Goal: Task Accomplishment & Management: Use online tool/utility

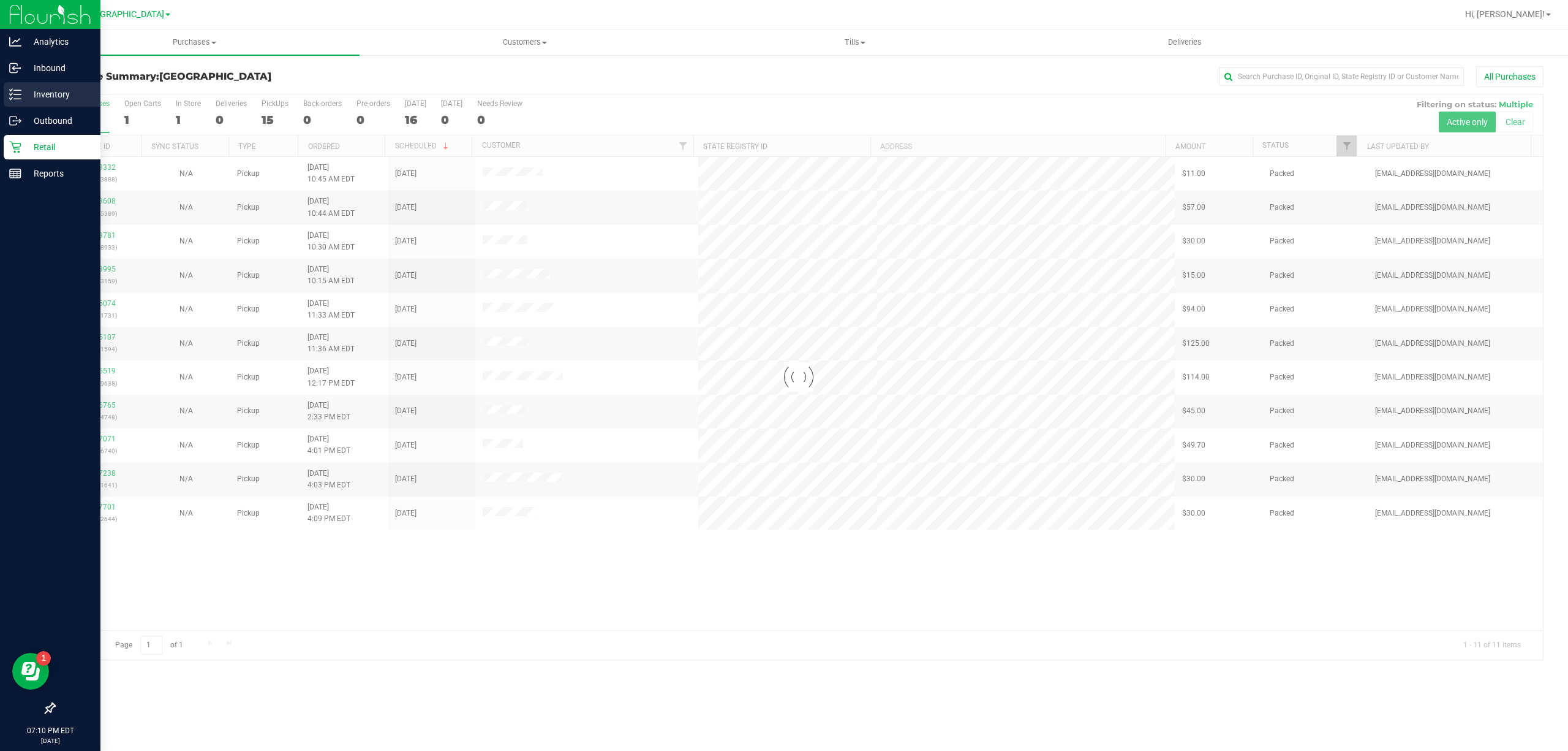
click at [42, 91] on p "Inventory" at bounding box center [58, 94] width 73 height 14
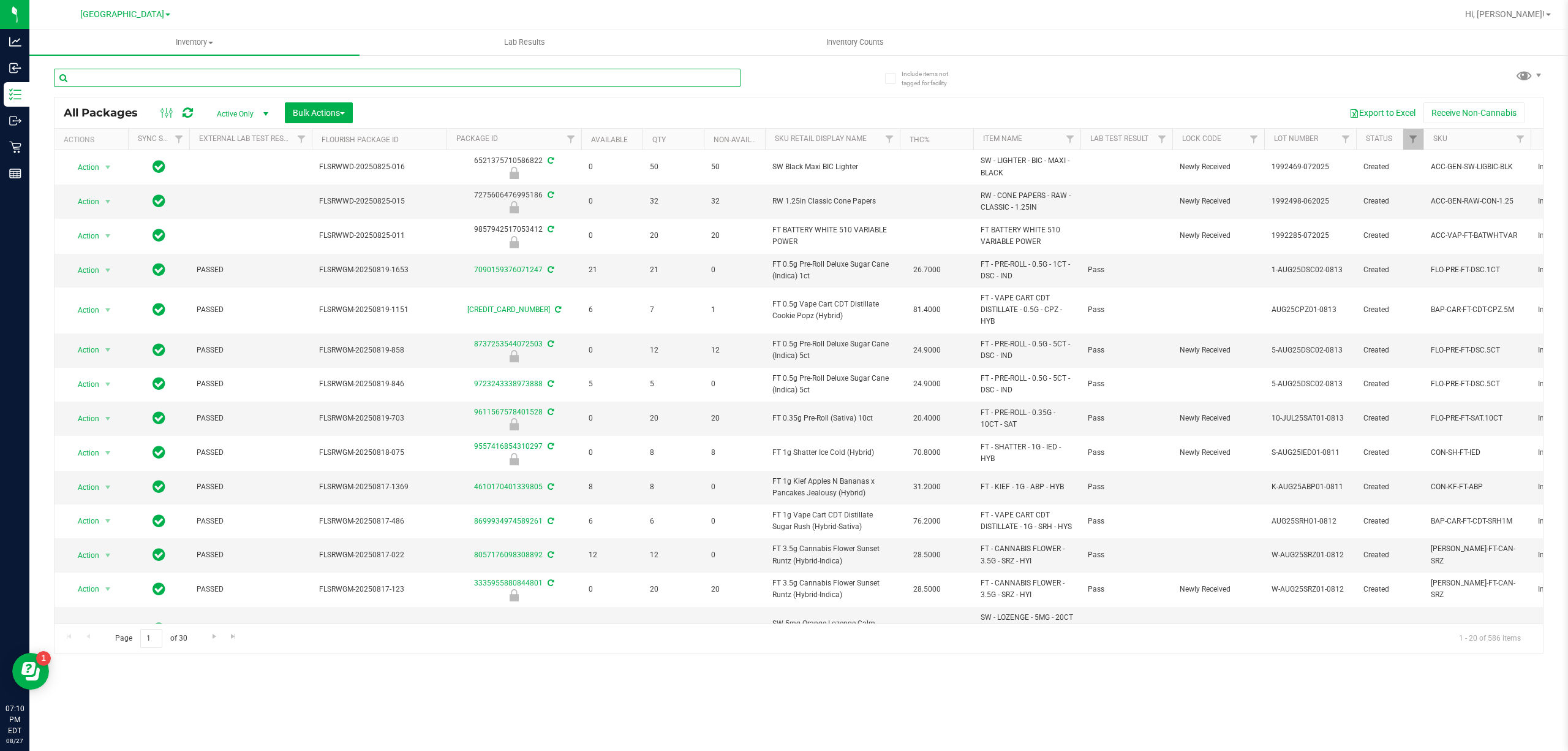
click at [245, 75] on input "text" at bounding box center [397, 78] width 687 height 19
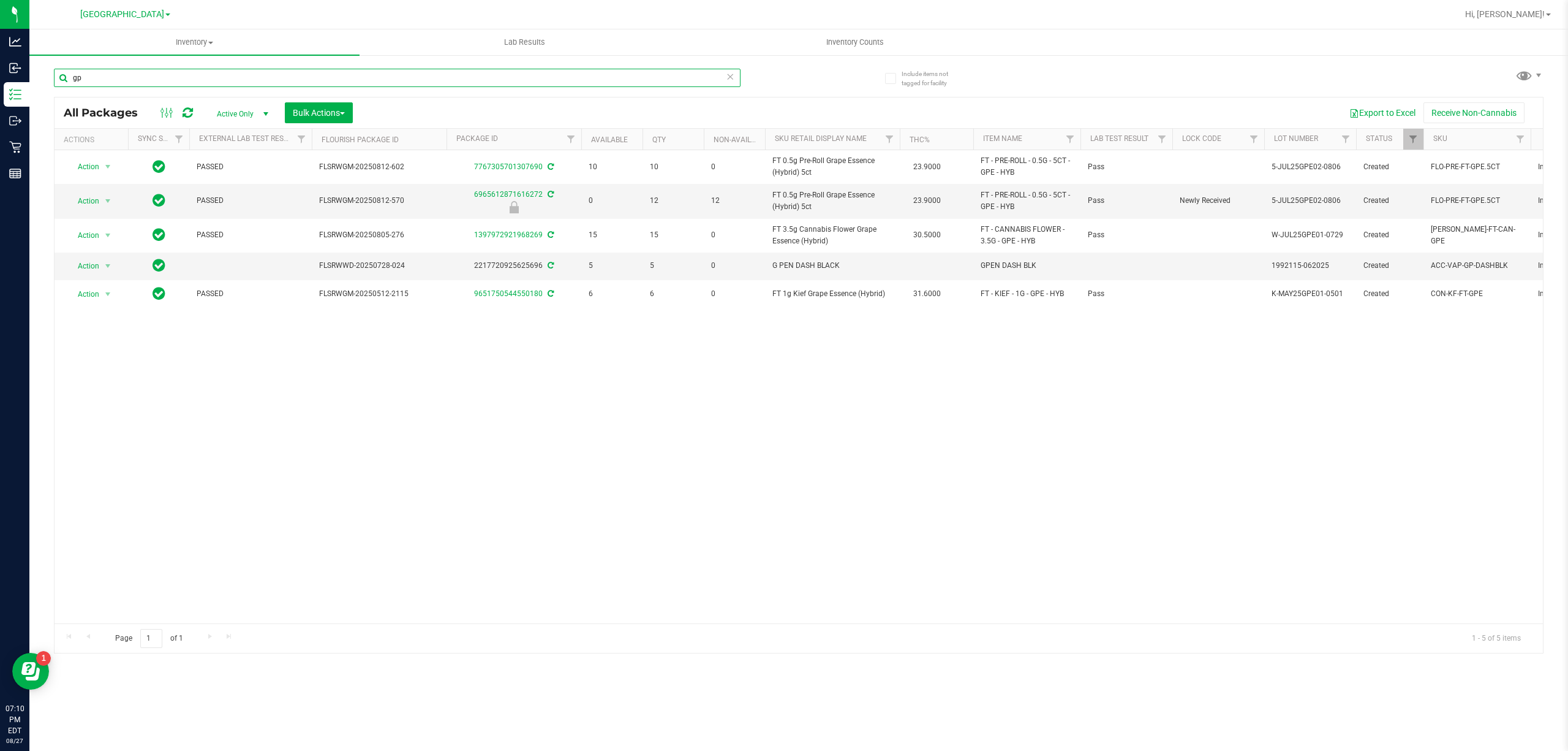
type input "g"
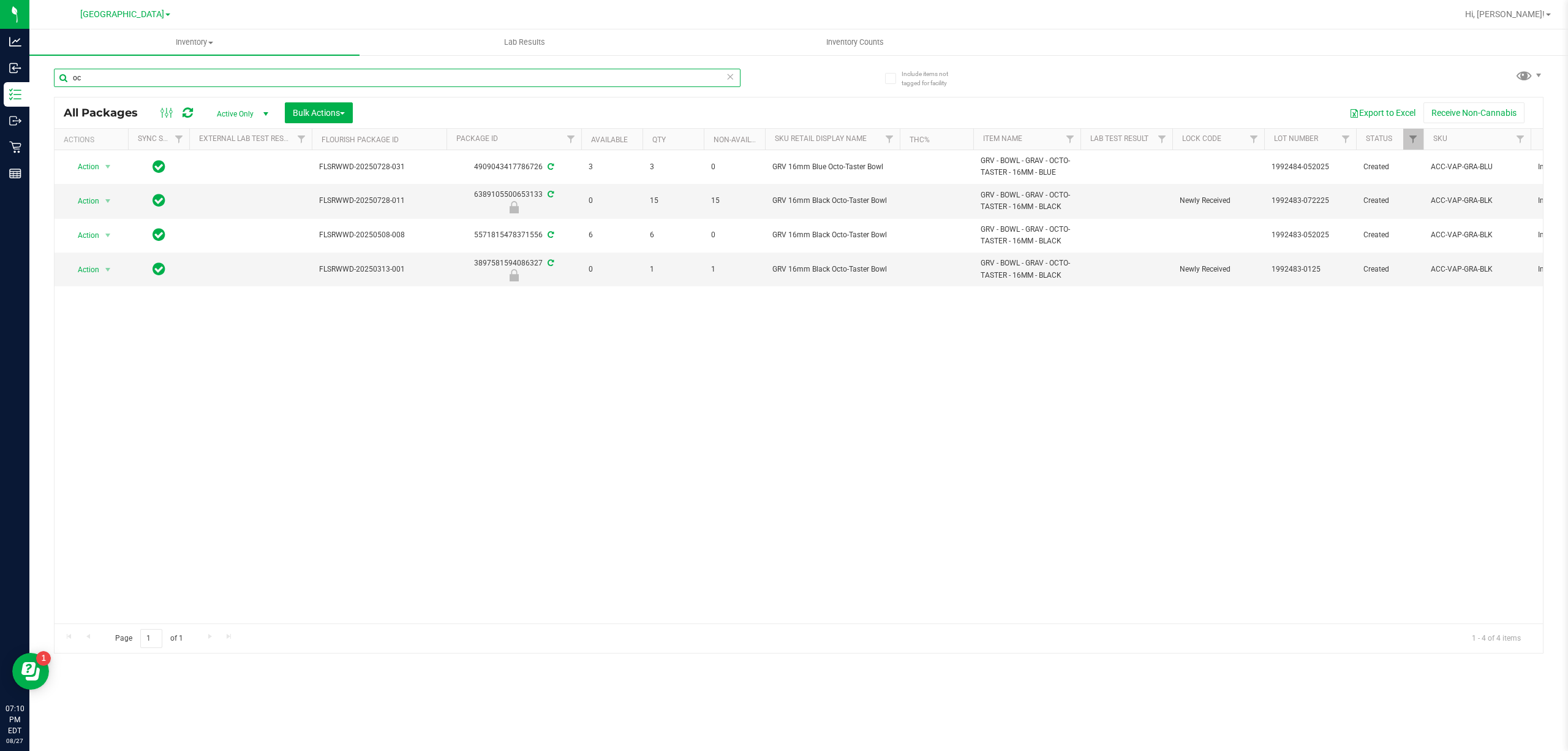
type input "o"
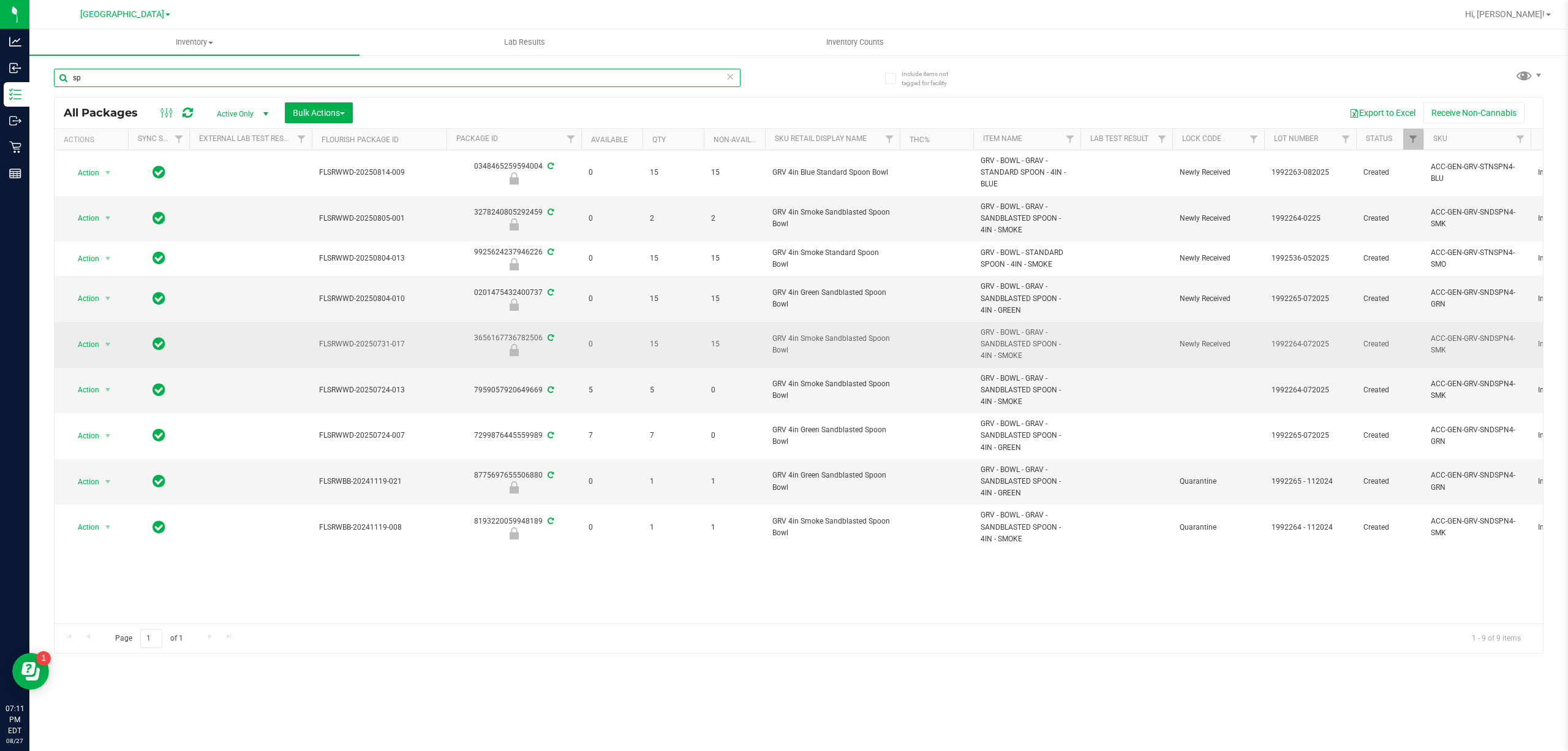
type input "s"
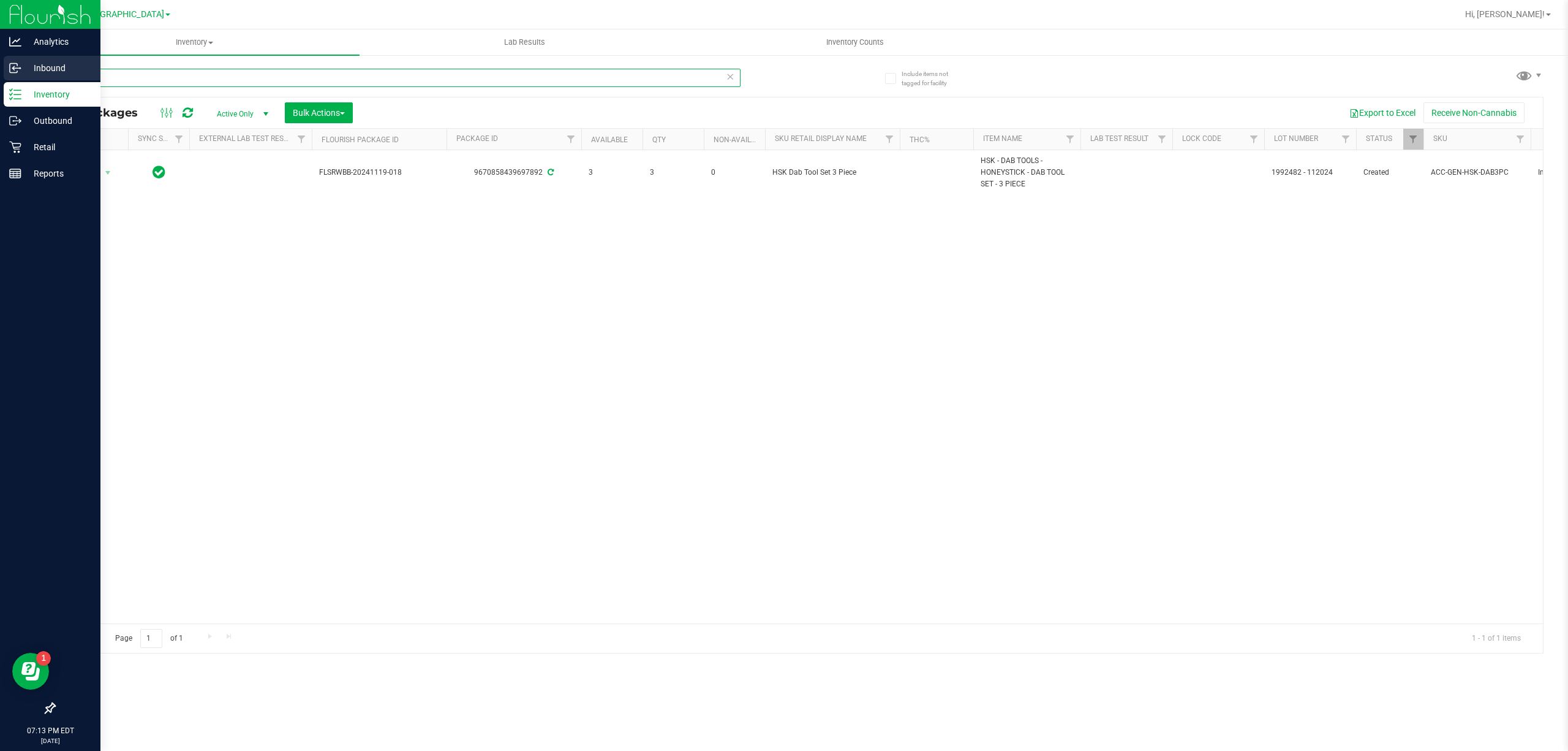
drag, startPoint x: 124, startPoint y: 75, endPoint x: 0, endPoint y: 81, distance: 124.1
click at [0, 77] on div "Analytics Inbound Inventory Outbound Retail Reports 07:13 PM EDT 08/27/2025 08/…" at bounding box center [784, 375] width 1568 height 751
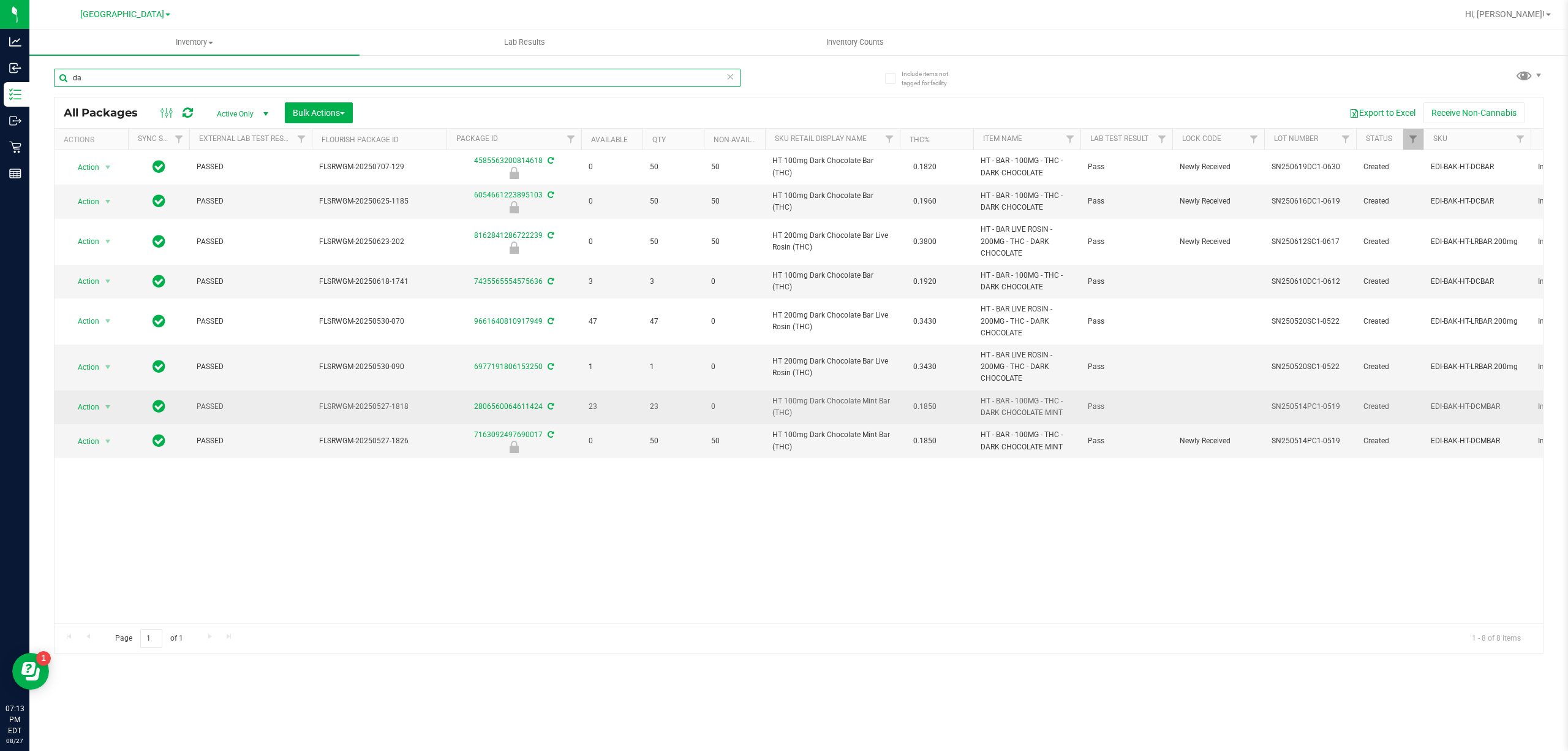
type input "d"
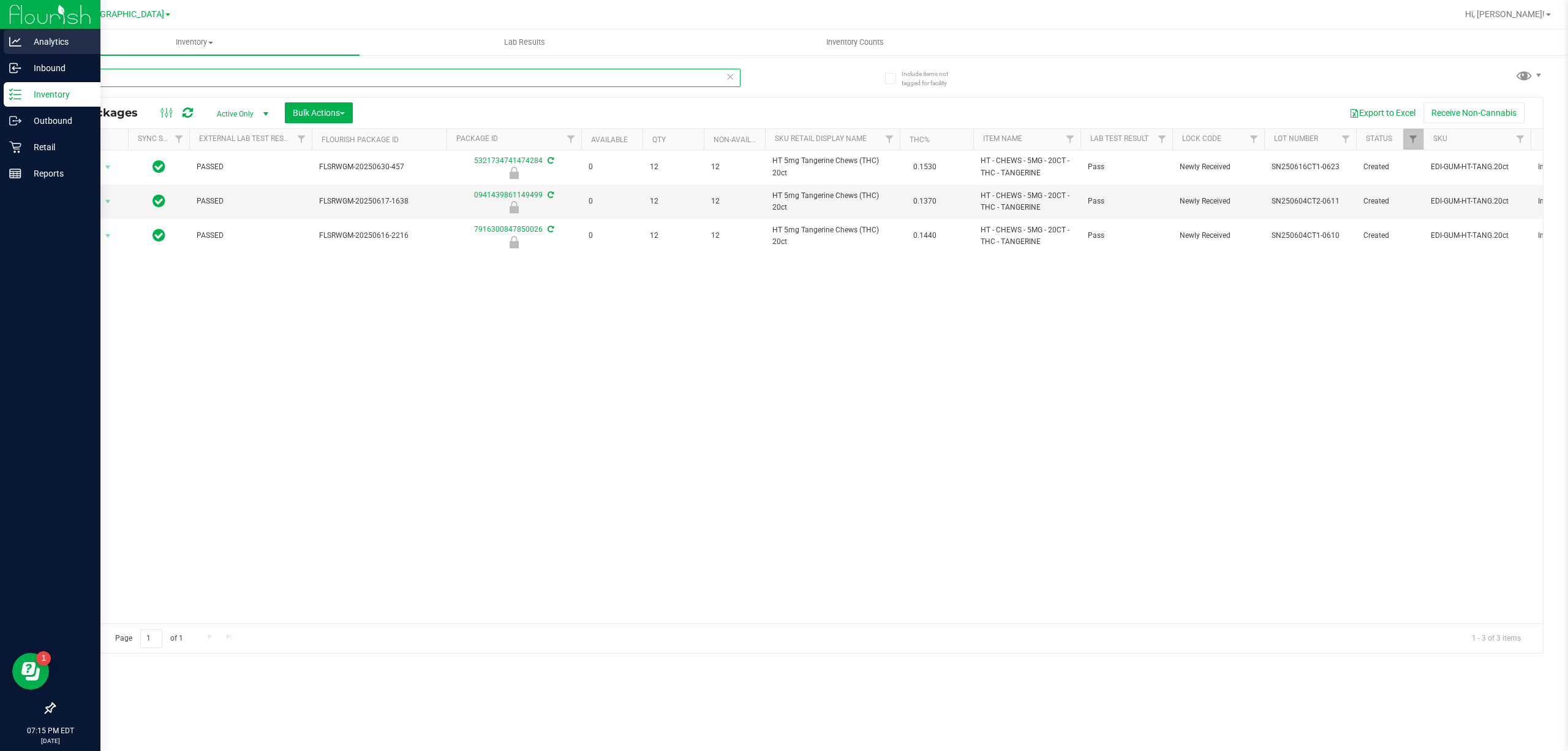
type input "t"
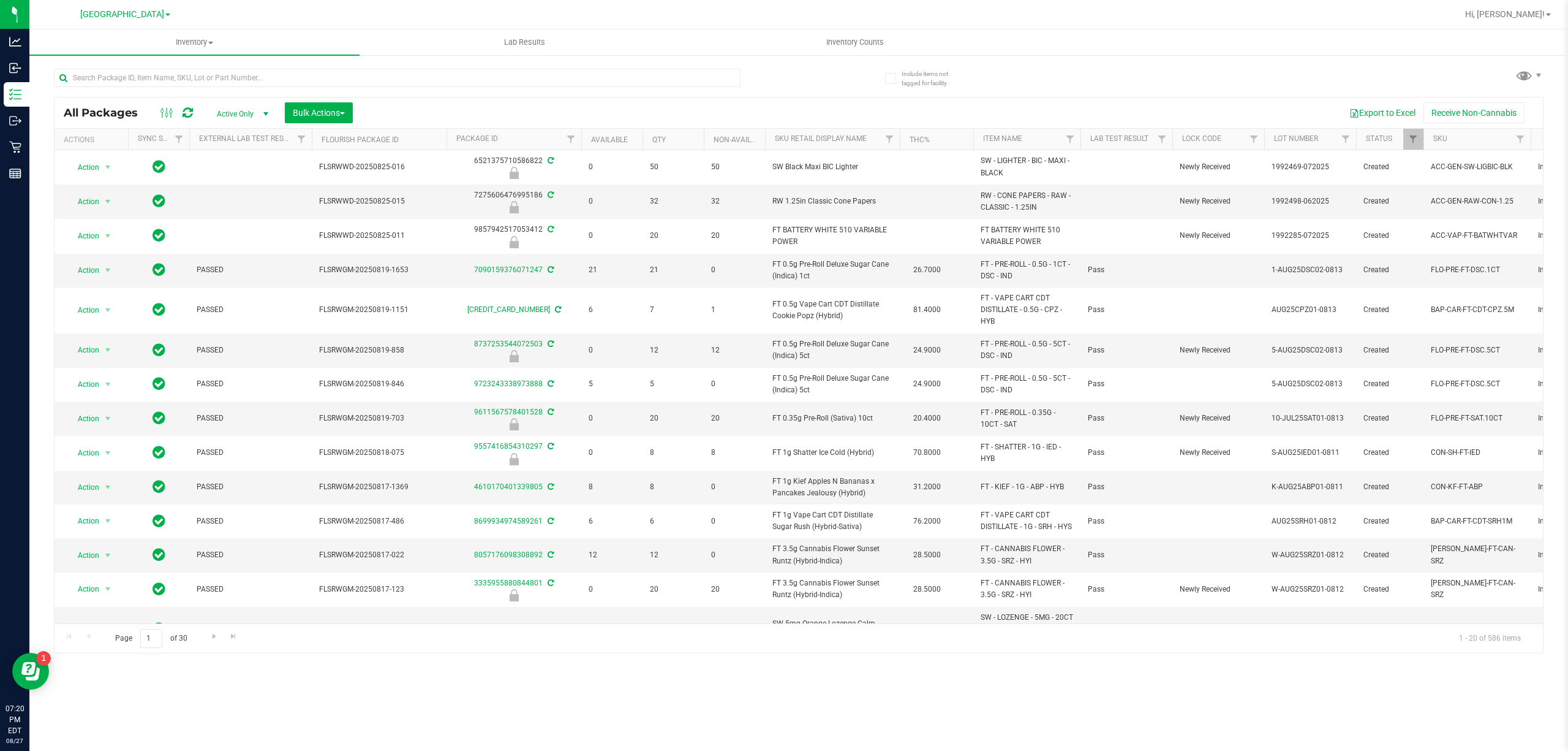
click at [240, 690] on div "Inventory All packages All inventory Waste log Create inventory Lab Results Inv…" at bounding box center [799, 390] width 1539 height 722
click at [142, 72] on input "text" at bounding box center [397, 78] width 687 height 19
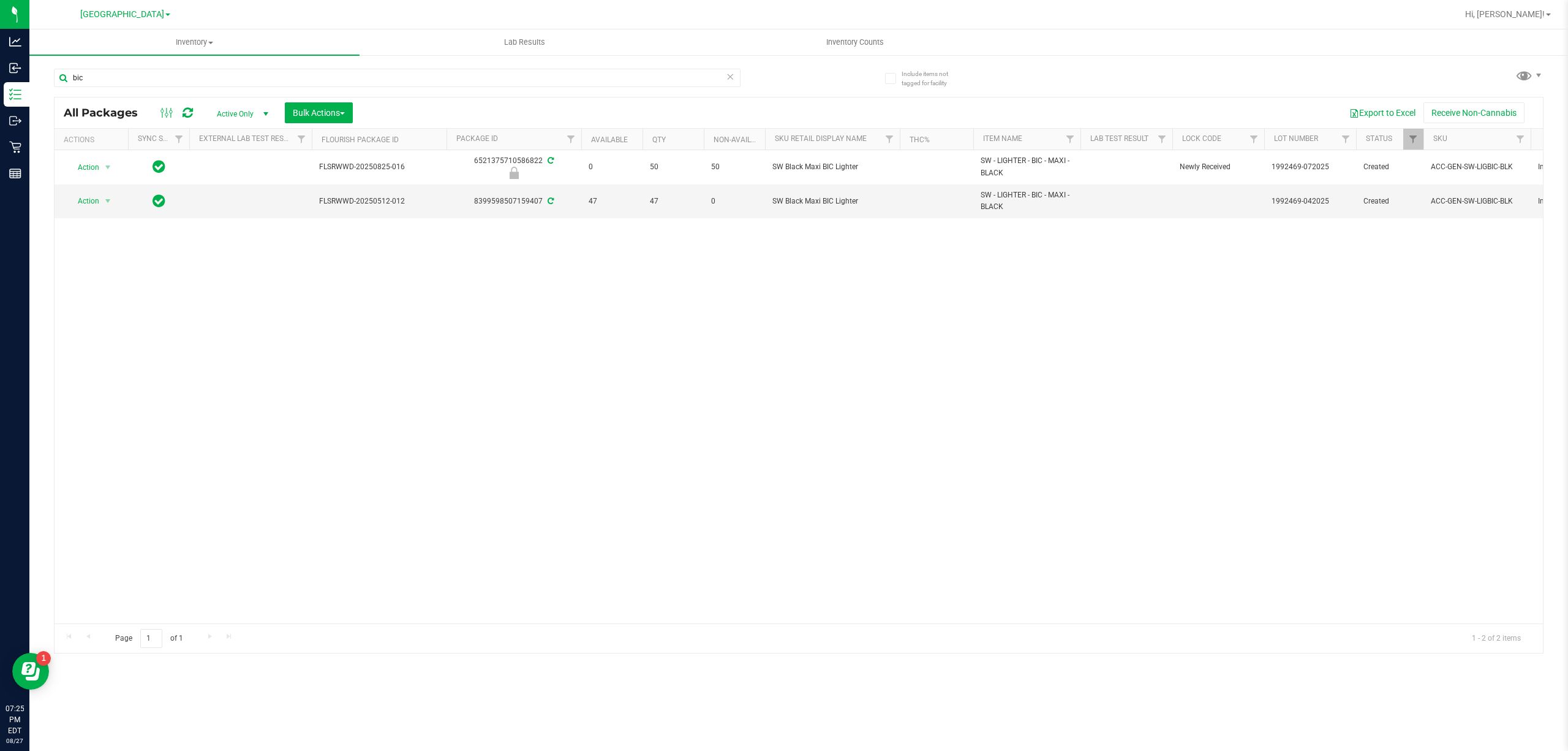
click at [521, 392] on div "Action Action Edit attributes Global inventory Locate package Package audit log…" at bounding box center [799, 387] width 1489 height 473
click at [287, 379] on div "Action Action Edit attributes Global inventory Locate package Package audit log…" at bounding box center [799, 387] width 1489 height 473
click at [270, 337] on div "Action Action Edit attributes Global inventory Locate package Package audit log…" at bounding box center [799, 387] width 1489 height 473
click at [130, 386] on div "Action Action Edit attributes Global inventory Locate package Package audit log…" at bounding box center [799, 387] width 1489 height 473
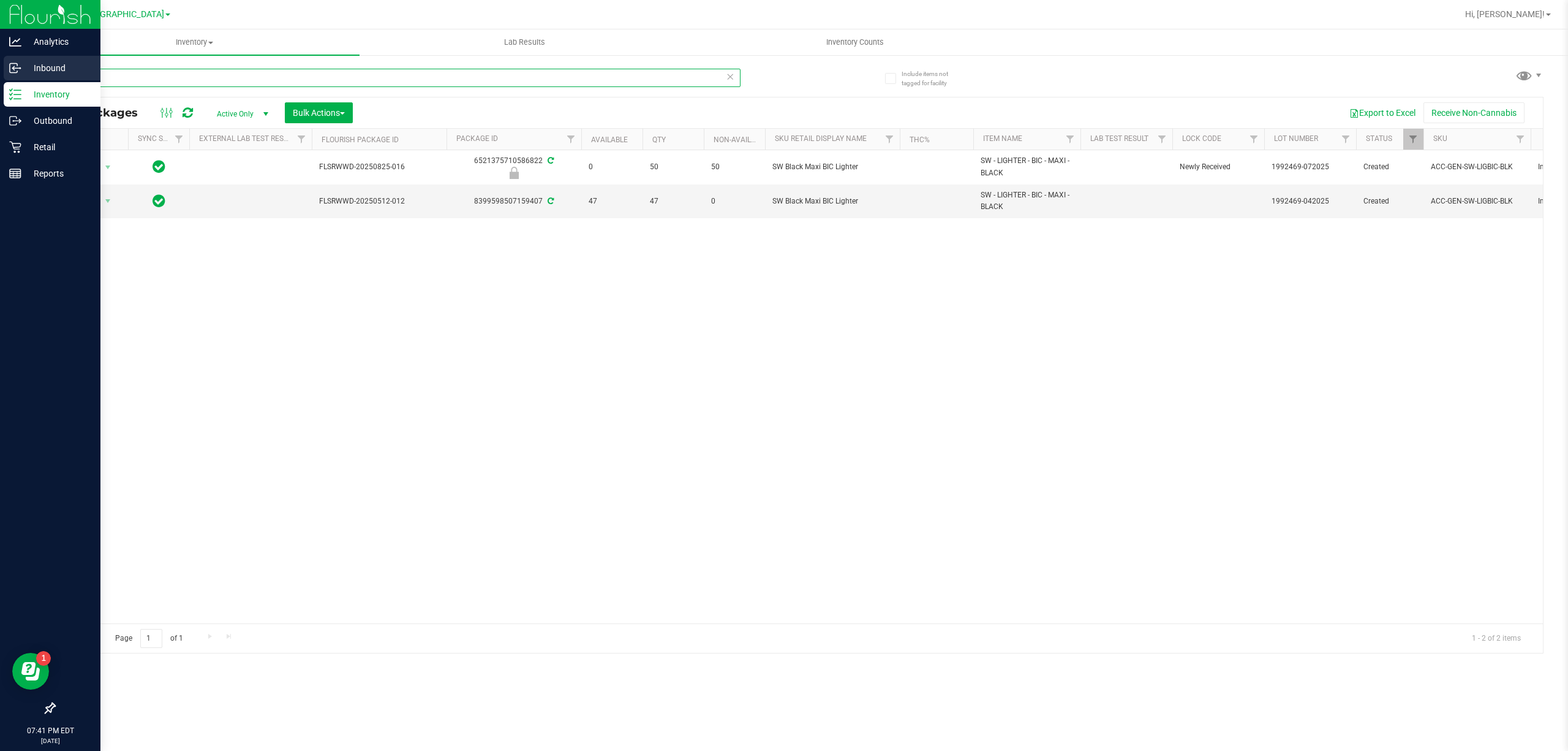
drag, startPoint x: 119, startPoint y: 71, endPoint x: 0, endPoint y: 70, distance: 119.0
click at [0, 73] on div "Analytics Inbound Inventory Outbound Retail Reports 07:41 PM EDT 08/27/2025 08/…" at bounding box center [784, 375] width 1568 height 751
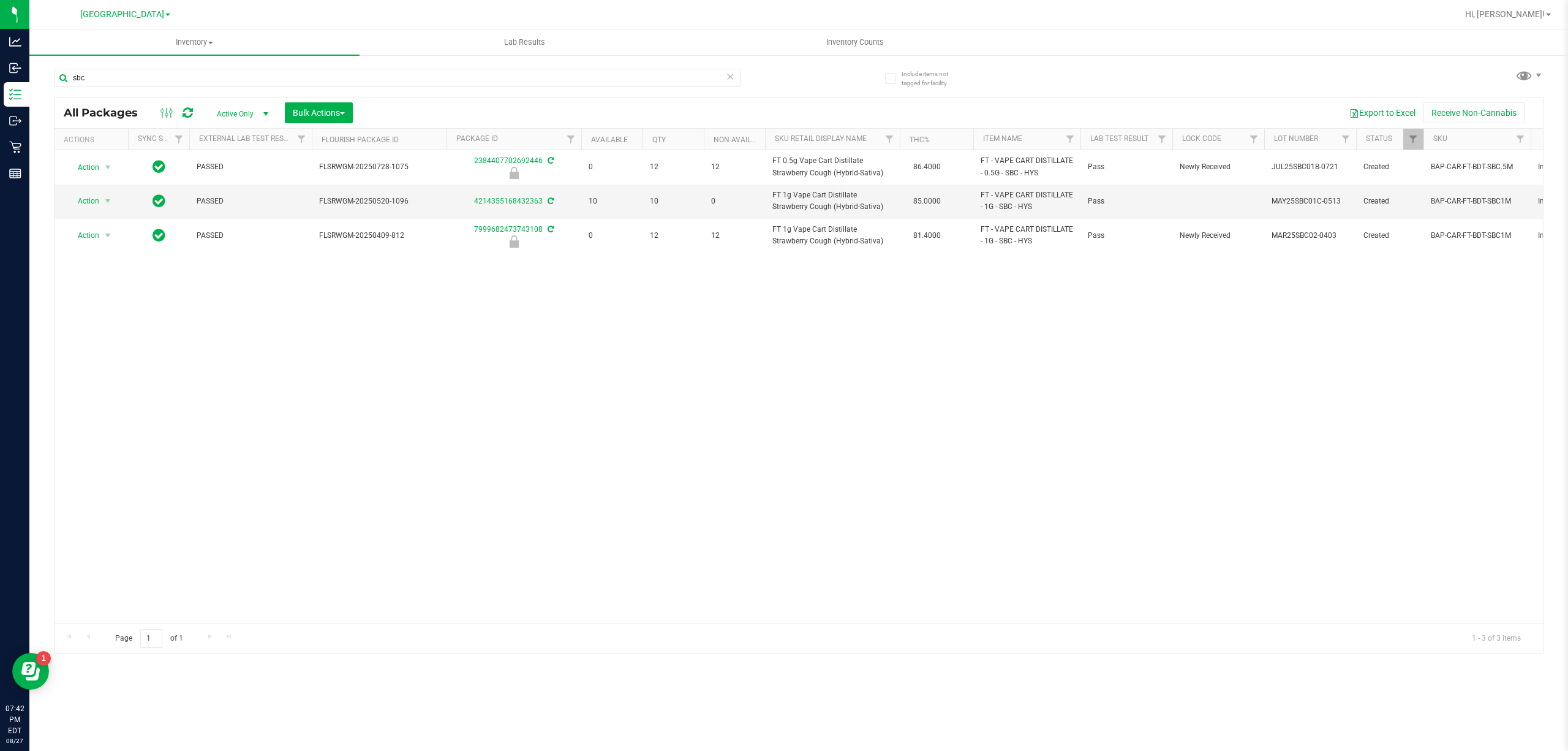
click at [569, 335] on div "Action Action Edit attributes Global inventory Locate package Package audit log…" at bounding box center [799, 387] width 1489 height 473
click at [182, 94] on div "sbc" at bounding box center [397, 83] width 687 height 29
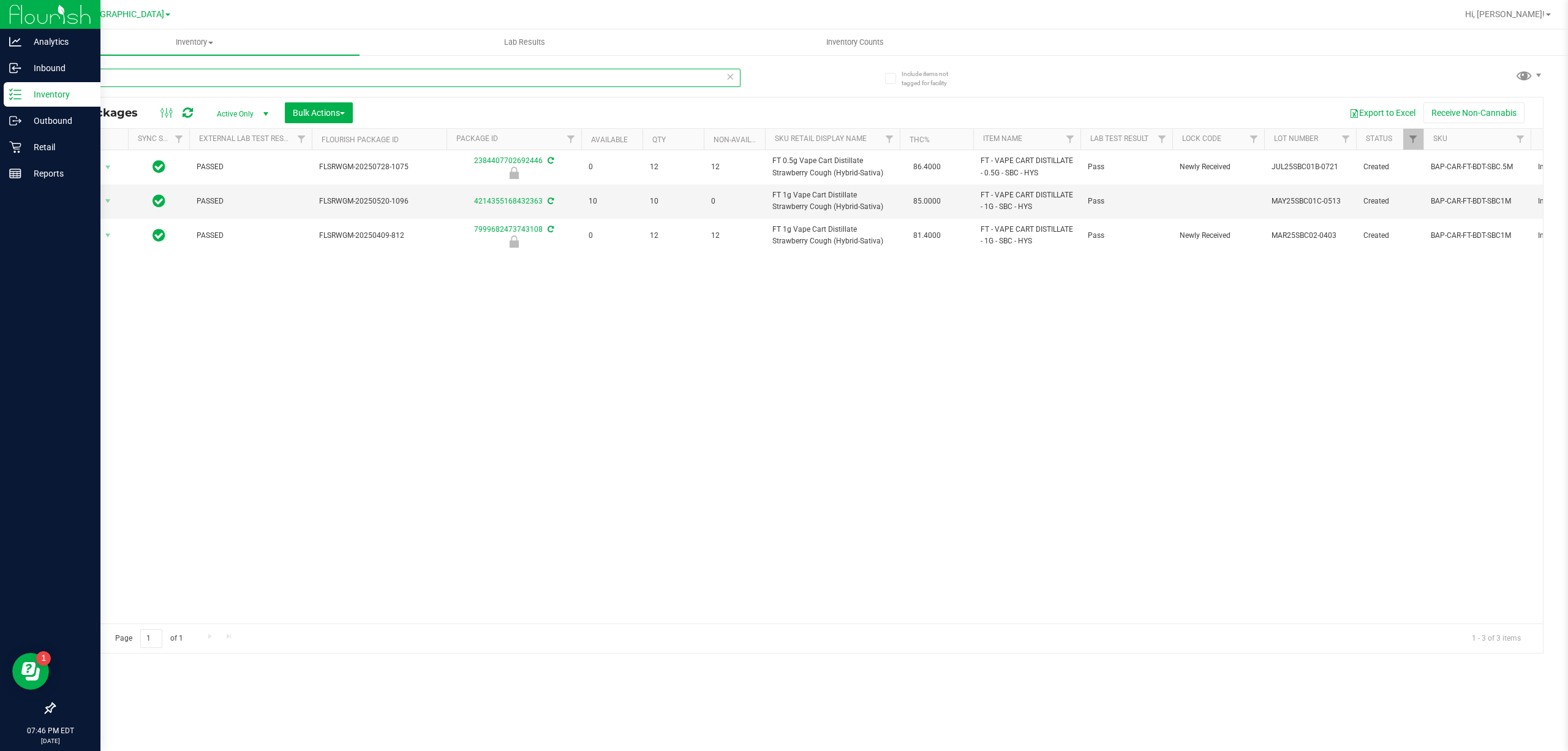
drag, startPoint x: 133, startPoint y: 79, endPoint x: 0, endPoint y: 99, distance: 134.5
click at [0, 95] on div "Analytics Inbound Inventory Outbound Retail Reports 07:46 PM EDT 08/27/2025 08/…" at bounding box center [784, 375] width 1568 height 751
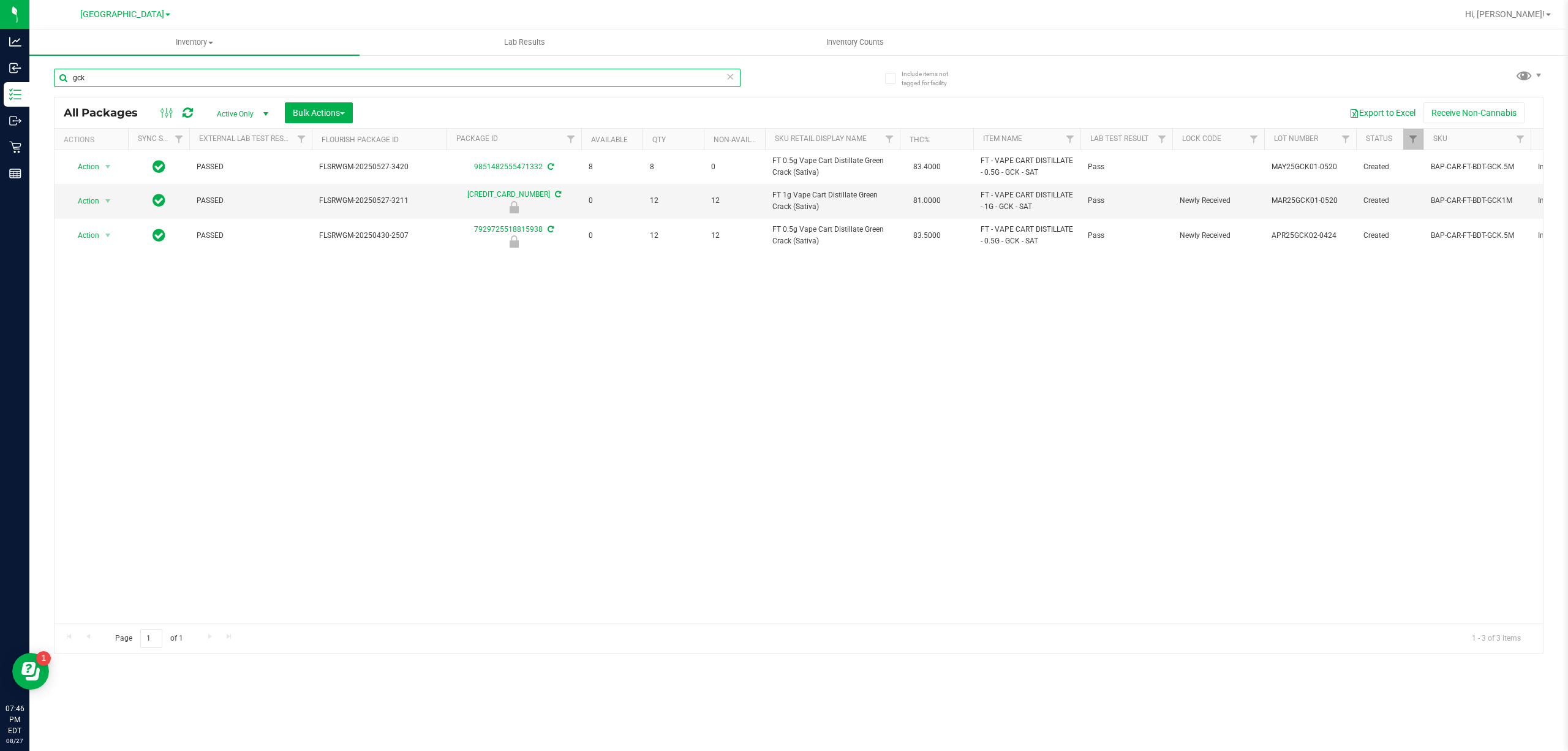
type input "gck"
click at [153, 402] on div "Action Action Adjust qty Create package Edit attributes Global inventory Locate…" at bounding box center [799, 387] width 1489 height 473
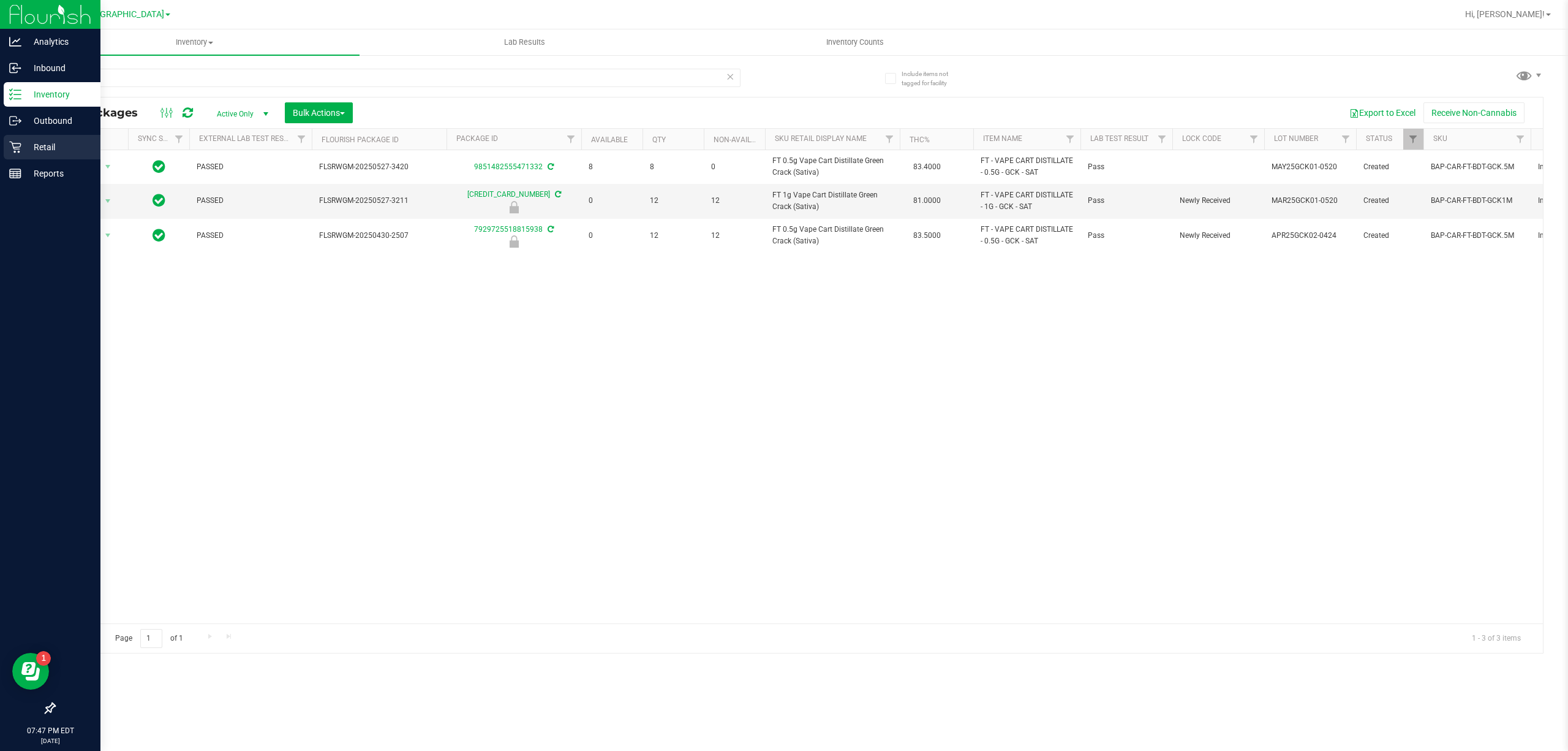
click at [32, 146] on p "Retail" at bounding box center [58, 147] width 73 height 14
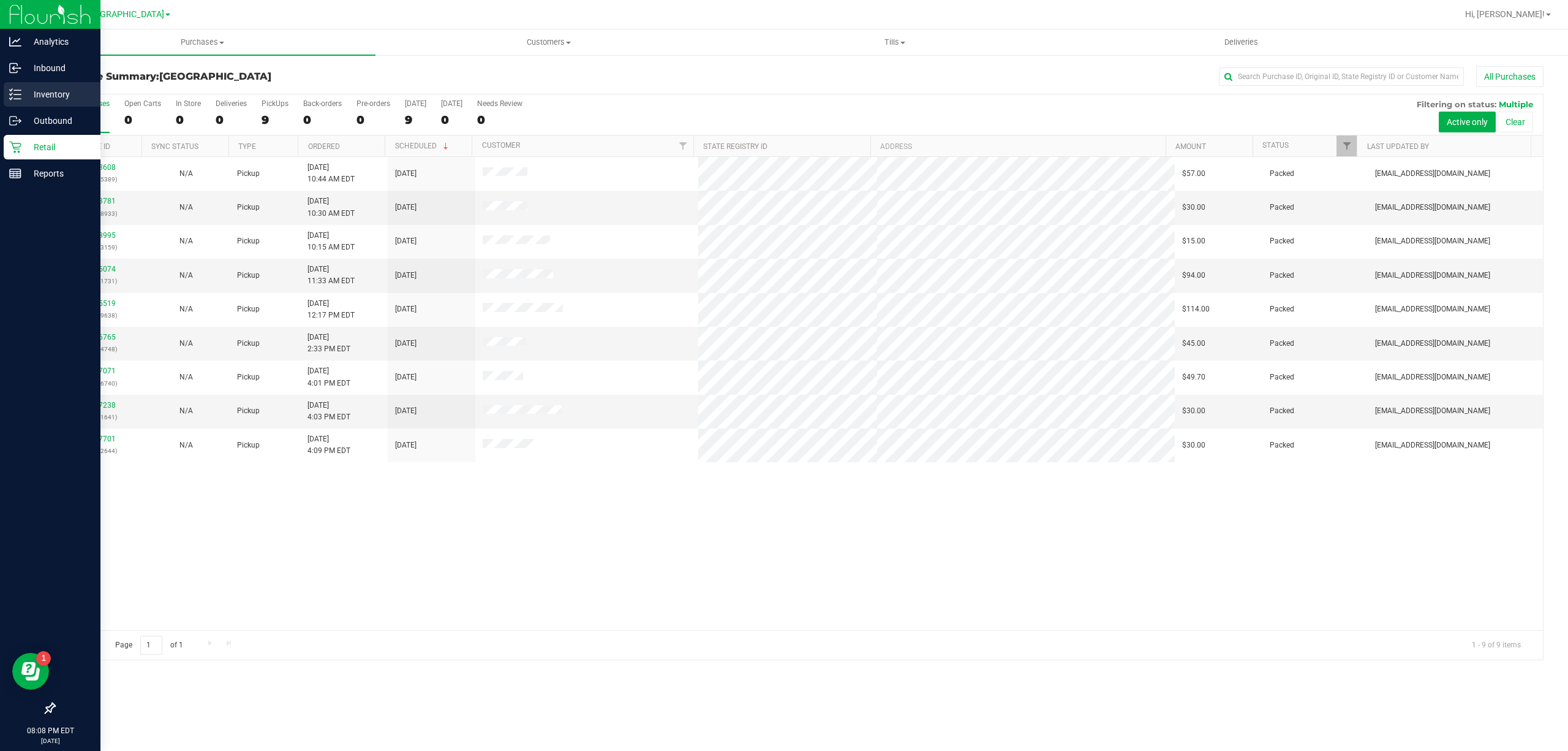
click at [44, 88] on p "Inventory" at bounding box center [58, 94] width 73 height 14
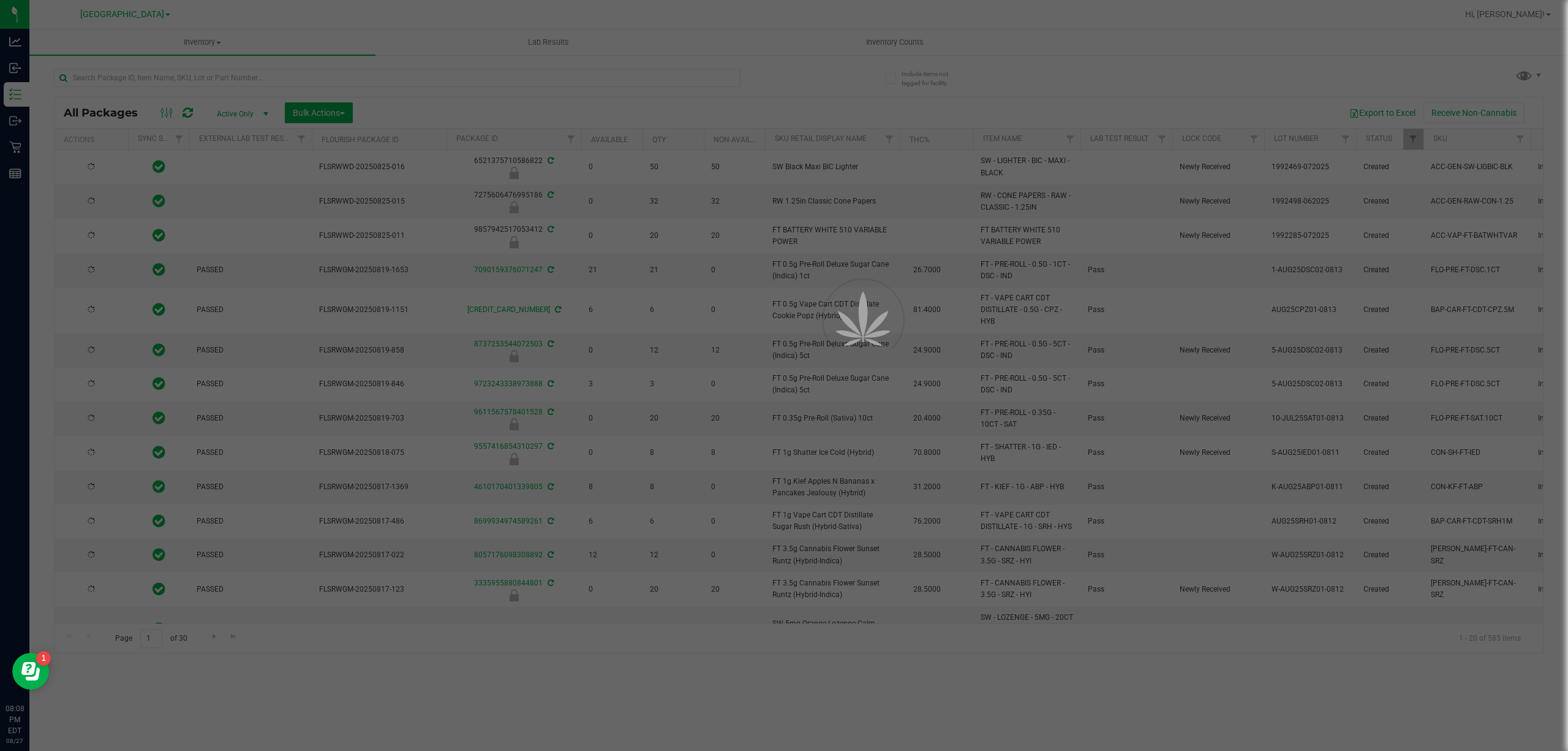
click at [364, 81] on div at bounding box center [784, 375] width 1568 height 751
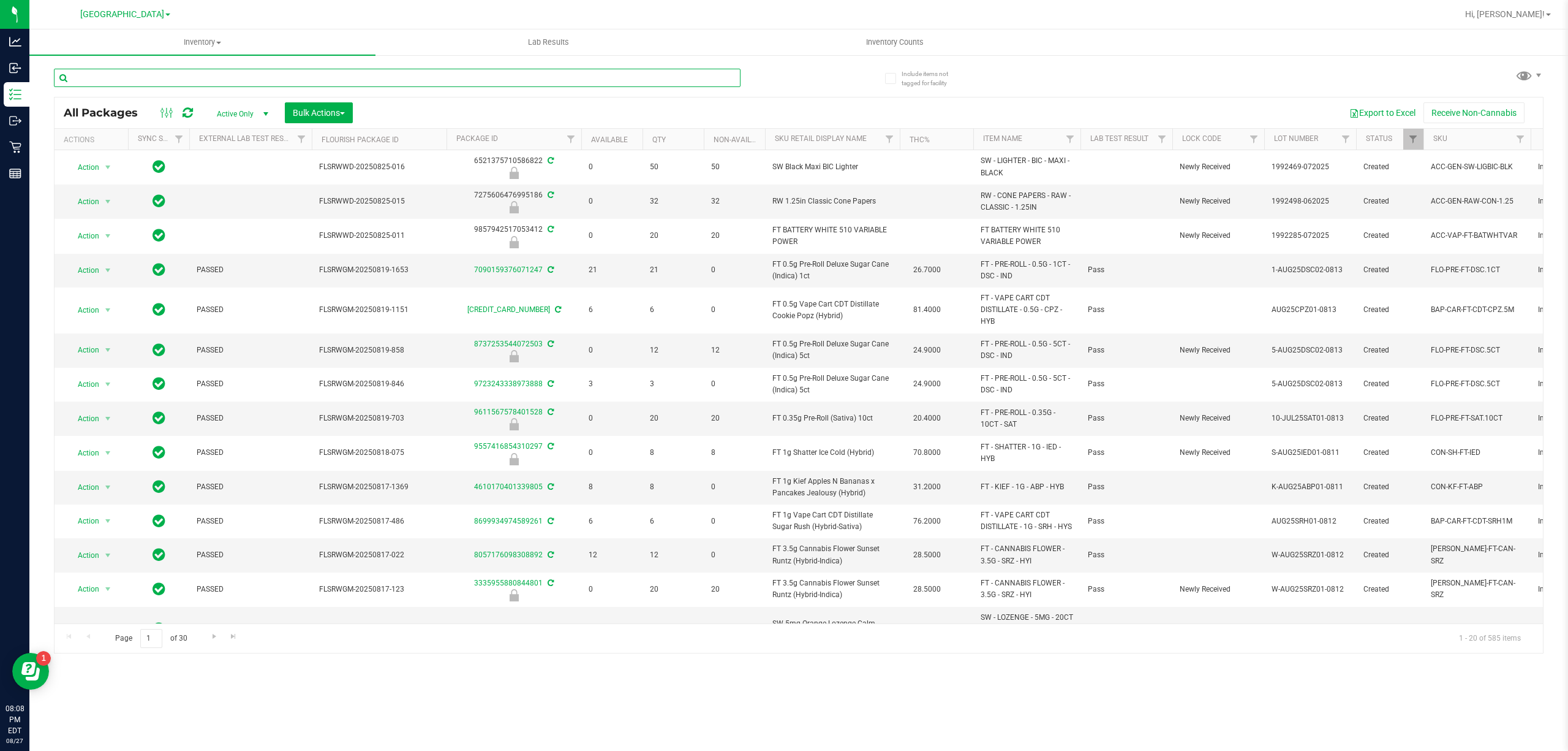
click at [359, 76] on input "text" at bounding box center [397, 78] width 687 height 19
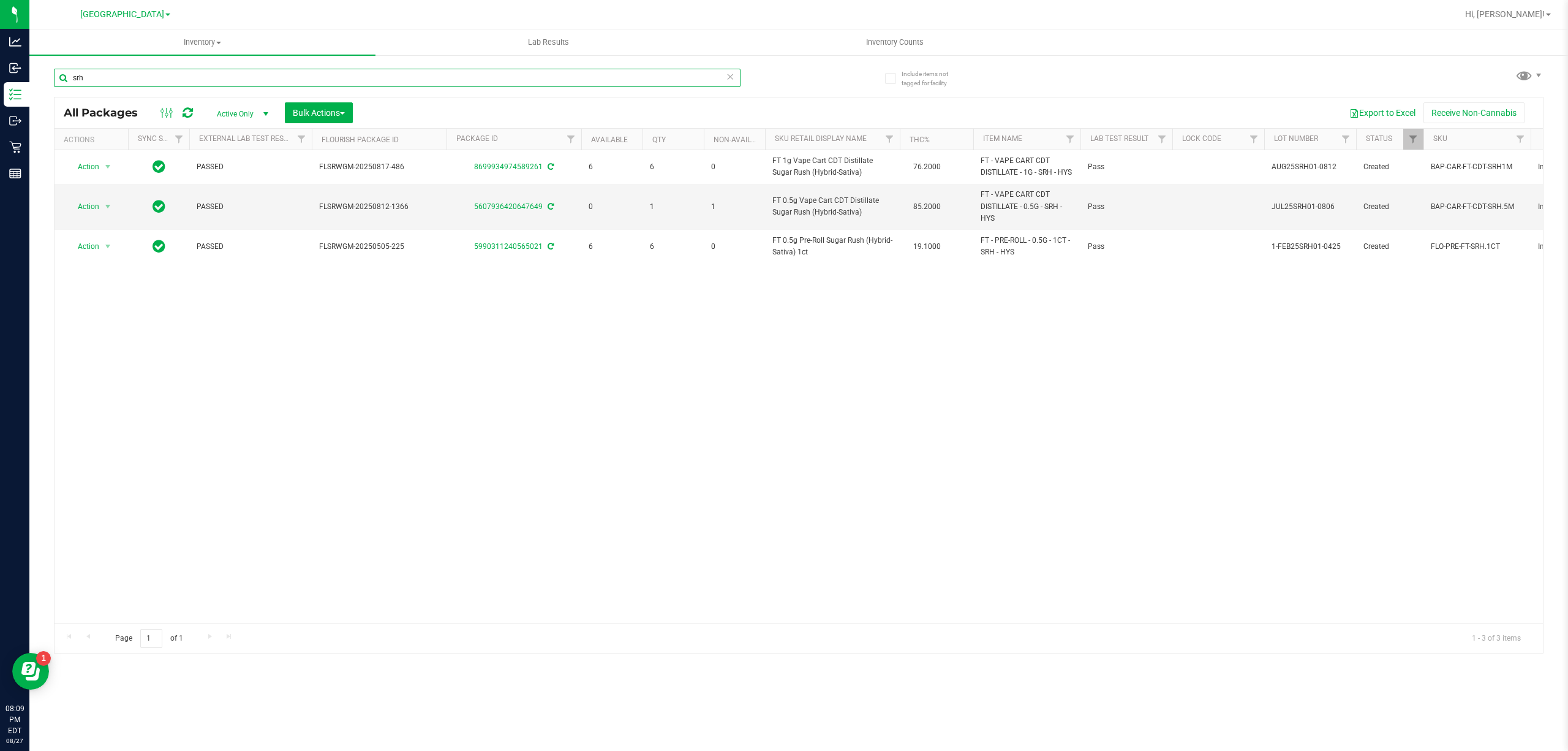
type input "srh"
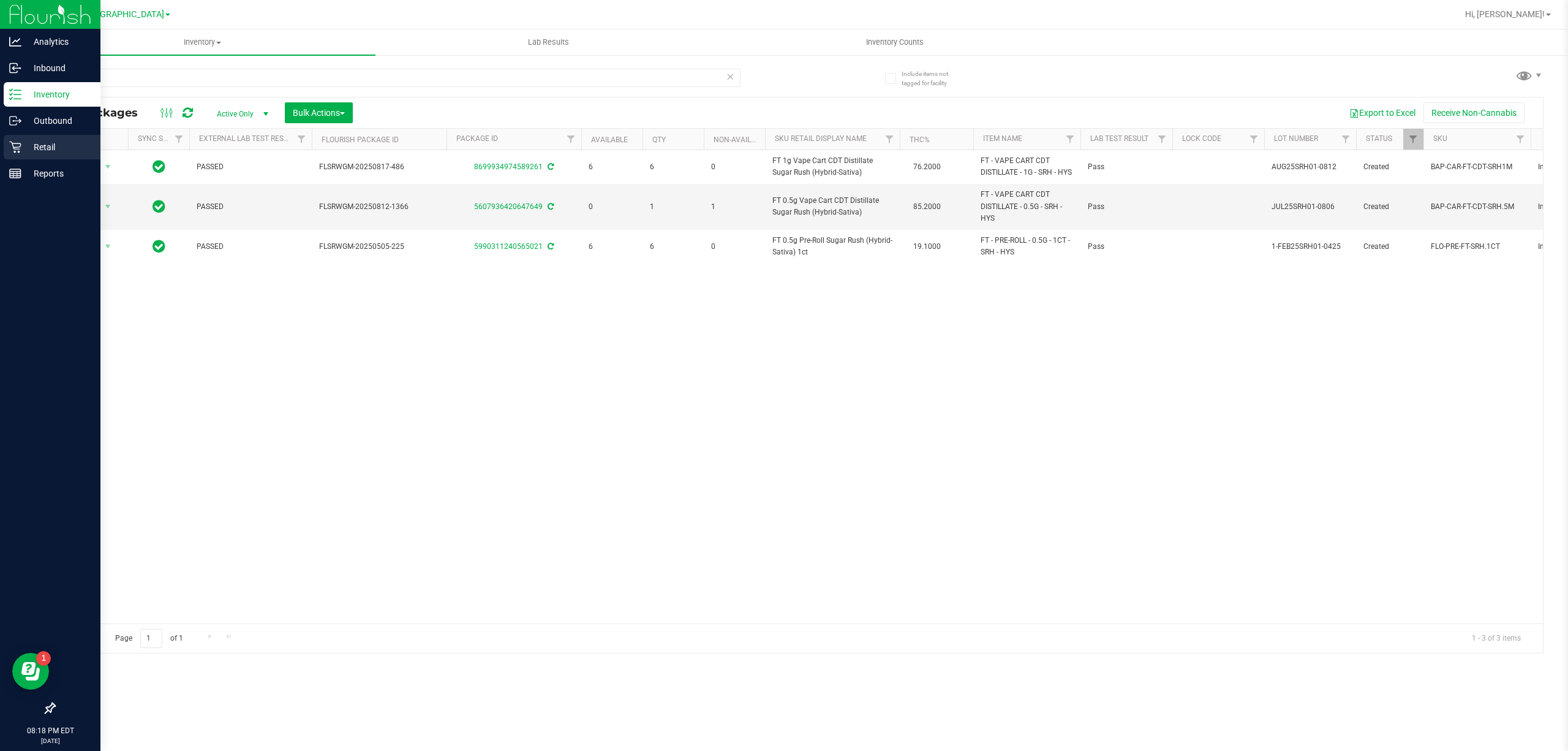
click at [24, 140] on p "Retail" at bounding box center [58, 147] width 73 height 14
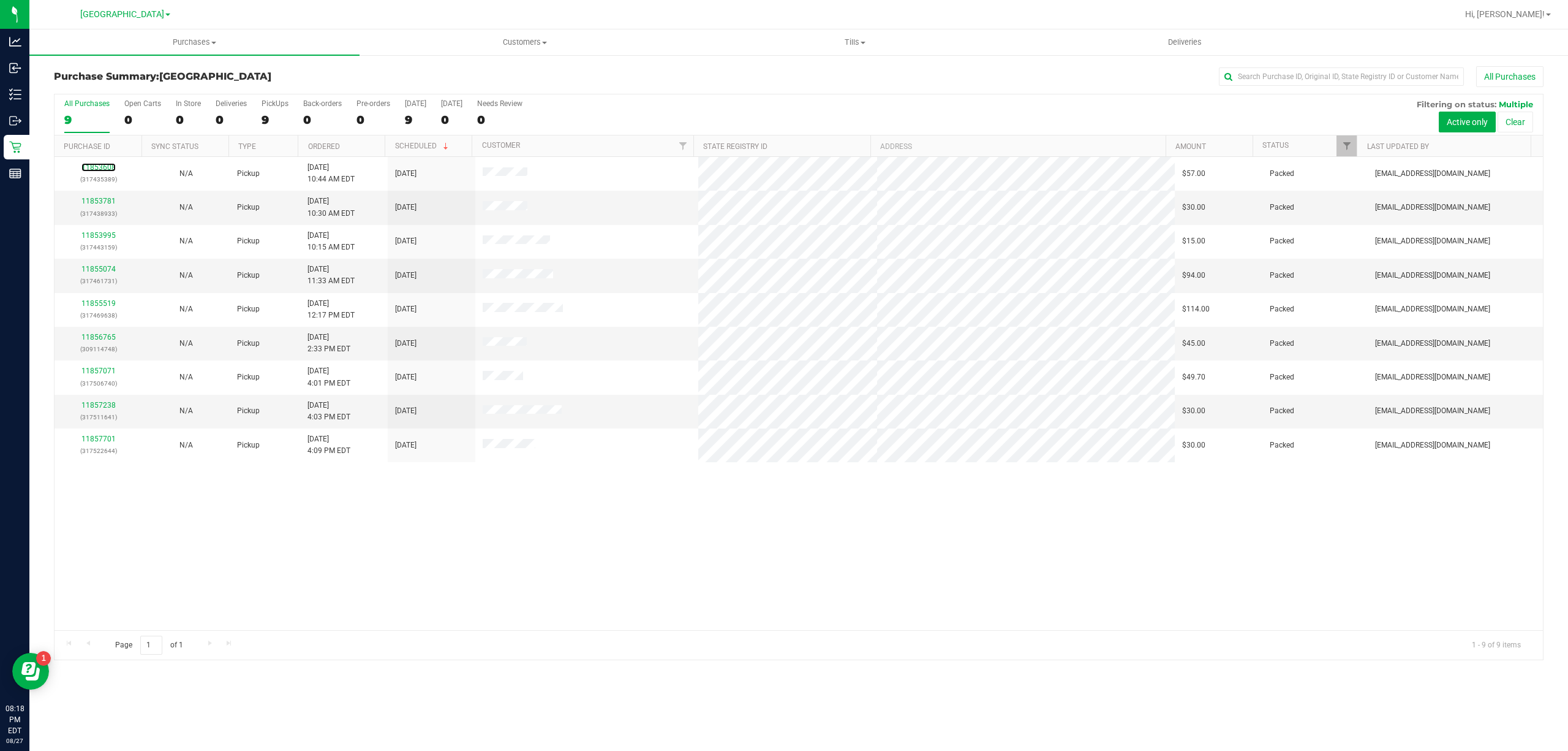
click at [104, 165] on link "11853608" at bounding box center [98, 168] width 34 height 9
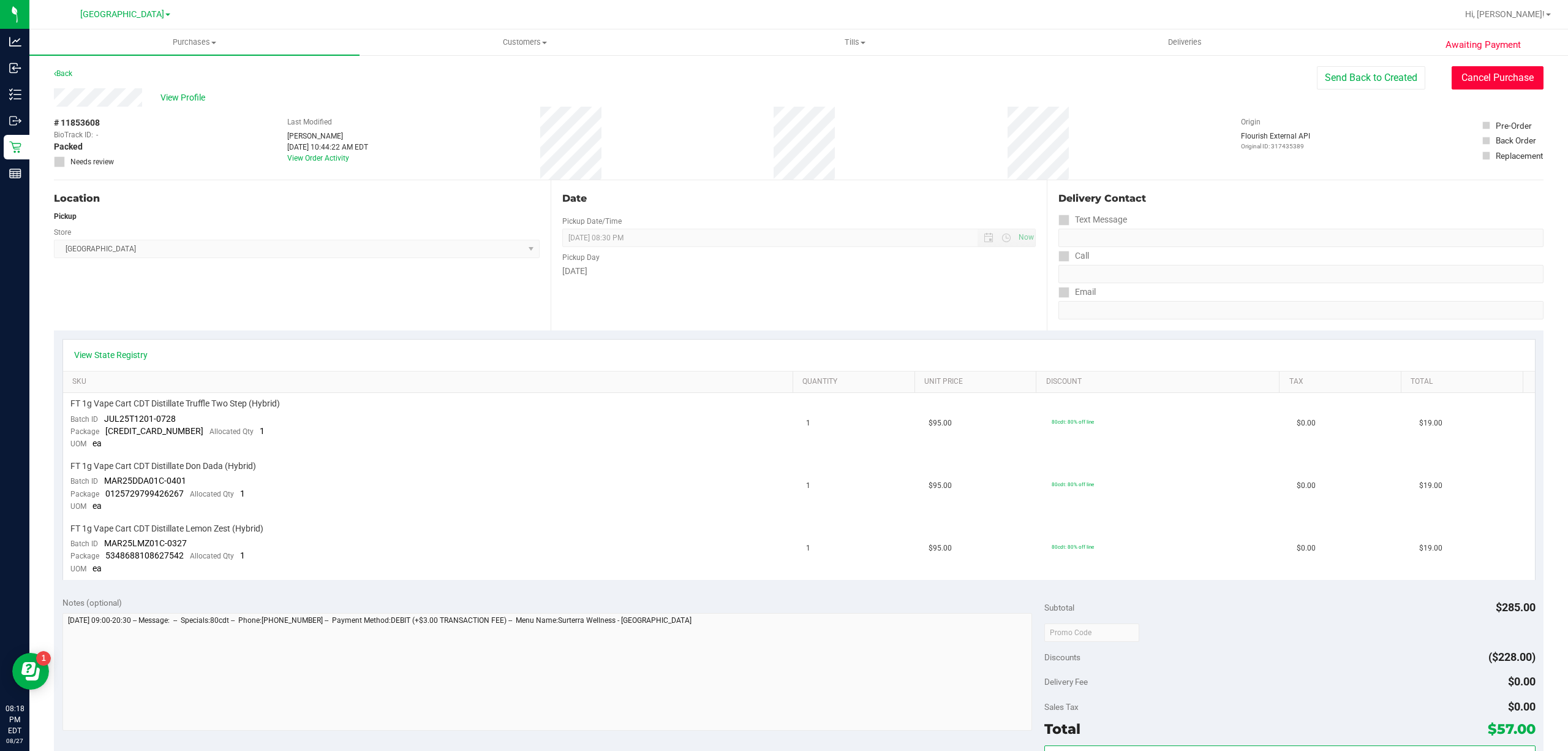
click at [1502, 81] on button "Cancel Purchase" at bounding box center [1497, 78] width 92 height 23
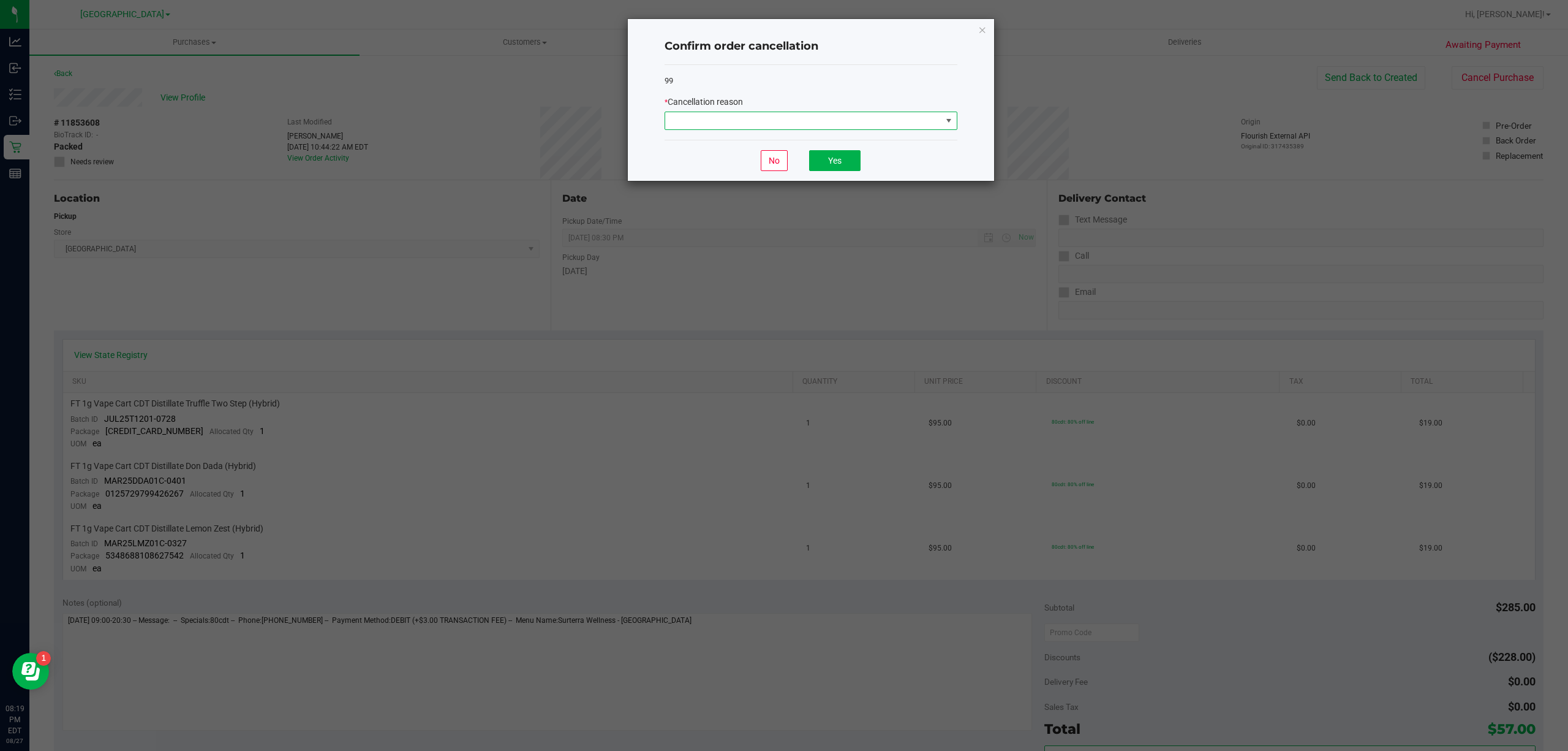
click at [868, 124] on span at bounding box center [804, 121] width 277 height 17
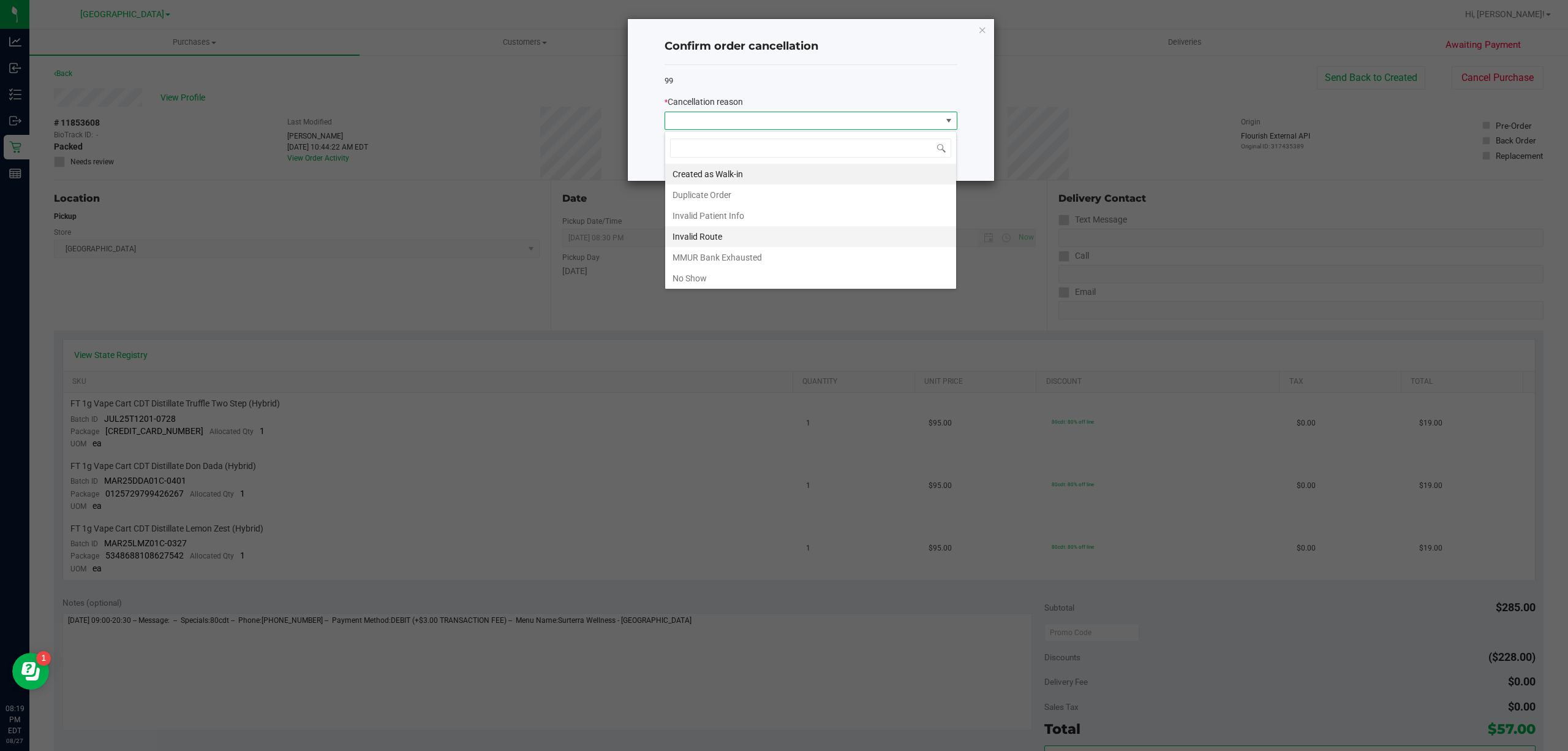
scroll to position [19, 292]
click at [809, 273] on li "No Show" at bounding box center [811, 278] width 291 height 21
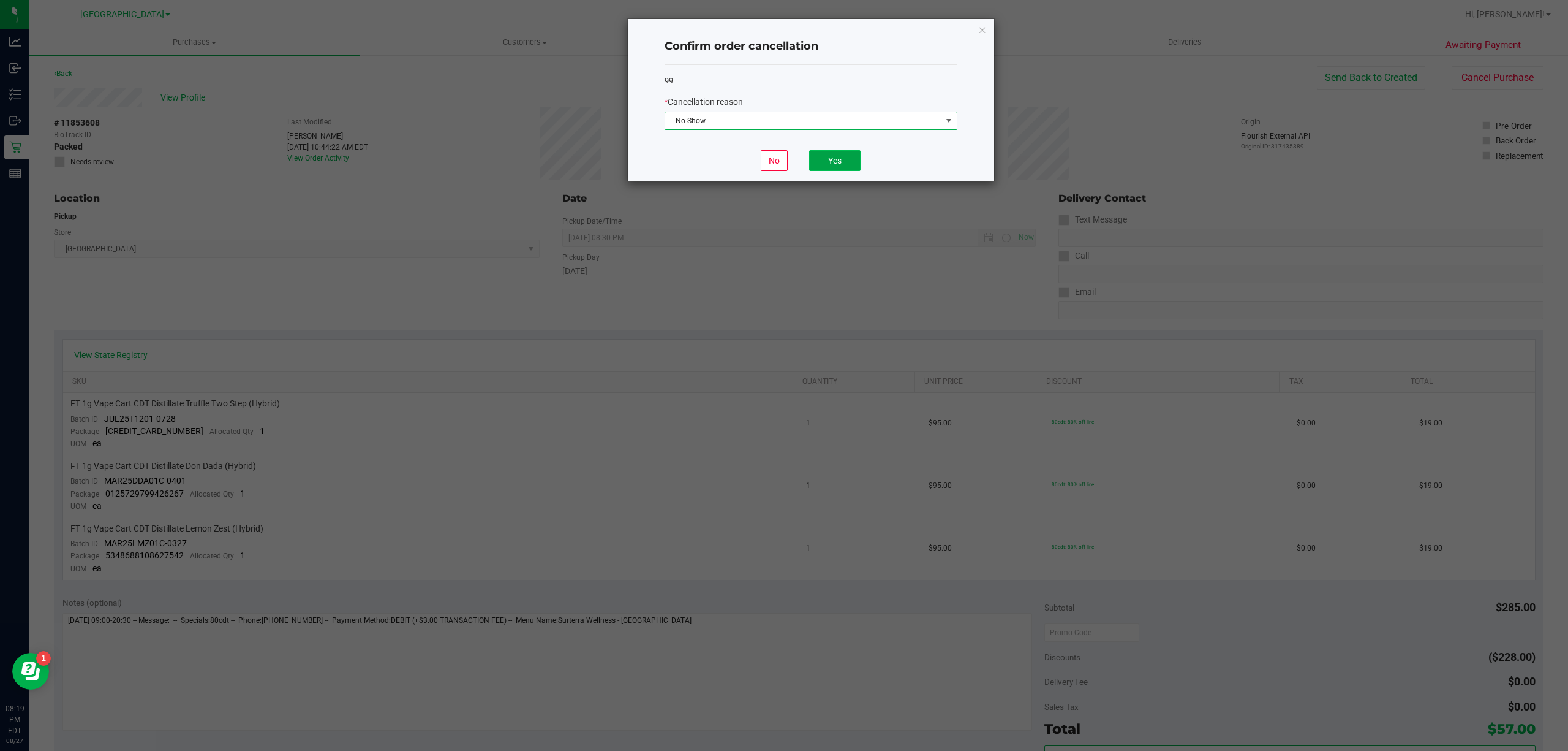
click at [846, 167] on button "Yes" at bounding box center [835, 160] width 52 height 21
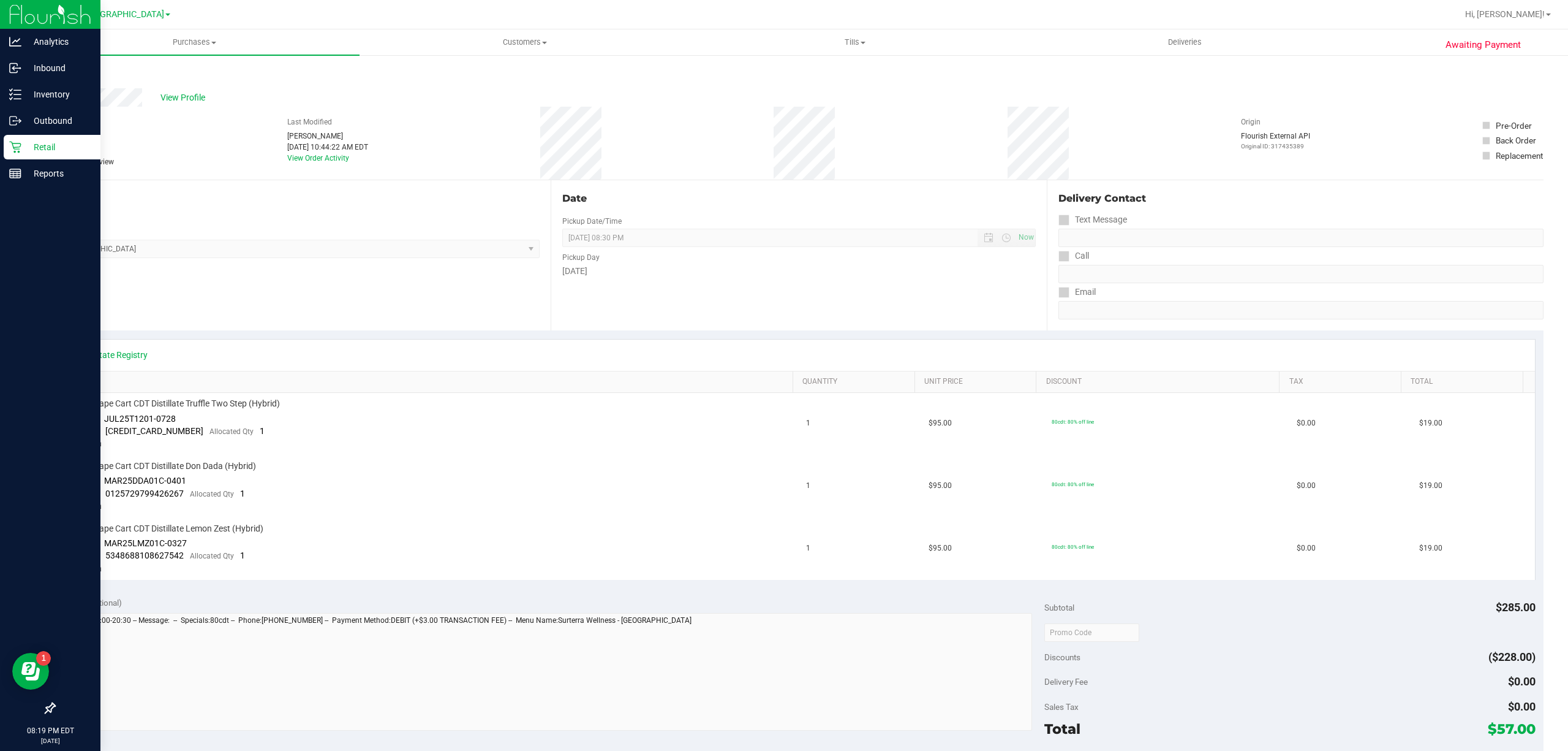
click at [21, 140] on p "Retail" at bounding box center [58, 147] width 73 height 14
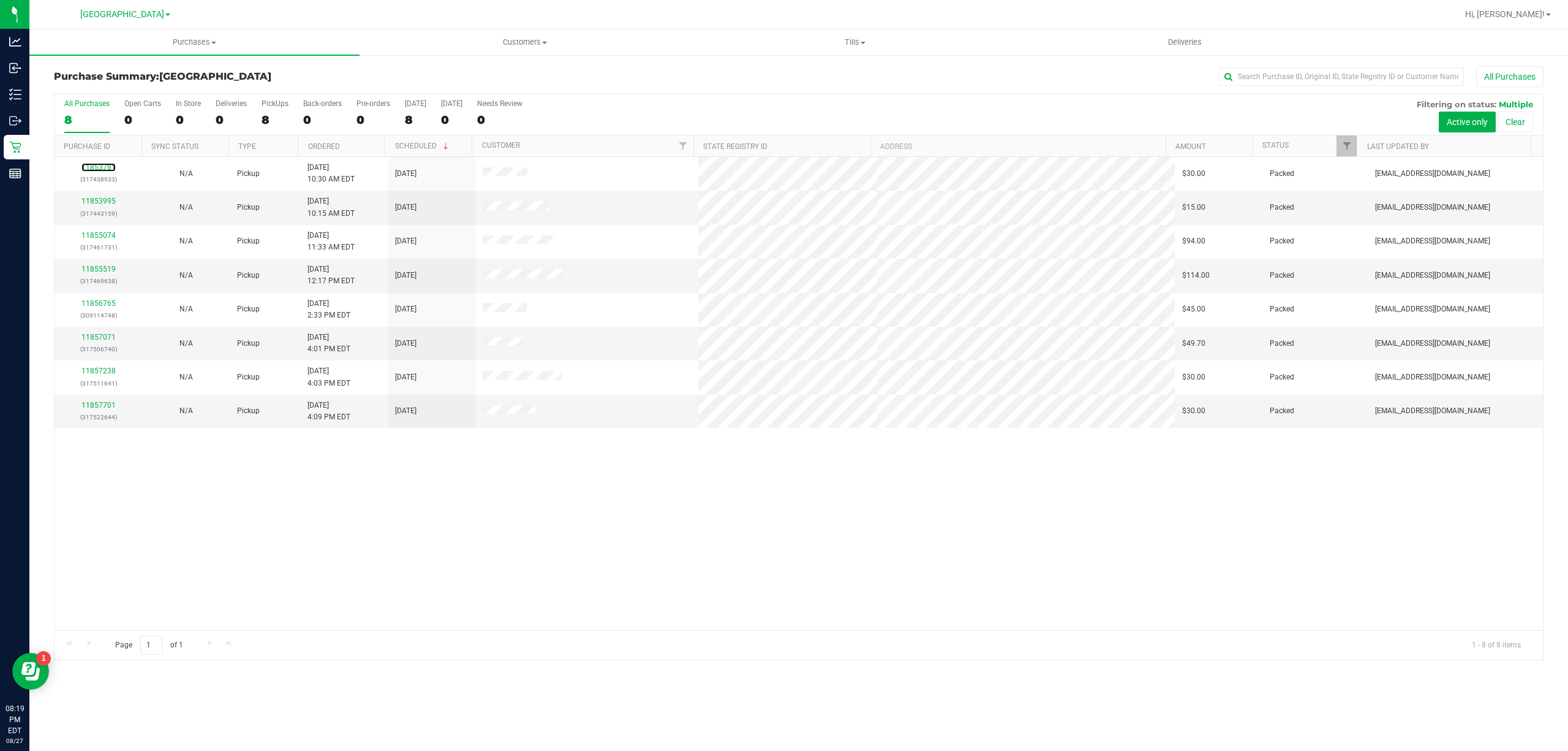
click at [108, 165] on link "11853781" at bounding box center [98, 168] width 34 height 9
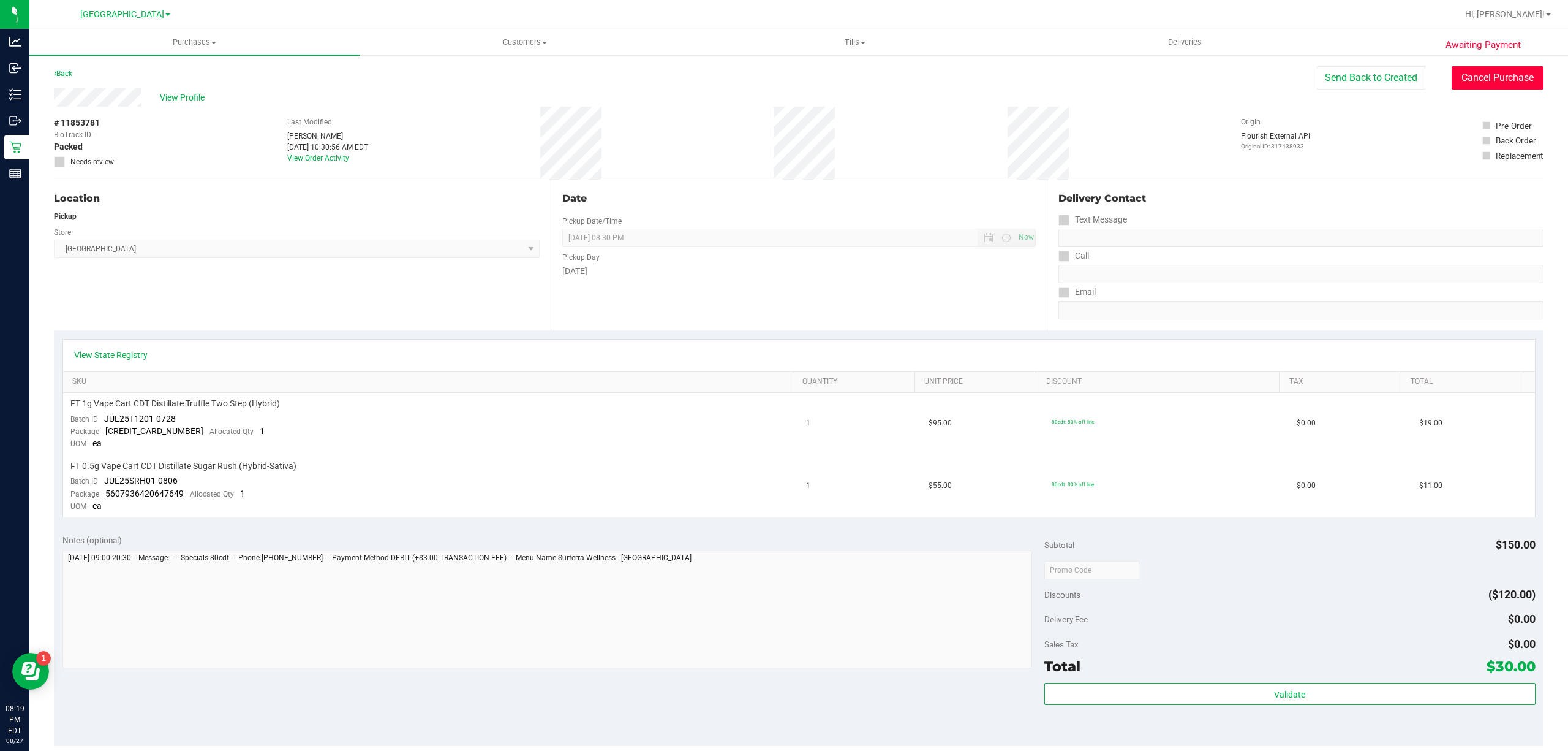
click at [1473, 69] on button "Cancel Purchase" at bounding box center [1497, 78] width 92 height 23
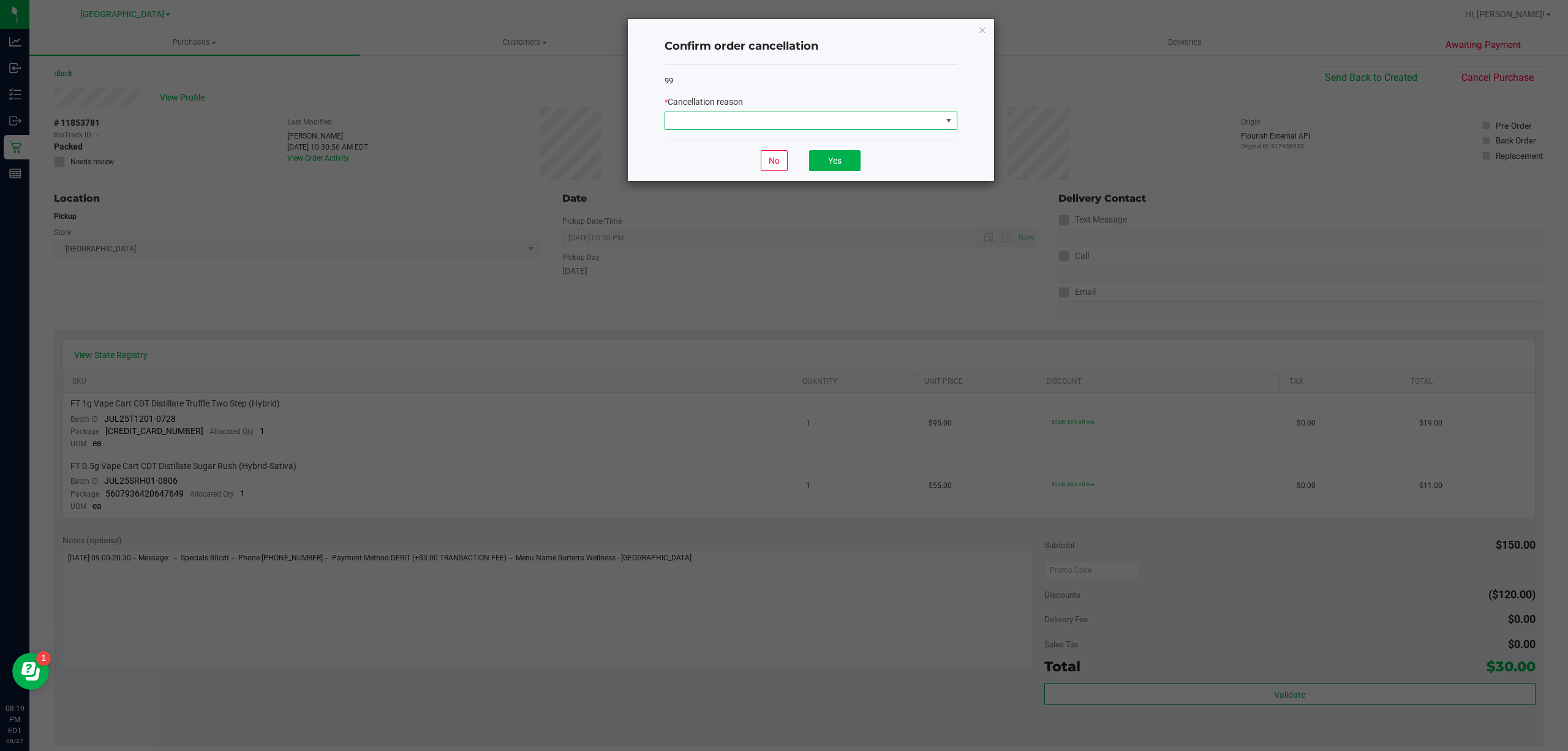
click at [951, 119] on span at bounding box center [949, 121] width 10 height 10
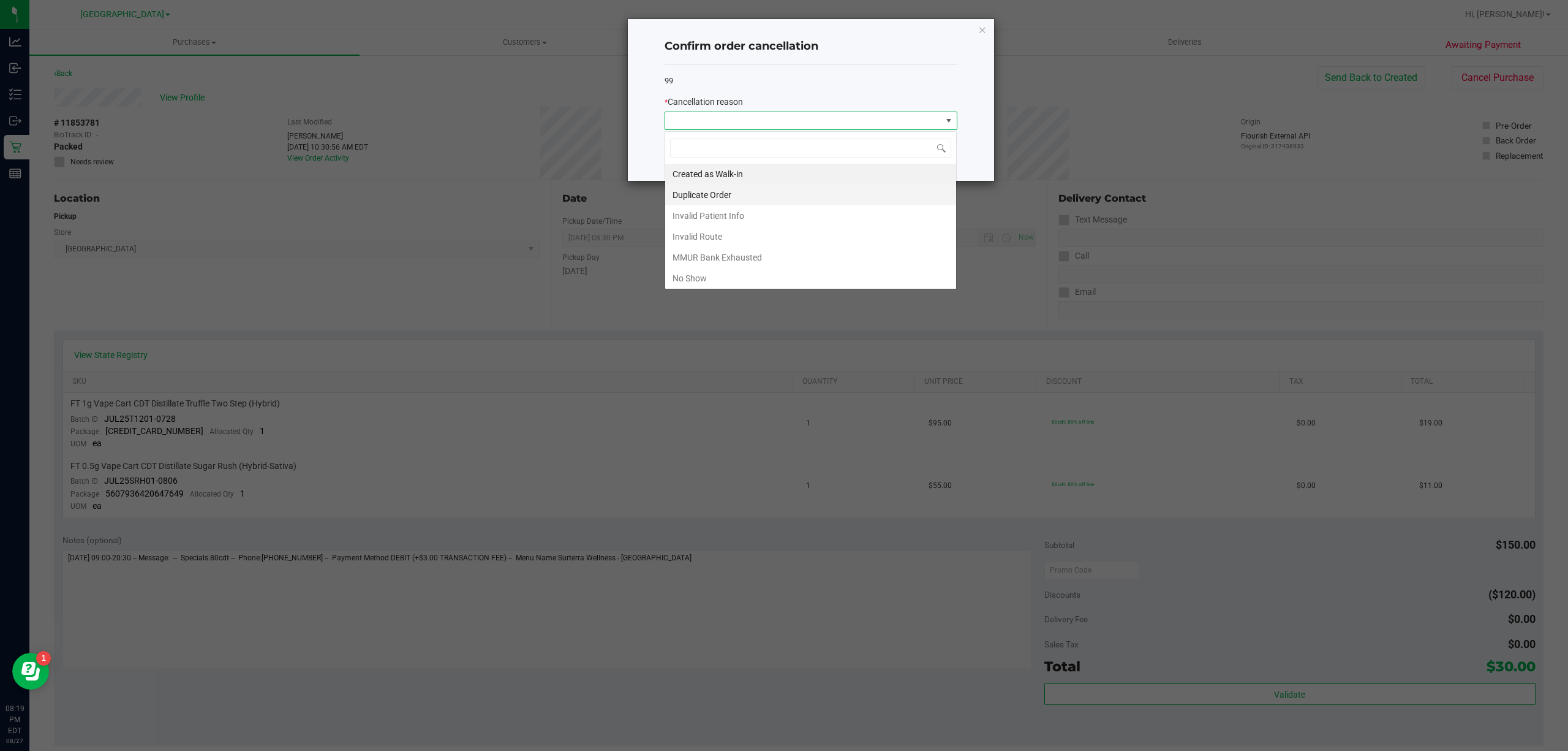
scroll to position [19, 292]
click at [806, 272] on li "No Show" at bounding box center [811, 278] width 291 height 21
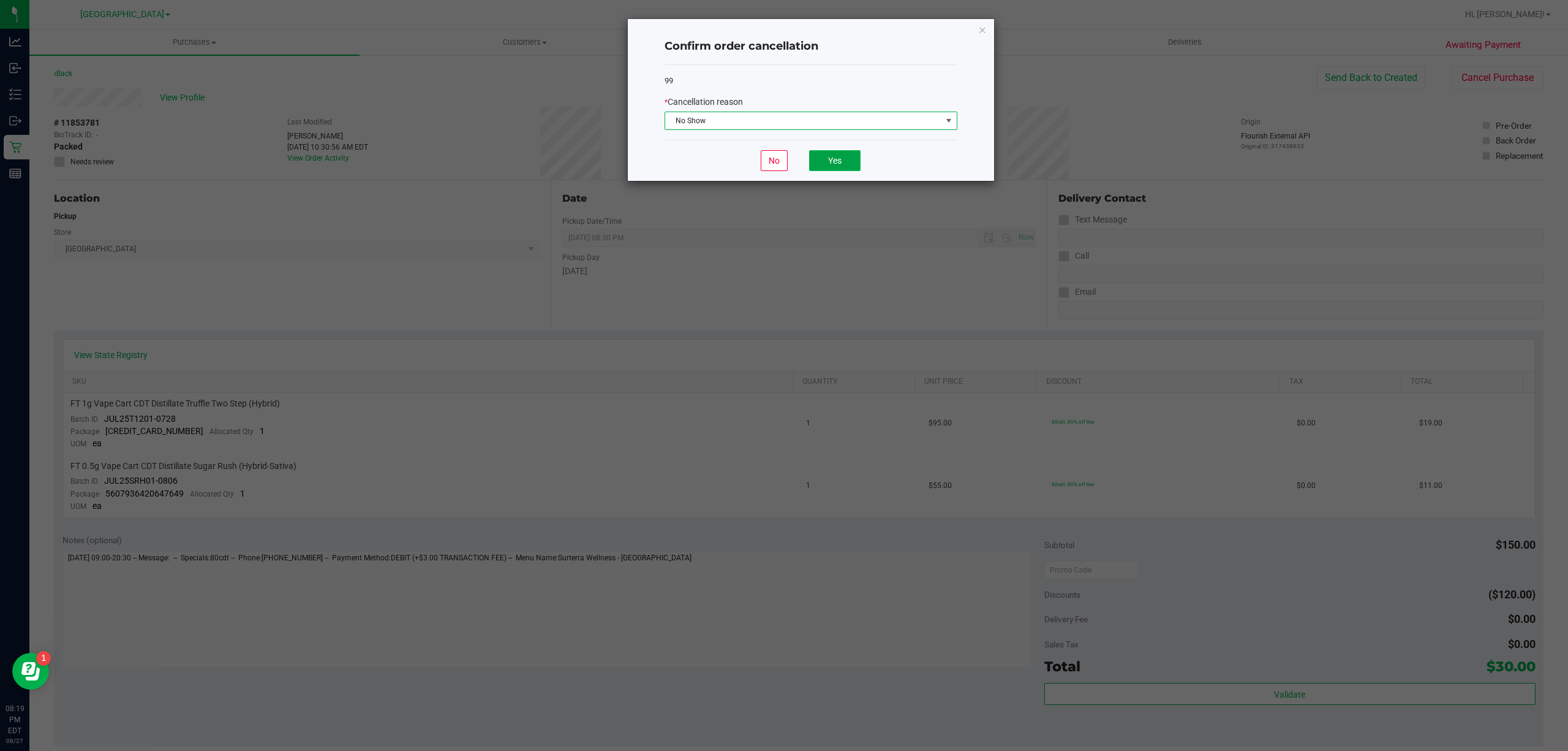
click at [841, 163] on button "Yes" at bounding box center [835, 160] width 52 height 21
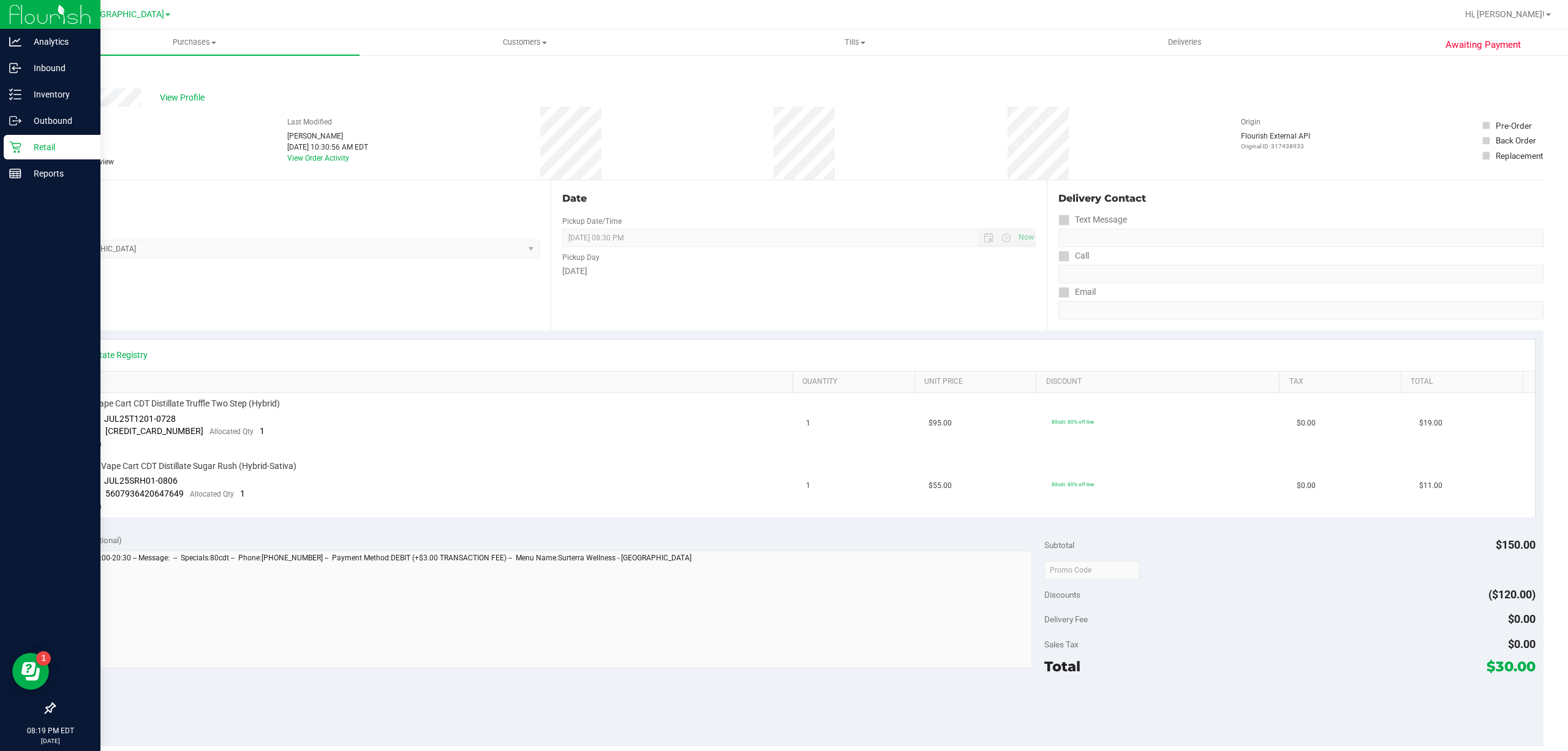
click at [7, 150] on div "Retail" at bounding box center [52, 146] width 96 height 24
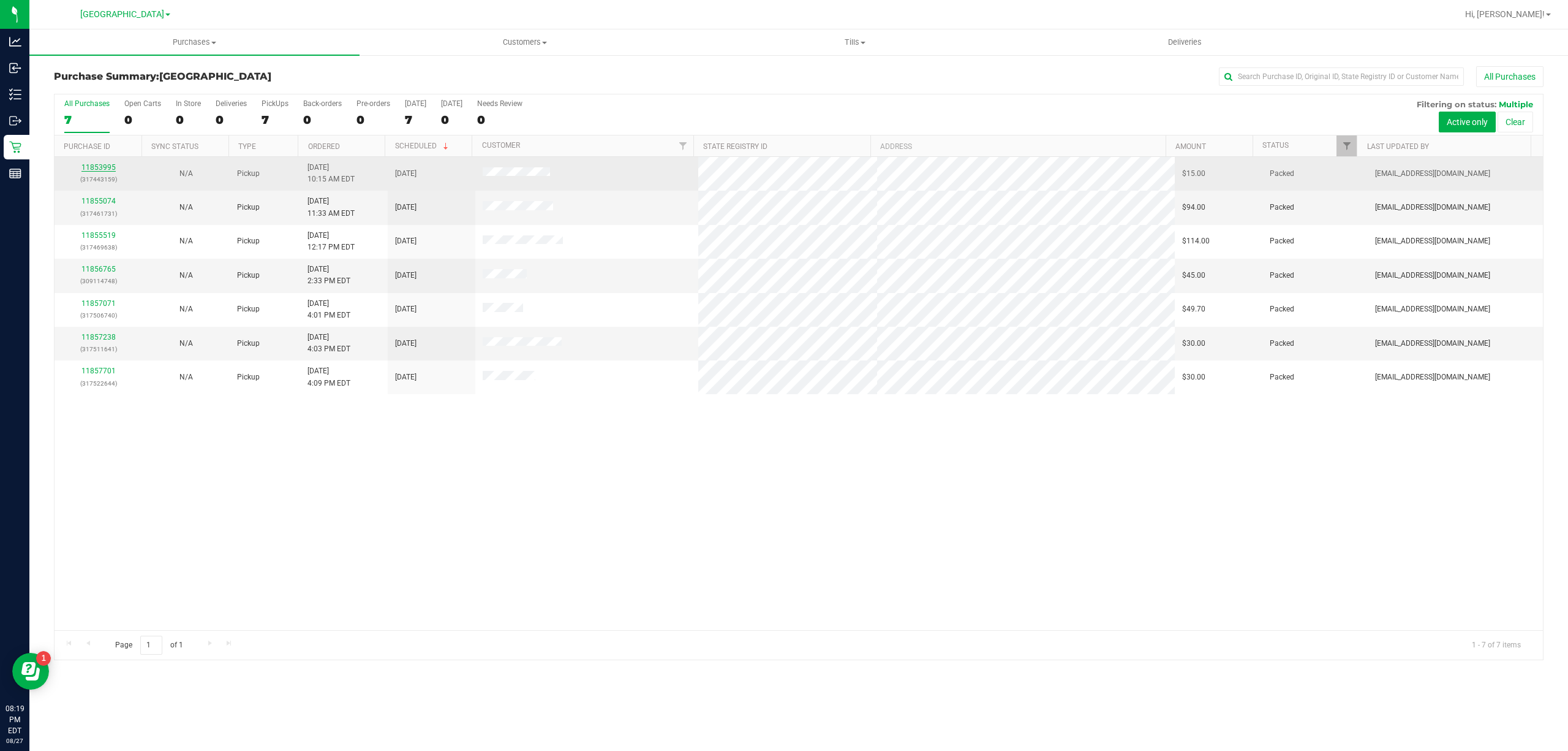
click at [104, 167] on link "11853995" at bounding box center [98, 168] width 34 height 9
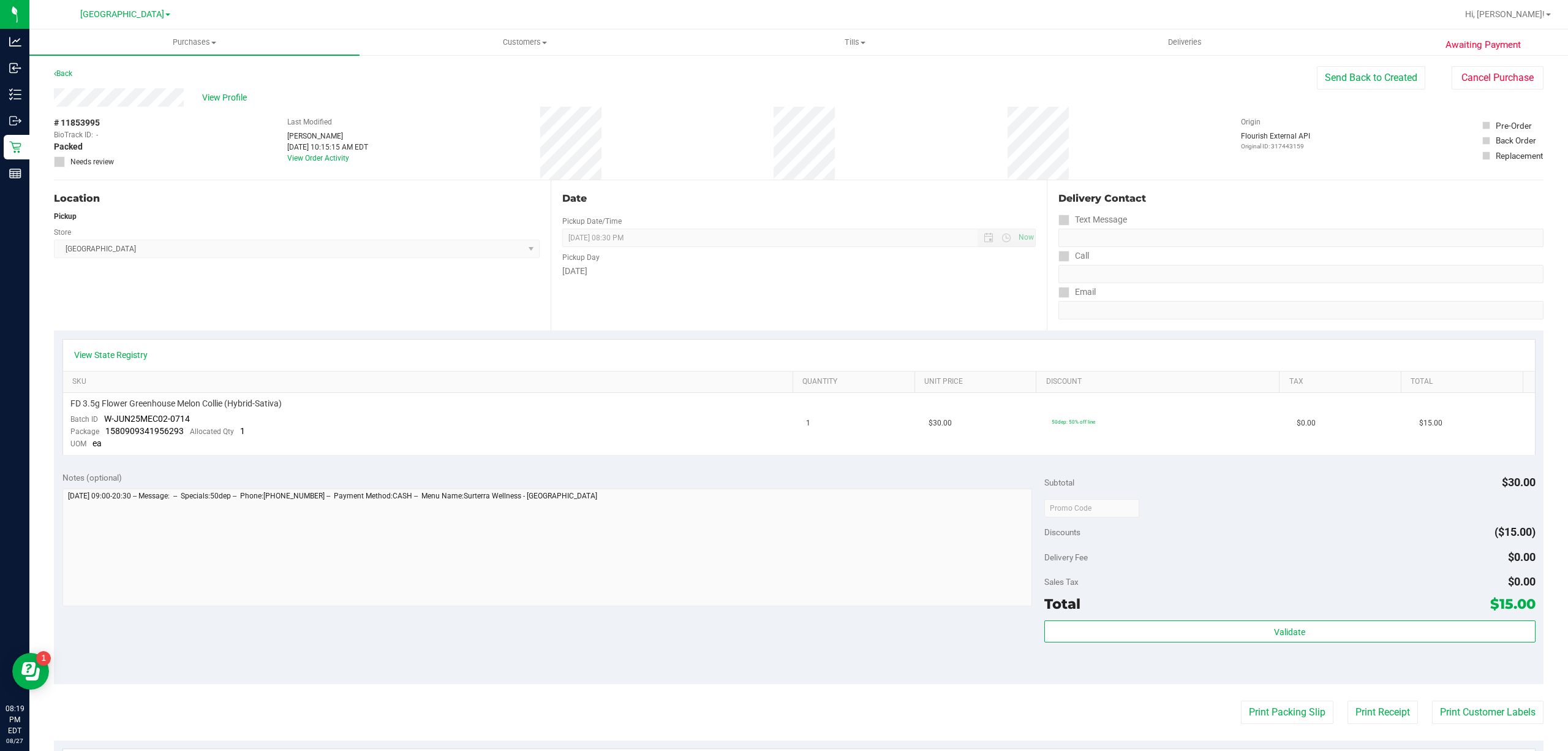
click at [1513, 96] on div "View Profile # 11853995 BioTrack ID: - Packed Needs review Last Modified Melani…" at bounding box center [799, 134] width 1490 height 92
click at [1514, 87] on button "Cancel Purchase" at bounding box center [1497, 78] width 92 height 23
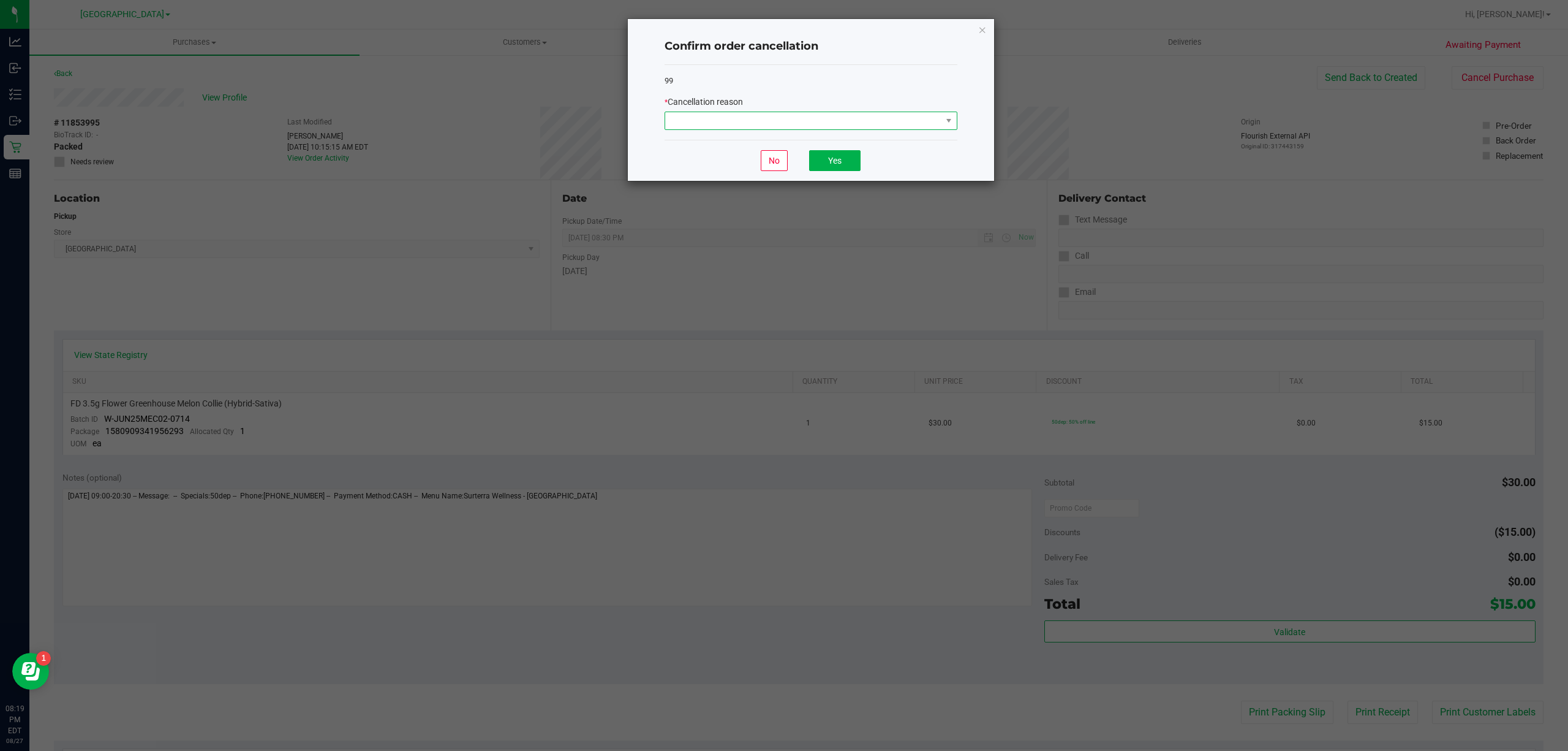
click at [939, 124] on span at bounding box center [804, 121] width 277 height 17
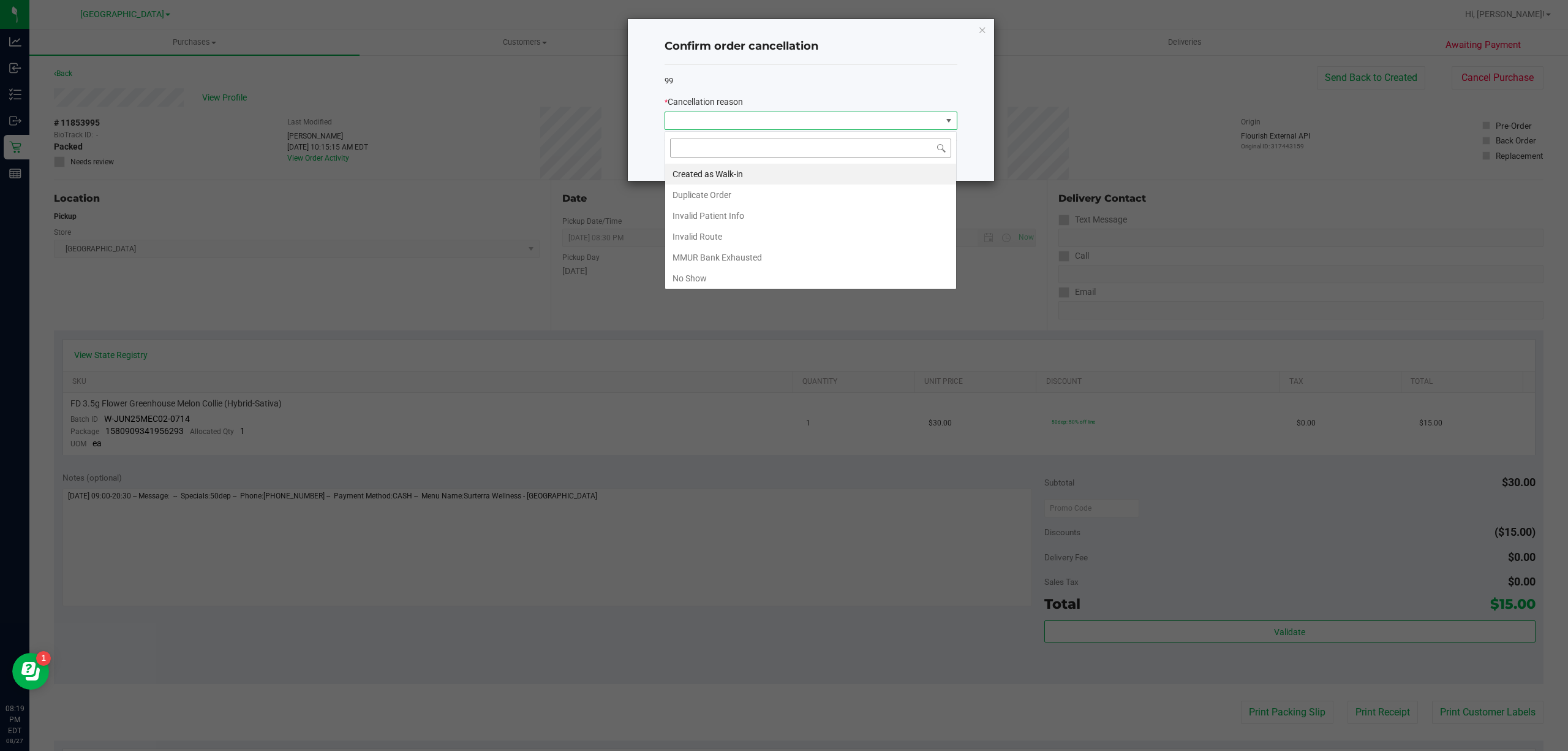
scroll to position [19, 292]
click at [834, 278] on li "No Show" at bounding box center [811, 278] width 291 height 21
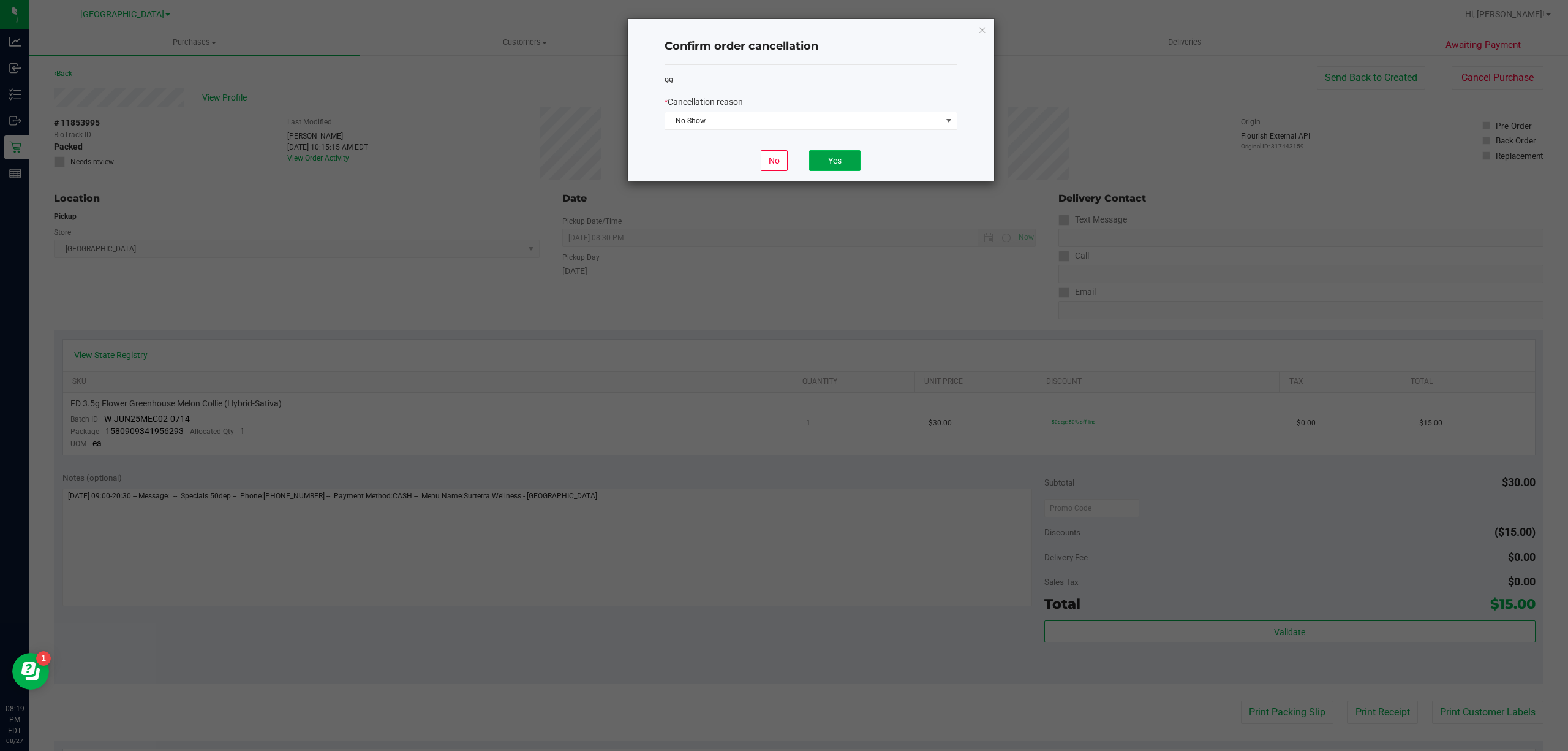
click at [853, 155] on button "Yes" at bounding box center [835, 160] width 52 height 21
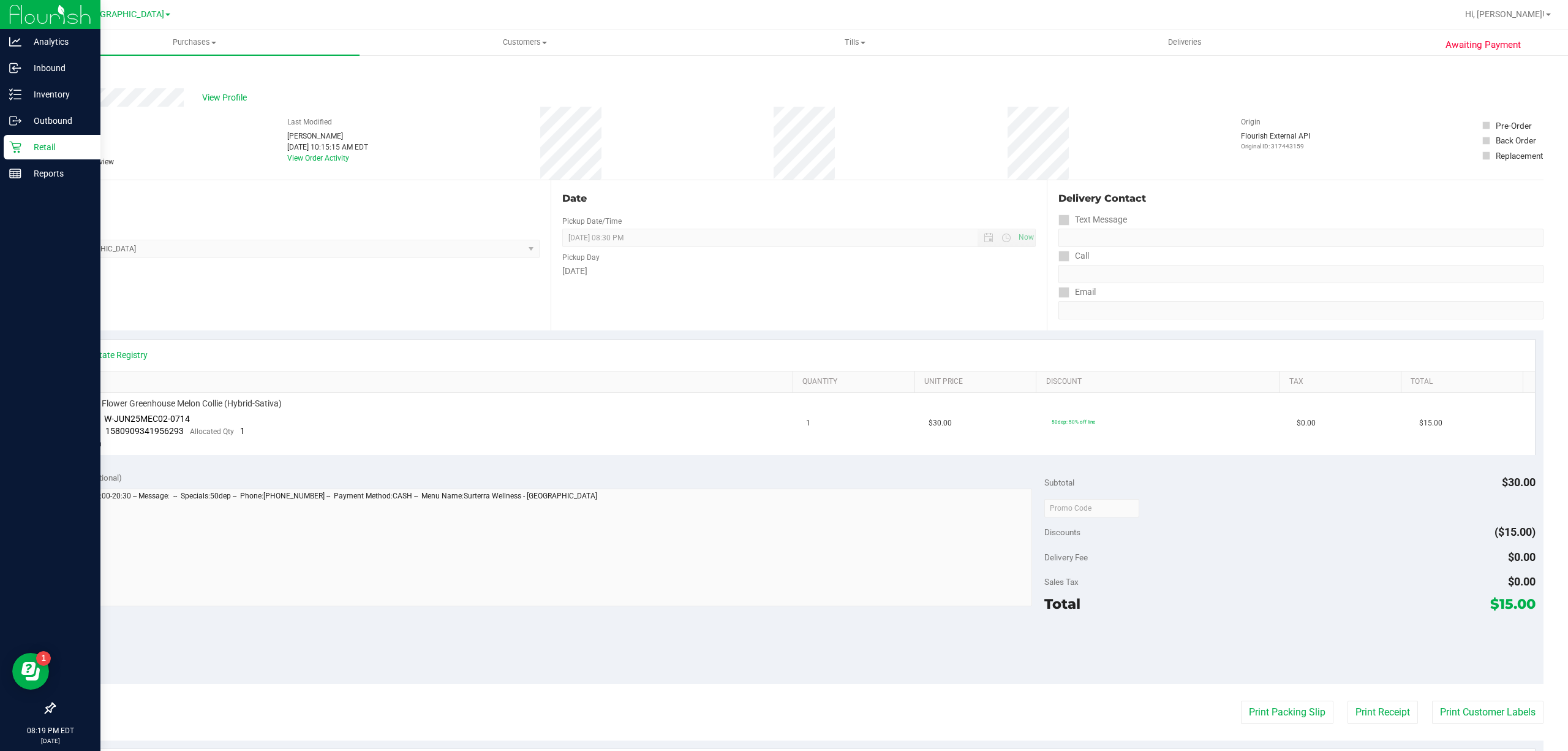
click at [12, 154] on div "Retail" at bounding box center [52, 146] width 96 height 24
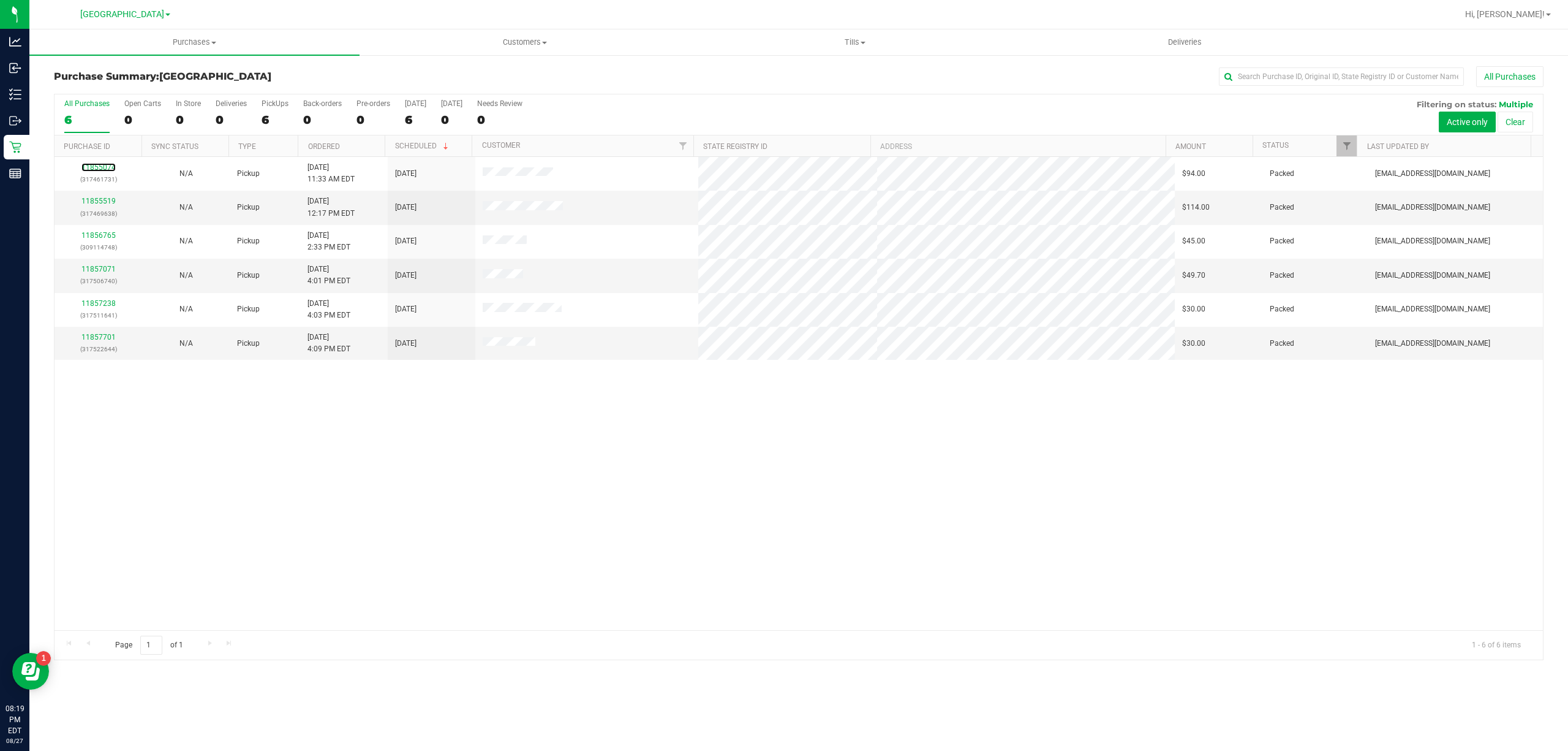
click at [108, 167] on link "11855074" at bounding box center [98, 168] width 34 height 9
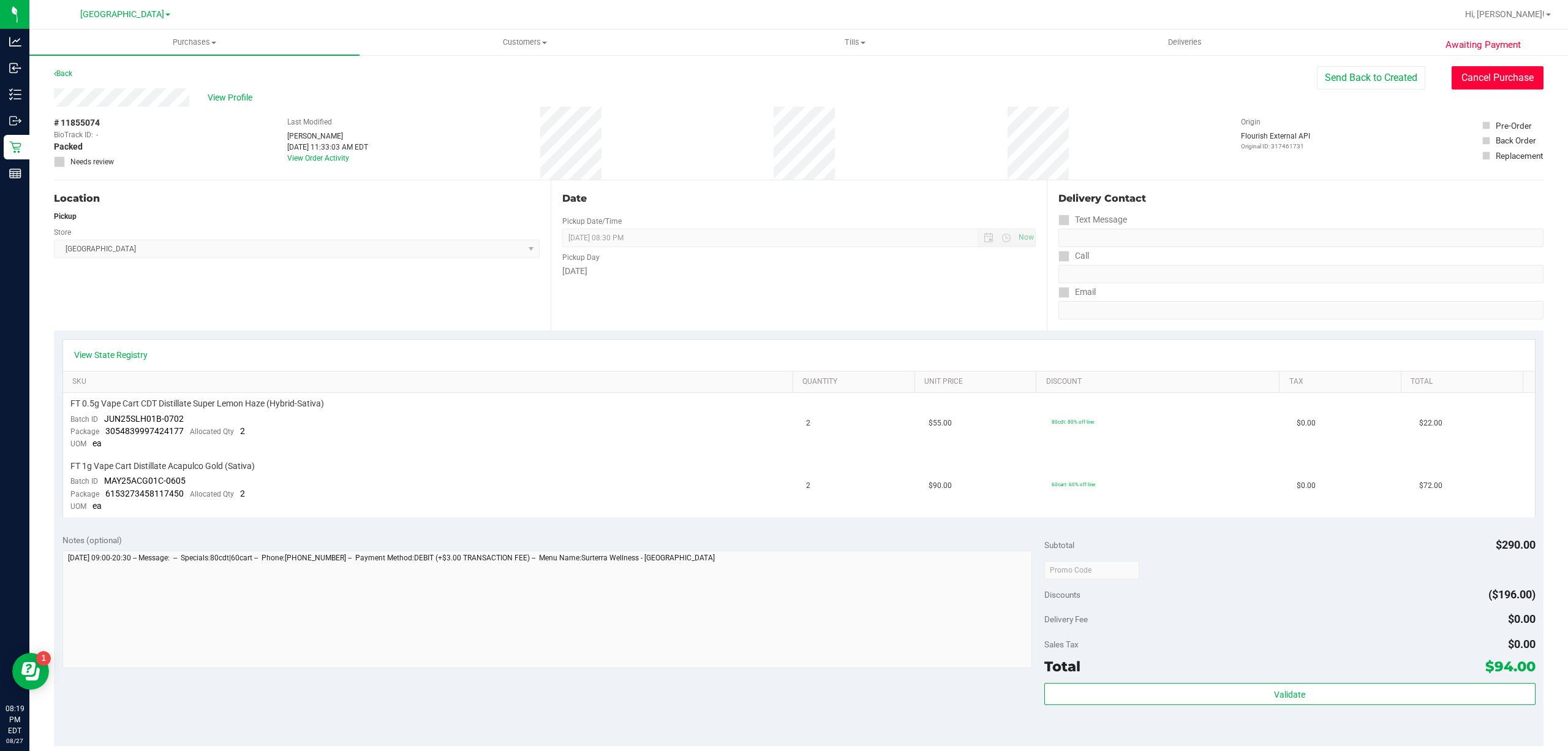
click at [1496, 81] on button "Cancel Purchase" at bounding box center [1497, 78] width 92 height 23
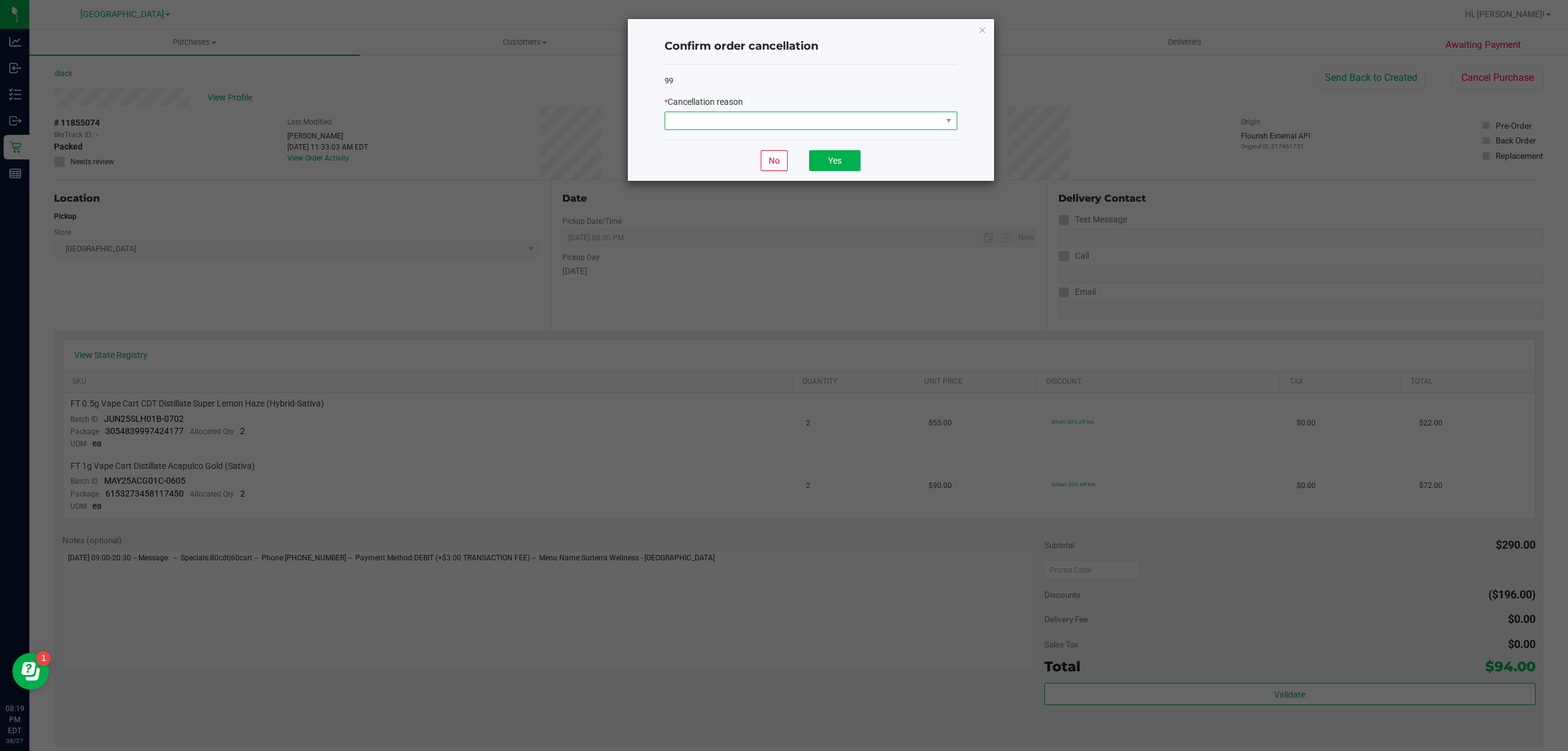
click at [912, 126] on span at bounding box center [804, 121] width 277 height 17
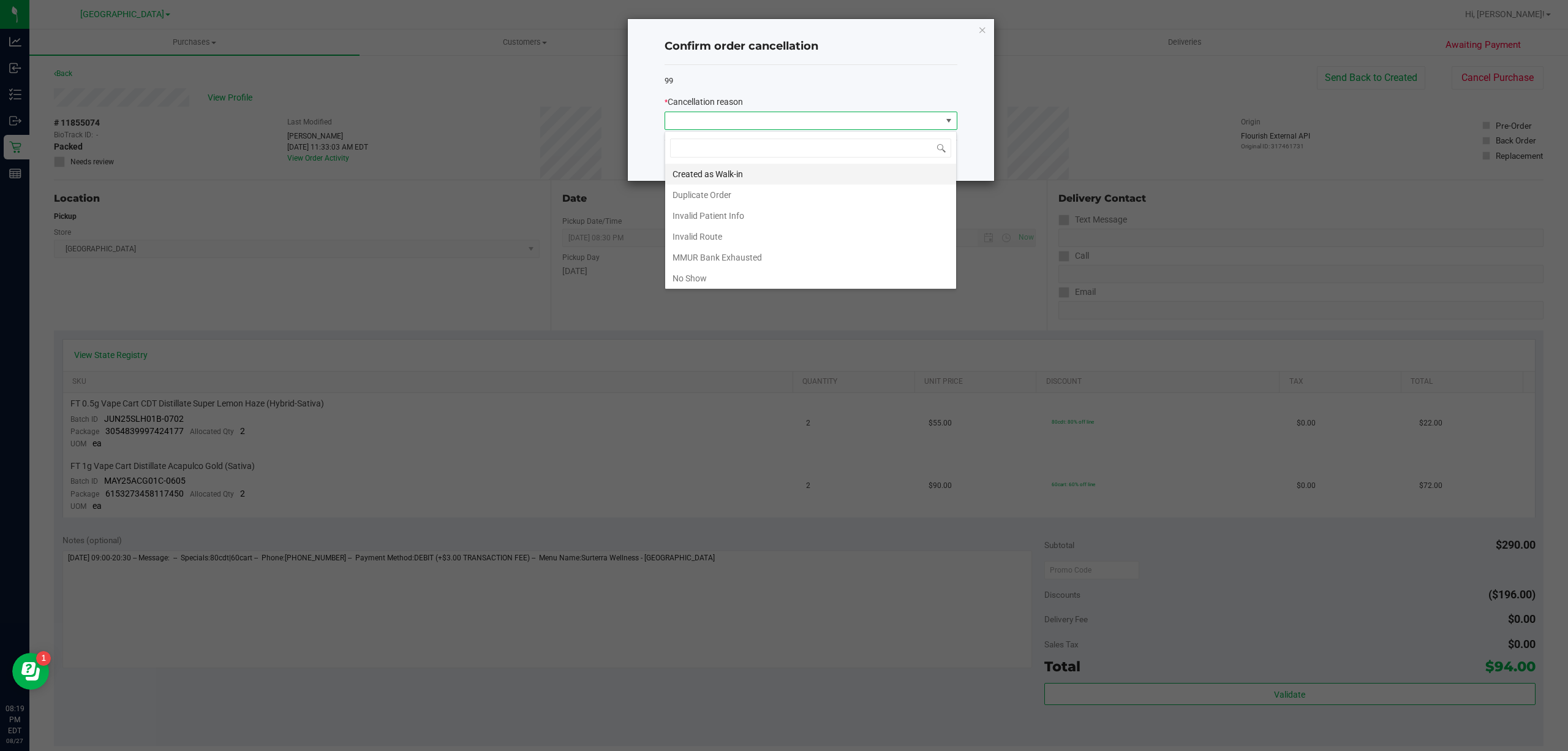
scroll to position [19, 292]
click at [795, 272] on li "No Show" at bounding box center [811, 278] width 291 height 21
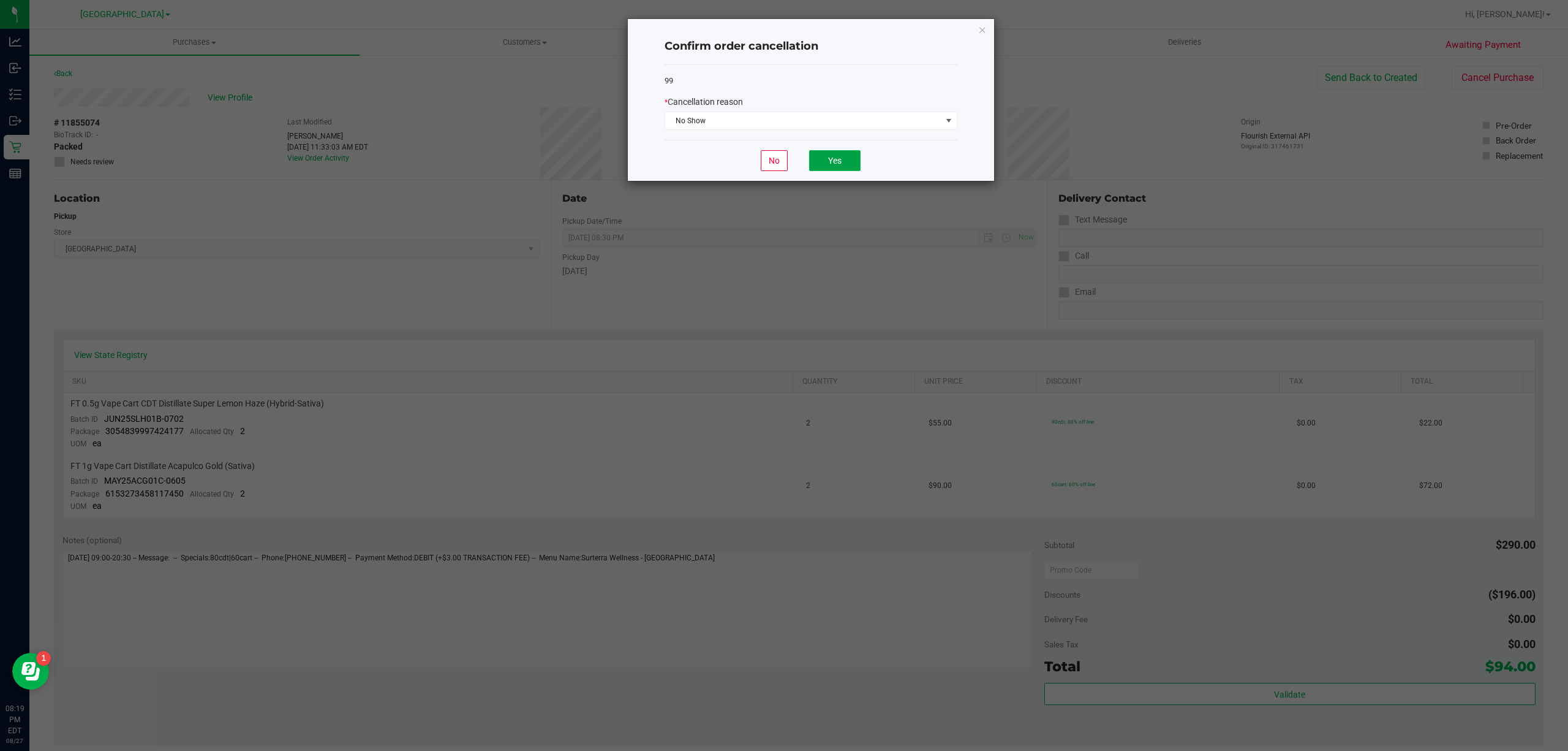
click at [848, 165] on button "Yes" at bounding box center [835, 160] width 52 height 21
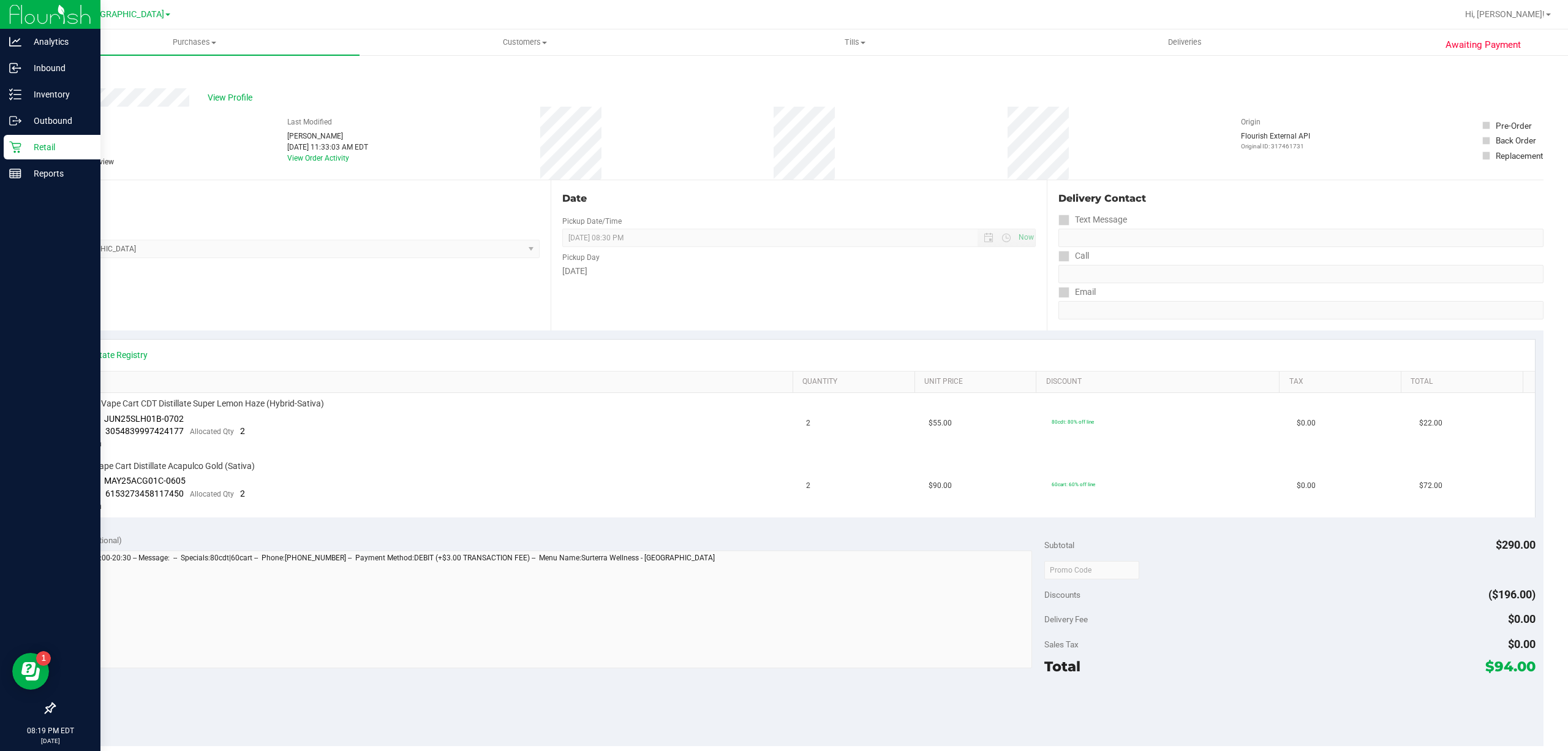
click at [49, 144] on p "Retail" at bounding box center [58, 147] width 73 height 14
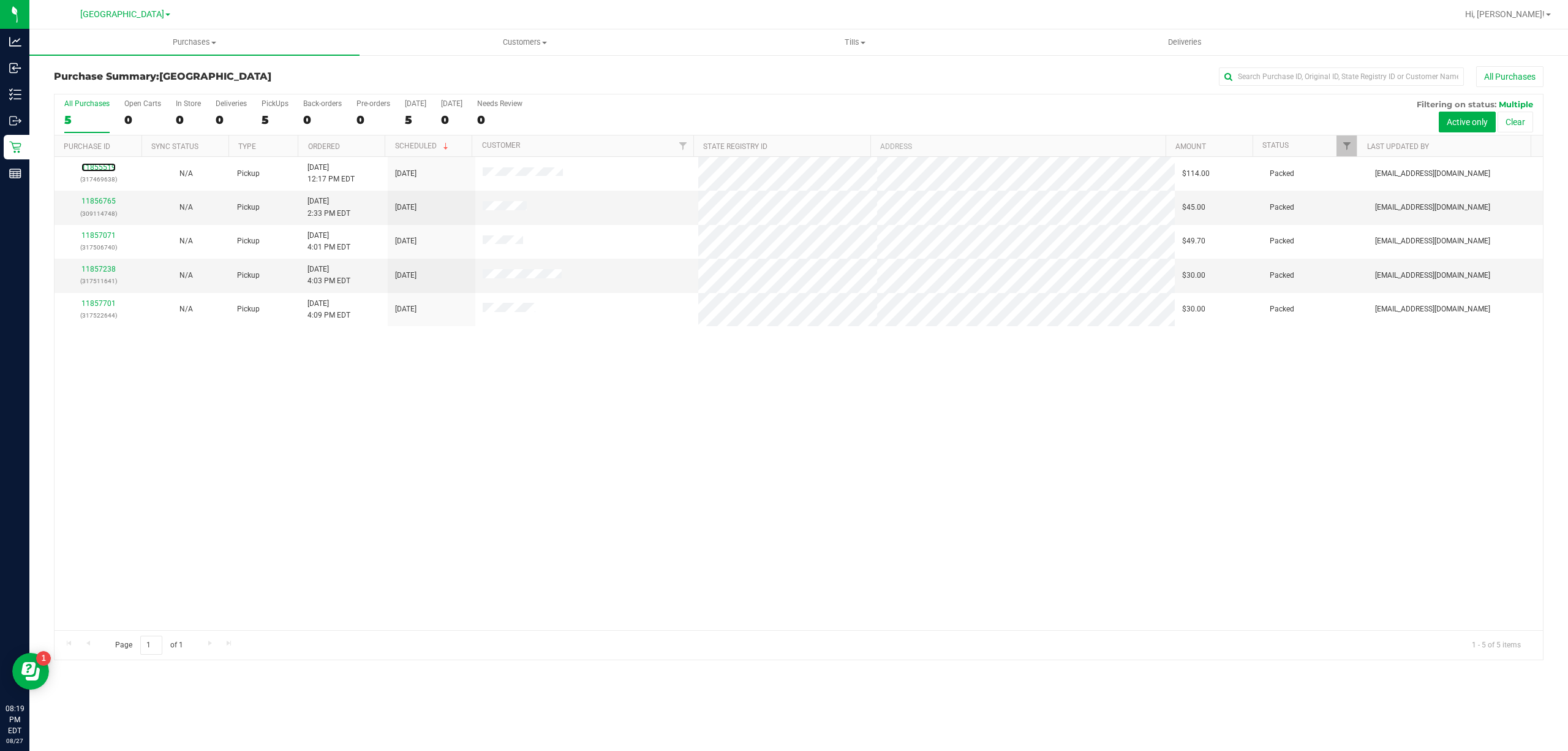
click at [95, 165] on link "11855519" at bounding box center [98, 168] width 34 height 9
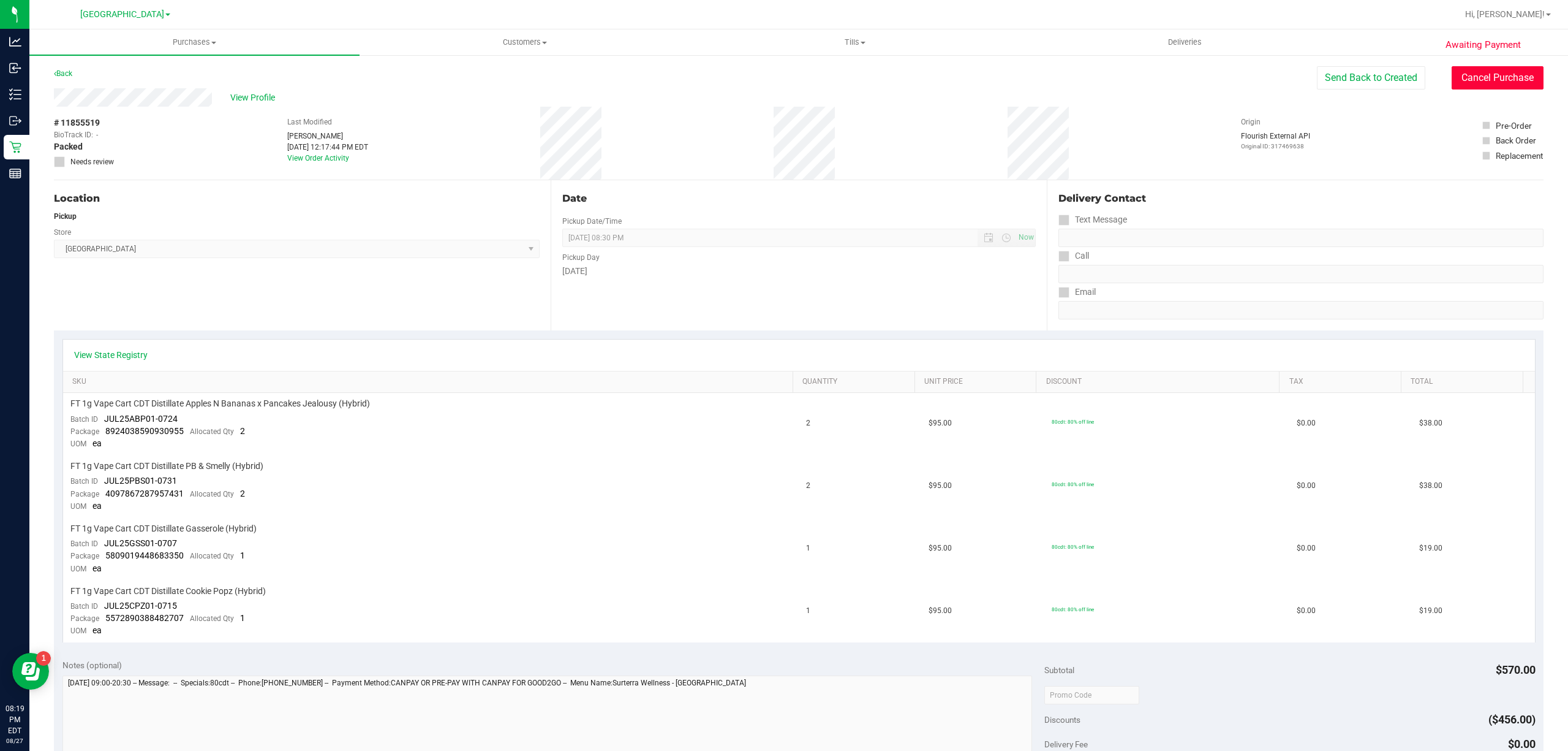
click at [1462, 85] on button "Cancel Purchase" at bounding box center [1497, 78] width 92 height 23
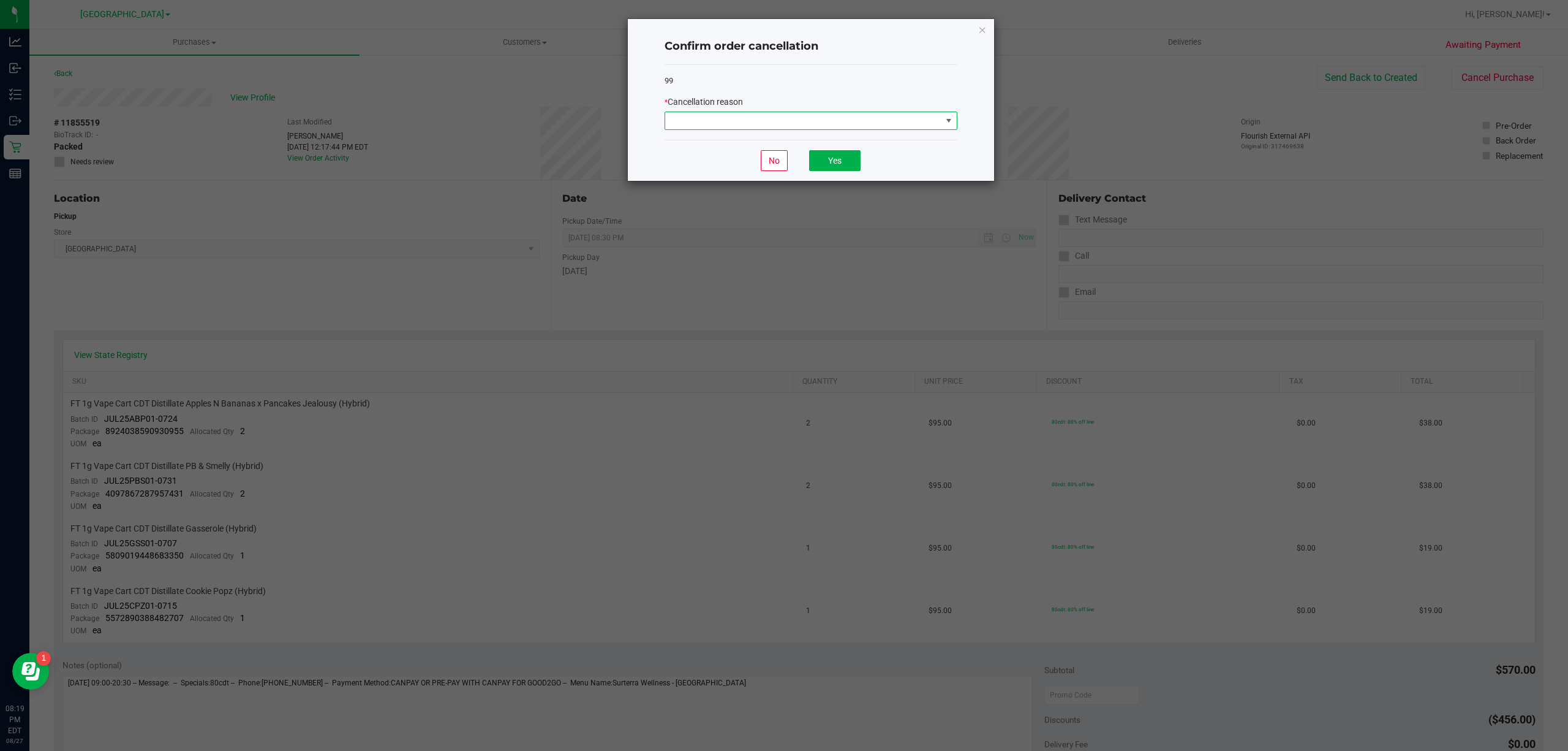
click at [898, 122] on span at bounding box center [804, 121] width 277 height 17
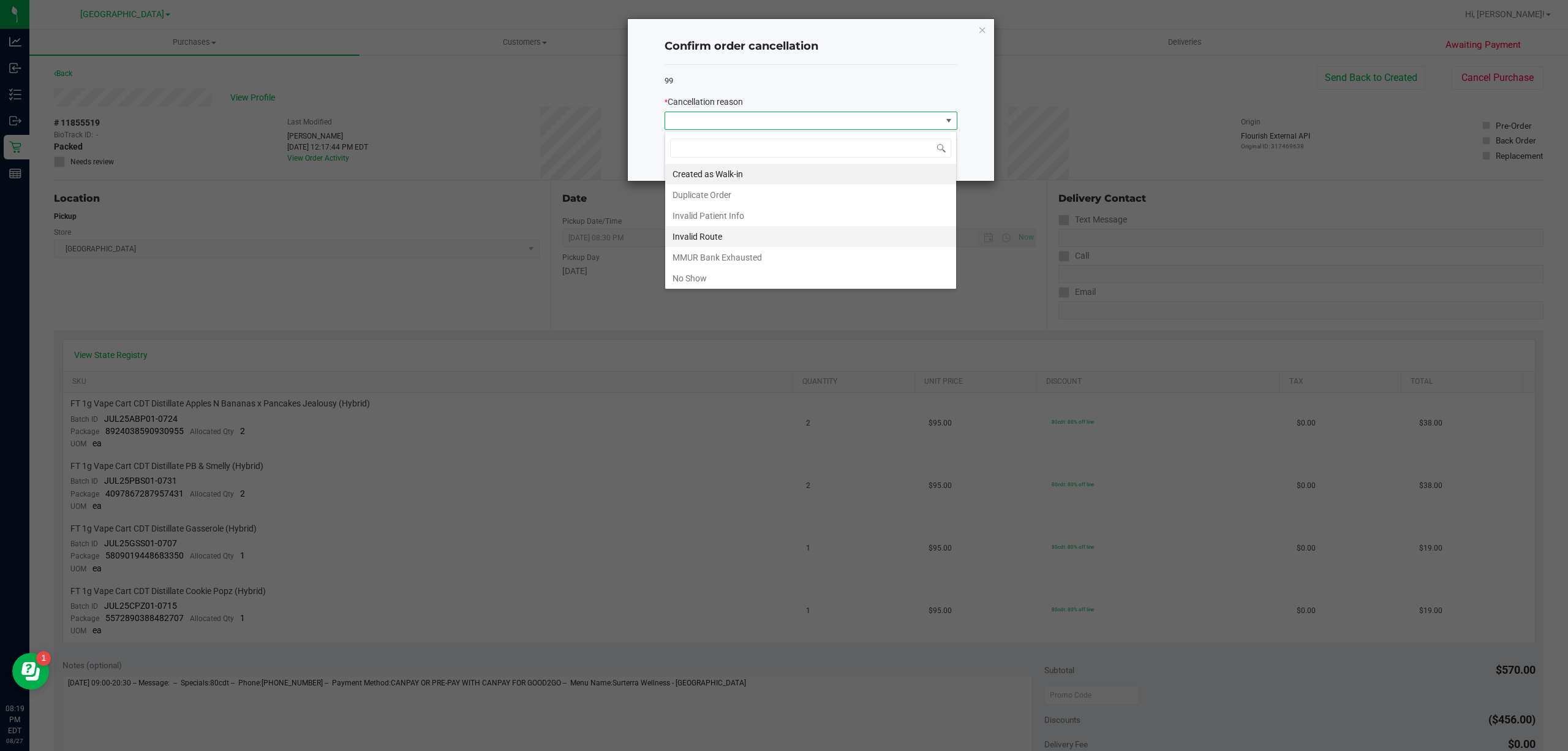
scroll to position [19, 292]
click at [807, 275] on li "No Show" at bounding box center [811, 278] width 291 height 21
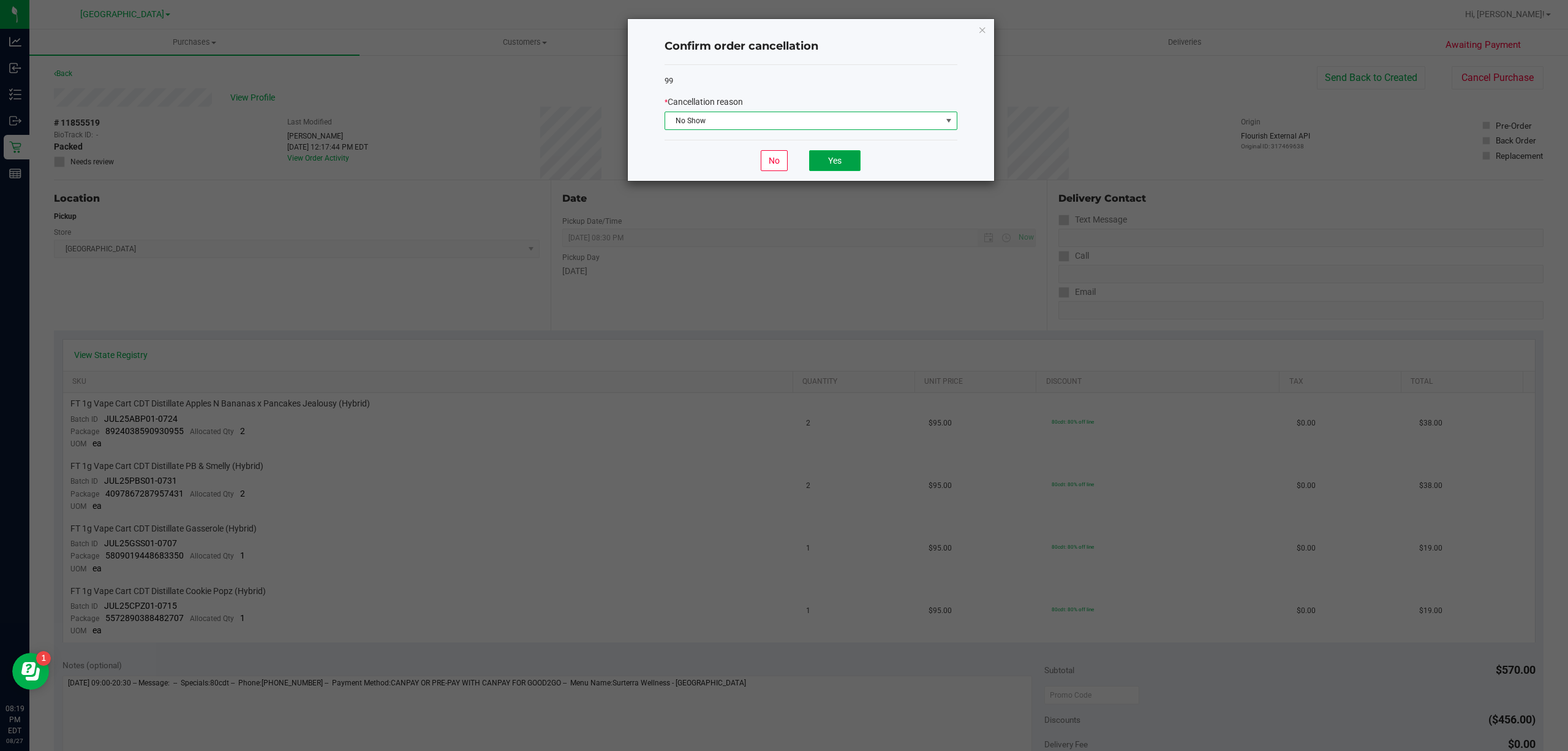
click at [851, 157] on button "Yes" at bounding box center [835, 160] width 52 height 21
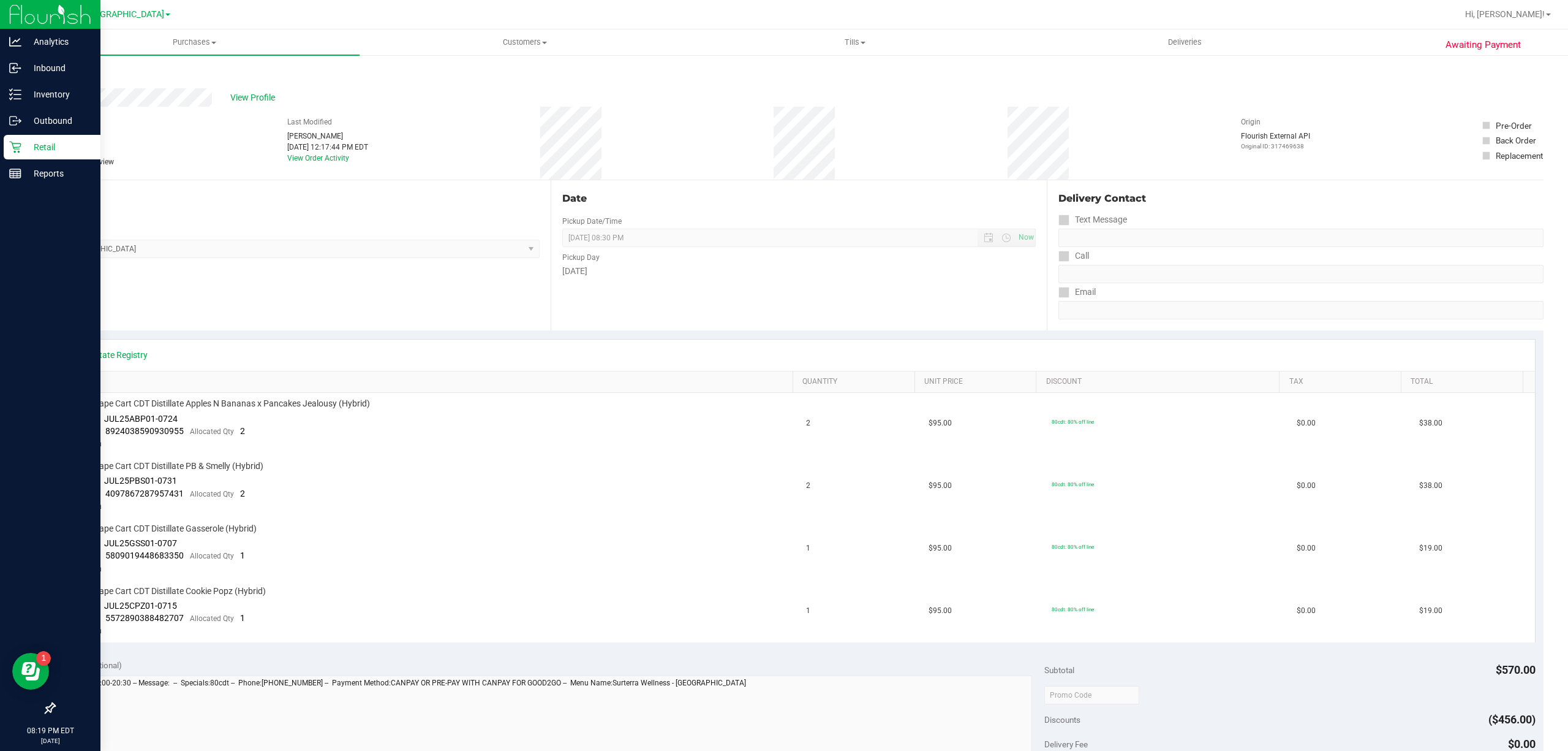
click at [12, 145] on icon at bounding box center [15, 147] width 12 height 13
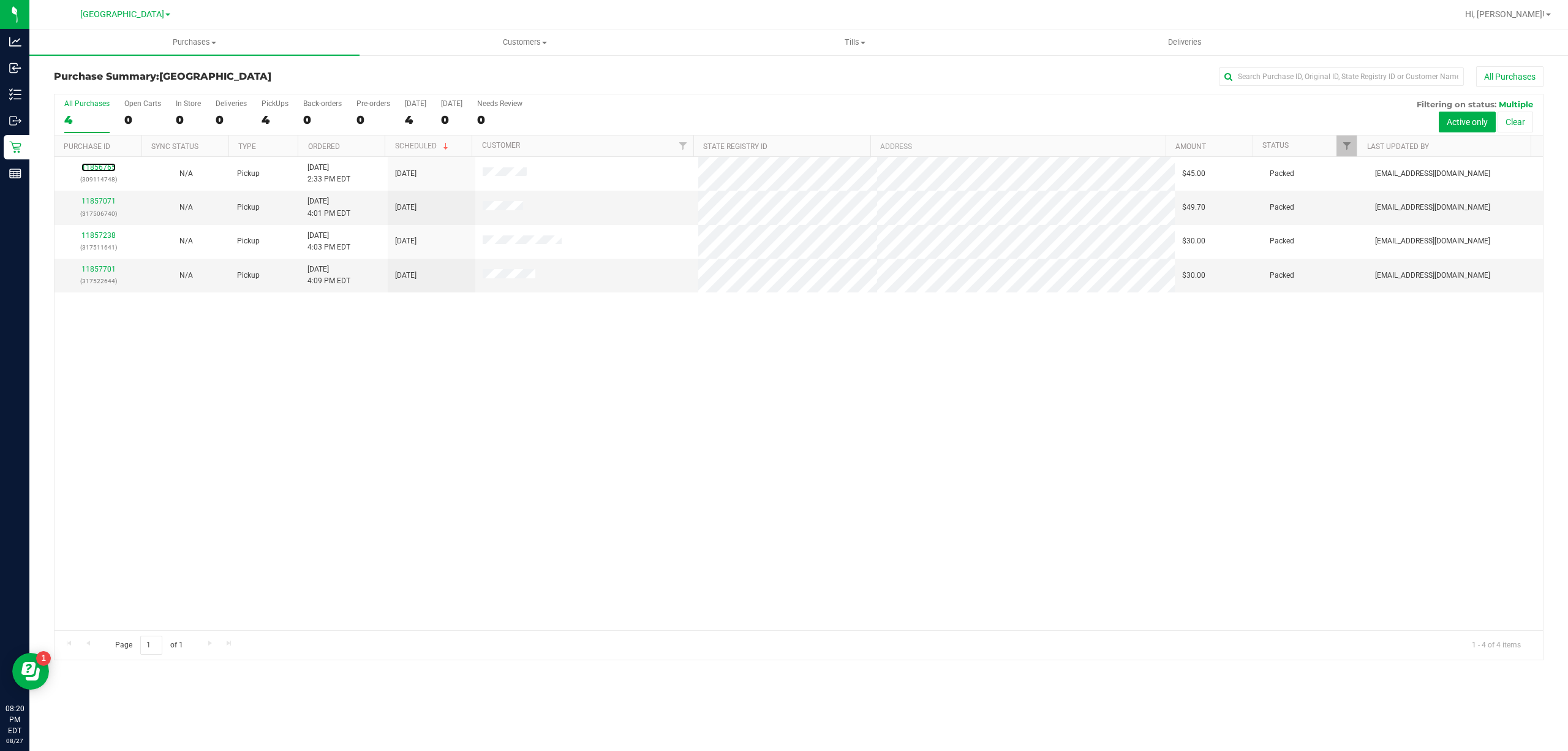
click at [102, 169] on link "11856765" at bounding box center [98, 168] width 34 height 9
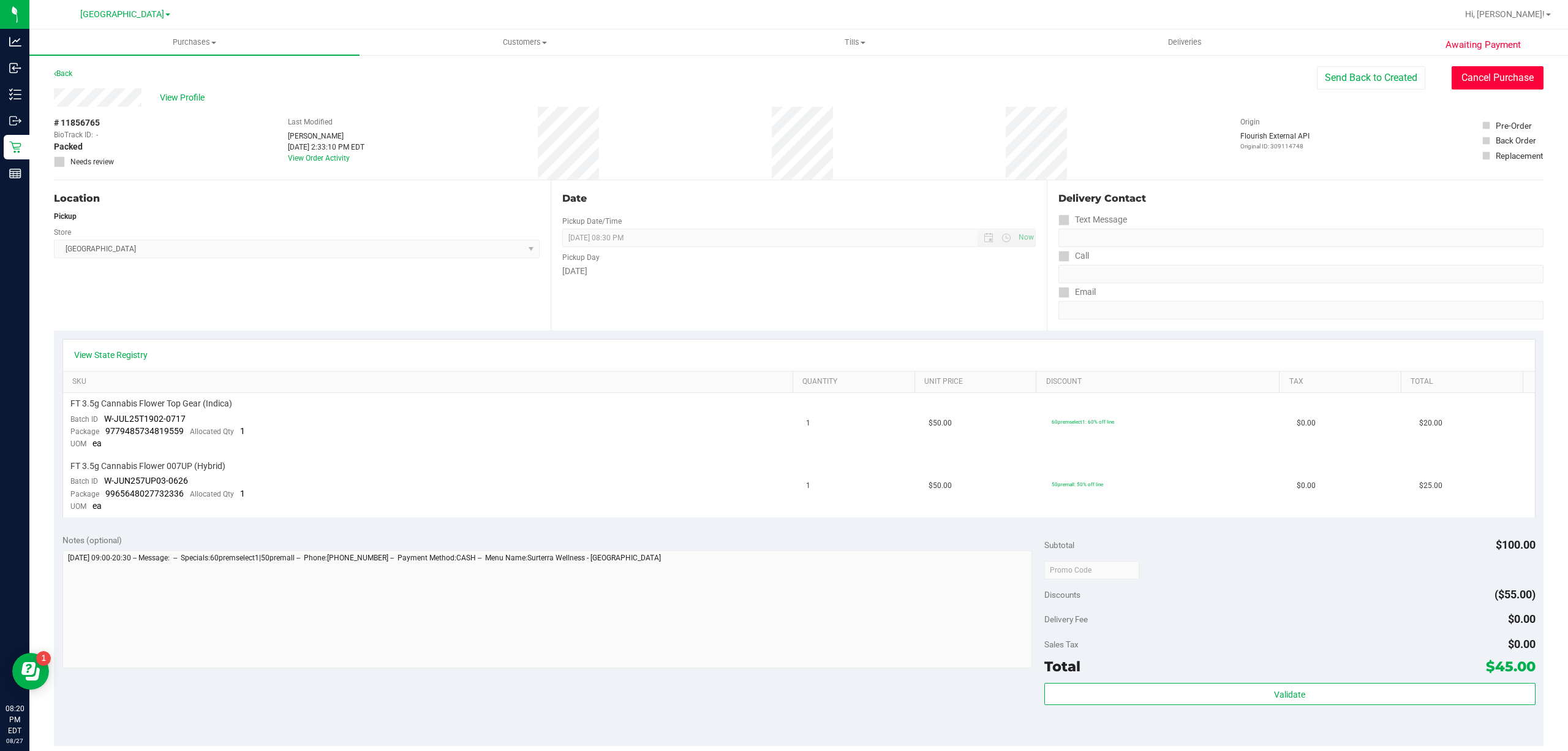
click at [1472, 79] on button "Cancel Purchase" at bounding box center [1497, 78] width 92 height 23
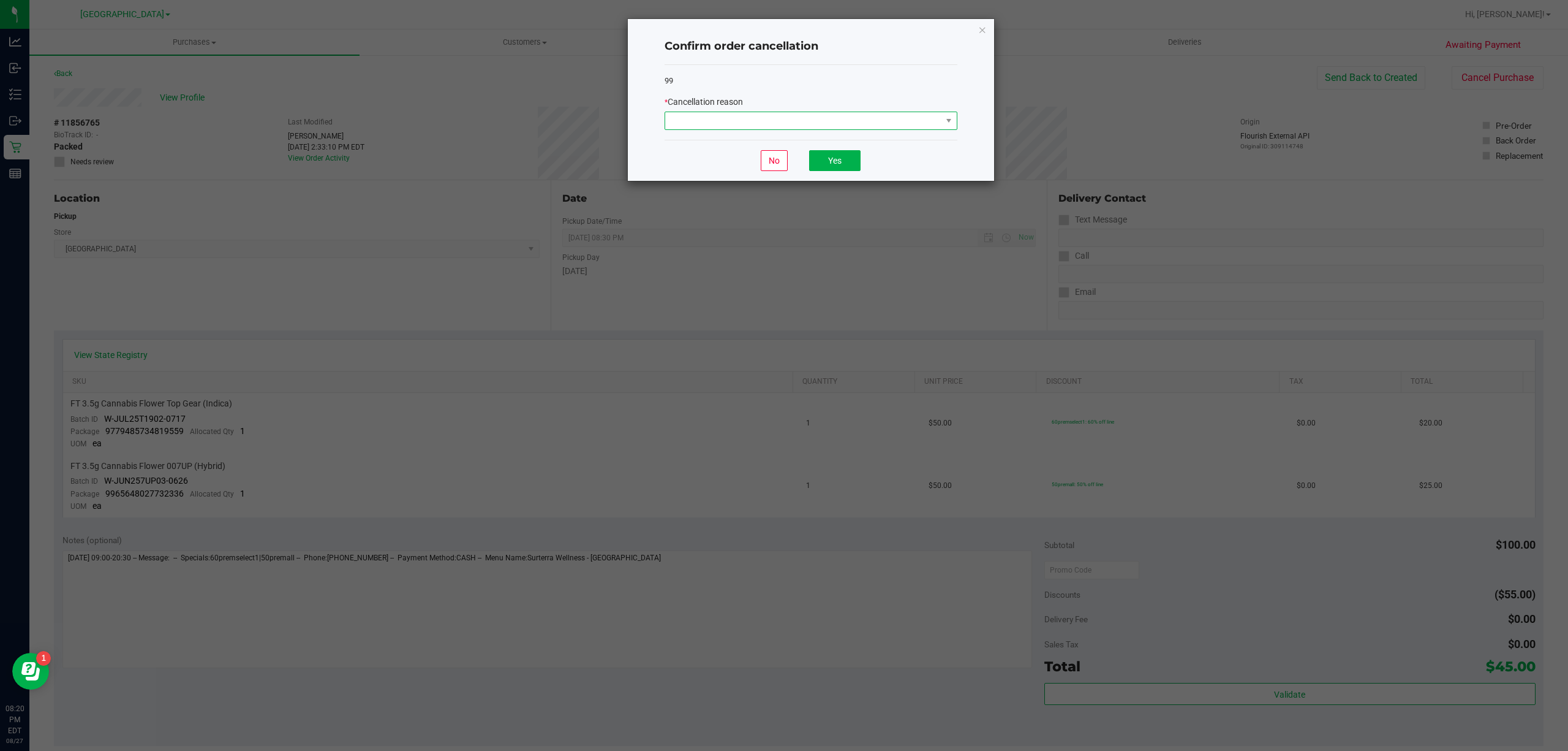
click at [941, 121] on span at bounding box center [948, 121] width 15 height 17
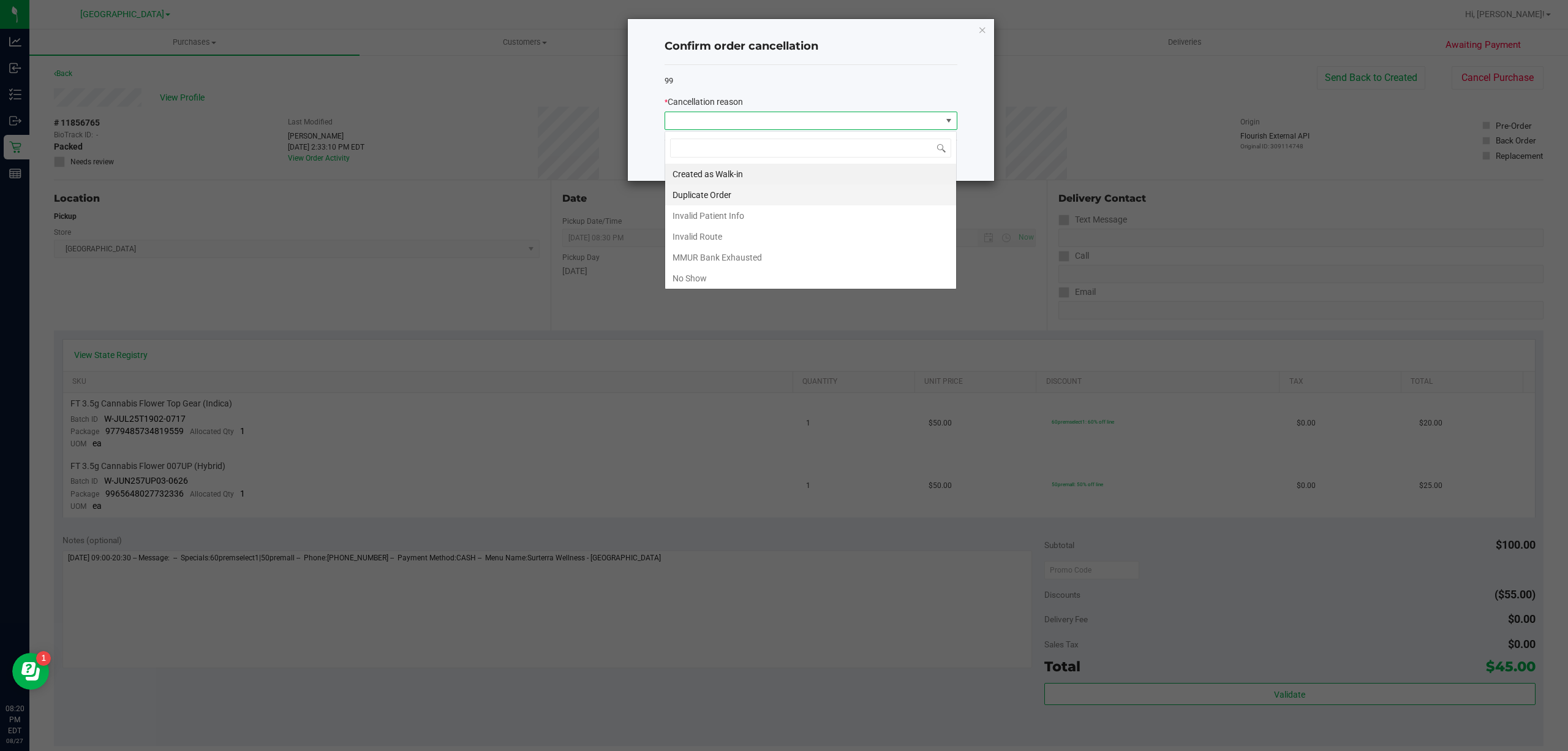
scroll to position [19, 292]
click at [851, 280] on li "No Show" at bounding box center [811, 278] width 291 height 21
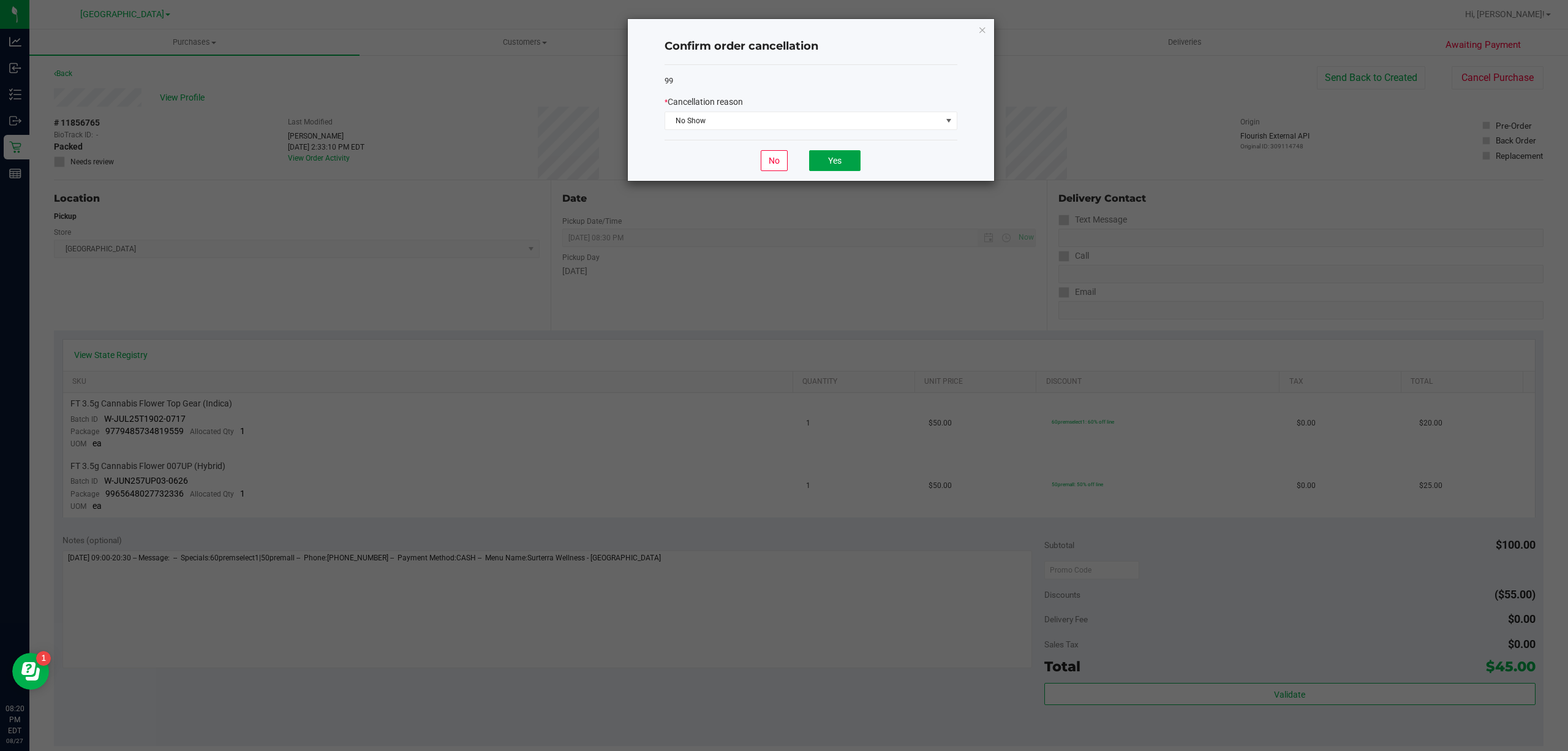
click at [853, 169] on button "Yes" at bounding box center [835, 160] width 52 height 21
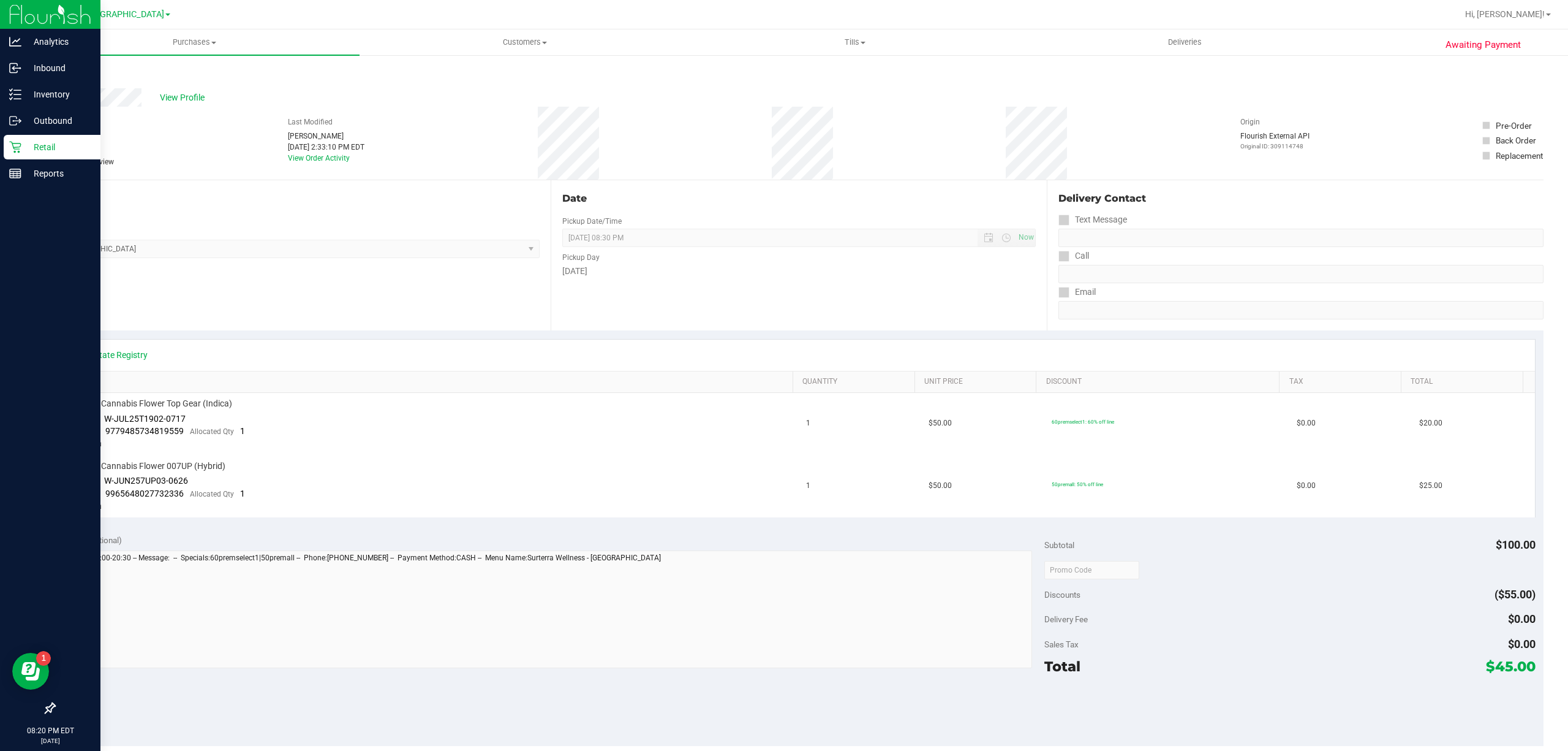
click at [20, 145] on icon at bounding box center [15, 147] width 12 height 13
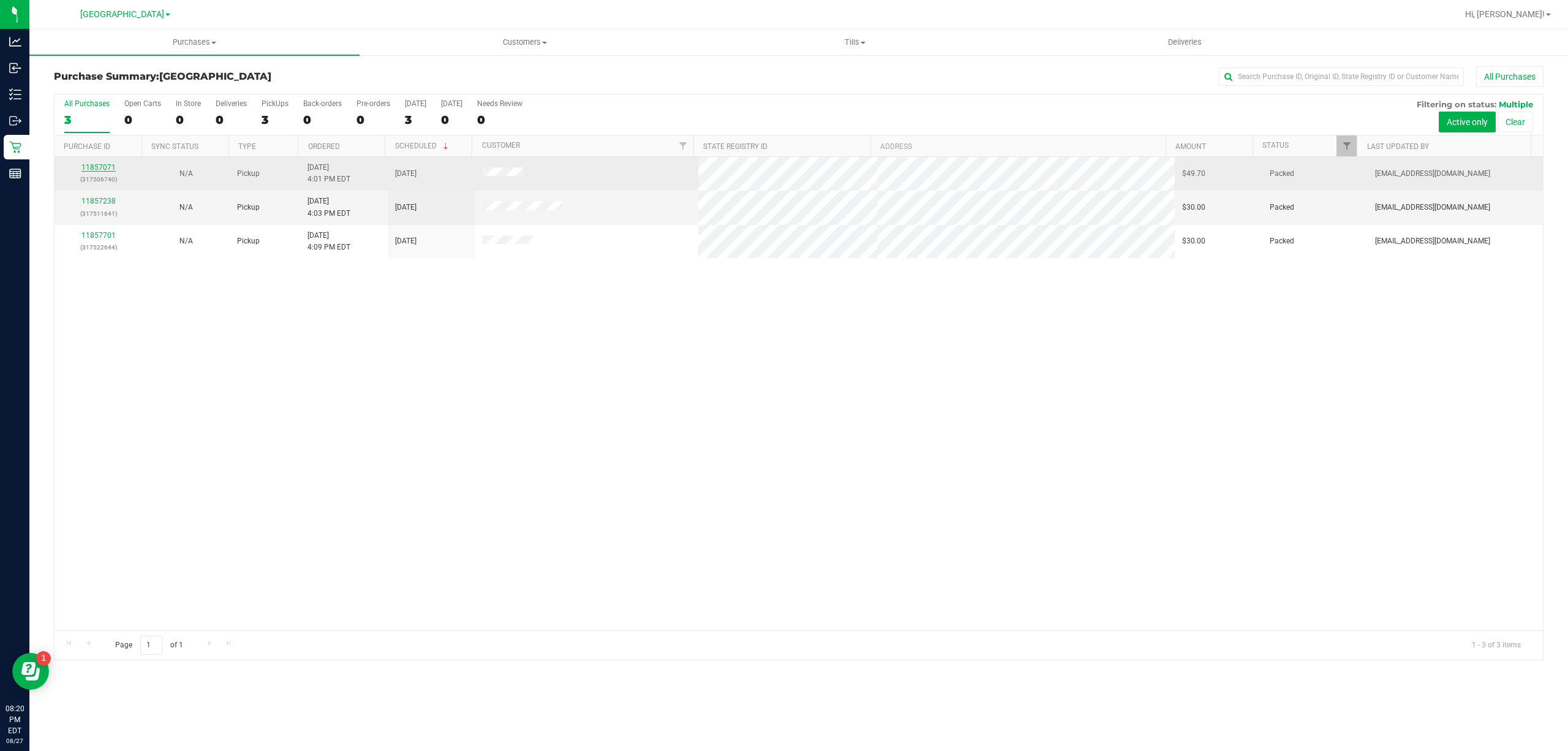
click at [95, 167] on link "11857071" at bounding box center [98, 168] width 34 height 9
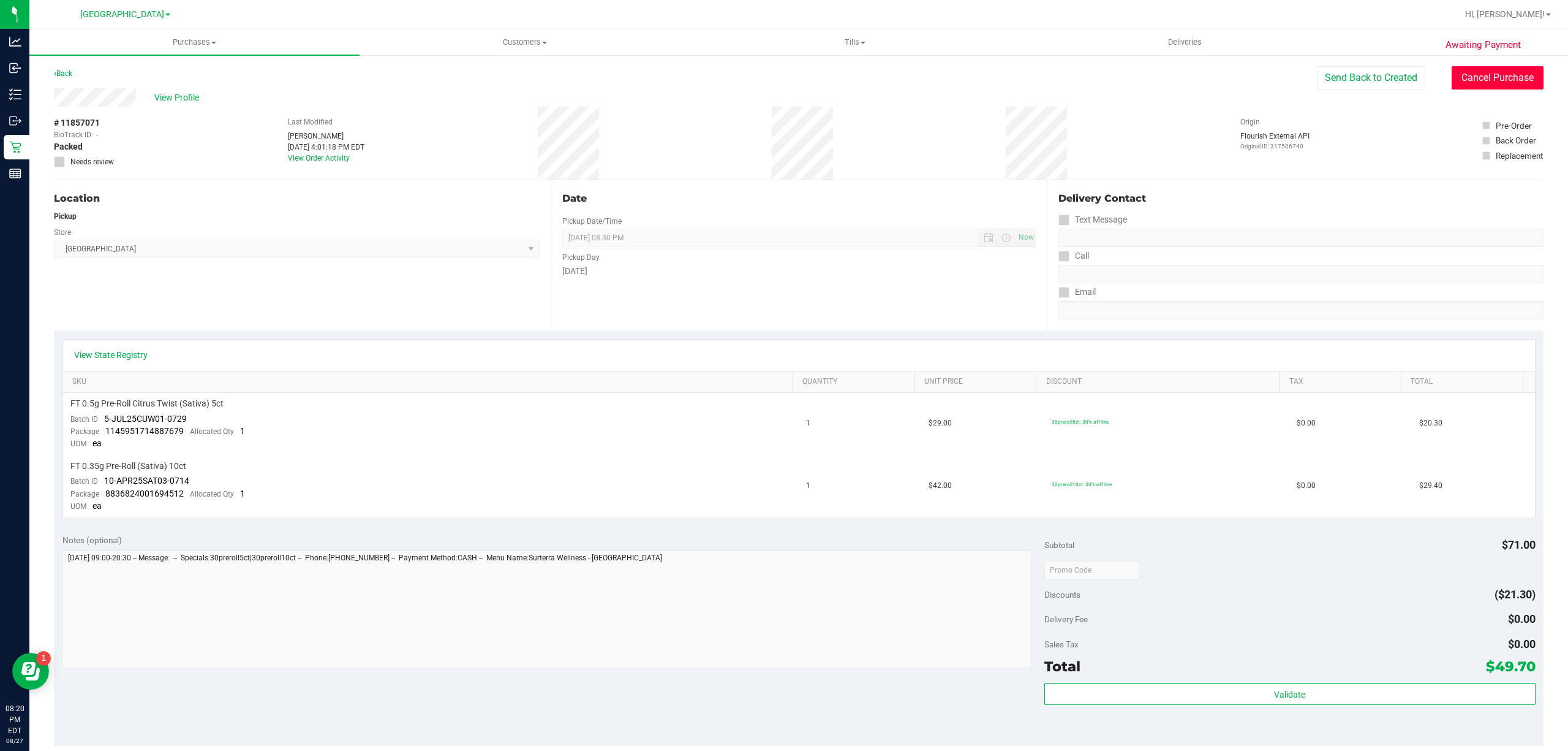
click at [1520, 72] on button "Cancel Purchase" at bounding box center [1497, 78] width 92 height 23
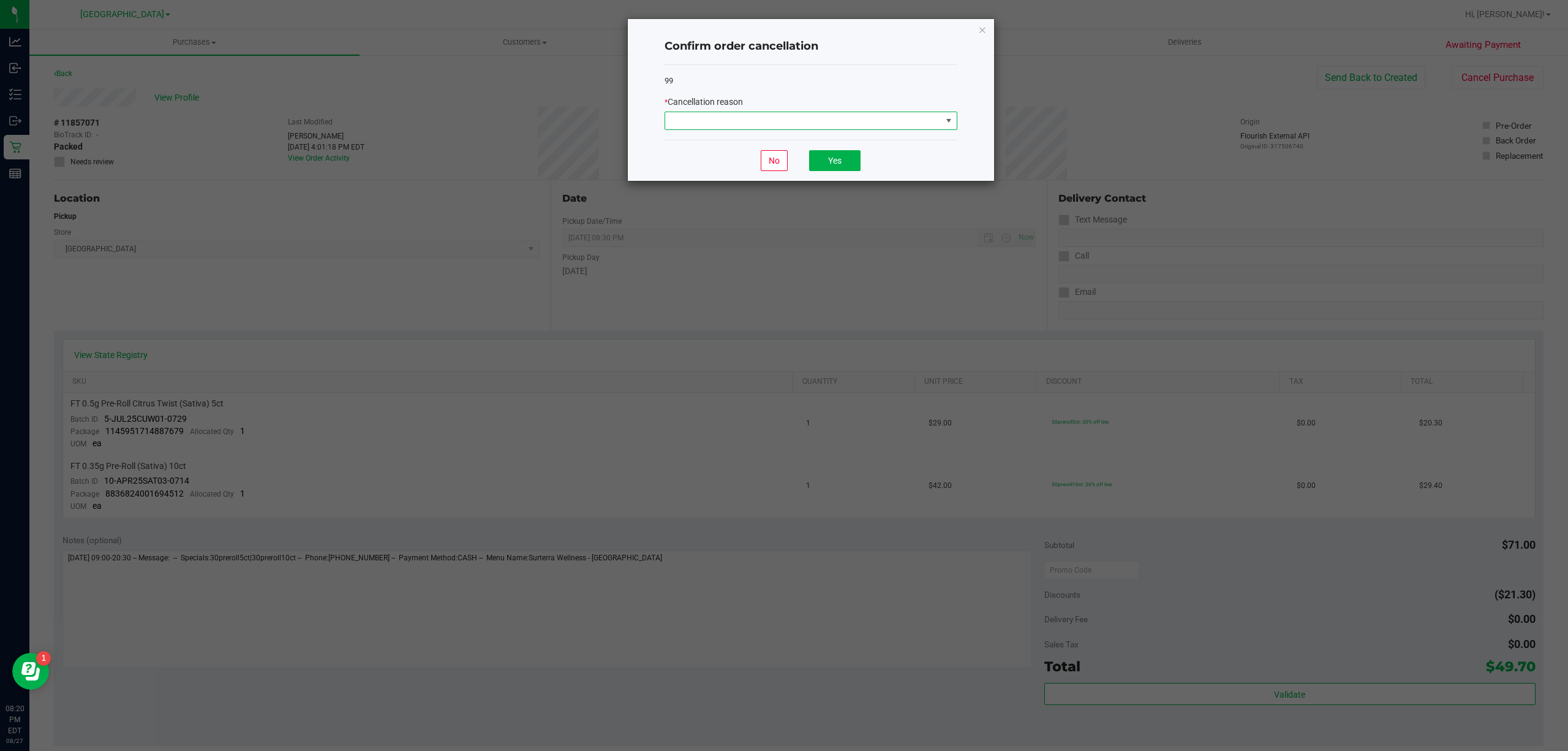
click at [949, 121] on span at bounding box center [949, 121] width 10 height 10
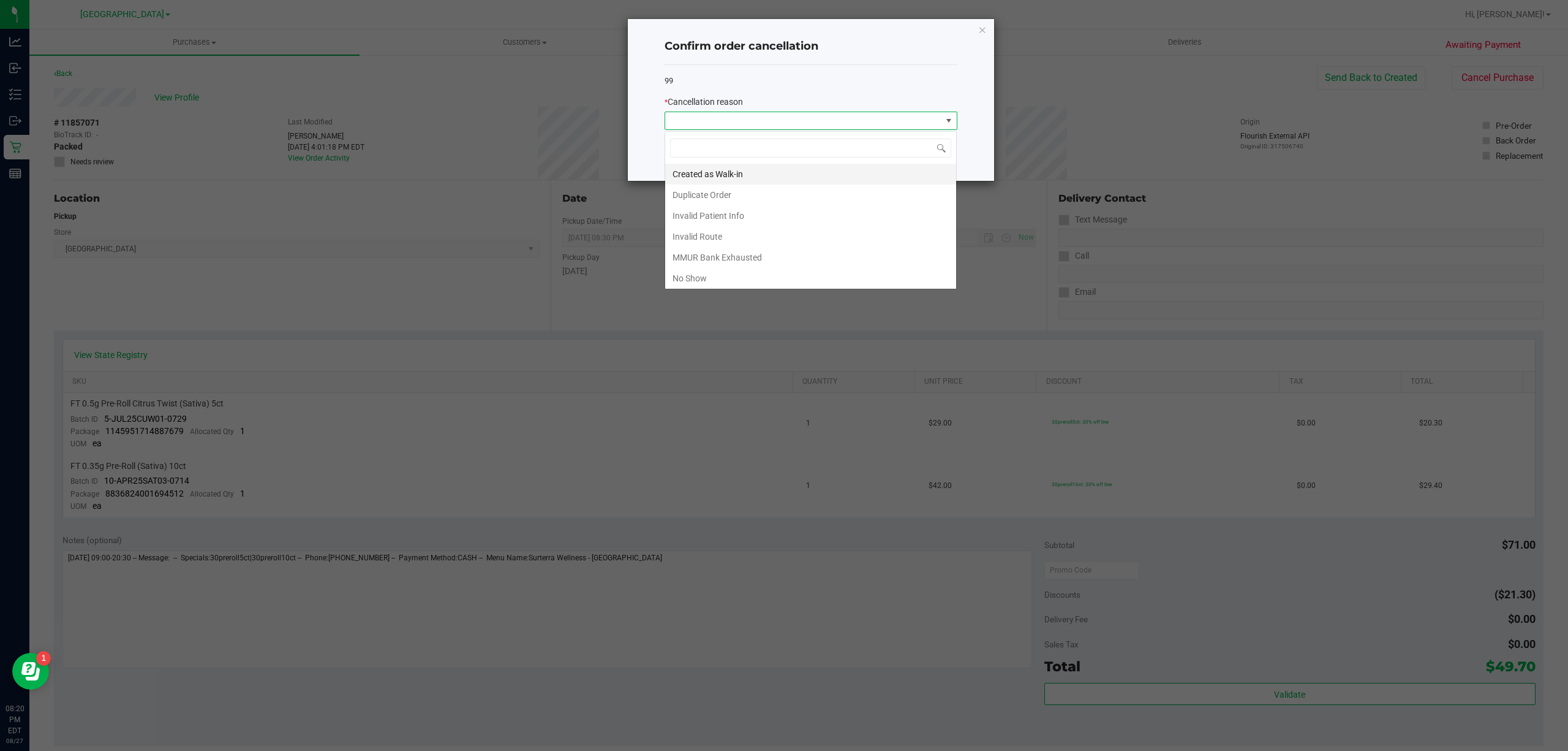
scroll to position [19, 292]
click at [791, 275] on li "No Show" at bounding box center [811, 278] width 291 height 21
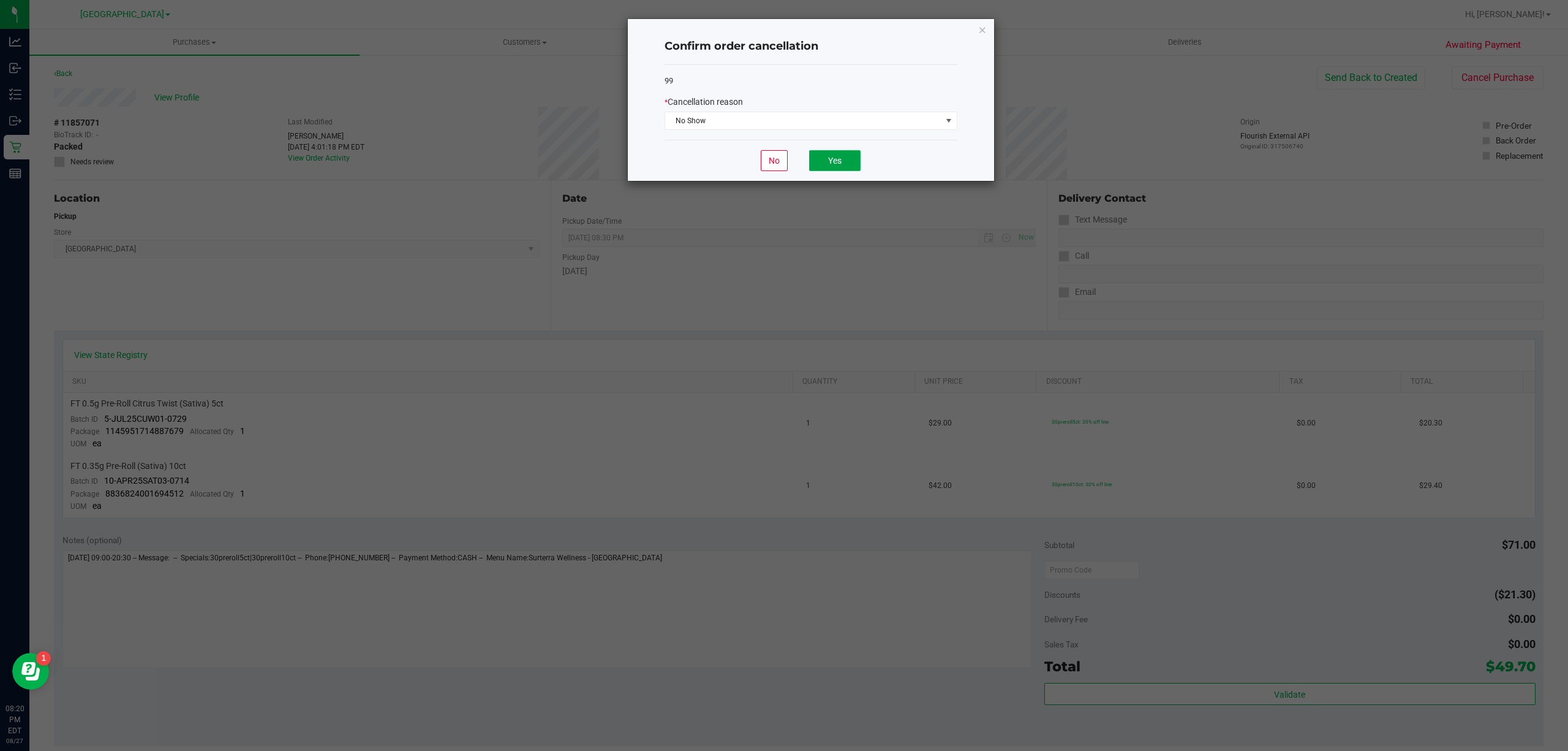
click at [843, 164] on button "Yes" at bounding box center [835, 160] width 52 height 21
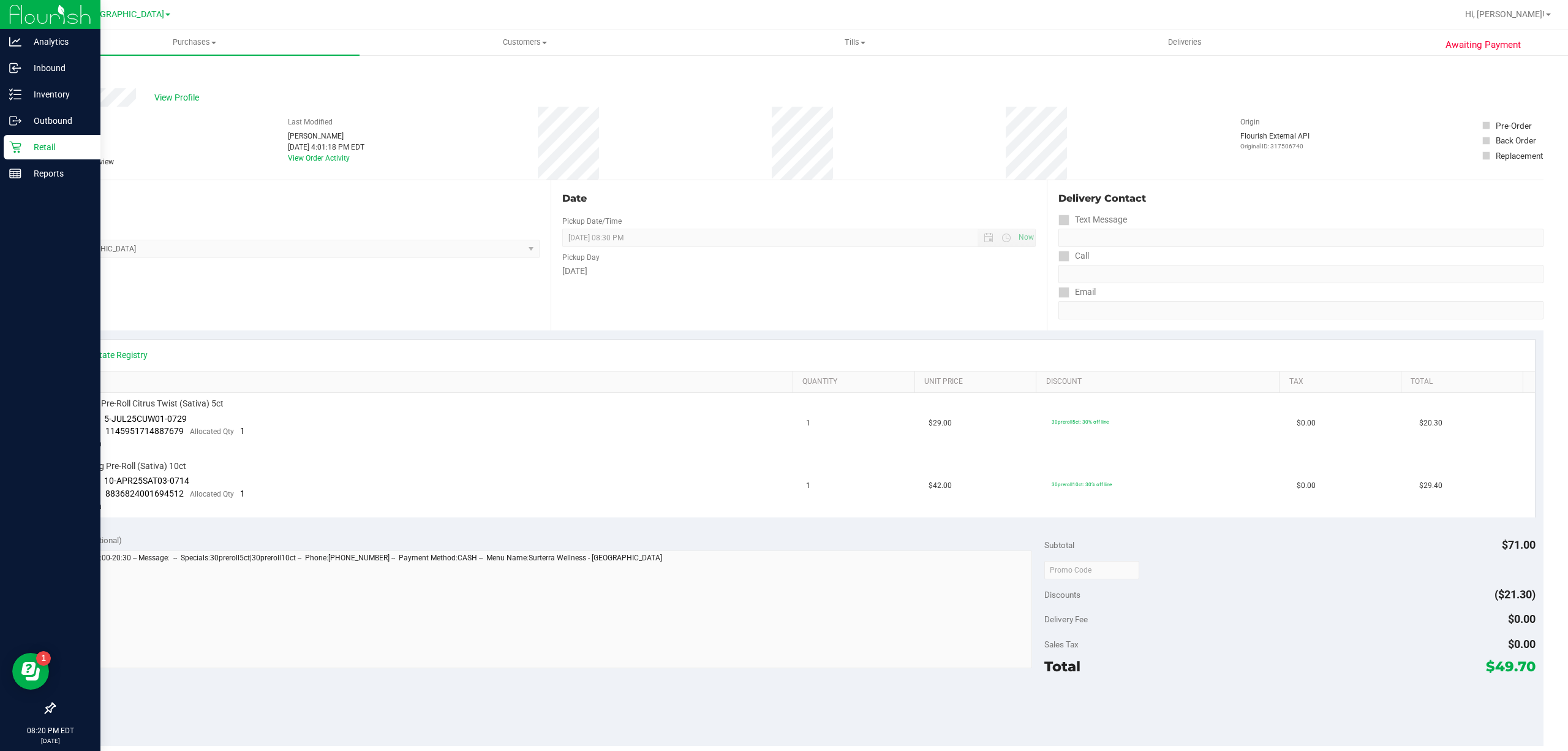
click at [22, 148] on p "Retail" at bounding box center [58, 147] width 73 height 14
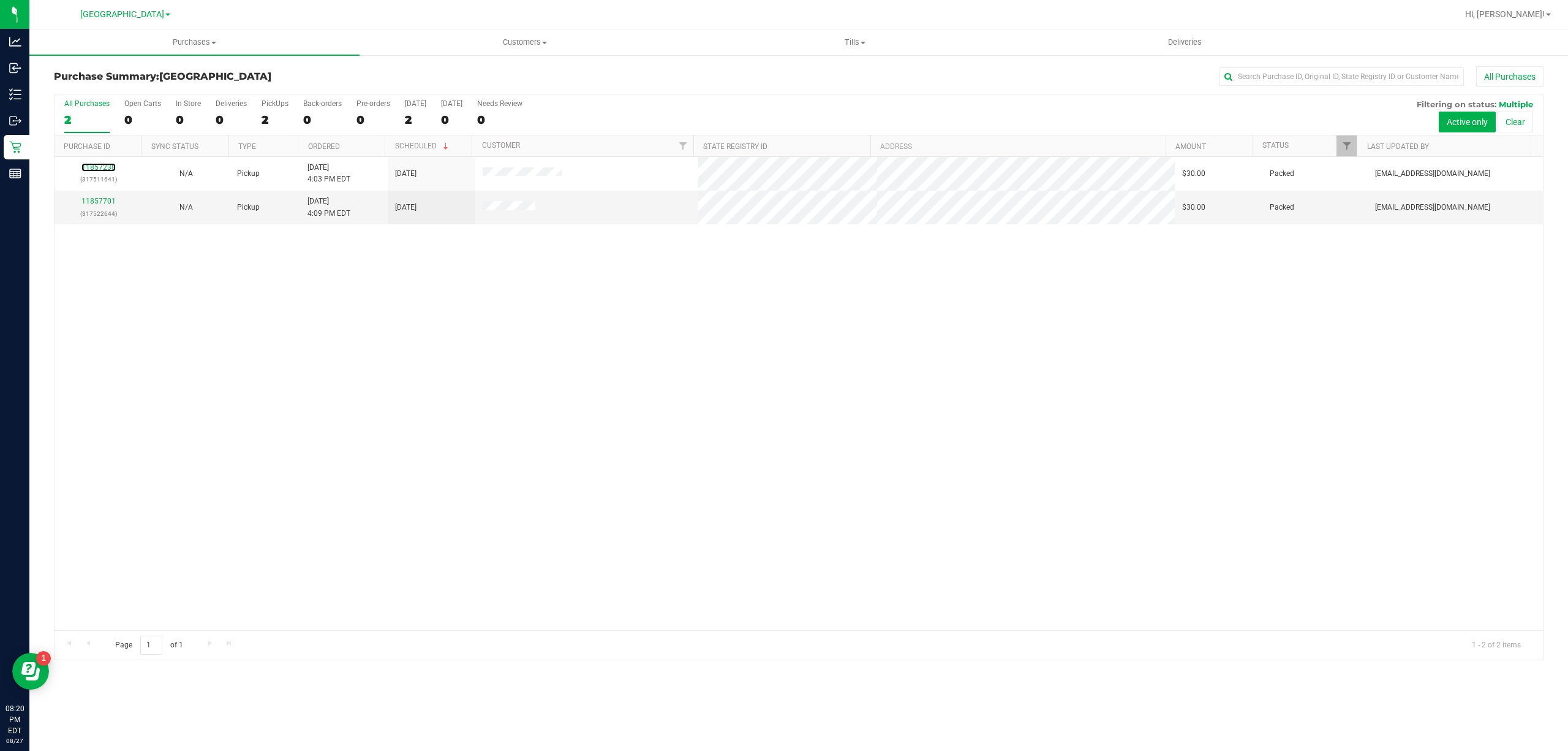
click at [96, 167] on link "11857238" at bounding box center [98, 168] width 34 height 9
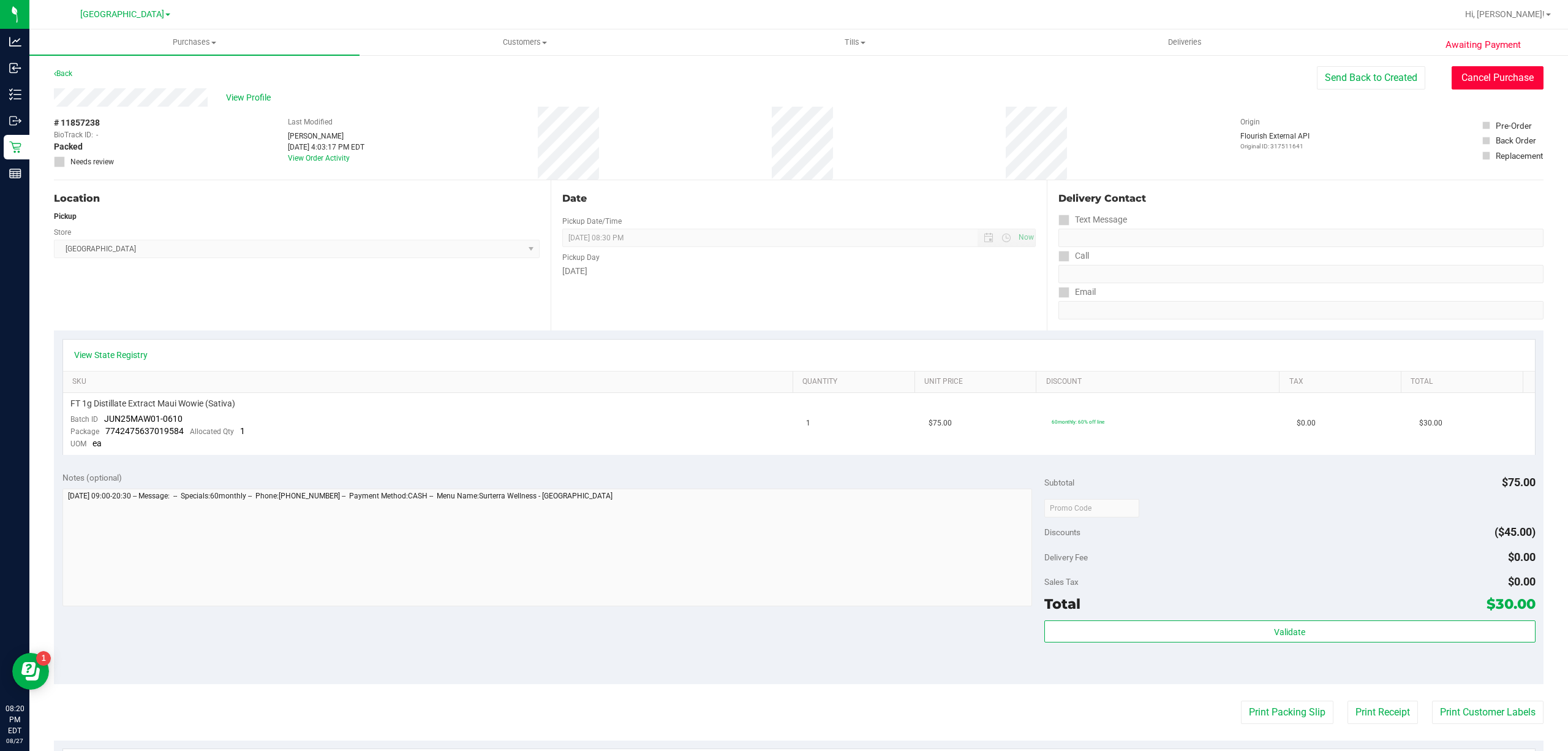
click at [1482, 79] on button "Cancel Purchase" at bounding box center [1497, 78] width 92 height 23
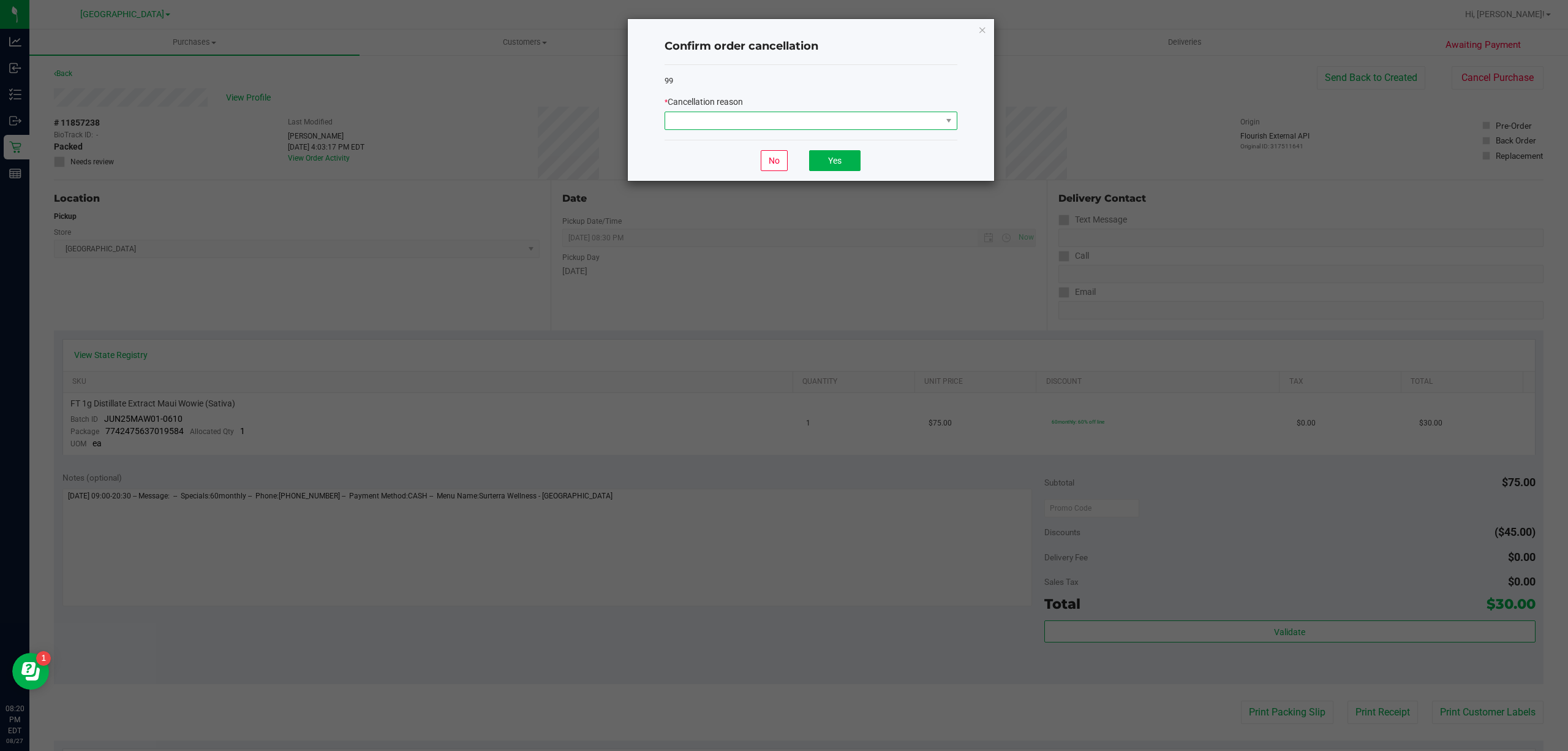
click at [817, 115] on span at bounding box center [804, 121] width 277 height 17
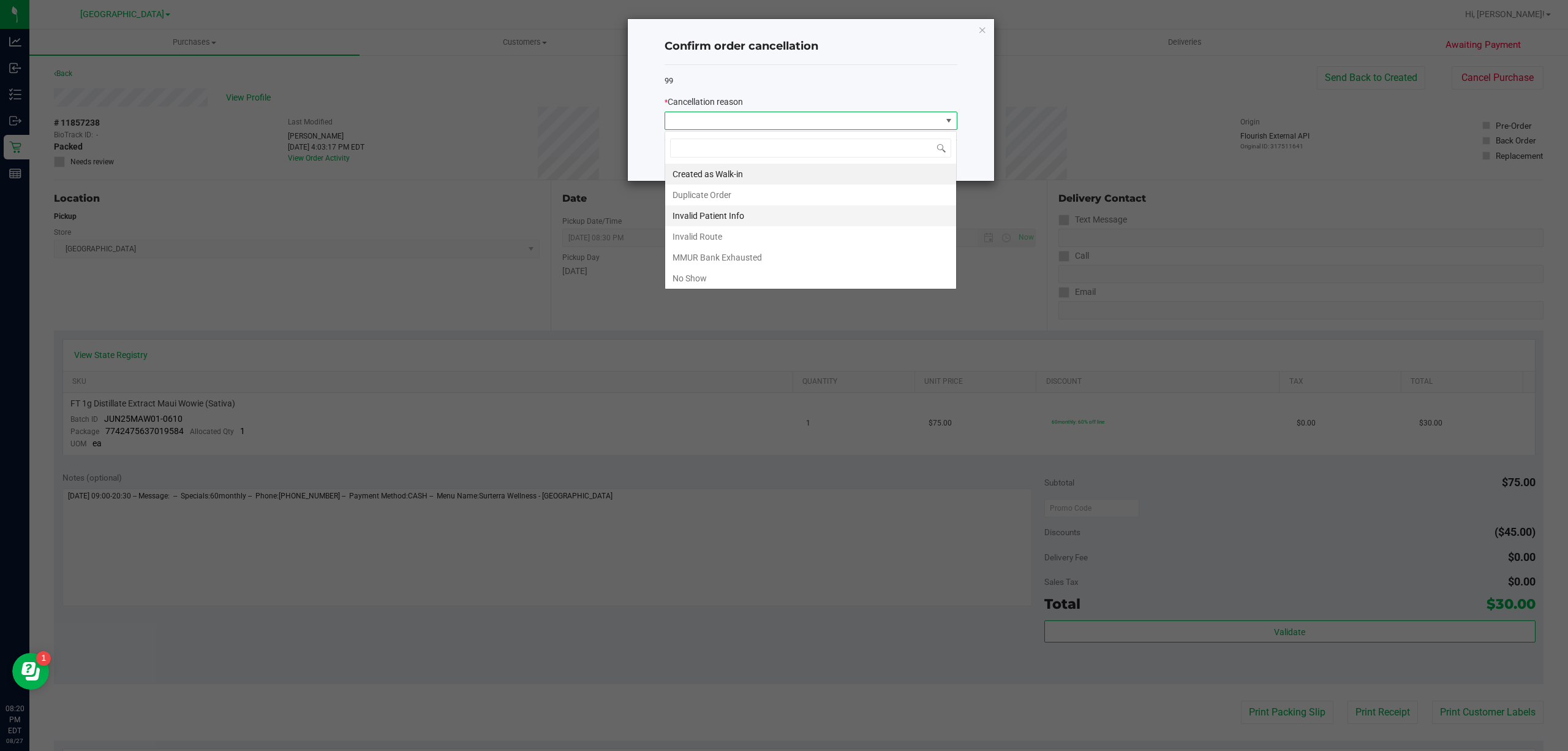
scroll to position [19, 292]
click at [750, 276] on li "No Show" at bounding box center [811, 278] width 291 height 21
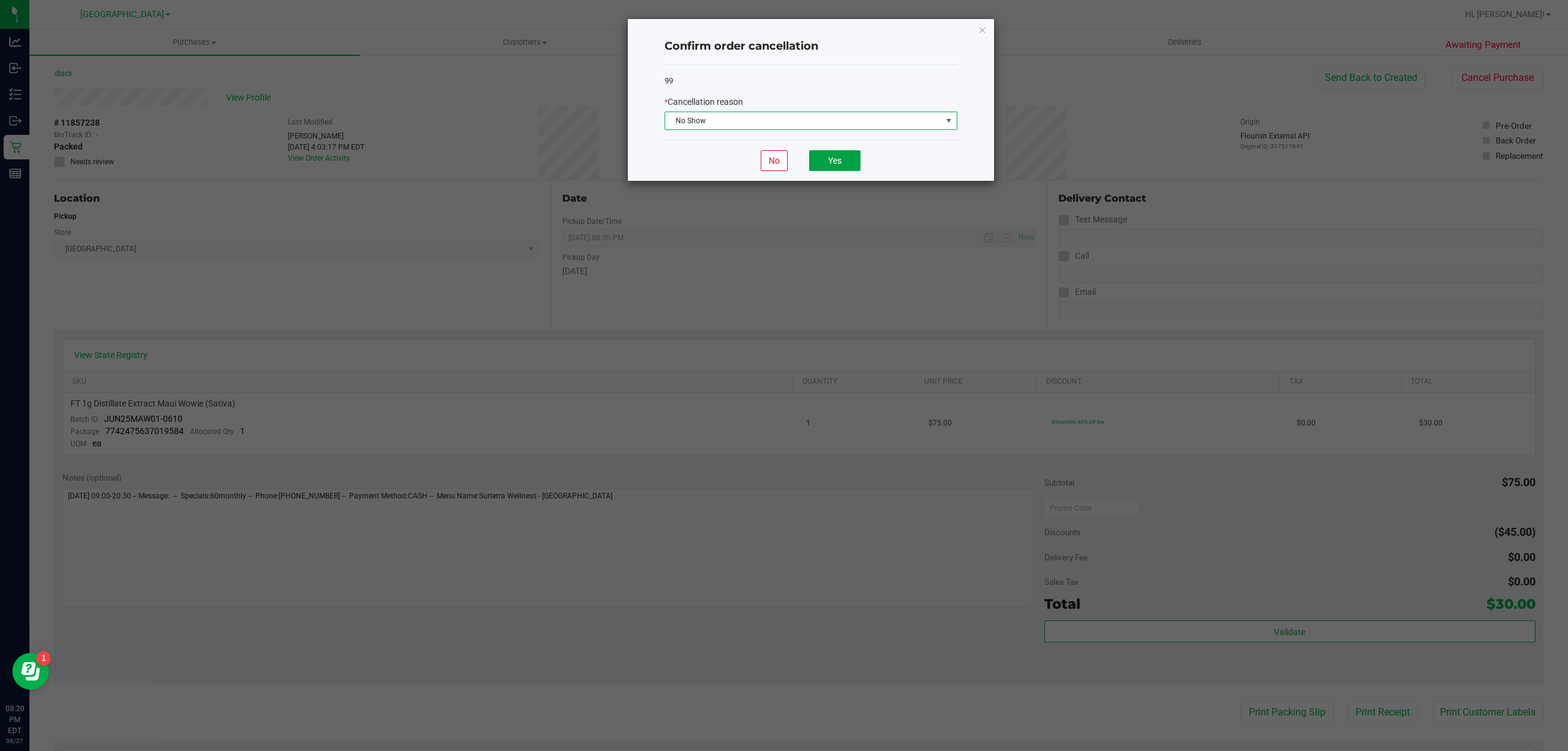
click at [846, 167] on button "Yes" at bounding box center [835, 160] width 52 height 21
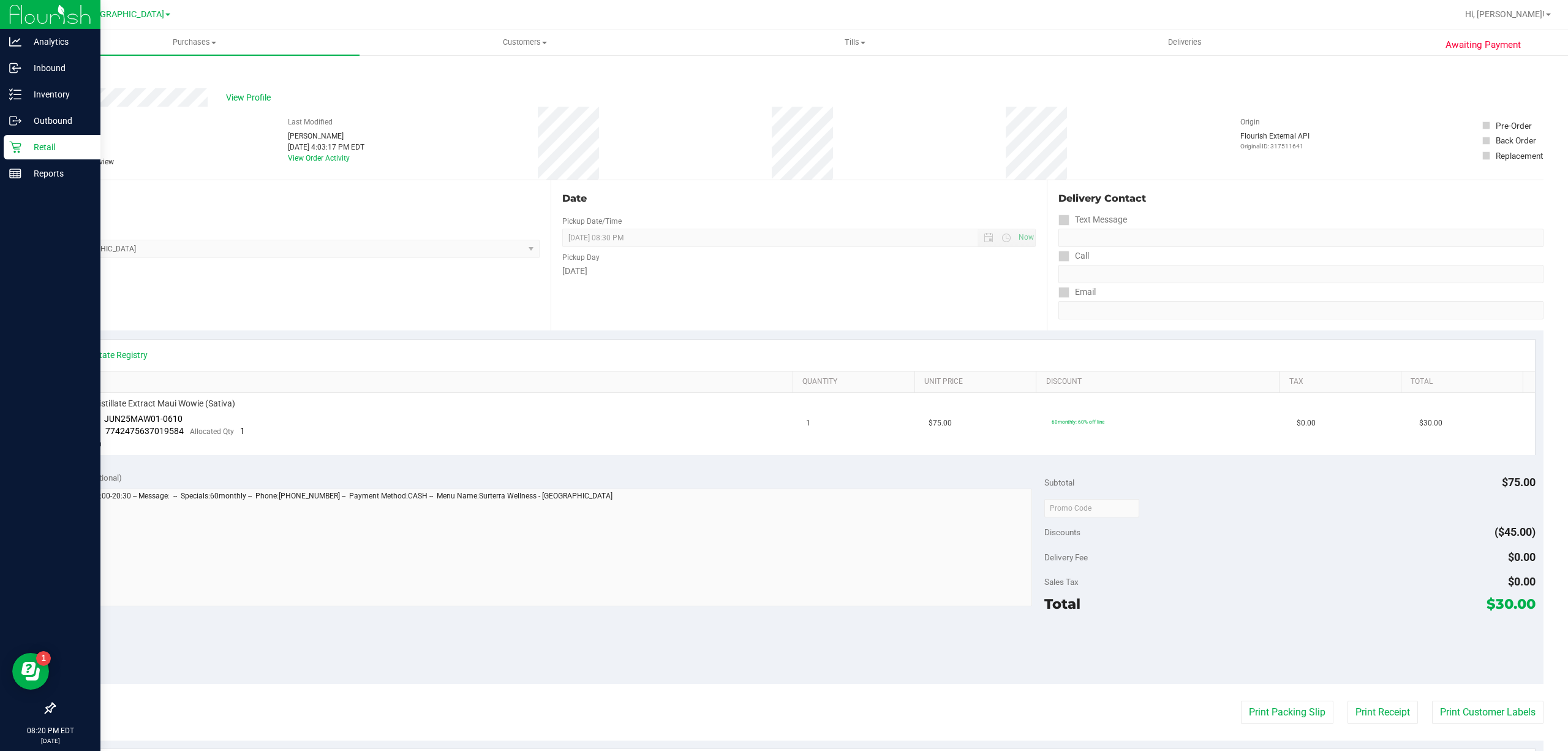
click at [18, 146] on icon at bounding box center [15, 147] width 12 height 13
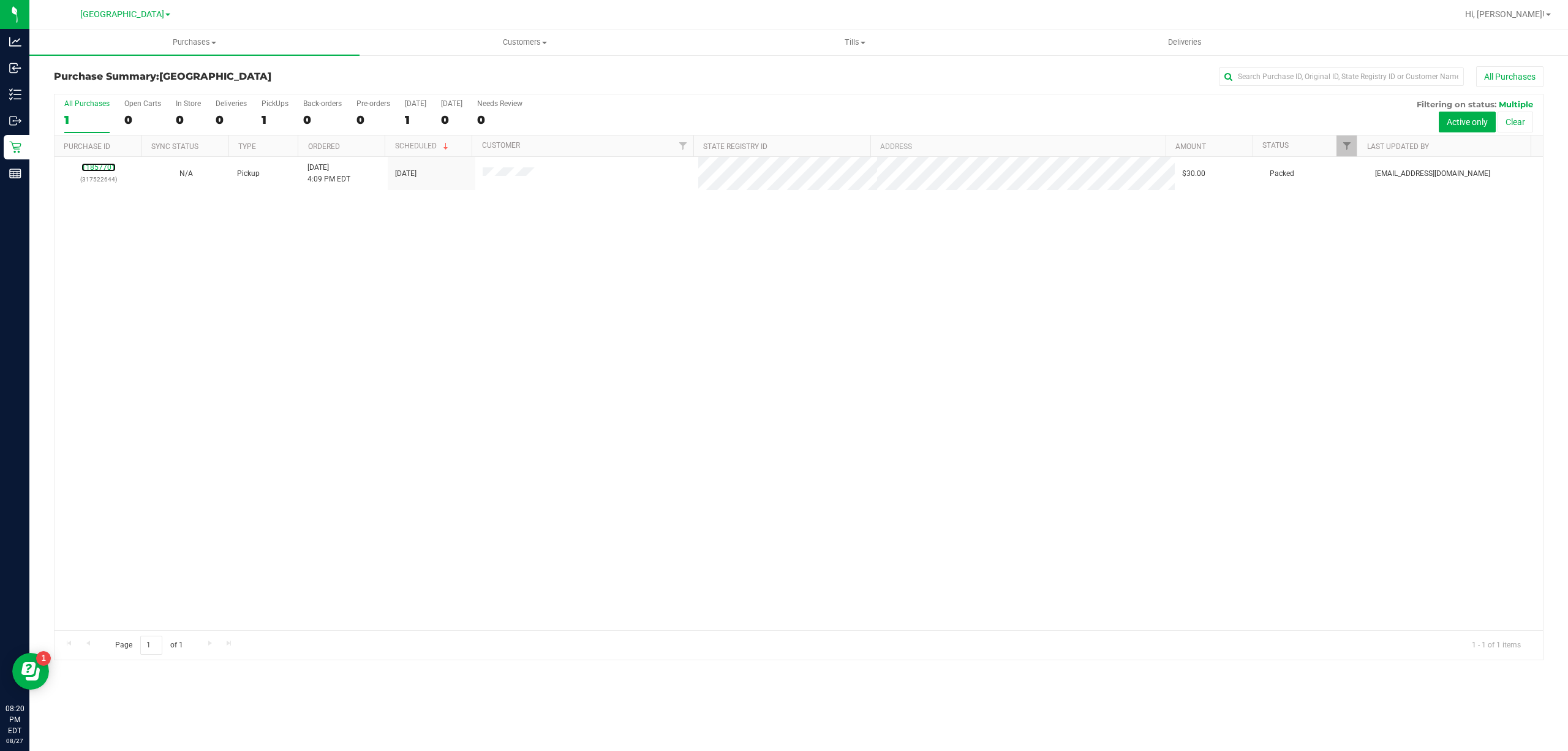
click at [111, 165] on link "11857701" at bounding box center [98, 168] width 34 height 9
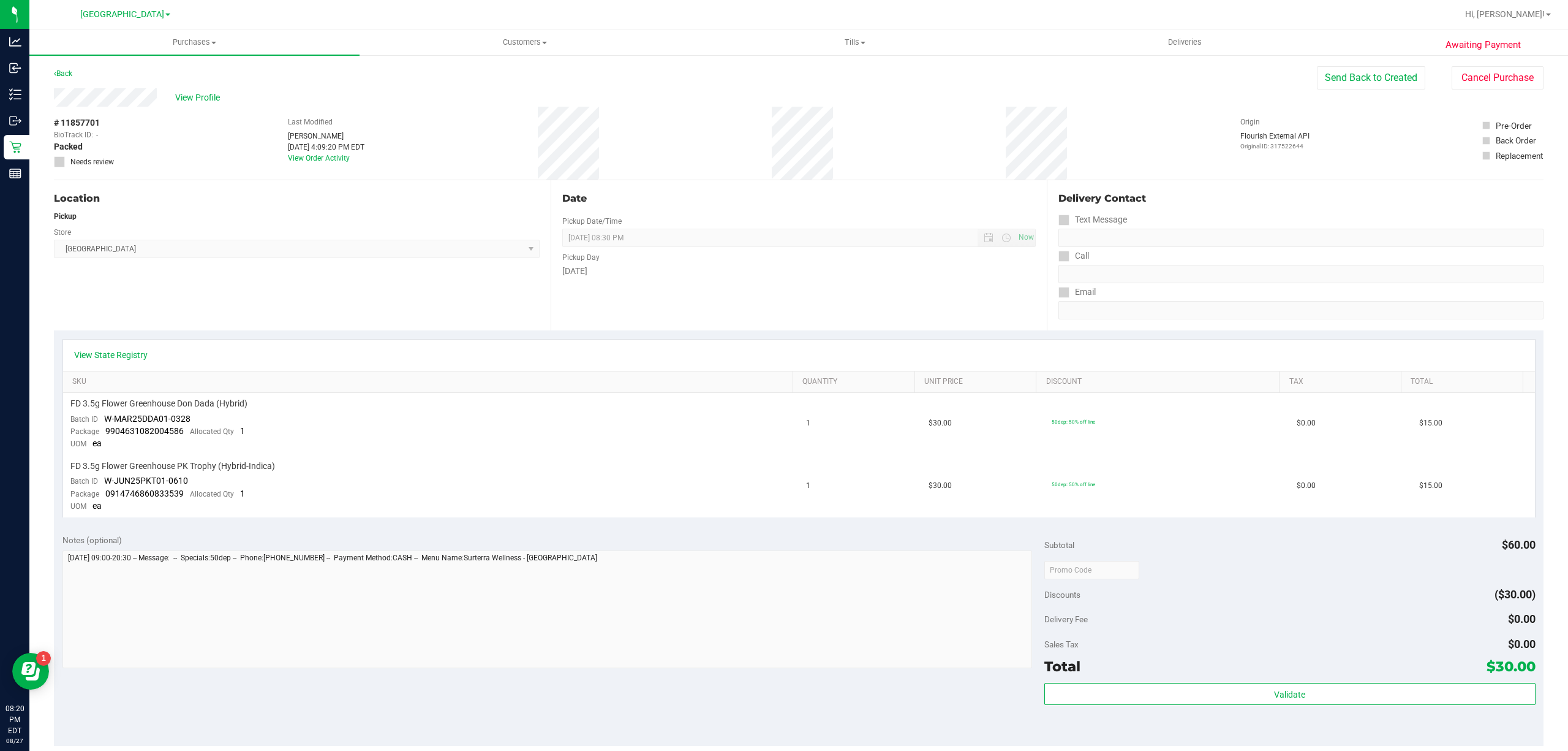
click at [1493, 91] on div "View Profile # 11857701 BioTrack ID: - Packed Needs review Last Modified Stepha…" at bounding box center [799, 134] width 1490 height 92
click at [1497, 81] on button "Cancel Purchase" at bounding box center [1497, 78] width 92 height 23
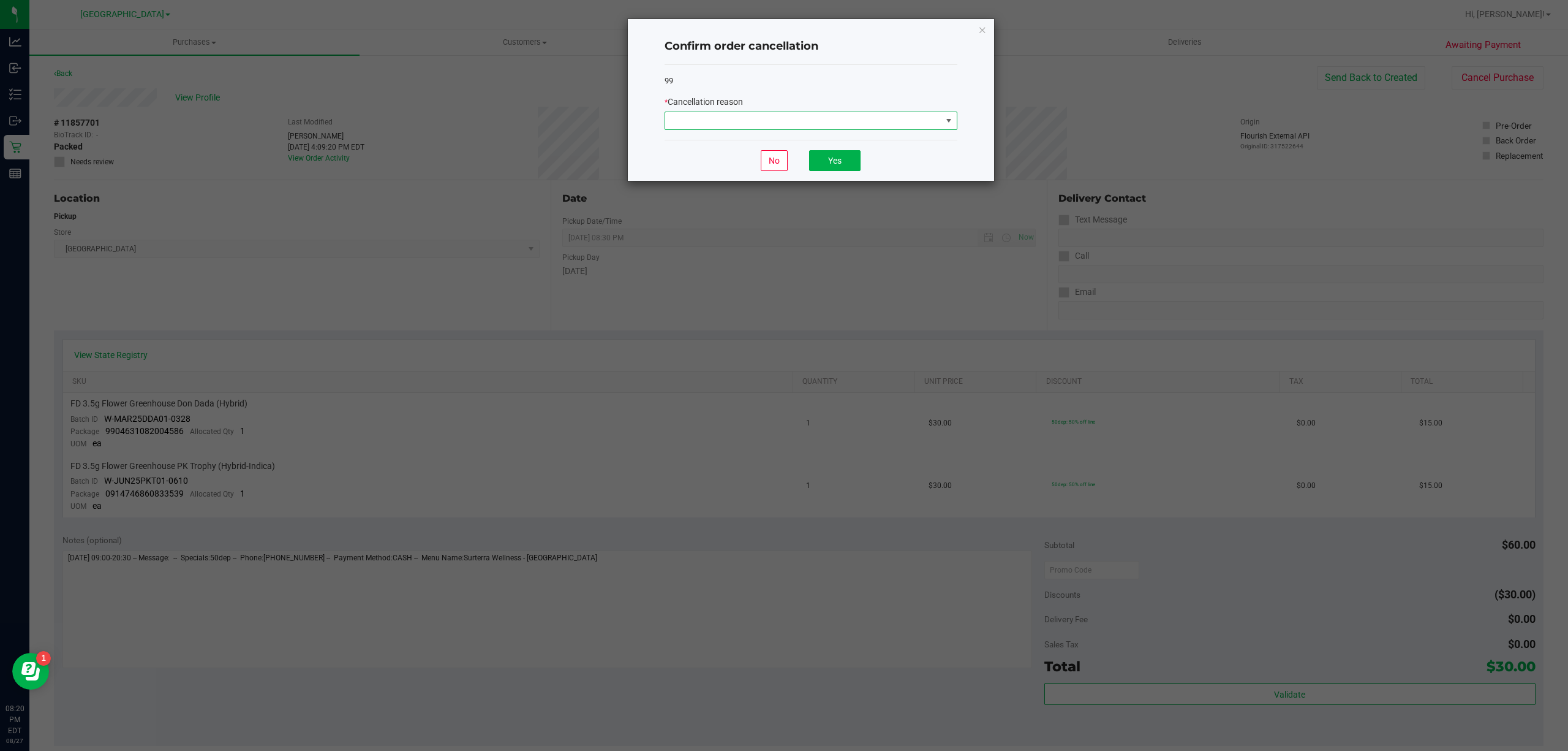
click at [921, 129] on span at bounding box center [804, 121] width 277 height 17
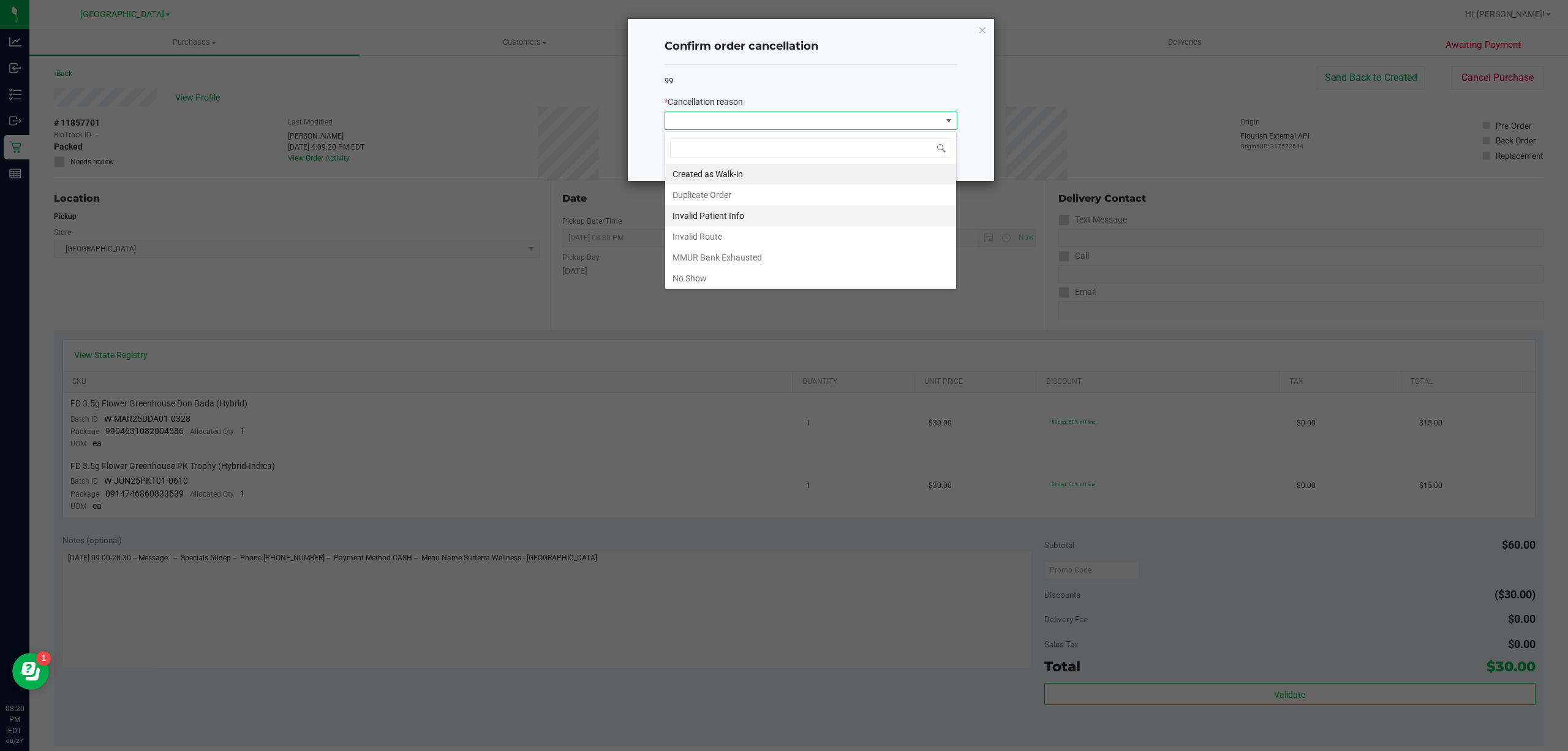
scroll to position [19, 292]
click at [801, 272] on li "No Show" at bounding box center [811, 278] width 291 height 21
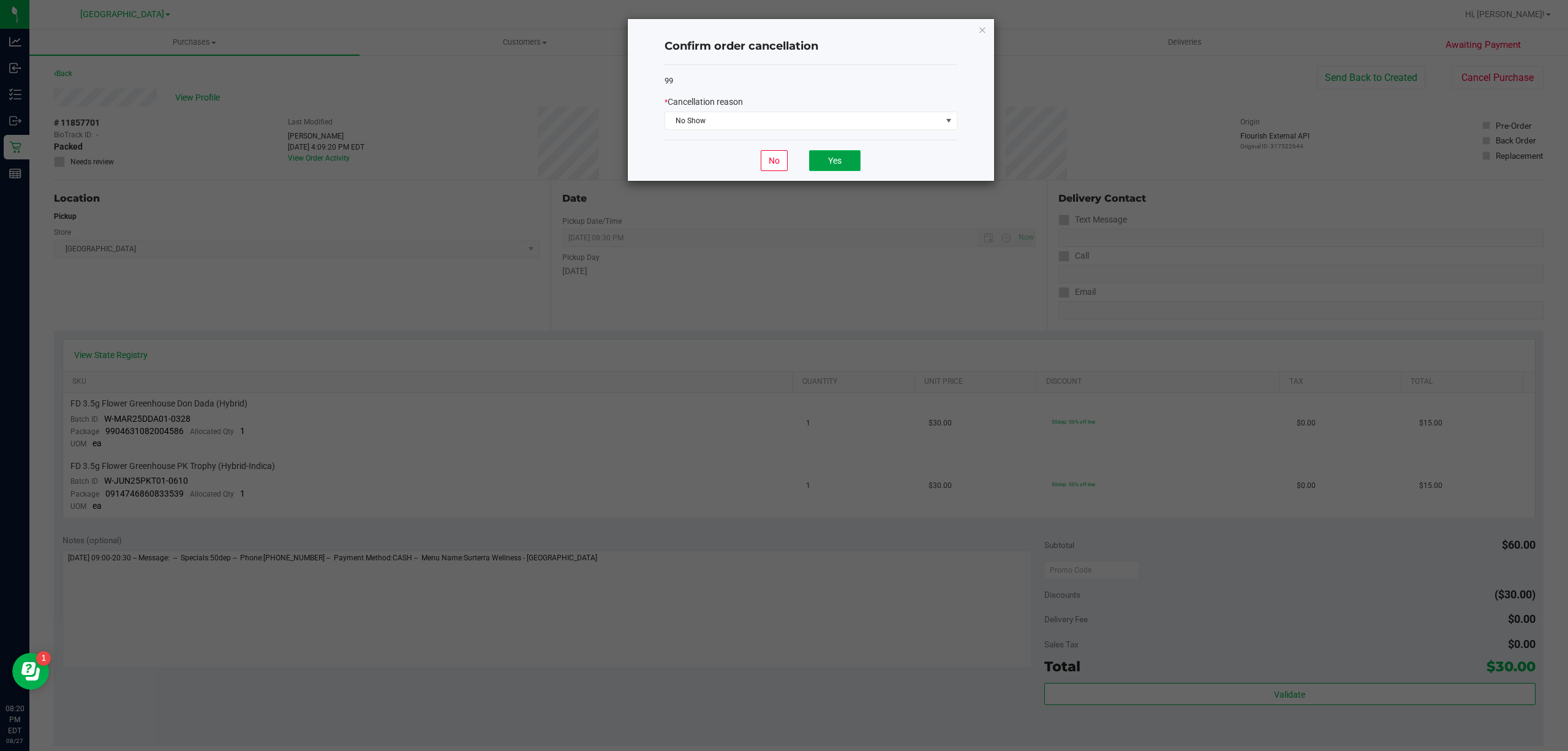
click at [858, 151] on button "Yes" at bounding box center [835, 160] width 52 height 21
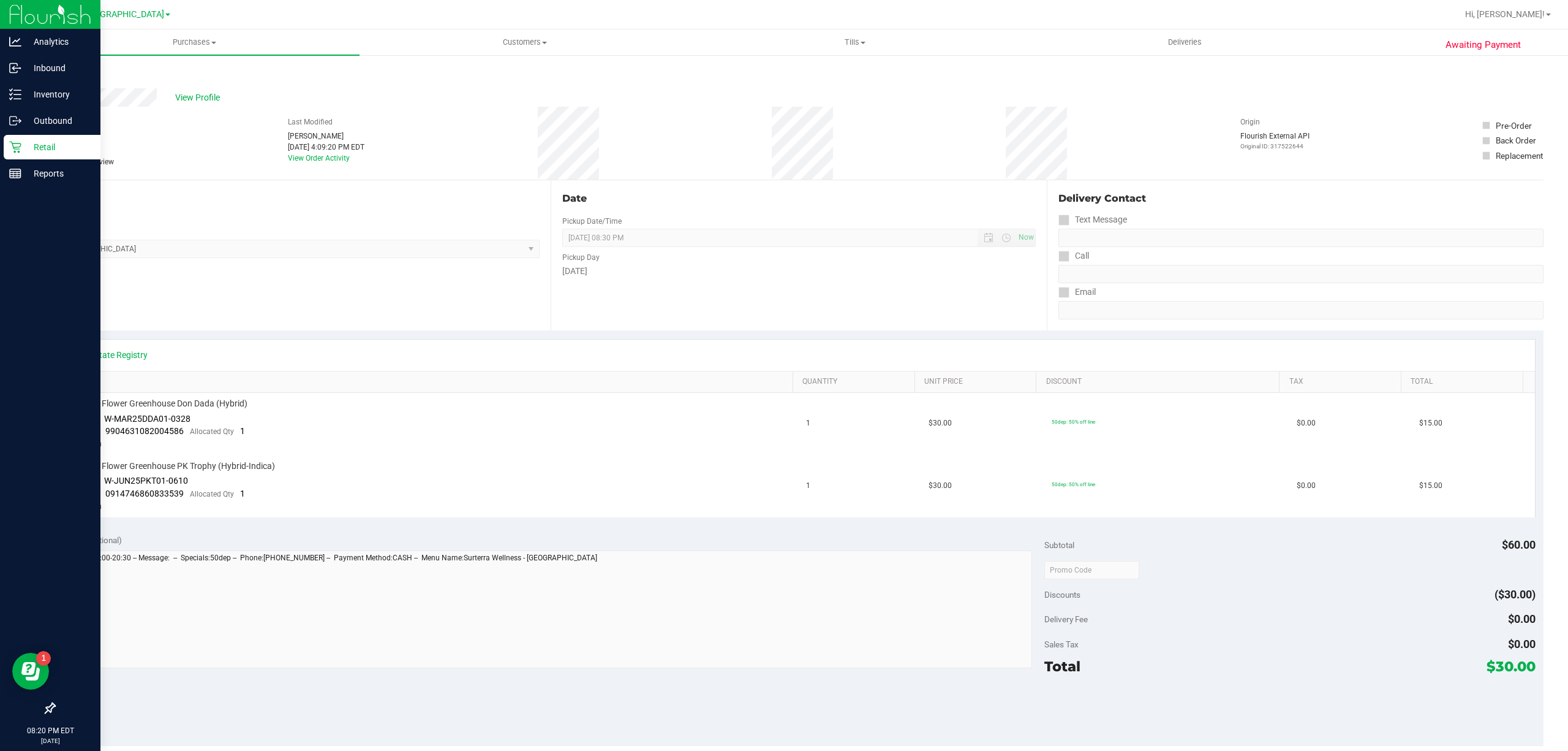
click at [32, 144] on p "Retail" at bounding box center [58, 147] width 73 height 14
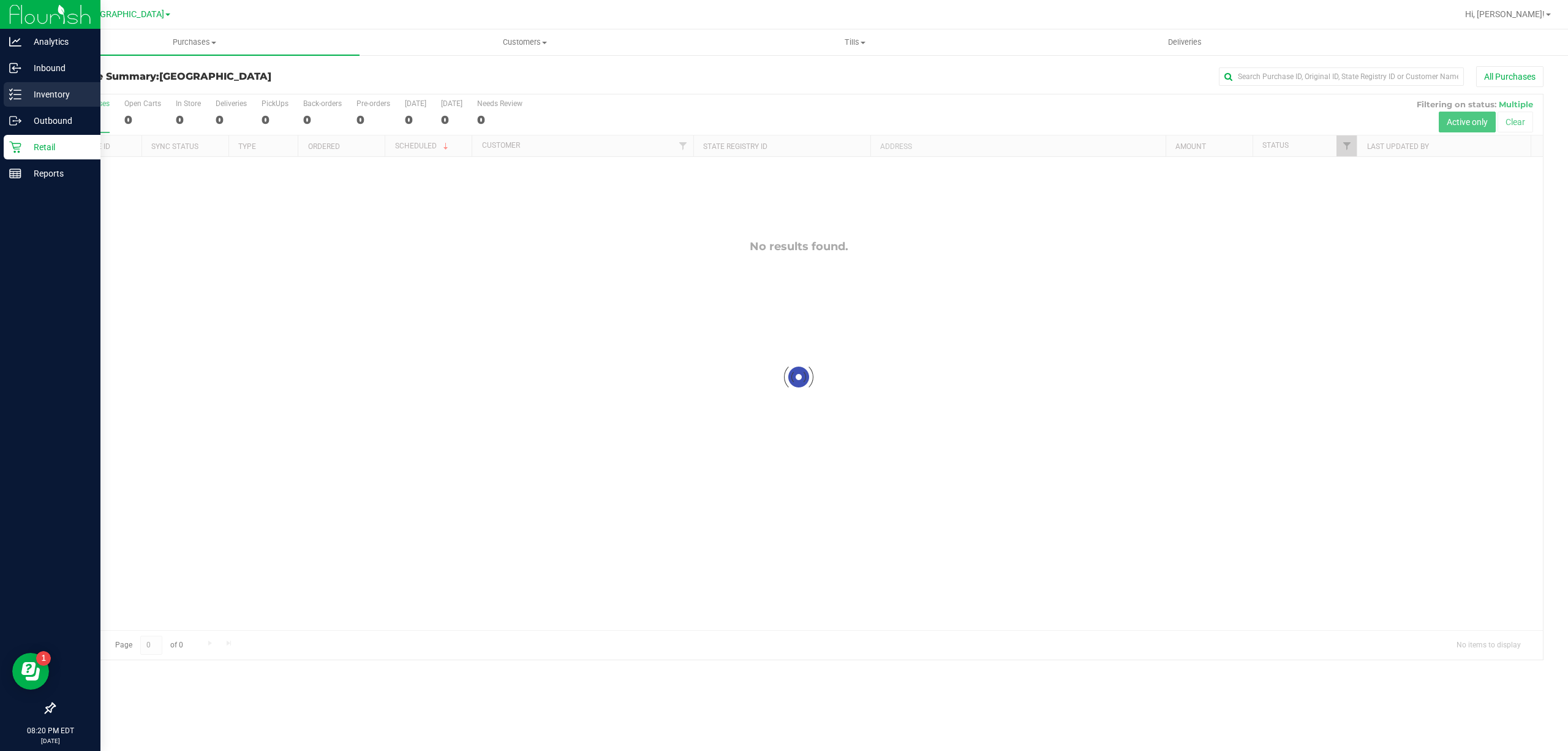
click at [40, 99] on p "Inventory" at bounding box center [58, 94] width 73 height 14
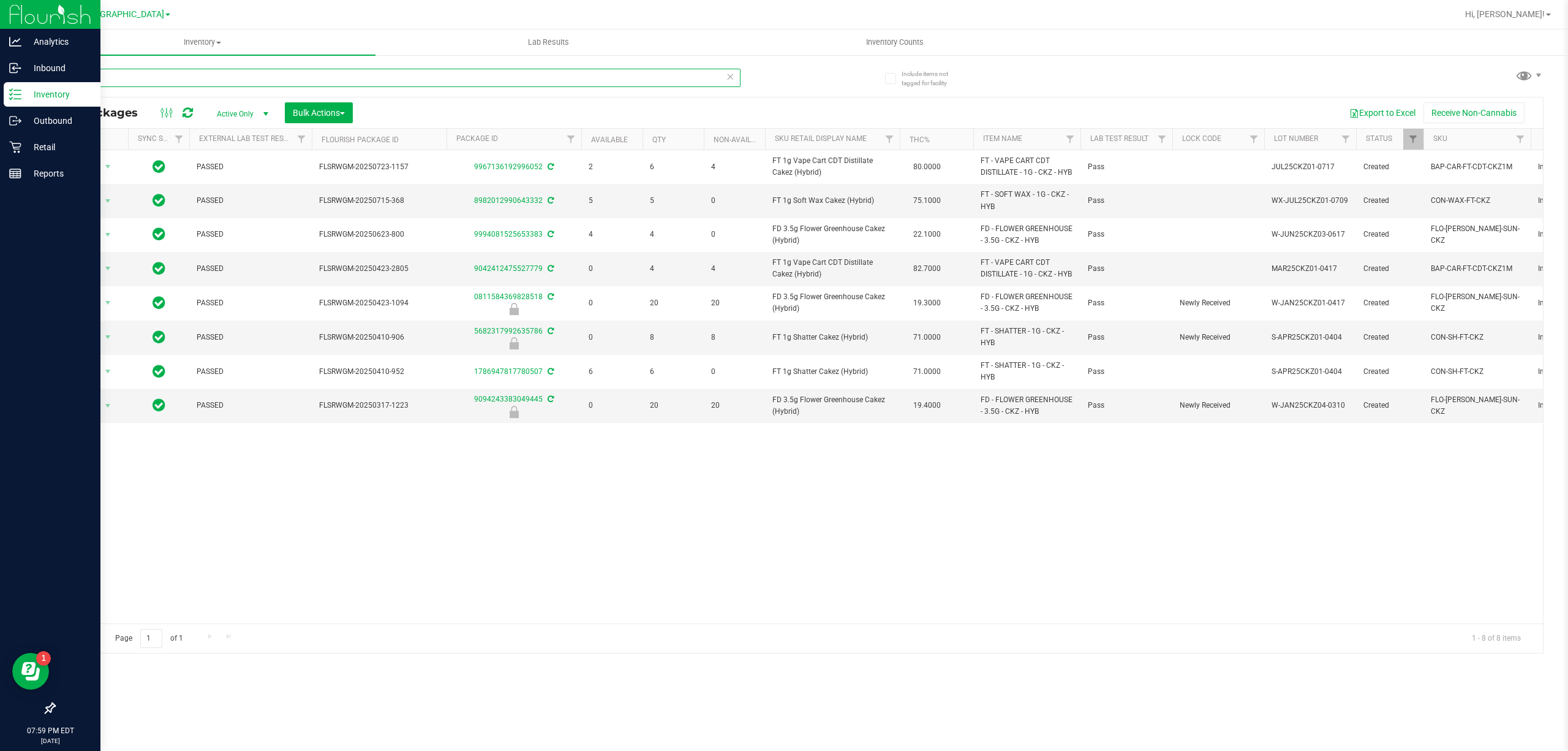
drag, startPoint x: 112, startPoint y: 83, endPoint x: 3, endPoint y: 84, distance: 109.0
click at [6, 84] on div "Analytics Inbound Inventory Outbound Retail Reports 07:59 PM EDT [DATE] 08/27 […" at bounding box center [784, 375] width 1568 height 751
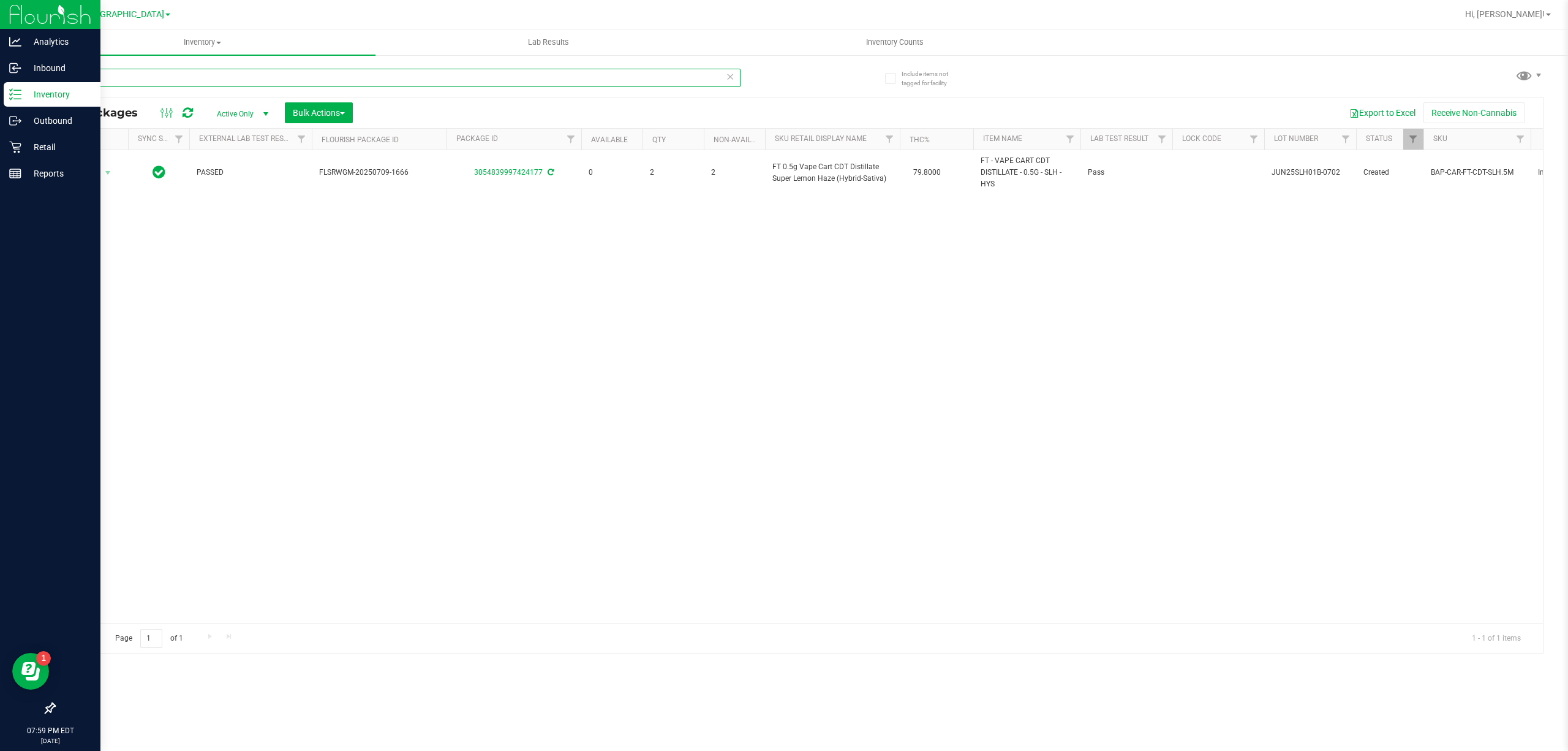
type input "s"
type input "8"
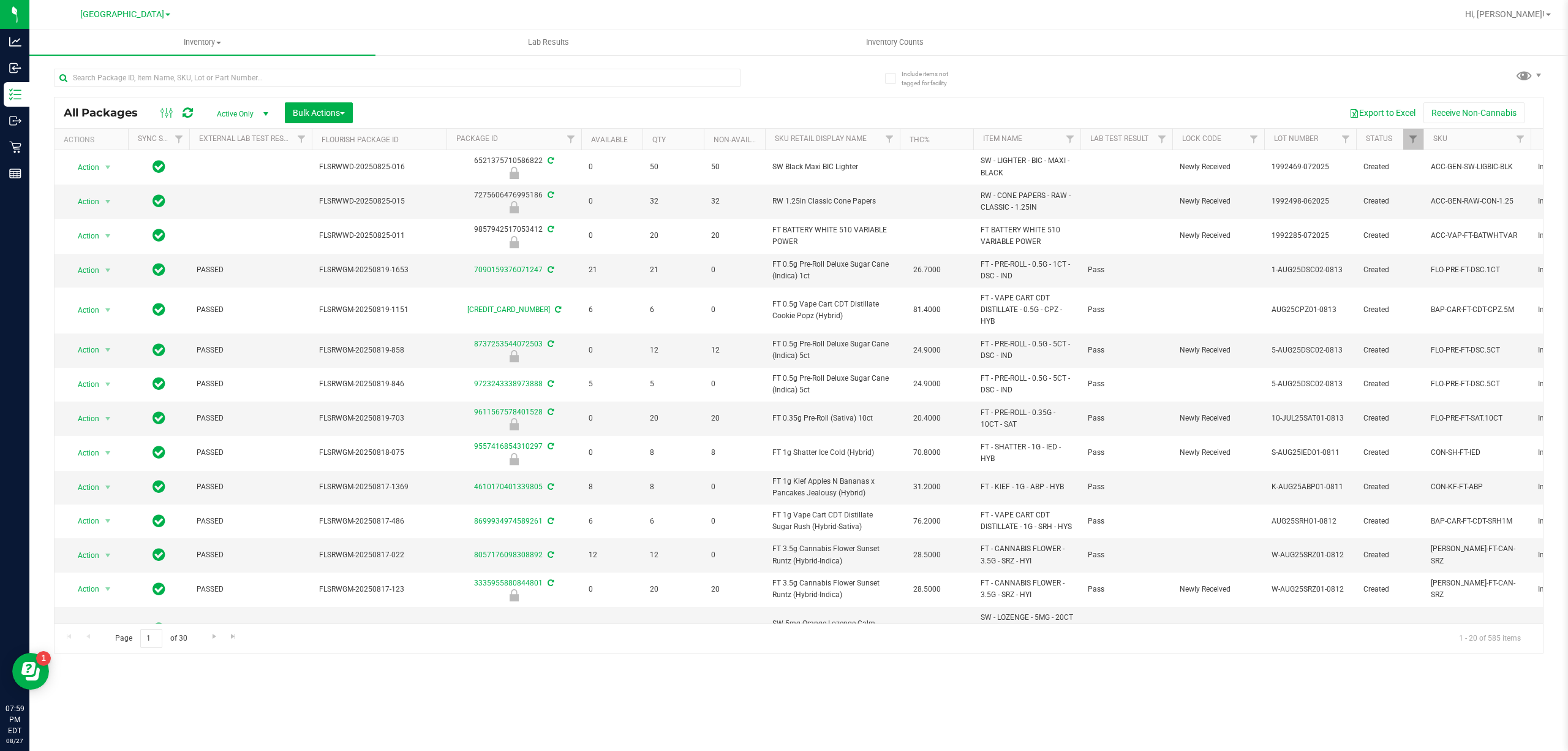
click at [228, 691] on div "Inventory All packages All inventory Waste log Create inventory Lab Results Inv…" at bounding box center [799, 390] width 1539 height 722
drag, startPoint x: 142, startPoint y: 77, endPoint x: 136, endPoint y: 76, distance: 6.1
click at [140, 77] on input "text" at bounding box center [397, 78] width 687 height 19
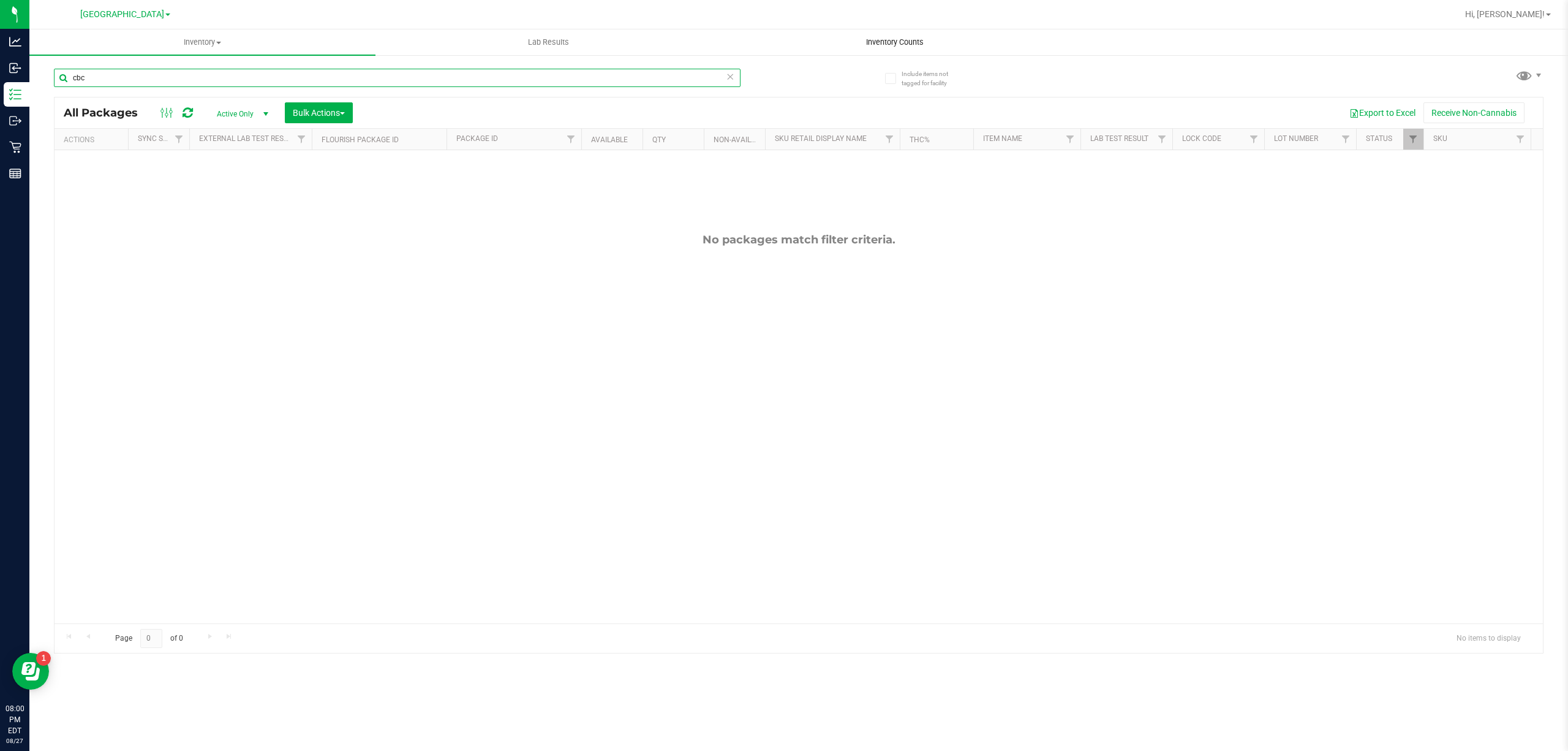
type input "cbc"
click at [915, 42] on span "Inventory Counts" at bounding box center [895, 42] width 91 height 11
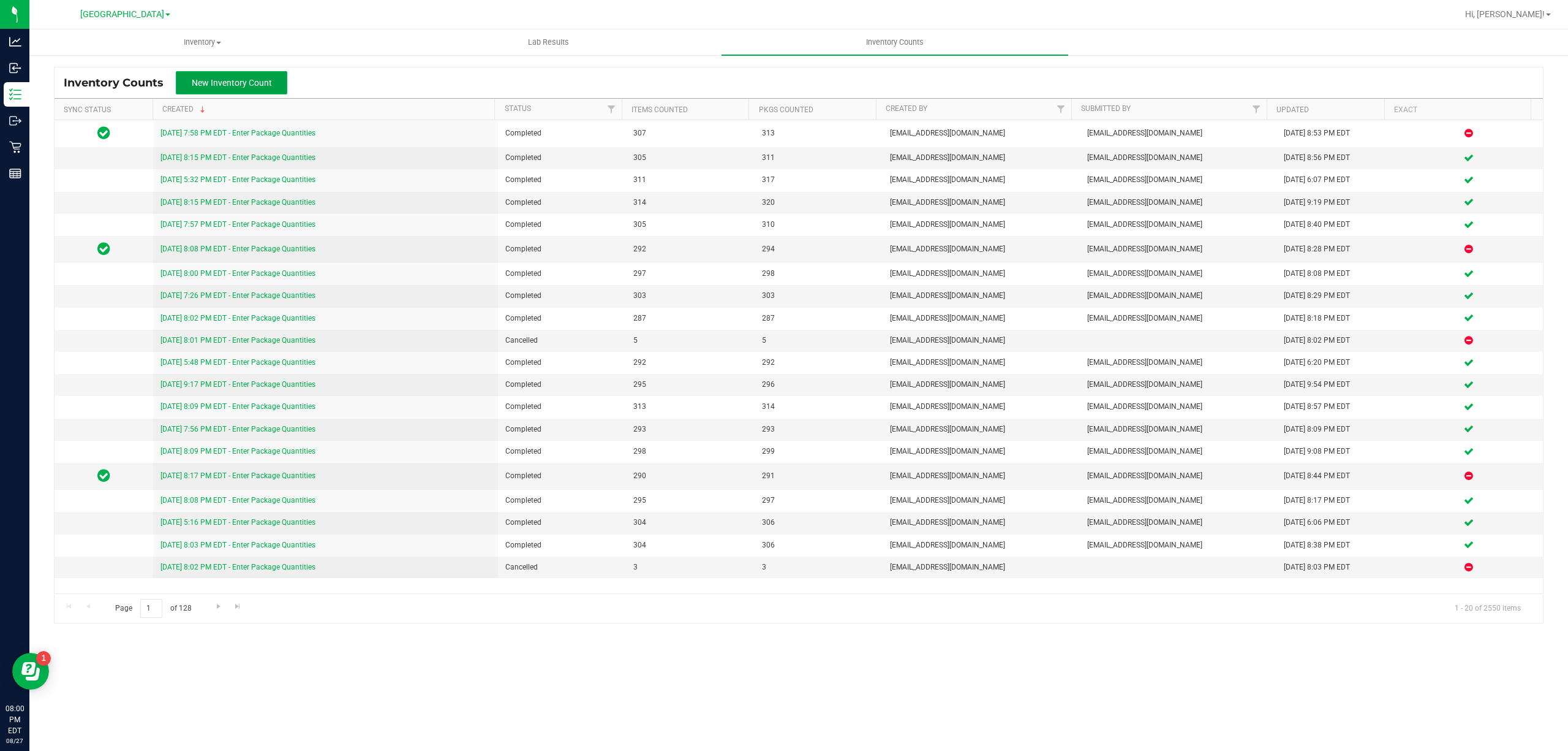
click at [257, 84] on span "New Inventory Count" at bounding box center [232, 82] width 80 height 10
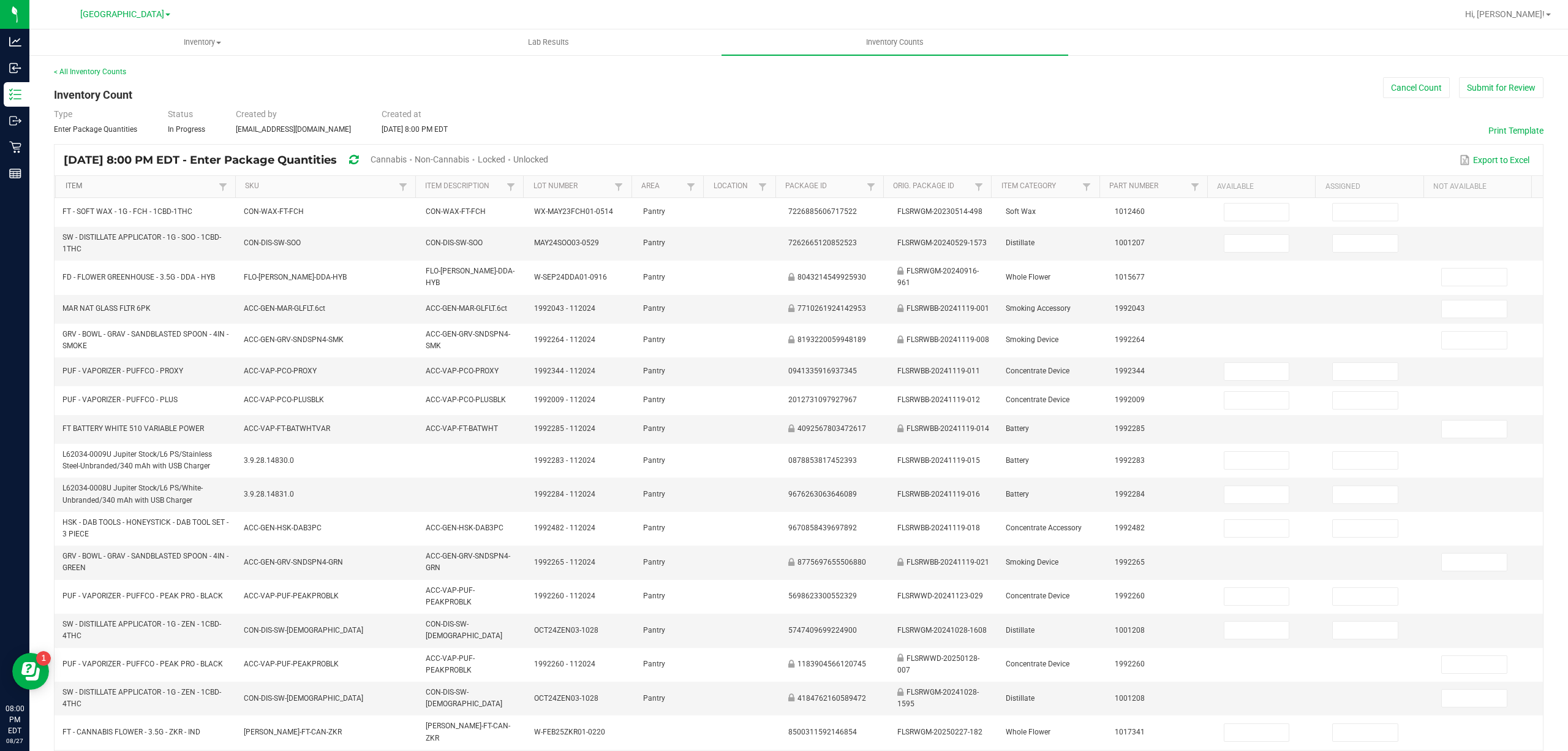
click at [125, 183] on link "Item" at bounding box center [140, 186] width 150 height 10
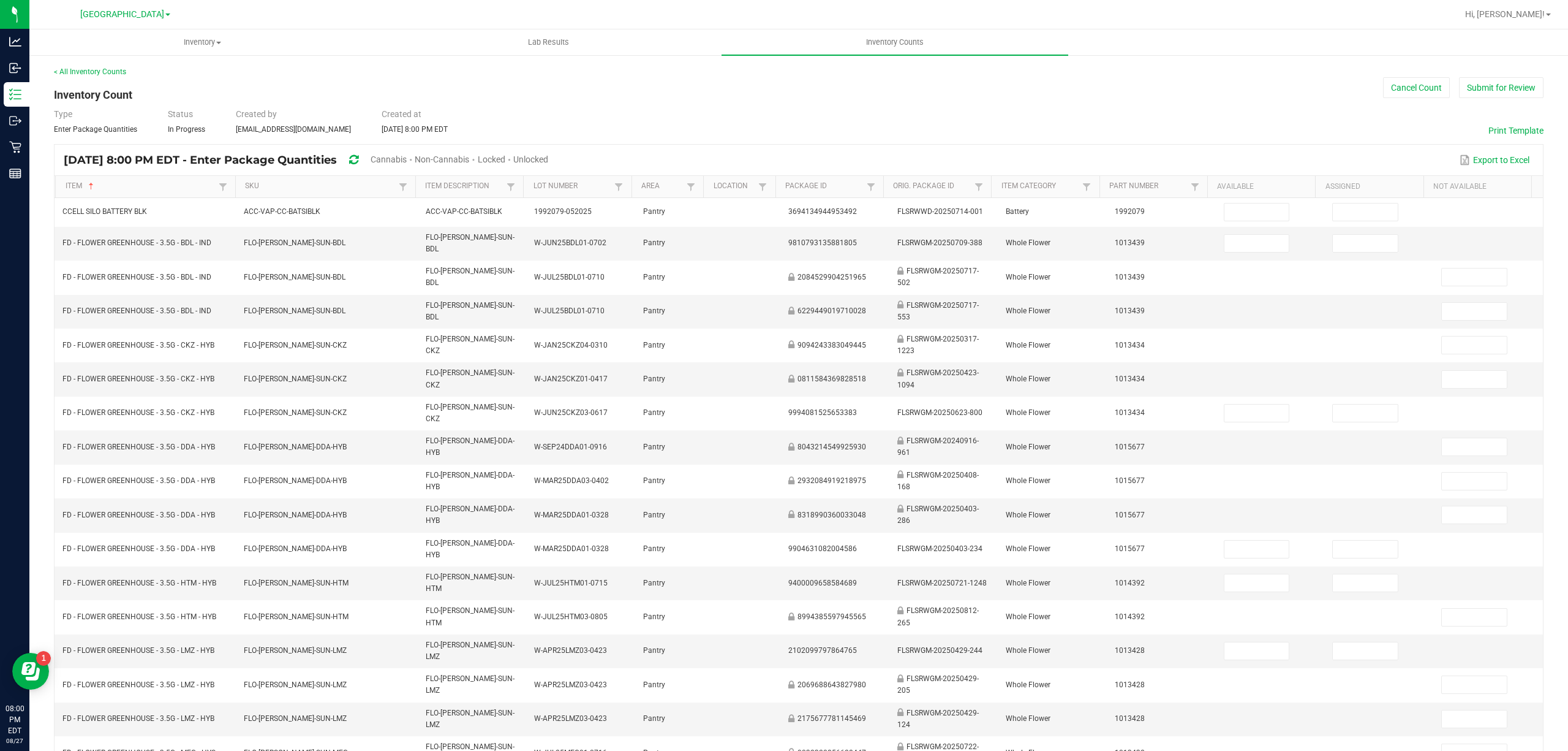
click at [407, 163] on span "Cannabis" at bounding box center [388, 159] width 37 height 10
click at [549, 154] on span "Unlocked" at bounding box center [531, 159] width 35 height 10
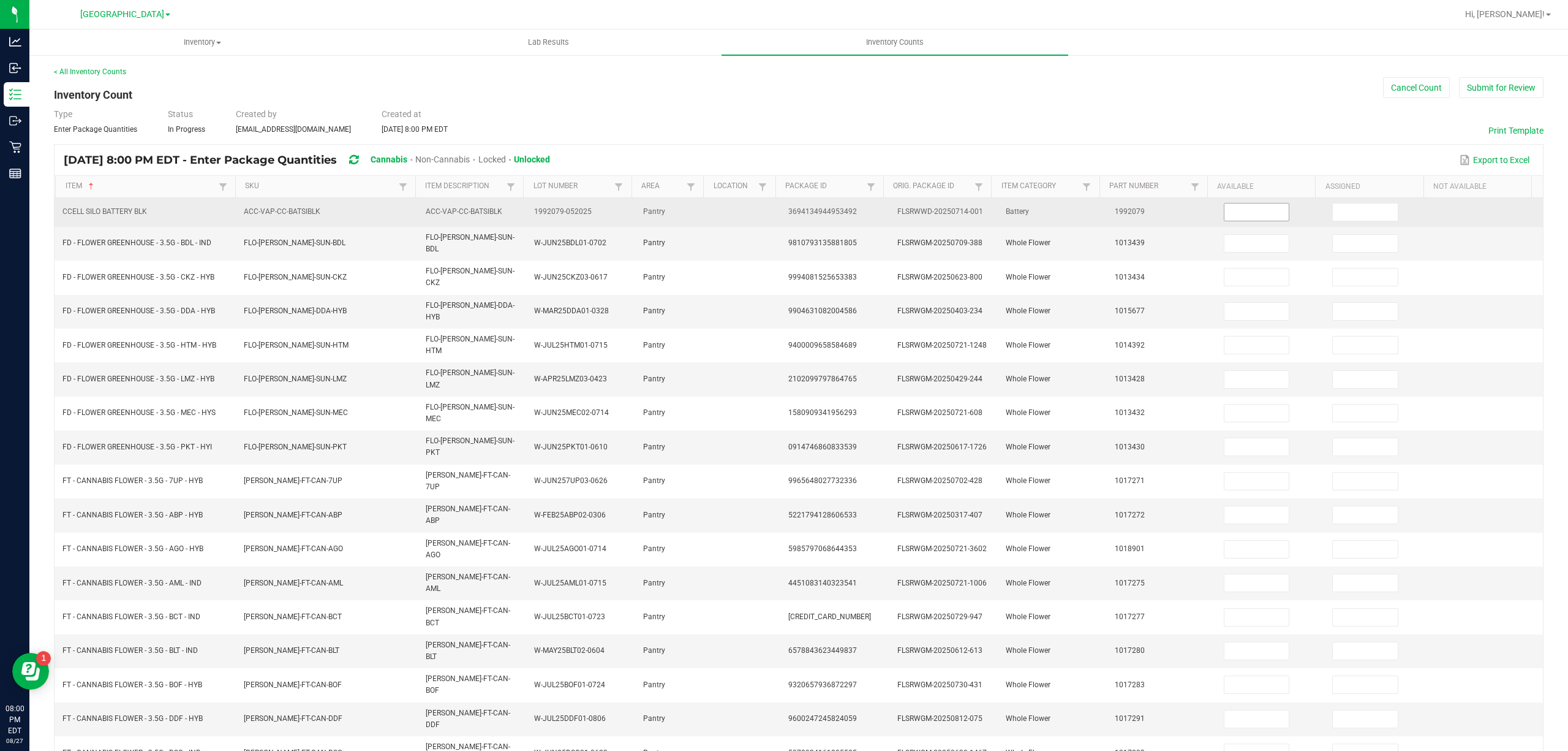
click at [1224, 220] on input at bounding box center [1257, 212] width 65 height 17
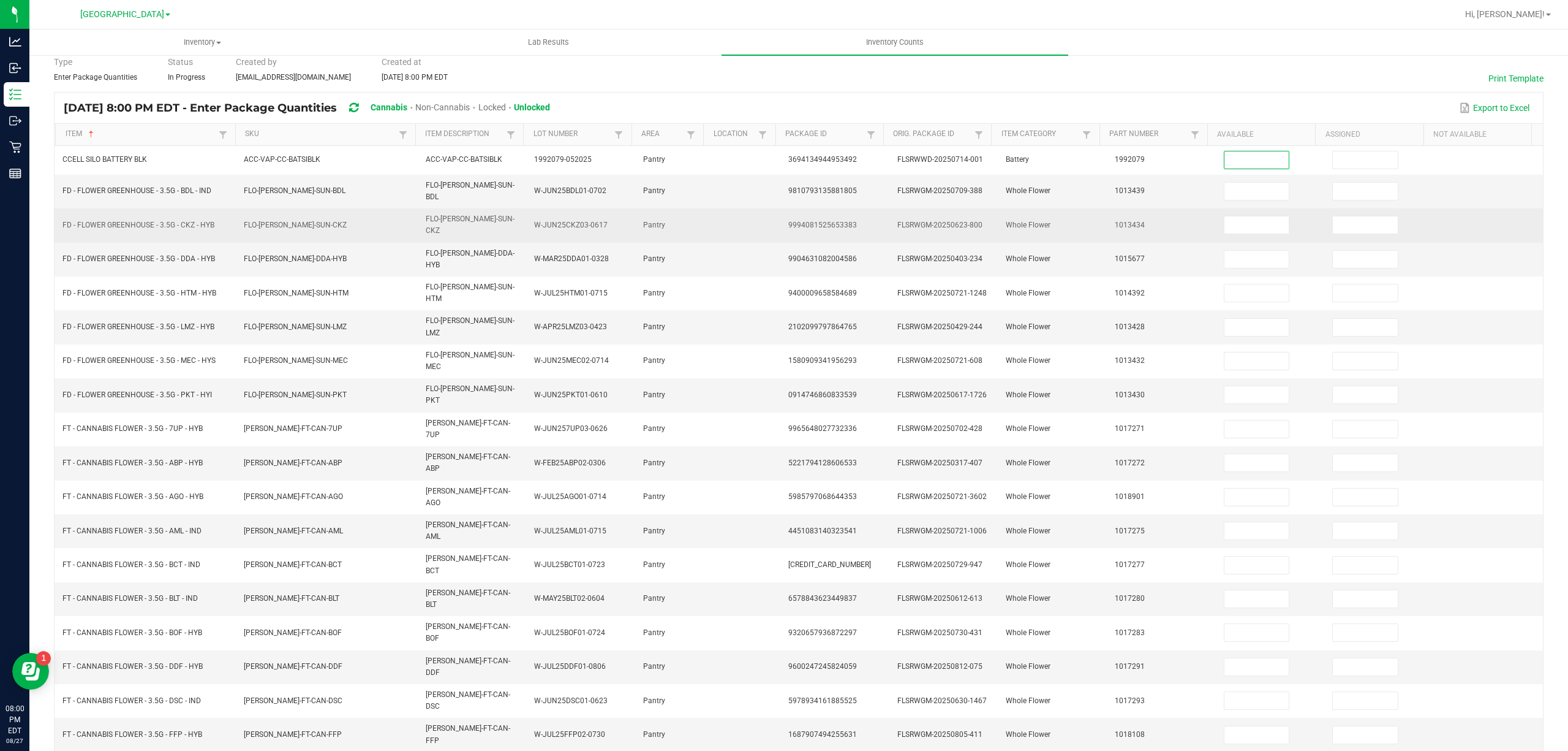
scroll to position [79, 0]
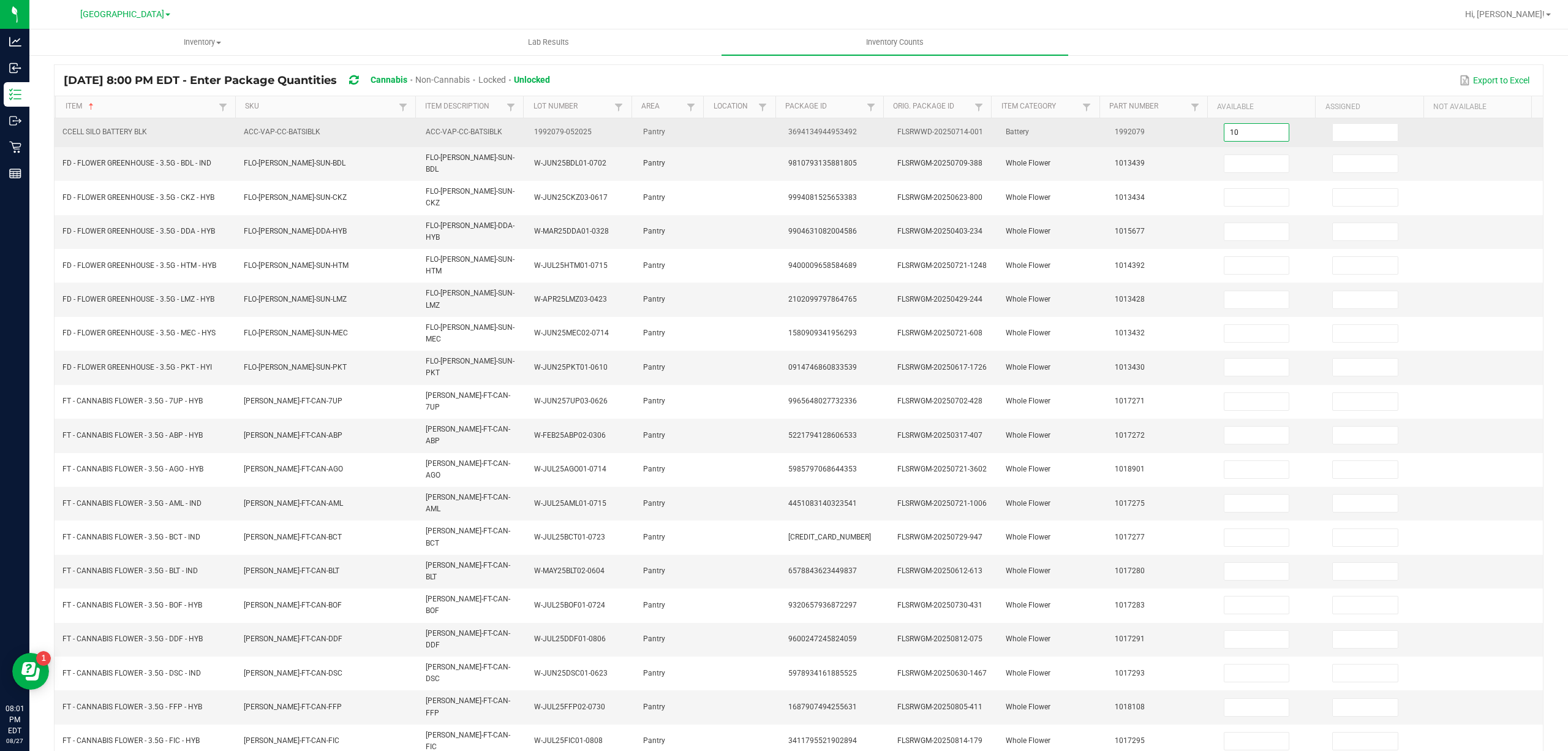
type input "10"
type input "0"
type input "6"
type input "0"
type input "4"
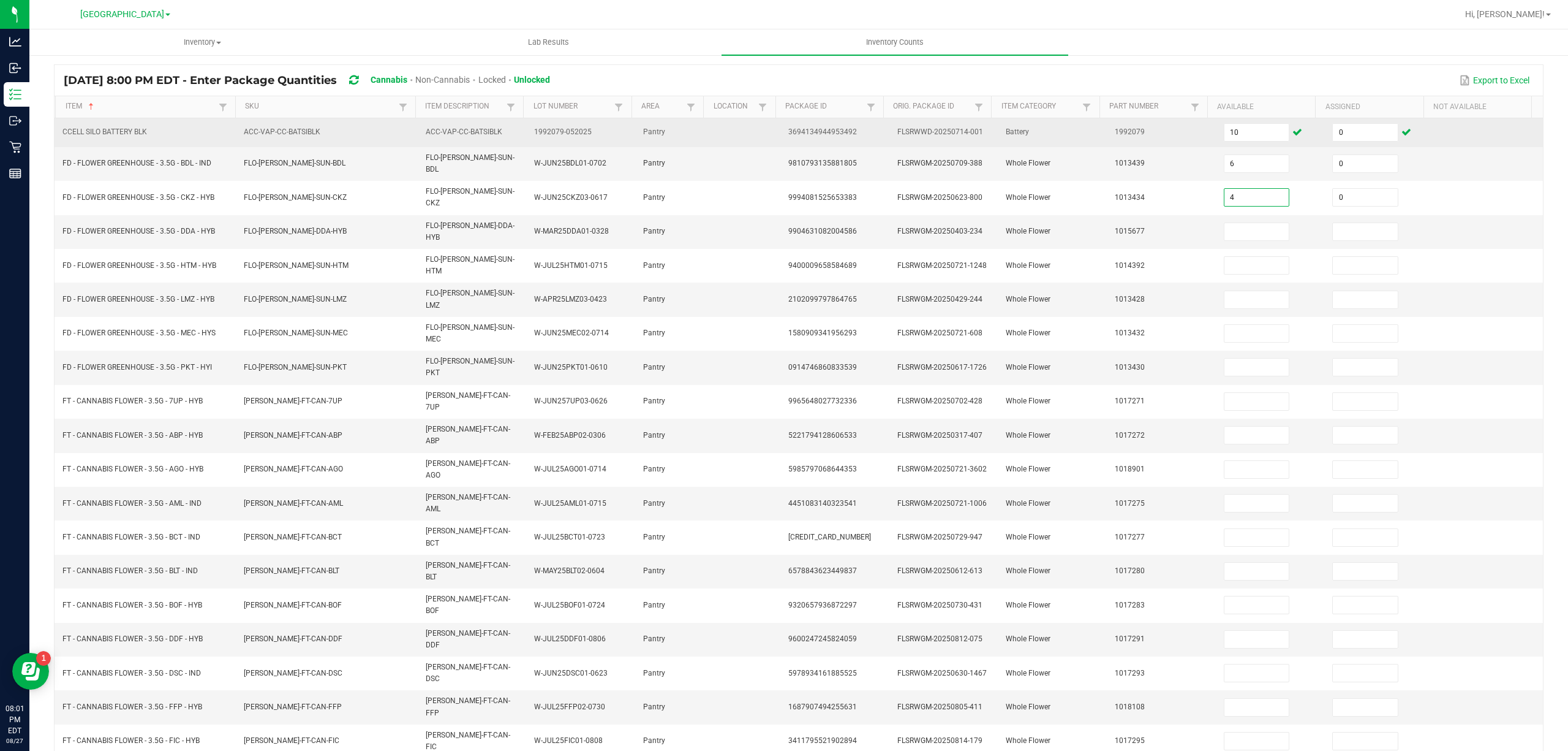
type input "0"
type input "3"
type input "0"
type input "6"
type input "0"
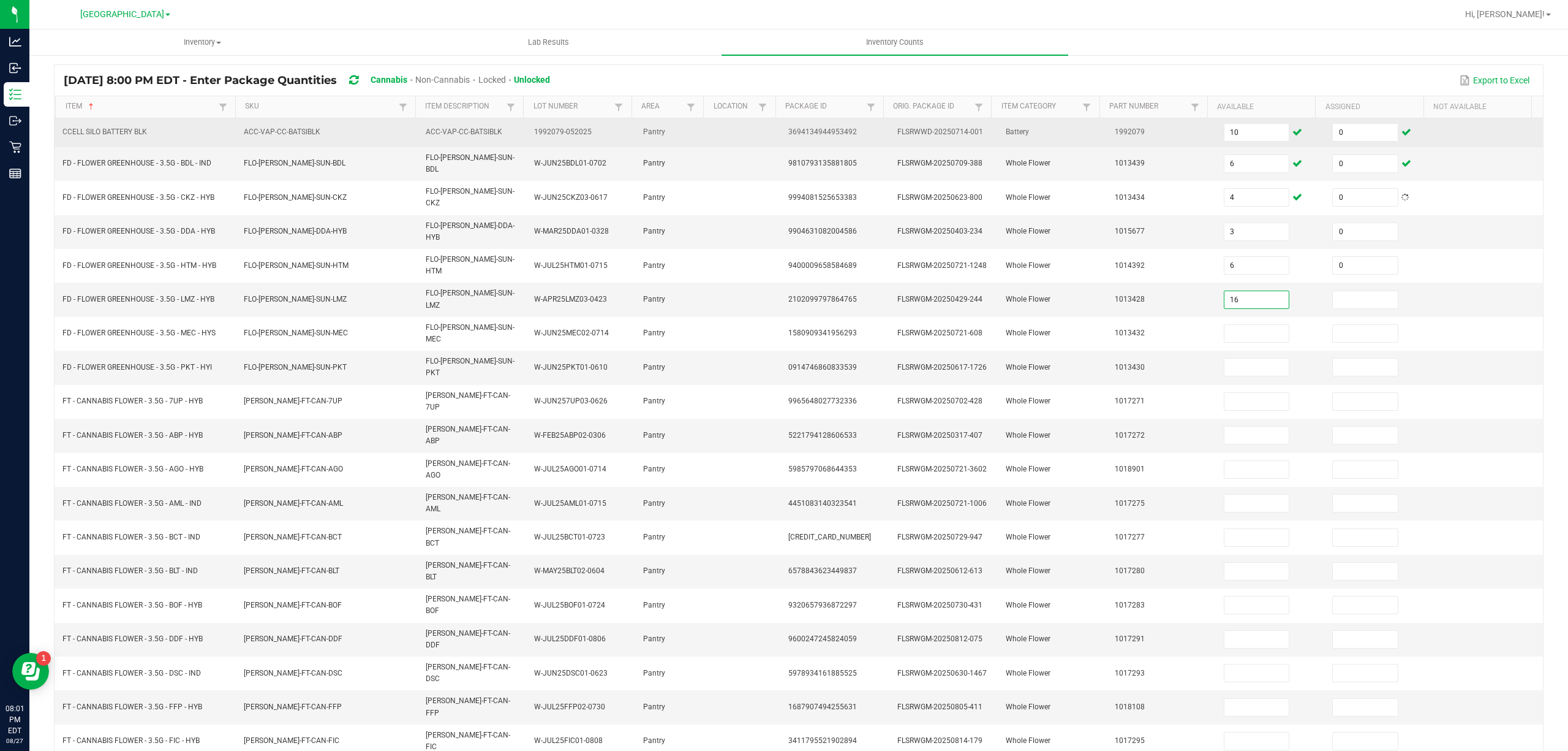
type input "16"
type input "0"
type input "13"
type input "0"
type input "9"
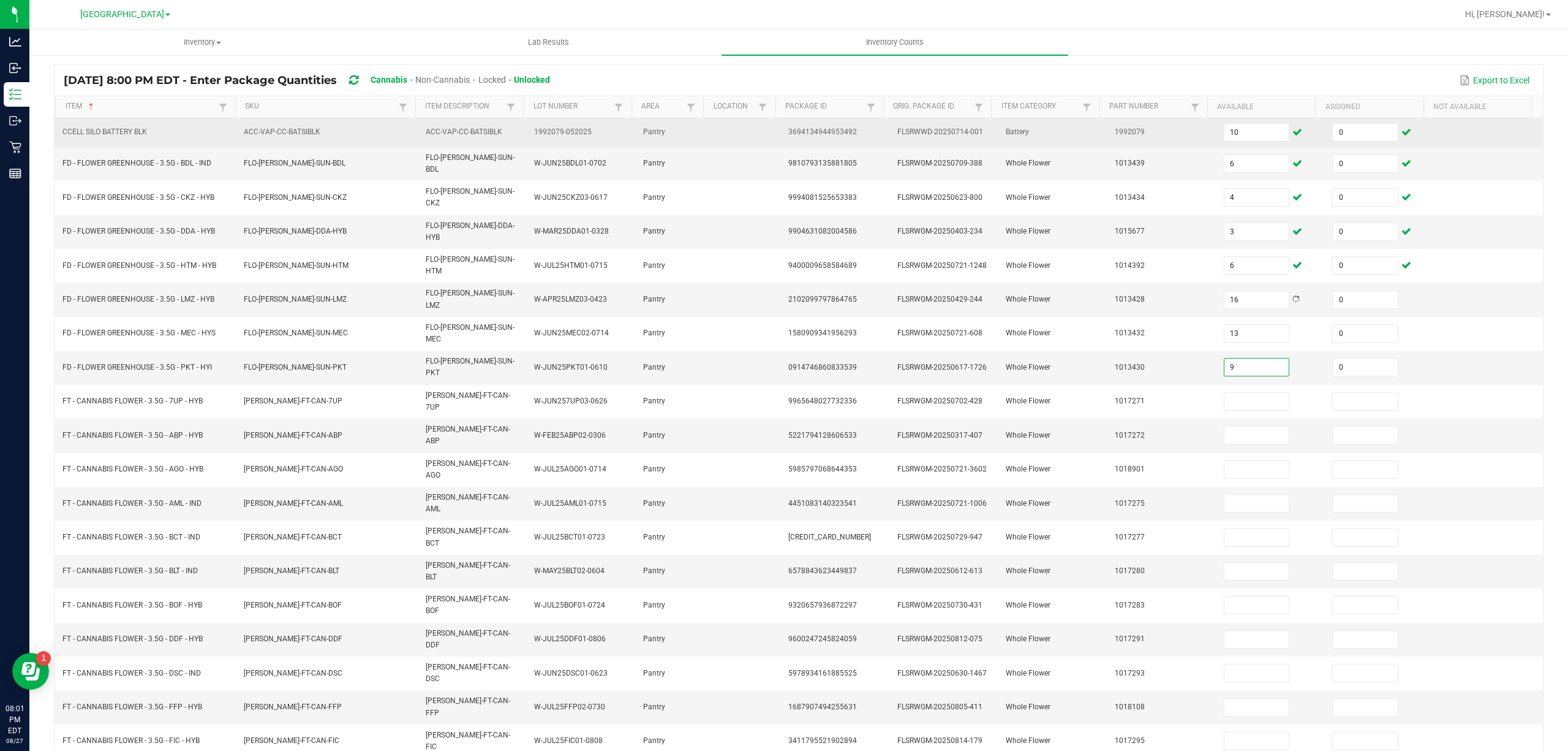
type input "0"
type input "8"
type input "0"
type input "8"
type input "0"
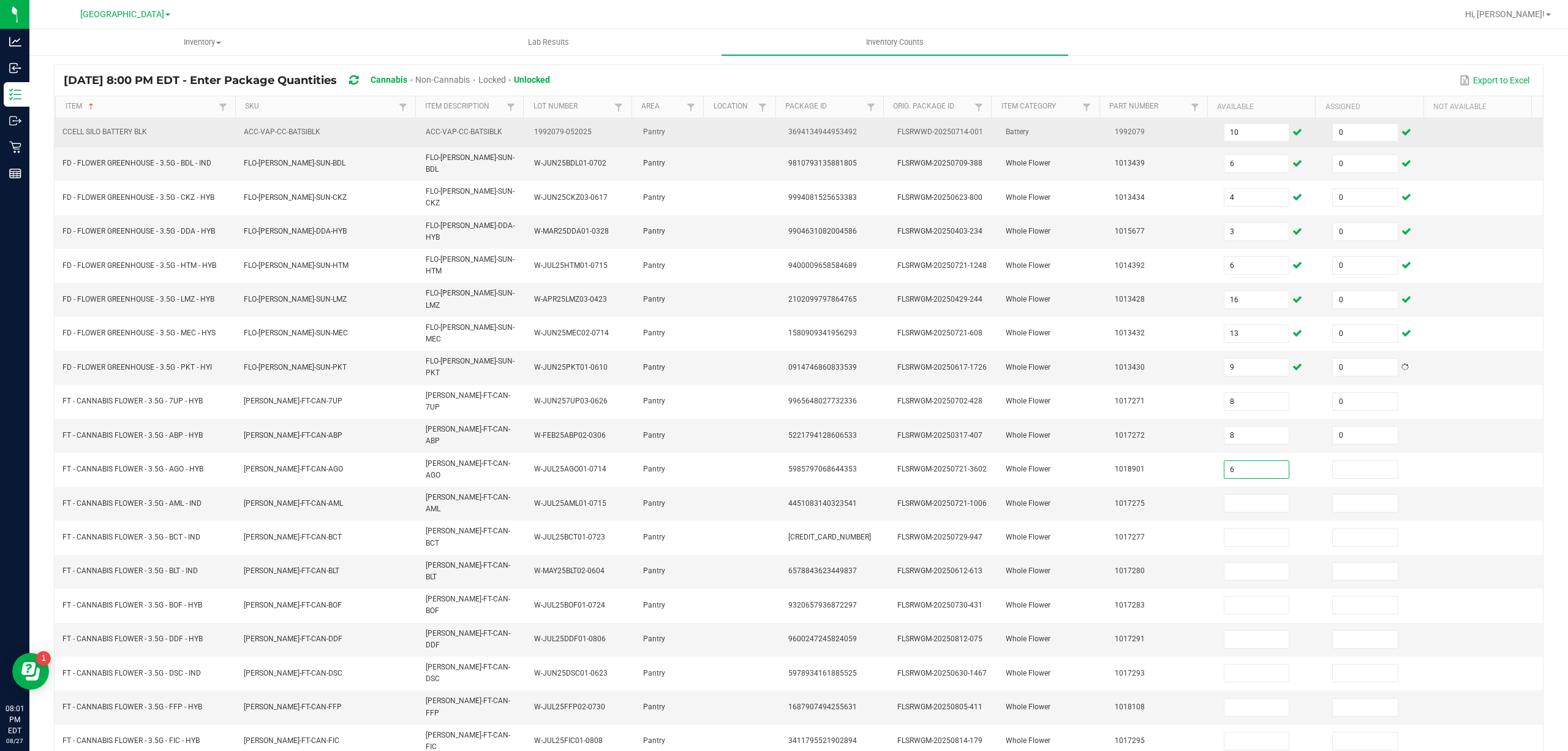
type input "6"
type input "0"
type input "4"
type input "0"
type input "7"
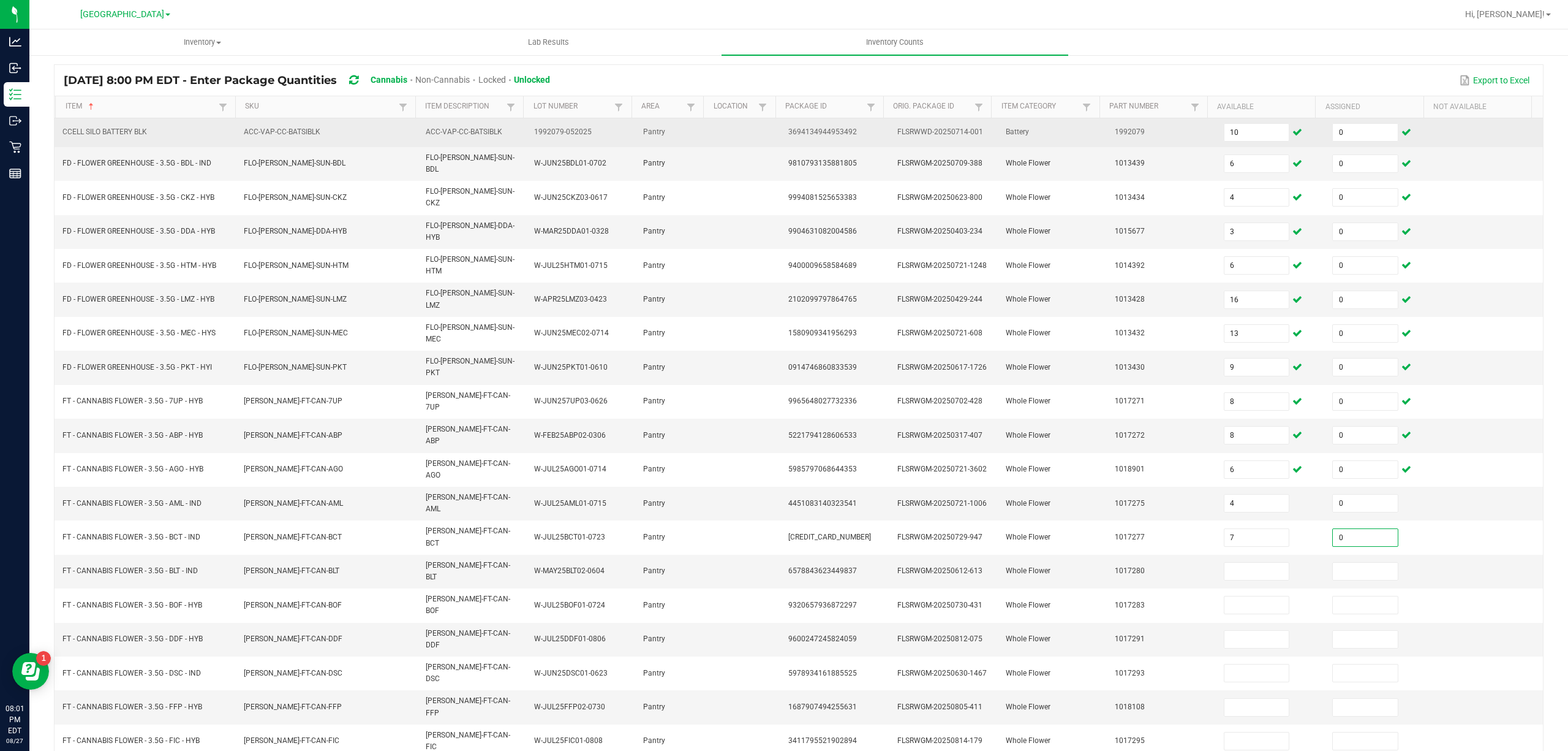
type input "0"
type input "17"
type input "0"
type input "1"
type input "0"
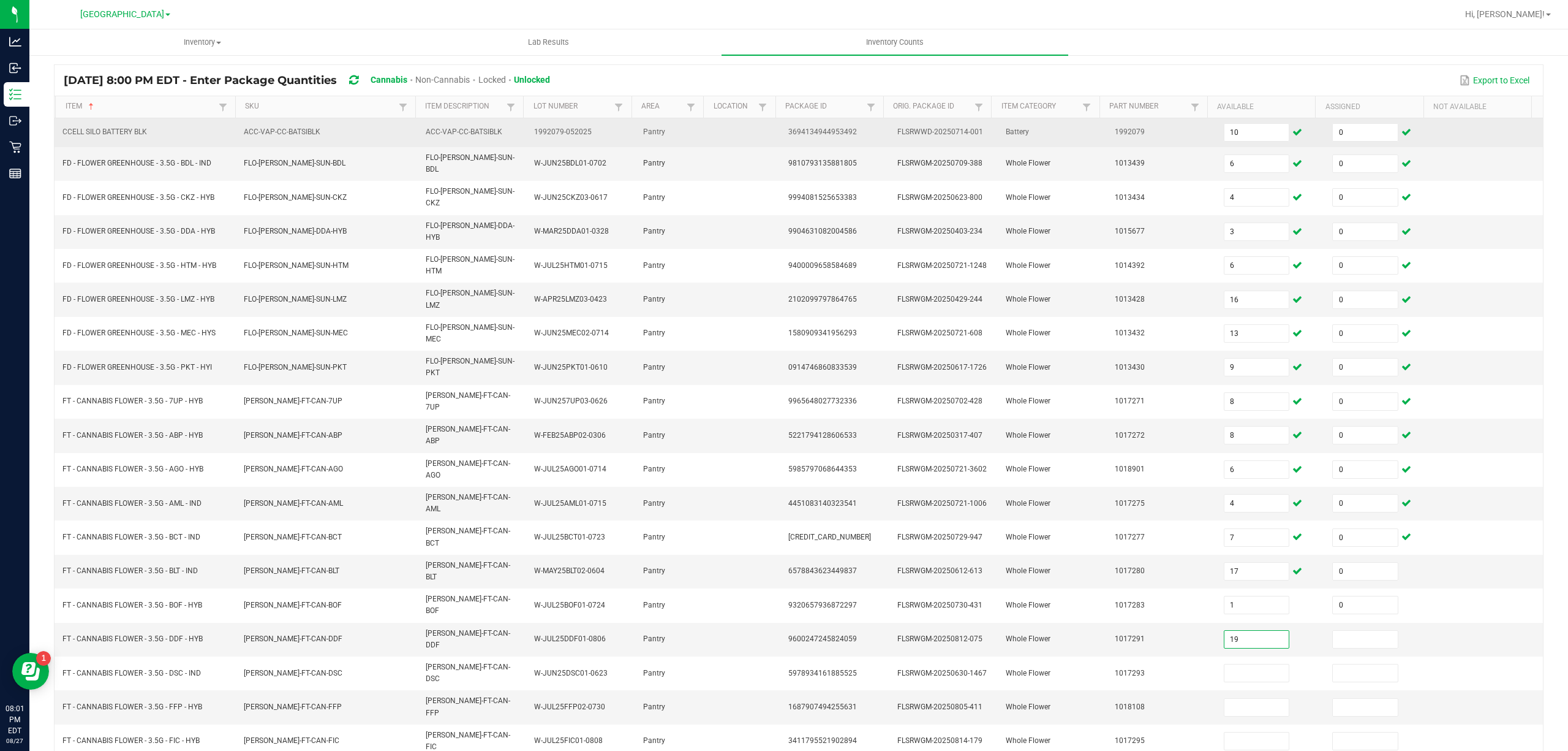
type input "19"
type input "0"
type input "11"
type input "0"
type input "12"
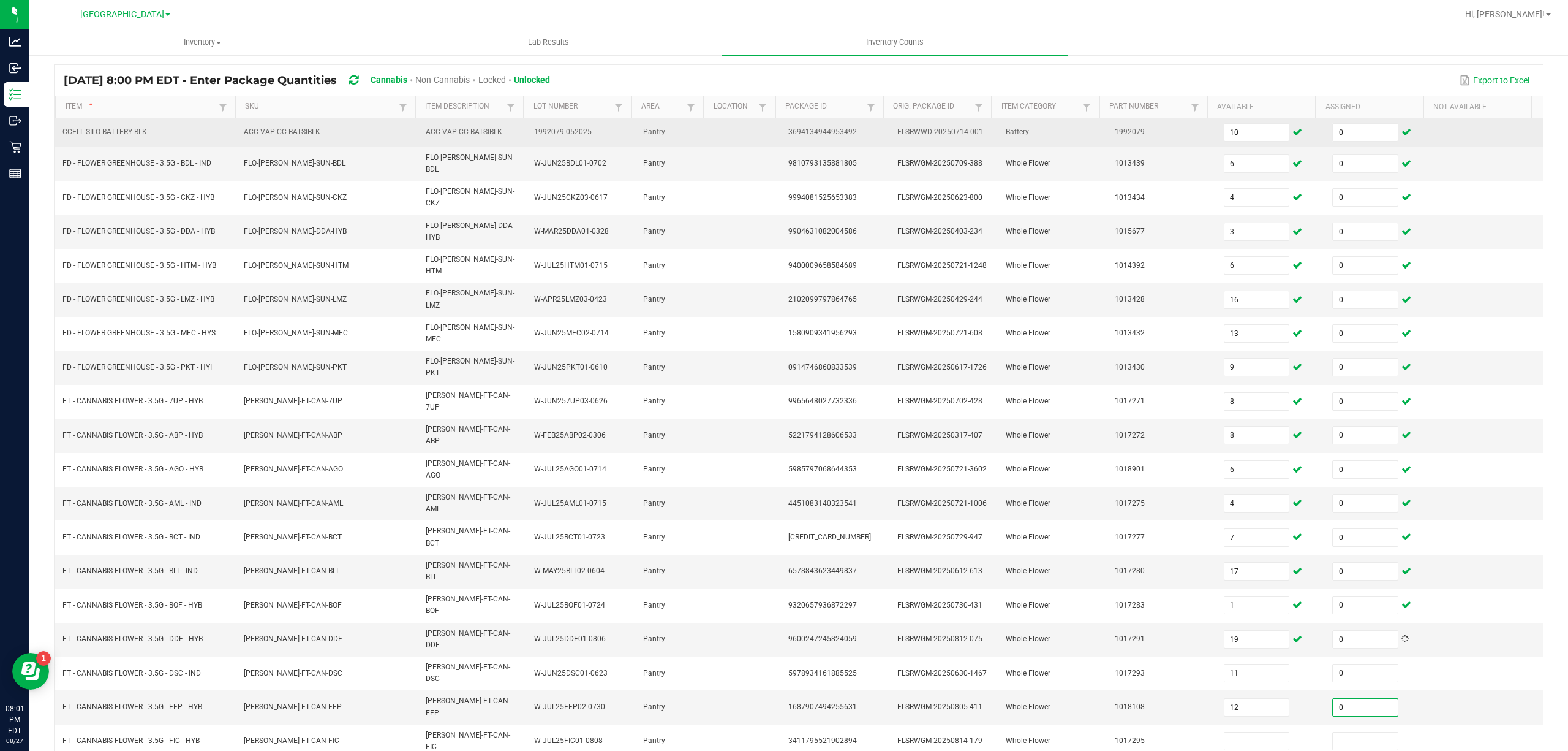
type input "0"
type input "16"
type input "0"
type input "12"
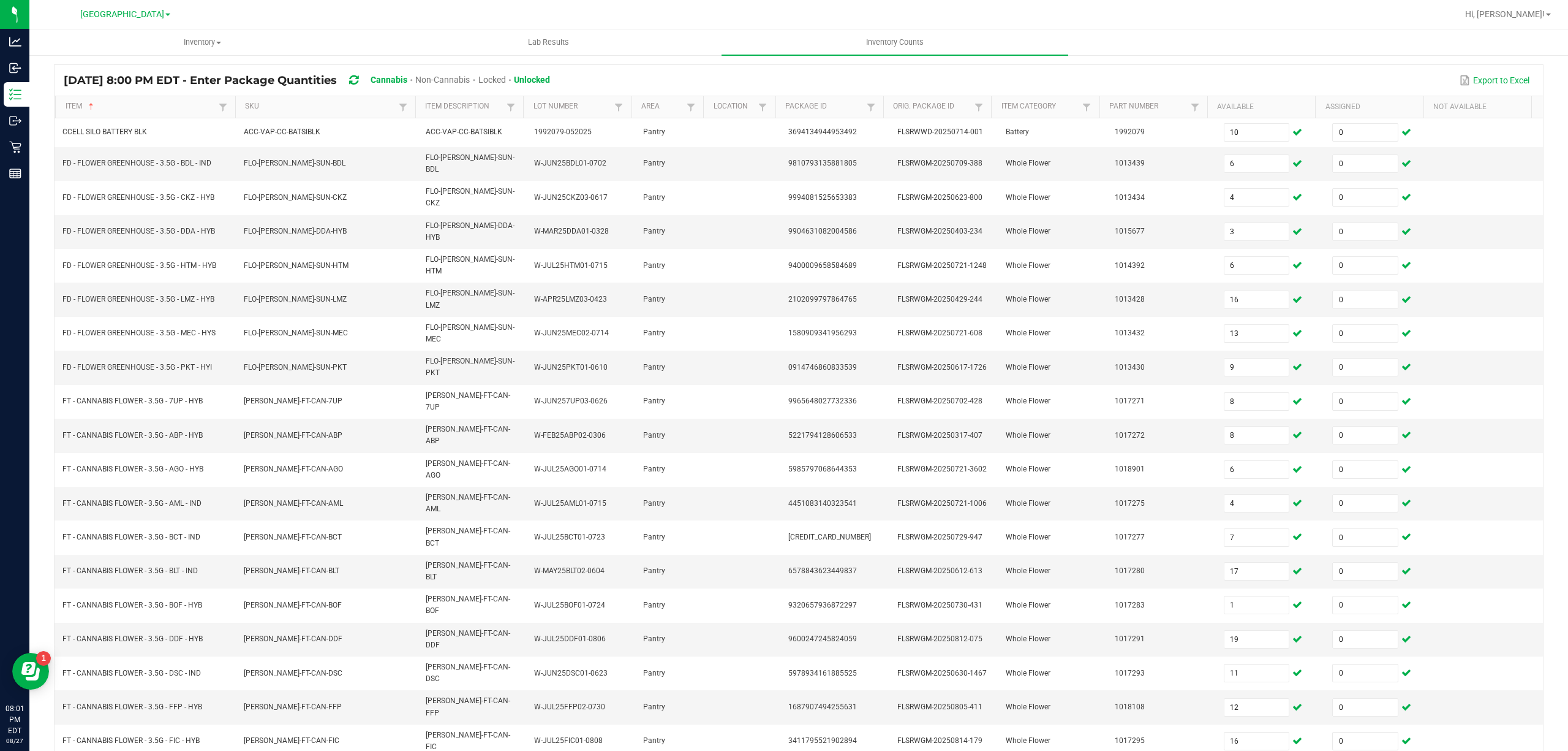
type input "0"
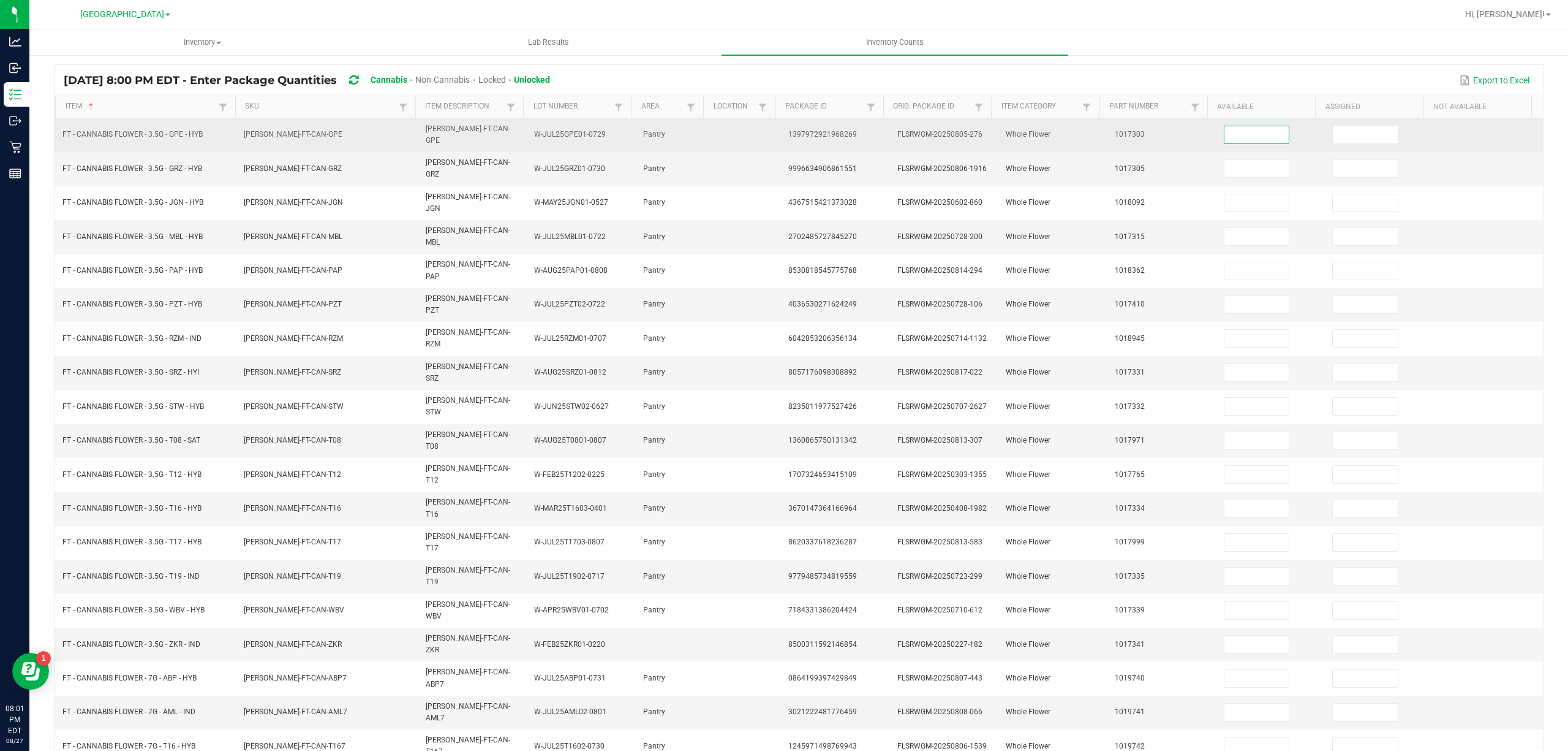
click at [1240, 135] on input at bounding box center [1257, 134] width 65 height 17
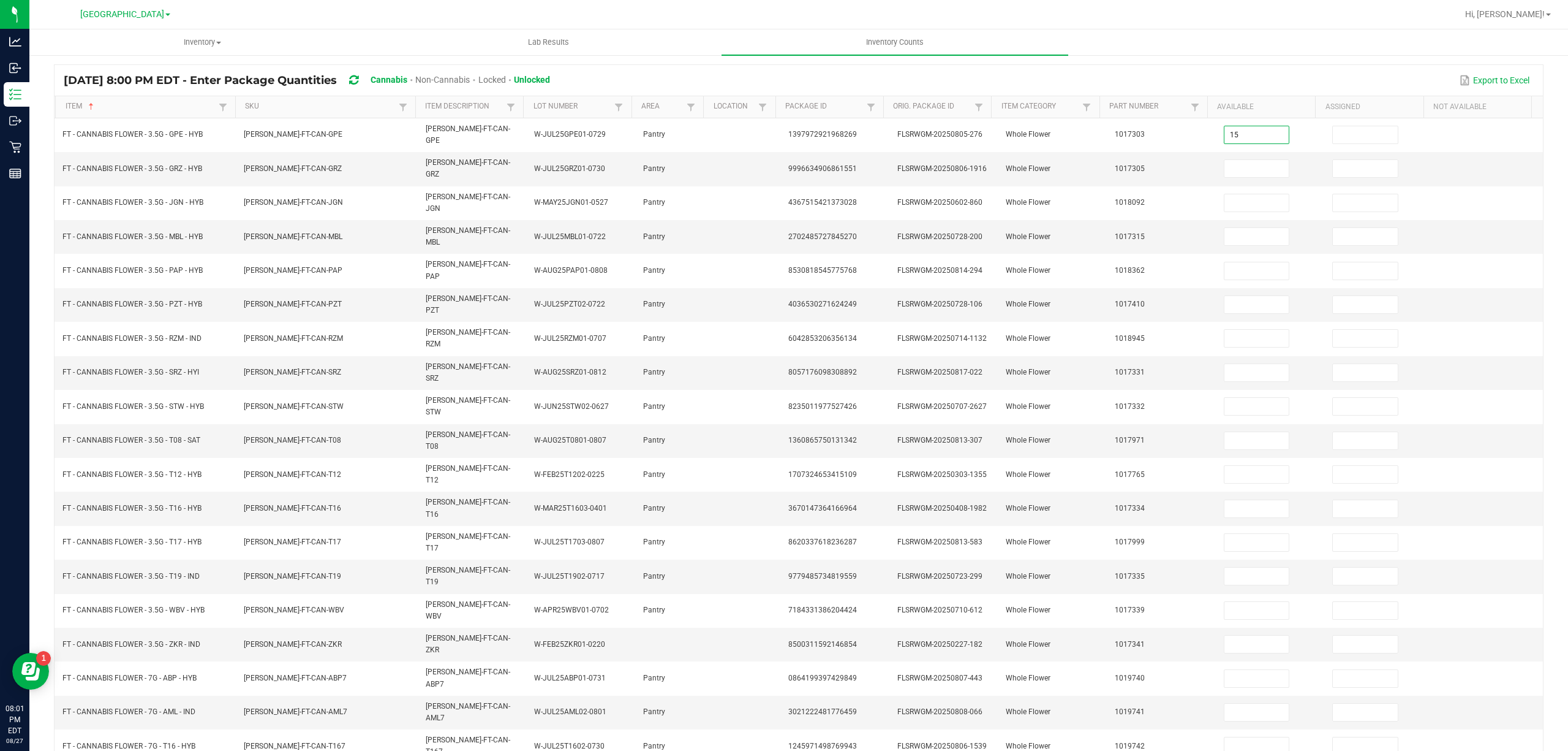
type input "15"
type input "0"
type input "19"
type input "0"
type input "9"
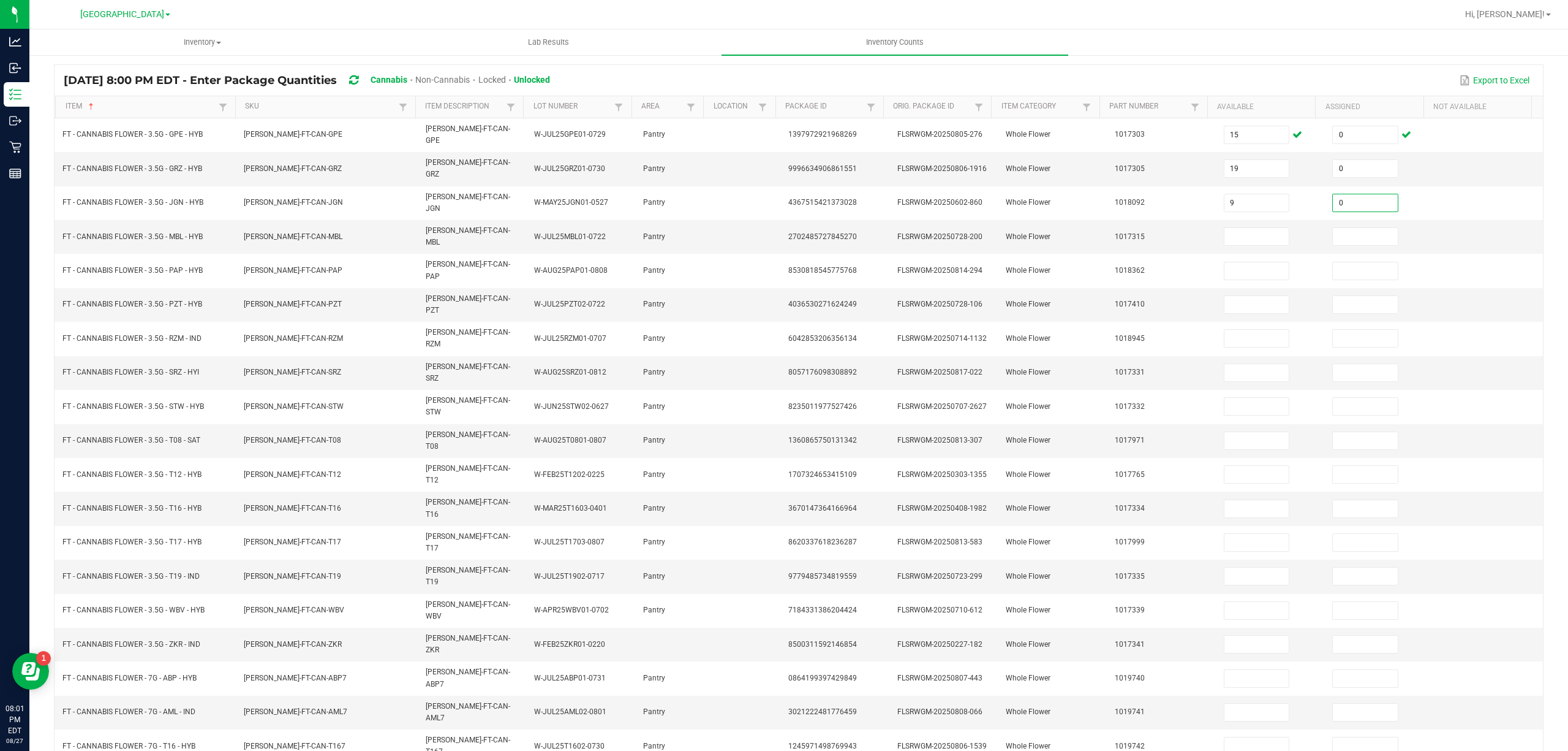
type input "0"
type input "12"
type input "0"
type input "20"
type input "0"
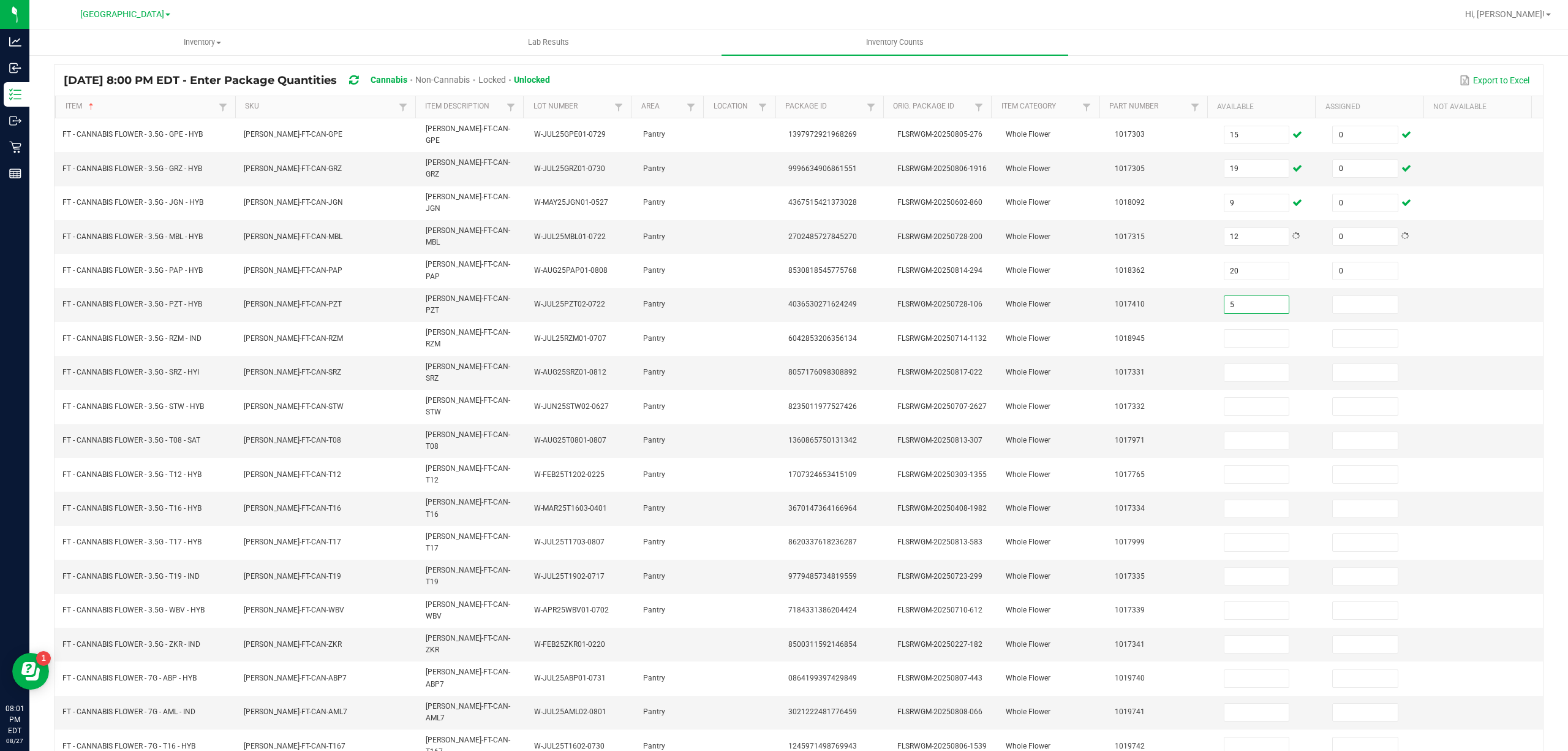
type input "5"
type input "0"
type input "5"
type input "0"
type input "12"
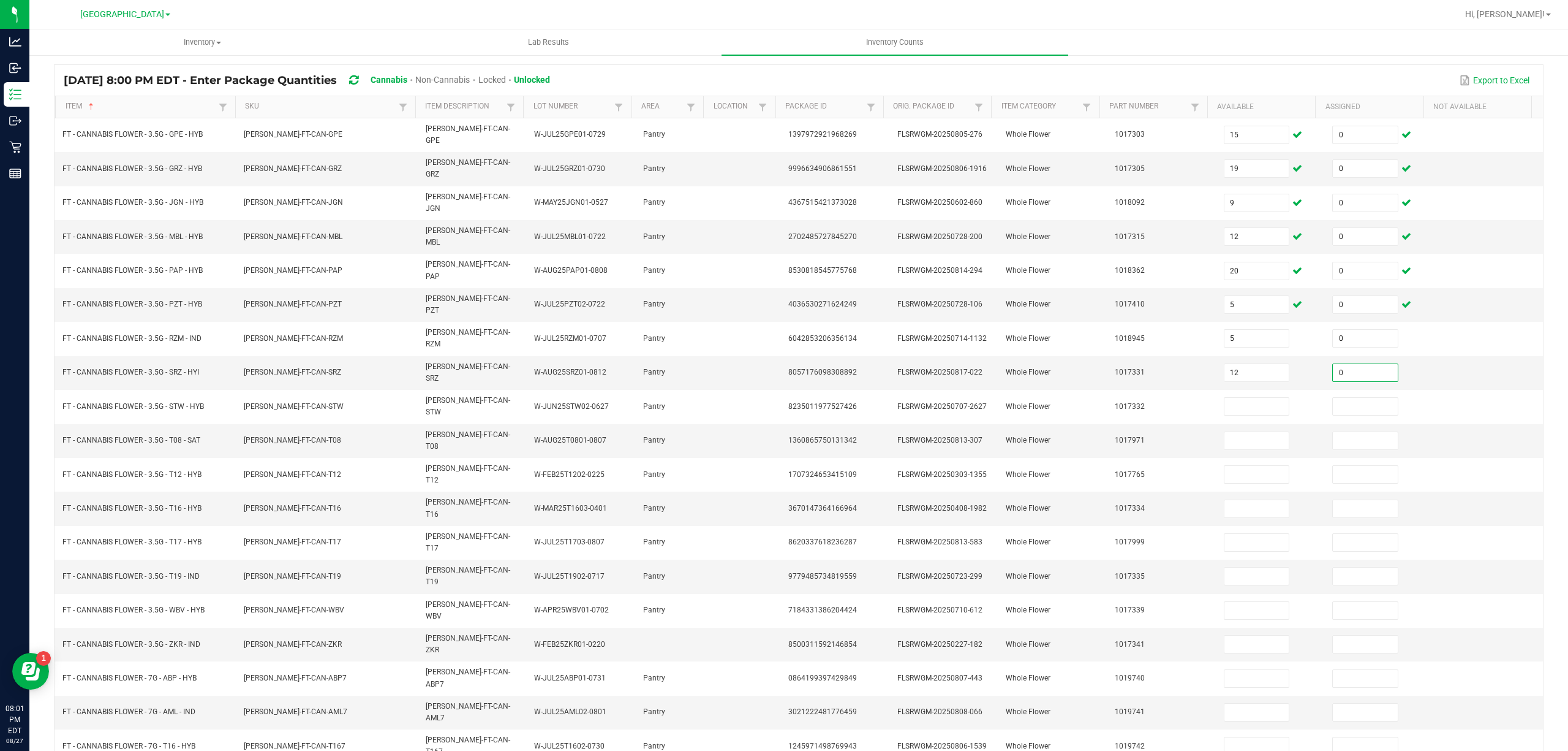
type input "0"
type input "19"
type input "0"
type input "9"
type input "0"
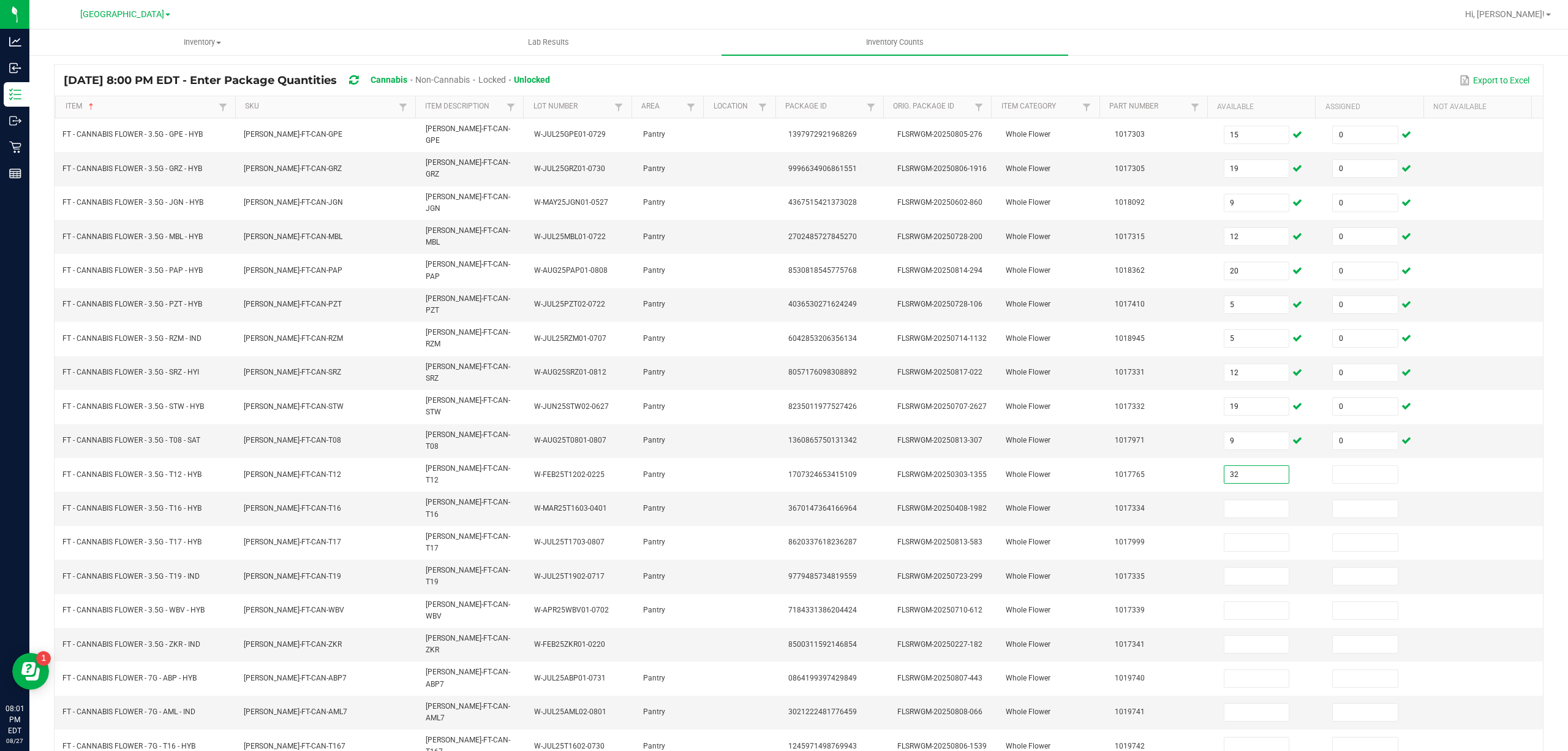
type input "32"
type input "0"
type input "1"
type input "0"
type input "3"
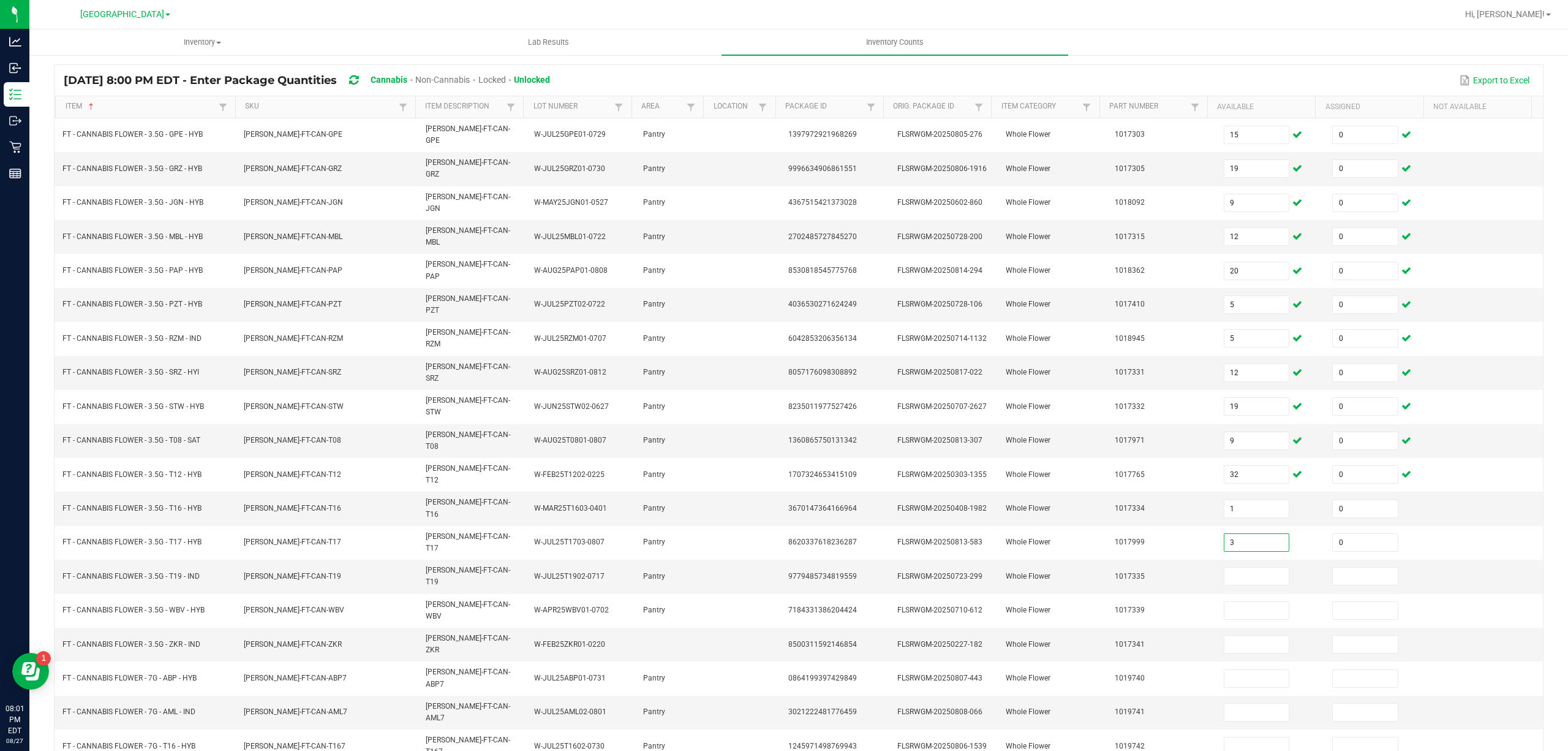
type input "0"
type input "13"
type input "0"
type input "16"
type input "0"
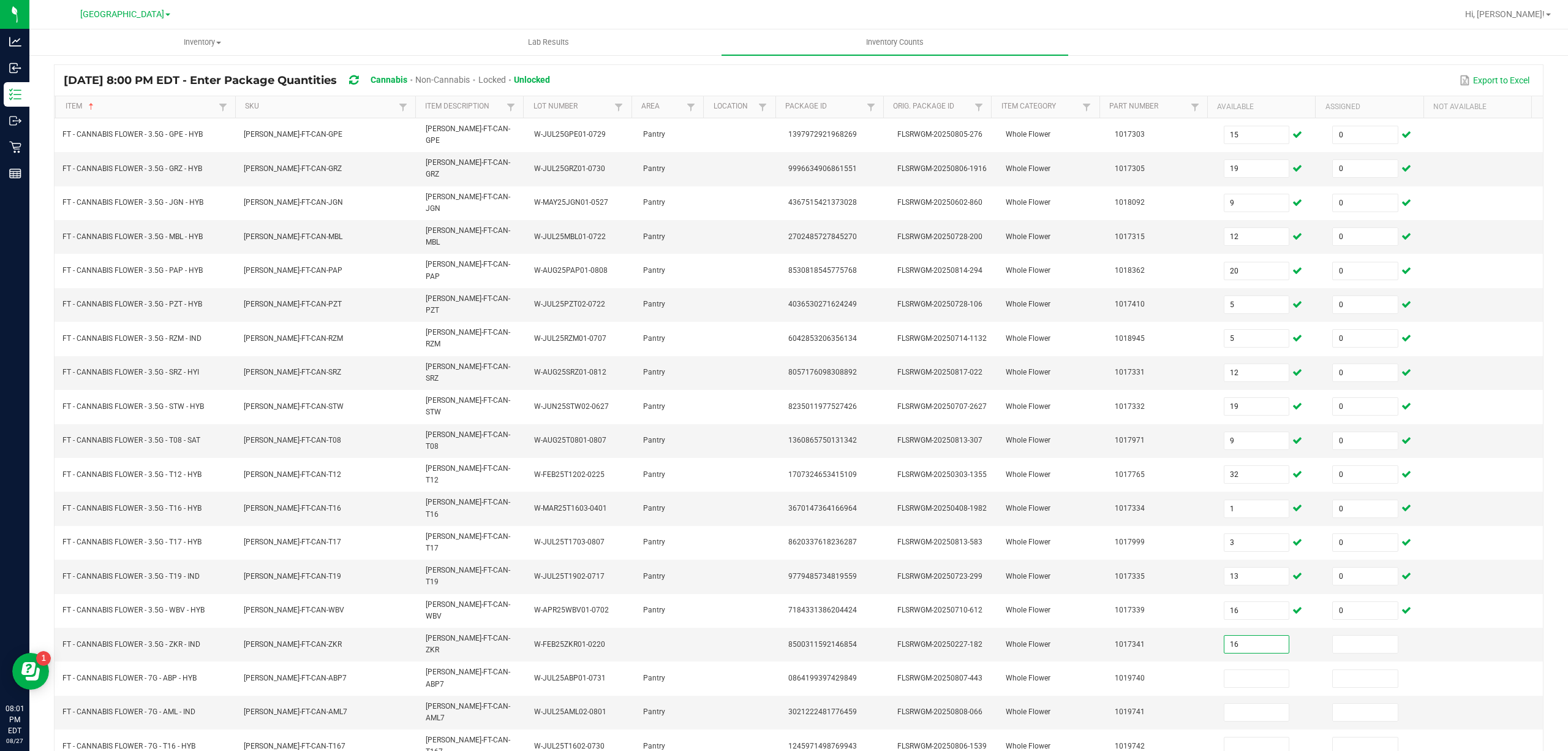
type input "16"
type input "0"
type input "20"
type input "0"
type input "13"
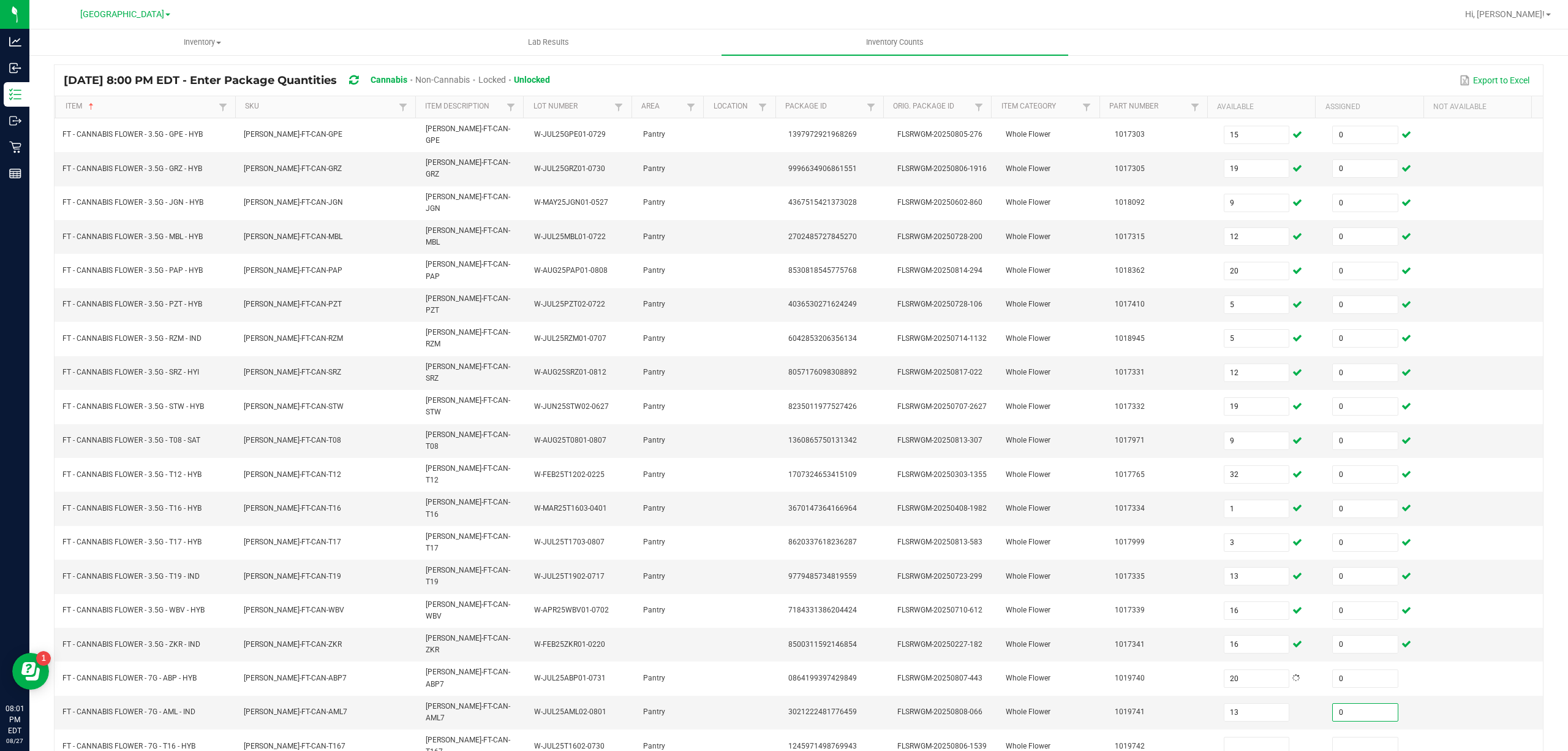
type input "0"
type input "15"
type input "0"
type input "6"
type input "0"
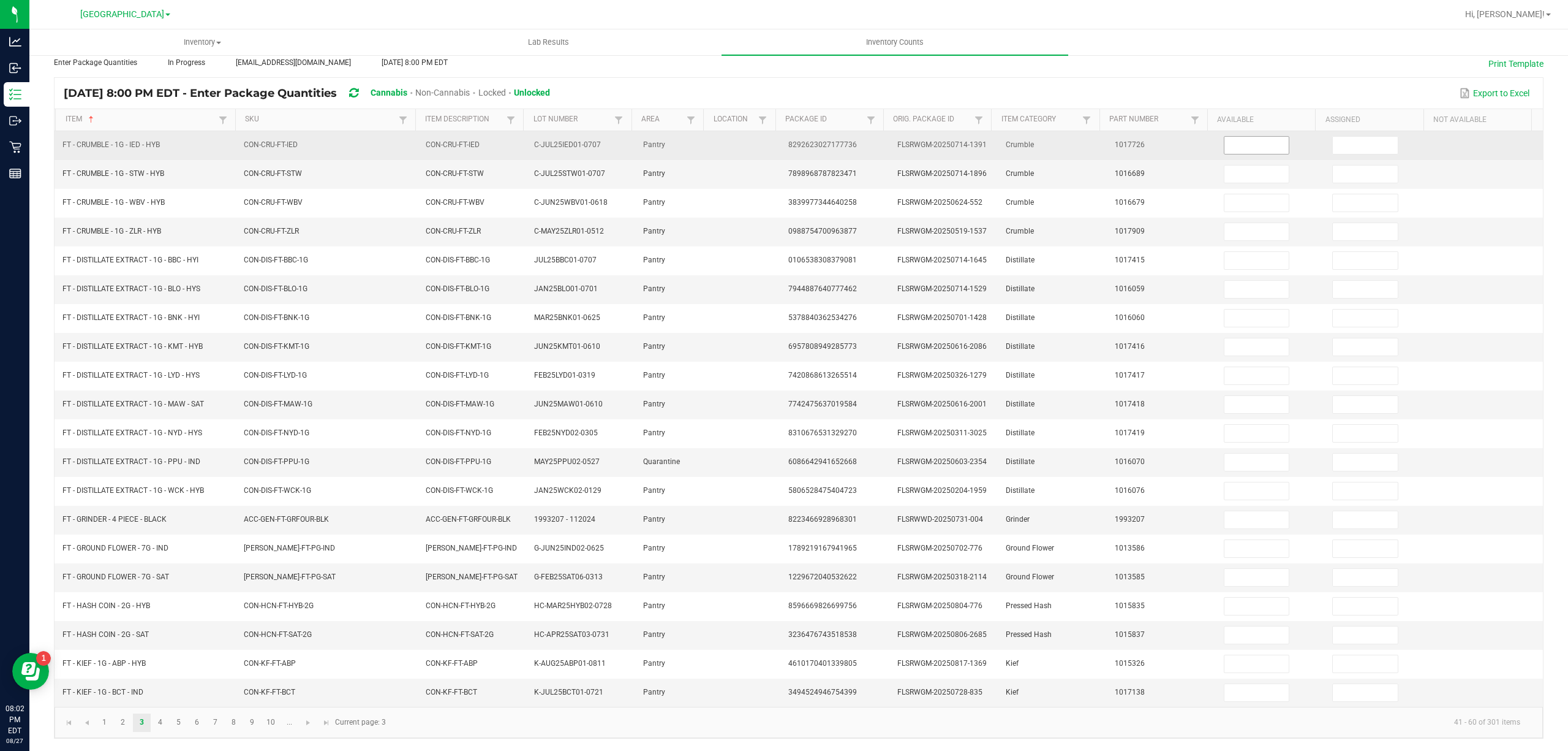
click at [1248, 137] on input at bounding box center [1257, 145] width 65 height 17
type input "7"
type input "0"
type input "4"
type input "0"
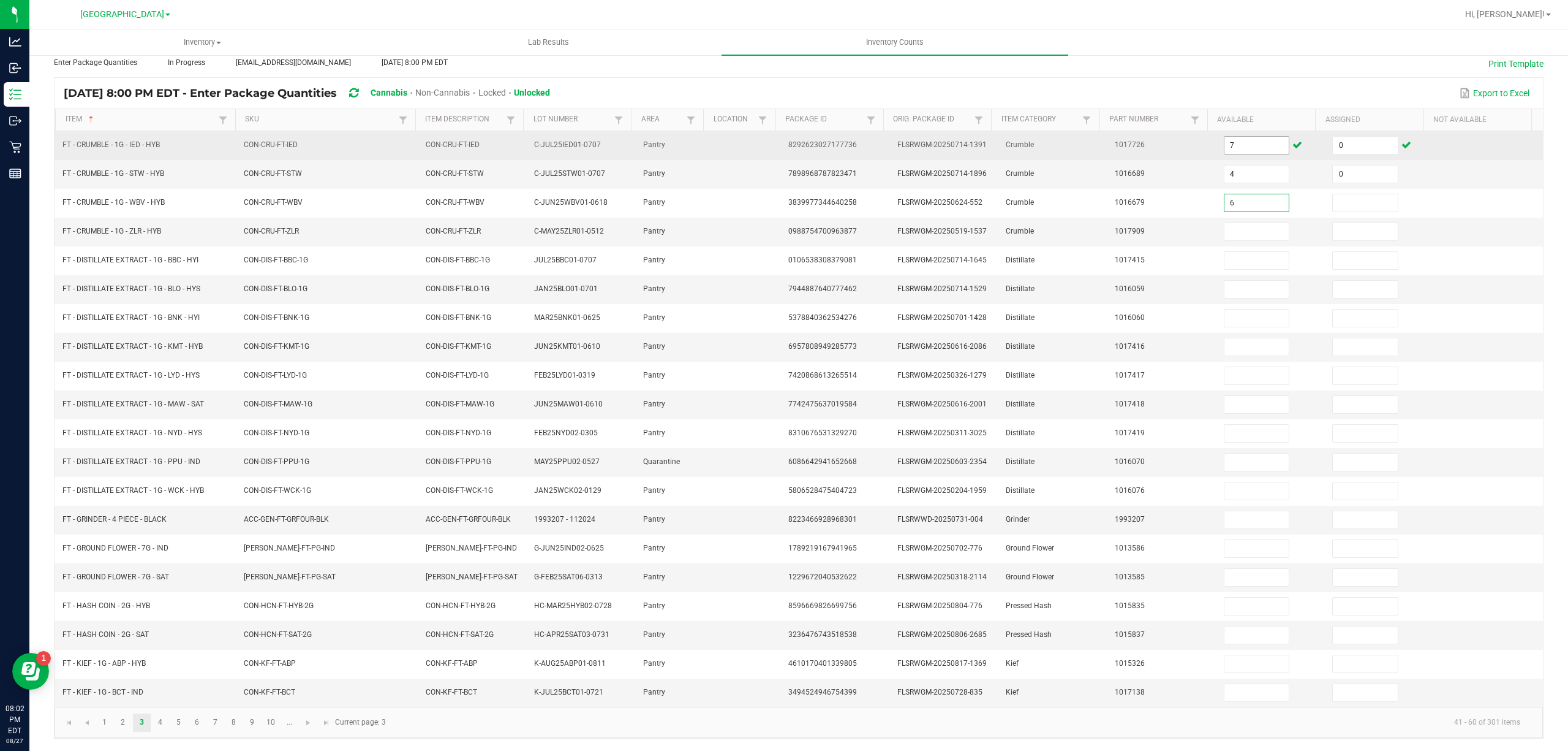
type input "6"
type input "0"
type input "1"
type input "0"
type input "1"
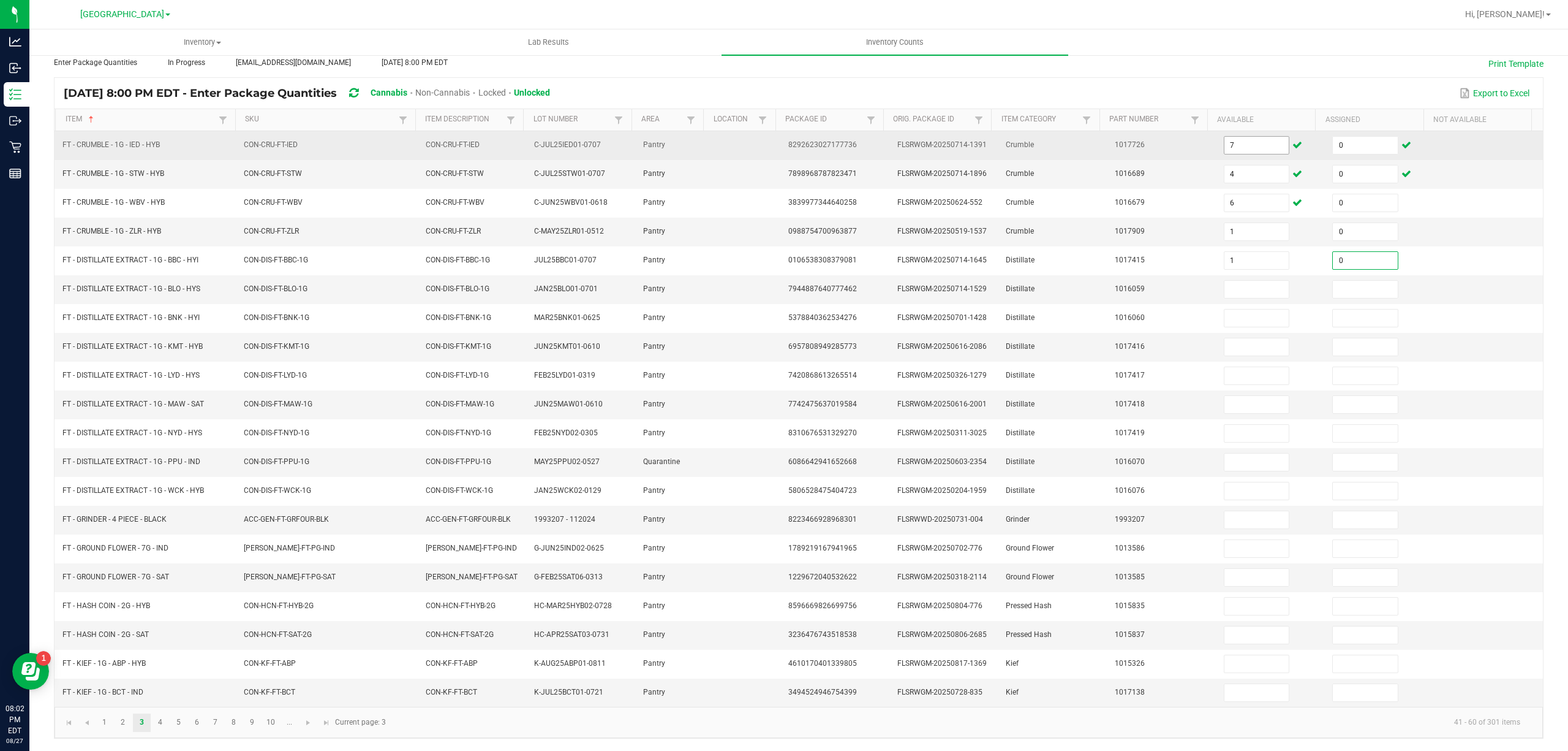
type input "0"
type input "10"
type input "0"
type input "18"
type input "0"
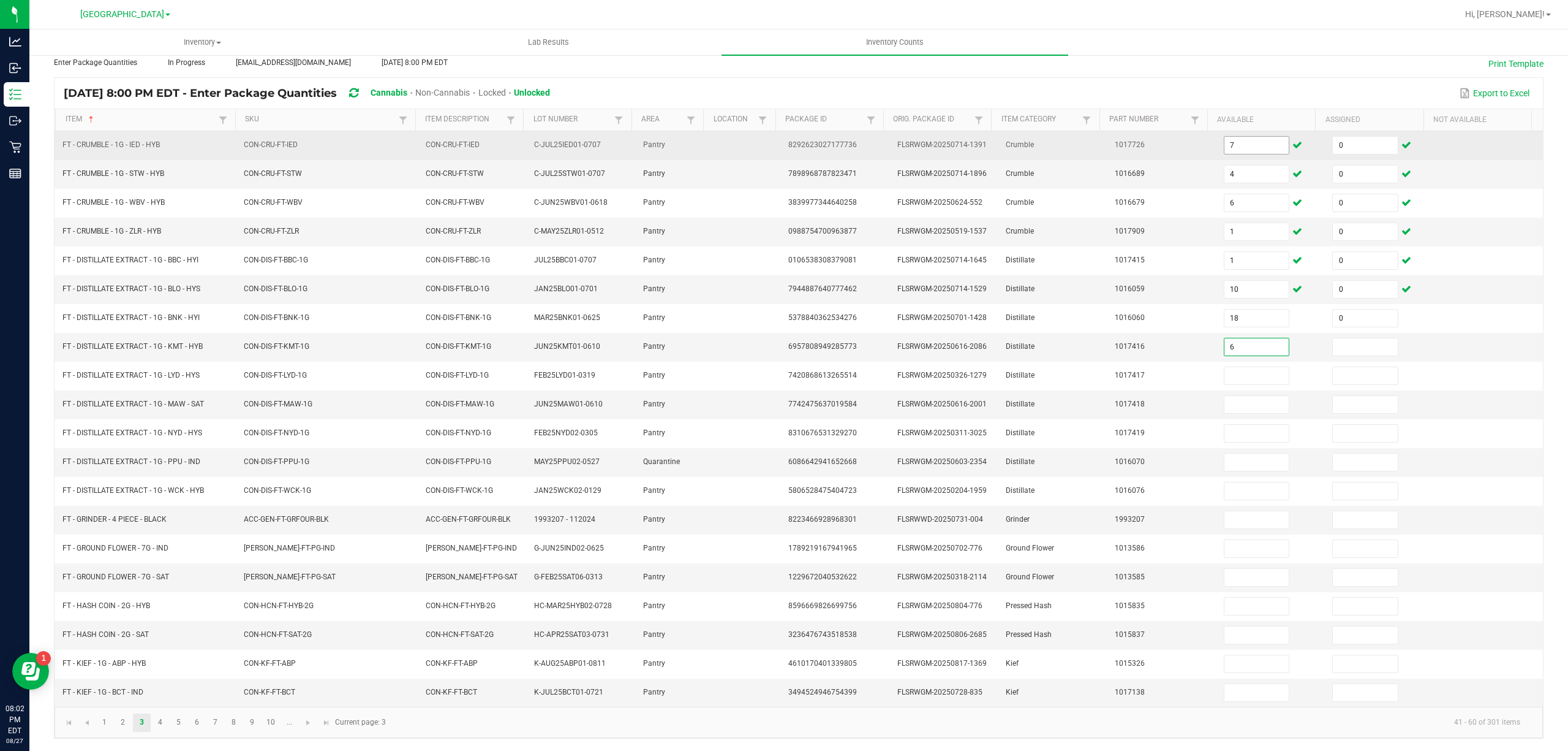
type input "6"
type input "0"
type input "2"
type input "0"
type input "5"
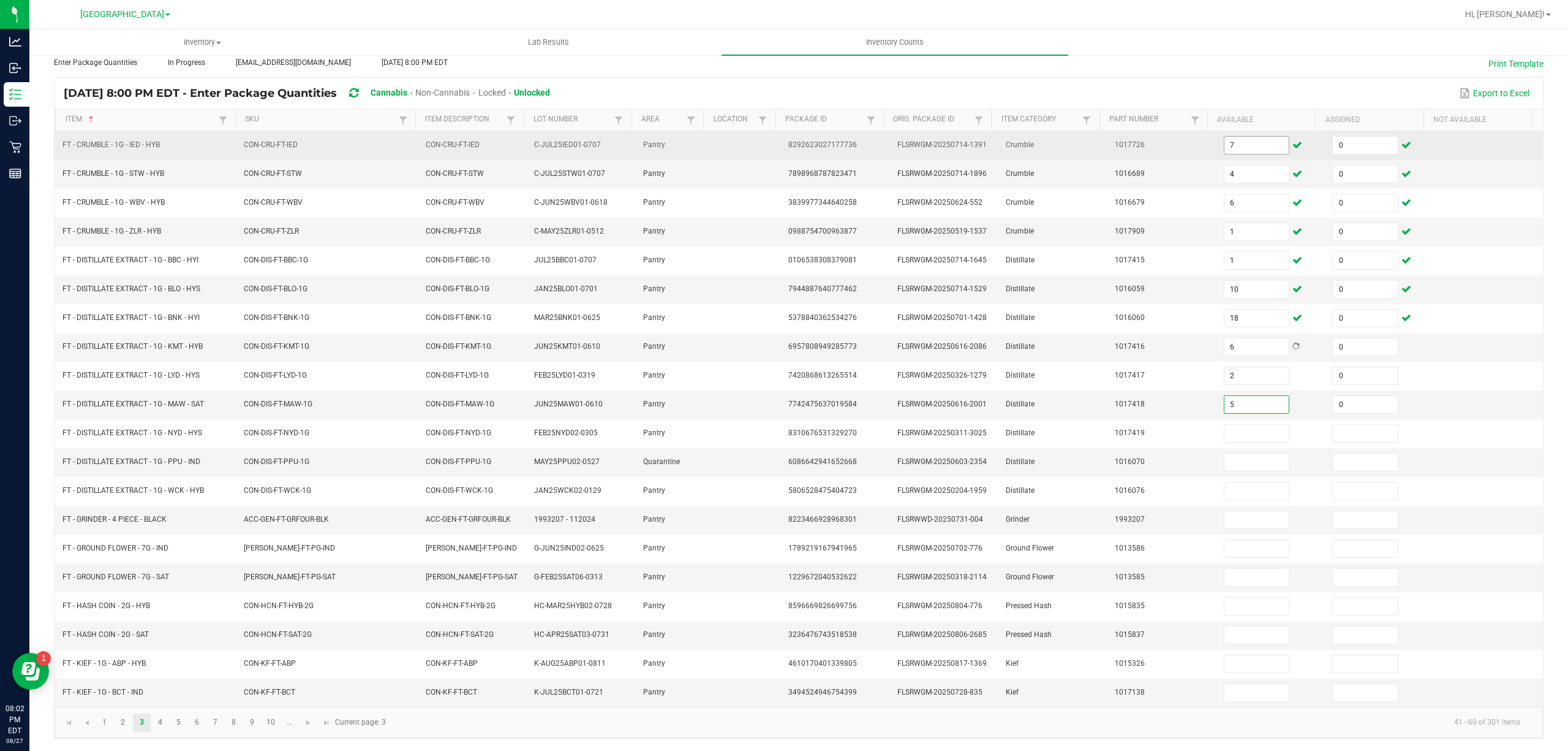
type input "0"
type input "5"
type input "0"
type input "11"
type input "0"
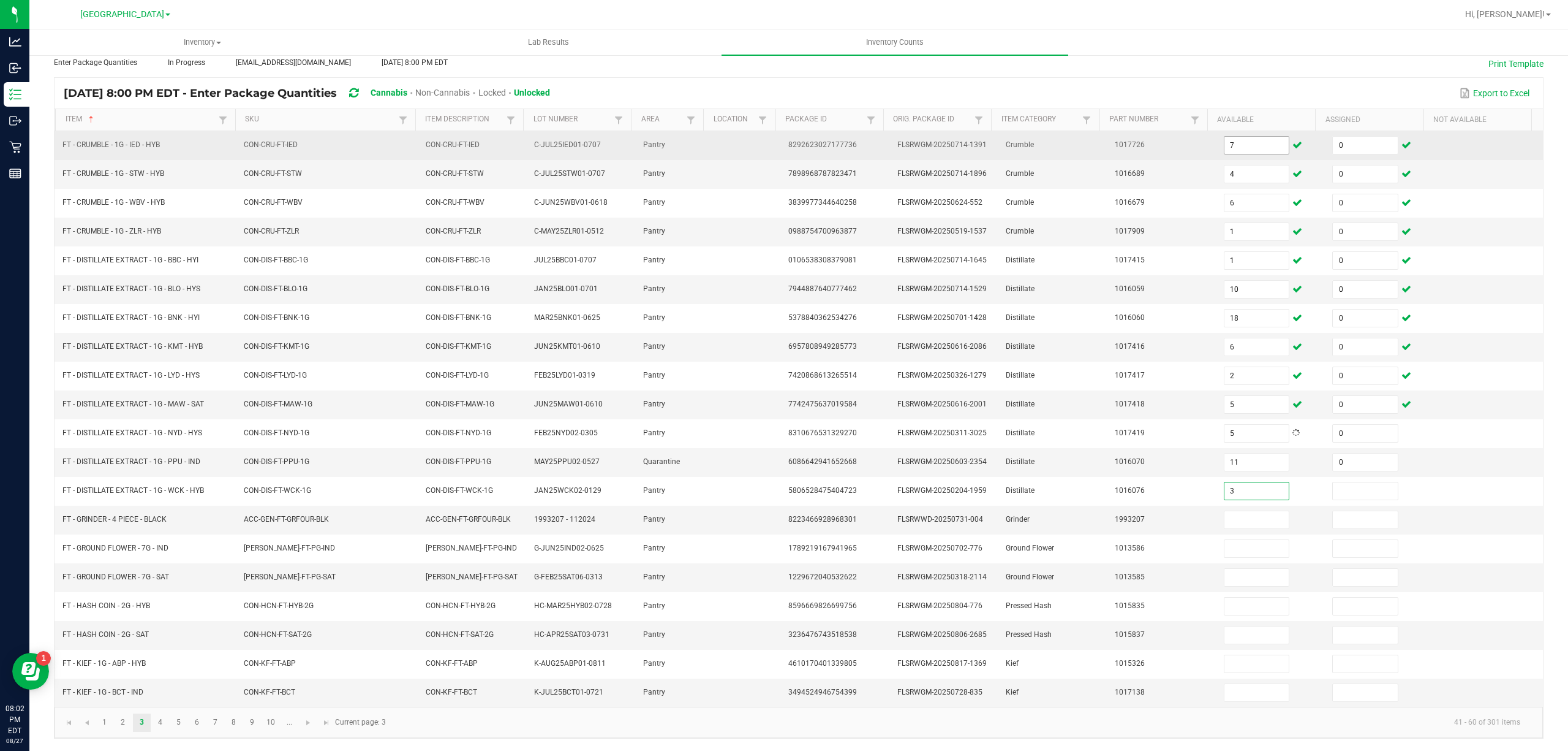
type input "3"
type input "0"
type input "5"
type input "0"
type input "19"
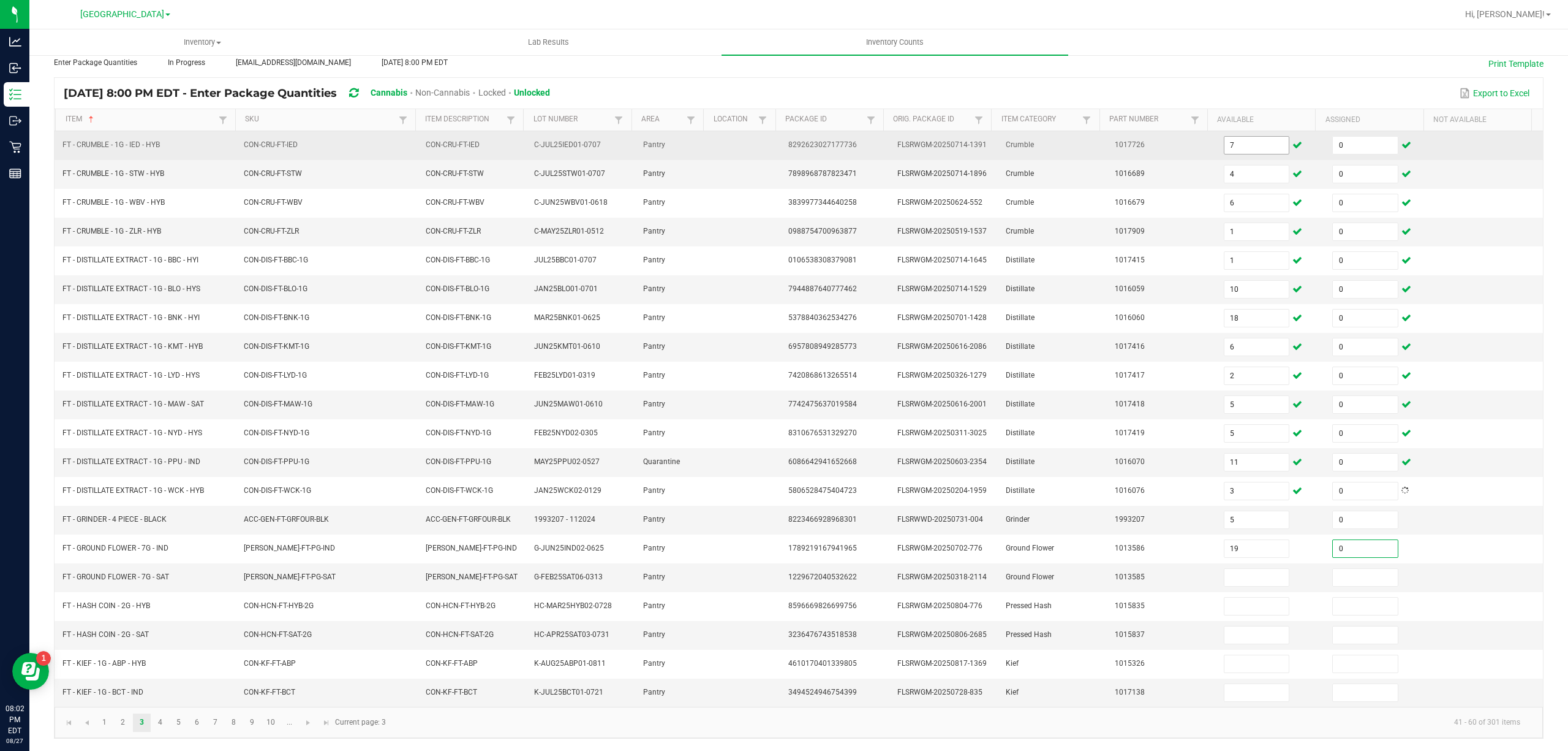
type input "0"
type input "11"
type input "0"
type input "7"
type input "0"
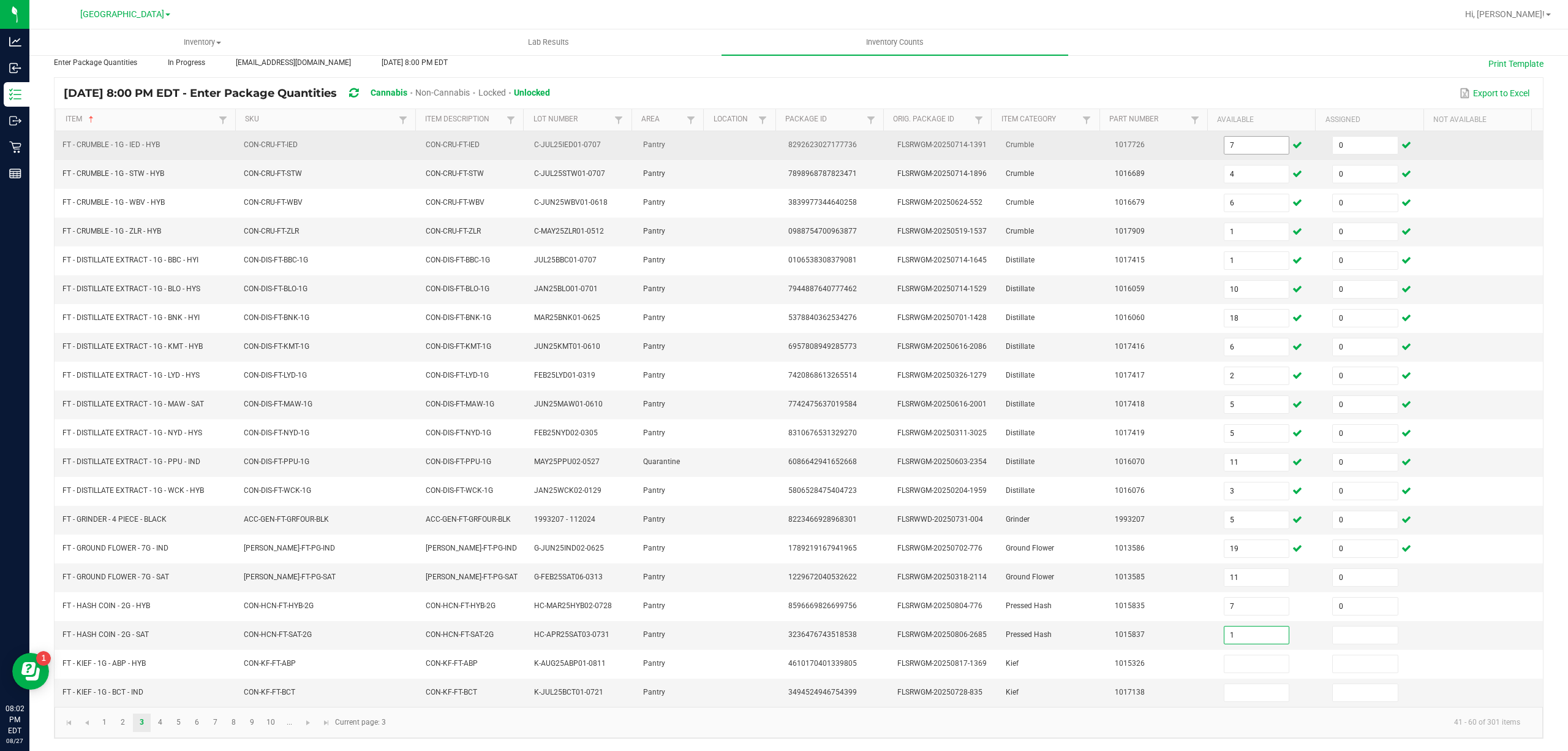
type input "1"
type input "0"
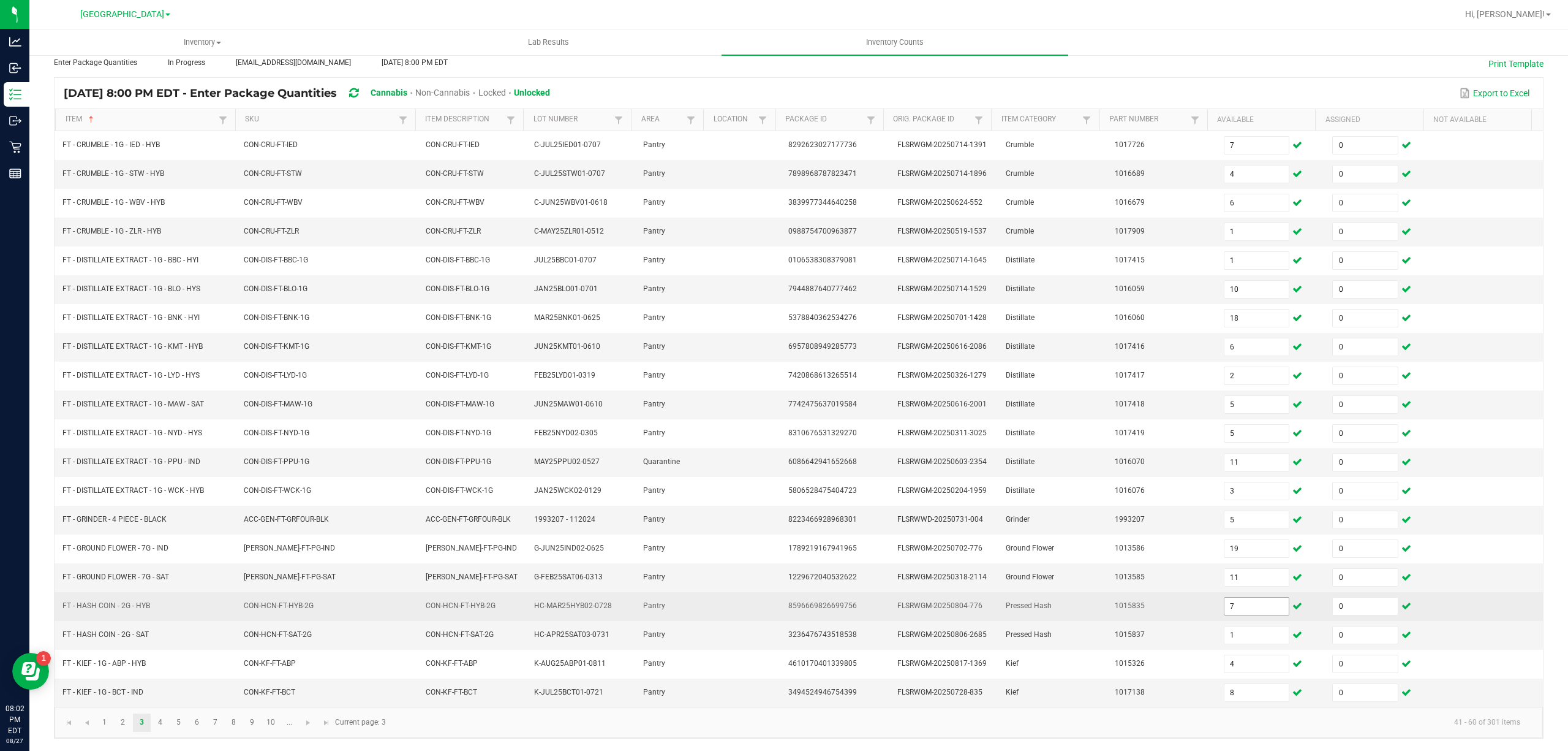
click at [1226, 599] on input "7" at bounding box center [1257, 605] width 65 height 17
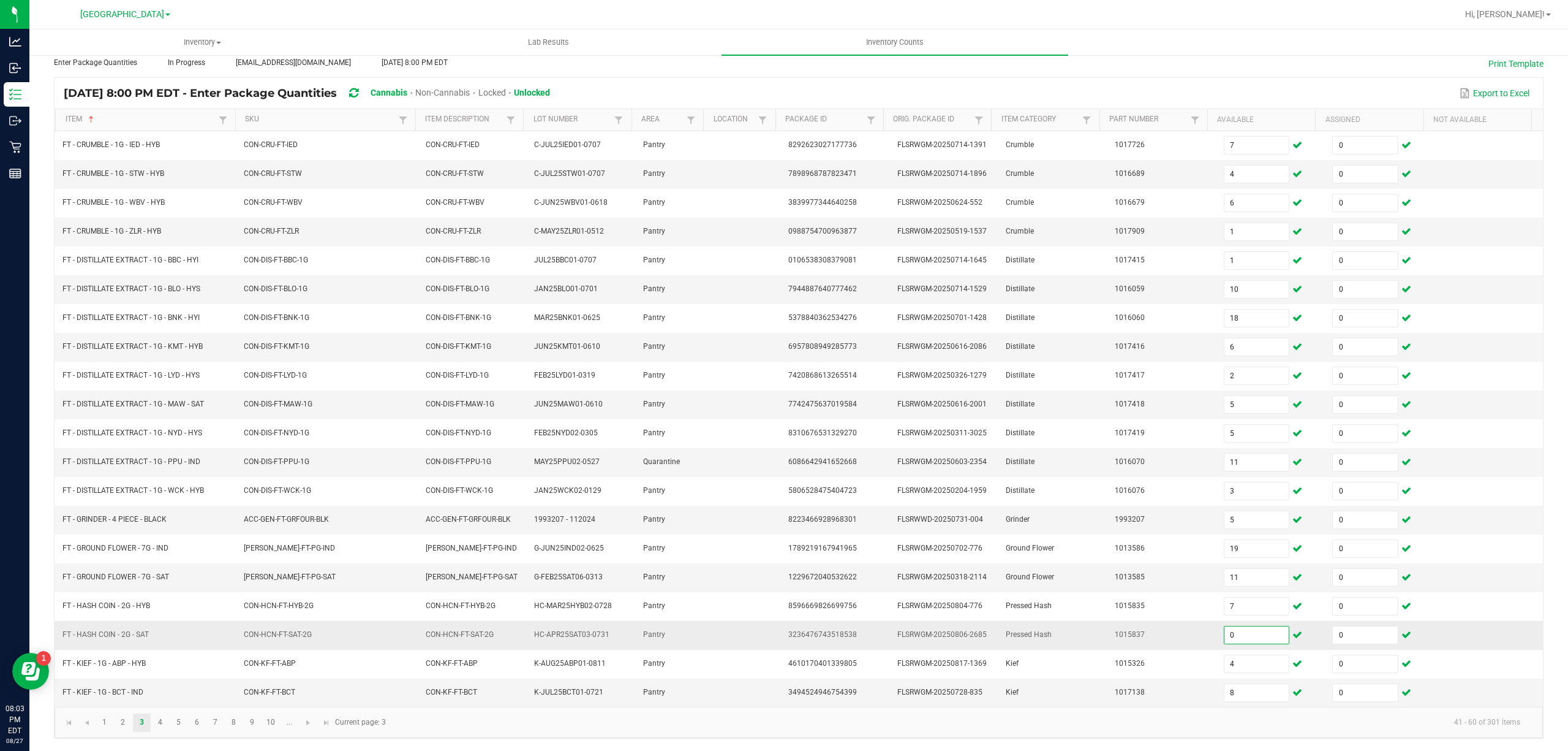
click at [1224, 640] on input "0" at bounding box center [1257, 635] width 65 height 17
click at [154, 729] on link "4" at bounding box center [161, 722] width 18 height 19
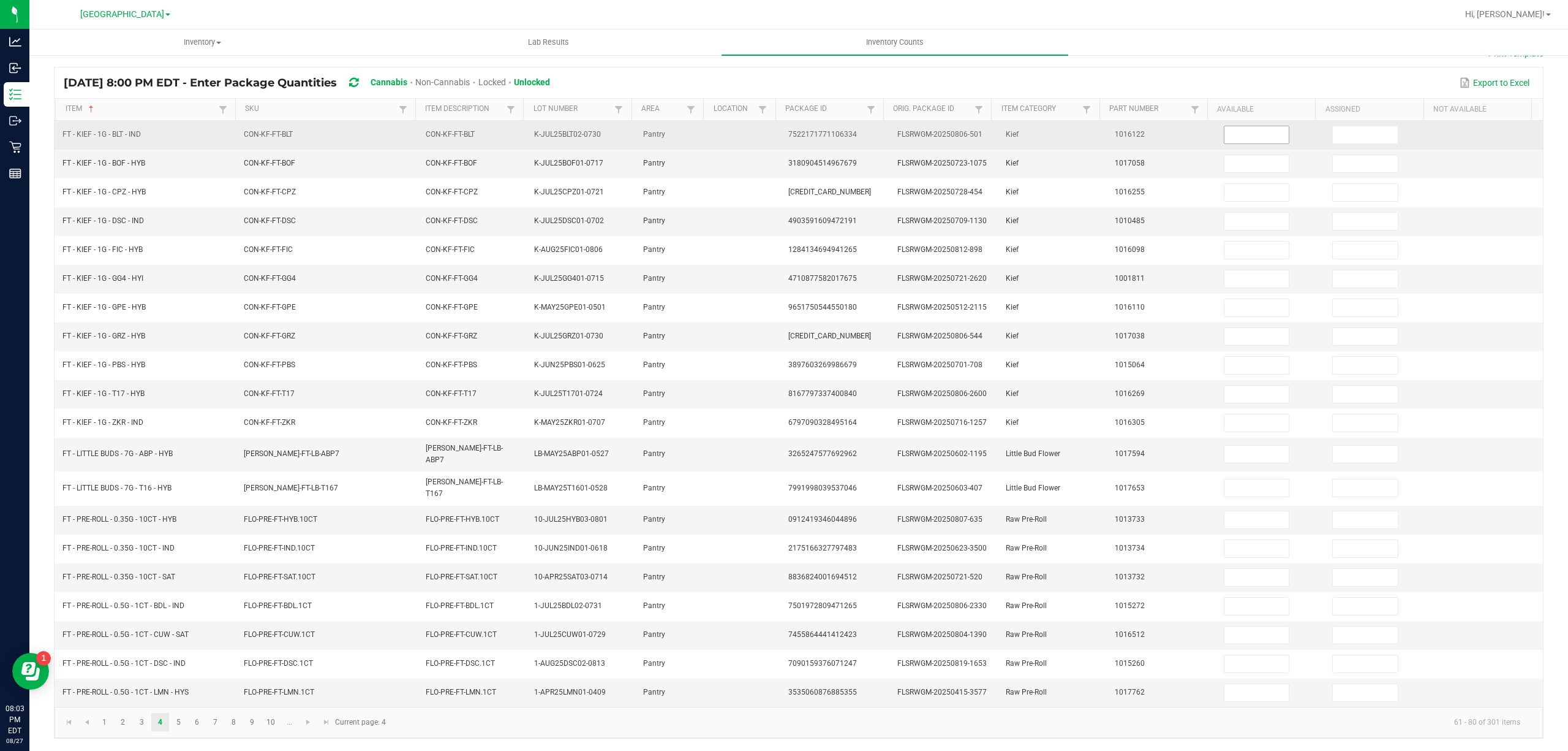
click at [1246, 136] on input at bounding box center [1257, 134] width 65 height 17
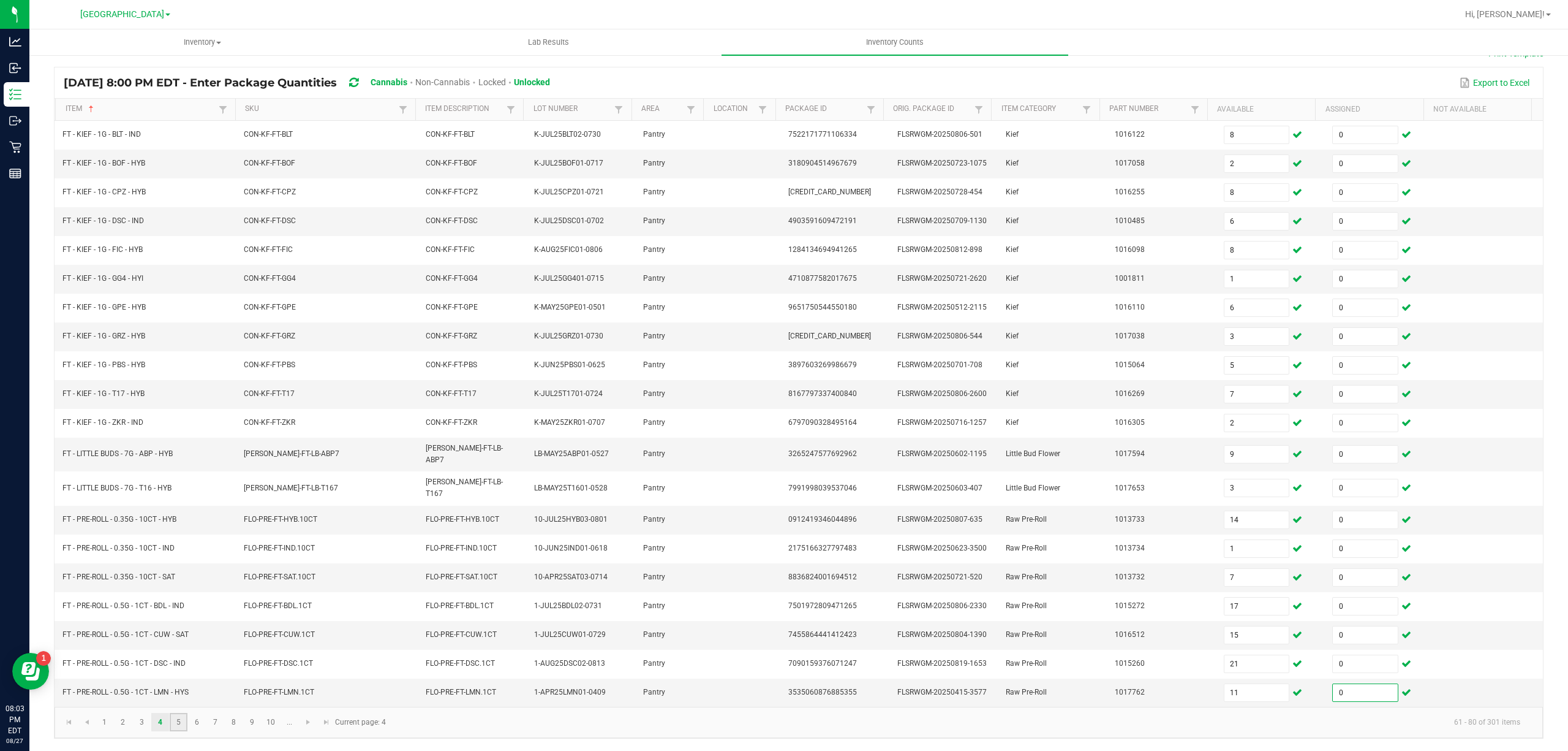
click at [181, 724] on link "5" at bounding box center [178, 722] width 18 height 19
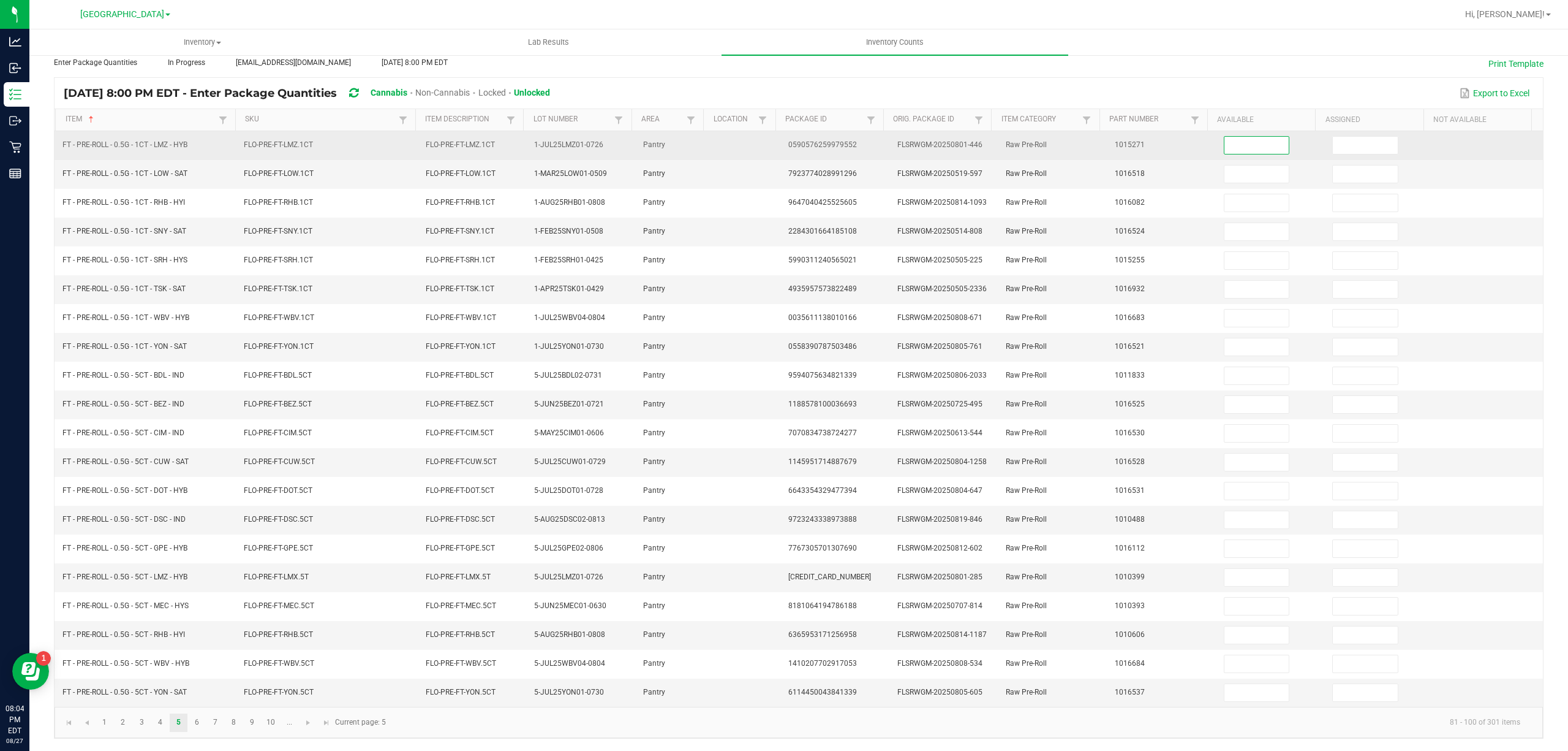
click at [1230, 137] on input at bounding box center [1257, 145] width 65 height 17
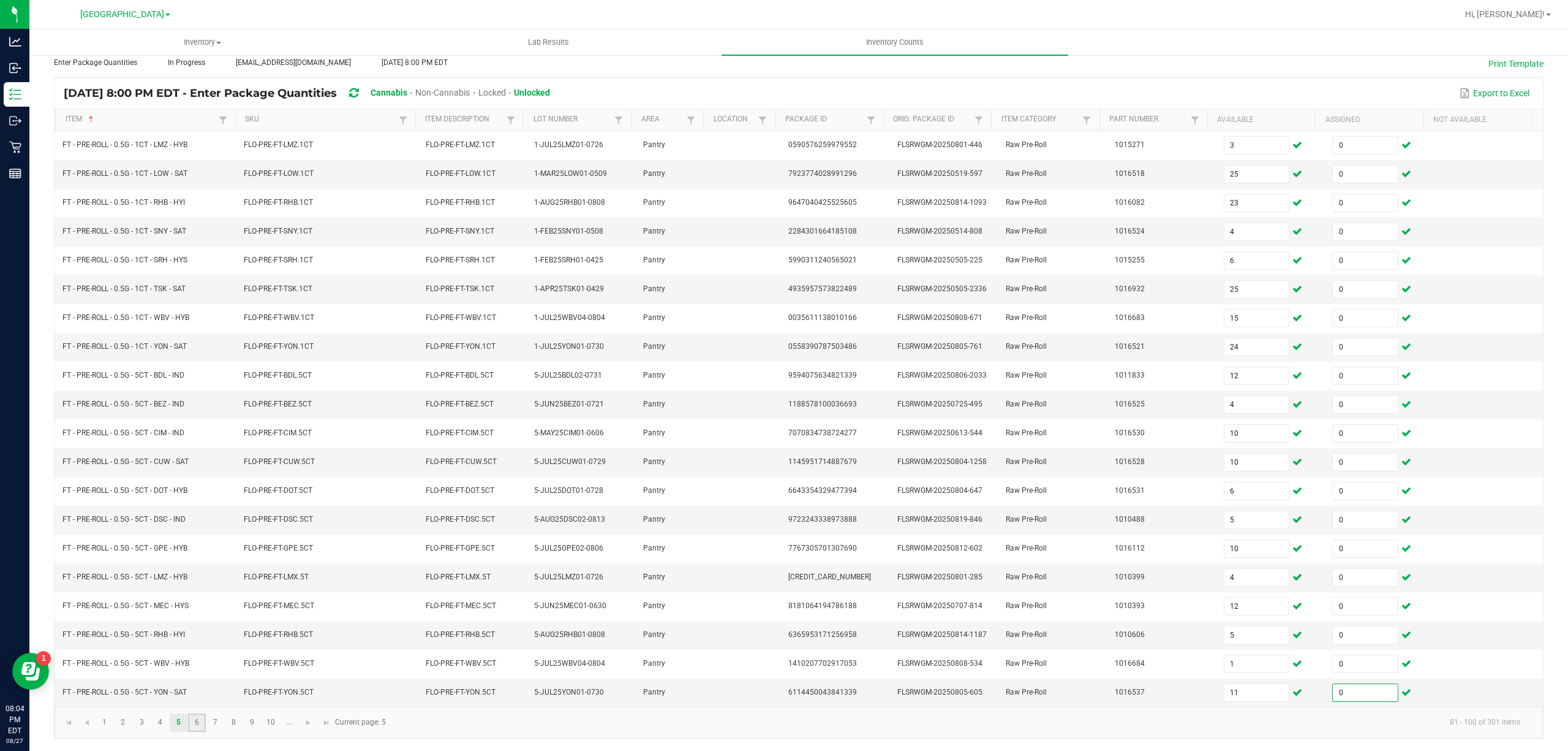
click at [200, 727] on link "6" at bounding box center [197, 722] width 18 height 19
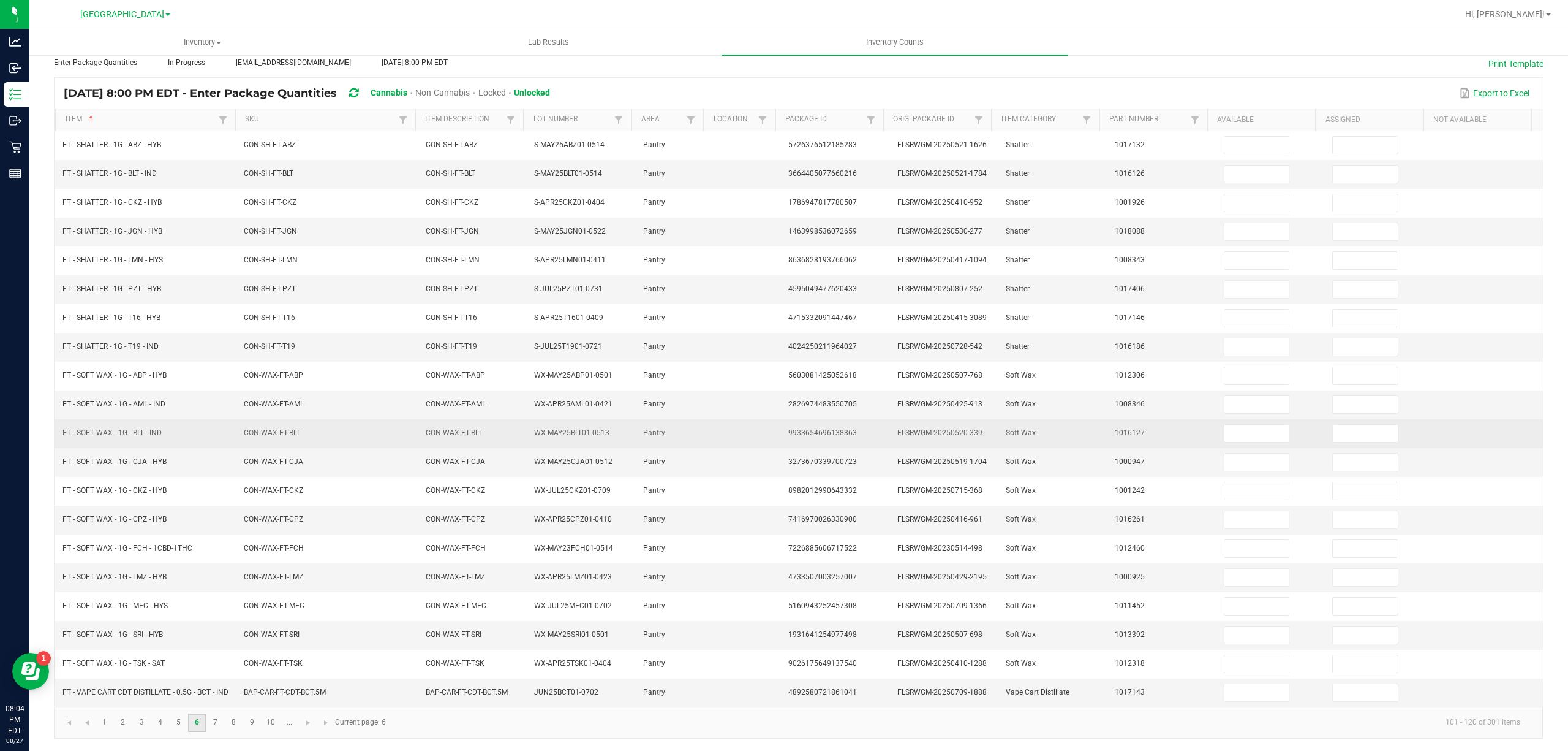
scroll to position [0, 0]
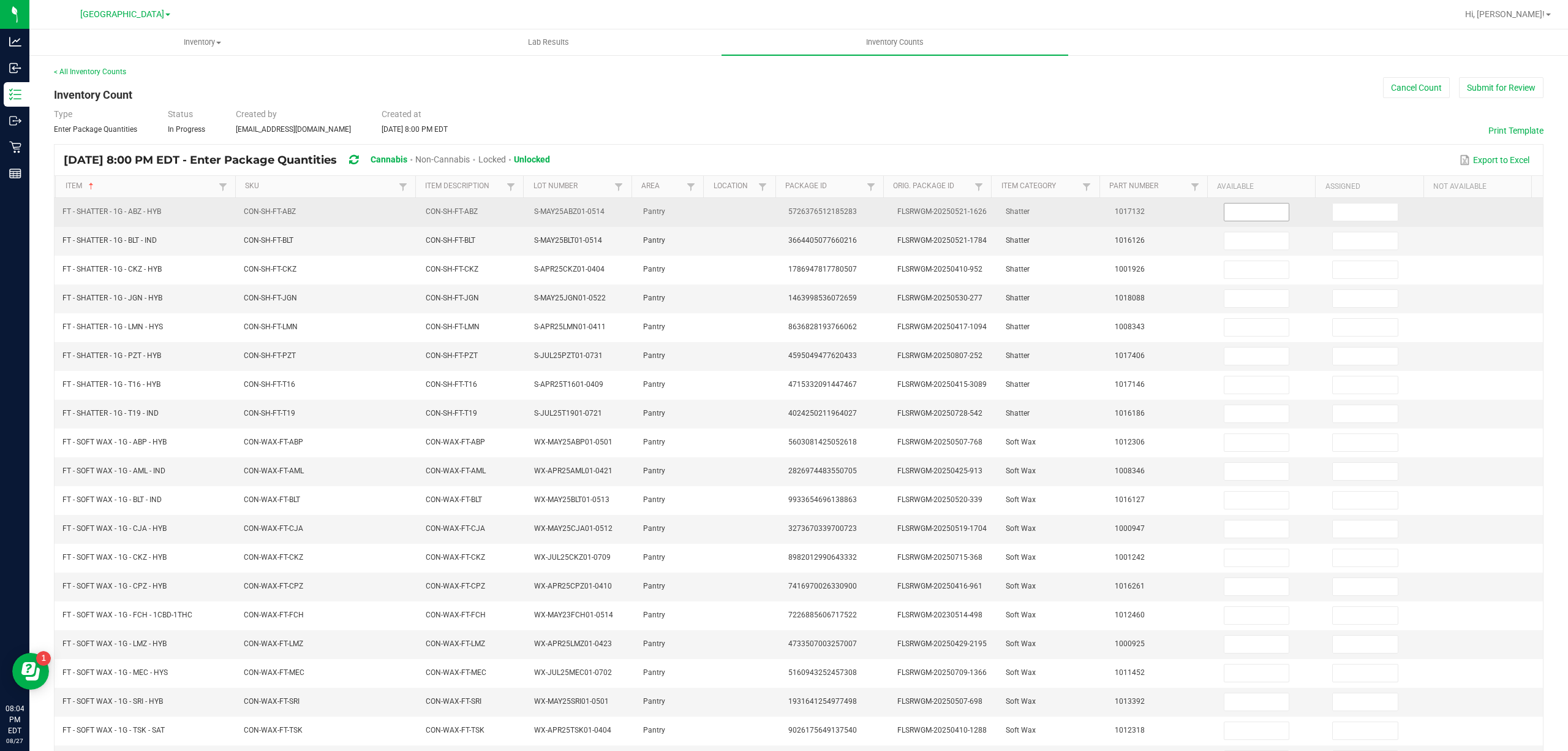
click at [1224, 212] on input at bounding box center [1257, 212] width 65 height 17
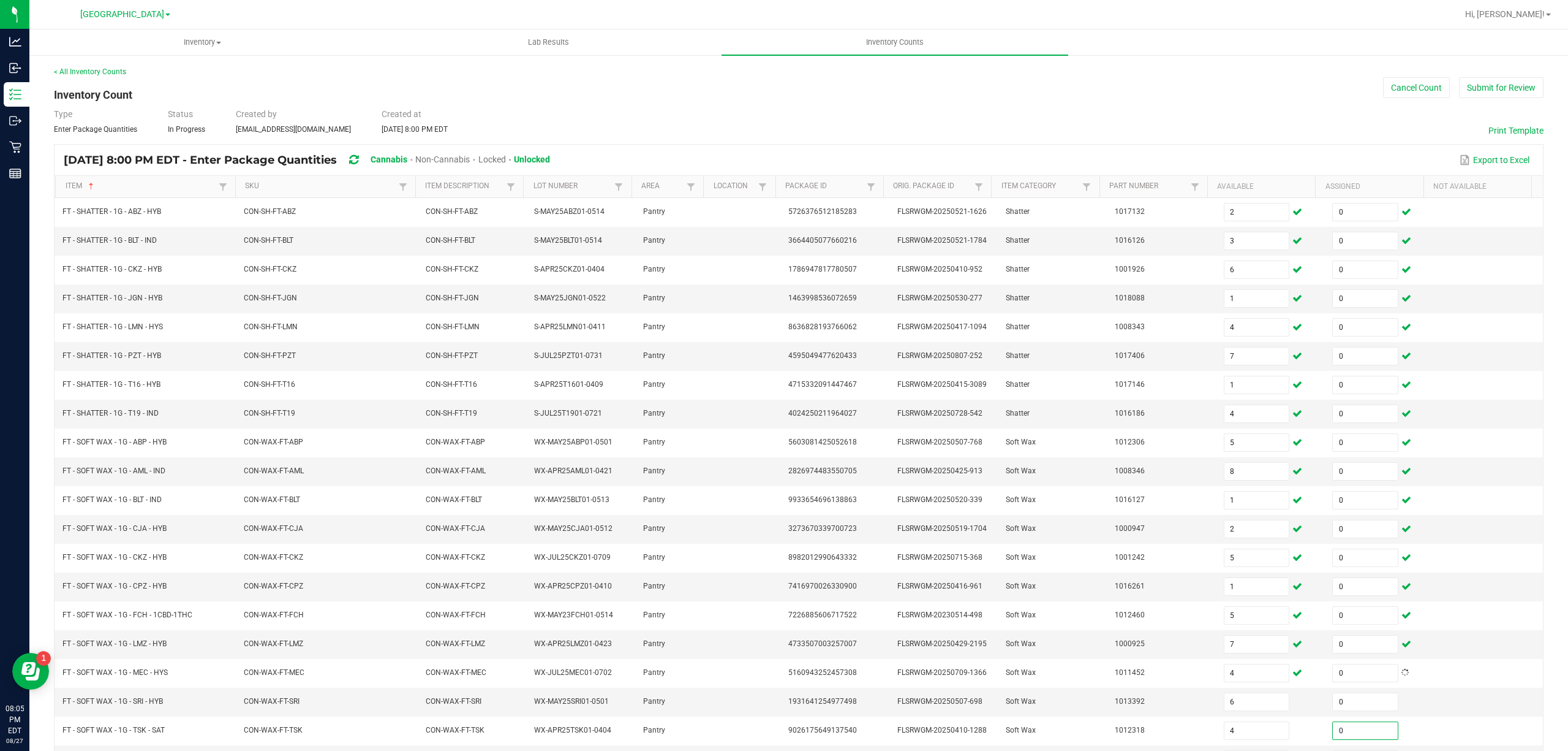
scroll to position [85, 0]
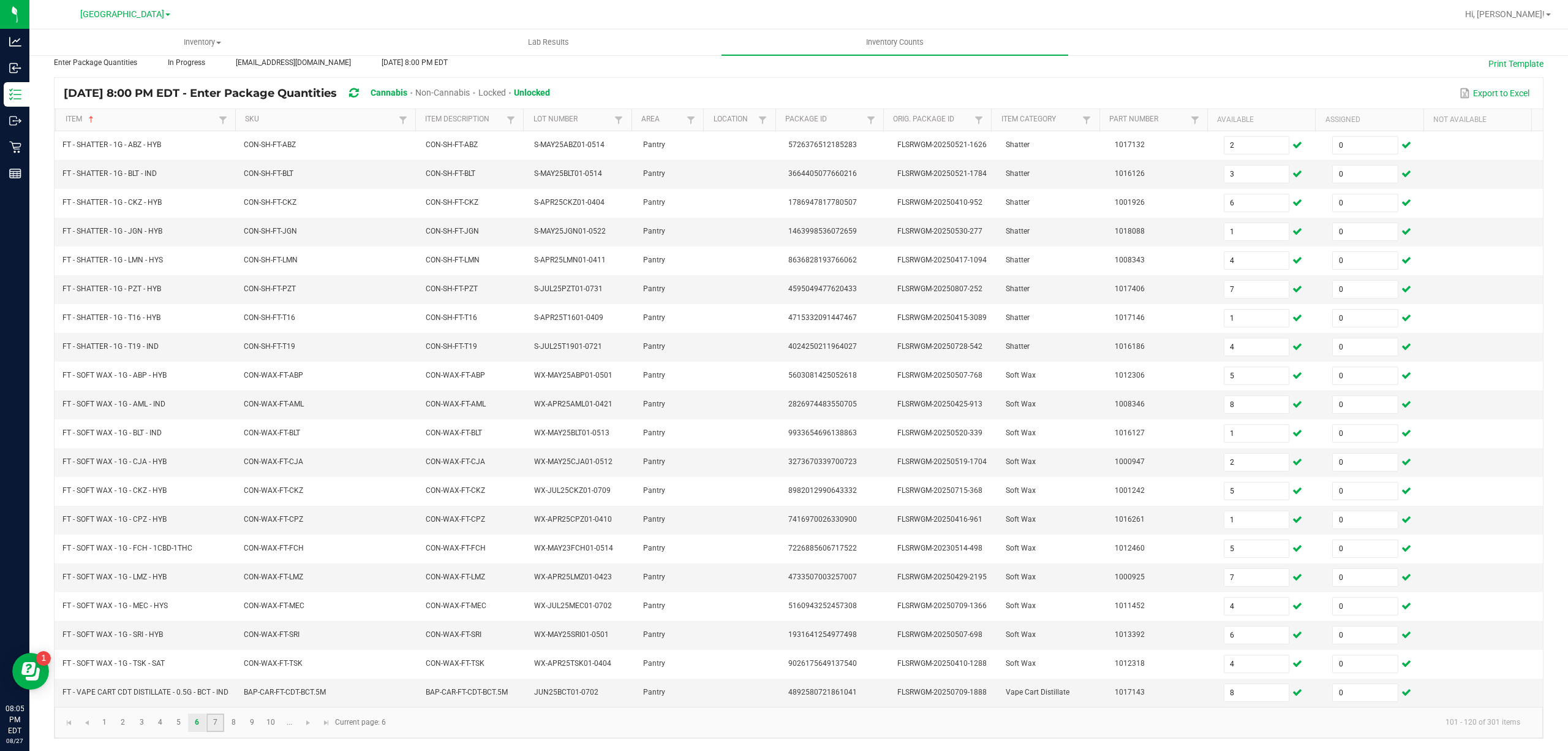
click at [220, 716] on link "7" at bounding box center [215, 722] width 18 height 19
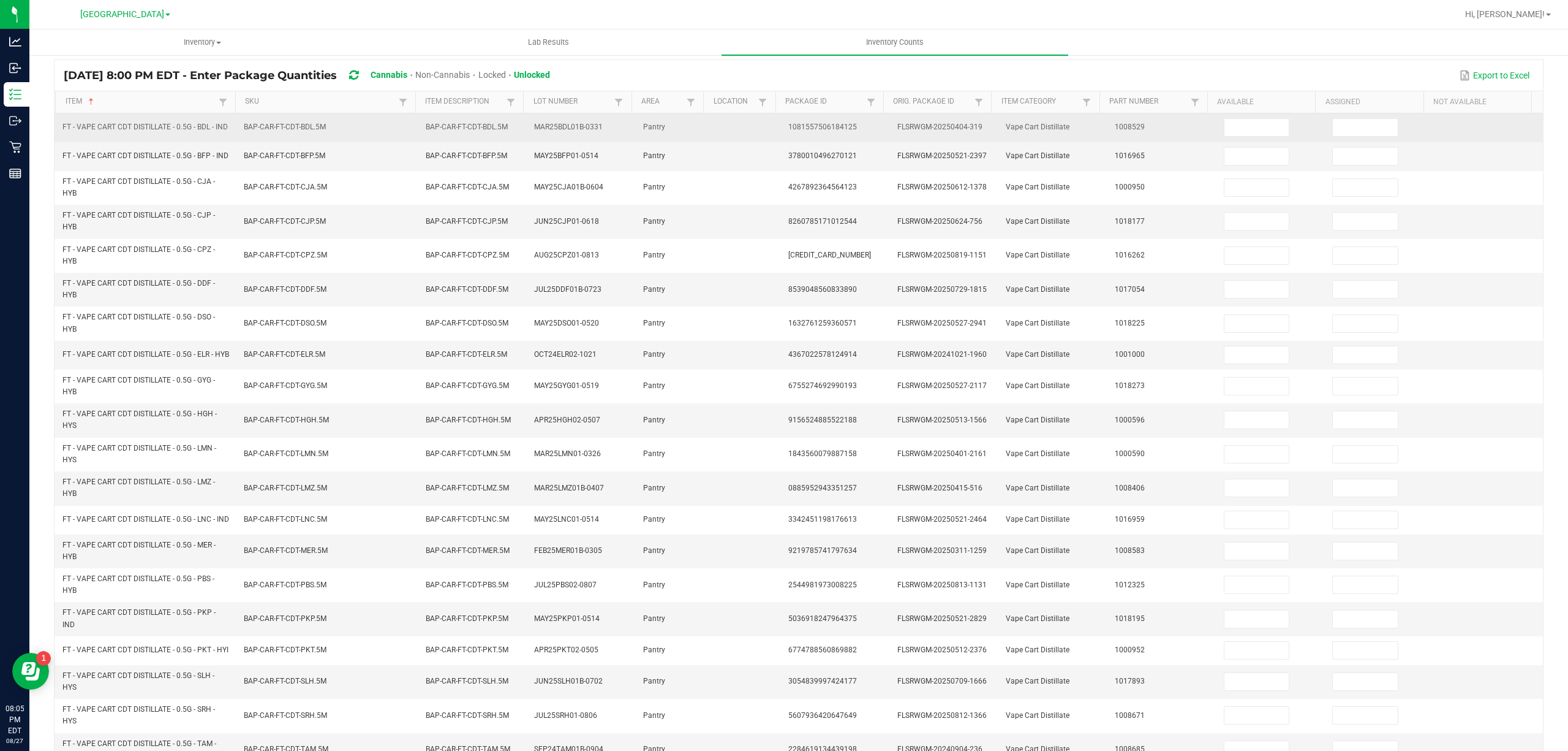
click at [1238, 141] on td at bounding box center [1271, 128] width 109 height 29
click at [1236, 140] on td at bounding box center [1271, 128] width 109 height 29
click at [1234, 126] on input at bounding box center [1257, 127] width 65 height 17
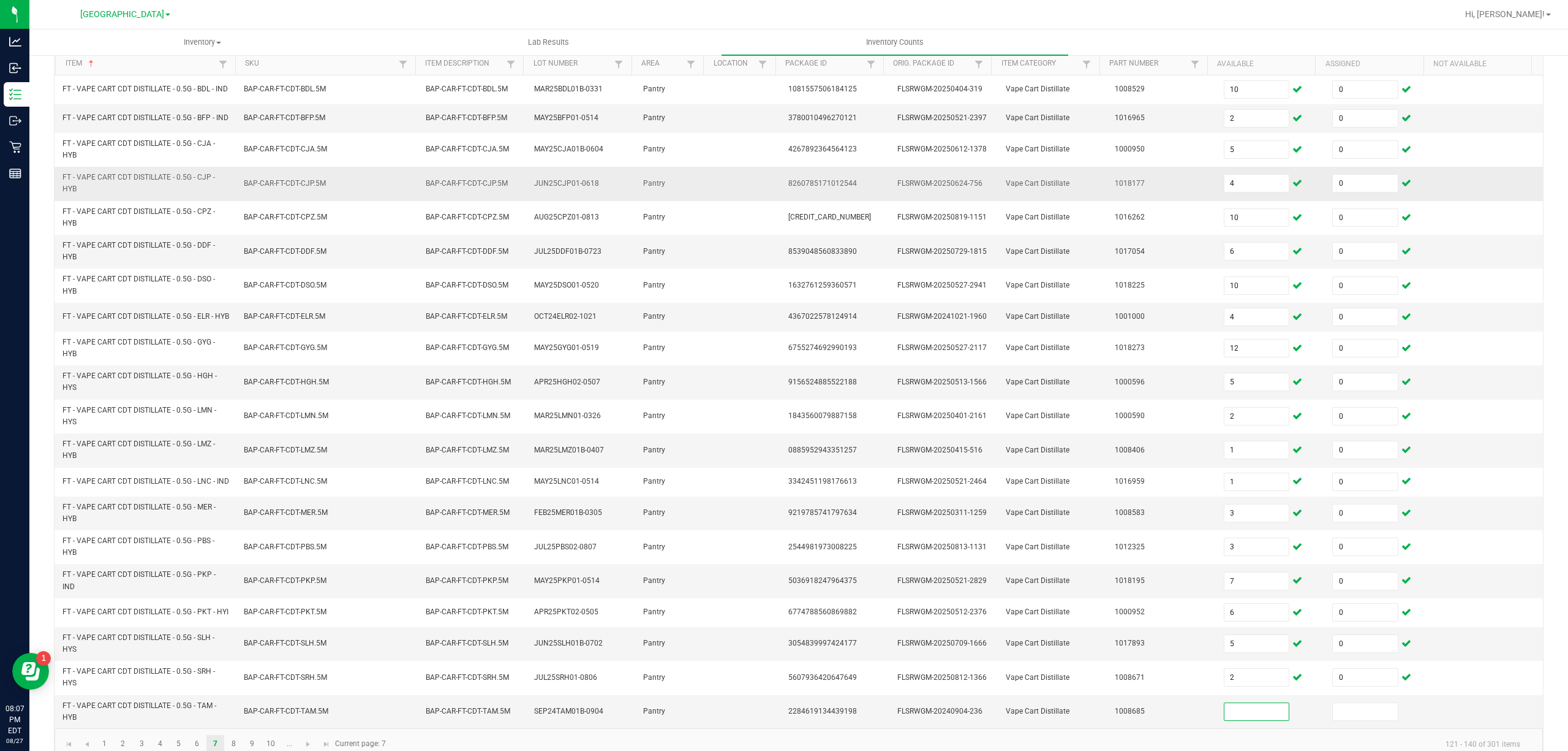
scroll to position [93, 0]
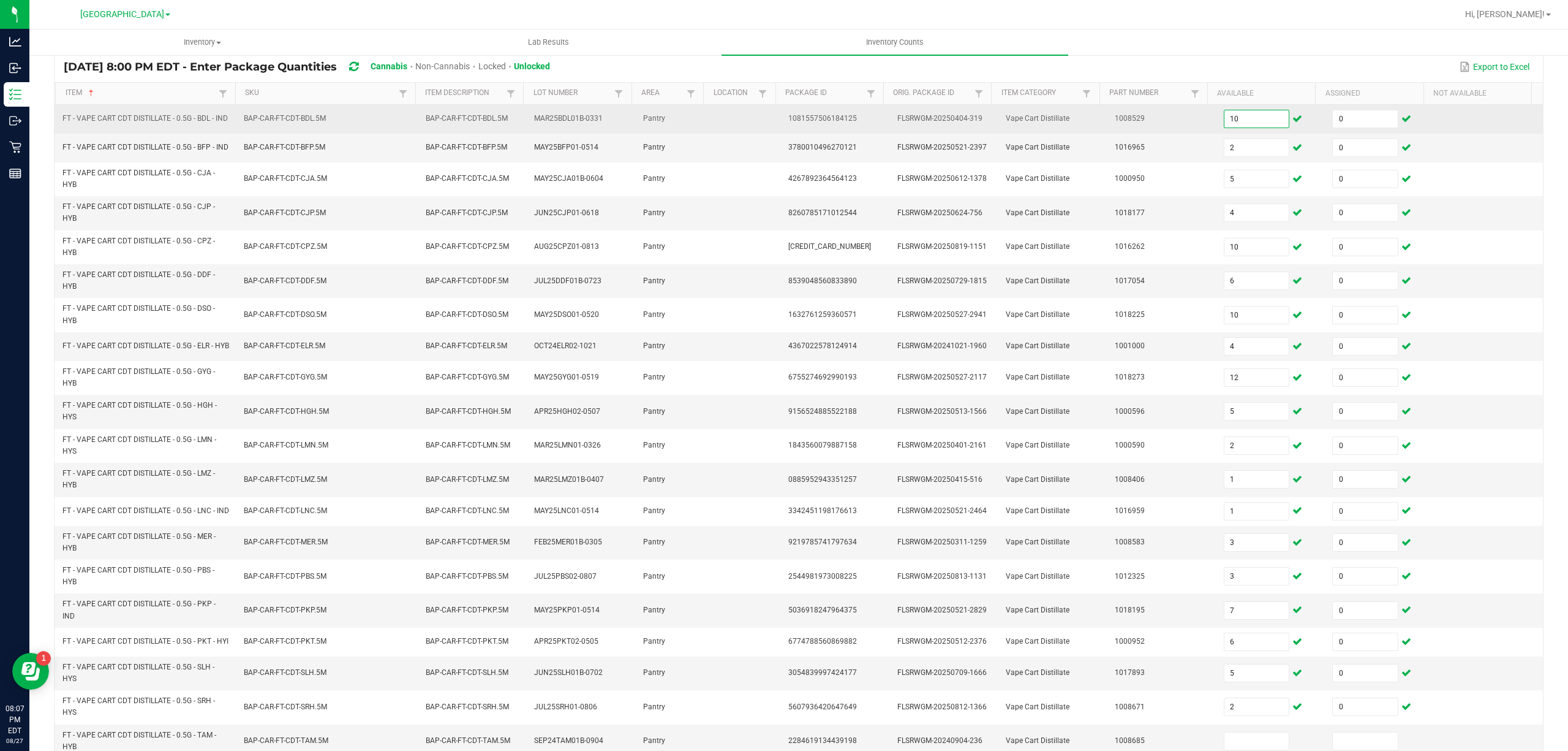
click at [1252, 126] on input "10" at bounding box center [1257, 119] width 65 height 17
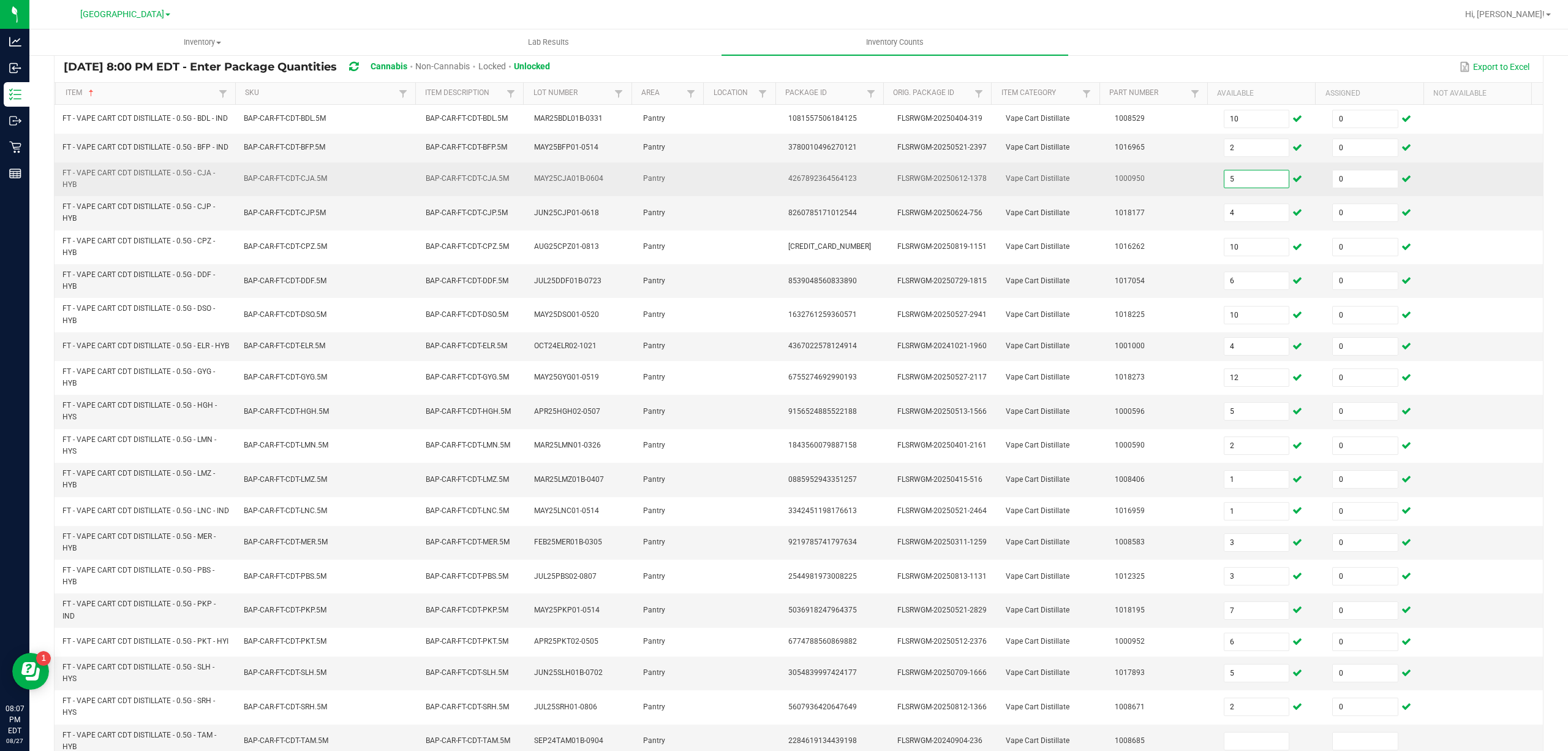
click at [1224, 188] on input "5" at bounding box center [1257, 179] width 65 height 17
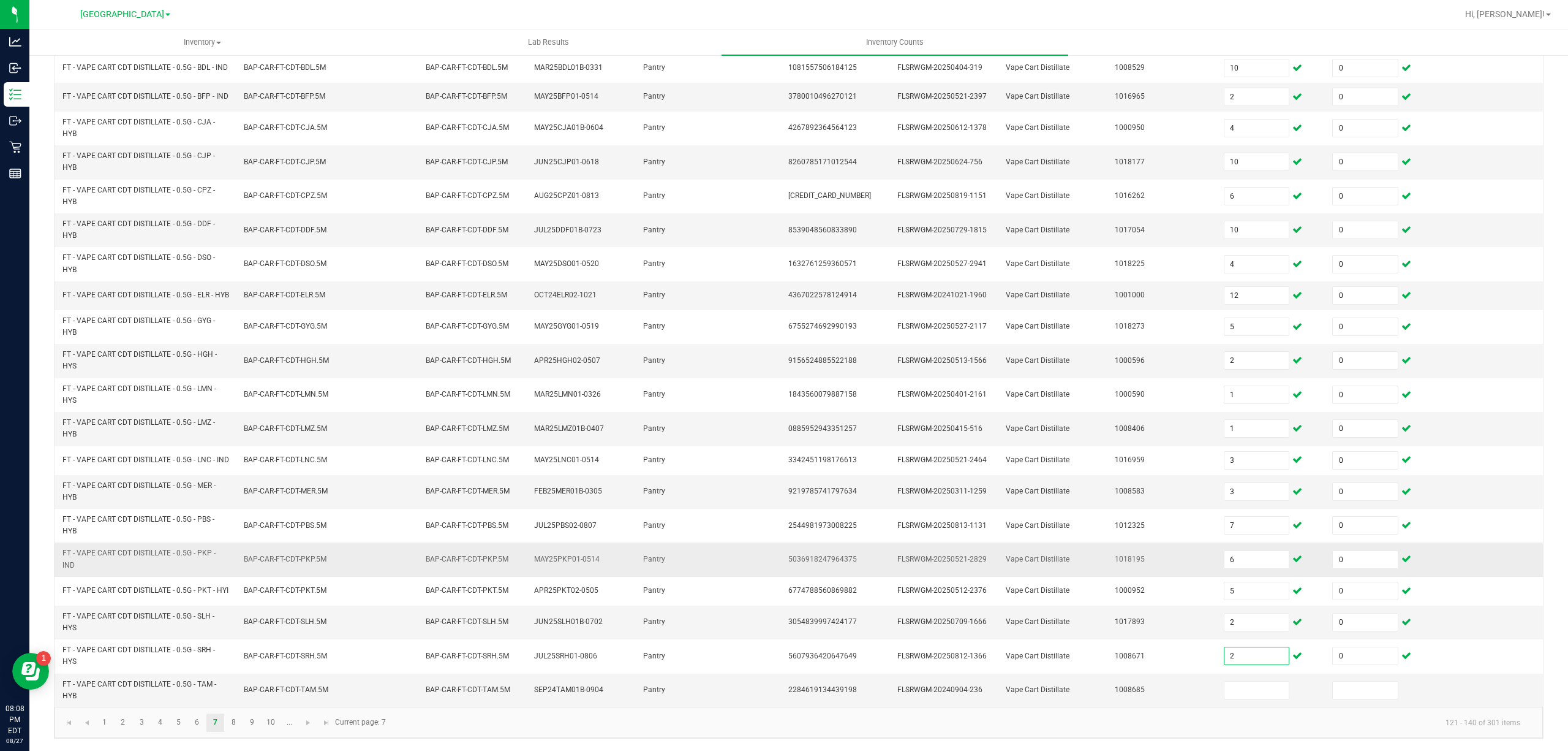
scroll to position [175, 0]
click at [1256, 683] on input at bounding box center [1257, 689] width 65 height 17
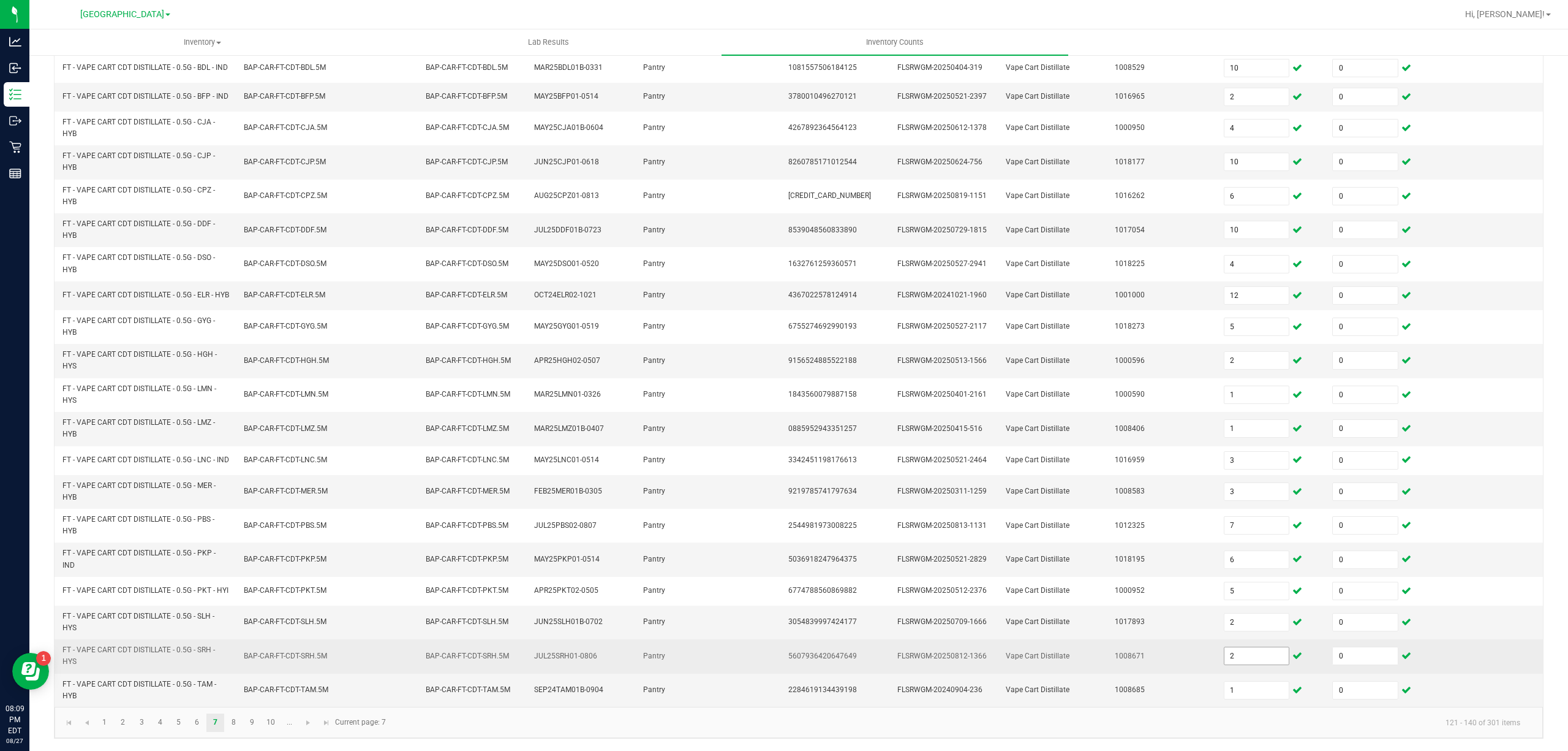
click at [1225, 663] on input "2" at bounding box center [1257, 655] width 65 height 17
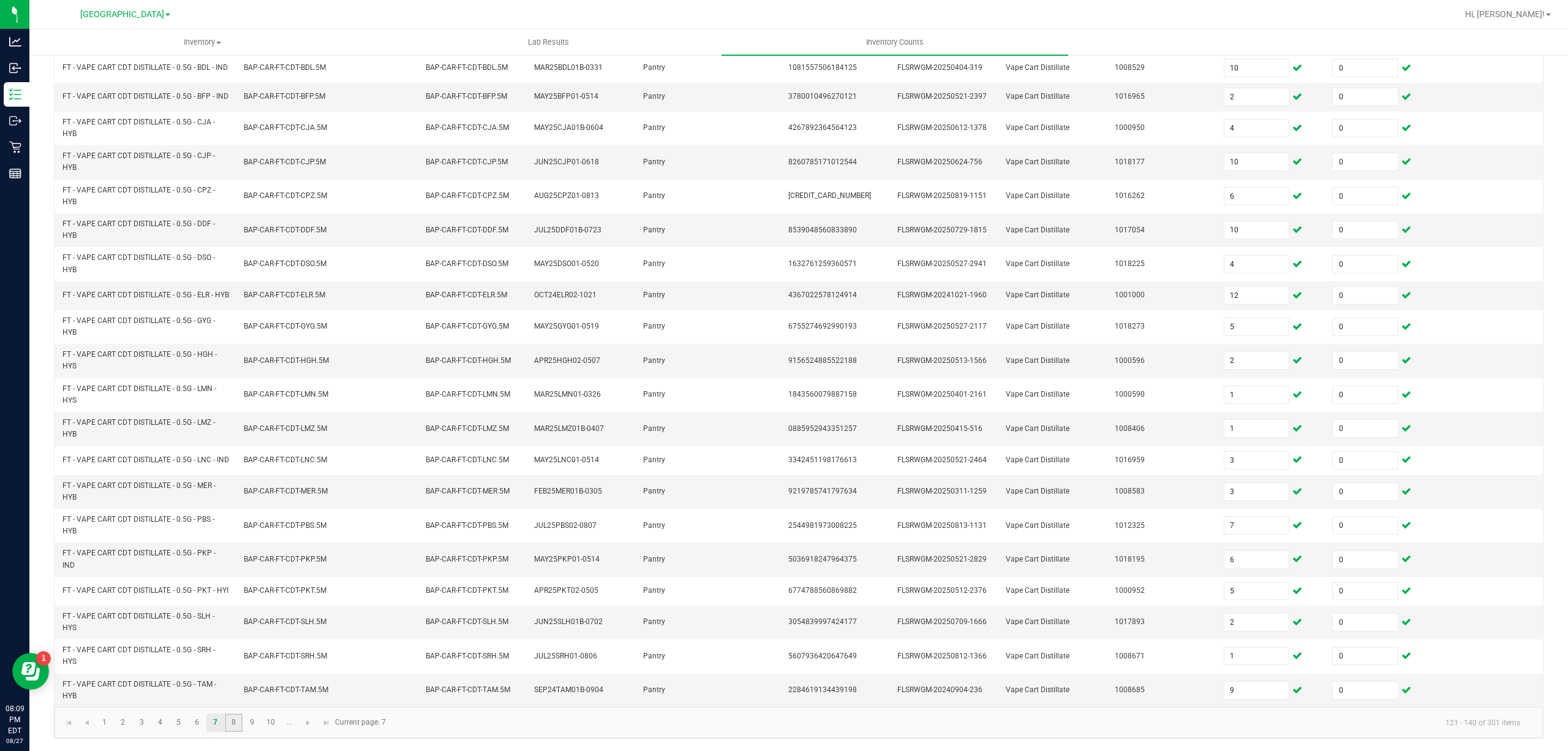
click at [234, 720] on link "8" at bounding box center [234, 722] width 18 height 19
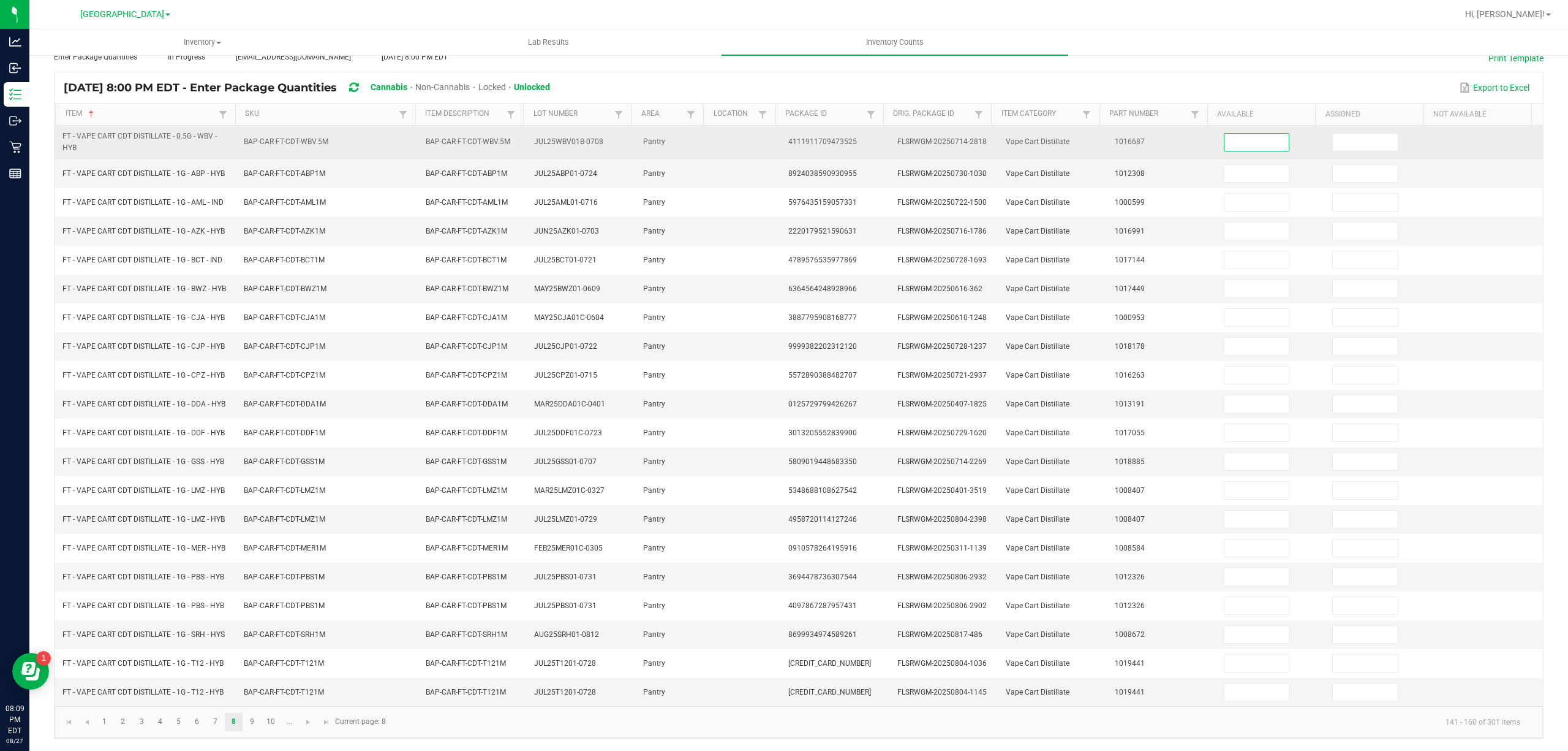
click at [1224, 134] on input at bounding box center [1257, 142] width 65 height 17
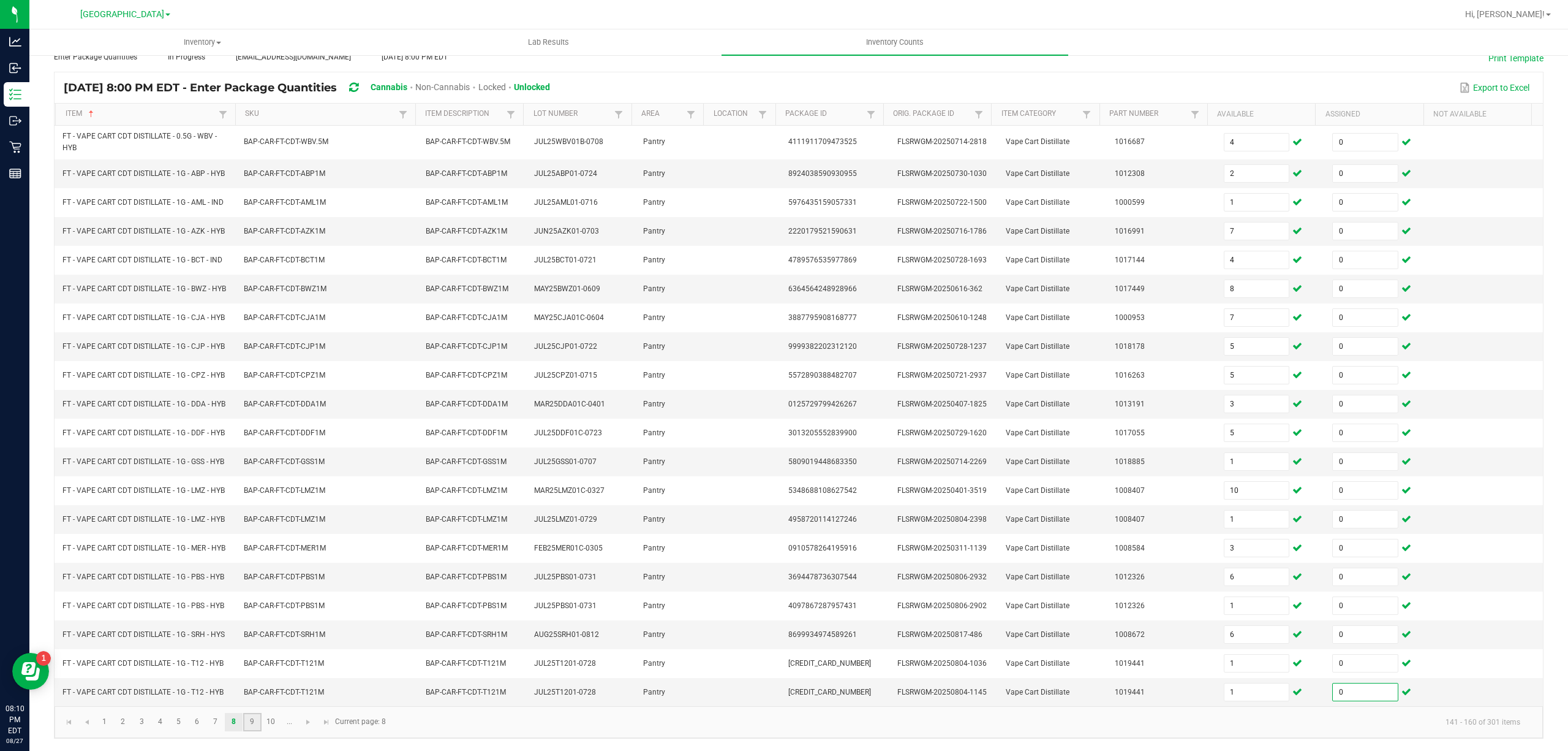
click at [245, 724] on link "9" at bounding box center [253, 722] width 18 height 19
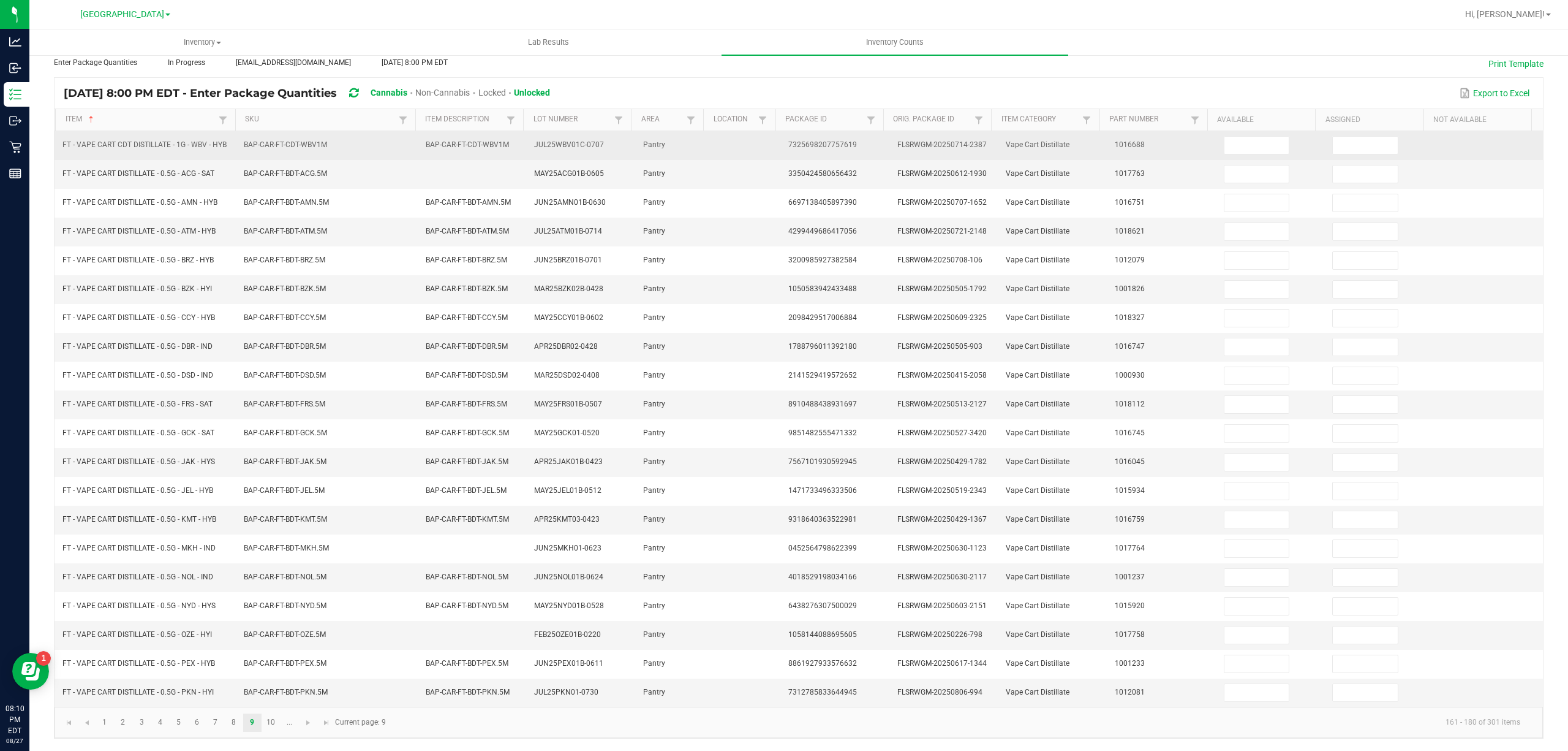
click at [1240, 131] on td at bounding box center [1271, 146] width 109 height 29
click at [1240, 136] on span at bounding box center [1257, 145] width 66 height 19
click at [1238, 146] on td at bounding box center [1271, 146] width 109 height 29
click at [1261, 138] on input at bounding box center [1257, 145] width 65 height 17
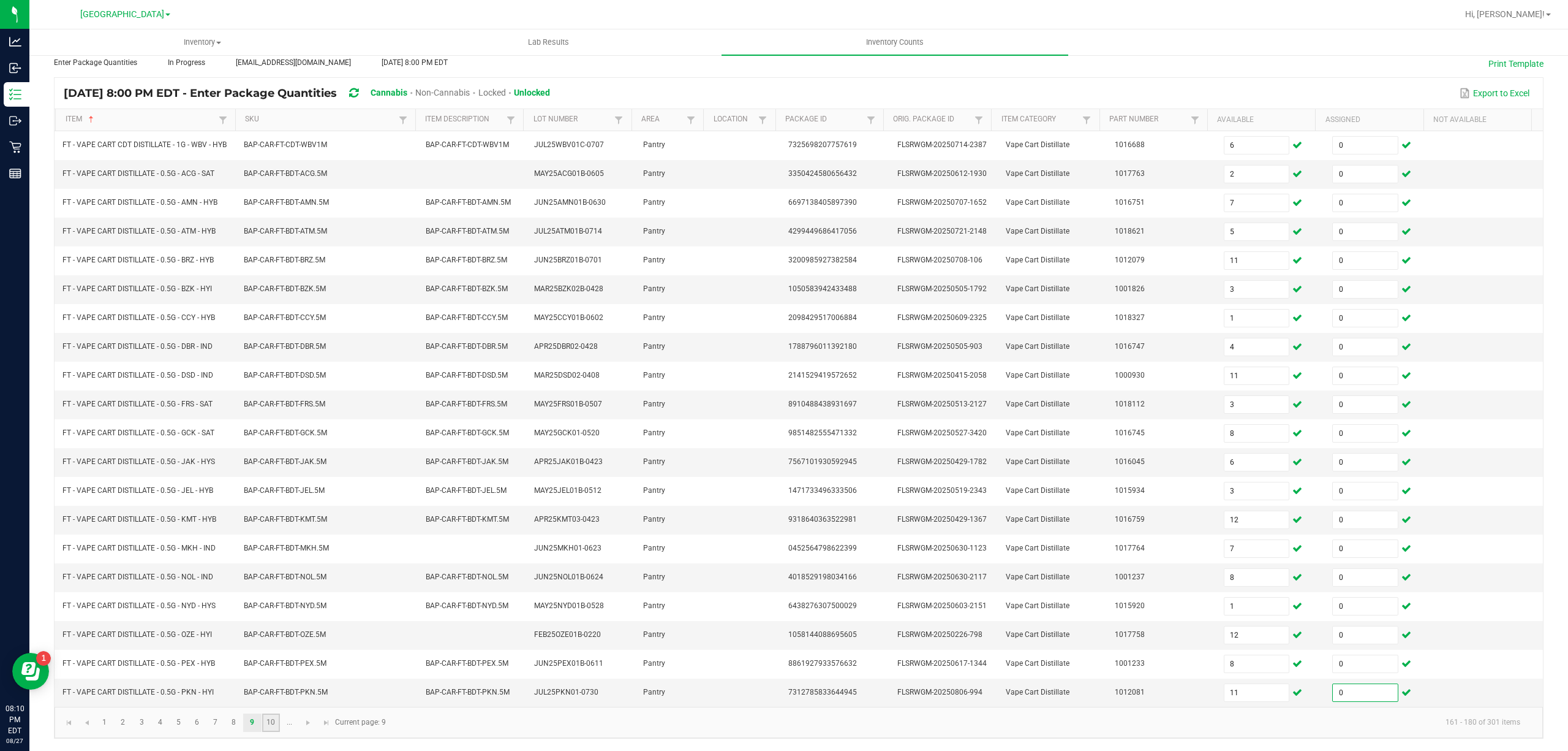
click at [263, 717] on link "10" at bounding box center [271, 722] width 18 height 19
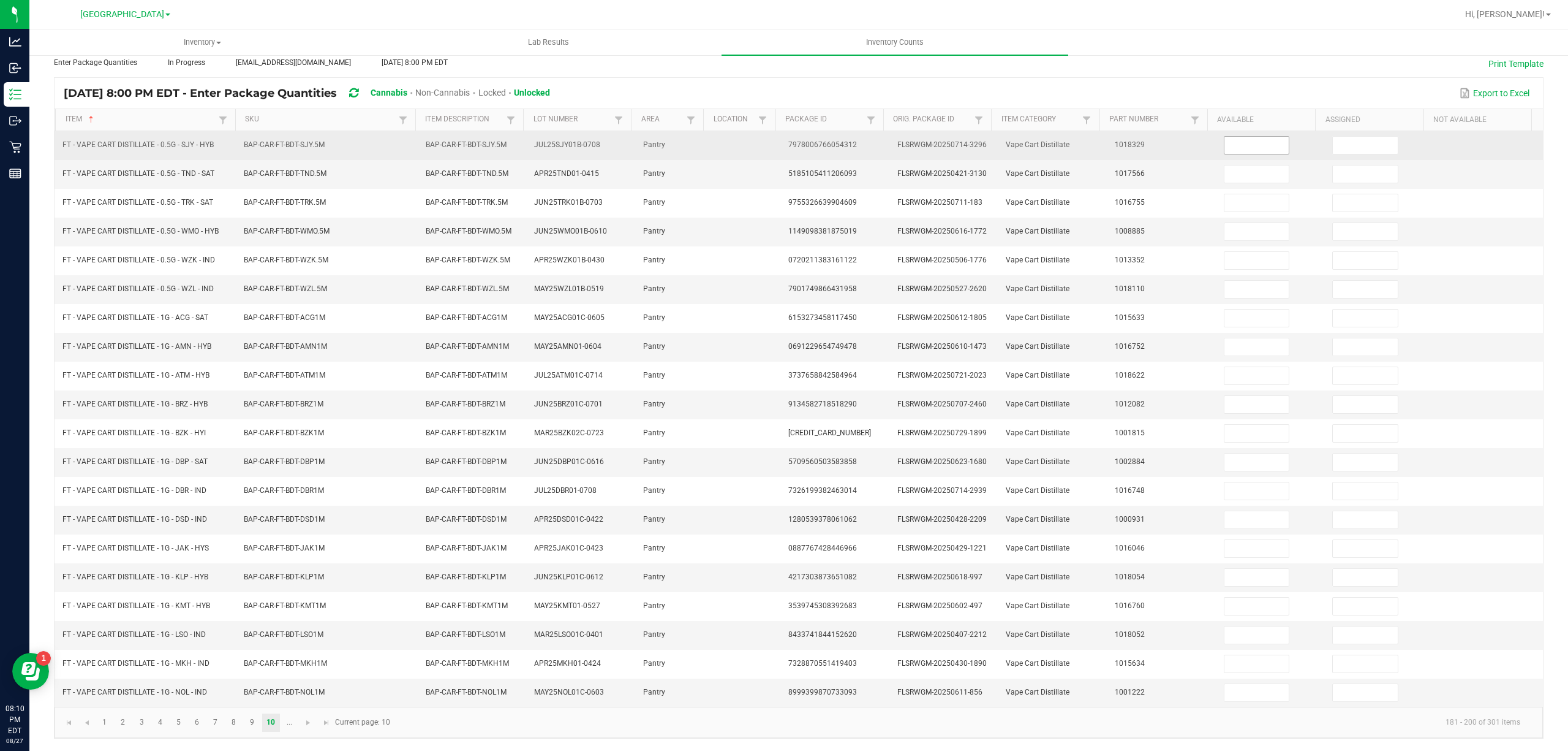
click at [1258, 137] on input at bounding box center [1257, 145] width 65 height 17
click at [1250, 137] on input "1" at bounding box center [1257, 145] width 65 height 17
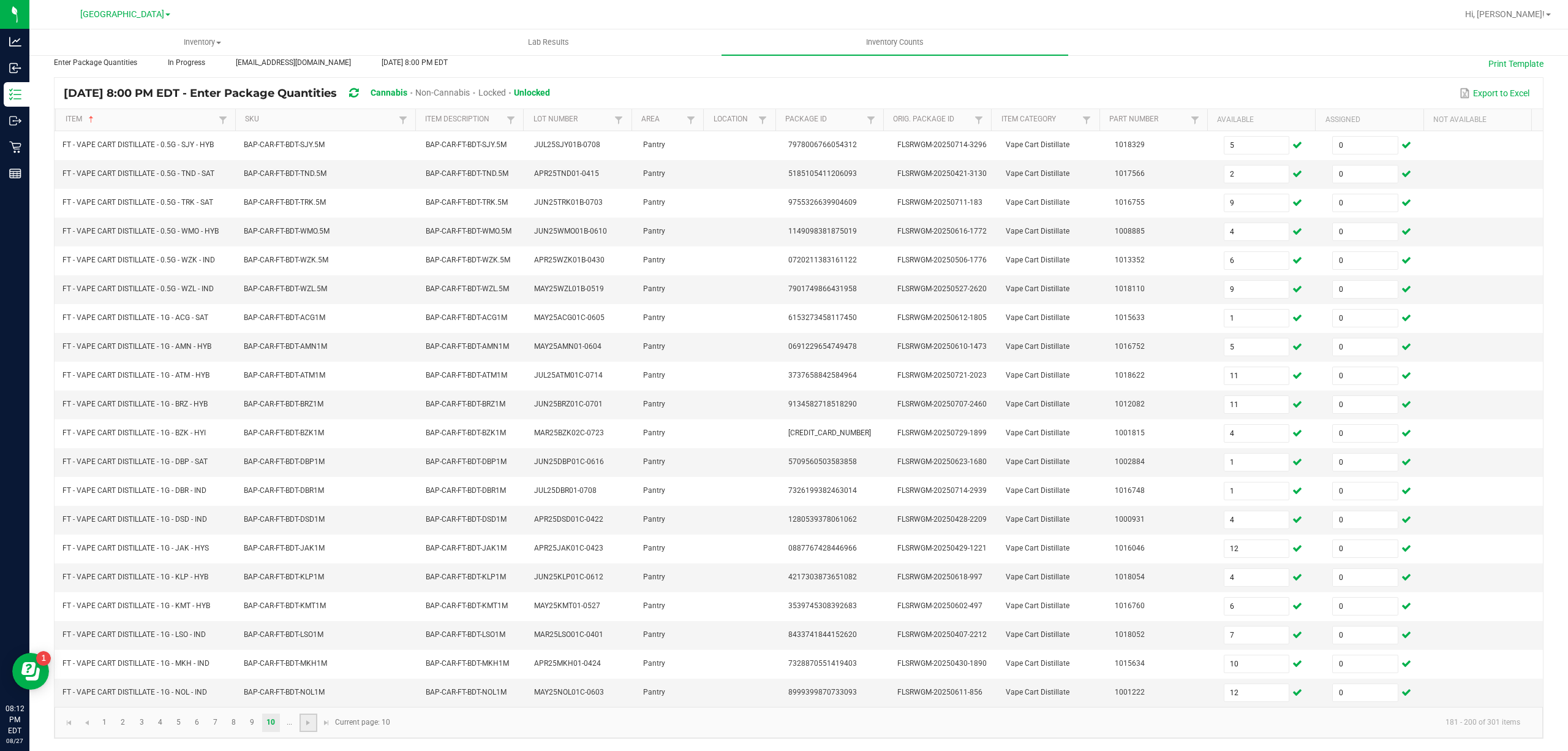
click at [314, 722] on link at bounding box center [309, 722] width 18 height 19
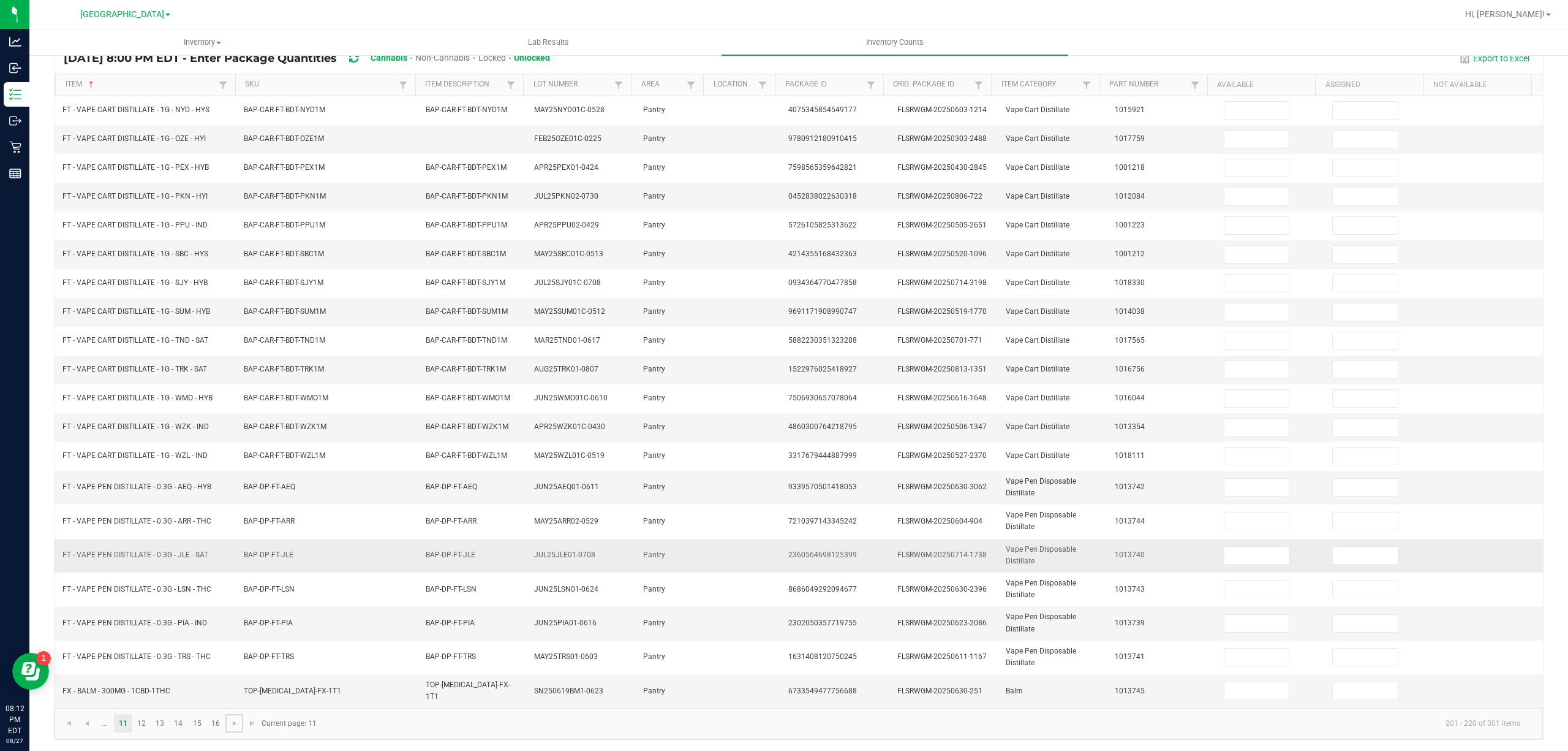
scroll to position [109, 0]
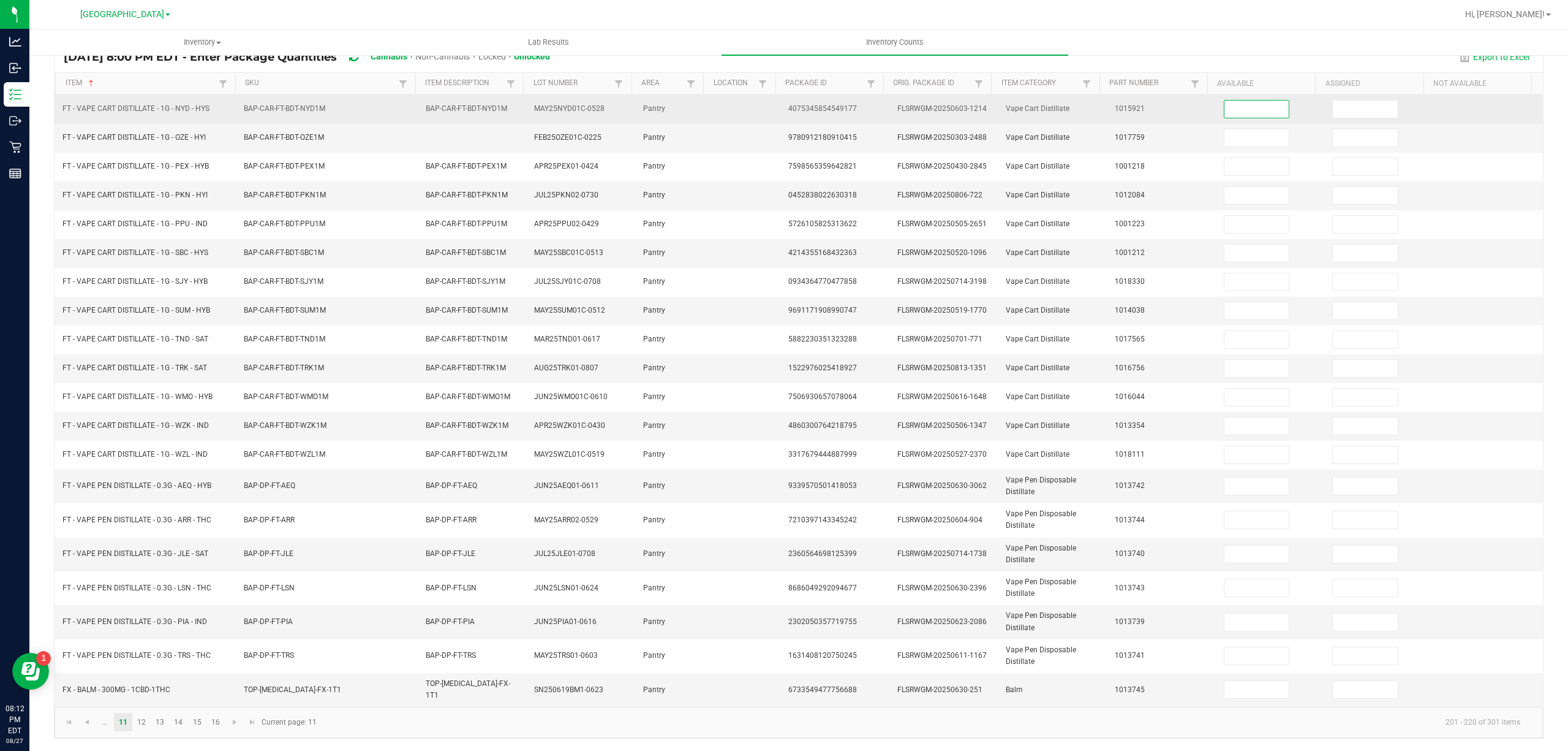
click at [1262, 109] on input at bounding box center [1257, 109] width 65 height 17
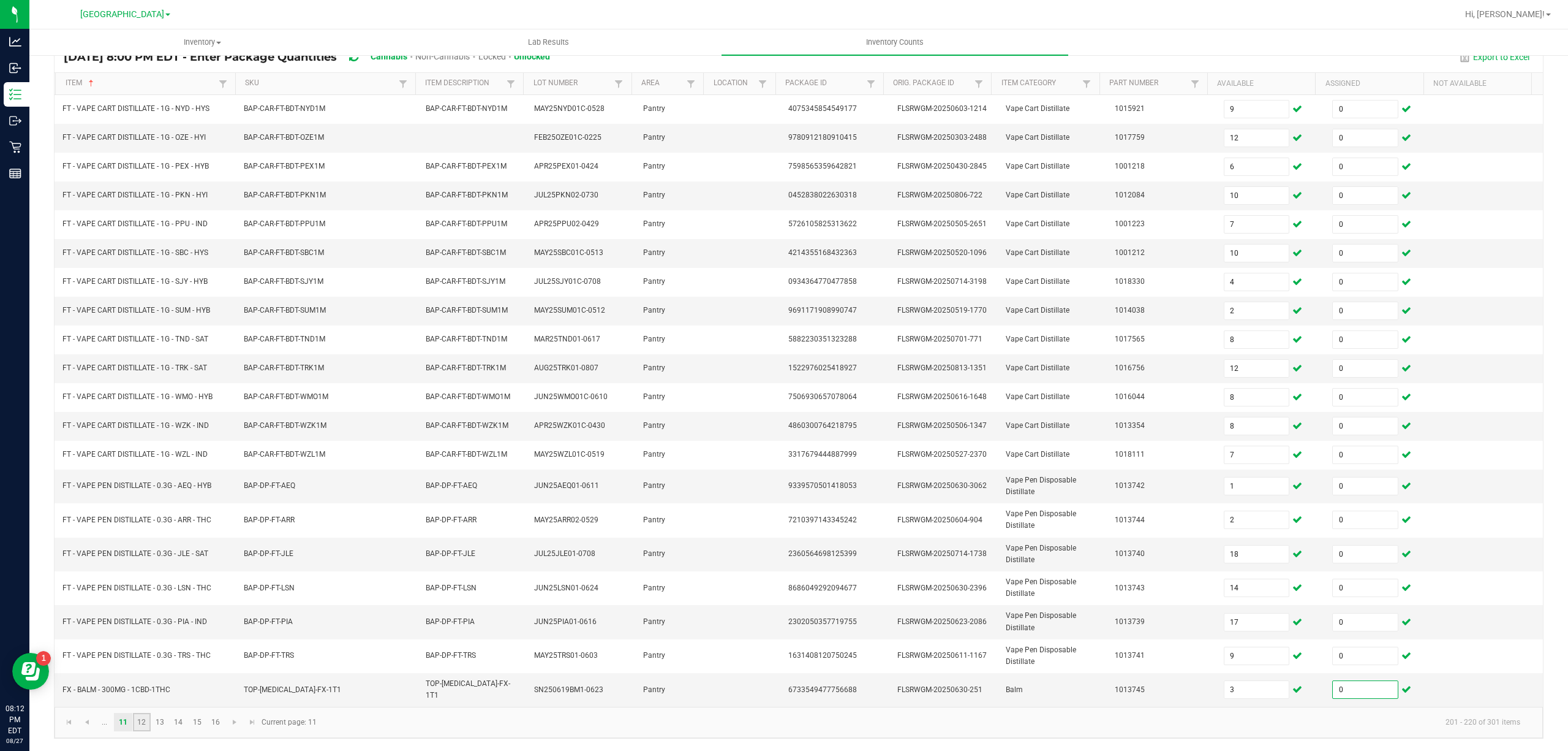
click at [145, 729] on link "12" at bounding box center [142, 722] width 18 height 19
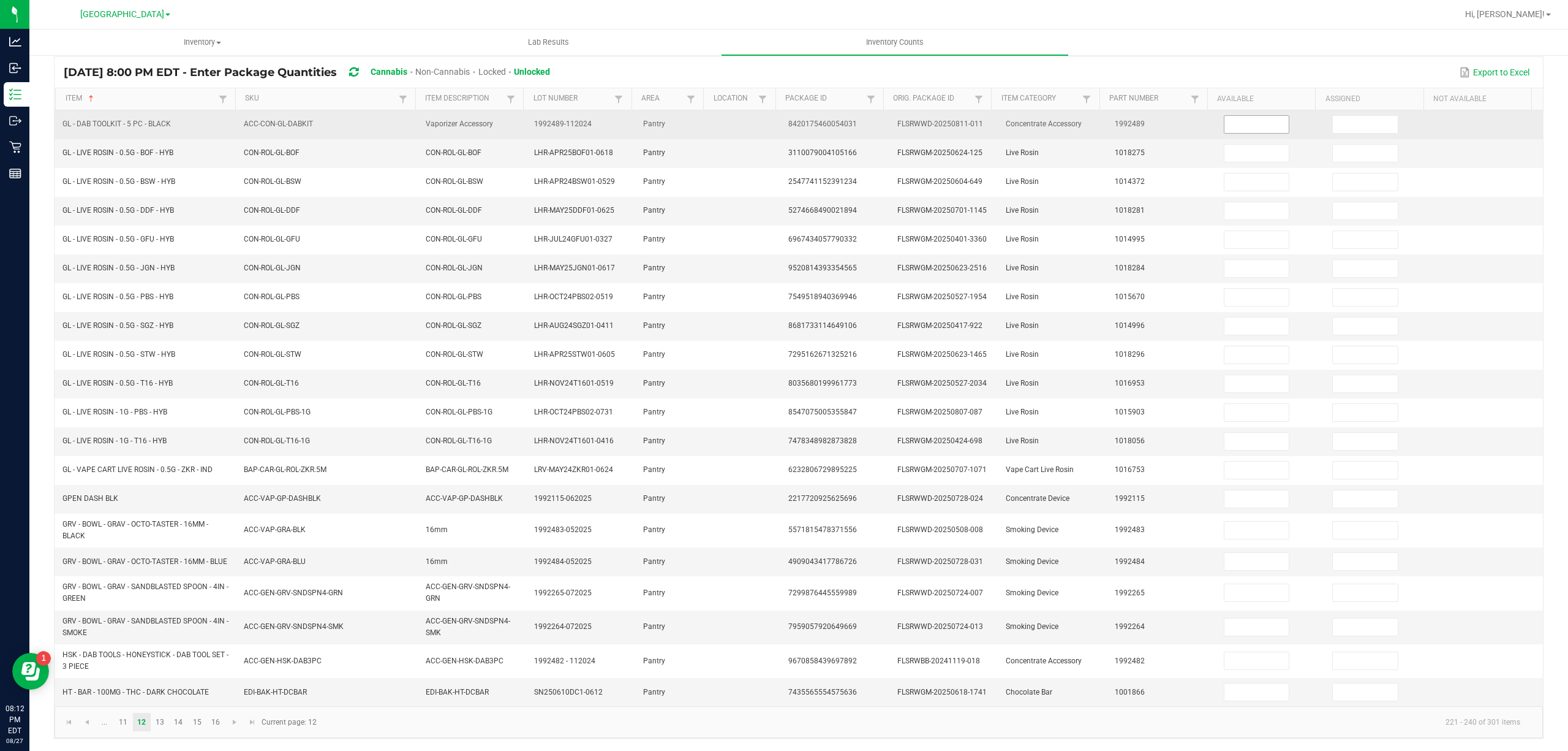
click at [1244, 116] on input at bounding box center [1257, 124] width 65 height 17
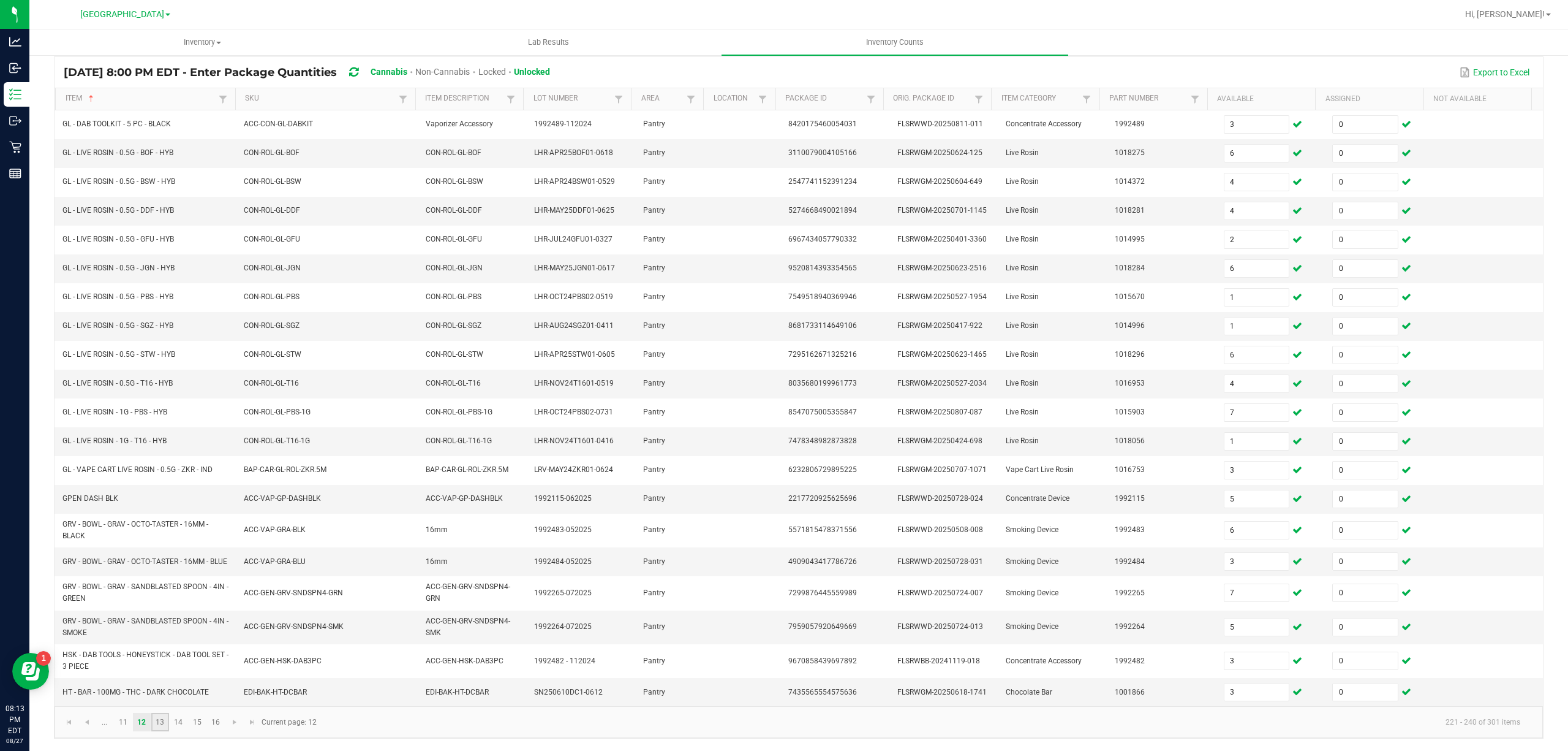
click at [157, 729] on link "13" at bounding box center [161, 722] width 18 height 19
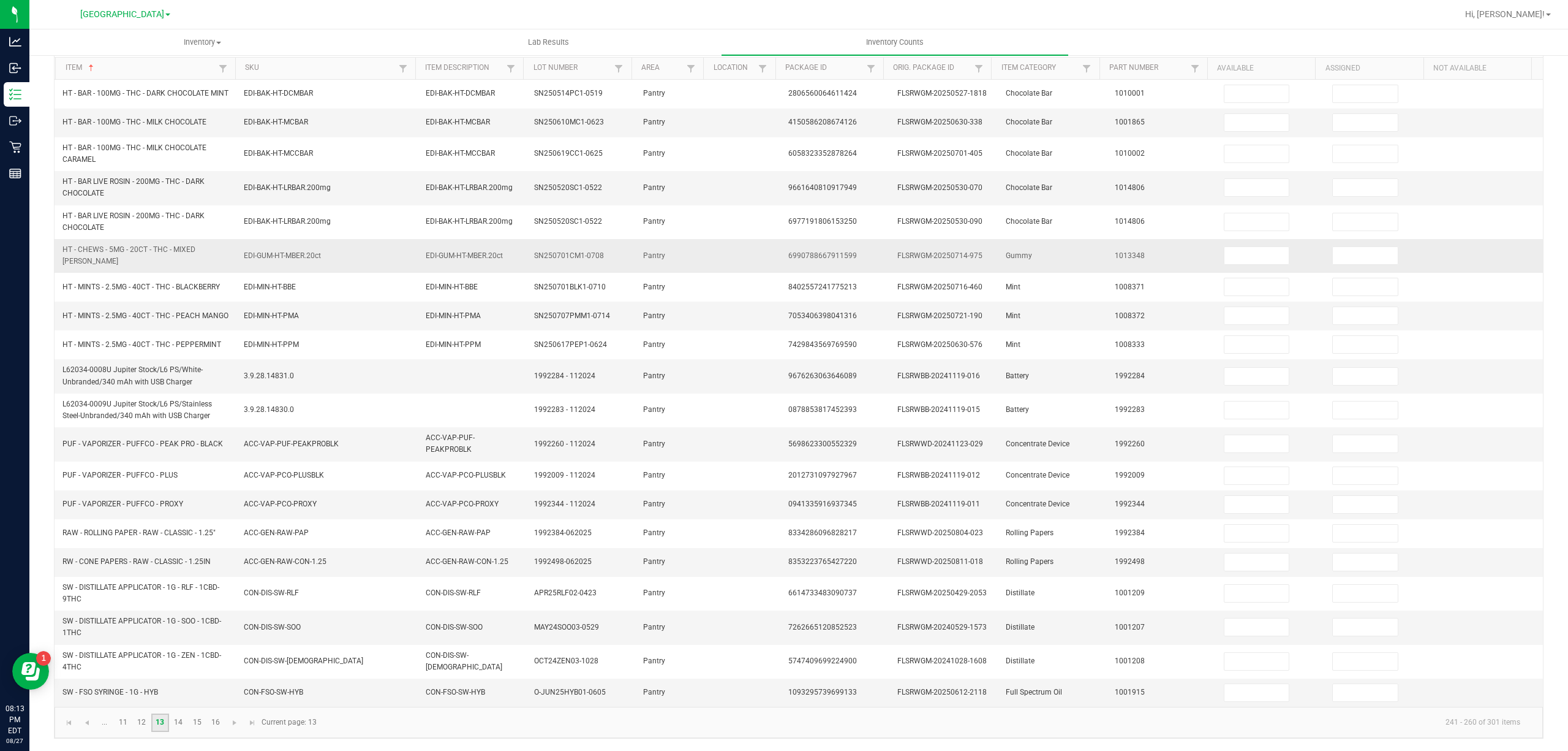
scroll to position [0, 0]
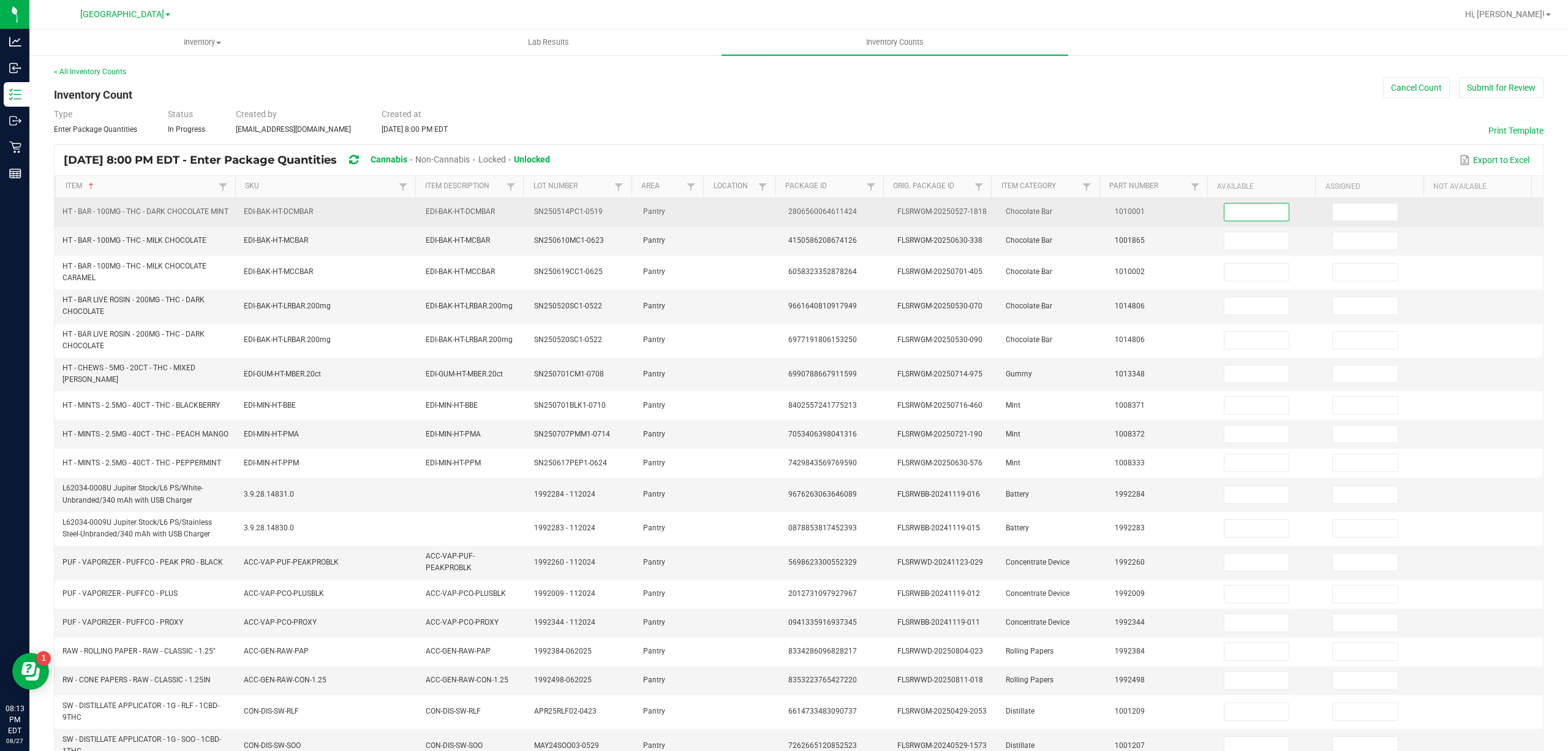
click at [1257, 221] on input at bounding box center [1257, 212] width 65 height 17
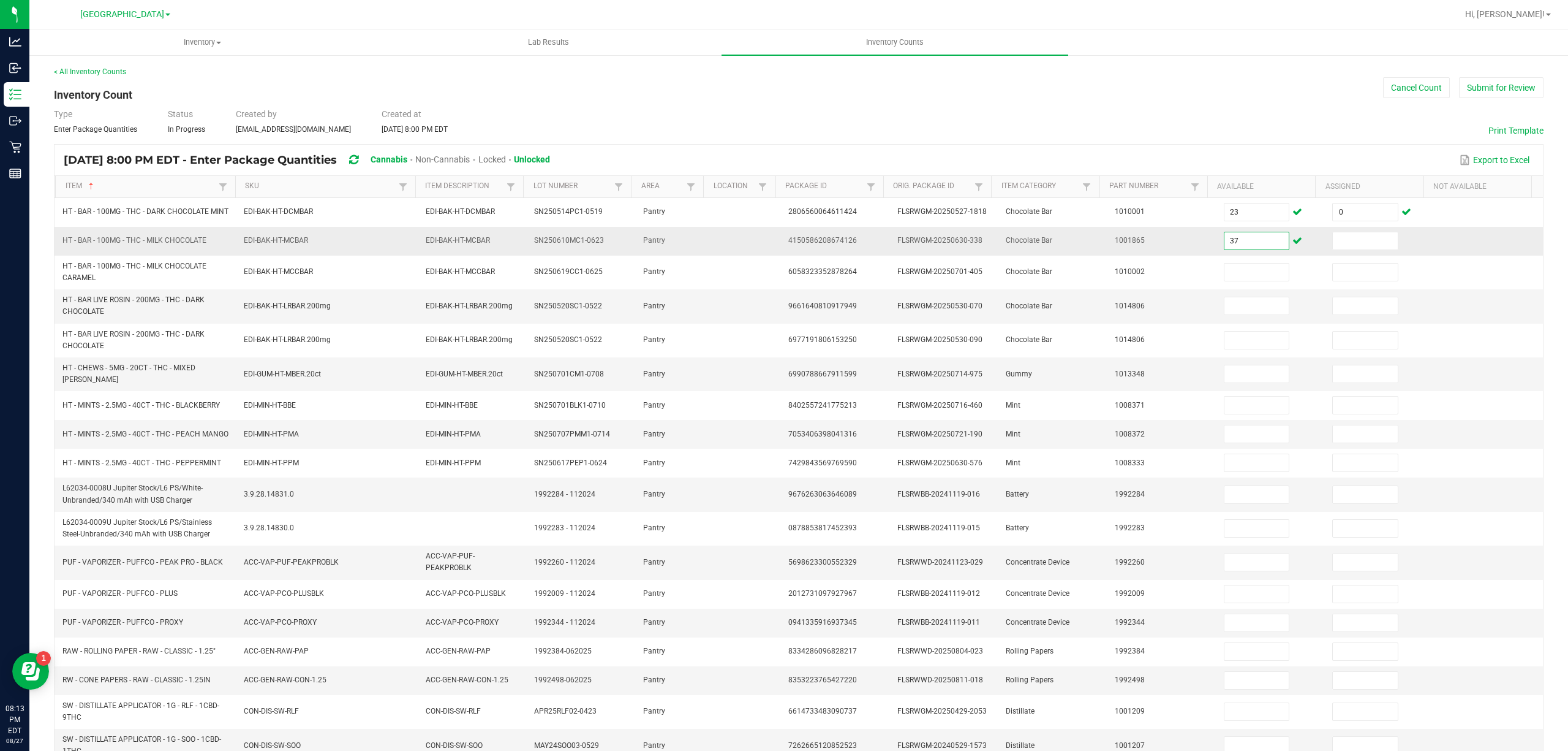
click at [1224, 249] on input "37" at bounding box center [1257, 240] width 65 height 17
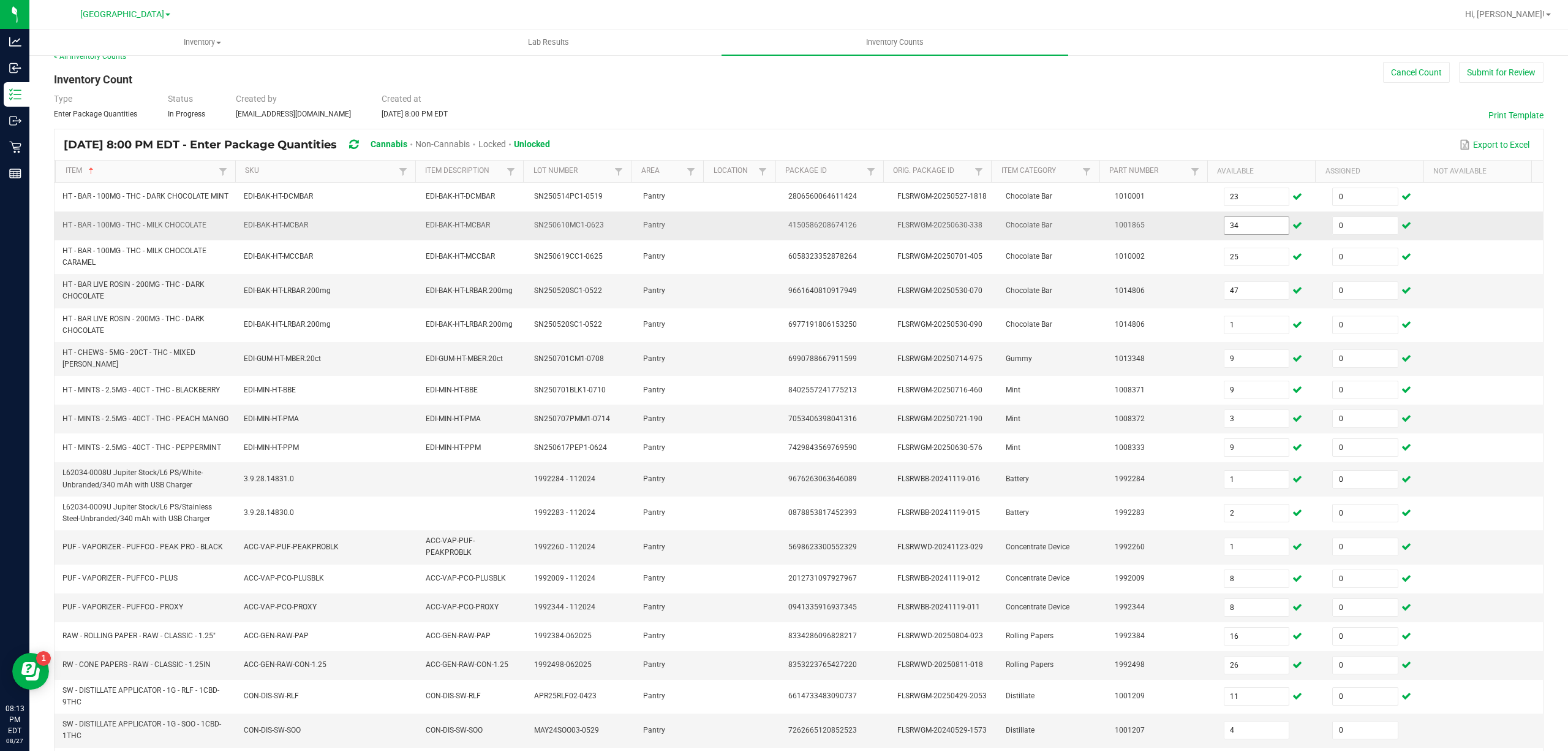
scroll to position [132, 0]
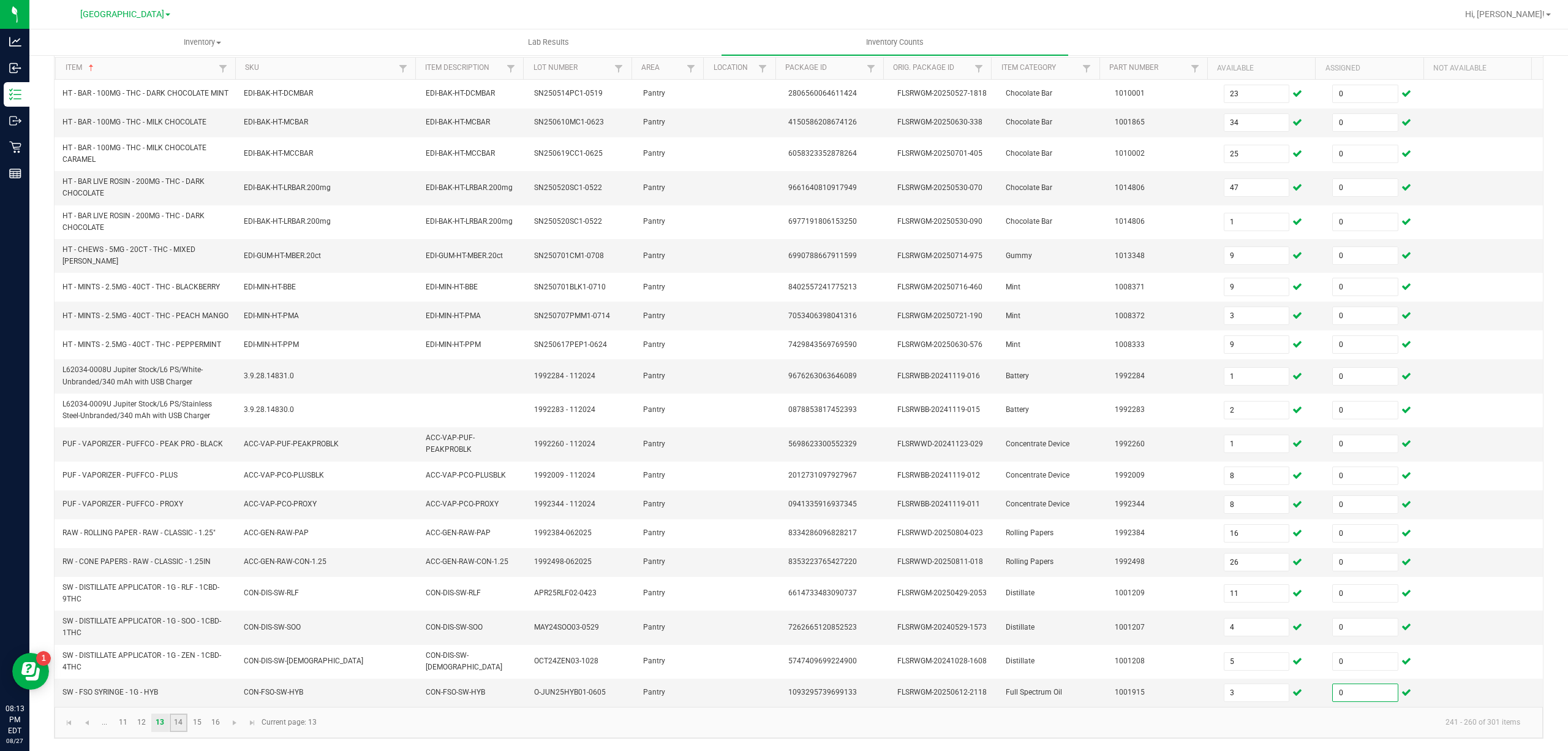
click at [178, 722] on link "14" at bounding box center [178, 722] width 18 height 19
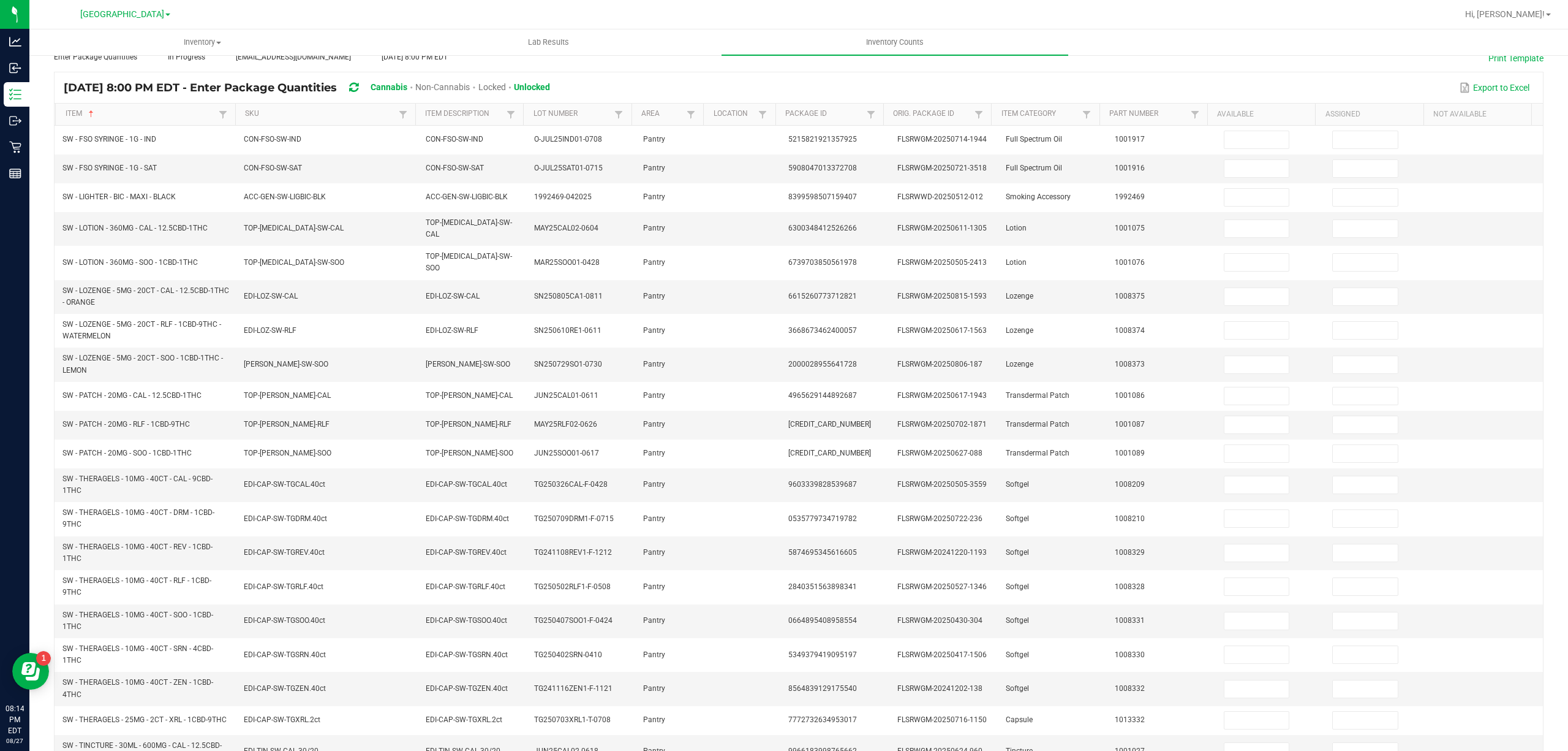
scroll to position [0, 0]
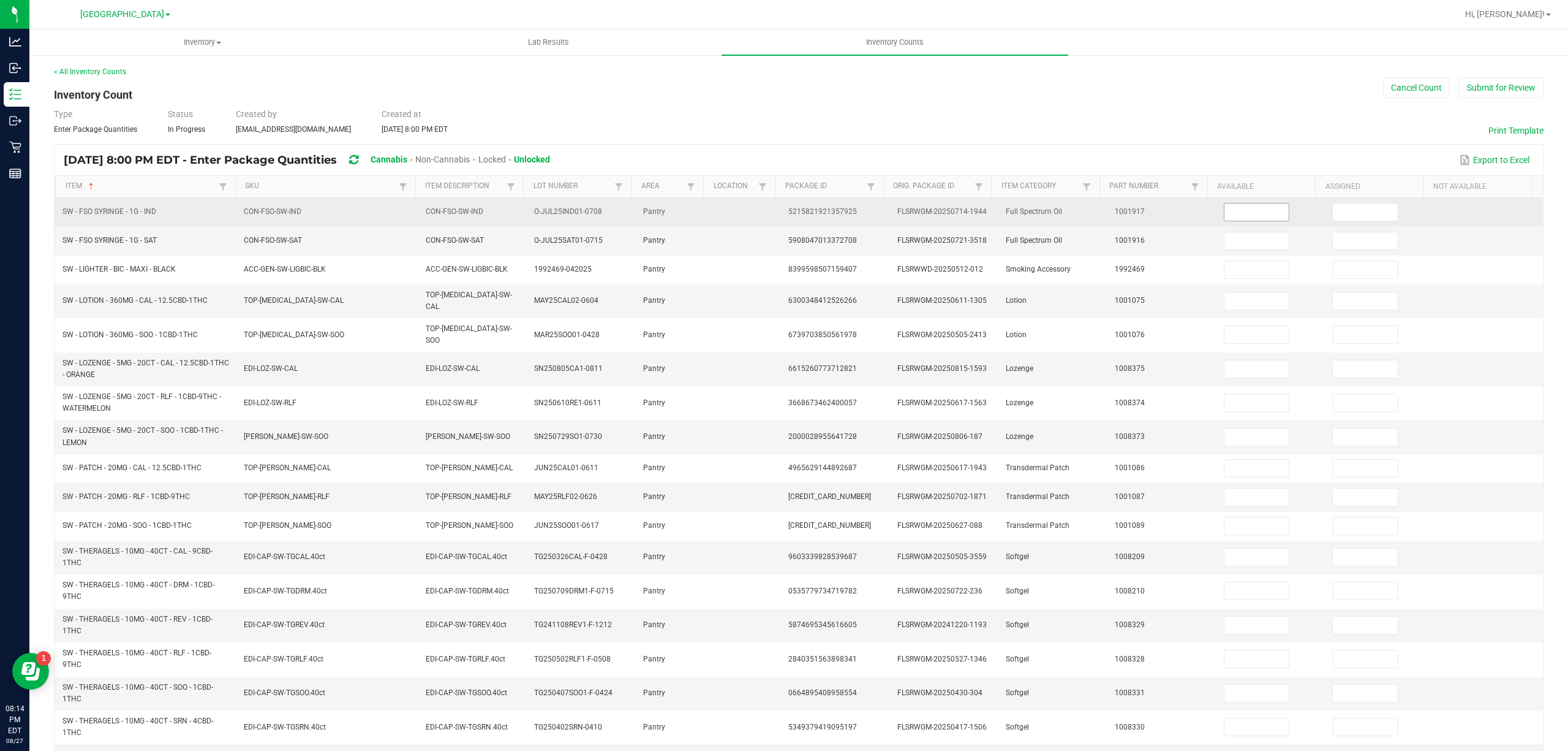
click at [1231, 216] on input at bounding box center [1257, 212] width 65 height 17
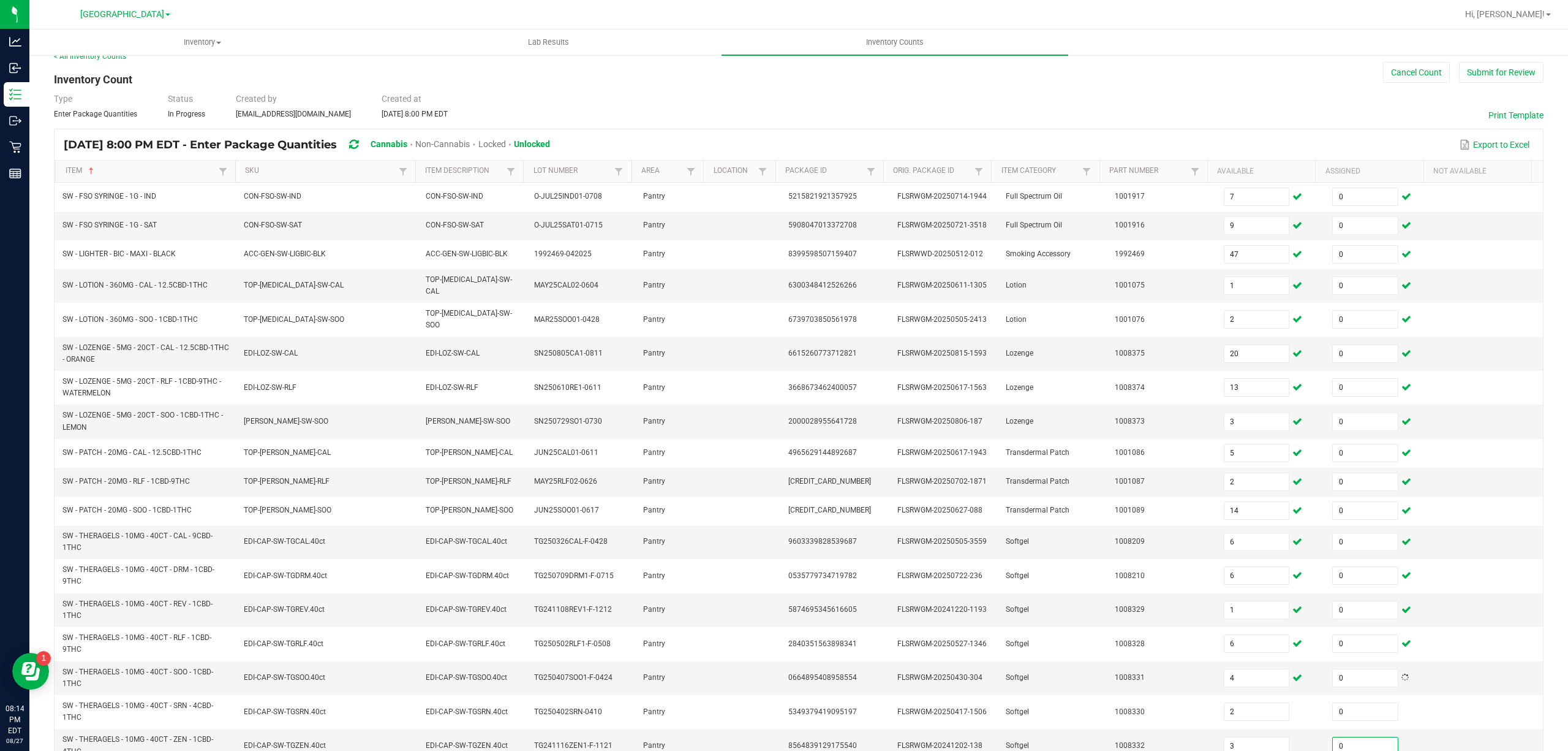
scroll to position [138, 0]
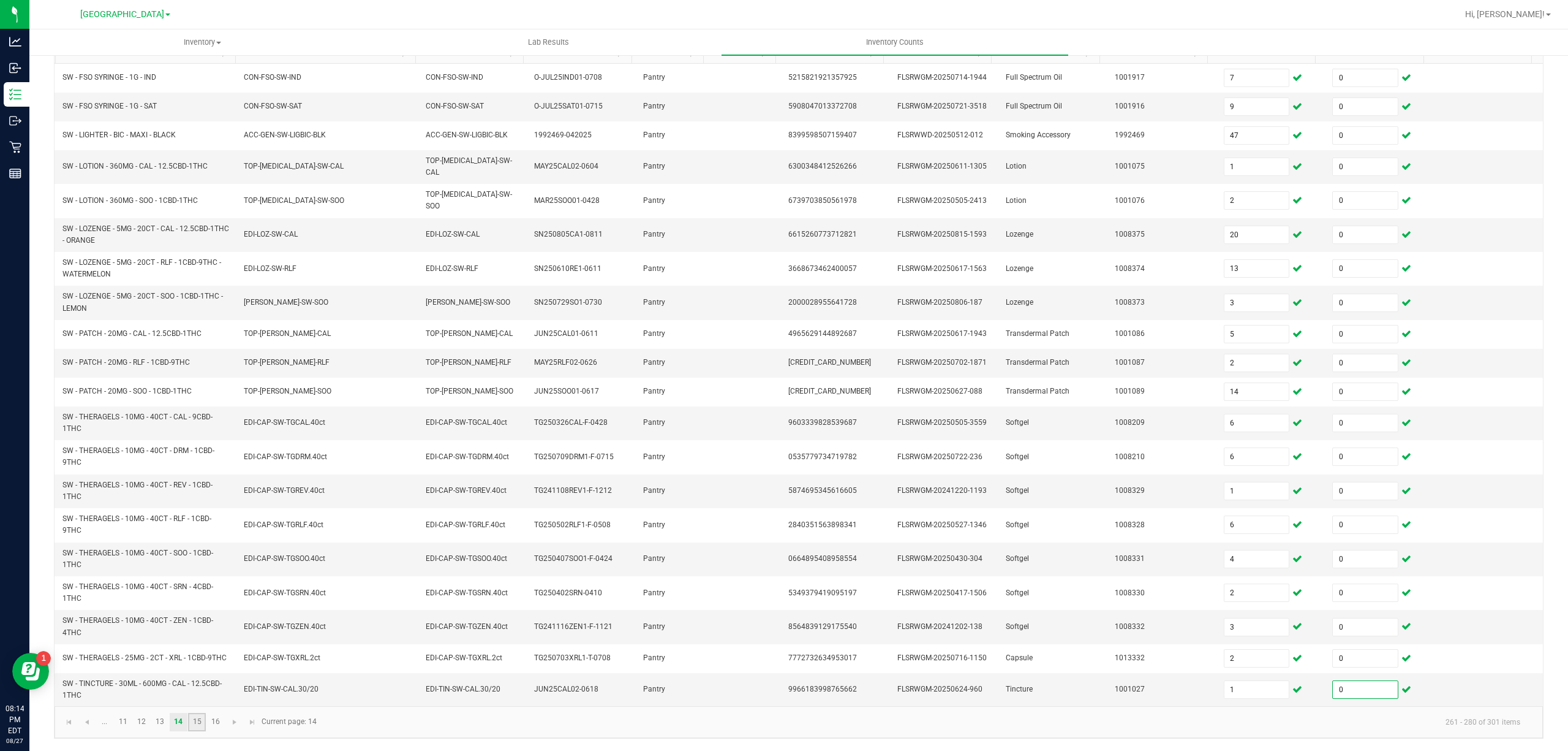
click at [196, 719] on link "15" at bounding box center [197, 722] width 18 height 19
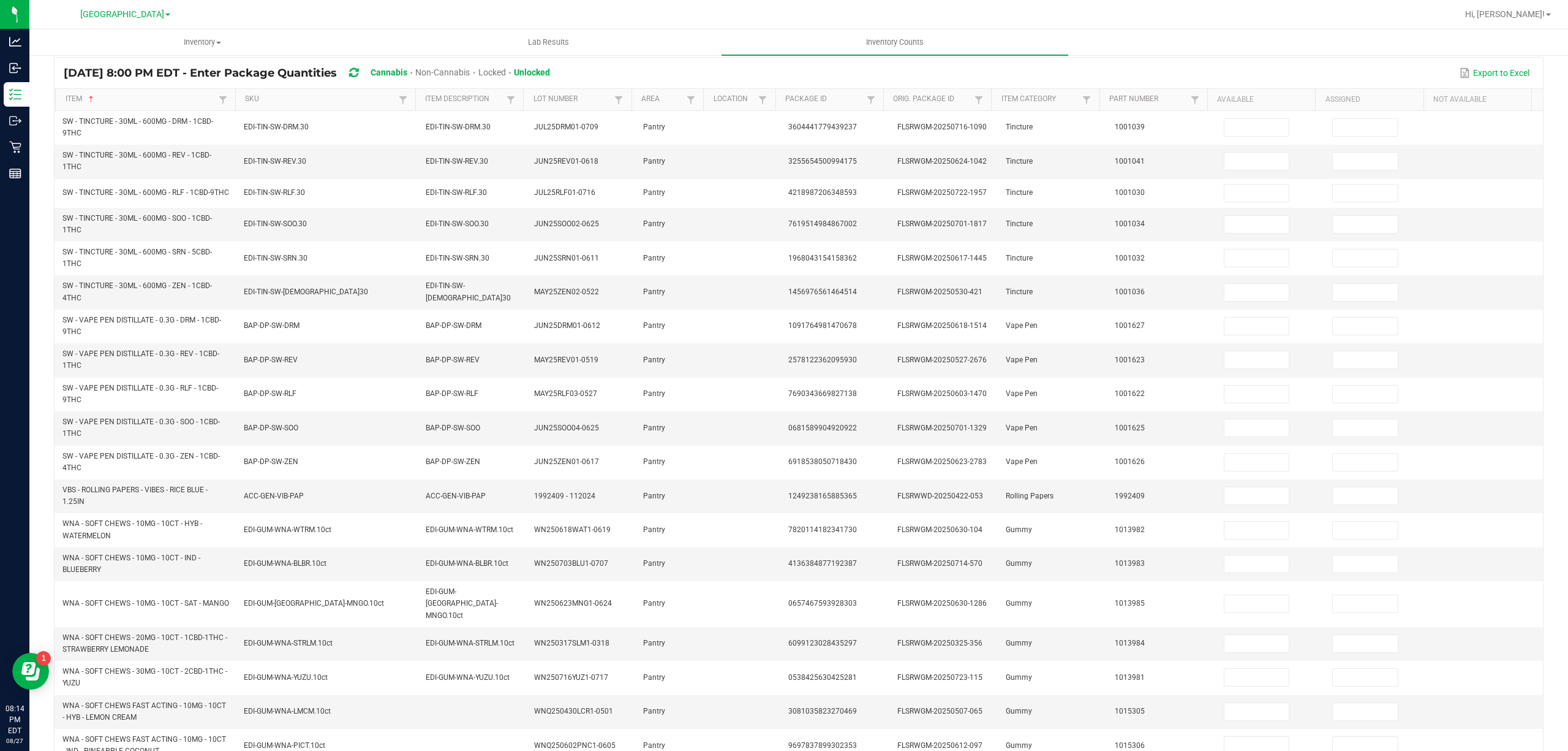
scroll to position [0, 0]
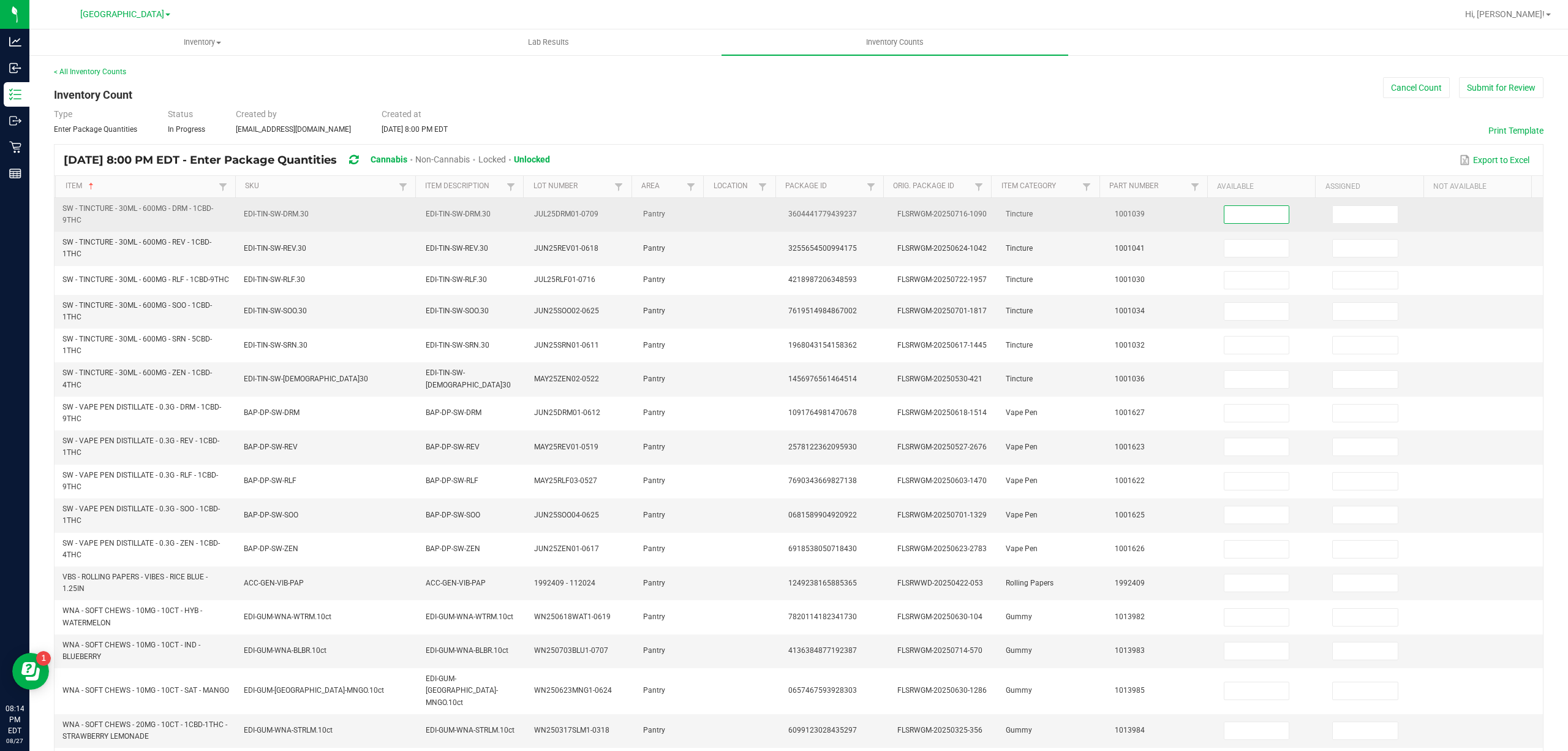
click at [1228, 210] on input at bounding box center [1257, 214] width 65 height 17
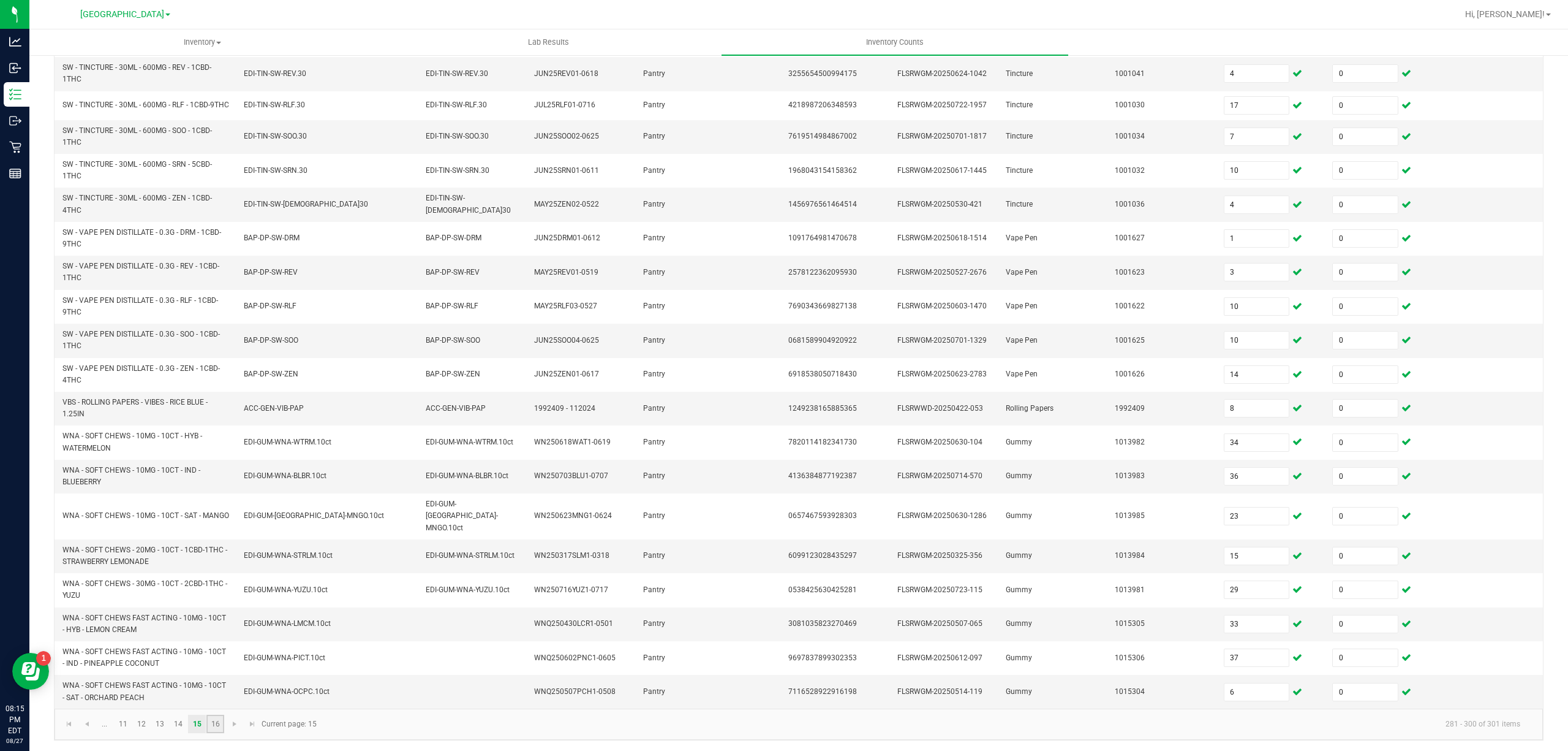
click at [212, 729] on link "16" at bounding box center [215, 723] width 18 height 19
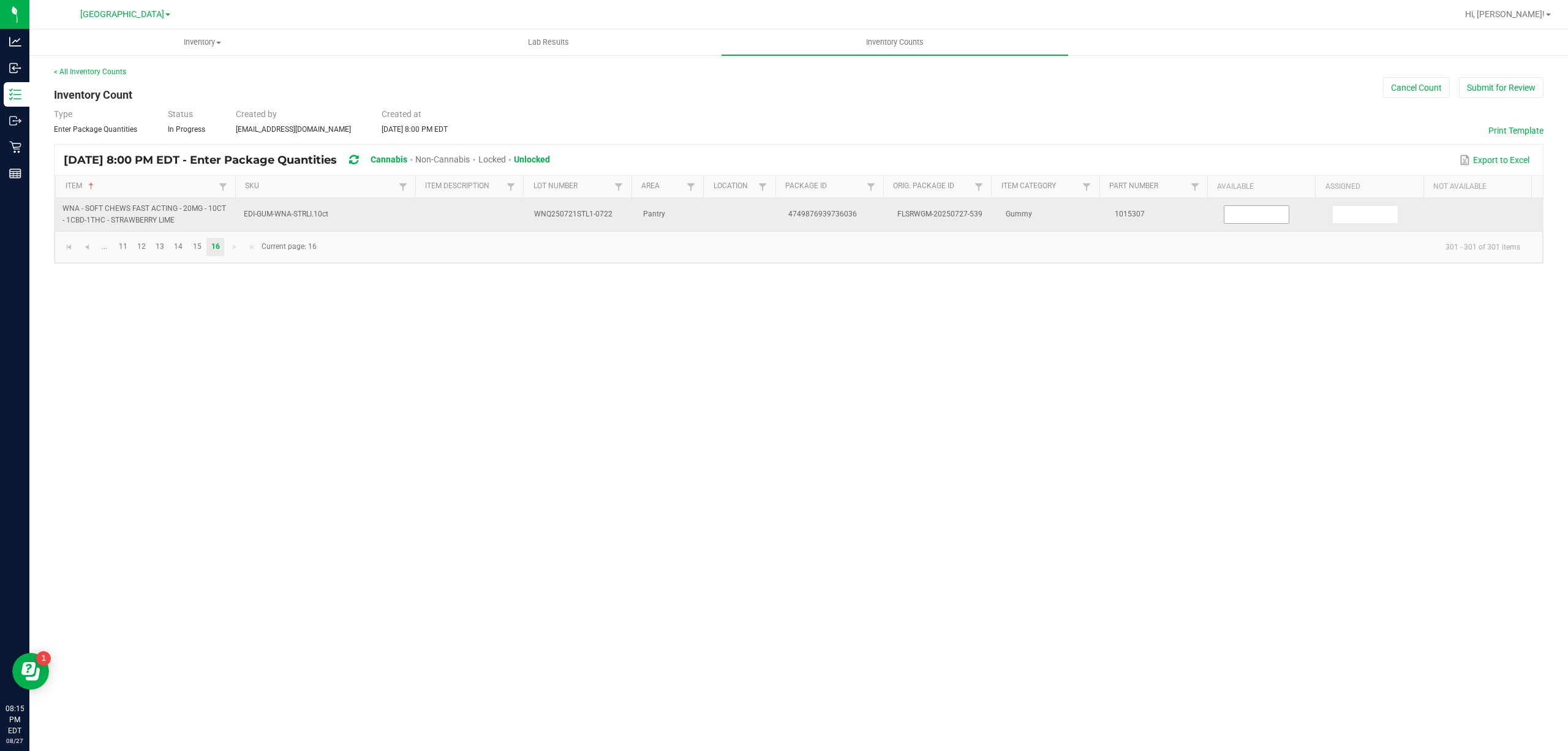
click at [1265, 220] on input at bounding box center [1257, 214] width 65 height 17
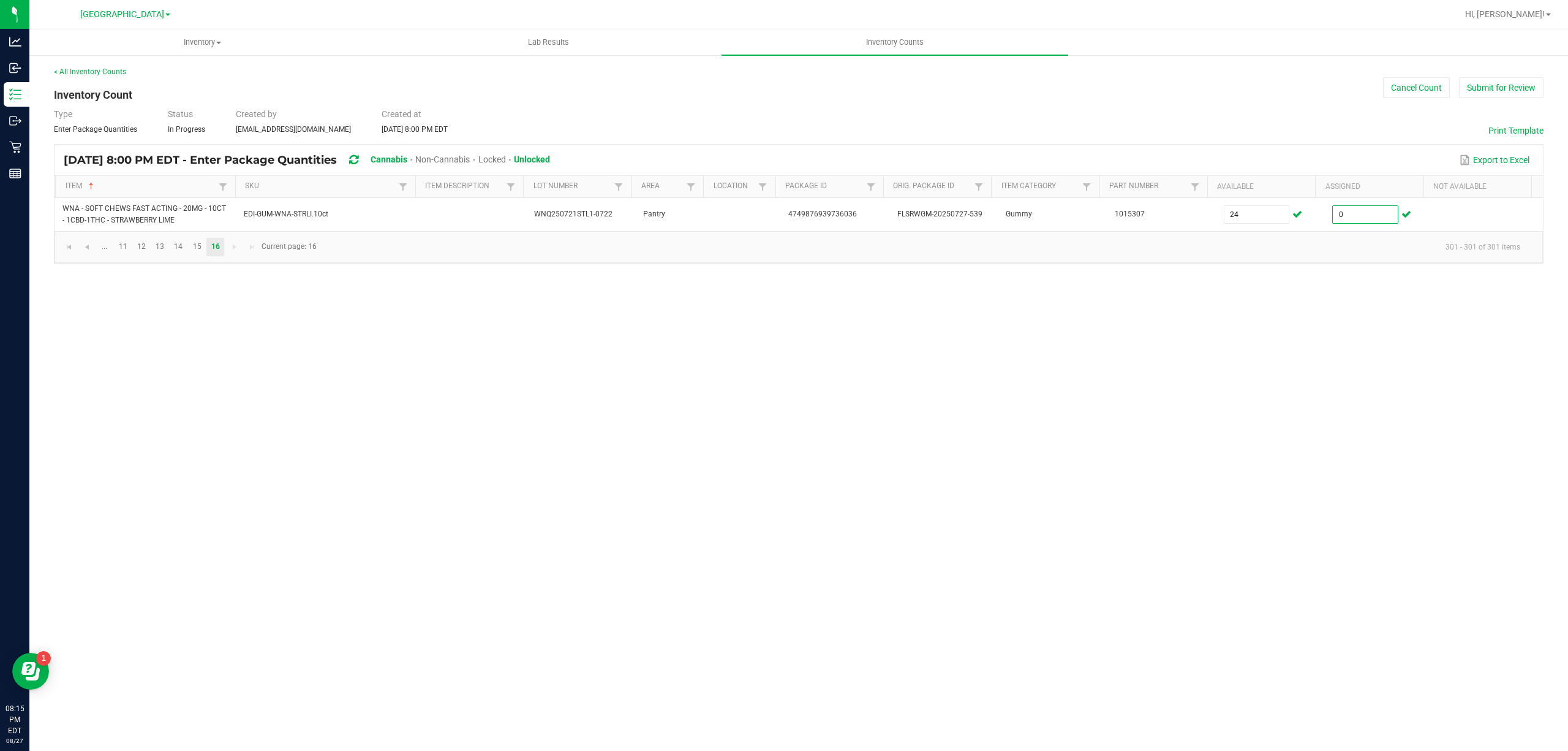
click at [1207, 136] on div "< All Inventory Counts Inventory Count Cancel Count Submit for Review Type Ente…" at bounding box center [799, 164] width 1490 height 197
click at [1472, 95] on button "Submit for Review" at bounding box center [1501, 87] width 85 height 21
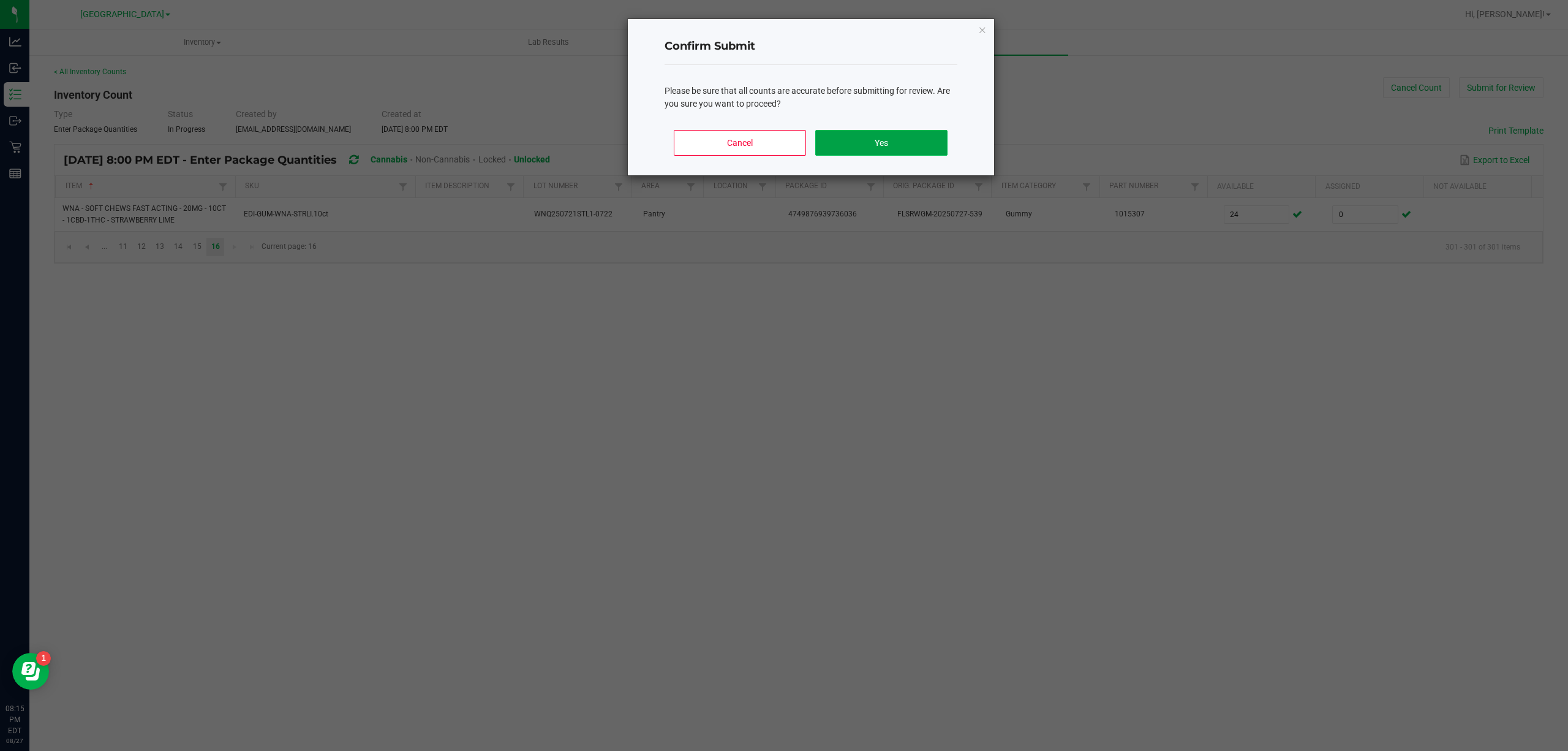
click at [868, 136] on button "Yes" at bounding box center [882, 143] width 132 height 26
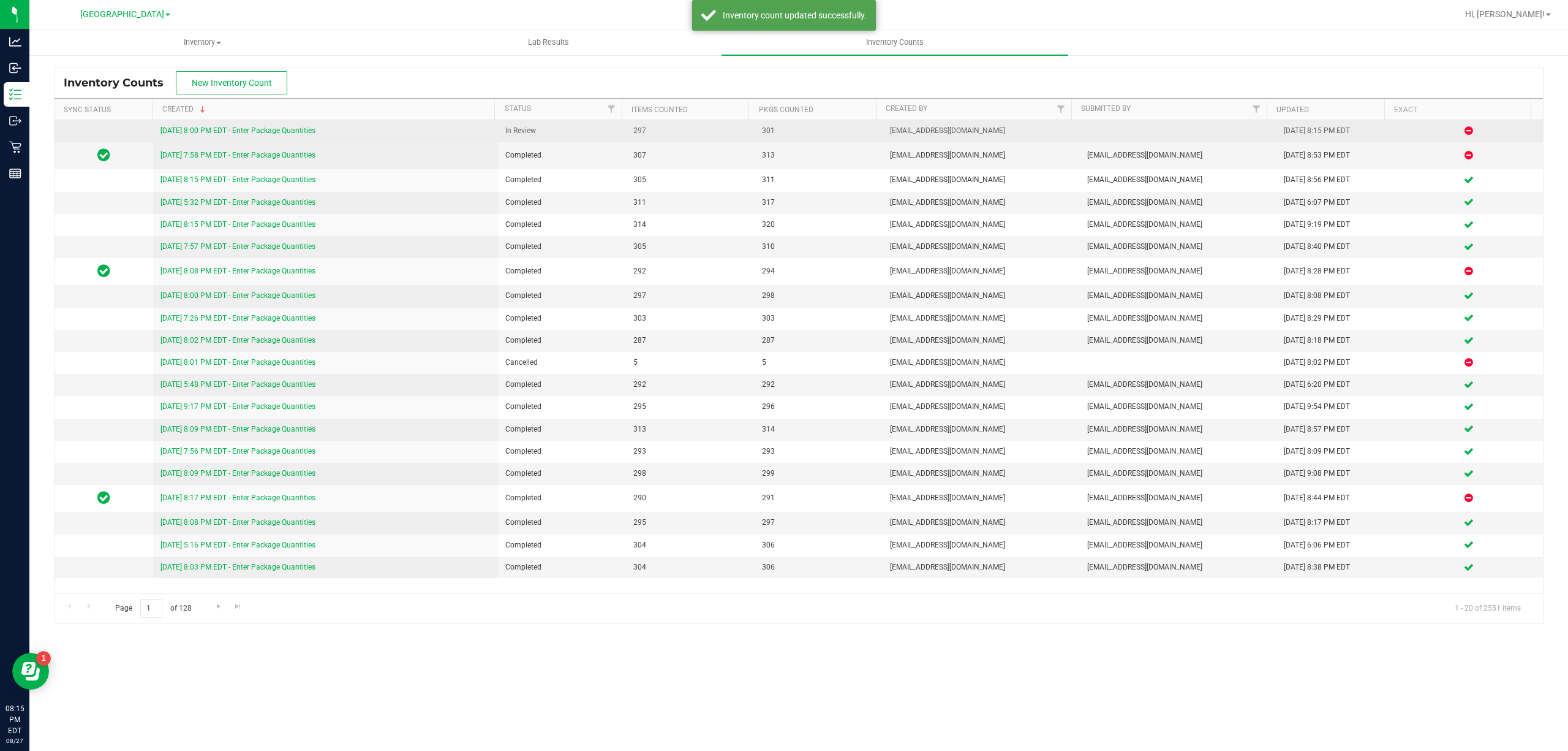
click at [187, 128] on link "[DATE] 8:00 PM EDT - Enter Package Quantities" at bounding box center [238, 130] width 155 height 9
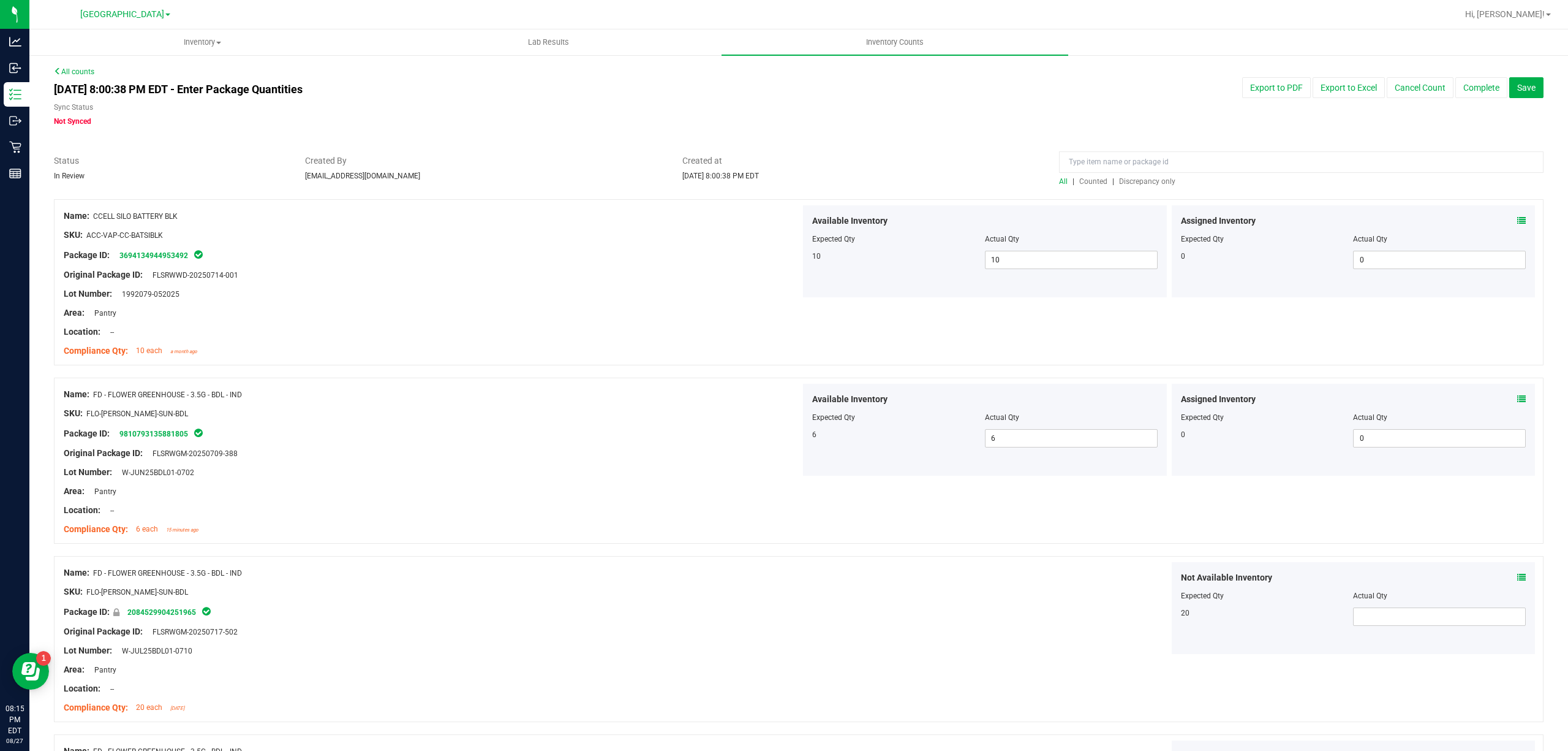
click at [1091, 177] on span "Counted" at bounding box center [1094, 181] width 29 height 9
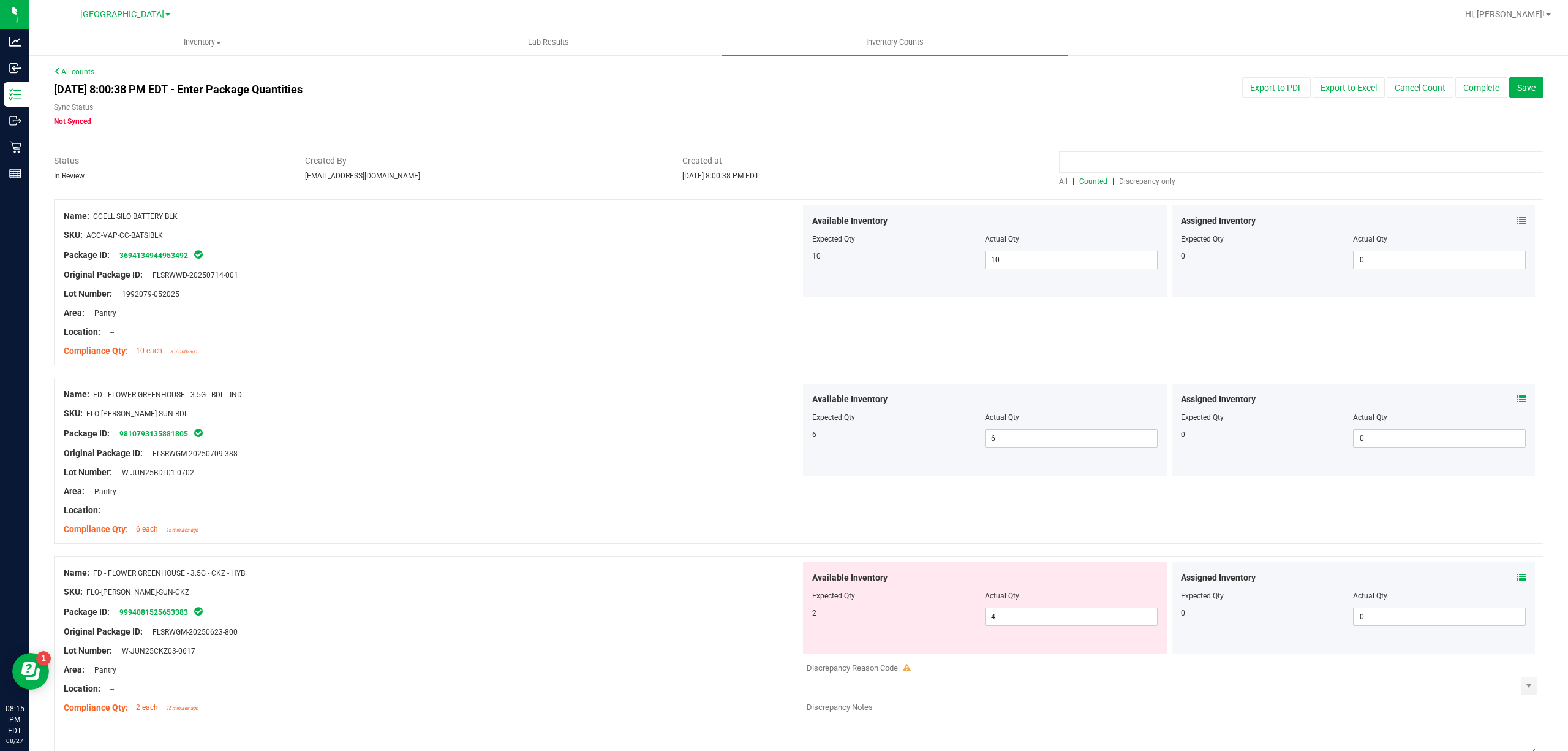
click at [1100, 159] on input at bounding box center [1301, 163] width 485 height 21
click at [1111, 158] on input at bounding box center [1301, 163] width 485 height 21
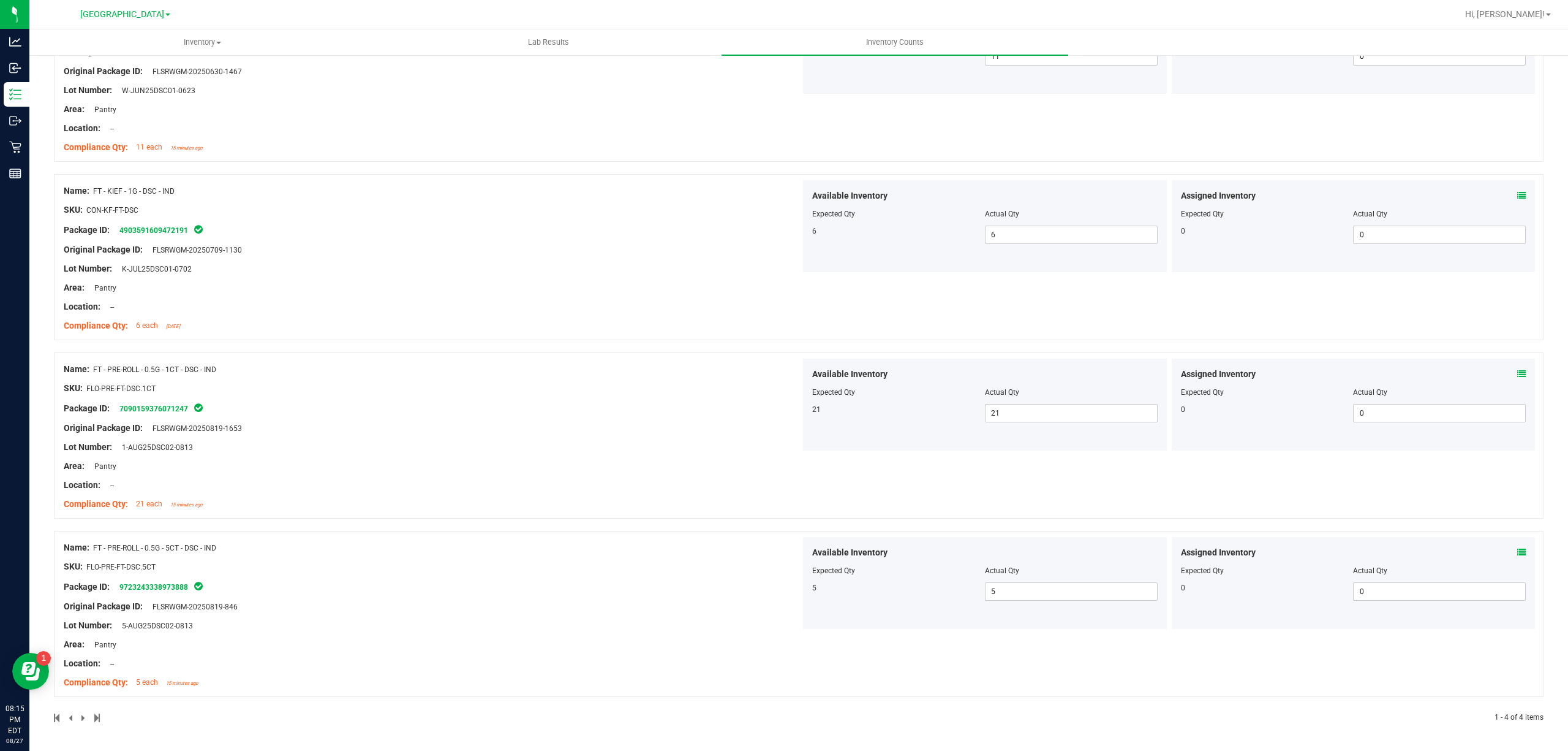
scroll to position [204, 0]
click at [1517, 547] on span at bounding box center [1522, 553] width 9 height 13
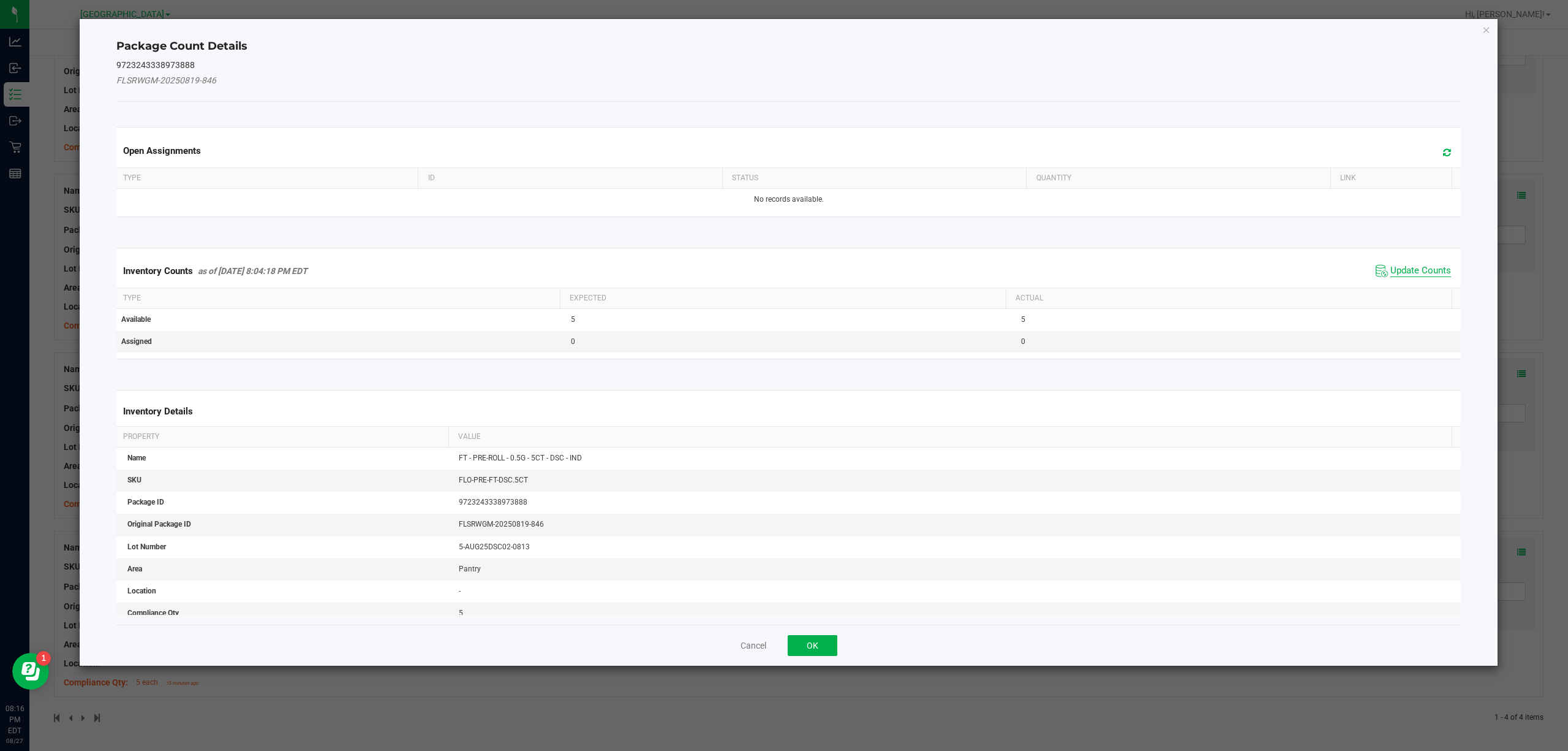
click at [1393, 266] on span "Update Counts" at bounding box center [1421, 271] width 61 height 13
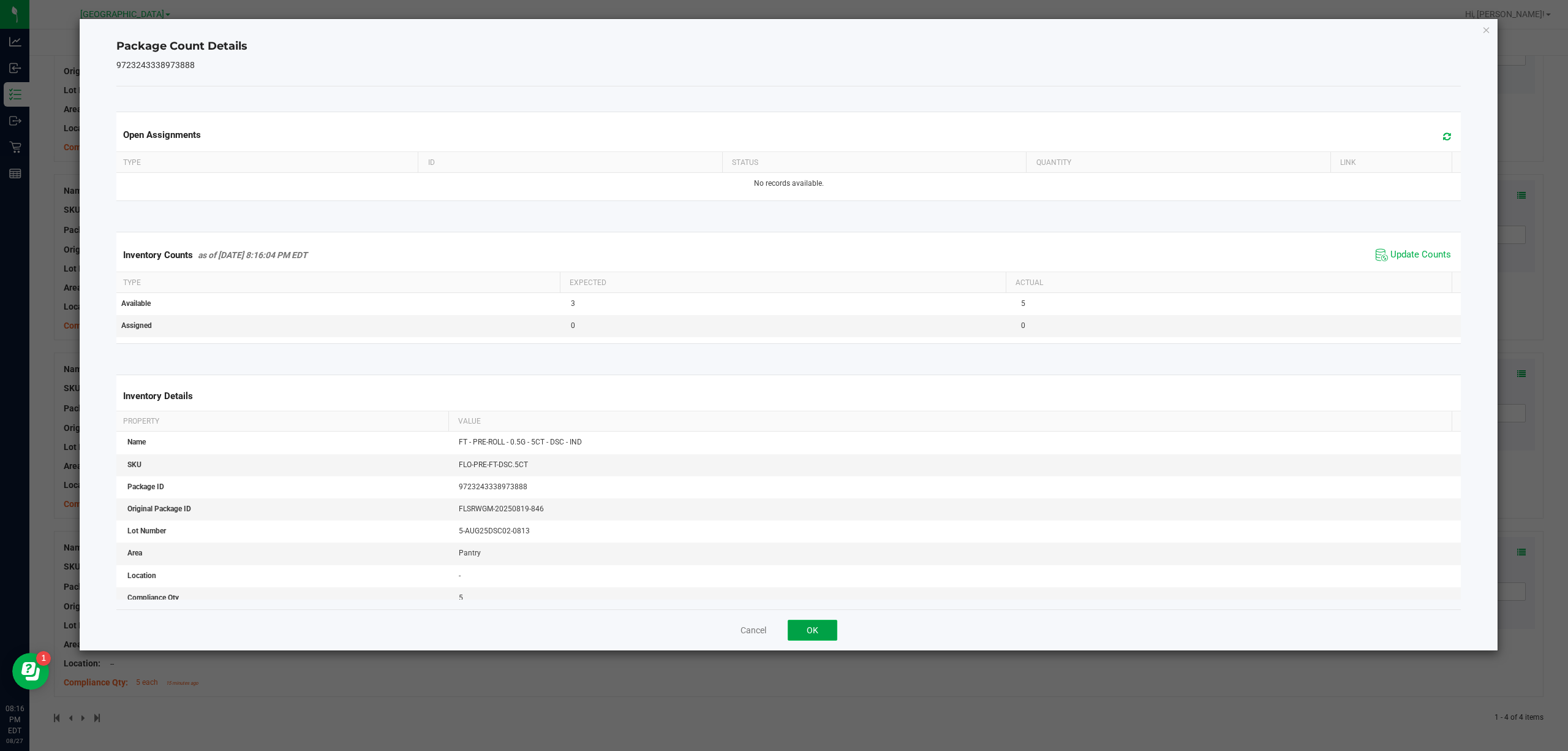
click at [818, 630] on button "OK" at bounding box center [813, 630] width 50 height 21
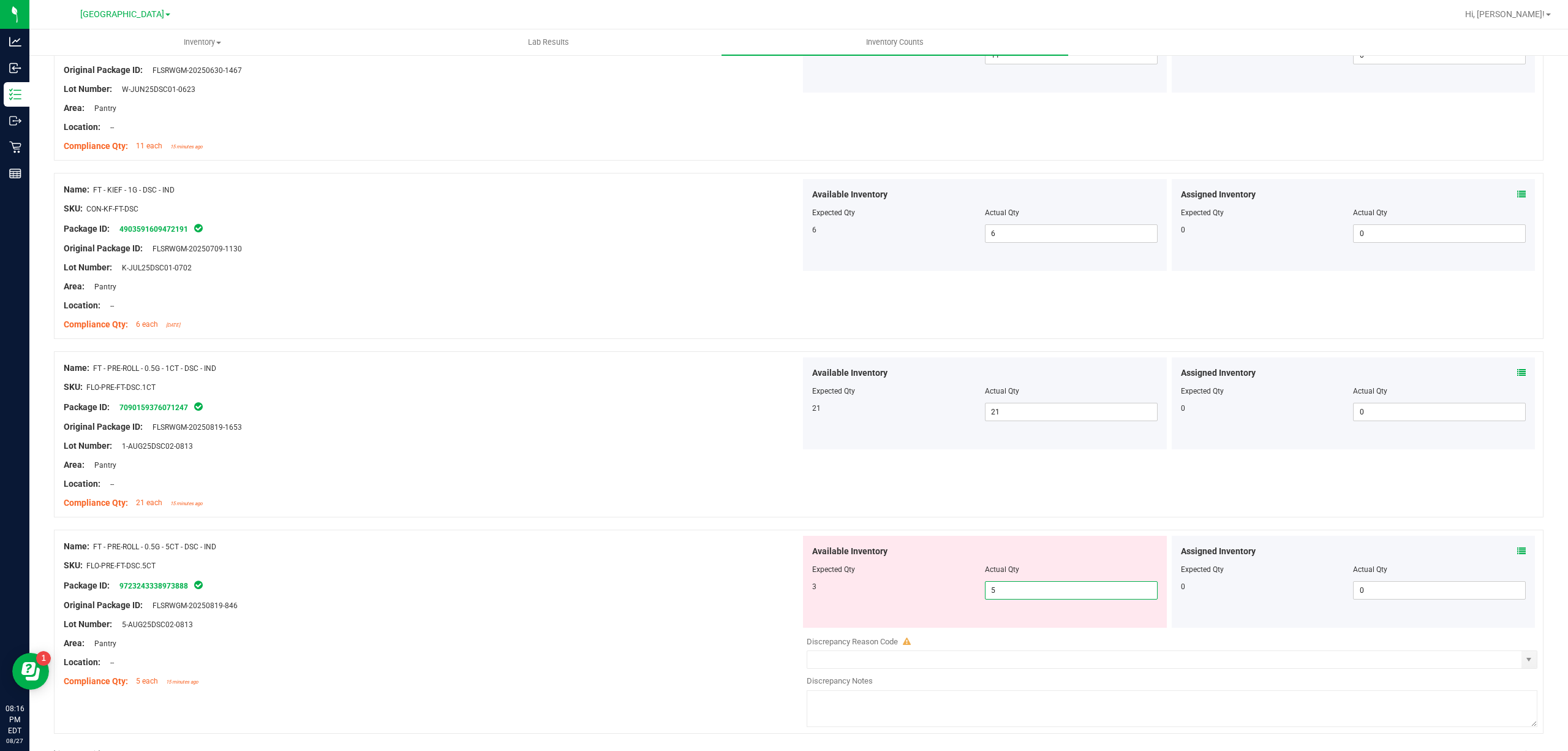
click at [1023, 589] on span "5 5" at bounding box center [1072, 590] width 173 height 19
click at [1023, 589] on input "5" at bounding box center [1072, 589] width 171 height 17
click at [618, 456] on div at bounding box center [432, 455] width 737 height 6
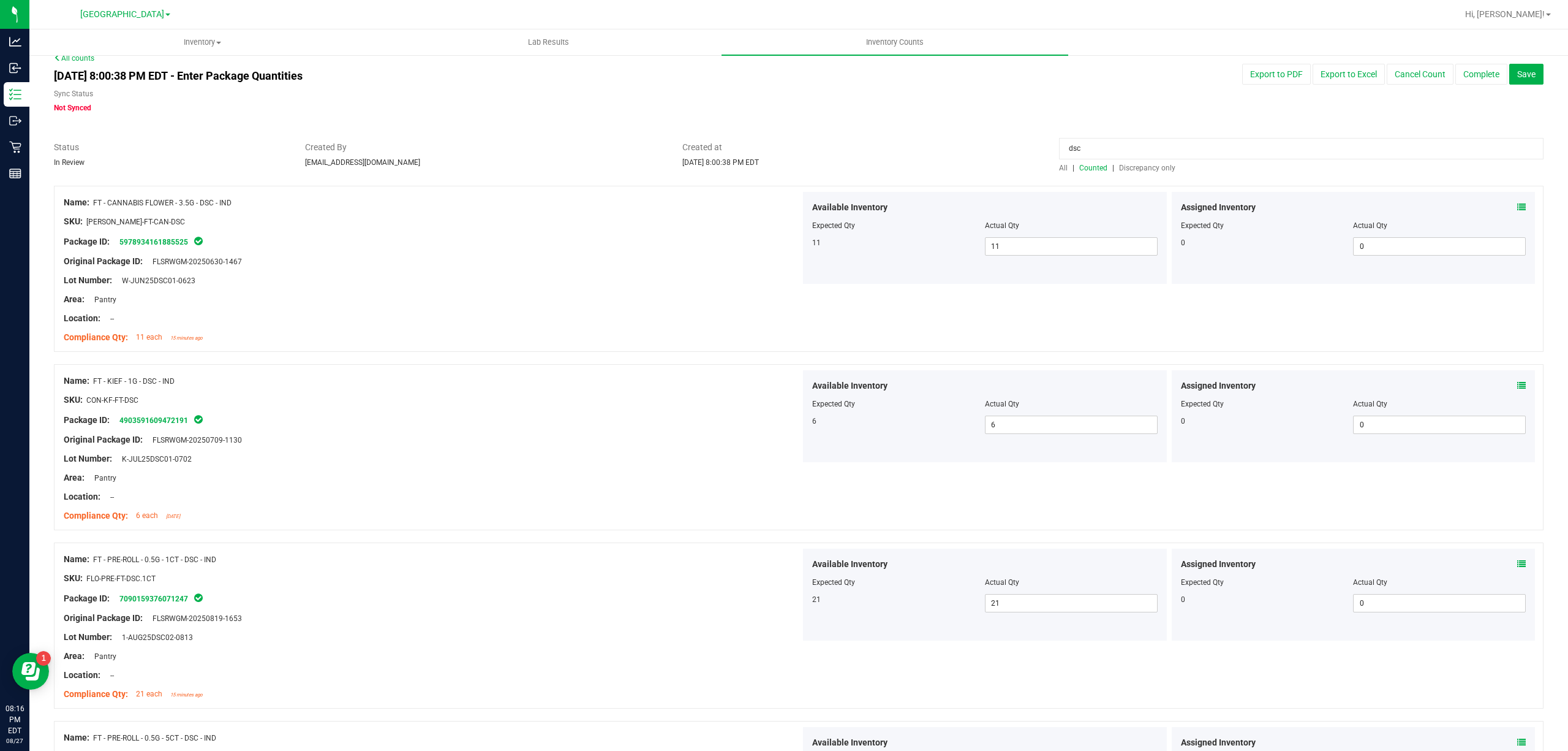
scroll to position [0, 0]
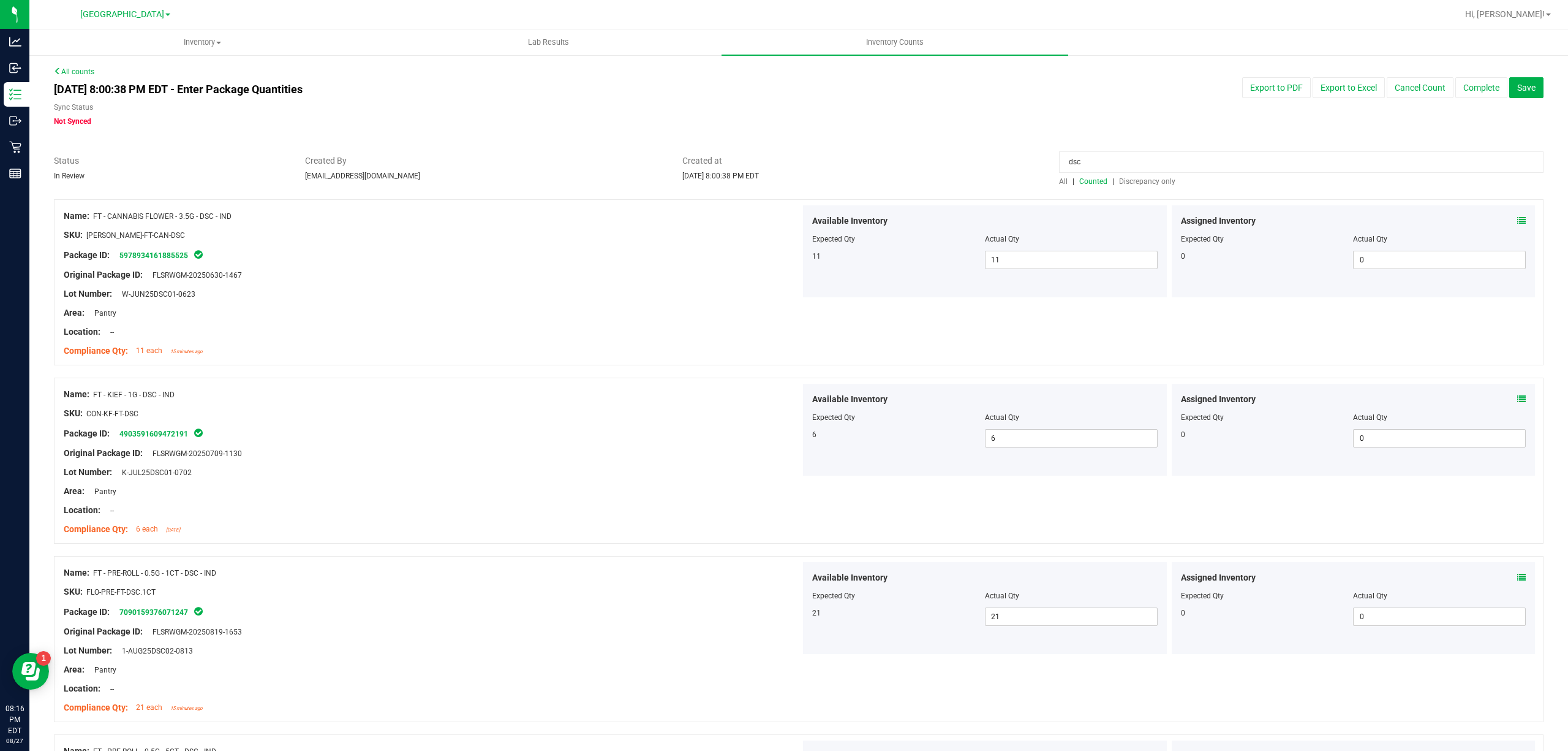
click at [1091, 164] on input "dsc" at bounding box center [1301, 163] width 485 height 21
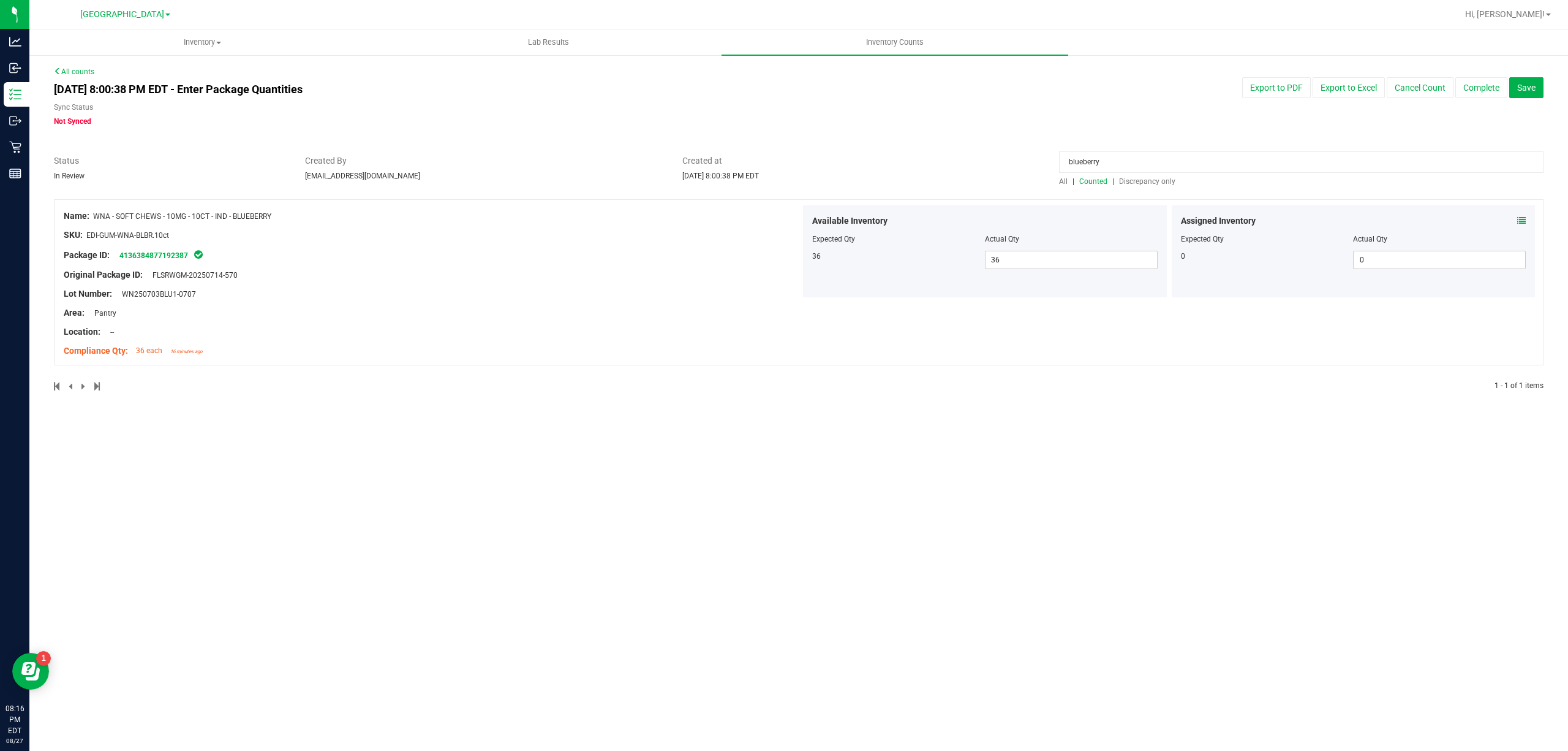
click at [1525, 218] on div "Assigned Inventory Expected Qty Actual Qty 0 0 0" at bounding box center [1354, 251] width 364 height 92
click at [1521, 220] on icon at bounding box center [1522, 221] width 9 height 9
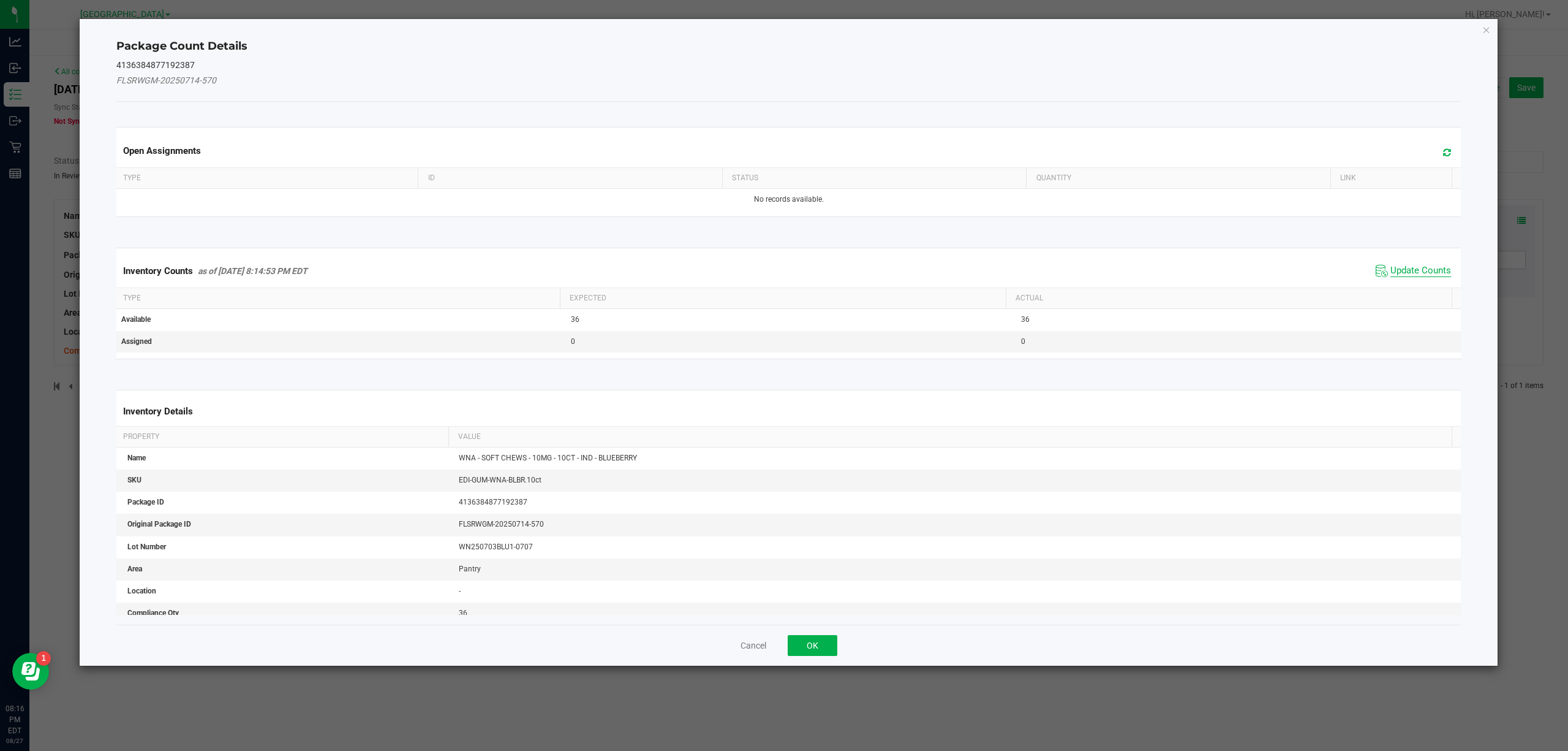
click at [1390, 267] on span "Update Counts" at bounding box center [1421, 271] width 61 height 13
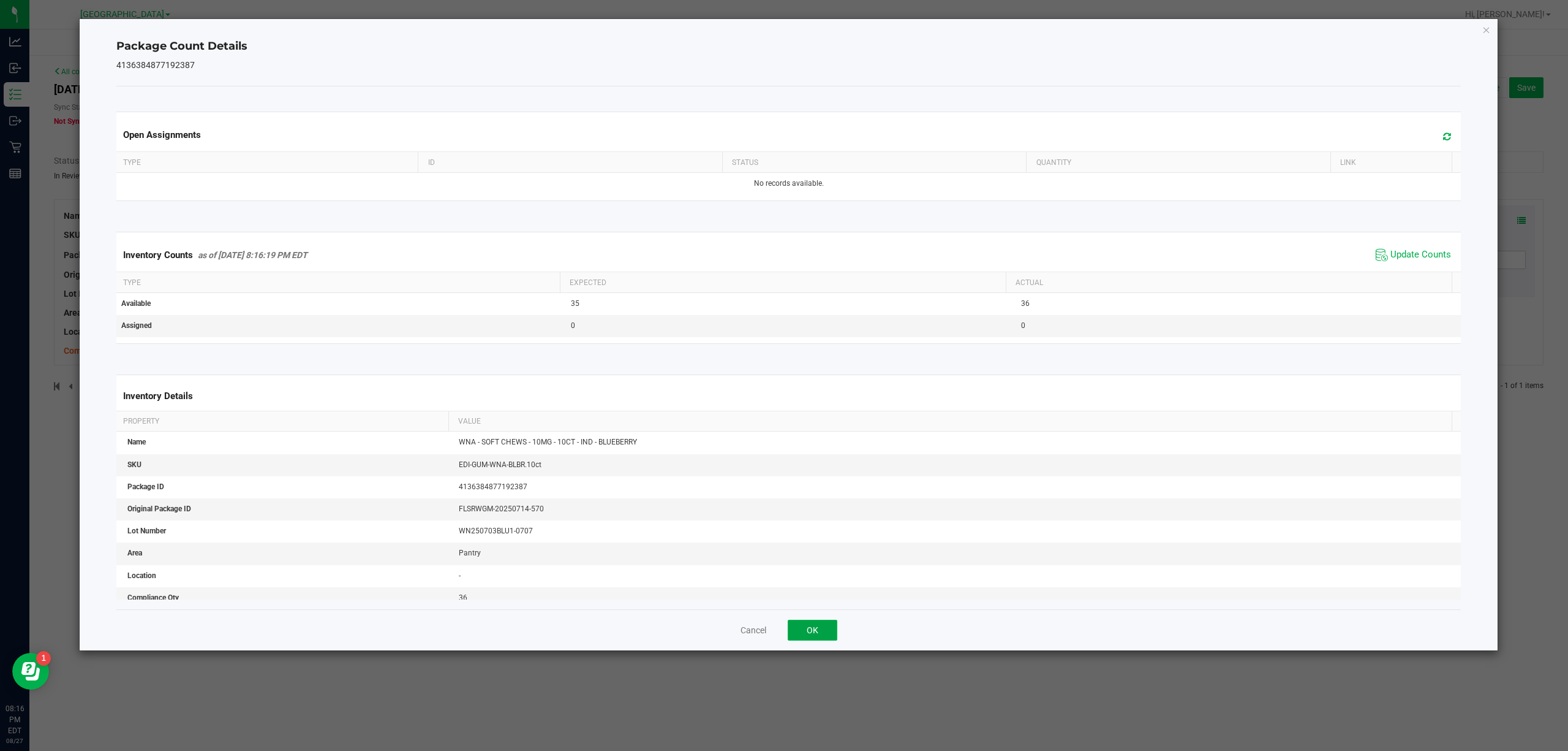
click at [809, 628] on button "OK" at bounding box center [813, 630] width 50 height 21
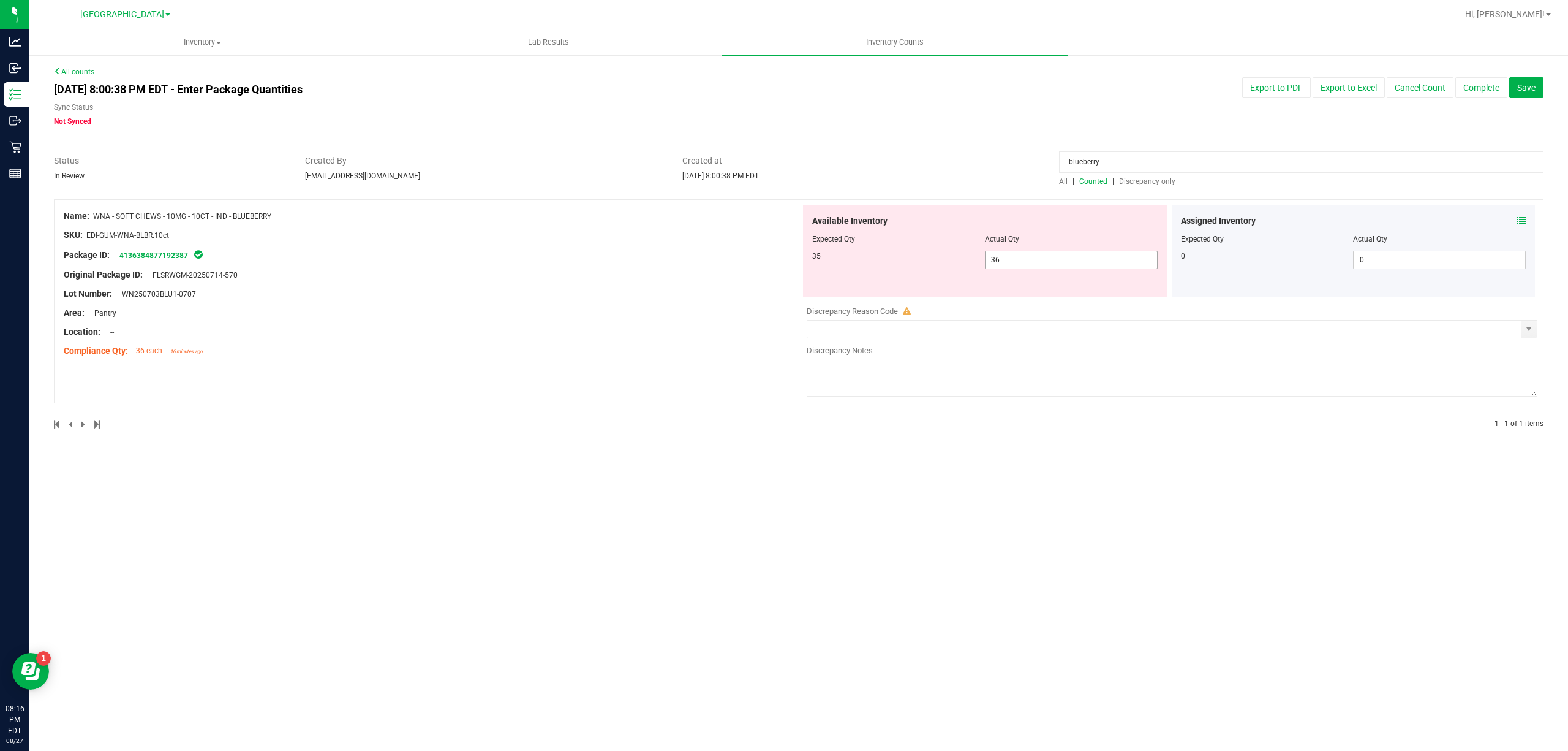
click at [1033, 251] on div "Available Inventory Expected Qty Actual Qty 35 36 36" at bounding box center [985, 251] width 364 height 92
click at [1033, 254] on span "36 36" at bounding box center [1072, 260] width 173 height 19
click at [1033, 254] on input "36" at bounding box center [1072, 259] width 171 height 17
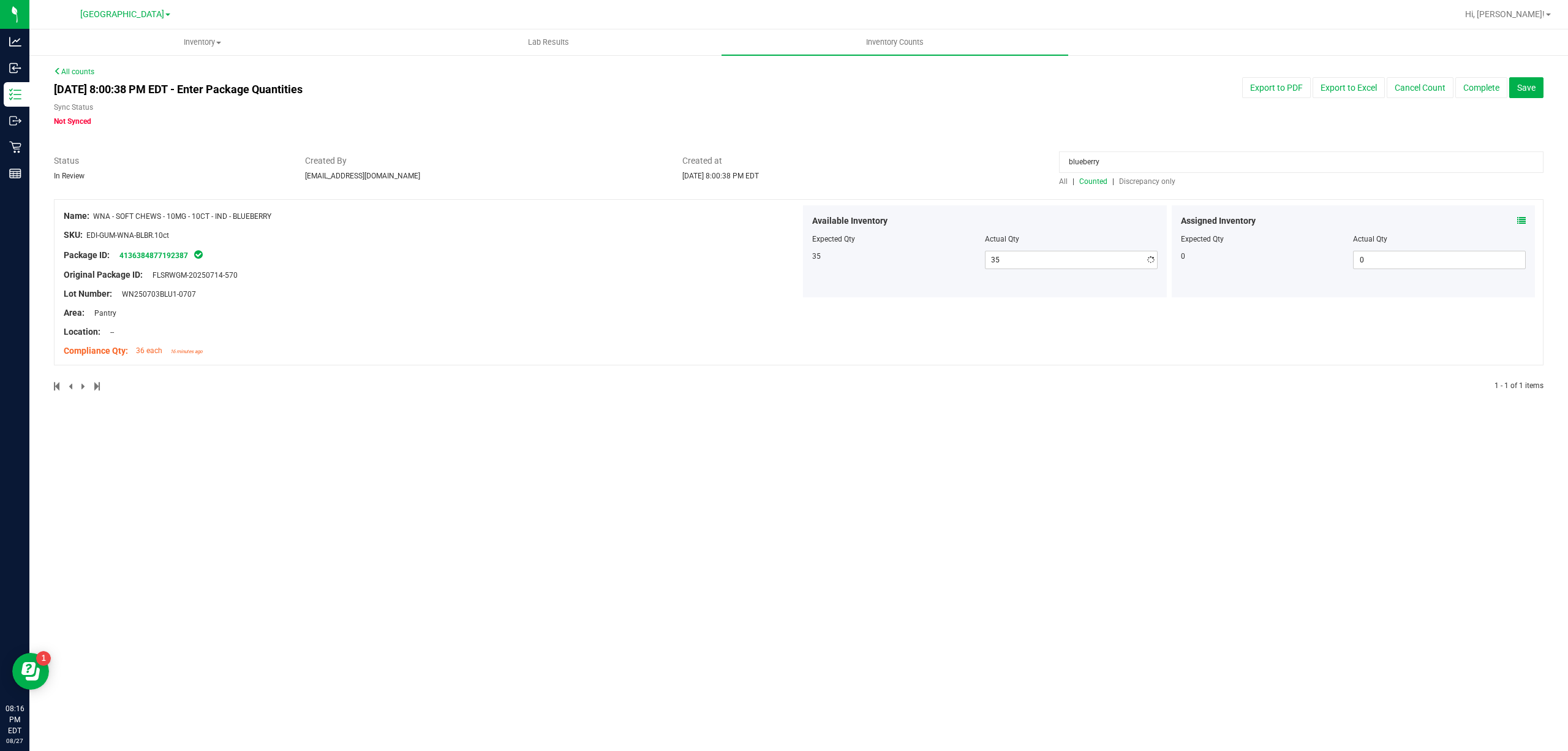
click at [1023, 154] on span "Created at" at bounding box center [862, 161] width 359 height 13
click at [1064, 162] on input "blueberry" at bounding box center [1301, 163] width 485 height 21
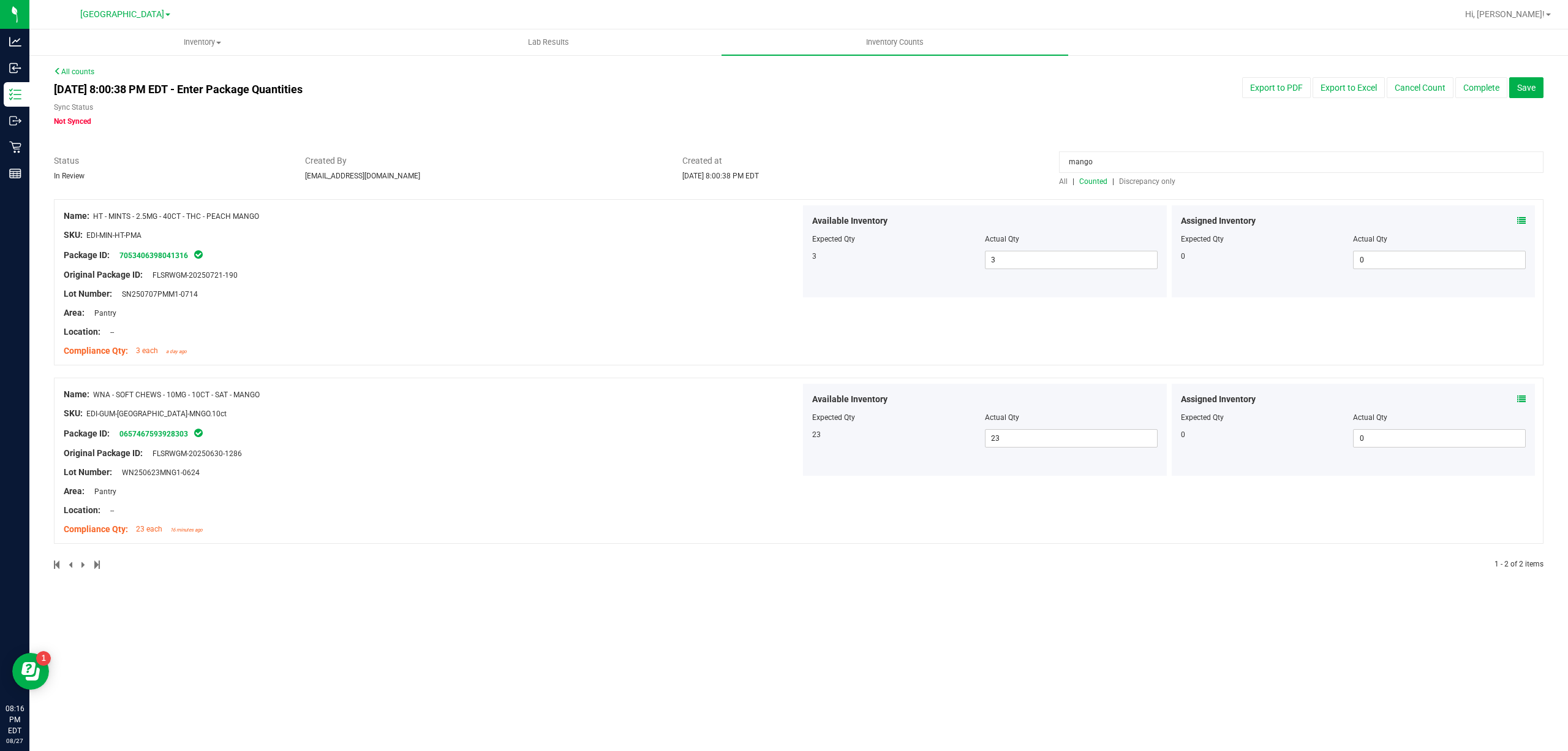
click at [1520, 390] on div "Assigned Inventory Expected Qty Actual Qty 0 0 0" at bounding box center [1354, 430] width 364 height 92
click at [1522, 392] on div "Assigned Inventory Expected Qty Actual Qty 0 0 0" at bounding box center [1354, 430] width 364 height 92
click at [1522, 394] on span at bounding box center [1522, 399] width 9 height 13
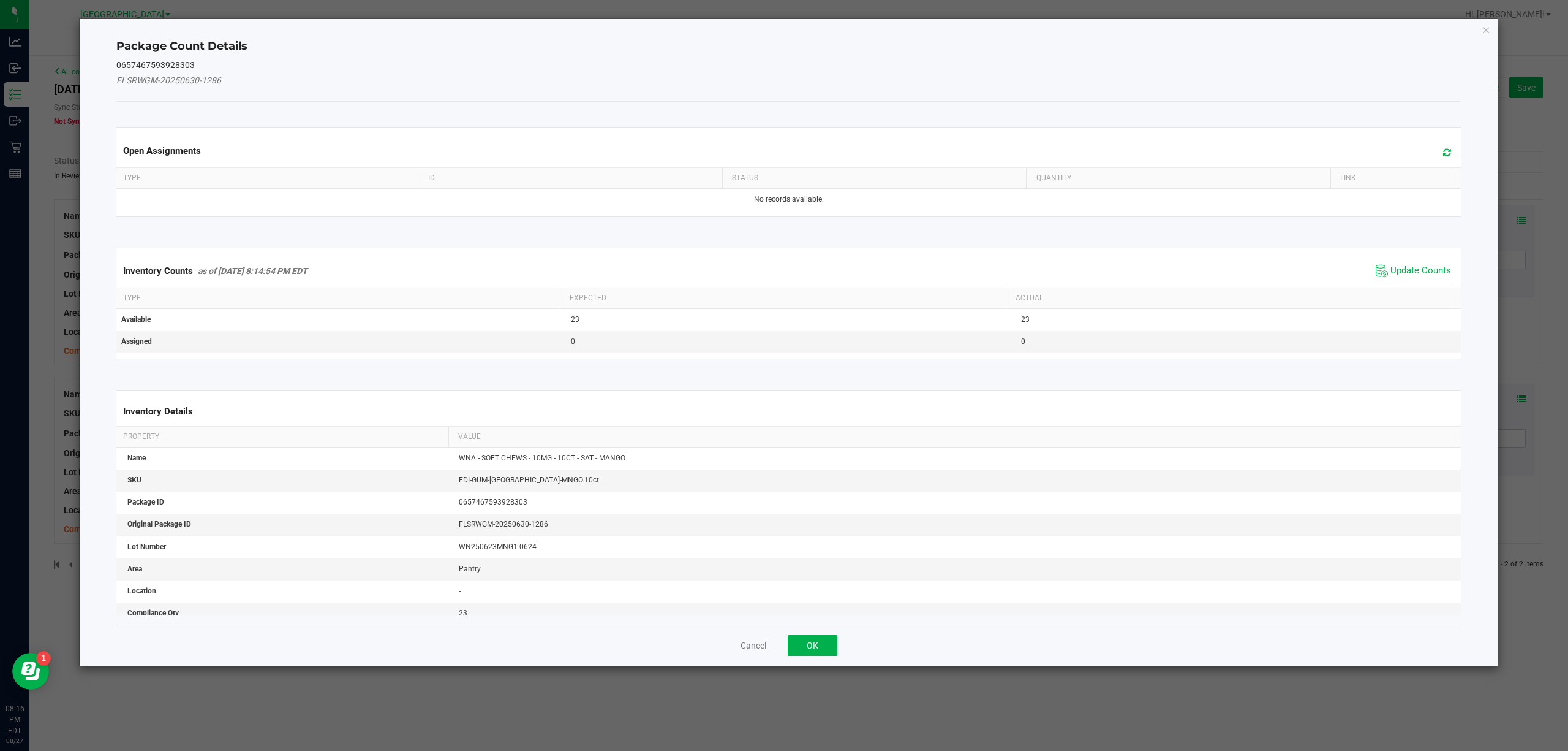
click at [1376, 275] on span "Update Counts" at bounding box center [1413, 271] width 81 height 19
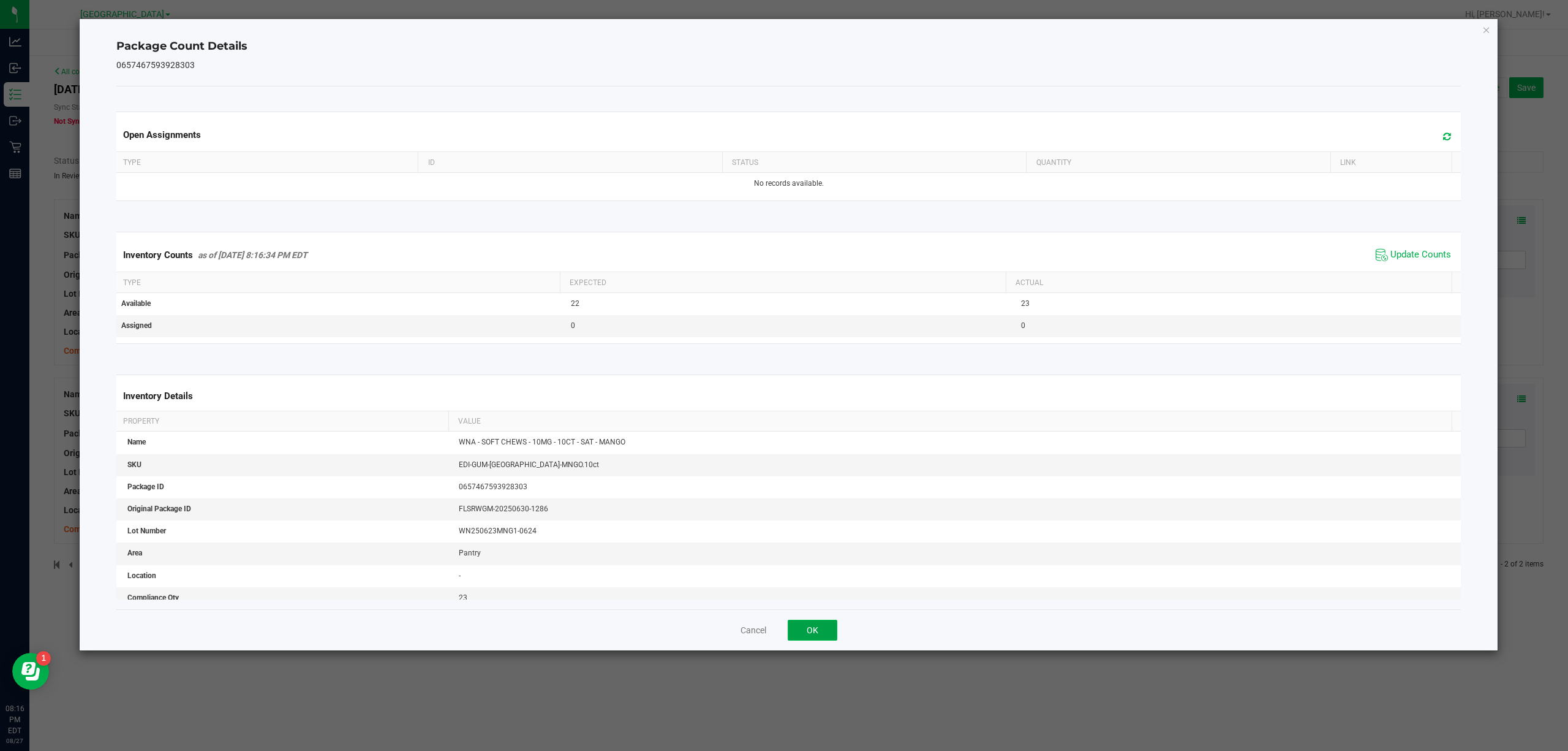
click at [802, 630] on button "OK" at bounding box center [813, 630] width 50 height 21
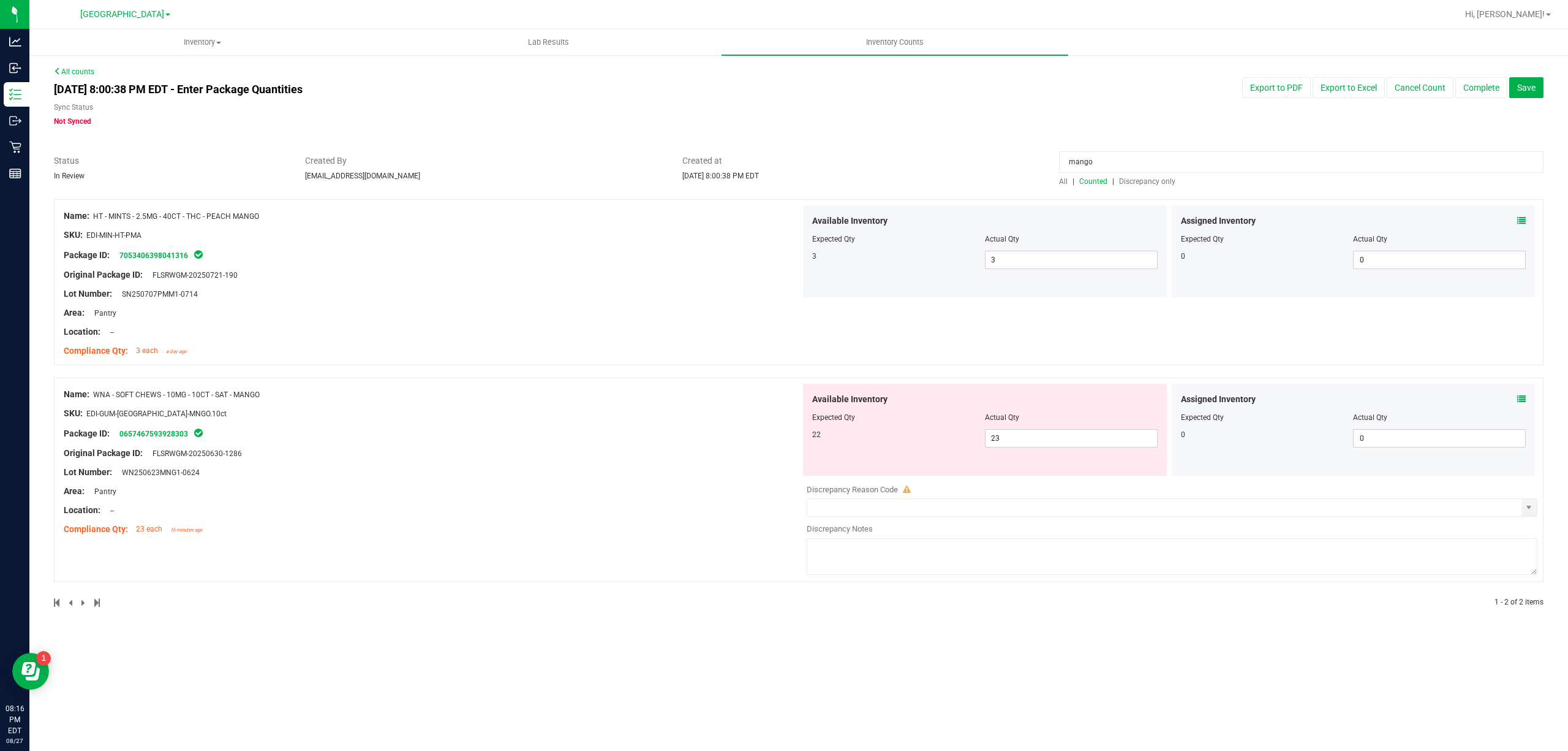
click at [1030, 450] on div "Available Inventory Expected Qty Actual Qty 22 23 23" at bounding box center [985, 430] width 364 height 92
click at [1032, 446] on span "23 23" at bounding box center [1072, 438] width 173 height 19
click at [1032, 446] on input "23" at bounding box center [1072, 438] width 171 height 17
click at [693, 441] on div at bounding box center [432, 444] width 737 height 6
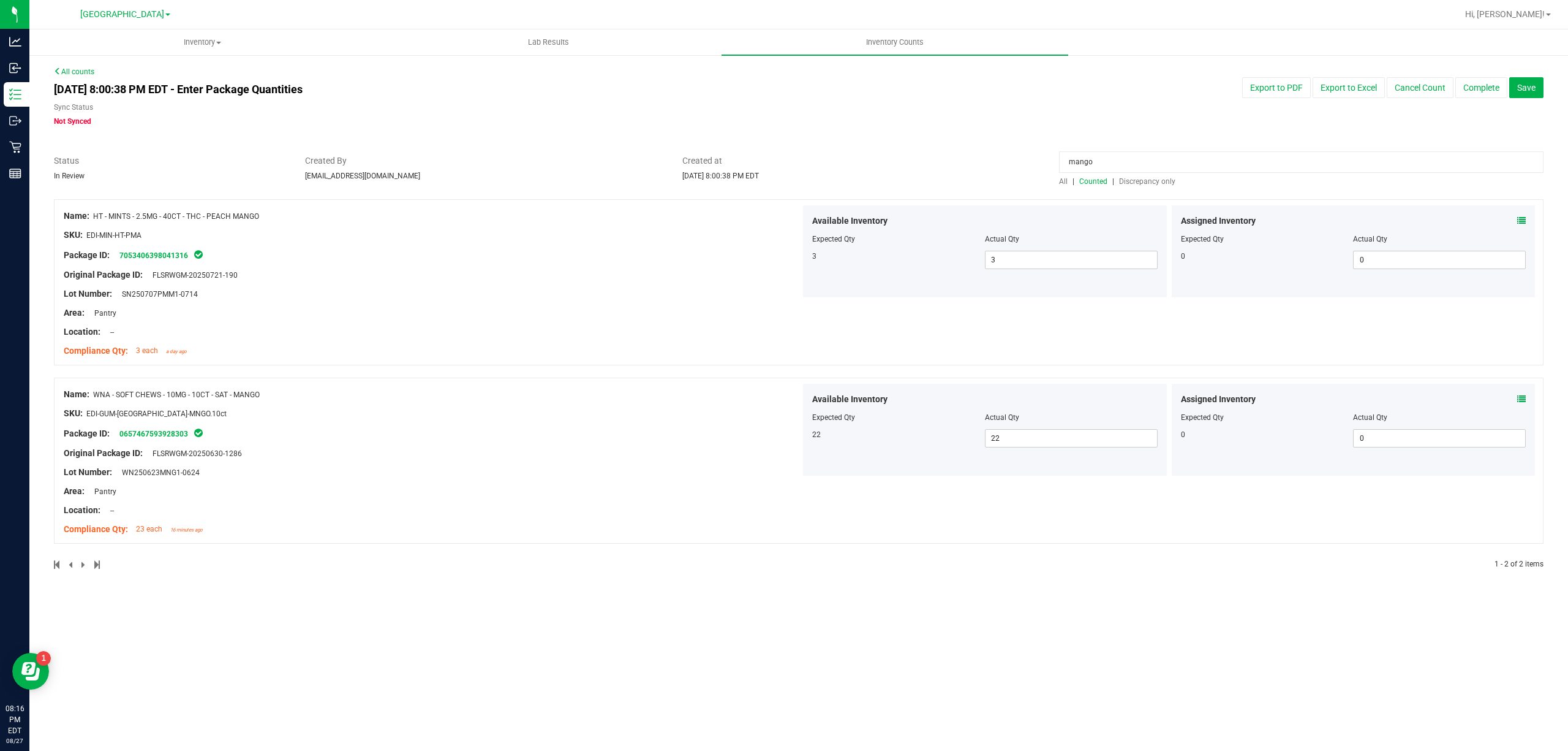
click at [1218, 160] on input "mango" at bounding box center [1301, 163] width 485 height 21
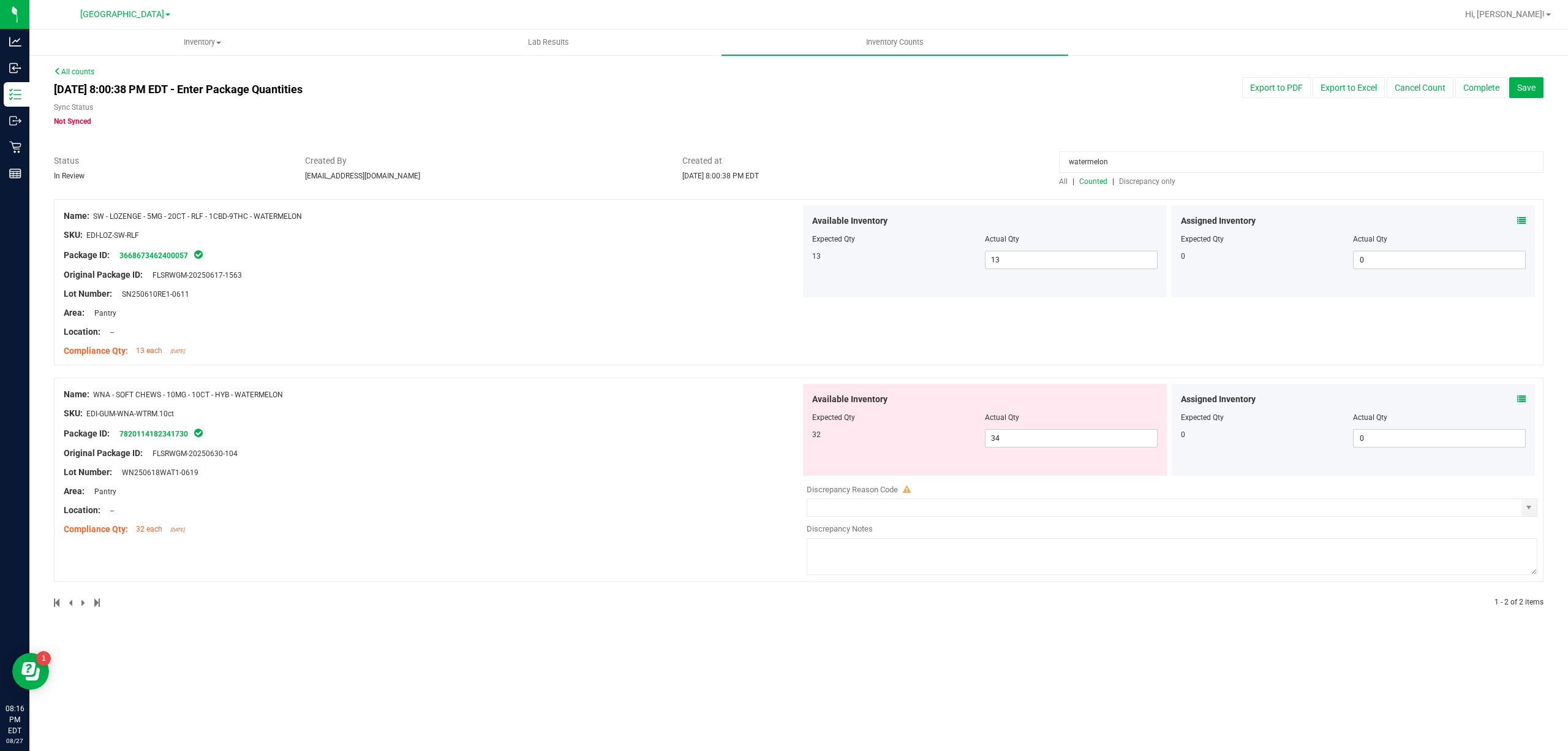
click at [1514, 398] on div "Assigned Inventory" at bounding box center [1354, 399] width 345 height 13
click at [1523, 396] on icon at bounding box center [1522, 399] width 9 height 9
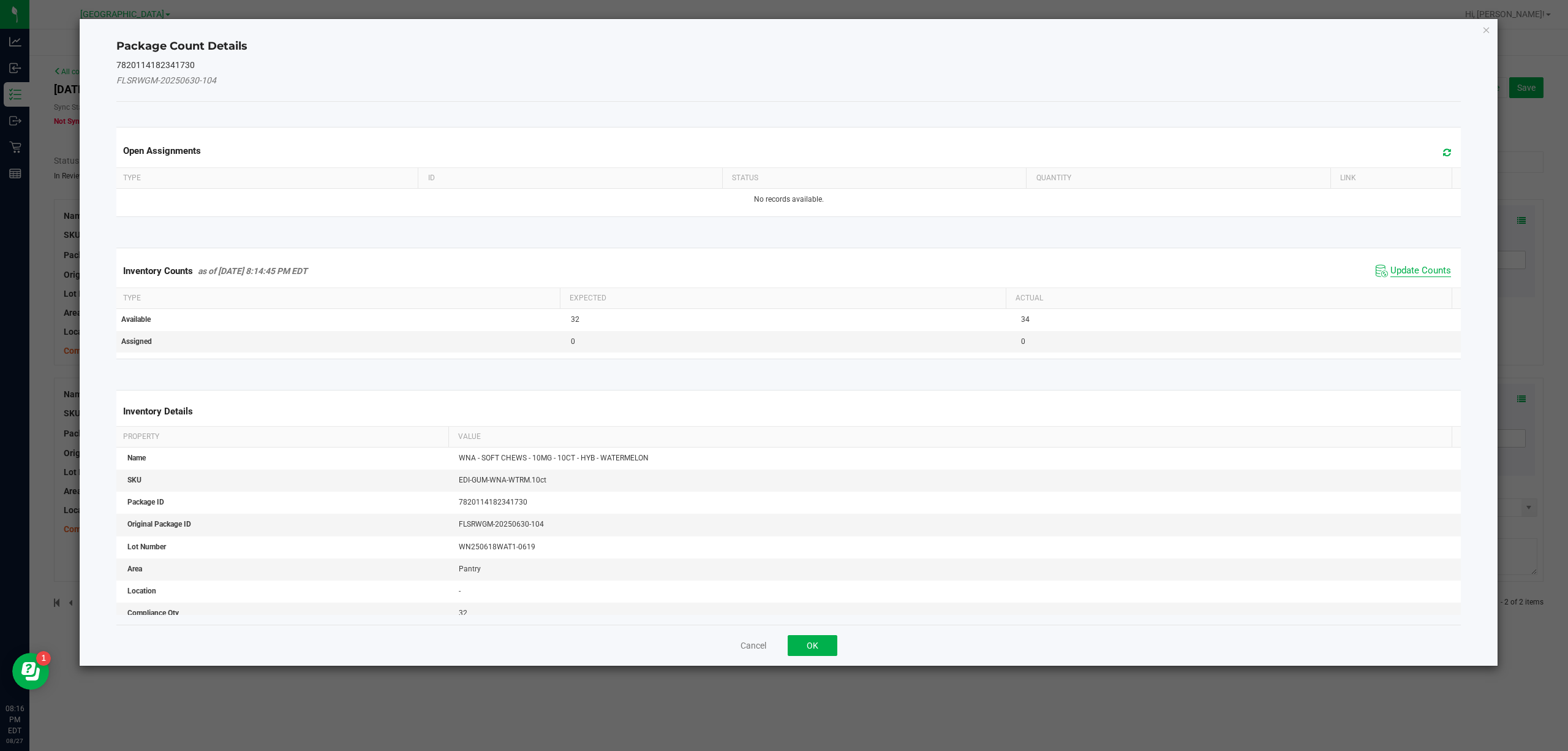
click at [1390, 276] on span "Update Counts" at bounding box center [1421, 271] width 61 height 13
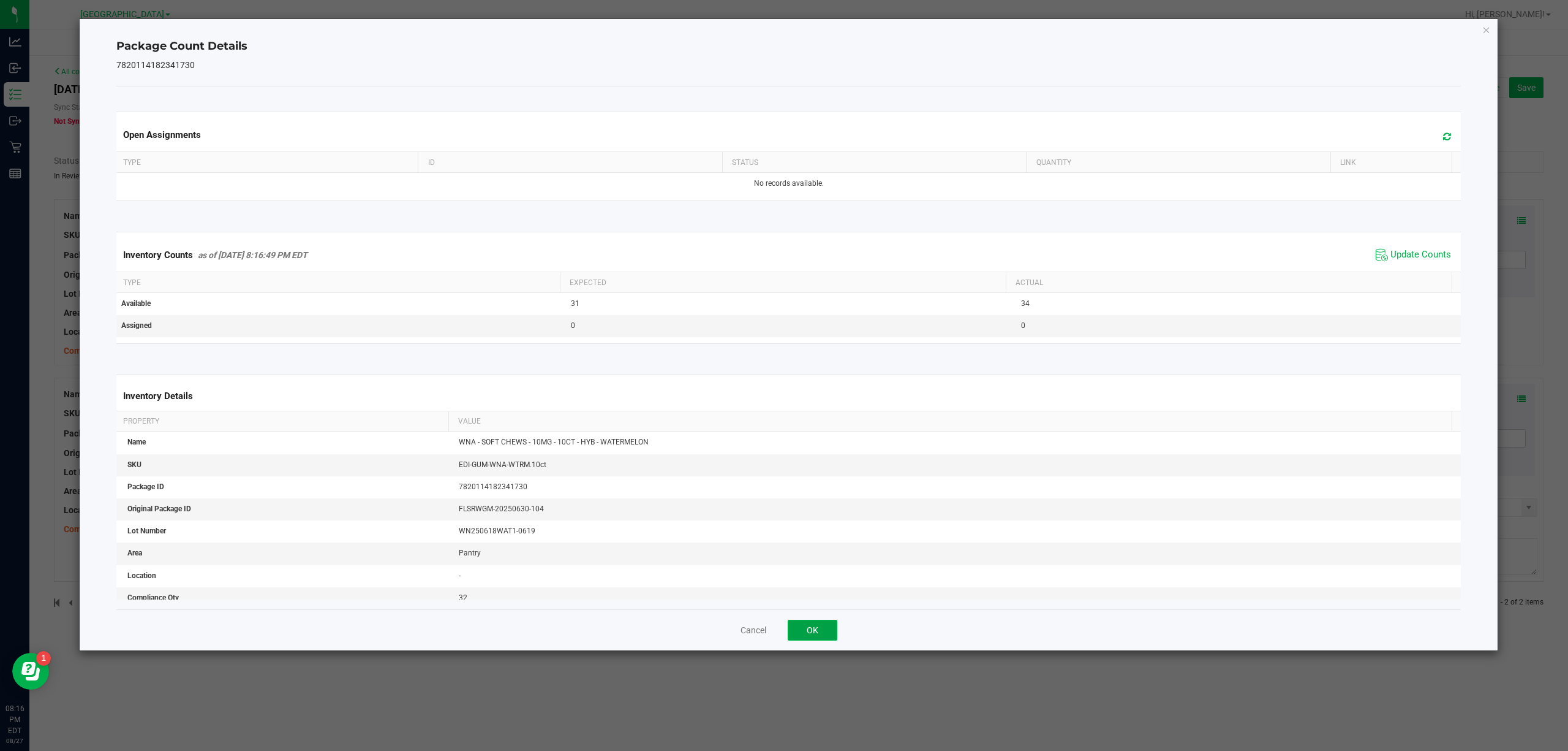
click at [802, 631] on button "OK" at bounding box center [813, 630] width 50 height 21
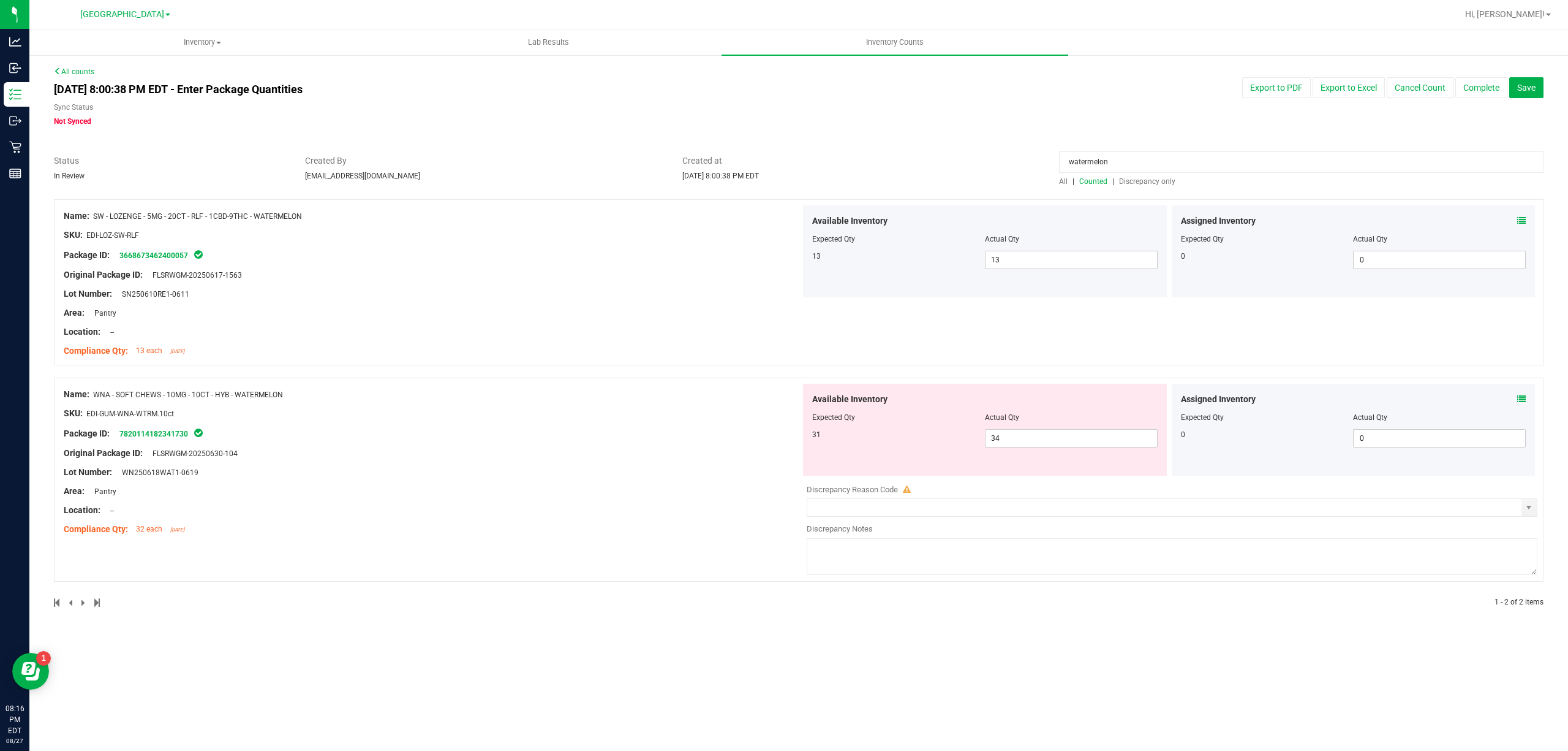
click at [966, 374] on div at bounding box center [799, 371] width 1490 height 13
click at [976, 391] on div "Available Inventory Expected Qty Actual Qty 31 34 34" at bounding box center [985, 430] width 364 height 92
click at [998, 438] on span "34 34" at bounding box center [1072, 438] width 173 height 19
click at [998, 438] on input "34" at bounding box center [1072, 438] width 171 height 17
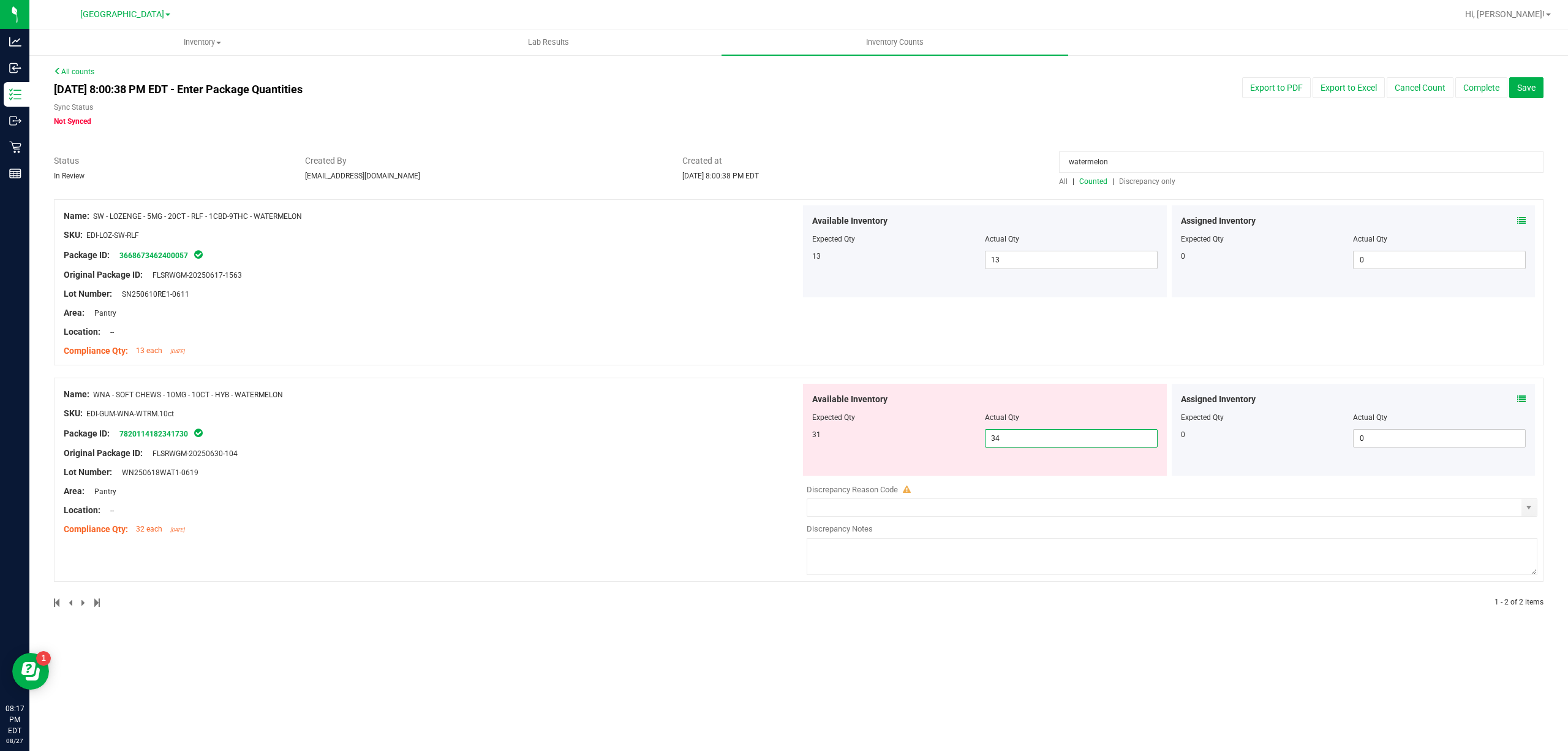
click at [1114, 445] on input "34" at bounding box center [1072, 438] width 171 height 17
click at [989, 330] on div "Name: SW - LOZENGE - 5MG - 20CT - RLF - 1CBD-9THC - WATERMELON SKU: EDI-LOZ-SW-…" at bounding box center [799, 282] width 1490 height 166
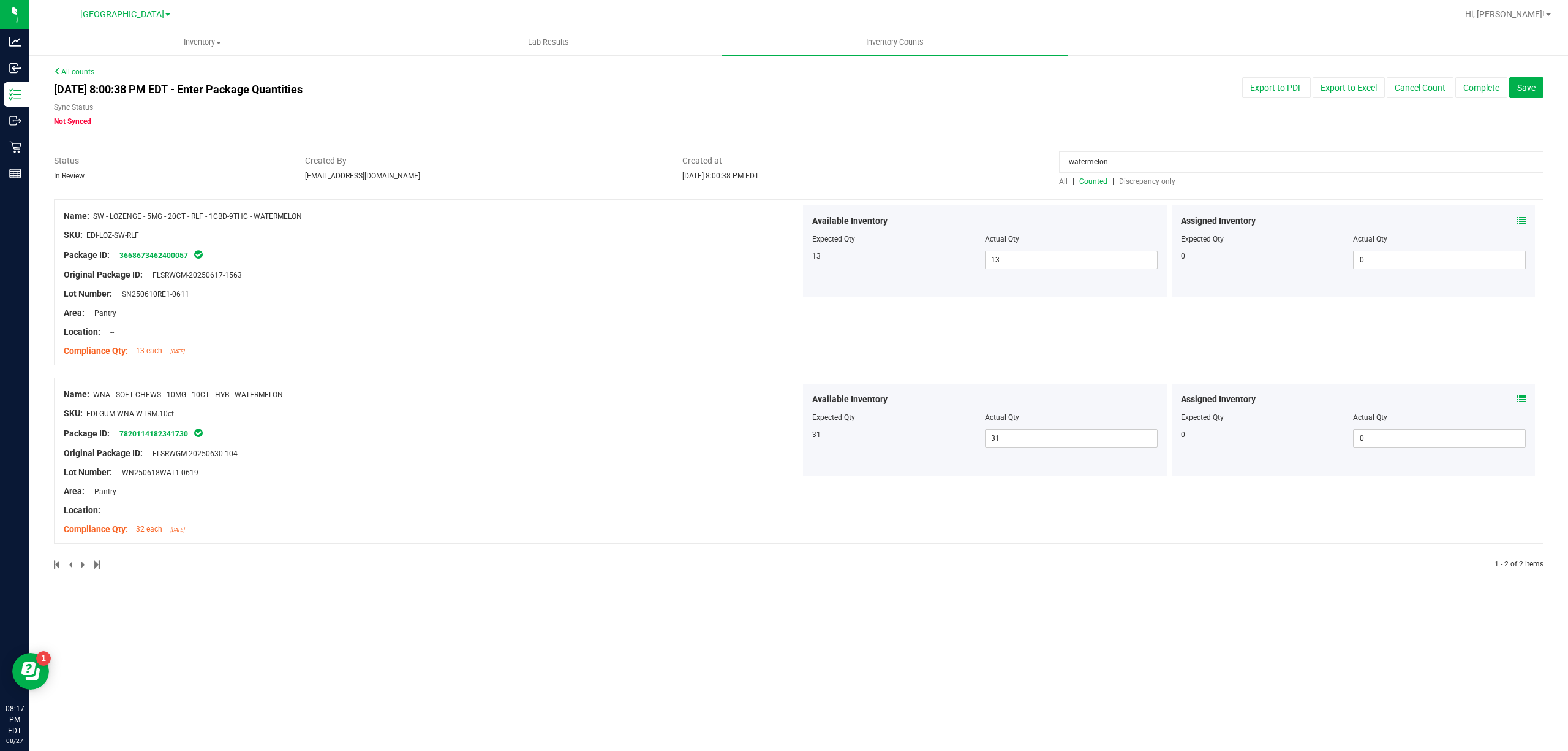
click at [1174, 165] on input "watermelon" at bounding box center [1301, 163] width 485 height 21
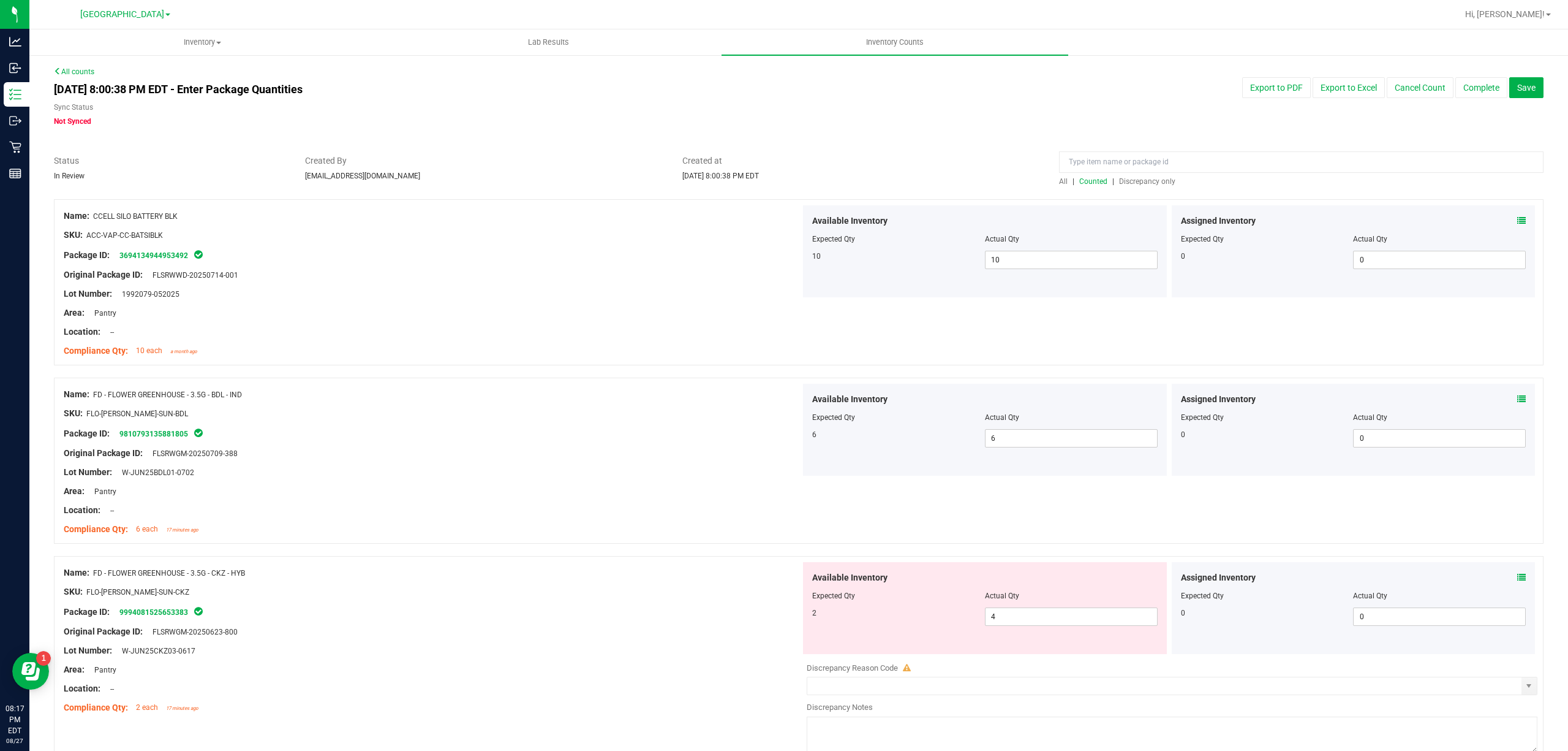
click at [1174, 175] on div at bounding box center [1301, 165] width 485 height 21
click at [1174, 172] on input at bounding box center [1301, 163] width 485 height 21
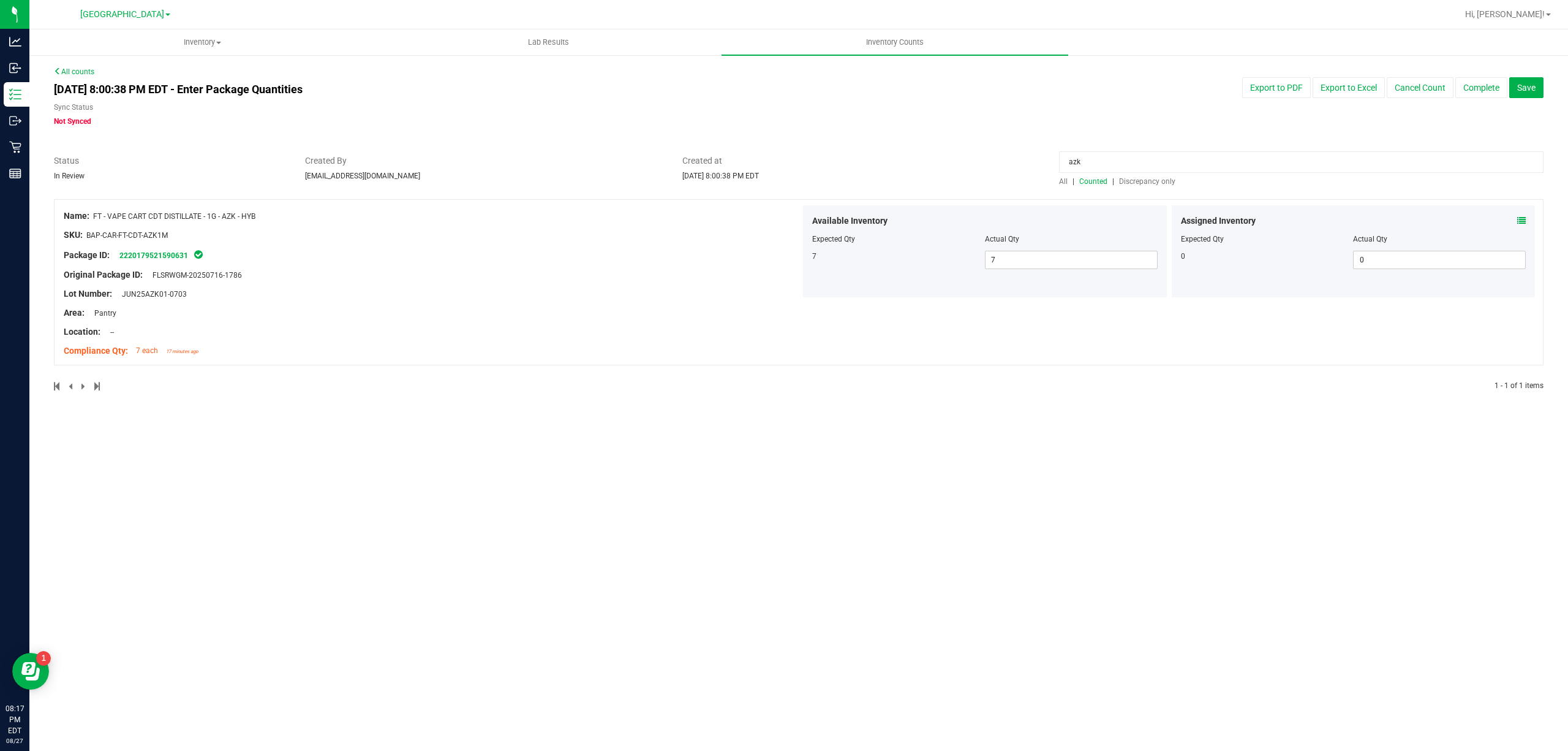
click at [1162, 183] on span "Discrepancy only" at bounding box center [1147, 181] width 56 height 9
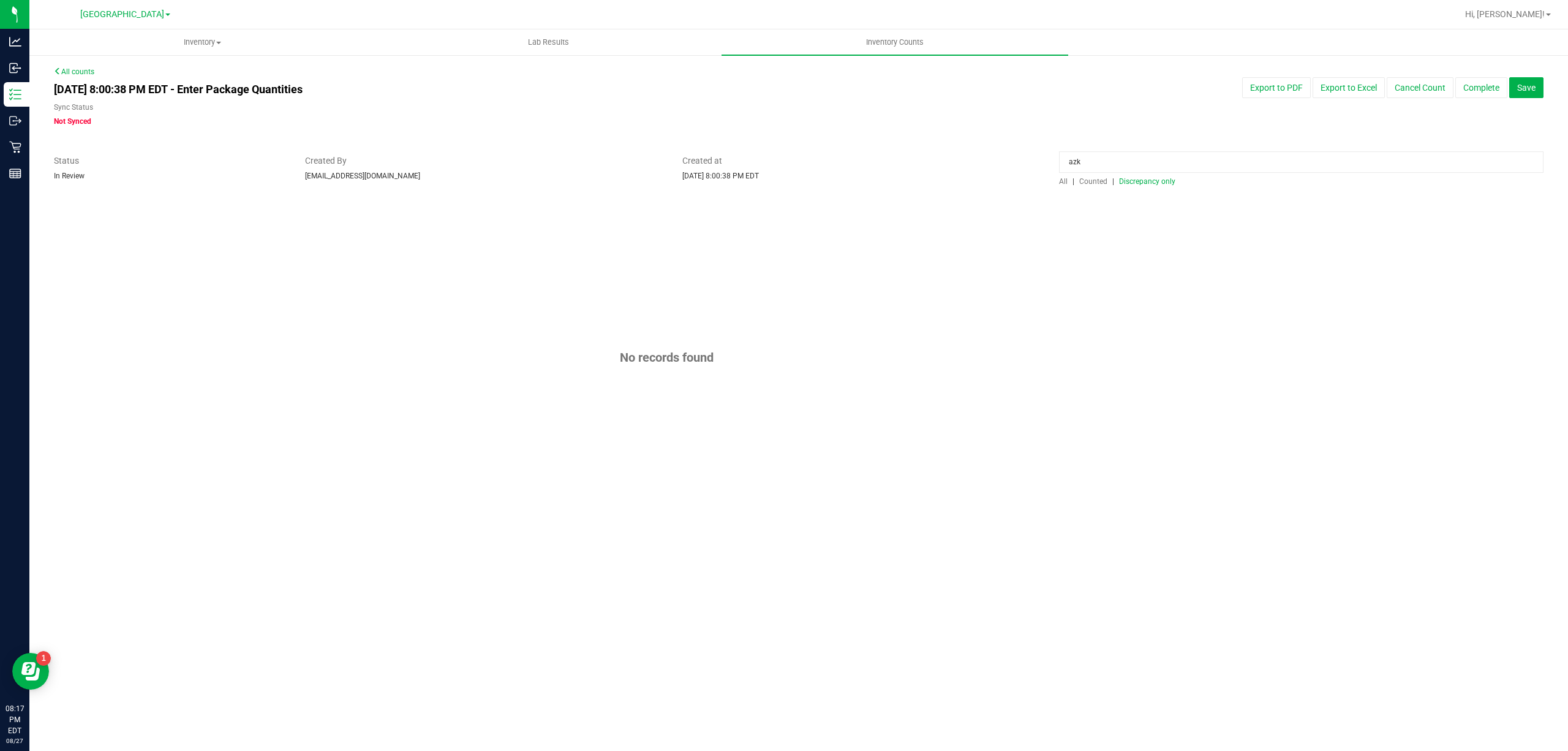
click at [1099, 187] on div at bounding box center [799, 193] width 1490 height 13
click at [1099, 183] on span "Counted" at bounding box center [1094, 181] width 29 height 9
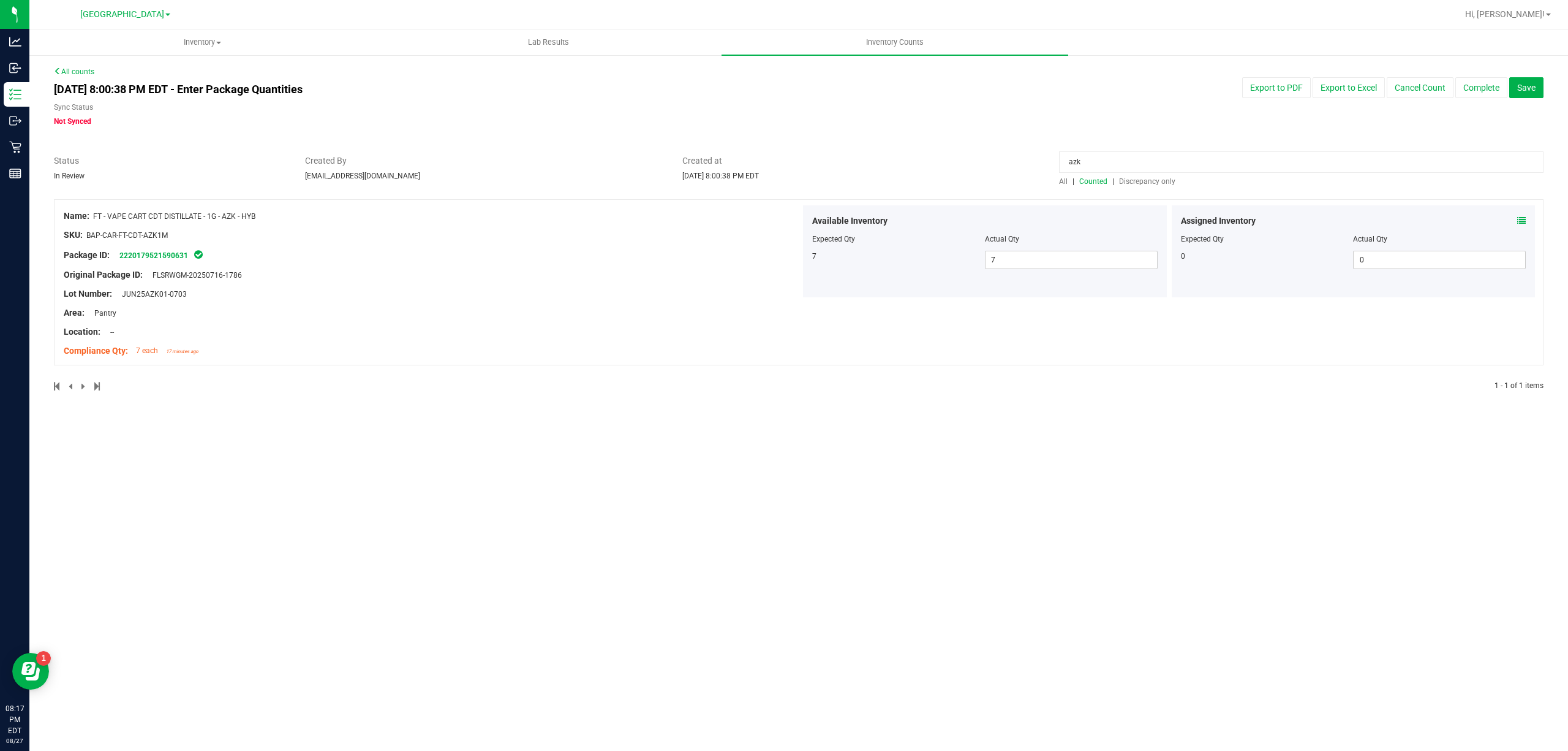
click at [1525, 221] on div "Assigned Inventory Expected Qty Actual Qty 0 0 0" at bounding box center [1354, 251] width 364 height 92
click at [1522, 221] on icon at bounding box center [1522, 221] width 9 height 9
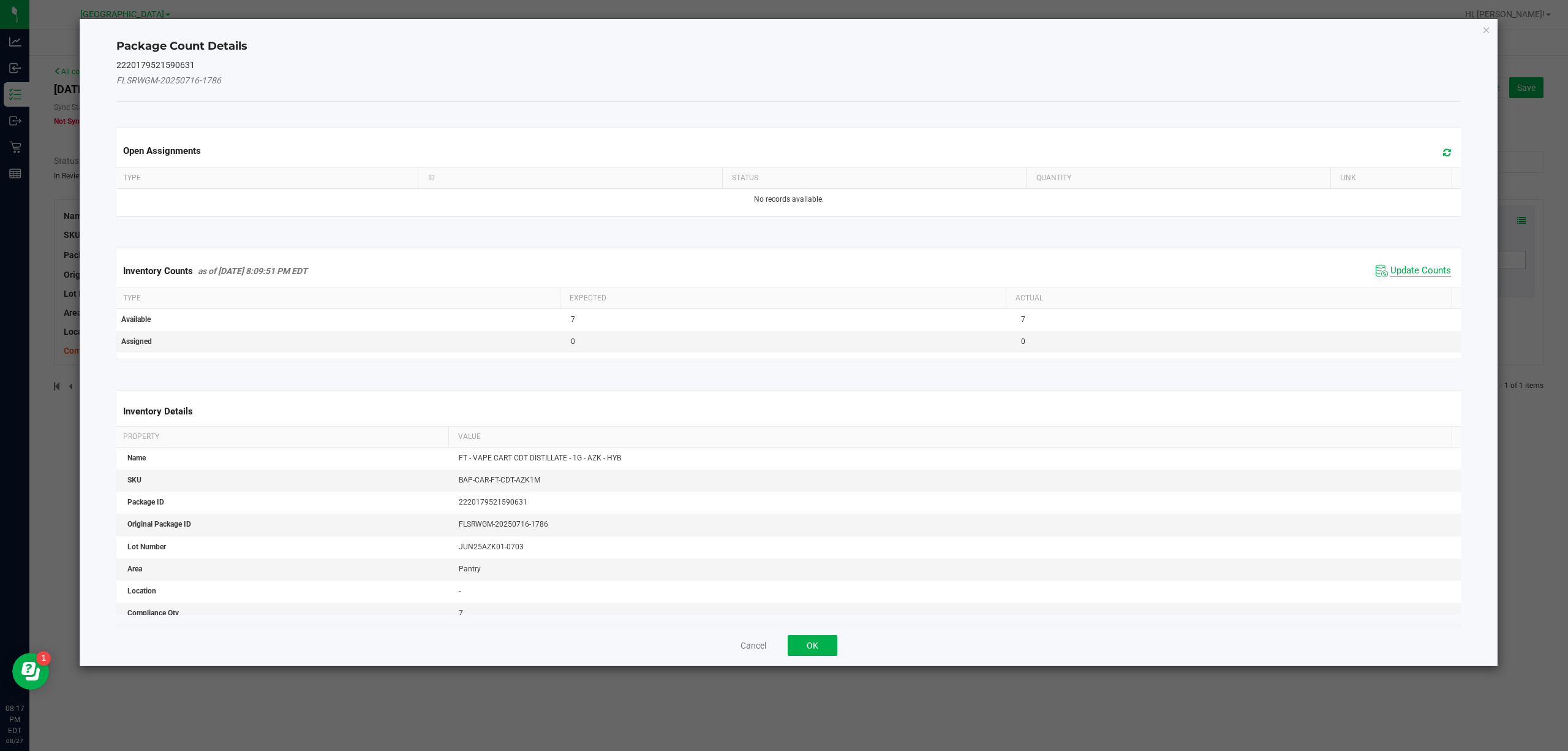
click at [1415, 271] on span "Update Counts" at bounding box center [1421, 271] width 61 height 13
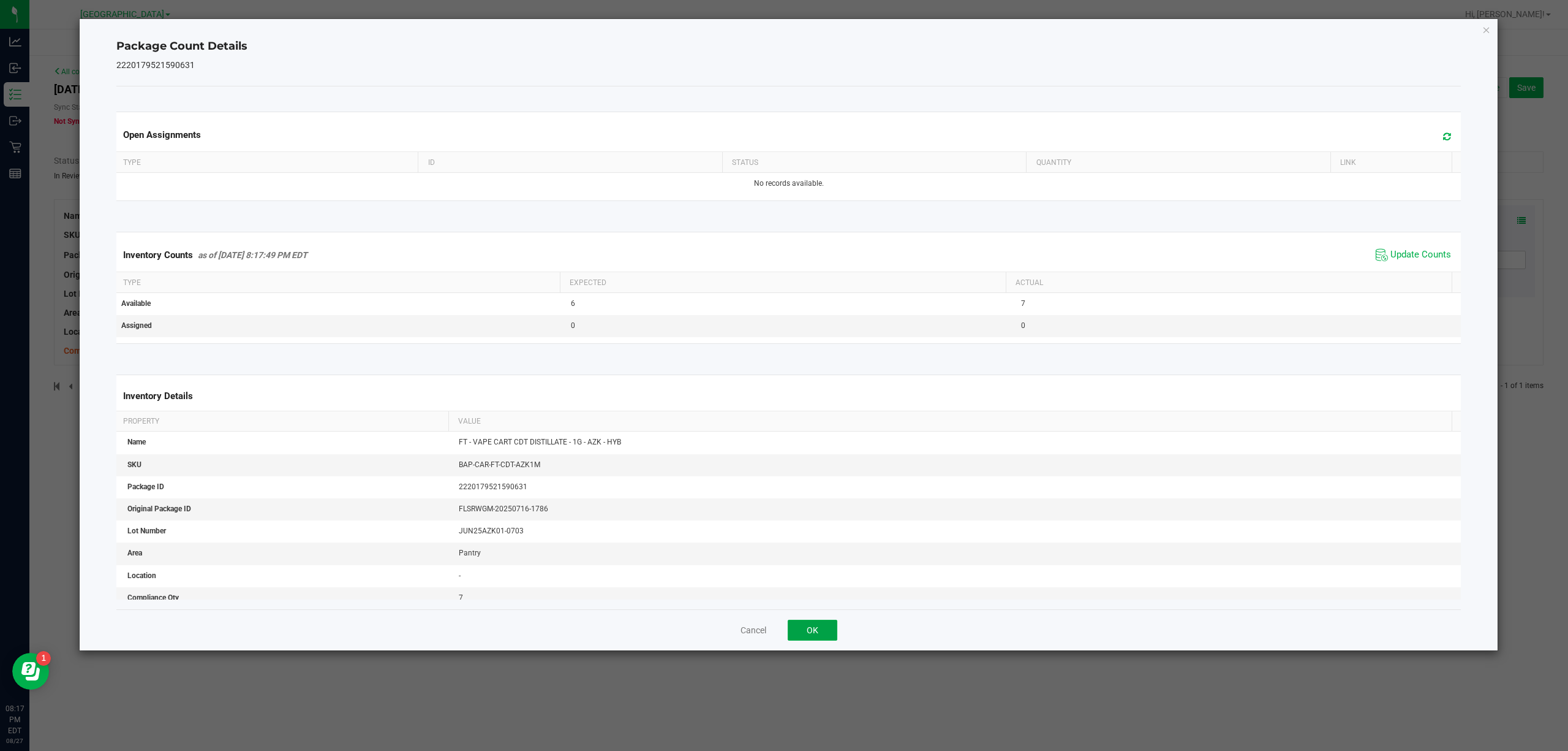
drag, startPoint x: 826, startPoint y: 629, endPoint x: 848, endPoint y: 602, distance: 34.8
click at [829, 629] on button "OK" at bounding box center [813, 630] width 50 height 21
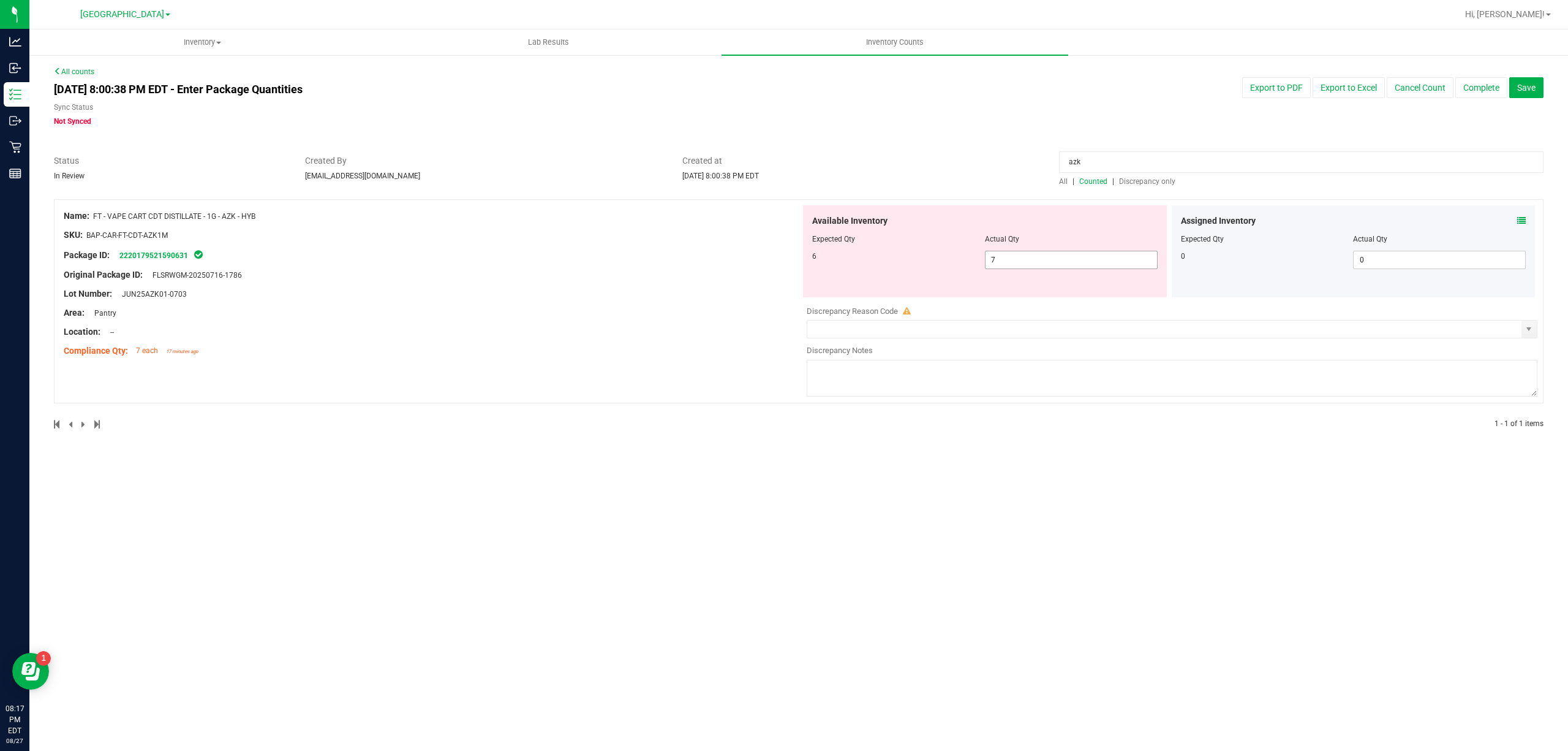
click at [1001, 253] on span "7 7" at bounding box center [1072, 260] width 173 height 19
click at [1001, 254] on input "7" at bounding box center [1072, 259] width 171 height 17
click at [1116, 160] on input "azk" at bounding box center [1301, 163] width 485 height 21
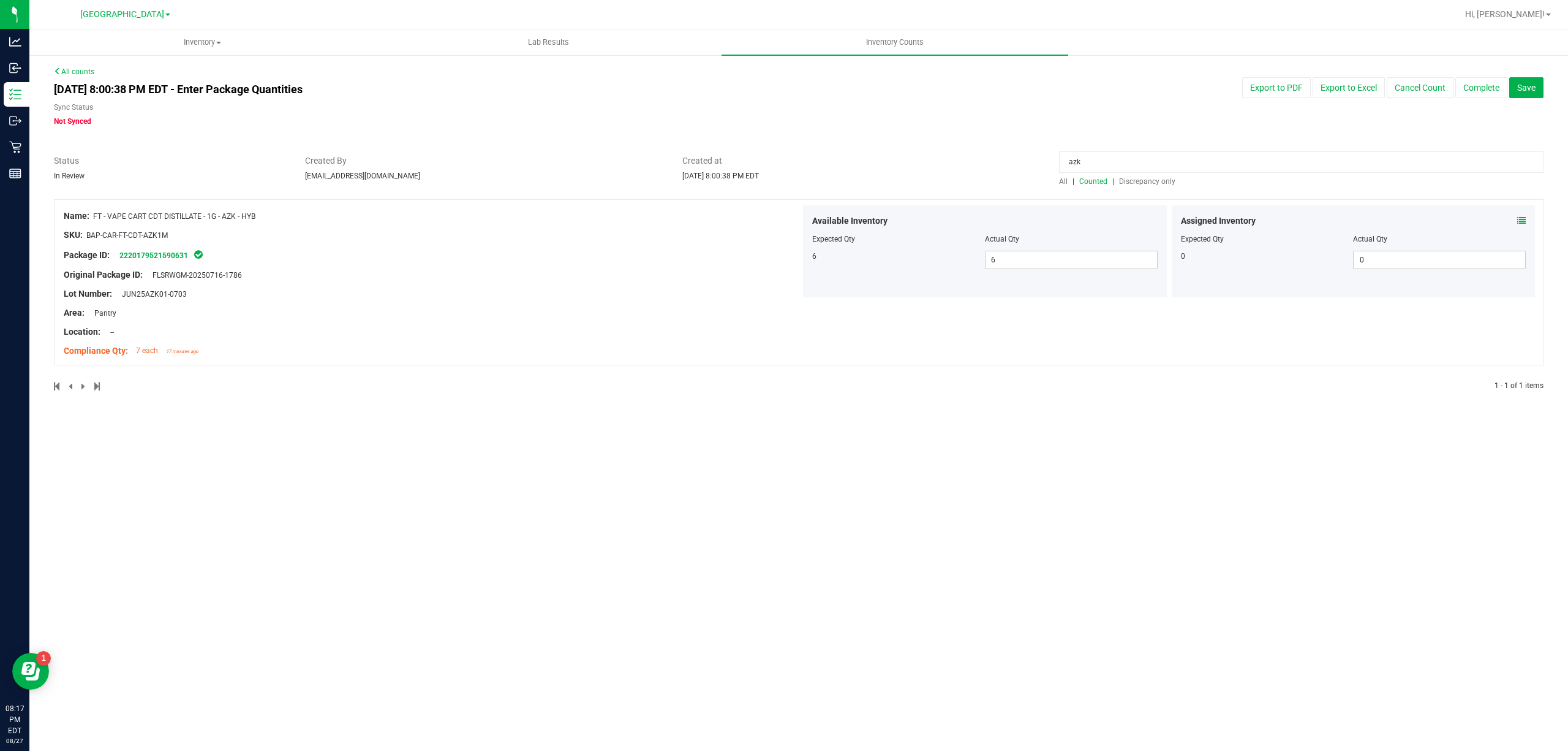
click at [1116, 160] on input "azk" at bounding box center [1301, 163] width 485 height 21
drag, startPoint x: 1150, startPoint y: 164, endPoint x: 1146, endPoint y: 179, distance: 15.5
click at [1146, 179] on div "All | Counted | Discrepancy only" at bounding box center [1302, 171] width 503 height 32
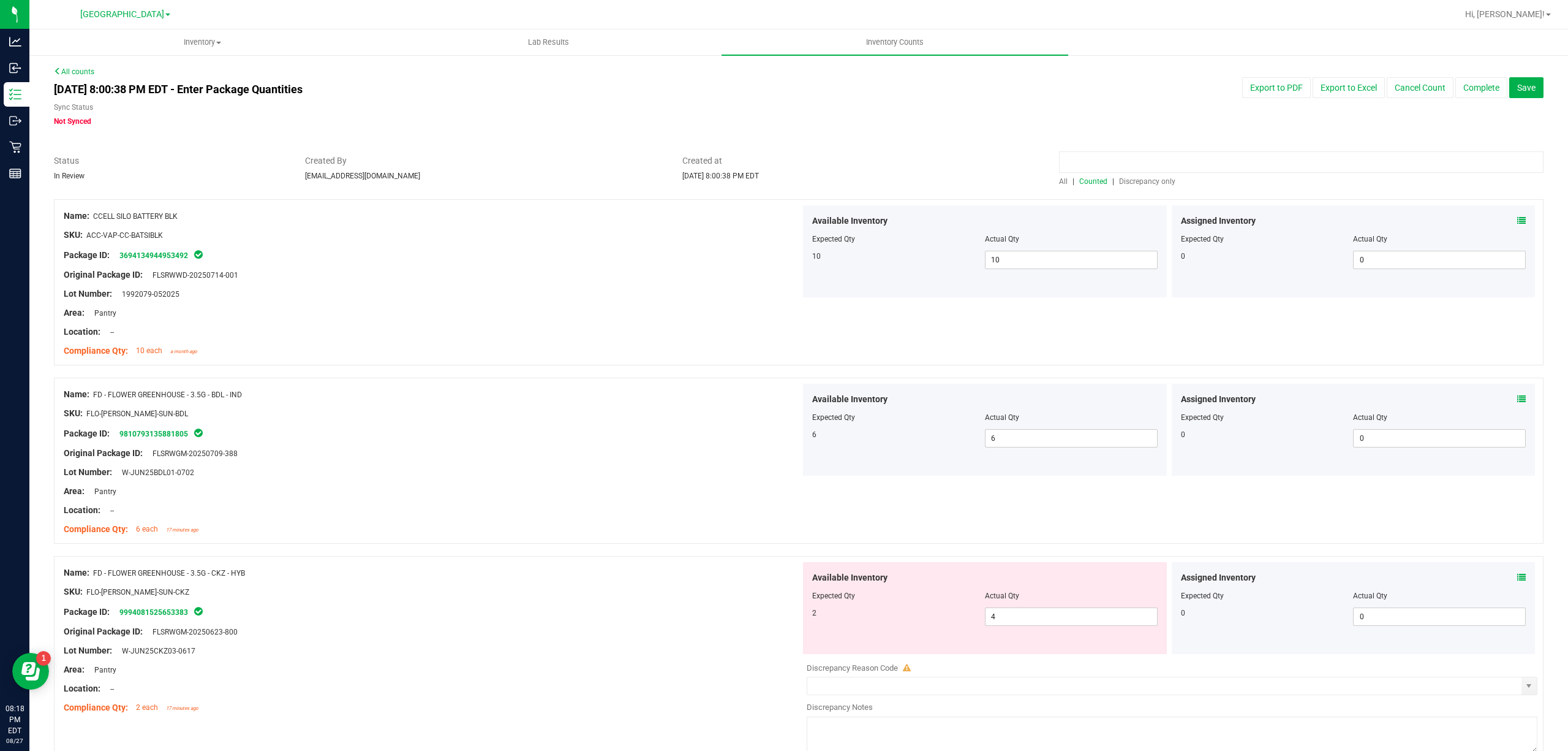
click at [1162, 169] on input at bounding box center [1301, 163] width 485 height 21
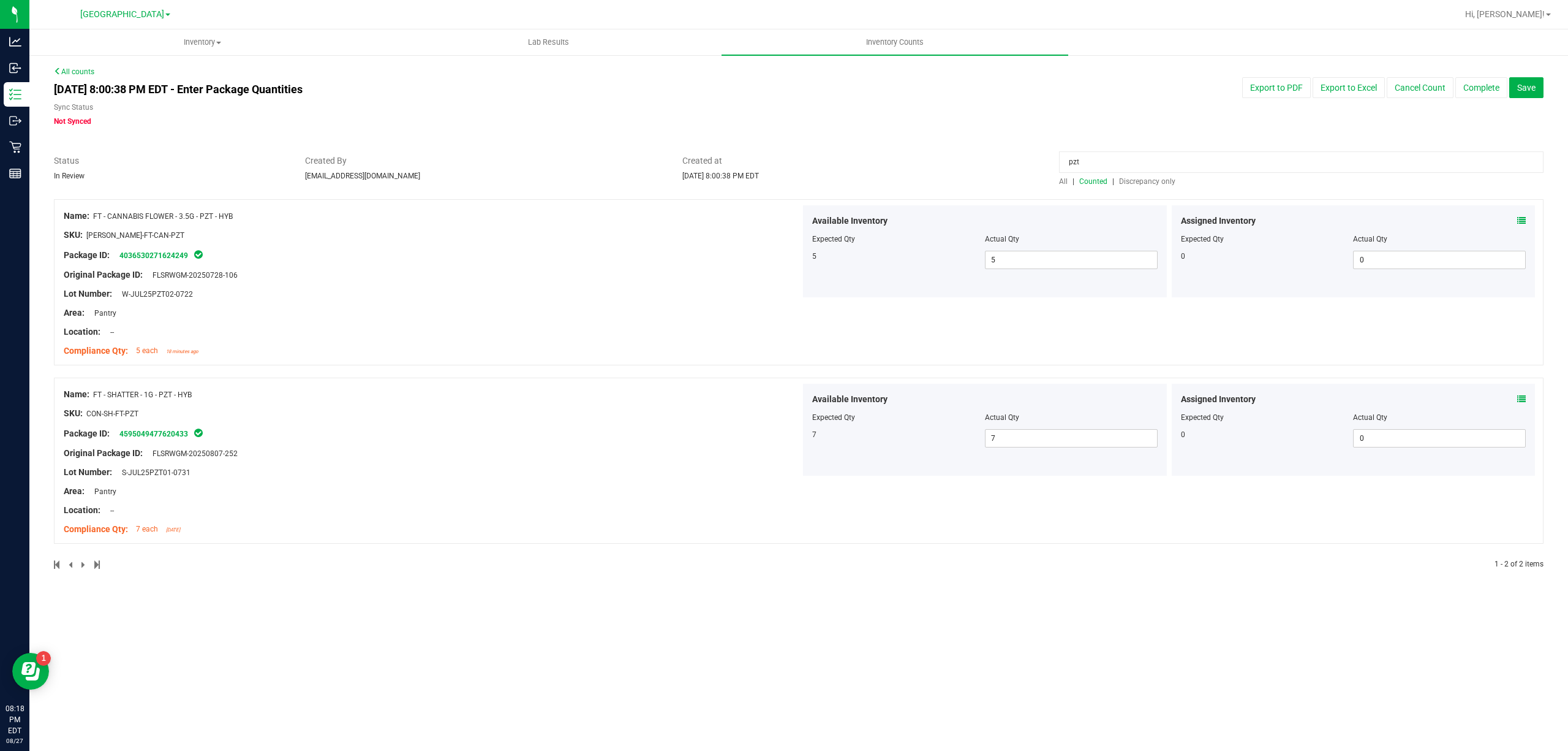
click at [1520, 219] on icon at bounding box center [1522, 221] width 9 height 9
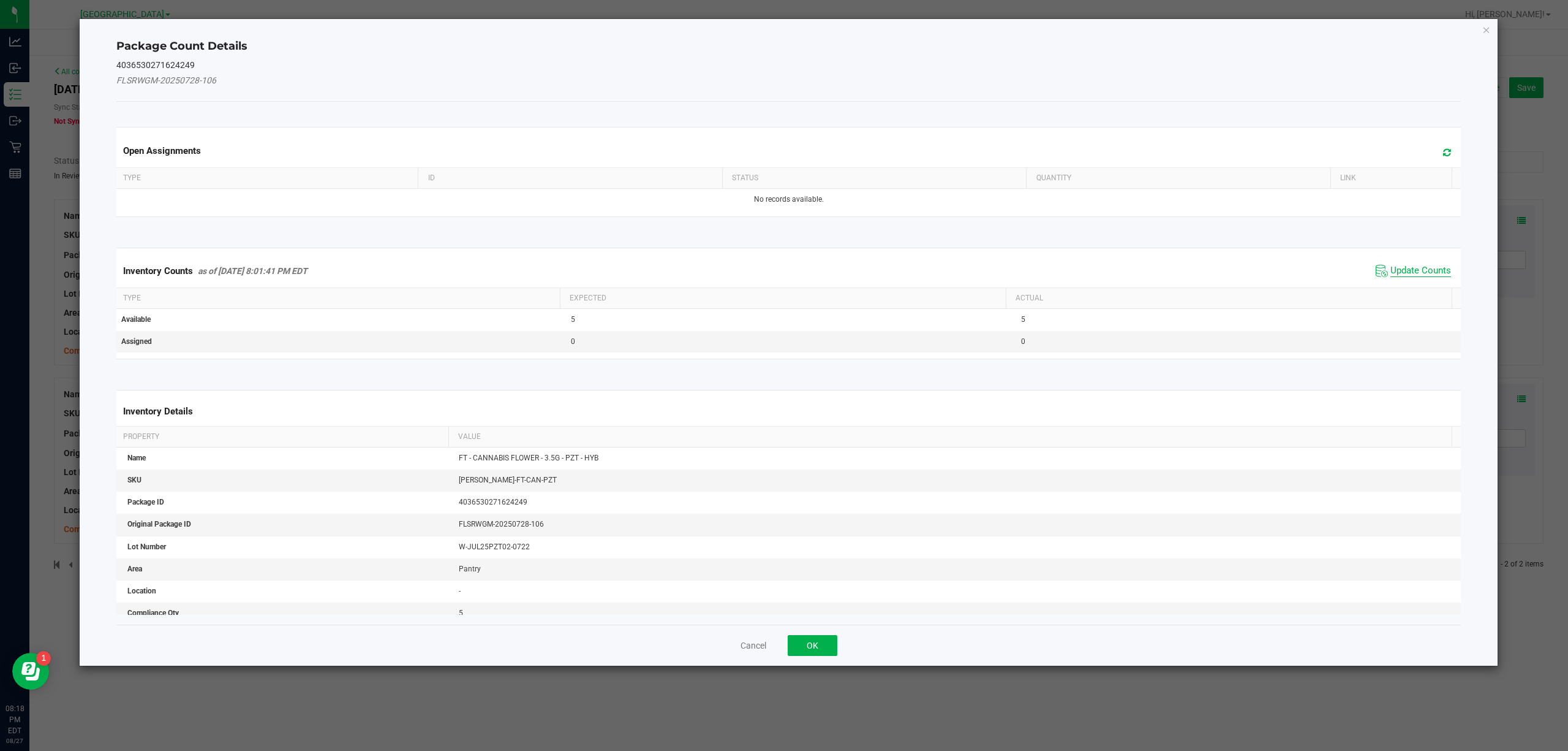
click at [1390, 272] on span "Update Counts" at bounding box center [1421, 271] width 61 height 13
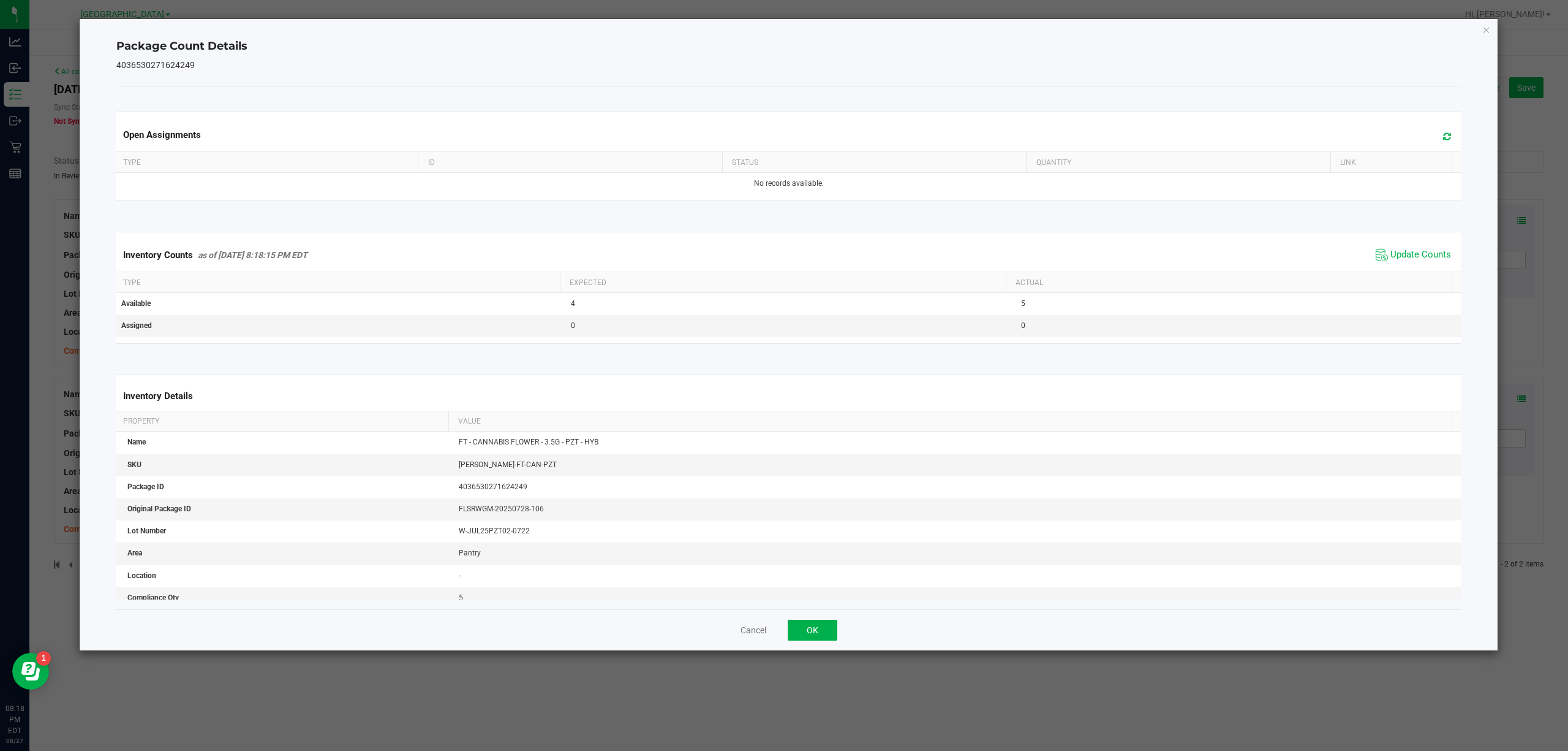
click at [794, 642] on div "Cancel OK" at bounding box center [789, 630] width 1346 height 41
click at [805, 629] on button "OK" at bounding box center [813, 630] width 50 height 21
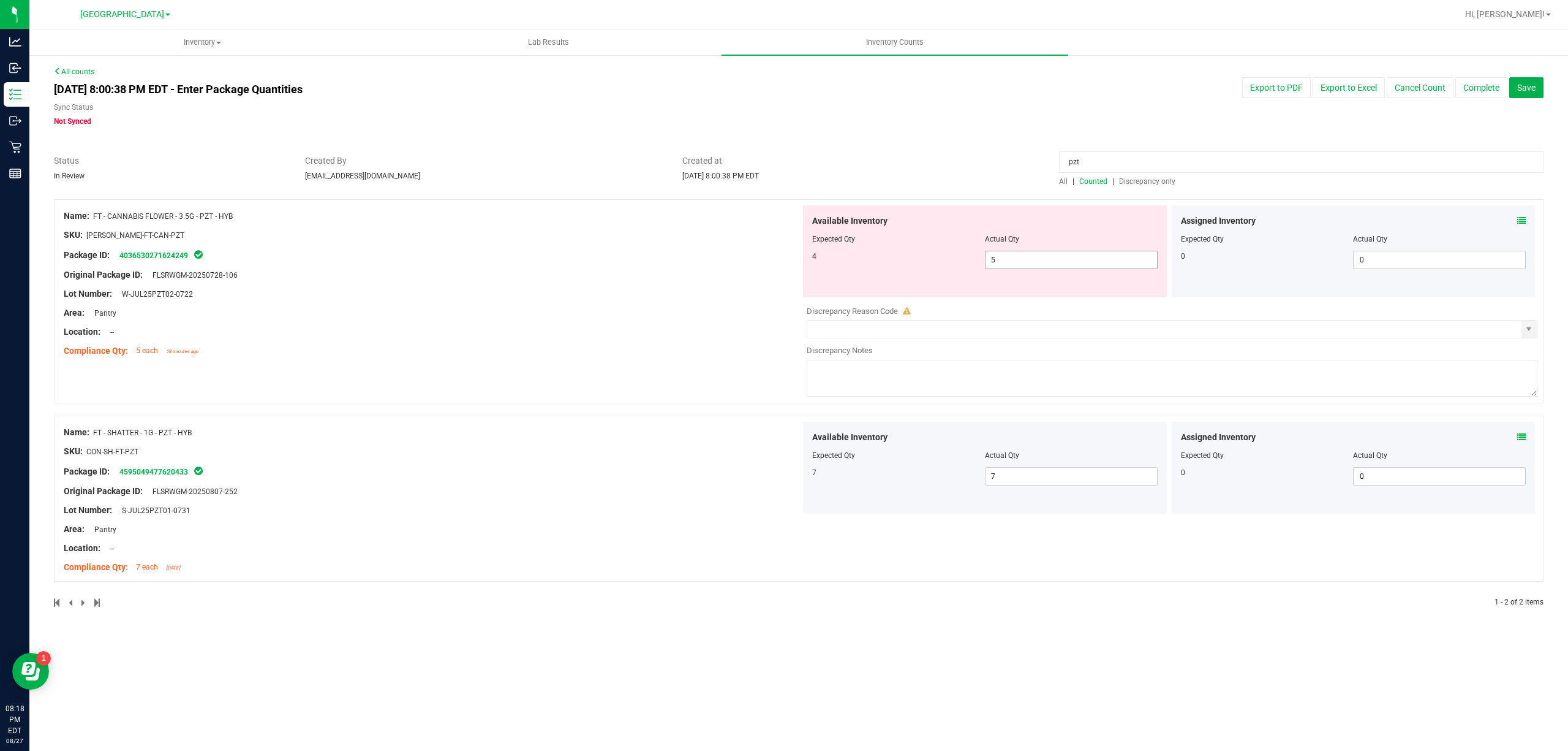
click at [1039, 248] on div at bounding box center [984, 247] width 345 height 6
click at [1038, 251] on span "5 5" at bounding box center [1072, 260] width 173 height 19
click at [1033, 263] on span "5 5" at bounding box center [1072, 260] width 173 height 19
click at [1033, 263] on input "5" at bounding box center [1072, 259] width 171 height 17
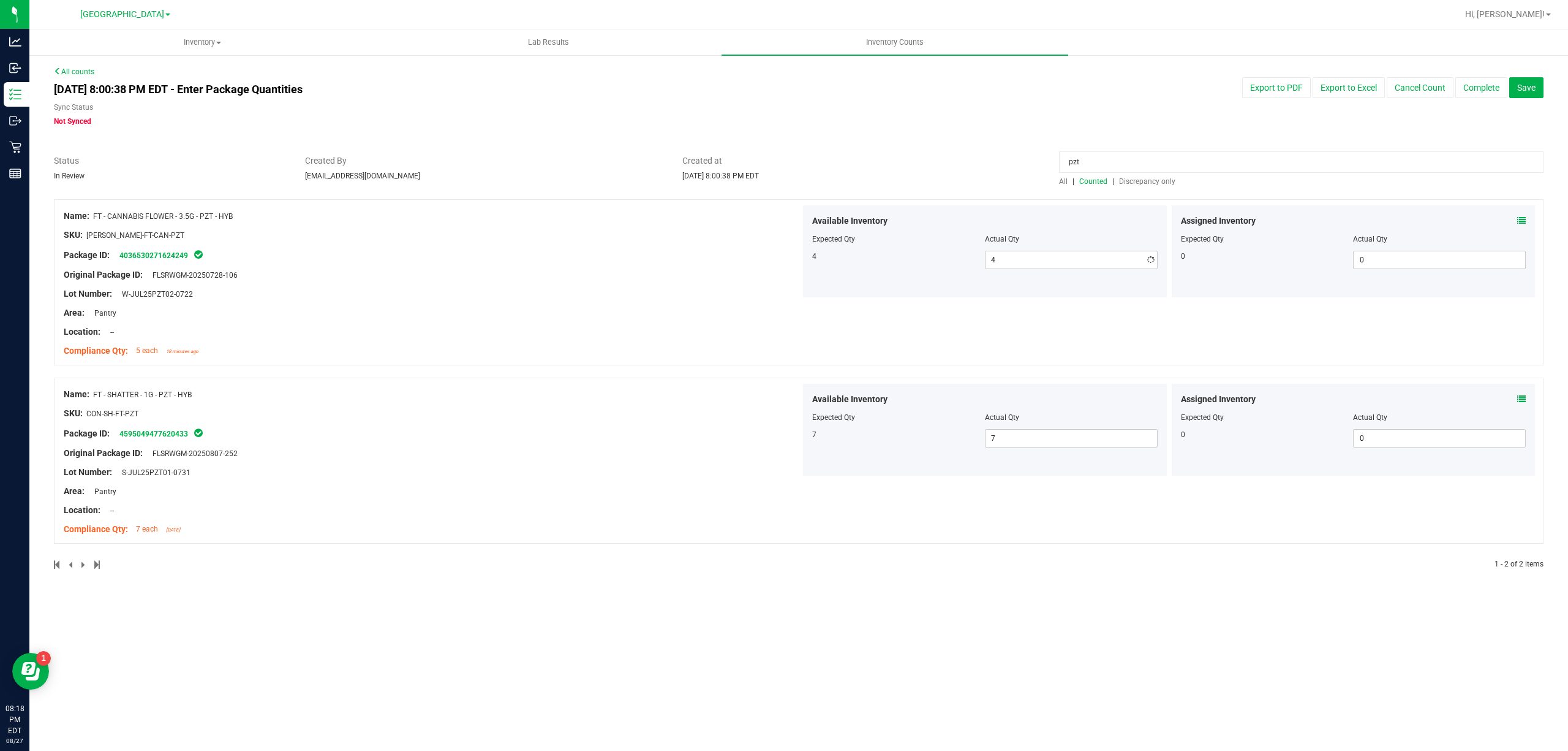
click at [988, 170] on div "Created at [DATE] 8:00:38 PM EDT" at bounding box center [861, 168] width 377 height 27
click at [1162, 181] on span "Discrepancy only" at bounding box center [1147, 181] width 56 height 9
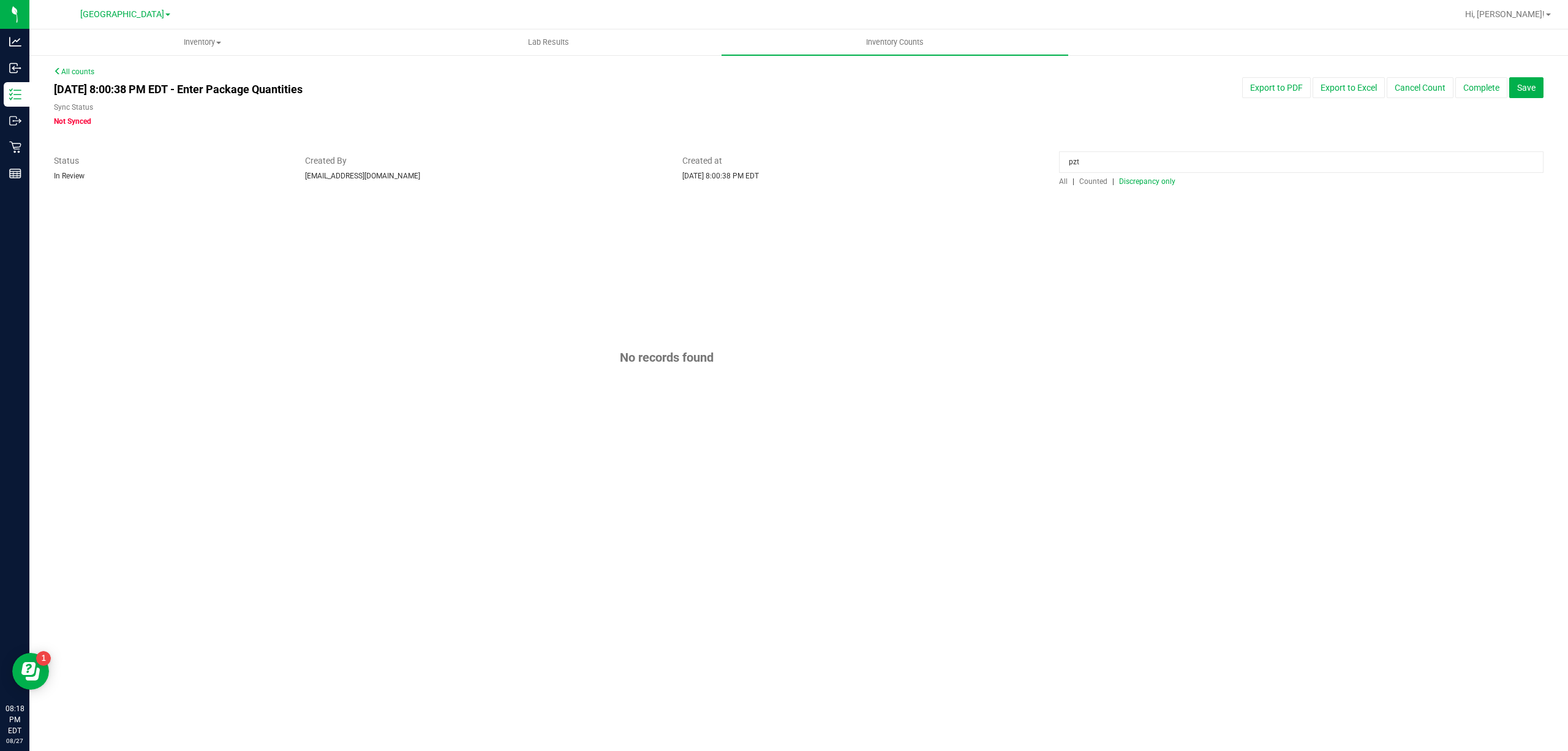
click at [1081, 183] on span "Counted" at bounding box center [1094, 181] width 29 height 9
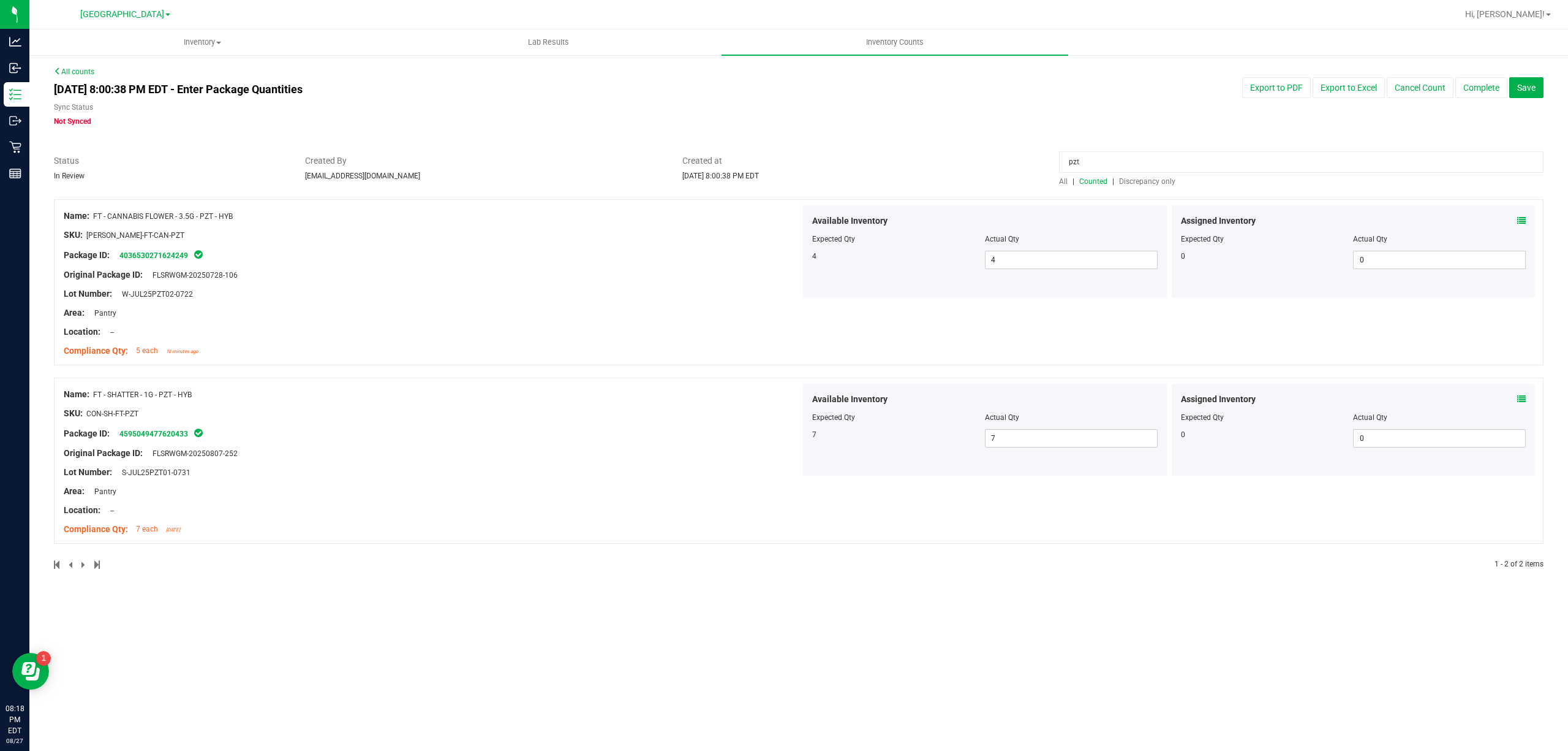
click at [1098, 172] on input "pzt" at bounding box center [1301, 163] width 485 height 21
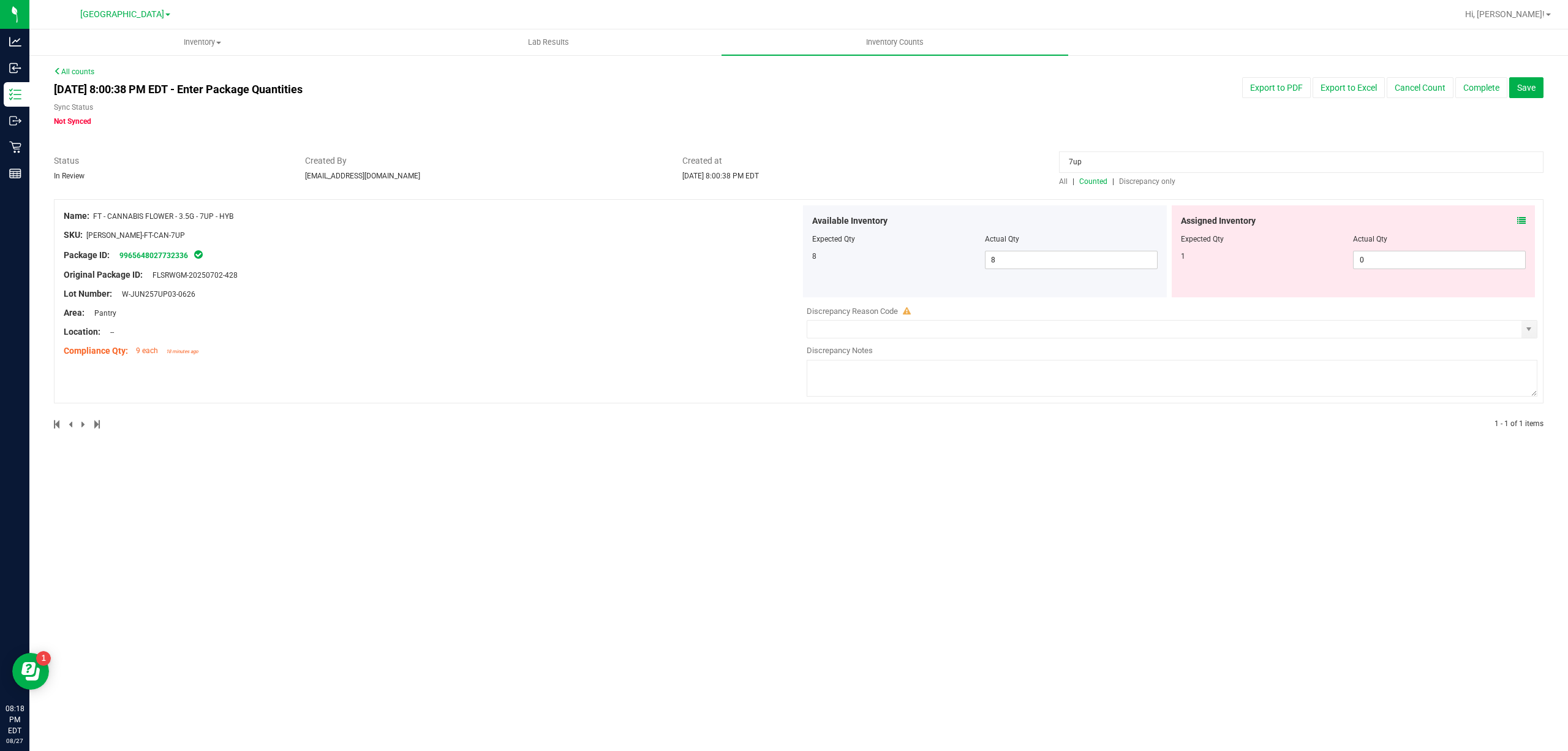
click at [1515, 218] on div "Assigned Inventory" at bounding box center [1354, 221] width 345 height 13
click at [1522, 217] on icon at bounding box center [1522, 221] width 9 height 9
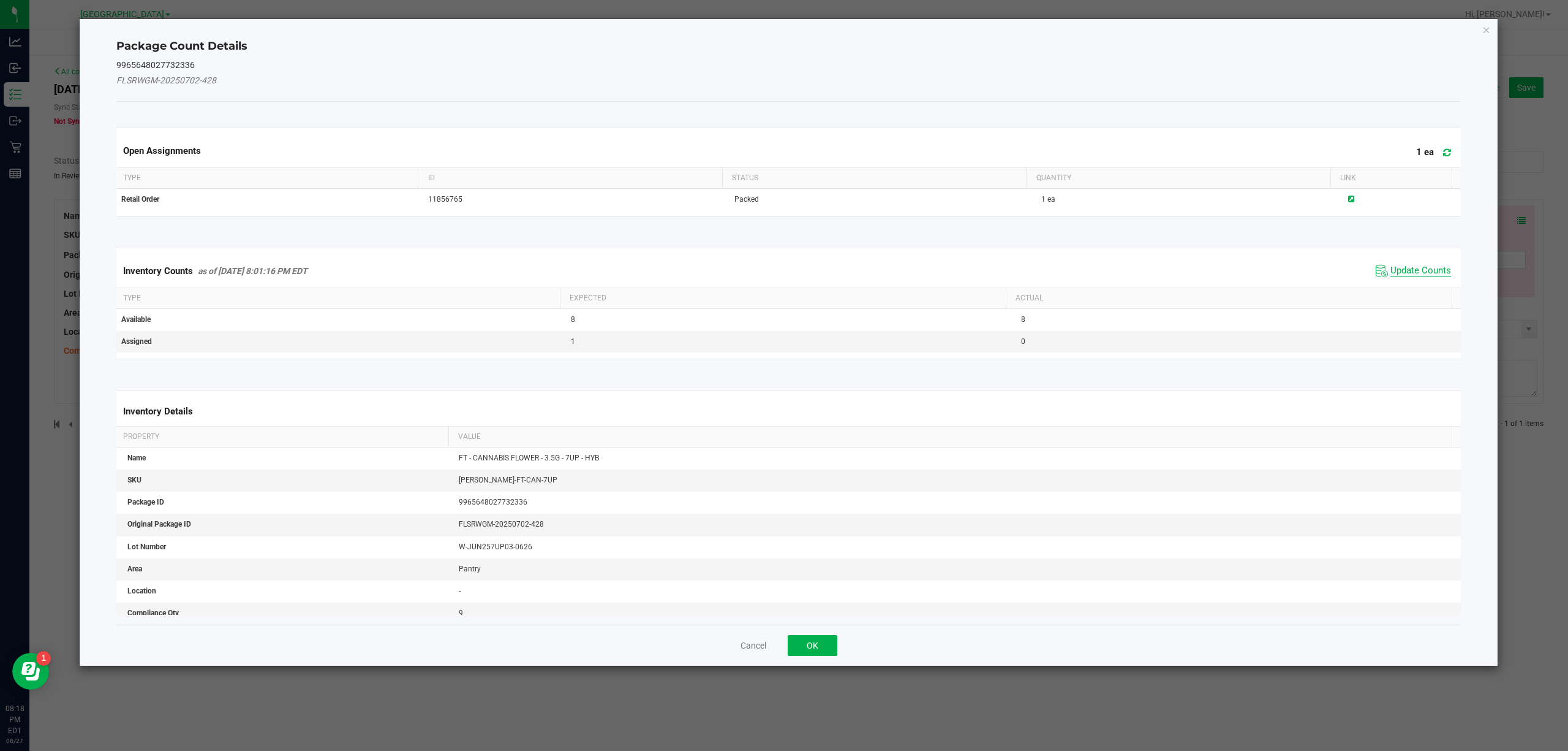
drag, startPoint x: 1430, startPoint y: 270, endPoint x: 888, endPoint y: 516, distance: 595.2
click at [1429, 270] on span "Update Counts" at bounding box center [1421, 271] width 61 height 13
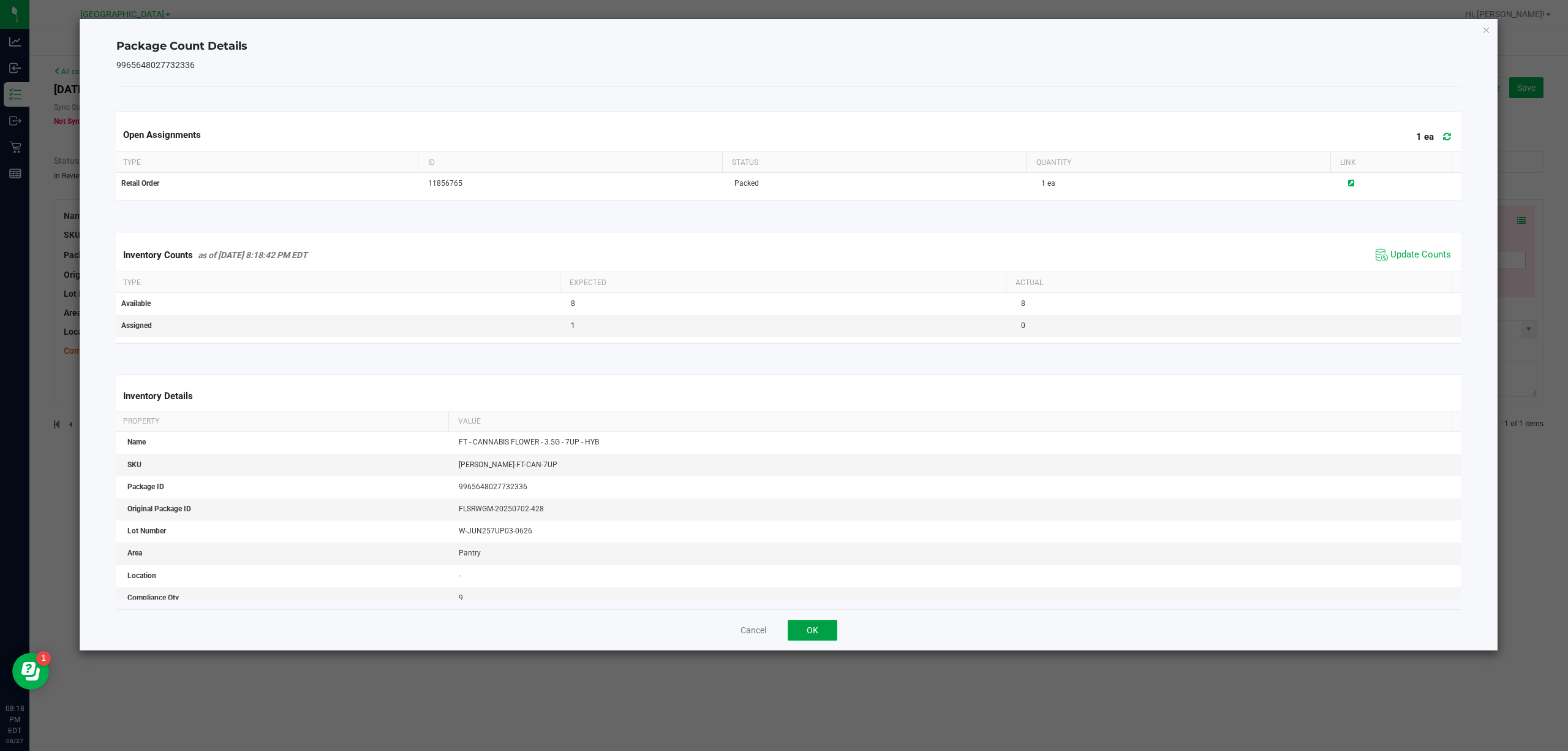
click at [806, 633] on button "OK" at bounding box center [813, 630] width 50 height 21
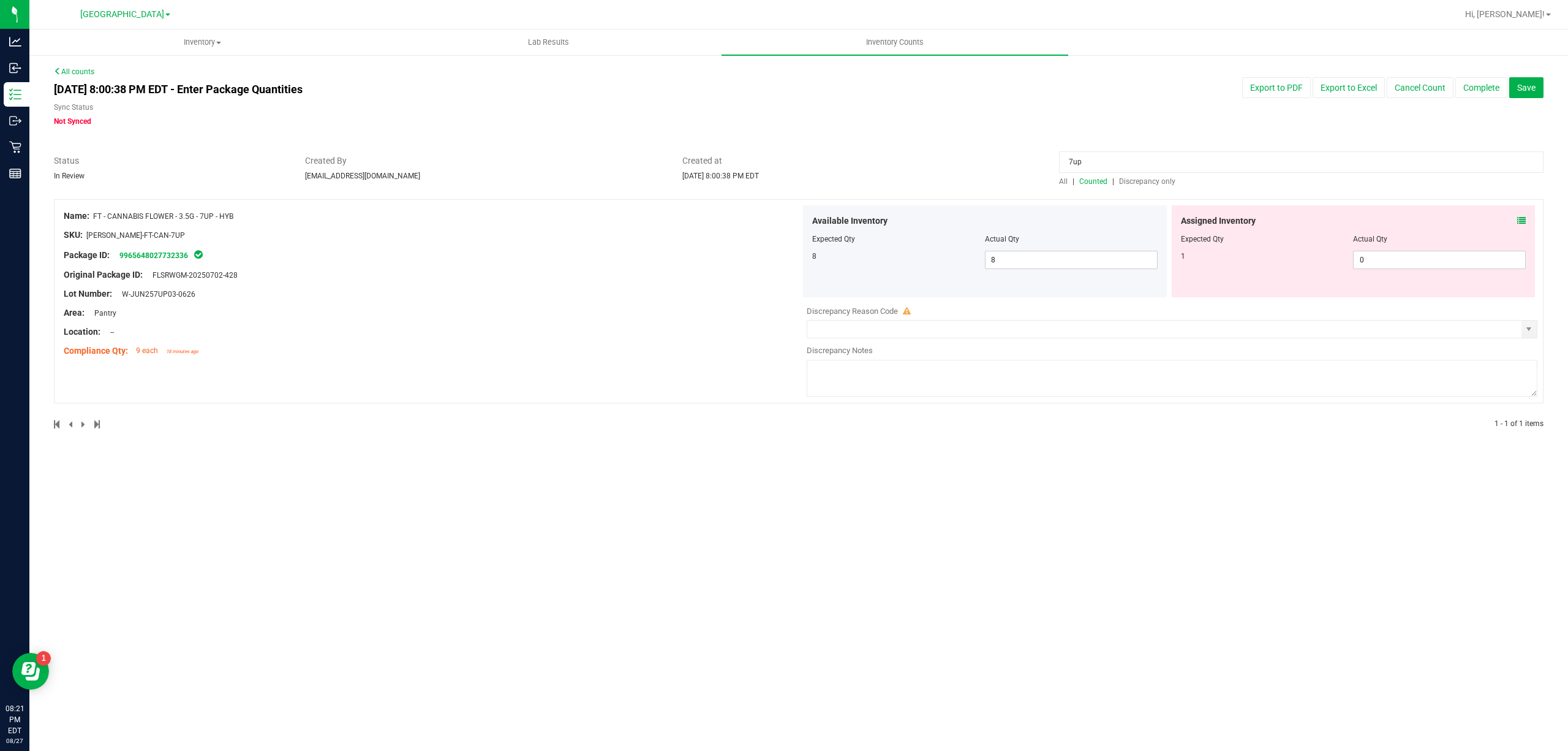
click at [1520, 224] on icon at bounding box center [1522, 221] width 9 height 9
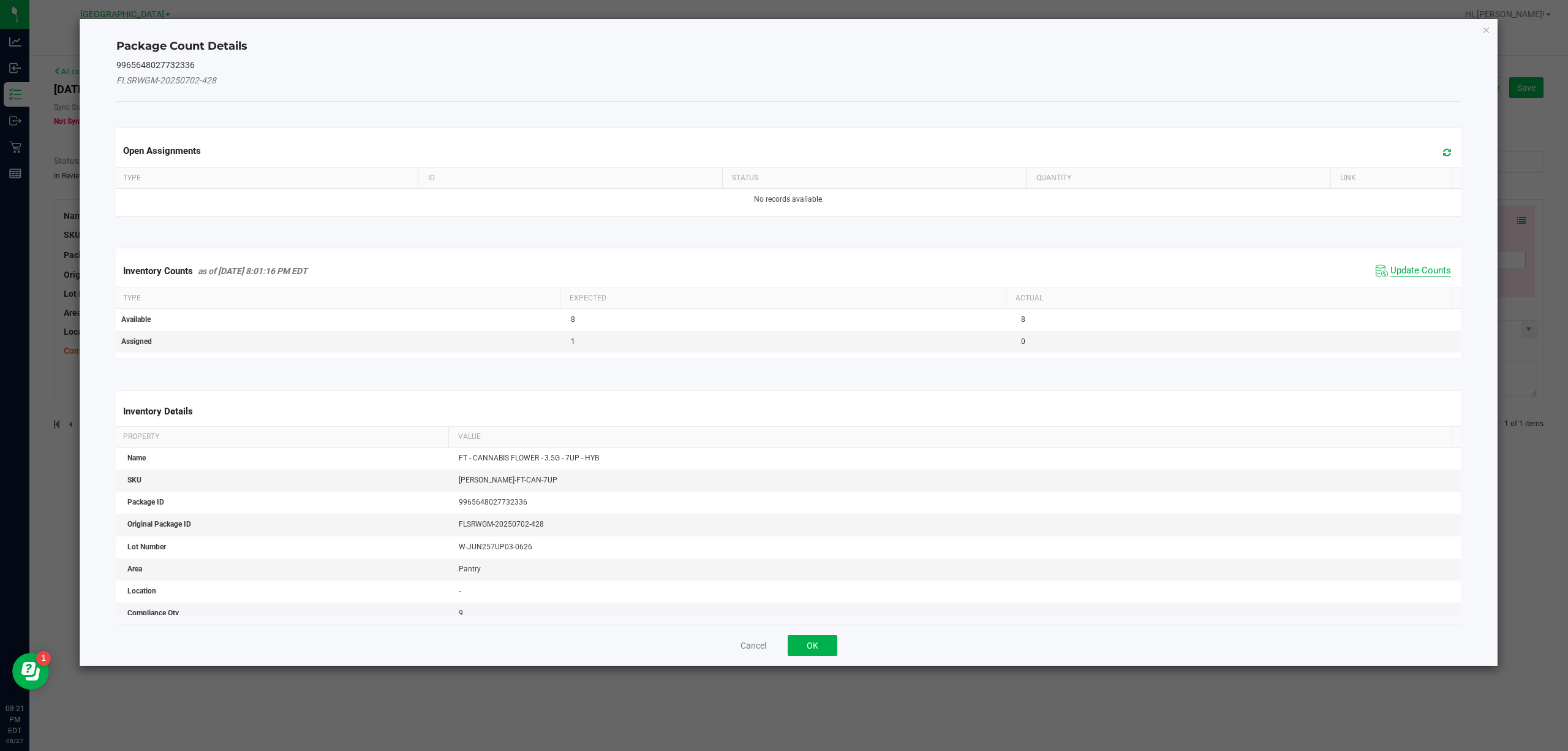
click at [1390, 266] on span "Update Counts" at bounding box center [1421, 271] width 61 height 13
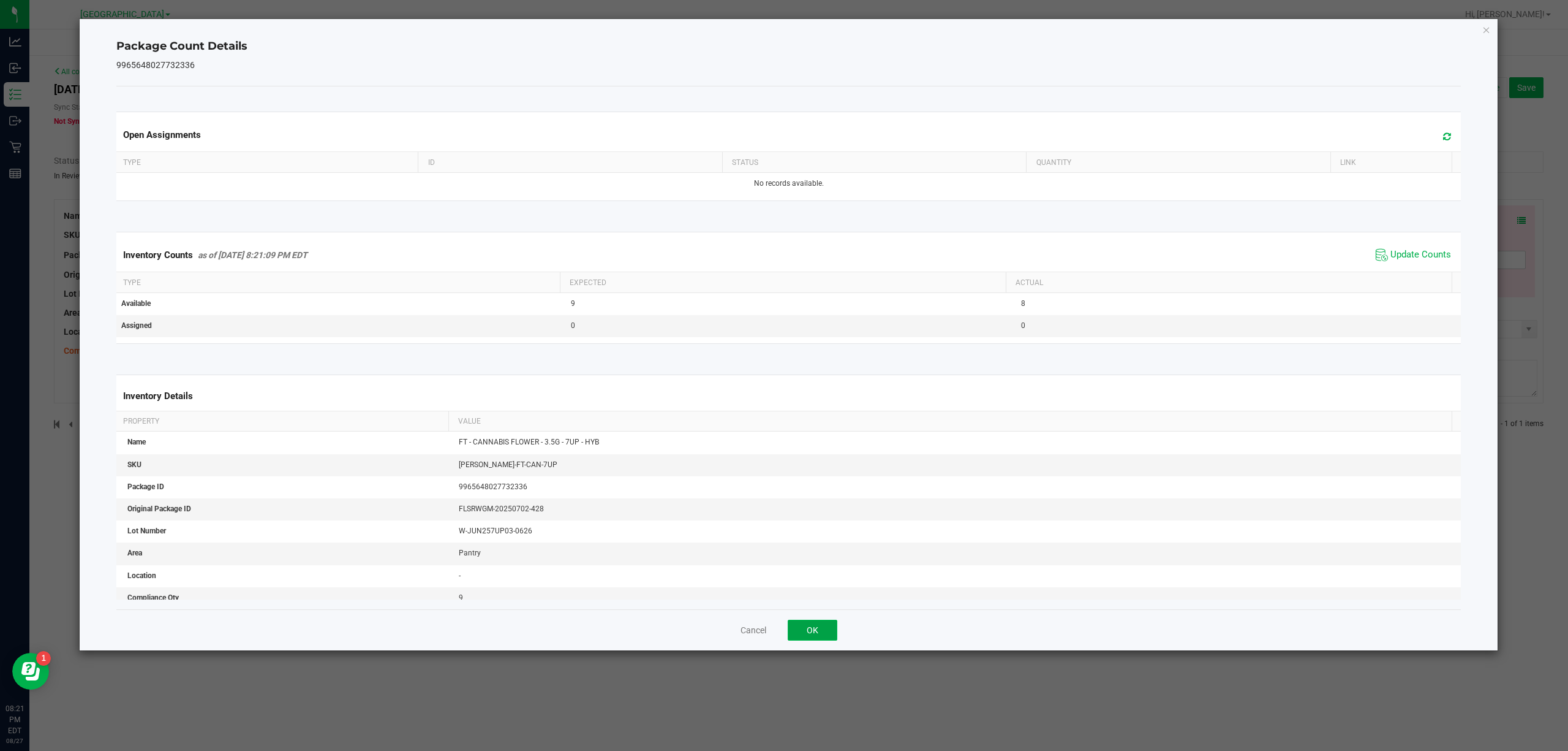
click at [818, 622] on button "OK" at bounding box center [813, 630] width 50 height 21
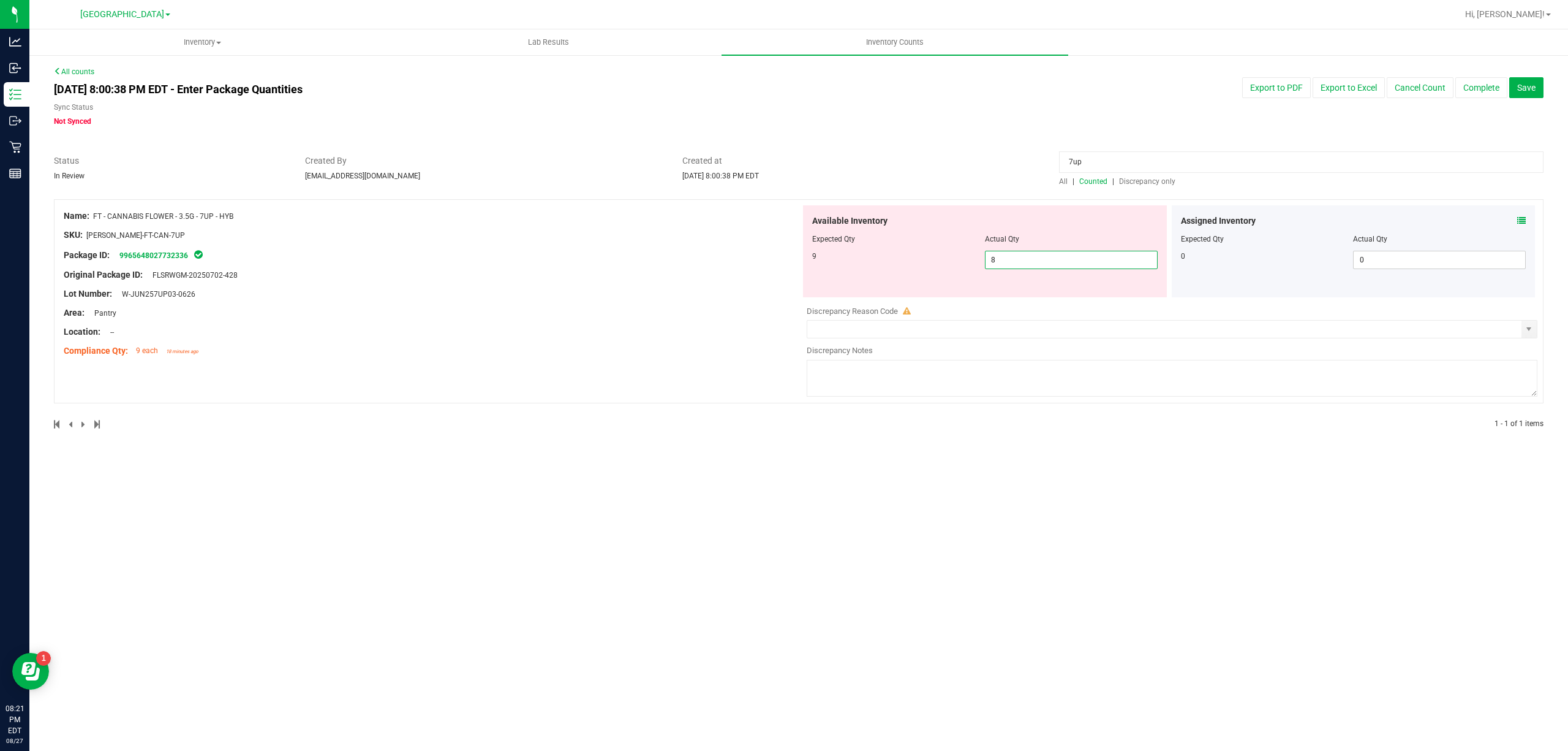
click at [1091, 261] on span "8 8" at bounding box center [1072, 260] width 173 height 19
click at [1091, 261] on input "8" at bounding box center [1072, 259] width 171 height 17
click at [1103, 168] on input "7up" at bounding box center [1301, 163] width 485 height 21
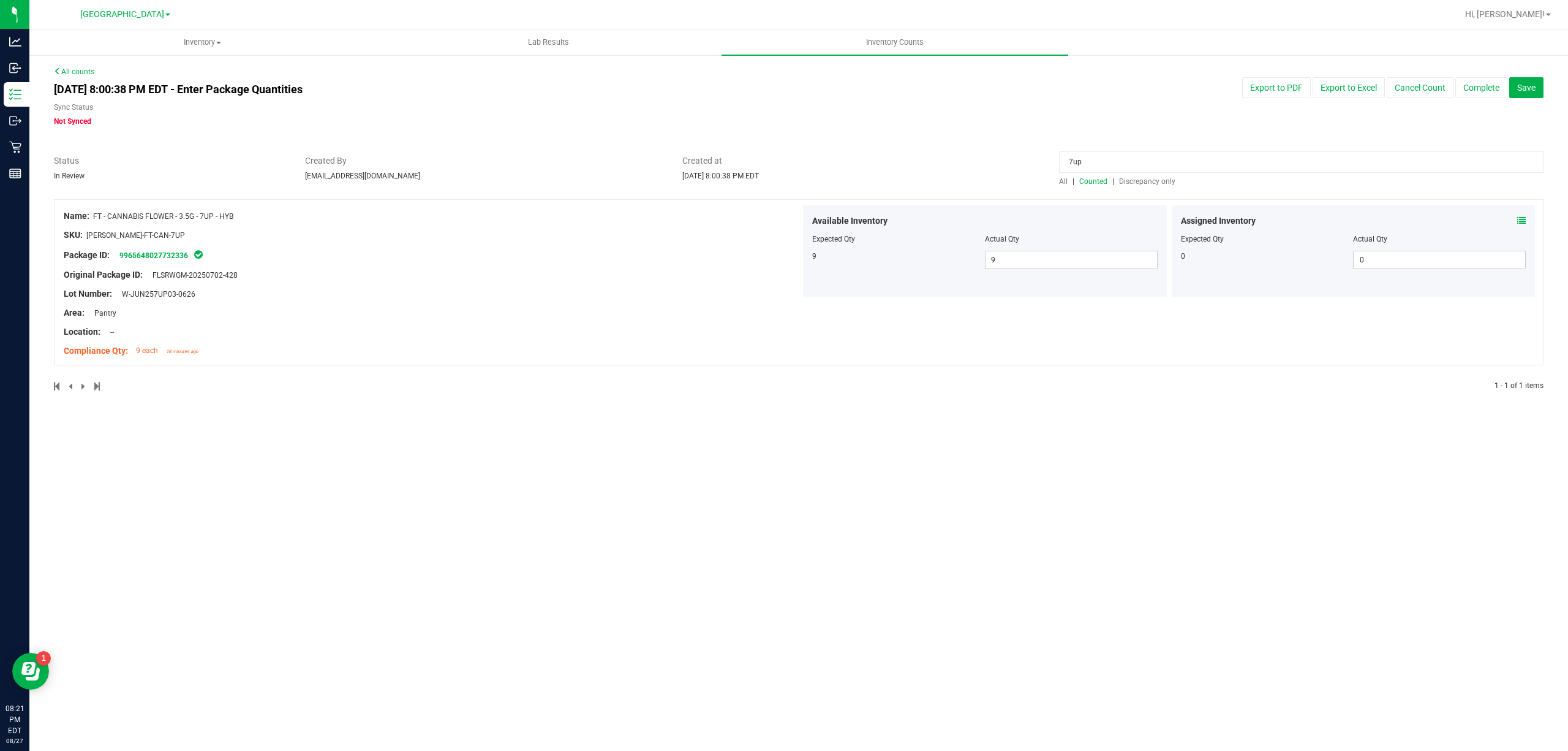
click at [1103, 168] on input "7up" at bounding box center [1301, 163] width 485 height 21
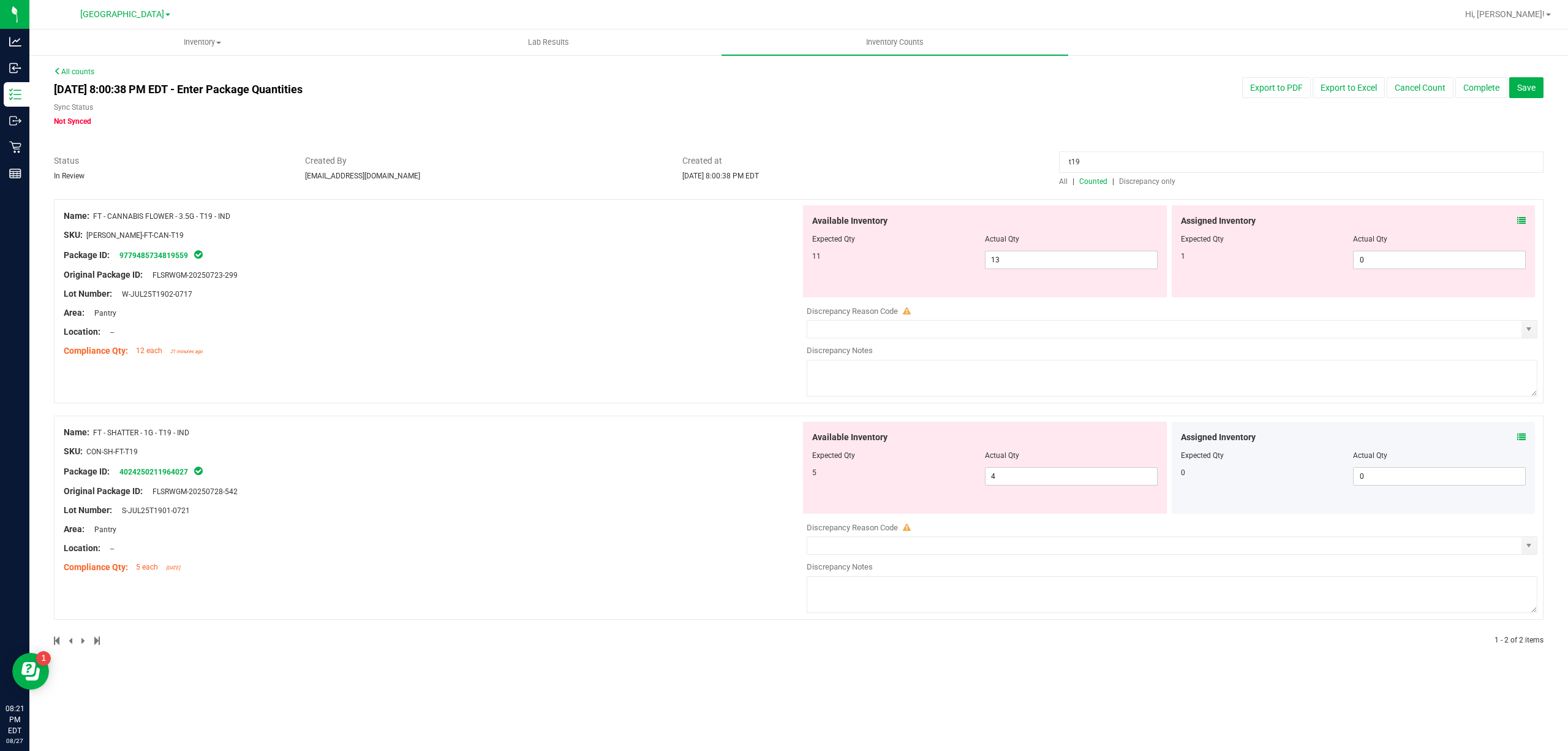
click at [1530, 213] on div "Assigned Inventory Expected Qty Actual Qty 1 0 0" at bounding box center [1354, 251] width 364 height 92
click at [1520, 219] on icon at bounding box center [1522, 221] width 9 height 9
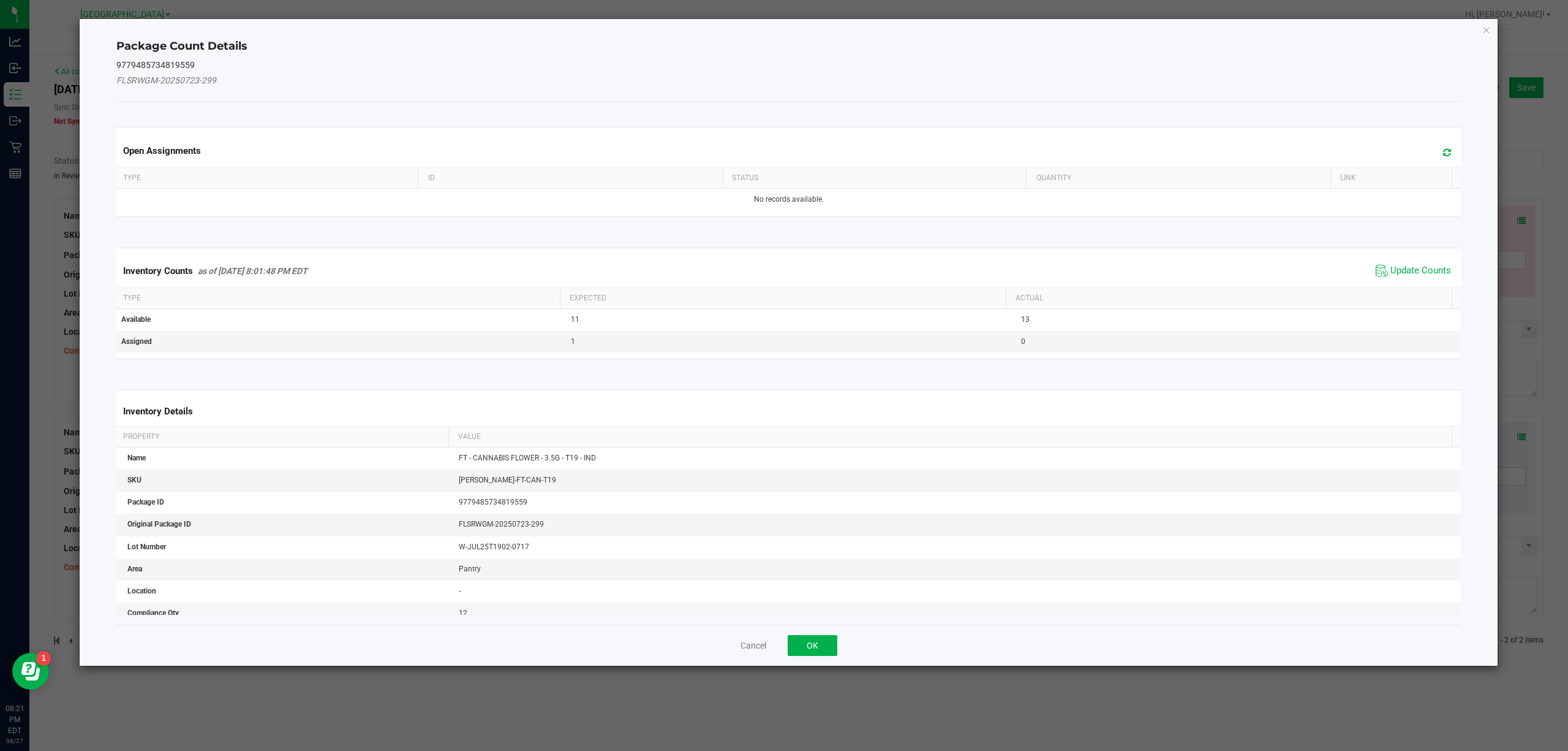
click at [1420, 263] on span "Update Counts" at bounding box center [1413, 271] width 81 height 19
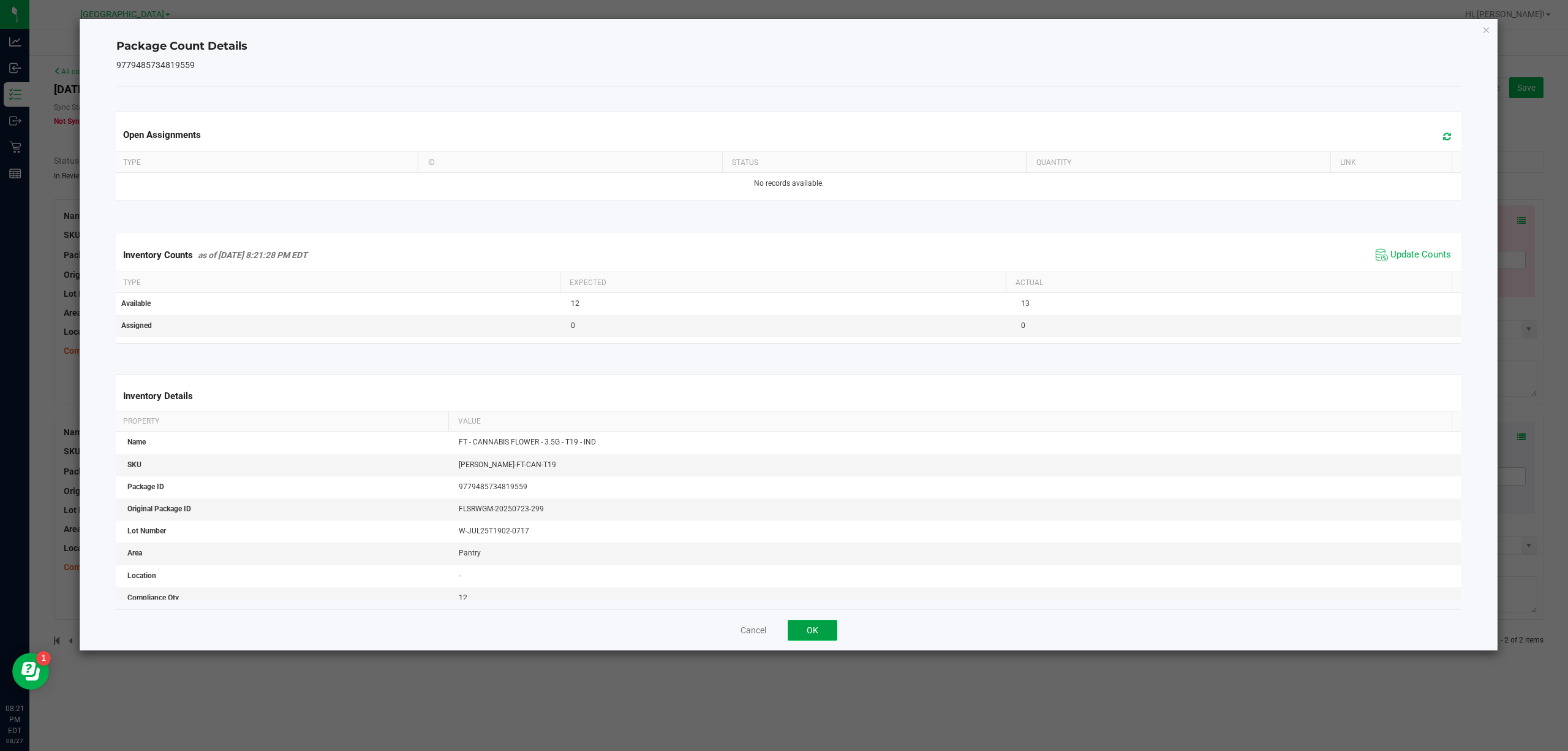
click at [834, 630] on button "OK" at bounding box center [813, 630] width 50 height 21
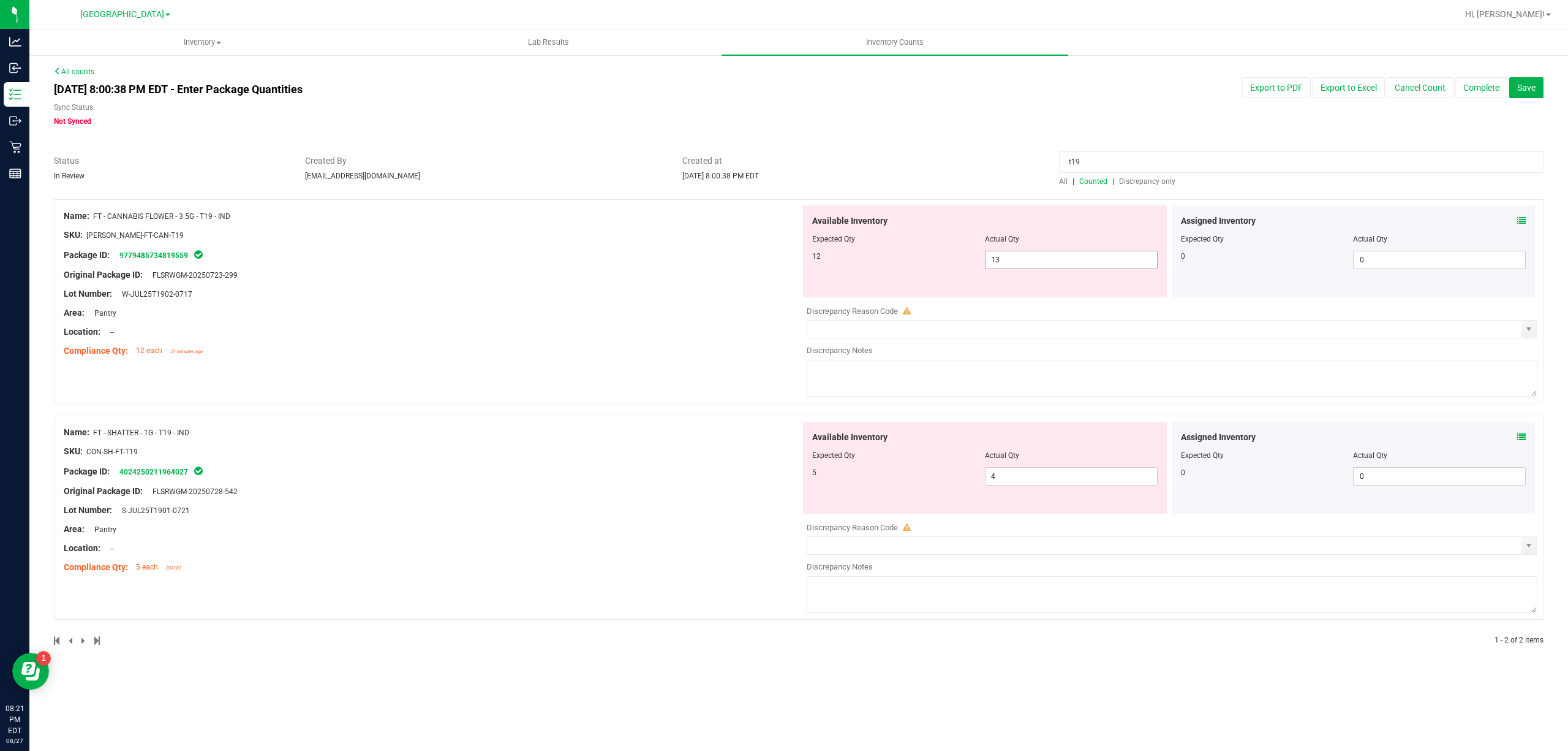
click at [1090, 255] on span "13 13" at bounding box center [1072, 260] width 173 height 19
click at [1090, 255] on input "13" at bounding box center [1072, 259] width 171 height 17
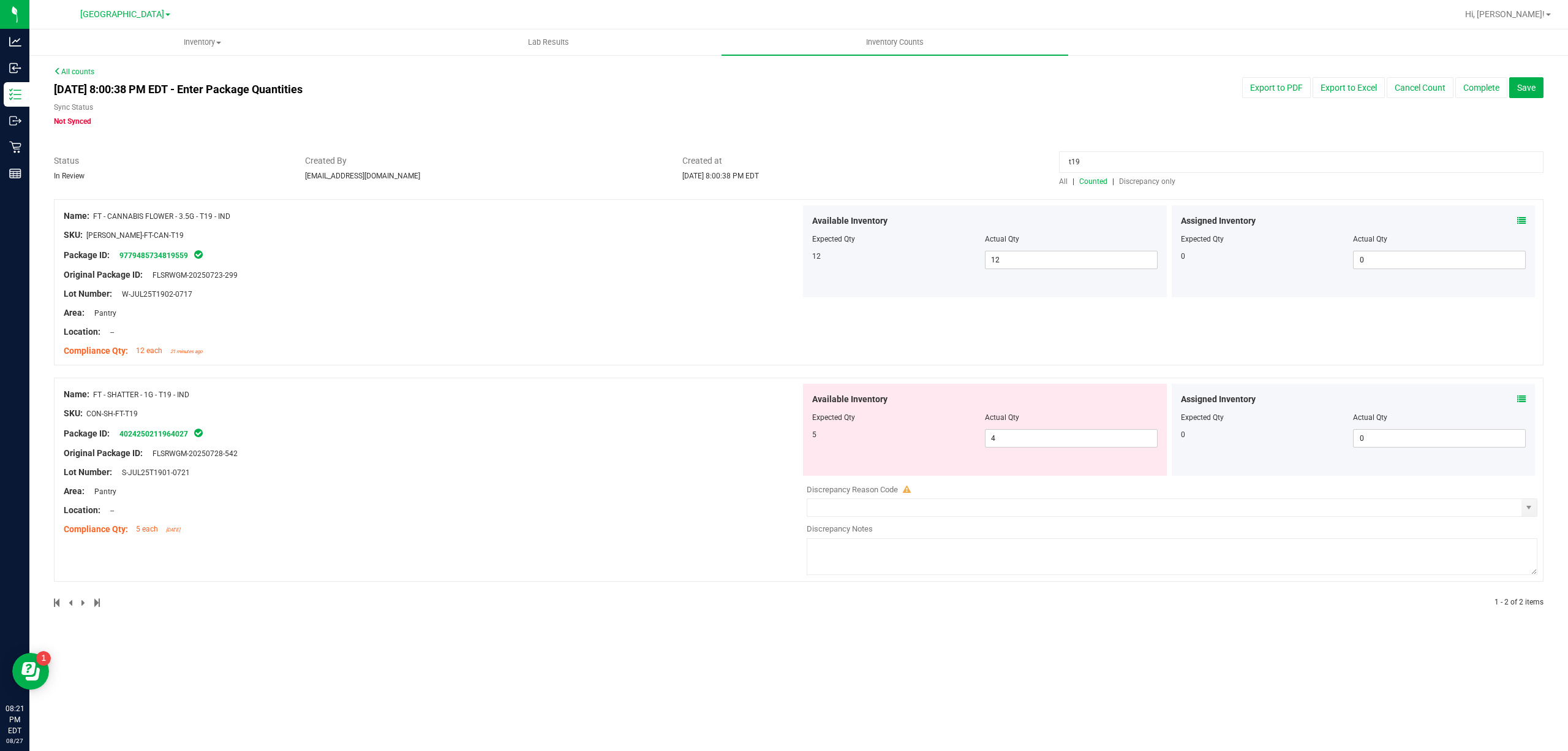
click at [1522, 395] on icon at bounding box center [1522, 399] width 9 height 9
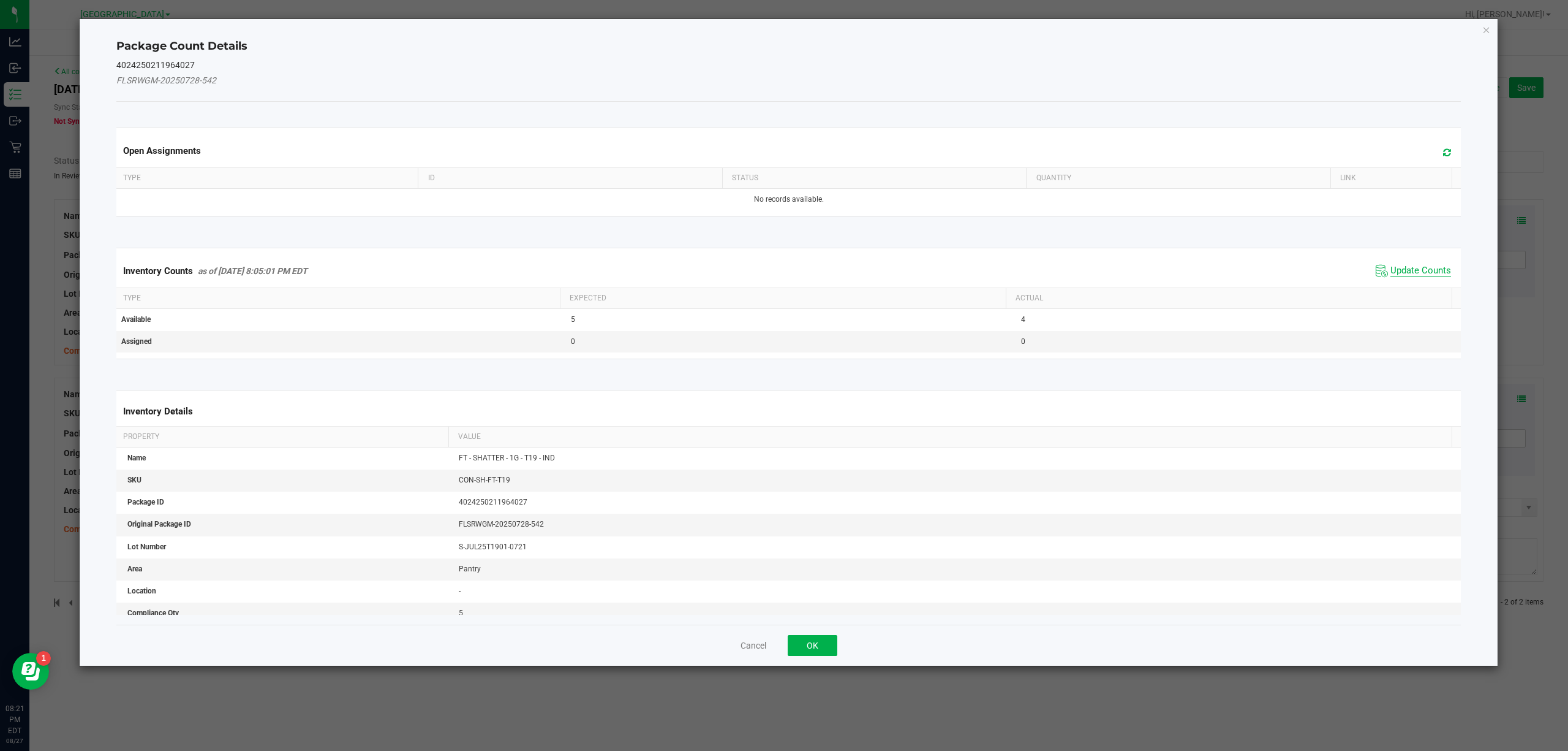
click at [1392, 277] on span "Update Counts" at bounding box center [1421, 271] width 61 height 13
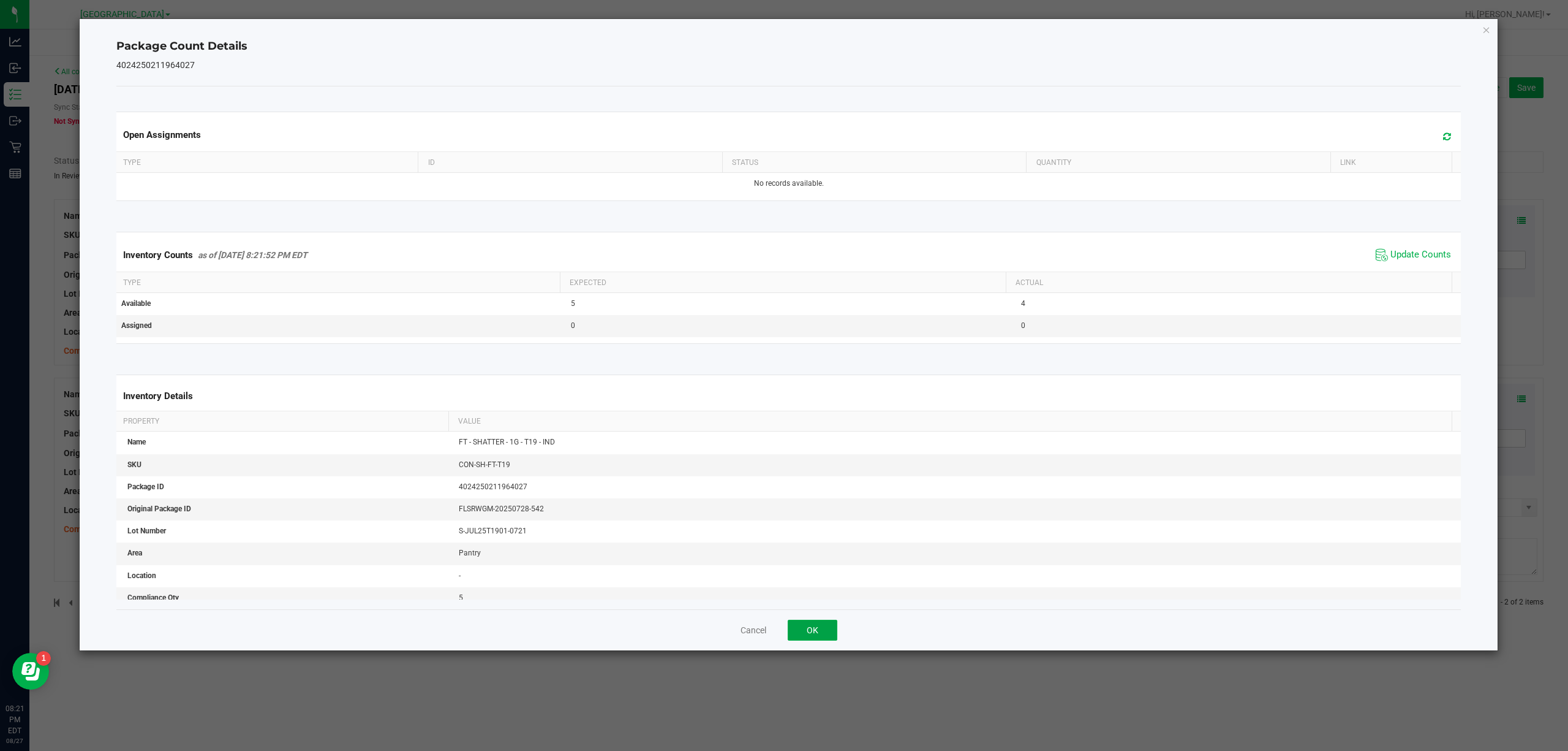
click at [809, 625] on button "OK" at bounding box center [813, 630] width 50 height 21
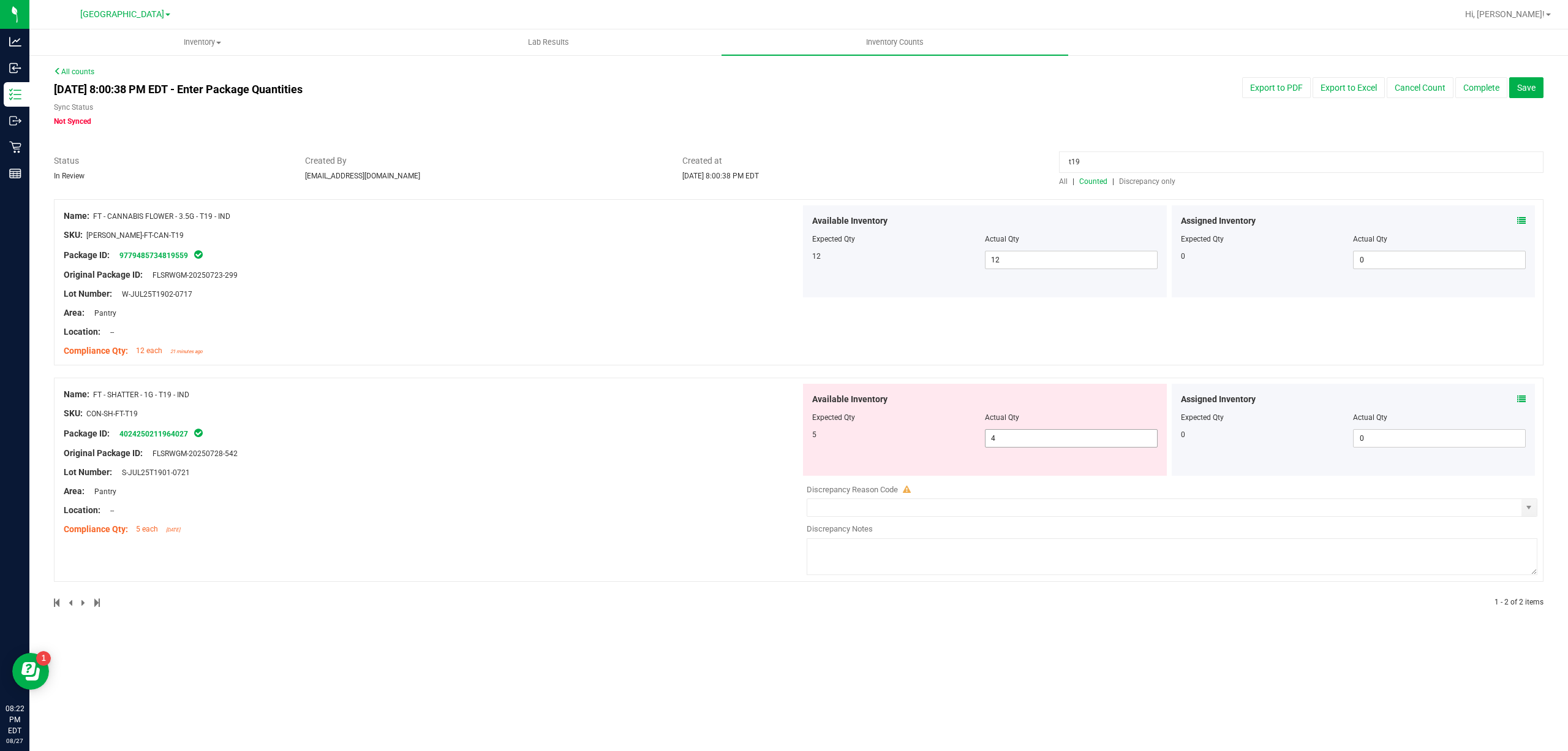
drag, startPoint x: 998, startPoint y: 456, endPoint x: 1006, endPoint y: 444, distance: 14.4
click at [1003, 446] on div "Available Inventory Expected Qty Actual Qty 5 4 4" at bounding box center [985, 430] width 364 height 92
click at [1006, 443] on span "4 4" at bounding box center [1072, 438] width 173 height 19
click at [1006, 443] on input "4" at bounding box center [1072, 438] width 171 height 17
click at [1137, 140] on div "All counts [DATE] 8:00:38 PM EDT - Enter Package Quantities Sync Status Not Syn…" at bounding box center [799, 345] width 1490 height 557
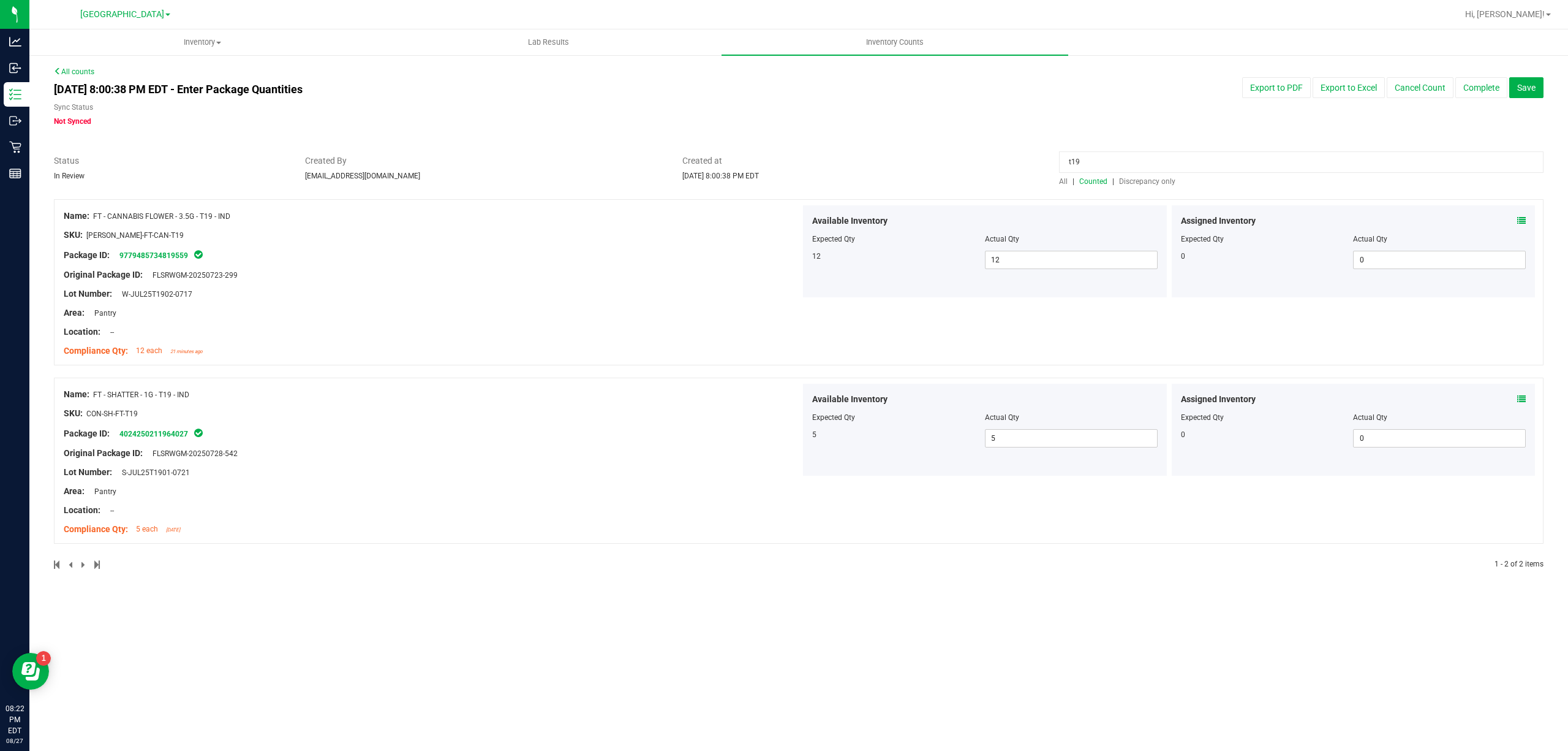
click at [1132, 160] on input "t19" at bounding box center [1301, 163] width 485 height 21
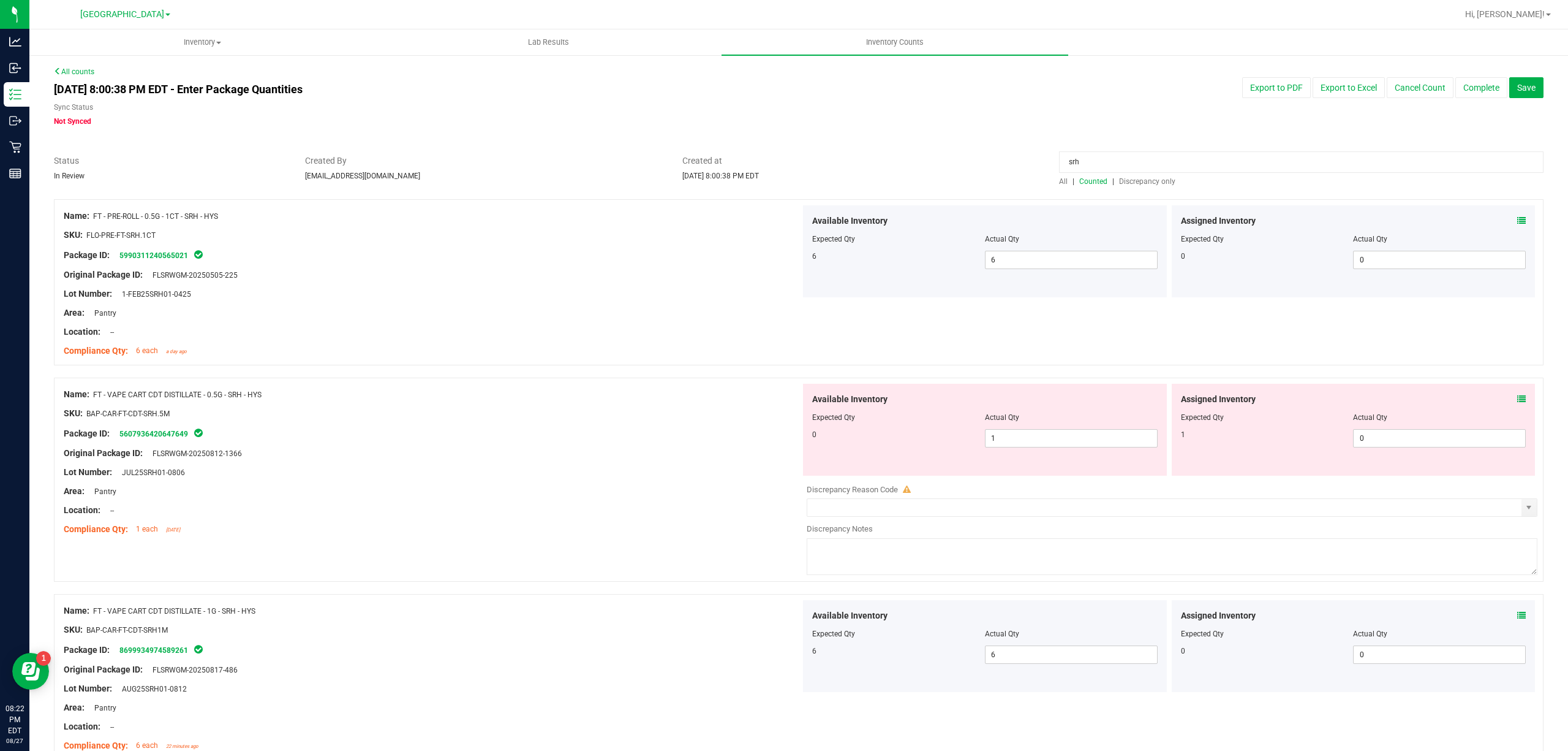
click at [1517, 396] on icon at bounding box center [1522, 399] width 9 height 9
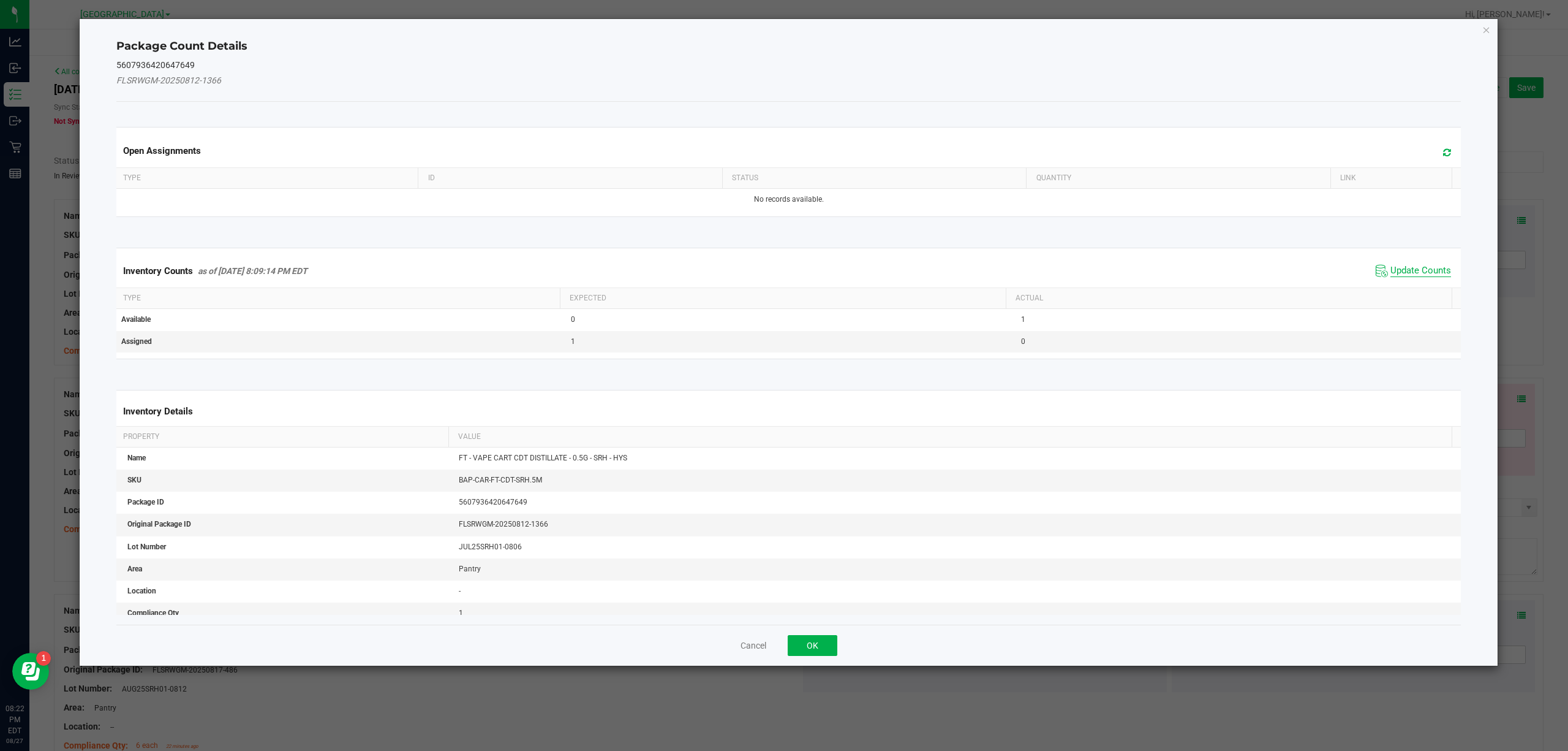
click at [1420, 271] on span "Update Counts" at bounding box center [1421, 271] width 61 height 13
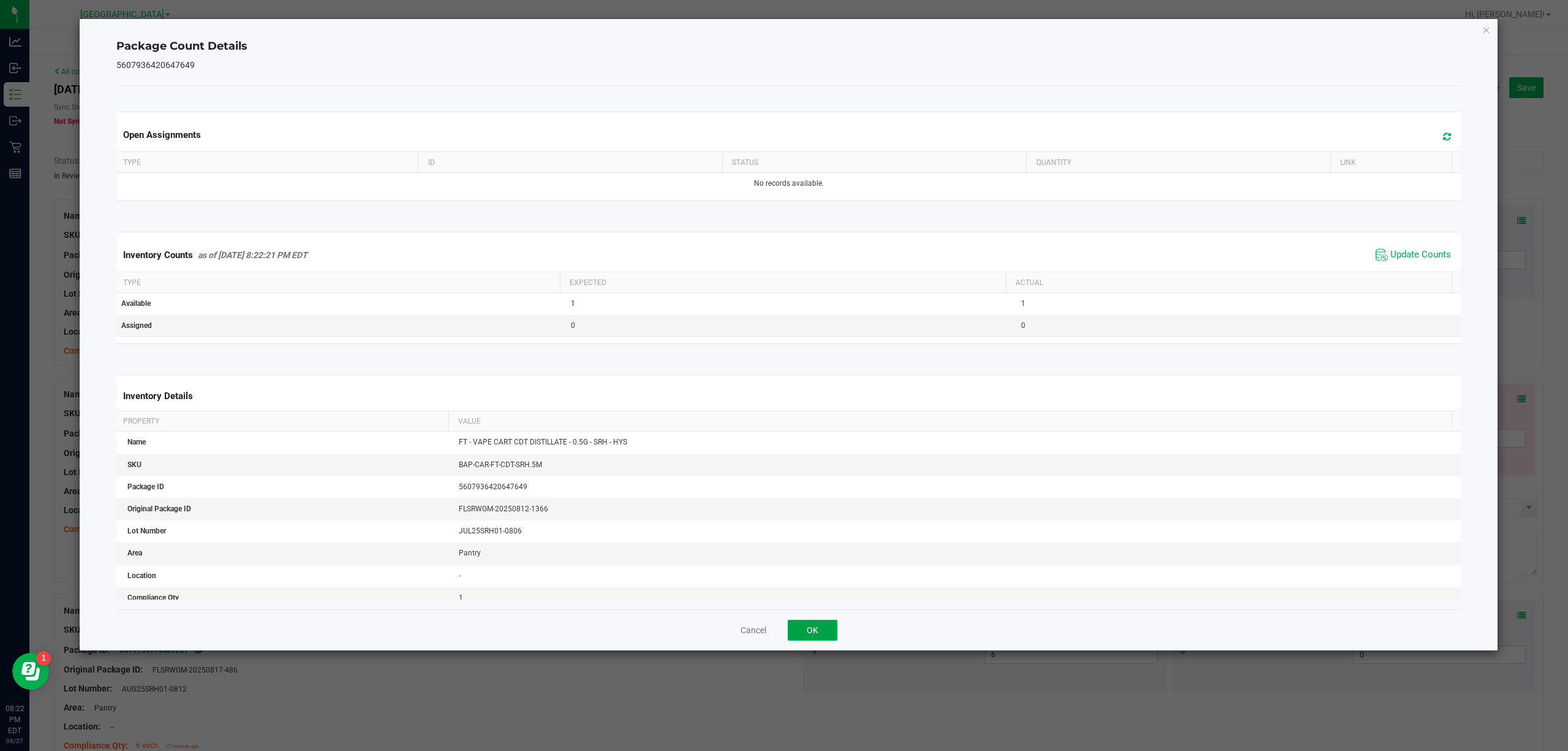
click at [827, 638] on button "OK" at bounding box center [813, 630] width 50 height 21
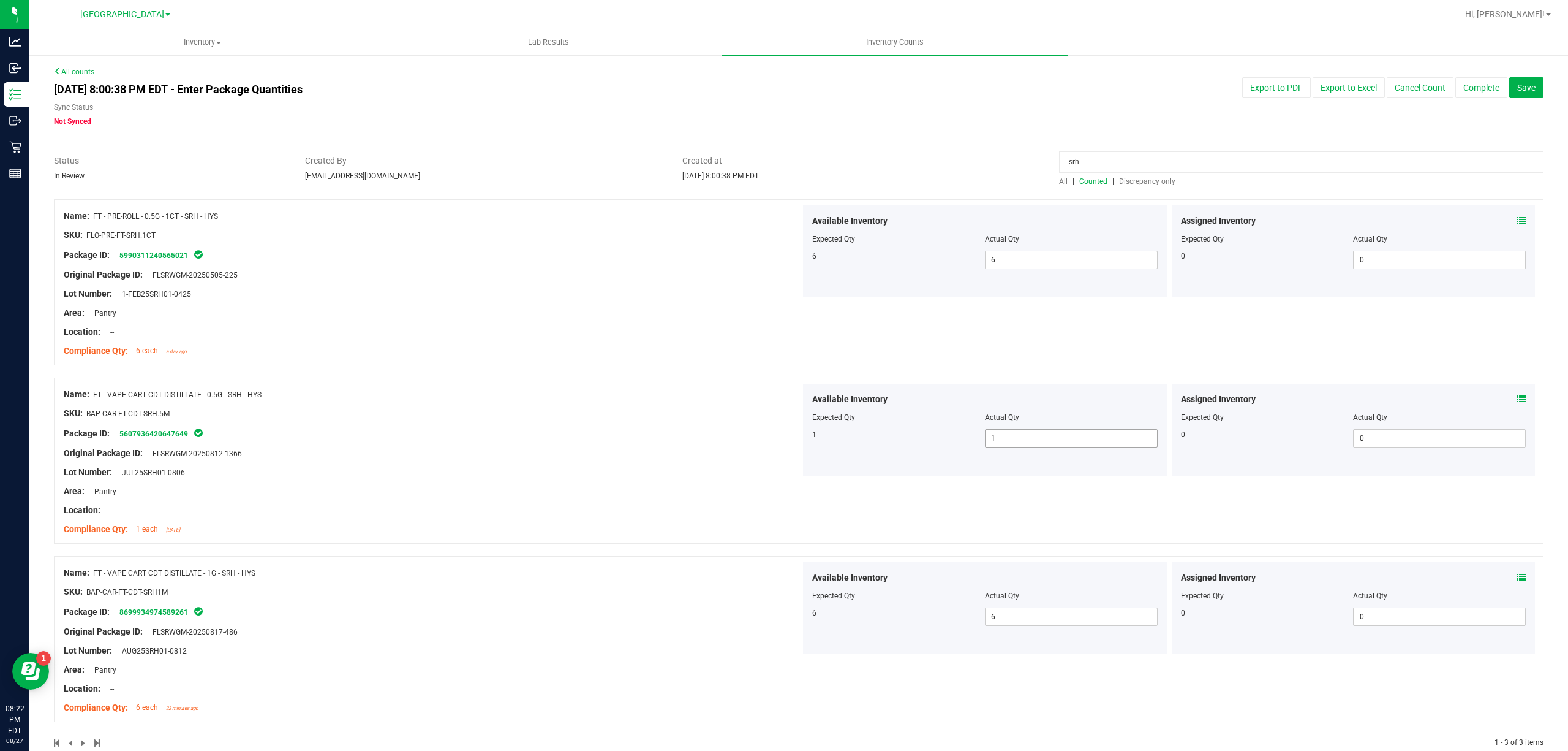
click at [998, 438] on span "1 1" at bounding box center [1072, 438] width 173 height 19
click at [1074, 361] on div "Name: FT - PRE-ROLL - 0.5G - 1CT - SRH - HYS SKU: FLO-PRE-FT-SRH.1CT Package ID…" at bounding box center [799, 282] width 1490 height 166
click at [1130, 175] on div "srh" at bounding box center [1301, 165] width 485 height 21
click at [1131, 167] on input "srh" at bounding box center [1301, 163] width 485 height 21
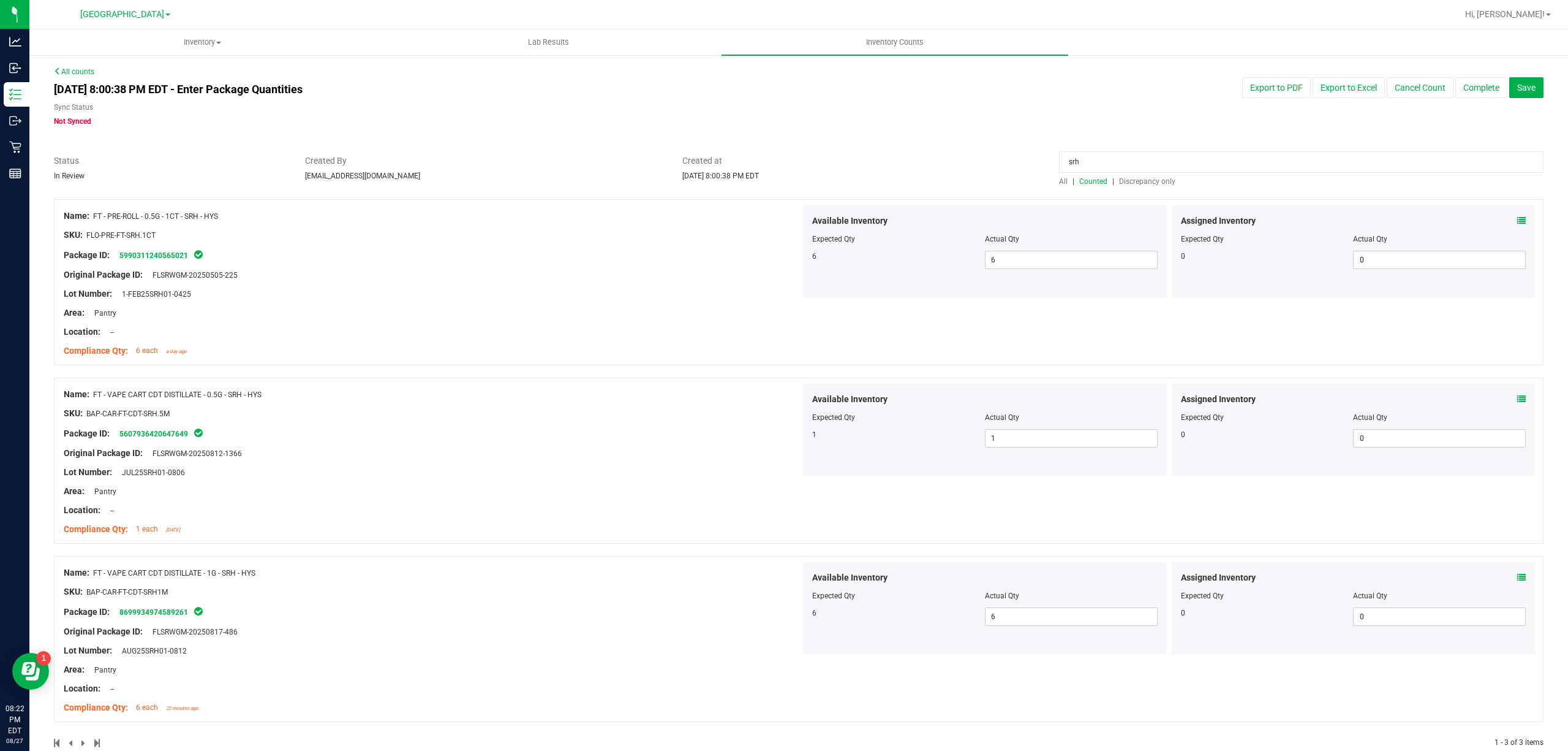
click at [1131, 167] on input "srh" at bounding box center [1301, 163] width 485 height 21
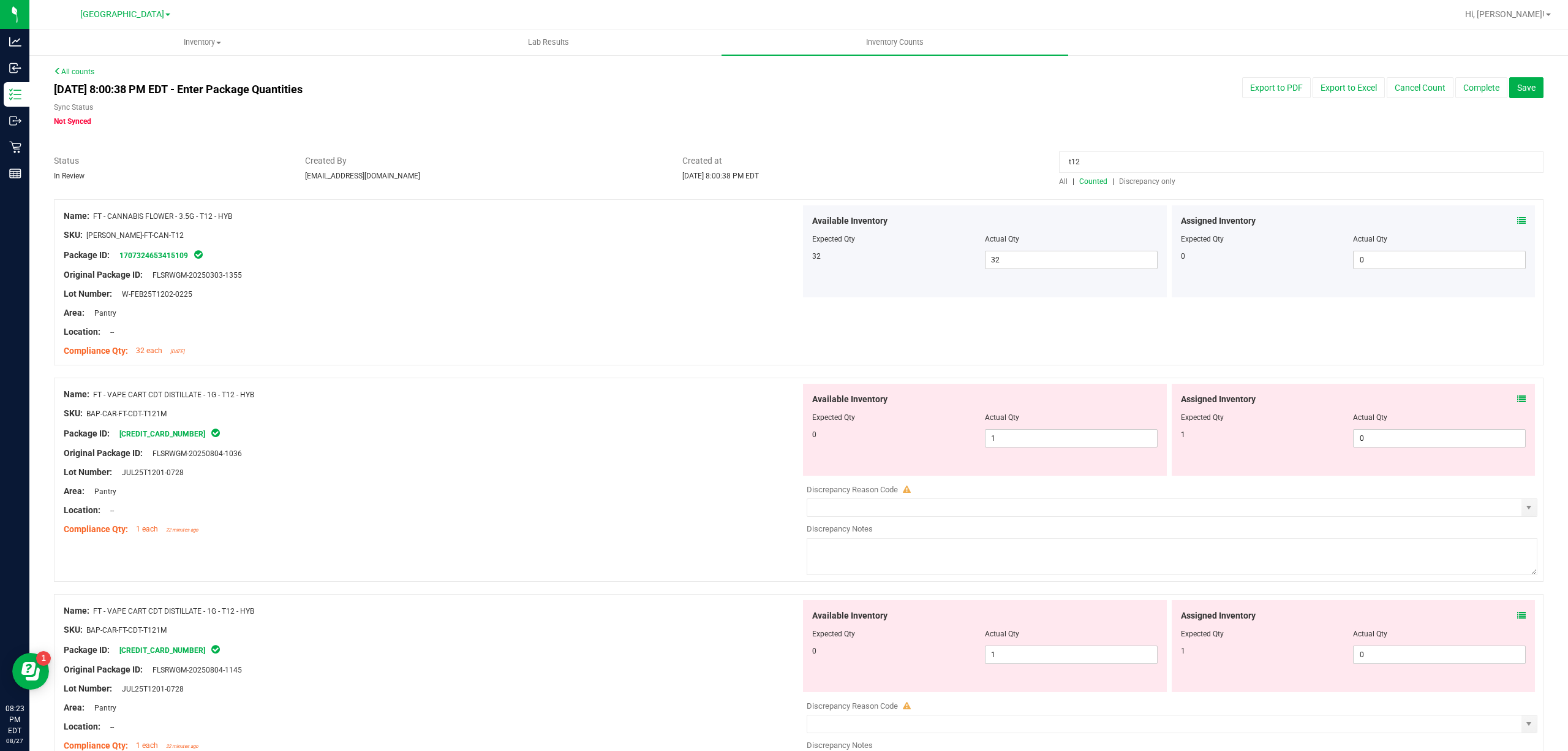
click at [1517, 395] on icon at bounding box center [1522, 399] width 9 height 9
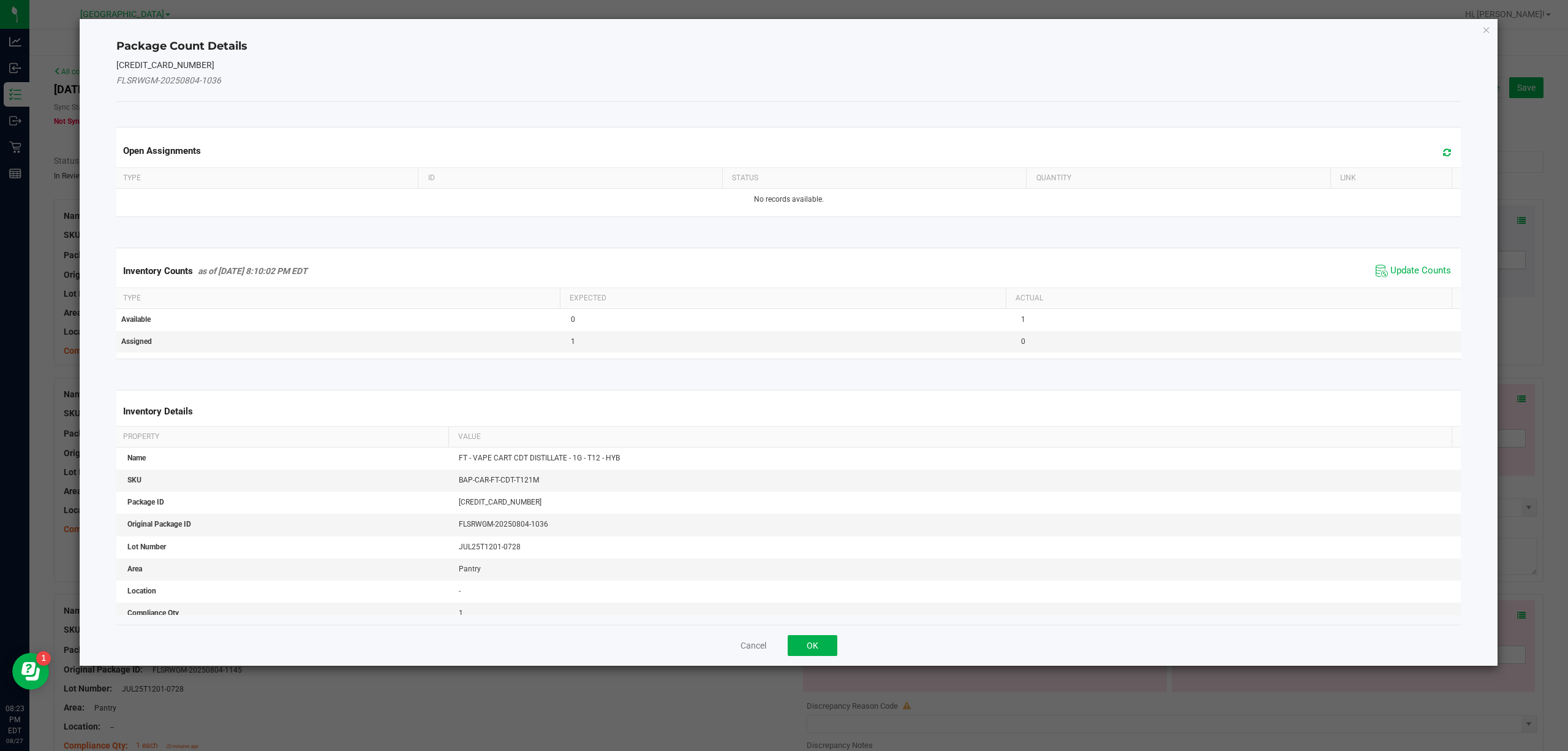
click at [1407, 263] on div "Inventory Counts as of [DATE] 8:10:02 PM EDT Update Counts" at bounding box center [789, 271] width 1350 height 33
click at [1407, 268] on span "Update Counts" at bounding box center [1421, 271] width 61 height 13
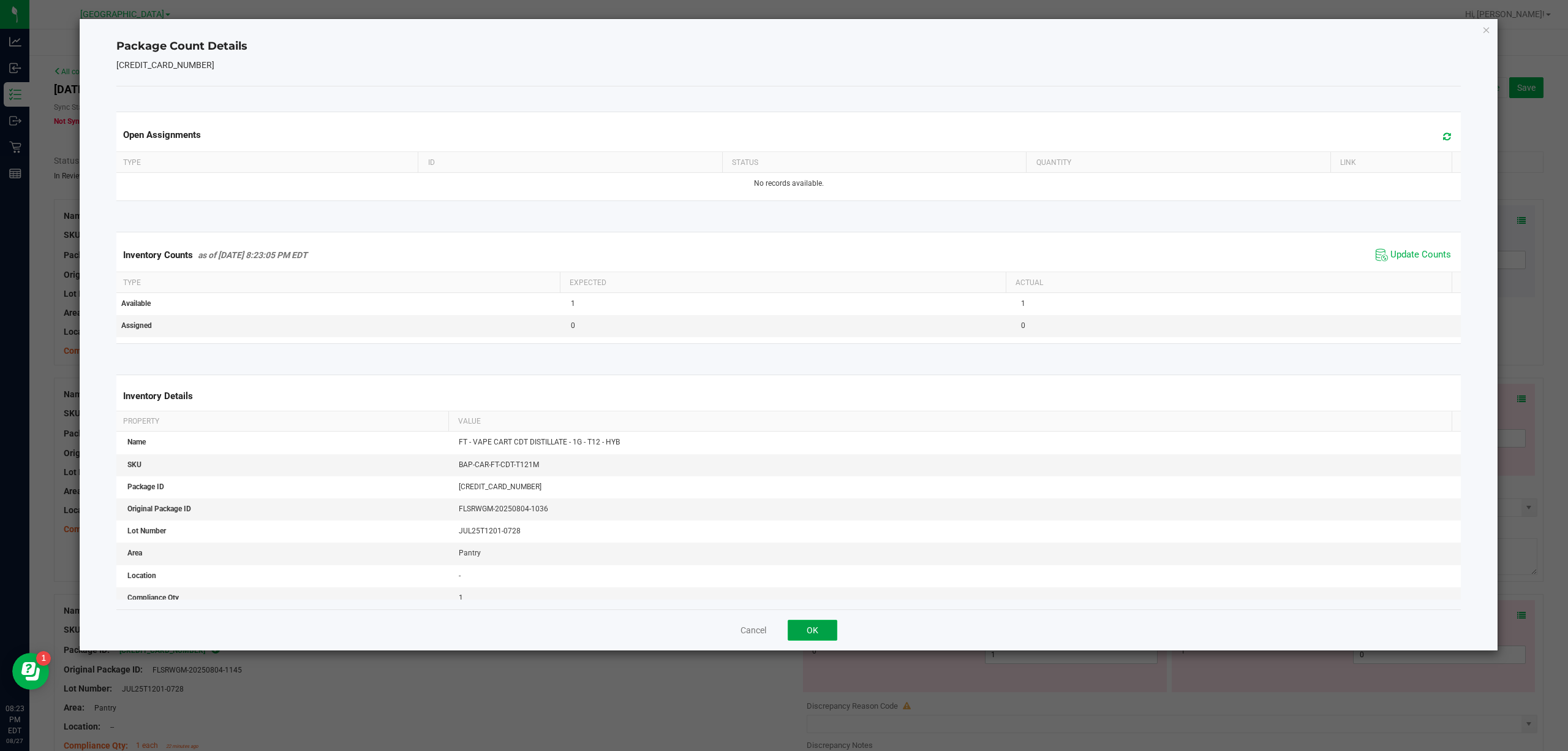
click at [802, 624] on button "OK" at bounding box center [813, 630] width 50 height 21
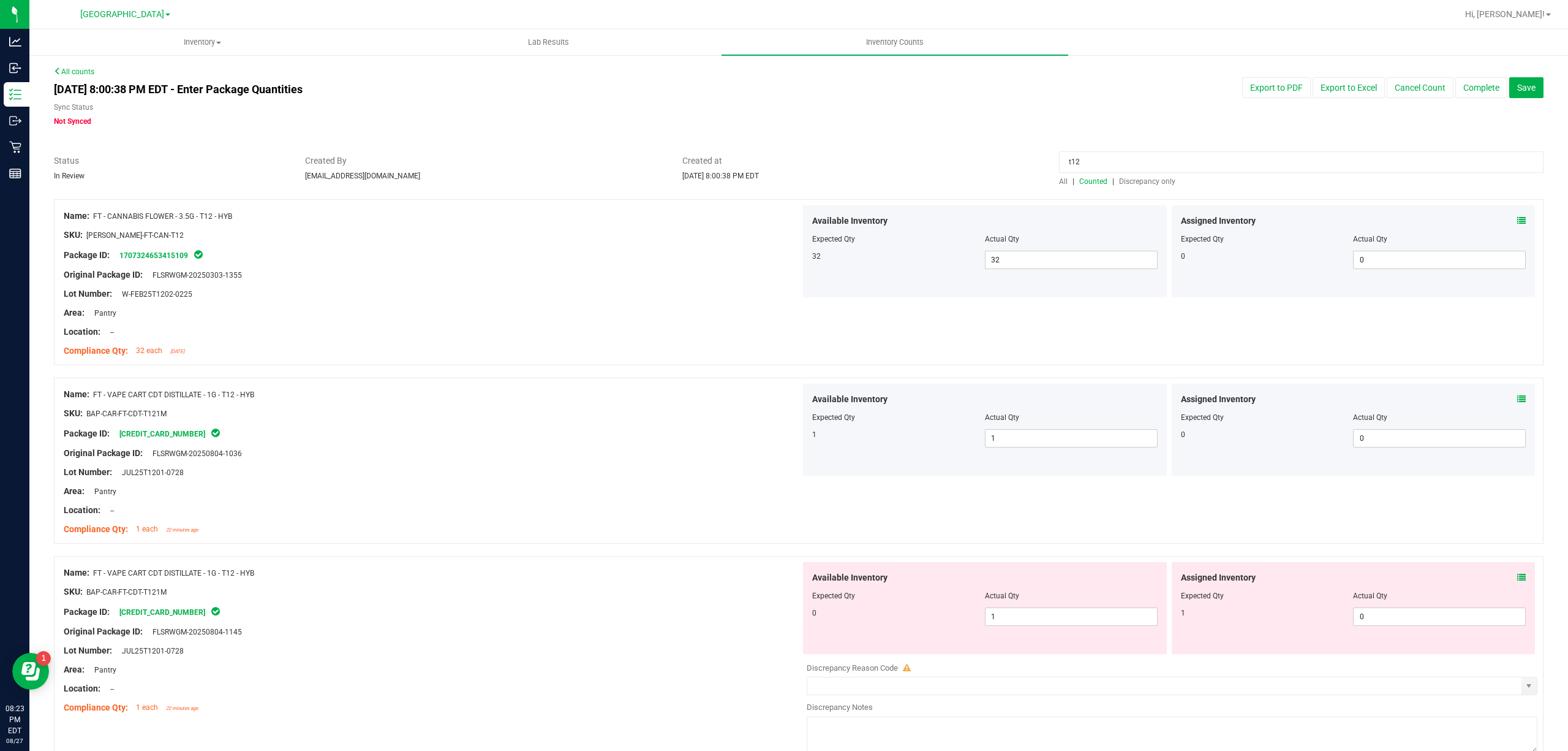
click at [1514, 581] on div "Assigned Inventory Expected Qty Actual Qty 1 0 0" at bounding box center [1354, 608] width 364 height 92
click at [1517, 579] on icon at bounding box center [1522, 578] width 9 height 9
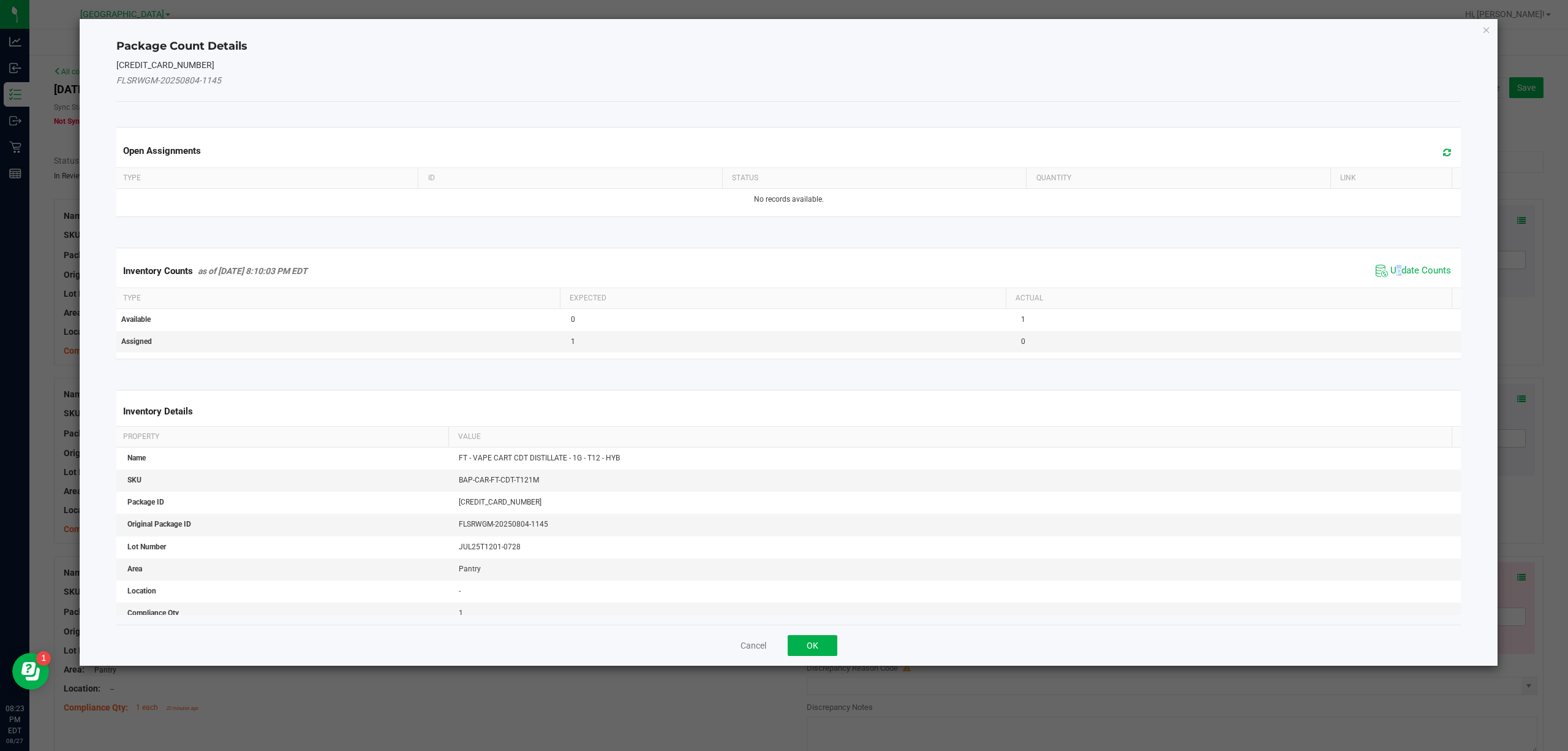
click at [1387, 265] on span "Update Counts" at bounding box center [1413, 271] width 81 height 19
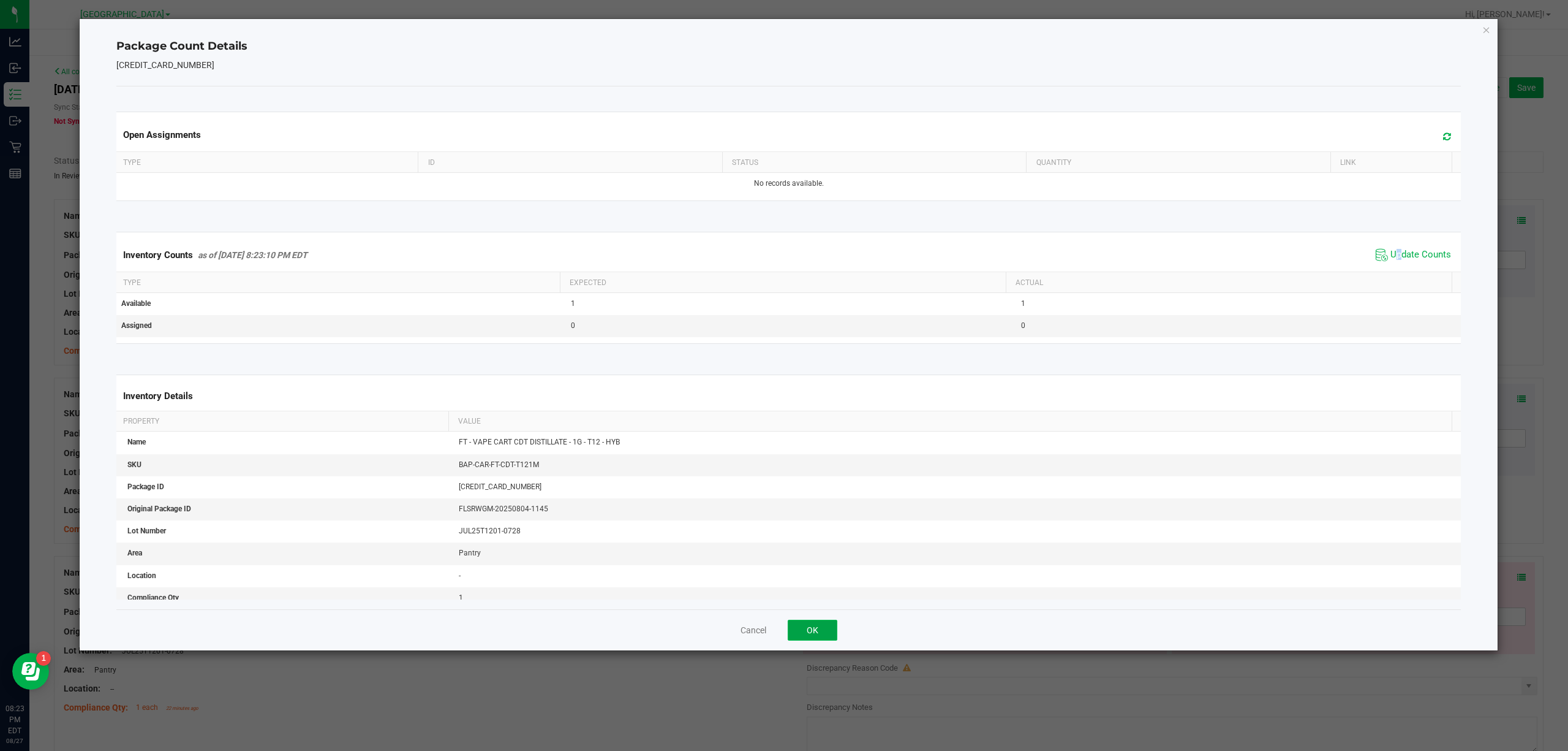
click at [809, 636] on button "OK" at bounding box center [813, 630] width 50 height 21
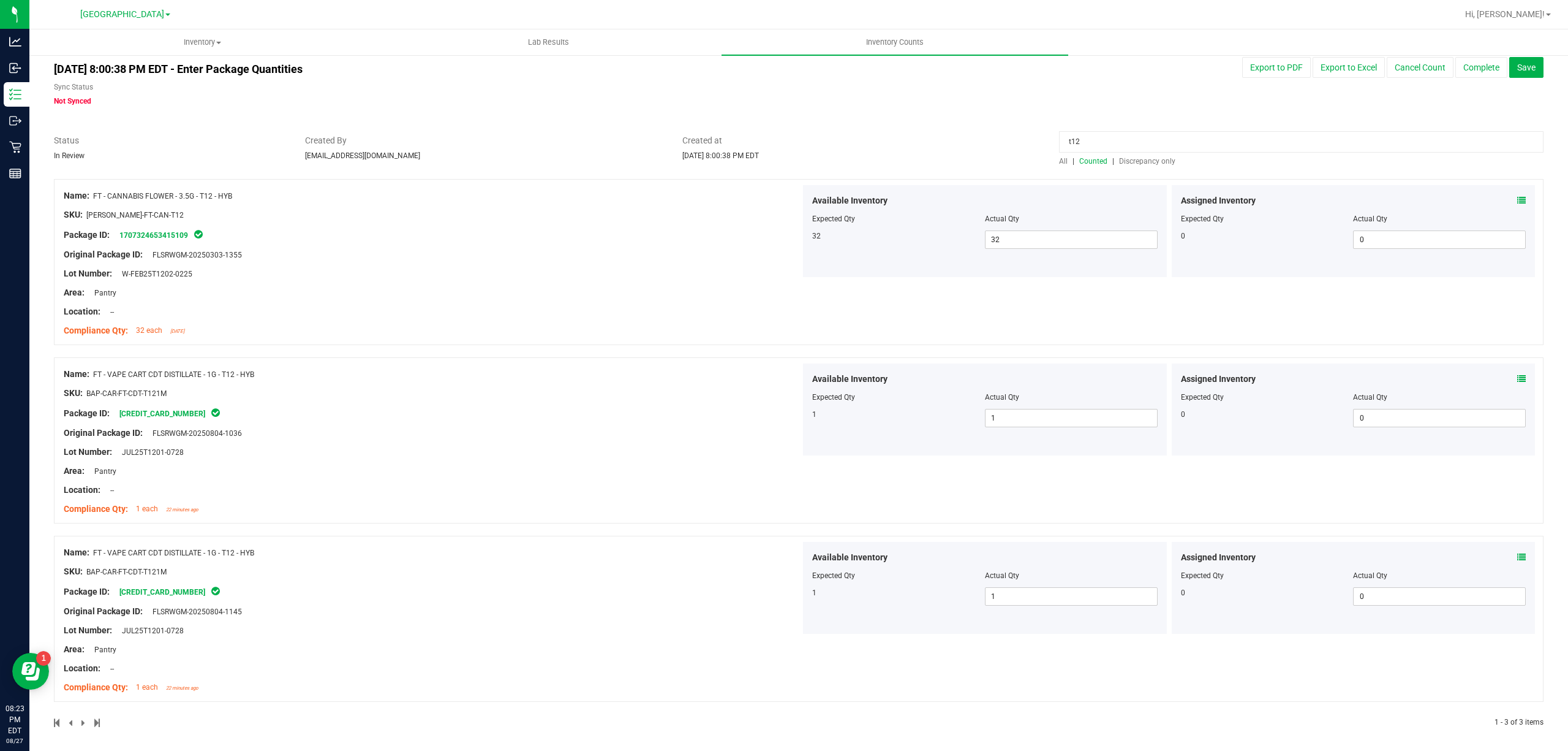
scroll to position [26, 0]
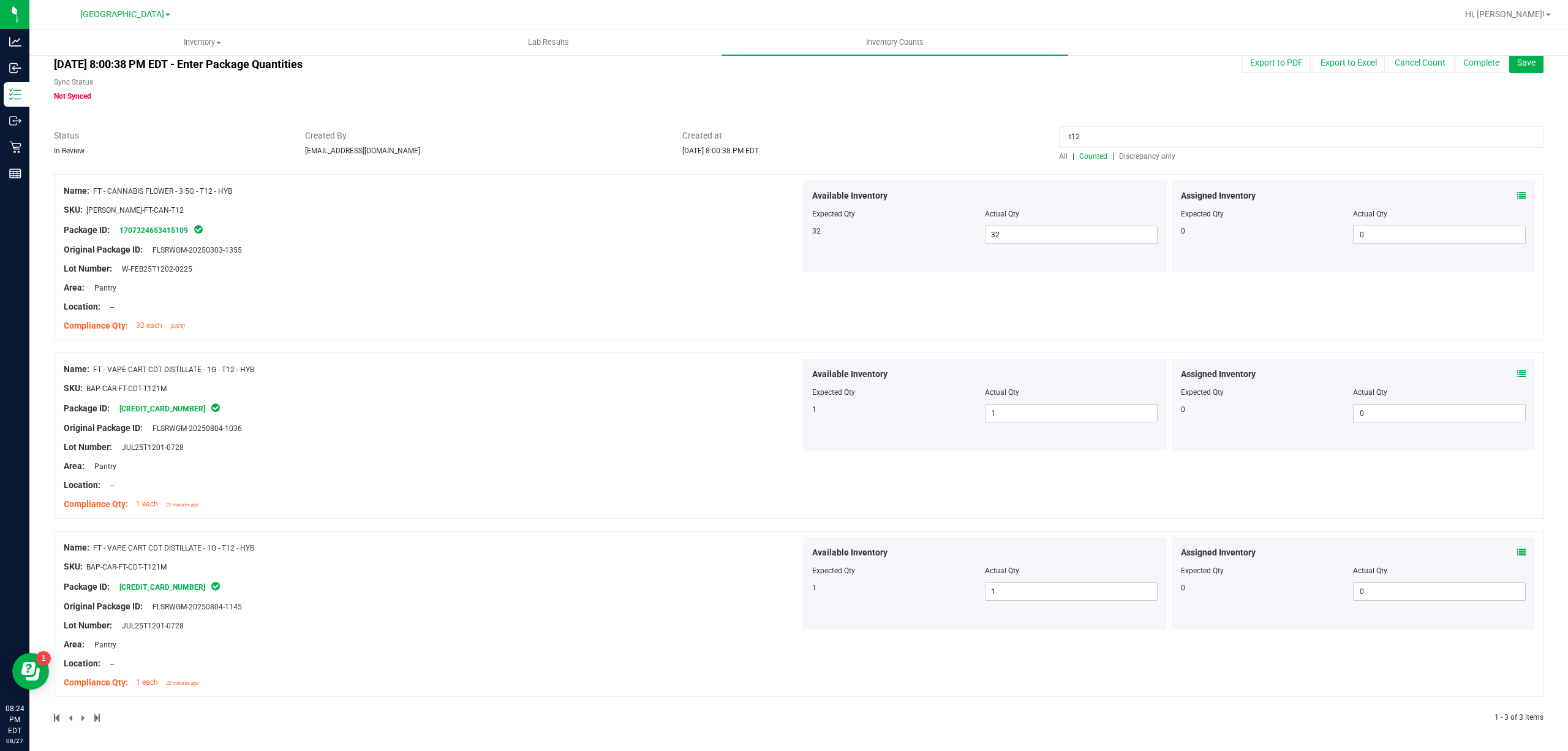
click at [1090, 128] on input "t12" at bounding box center [1301, 137] width 485 height 21
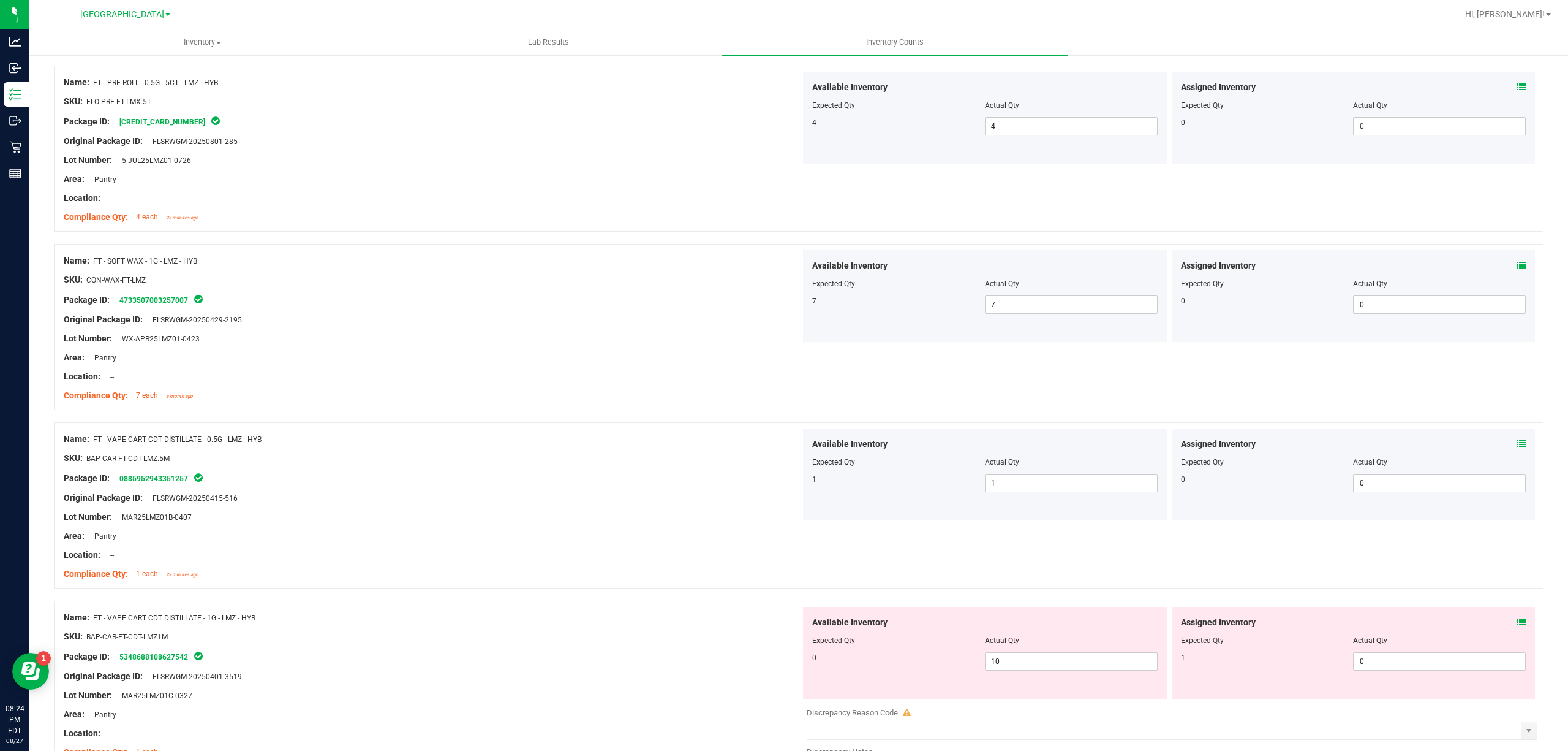
scroll to position [572, 0]
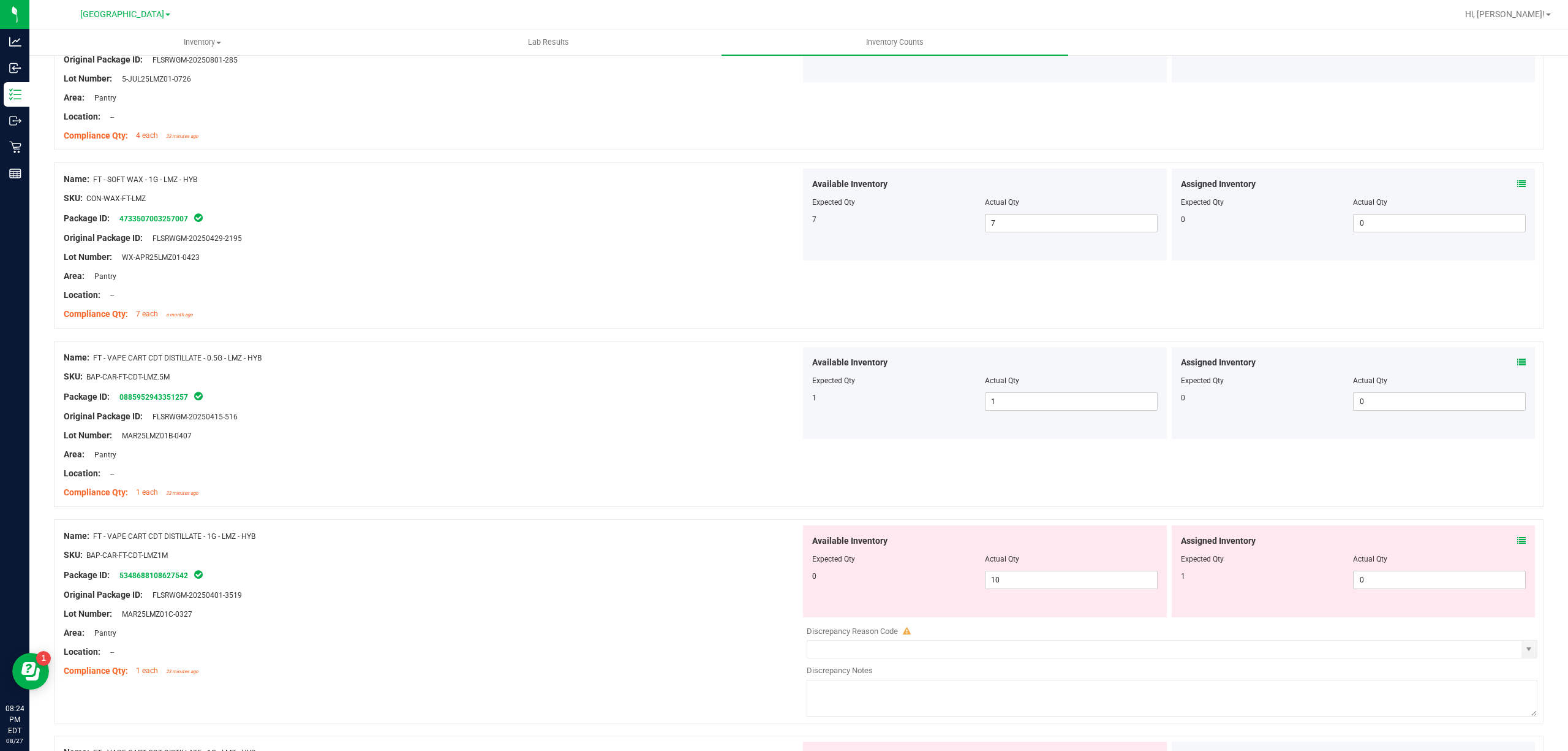
click at [1517, 540] on icon at bounding box center [1522, 541] width 9 height 9
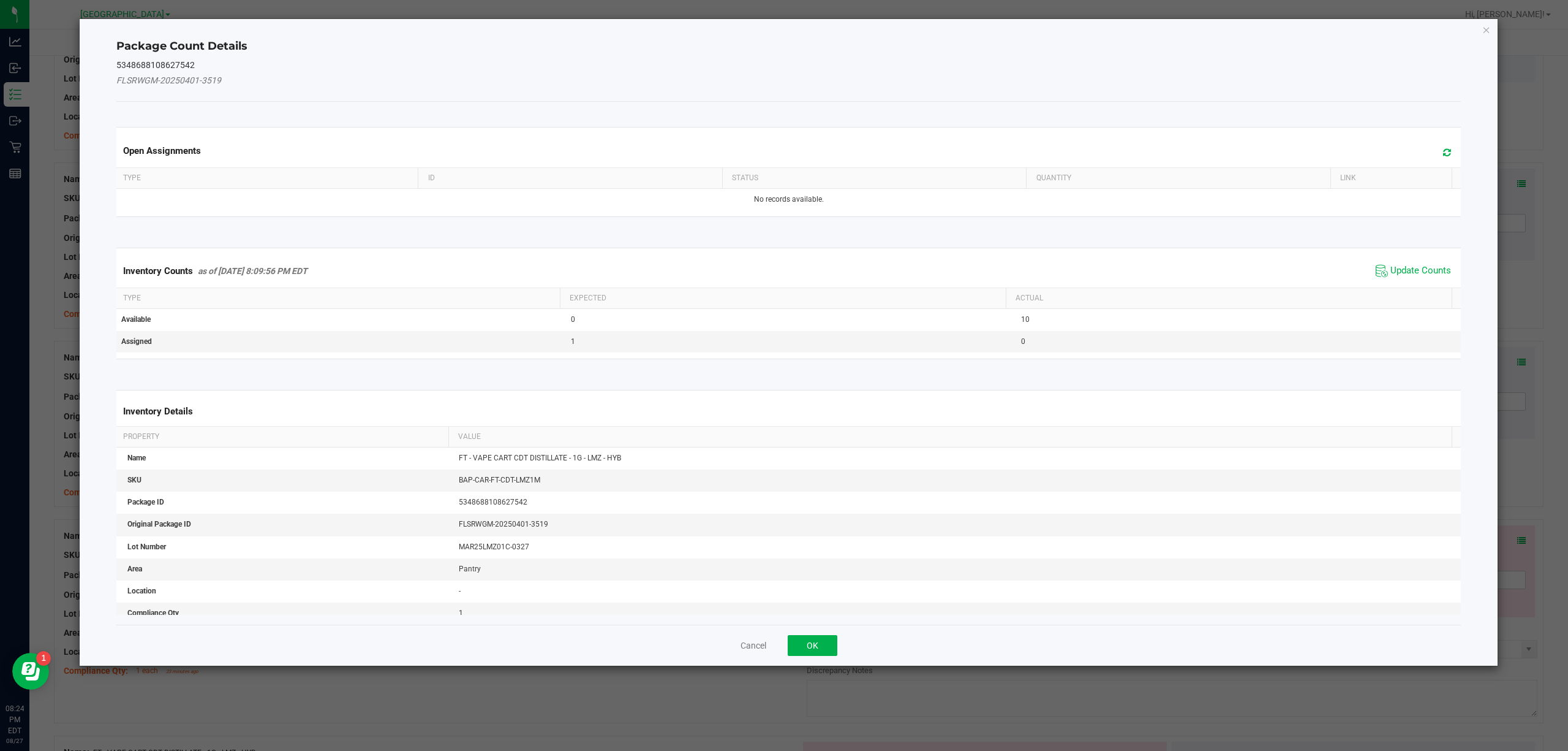
click at [1375, 261] on div "Inventory Counts as of [DATE] 8:09:56 PM EDT Update Counts" at bounding box center [789, 271] width 1350 height 33
click at [1377, 271] on span "Update Counts" at bounding box center [1413, 271] width 81 height 19
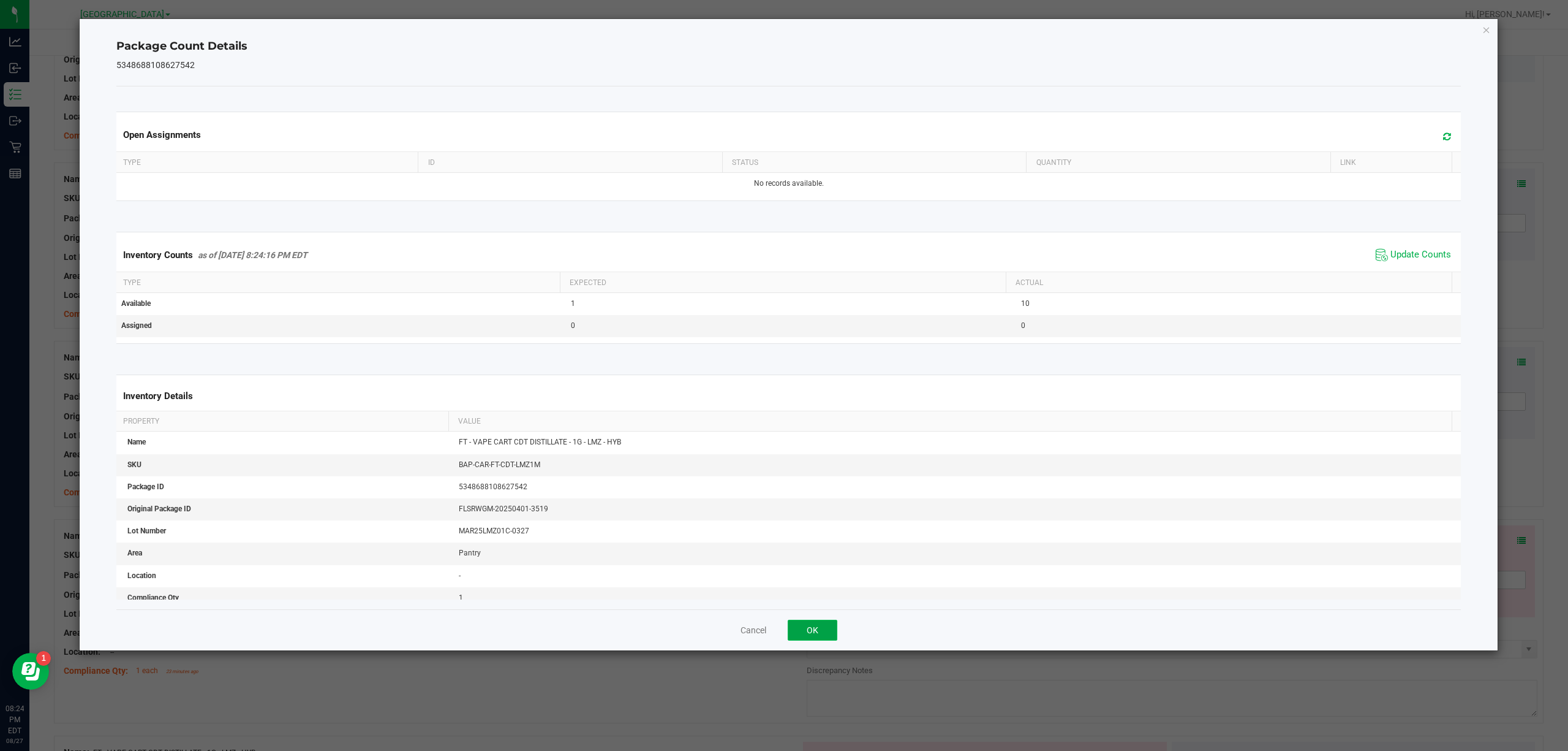
click at [820, 624] on button "OK" at bounding box center [813, 630] width 50 height 21
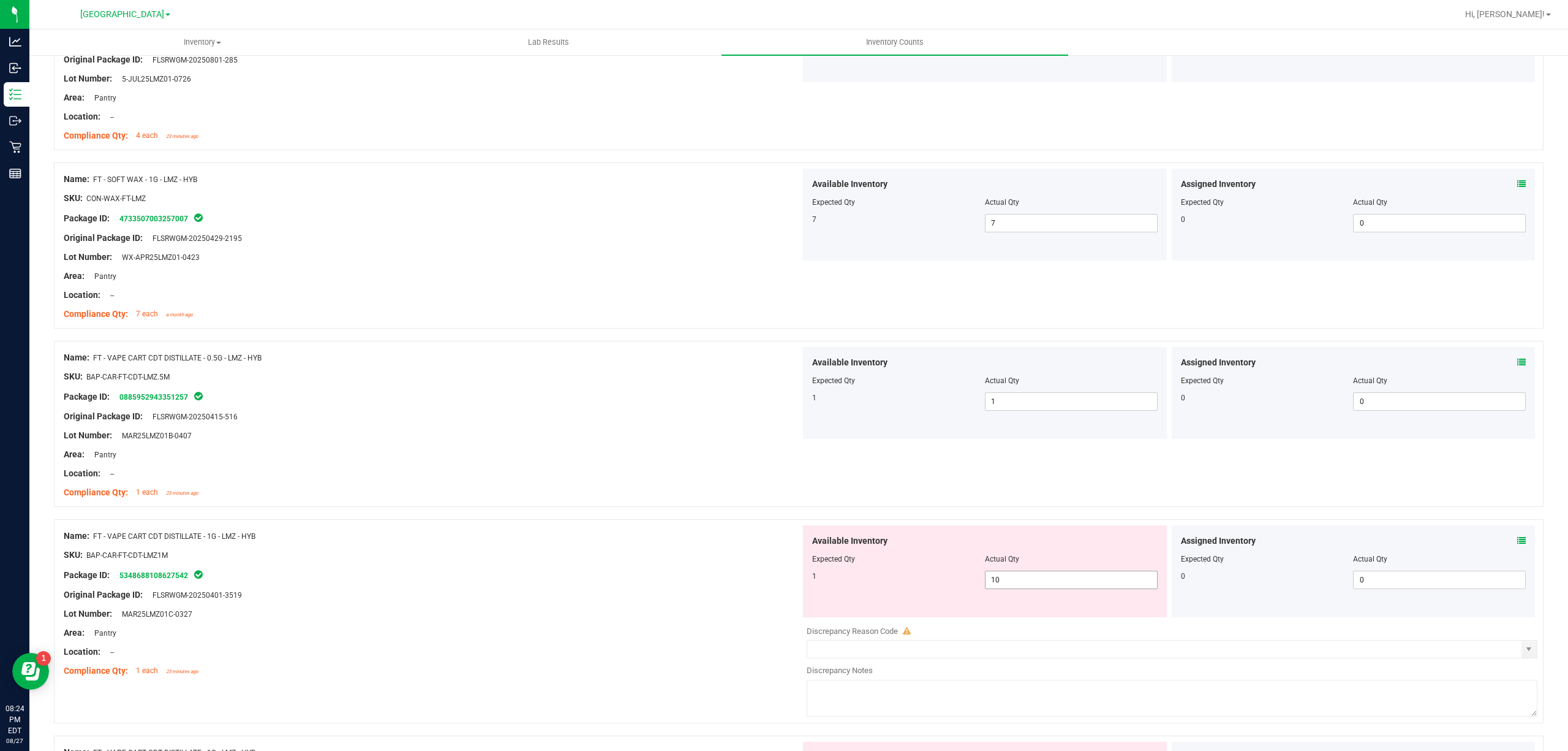
click at [1029, 582] on span "10 10" at bounding box center [1072, 580] width 173 height 19
click at [1029, 582] on input "10" at bounding box center [1072, 580] width 171 height 17
click at [888, 498] on div "Name: FT - VAPE CART CDT DISTILLATE - 0.5G - LMZ - HYB SKU: BAP-CAR-FT-CDT-LMZ.…" at bounding box center [799, 424] width 1490 height 166
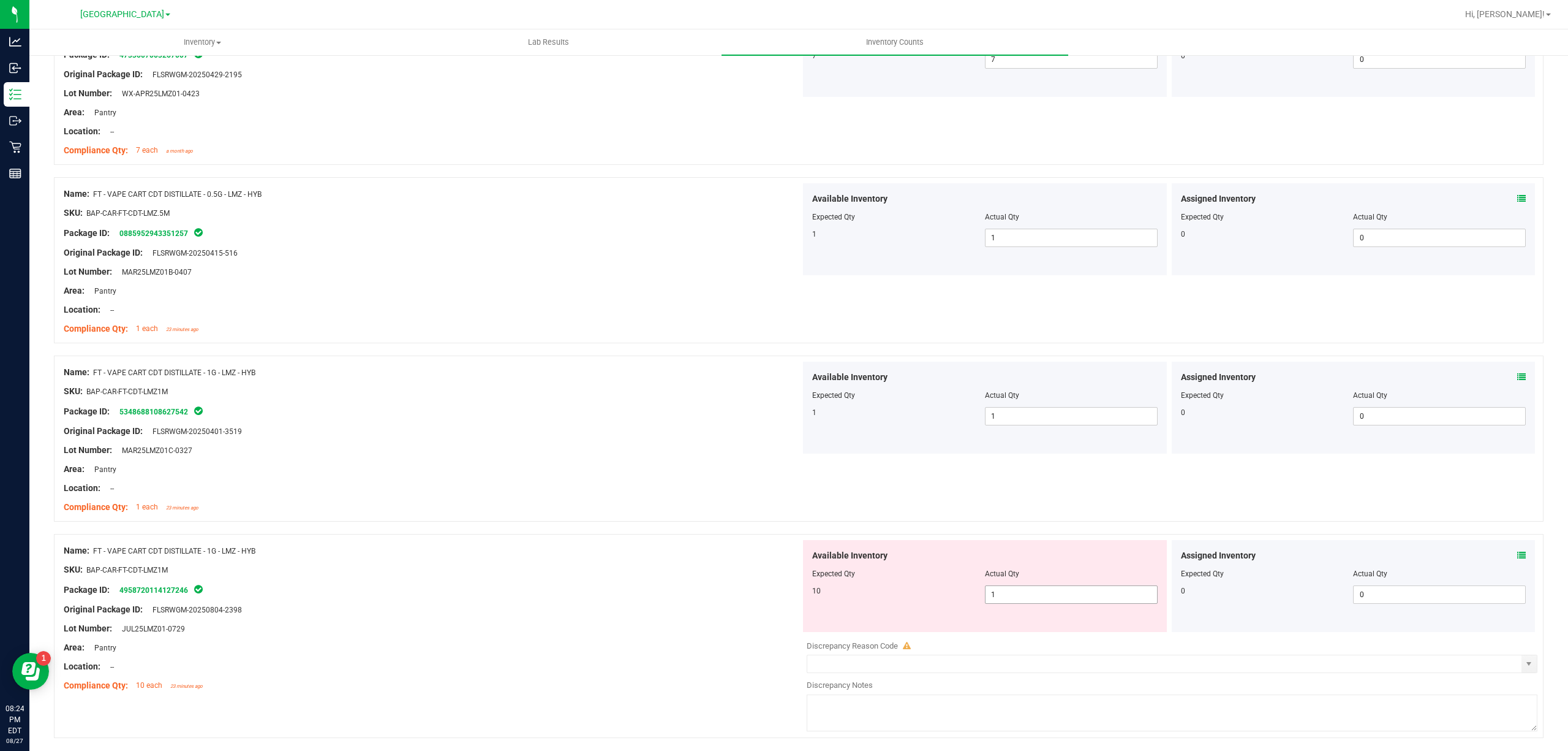
scroll to position [780, 0]
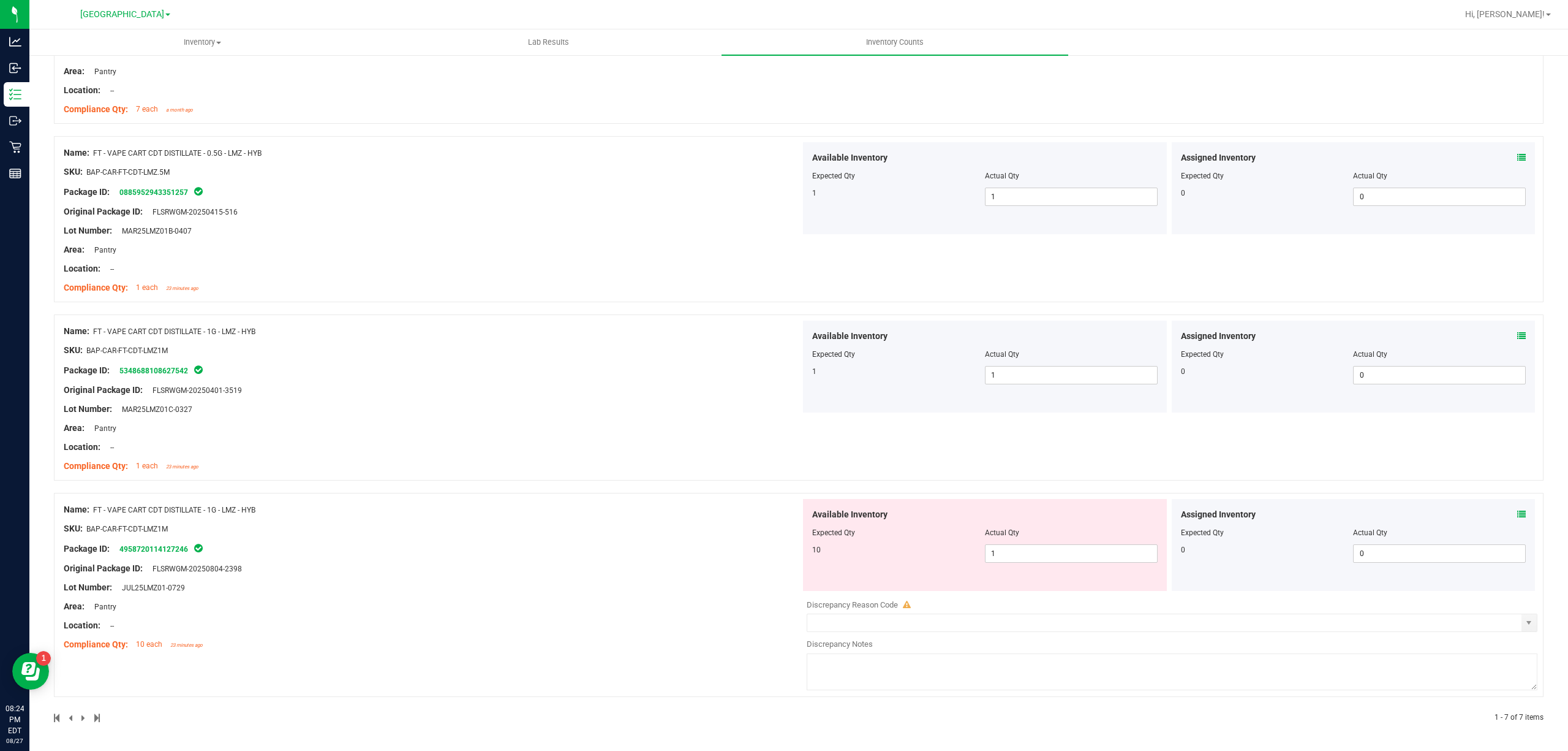
click at [1047, 543] on div at bounding box center [984, 541] width 345 height 6
click at [1047, 547] on span "1 1" at bounding box center [1072, 554] width 173 height 19
click at [1047, 547] on input "1" at bounding box center [1072, 553] width 171 height 17
click at [740, 455] on div "Name: FT - VAPE CART CDT DISTILLATE - 1G - LMZ - HYB SKU: BAP-CAR-FT-CDT-LMZ1M …" at bounding box center [432, 398] width 737 height 156
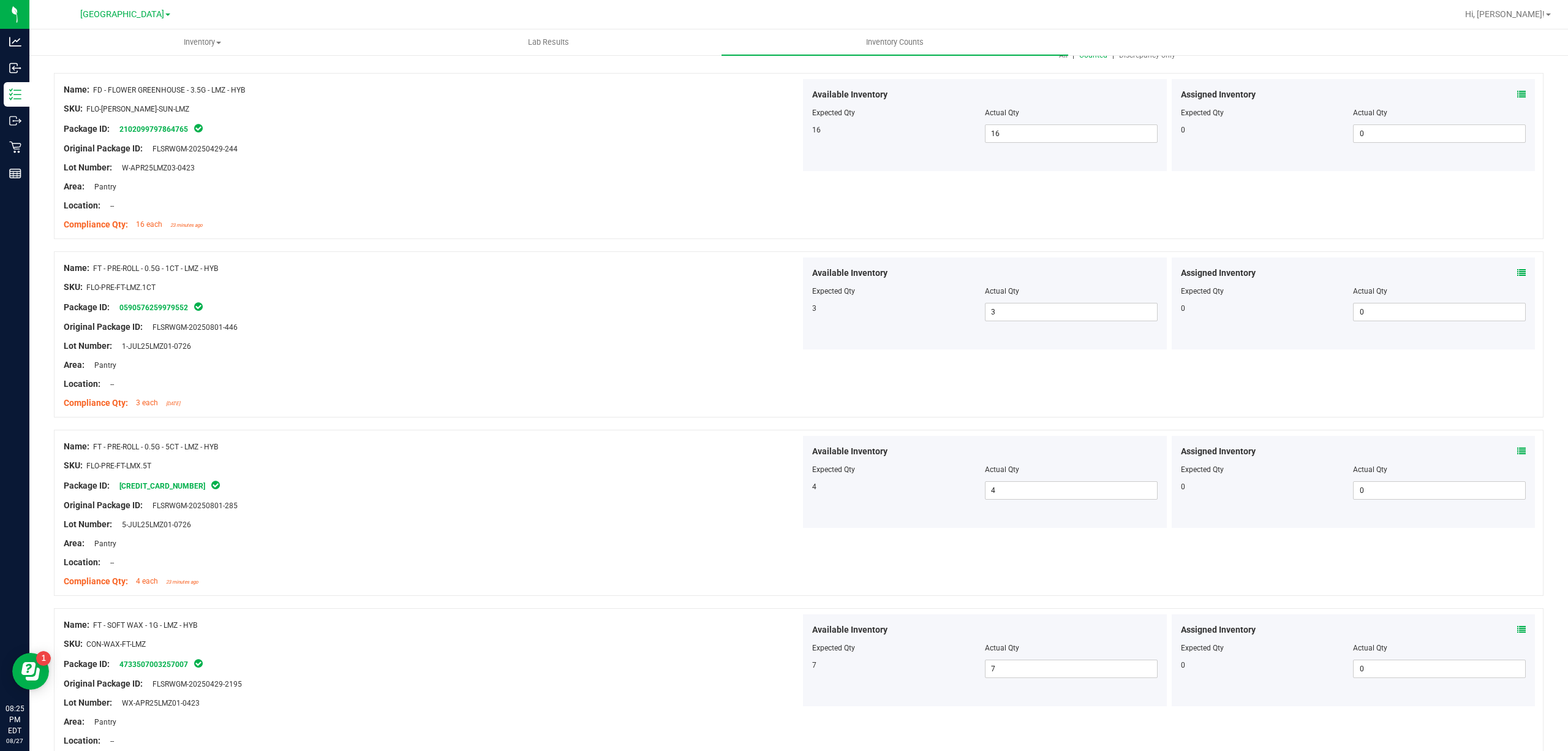
scroll to position [0, 0]
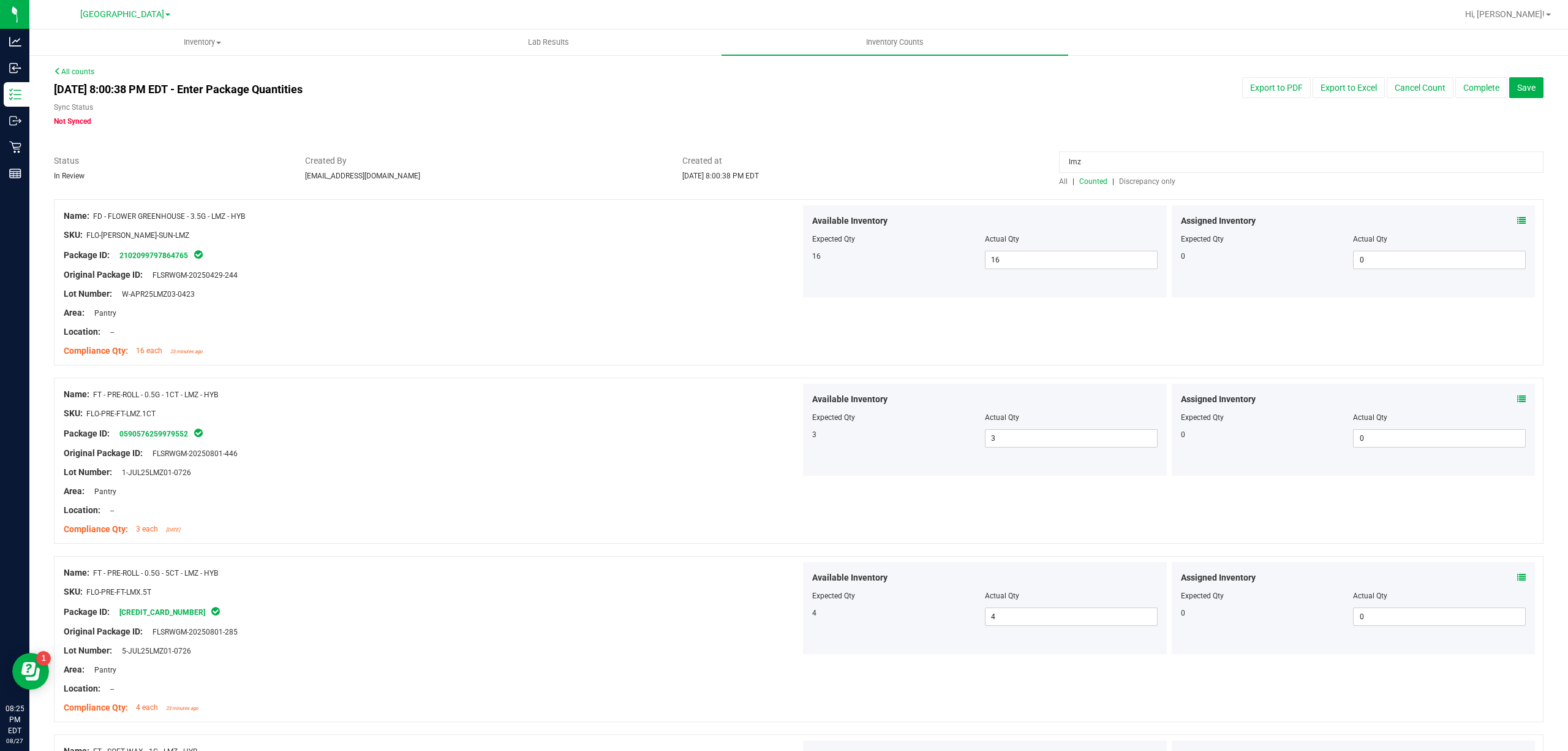
click at [1157, 157] on input "lmz" at bounding box center [1301, 163] width 485 height 21
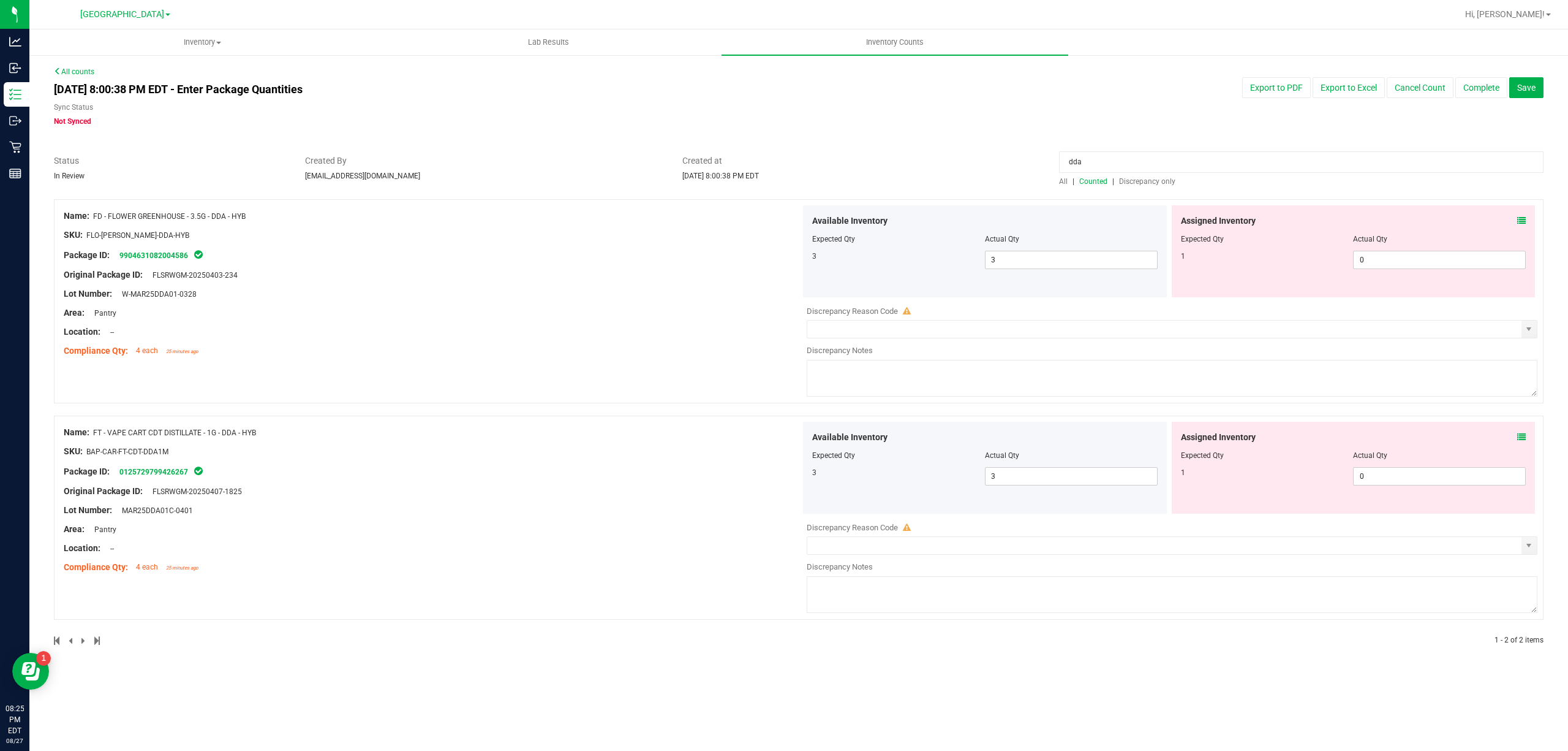
click at [1522, 216] on span at bounding box center [1522, 221] width 9 height 13
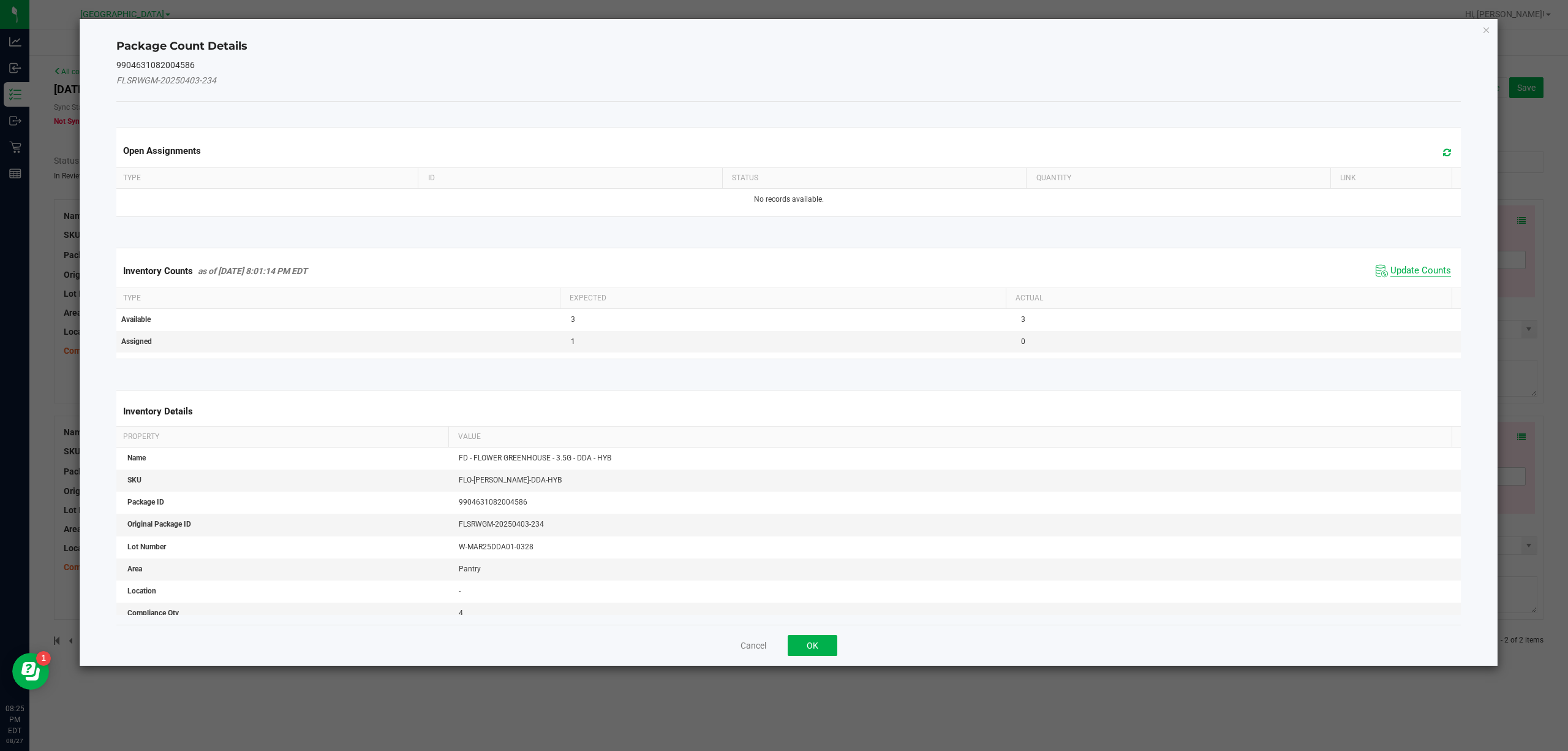
click at [1432, 271] on span "Update Counts" at bounding box center [1421, 271] width 61 height 13
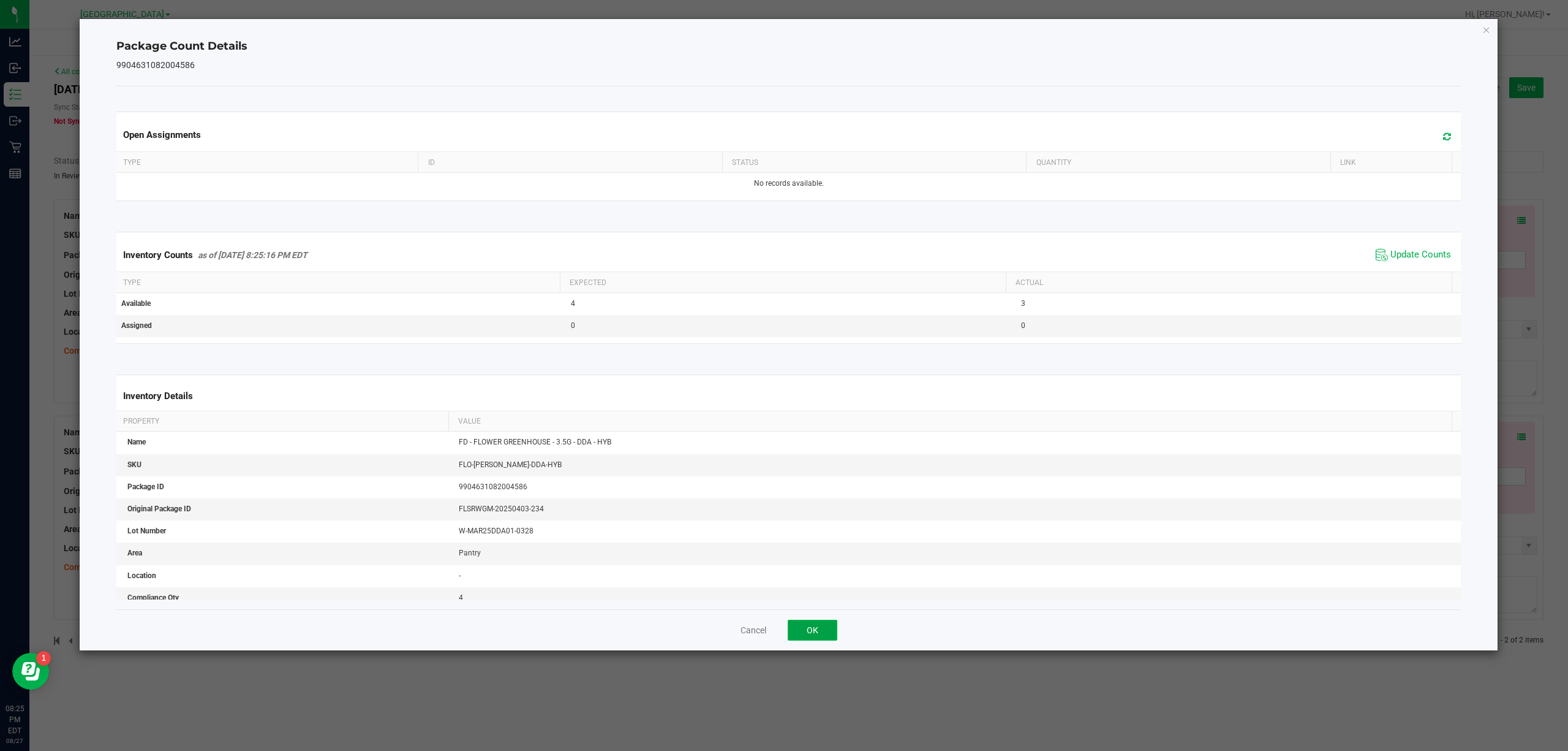
drag, startPoint x: 805, startPoint y: 623, endPoint x: 1347, endPoint y: 630, distance: 542.0
click at [807, 623] on button "OK" at bounding box center [813, 630] width 50 height 21
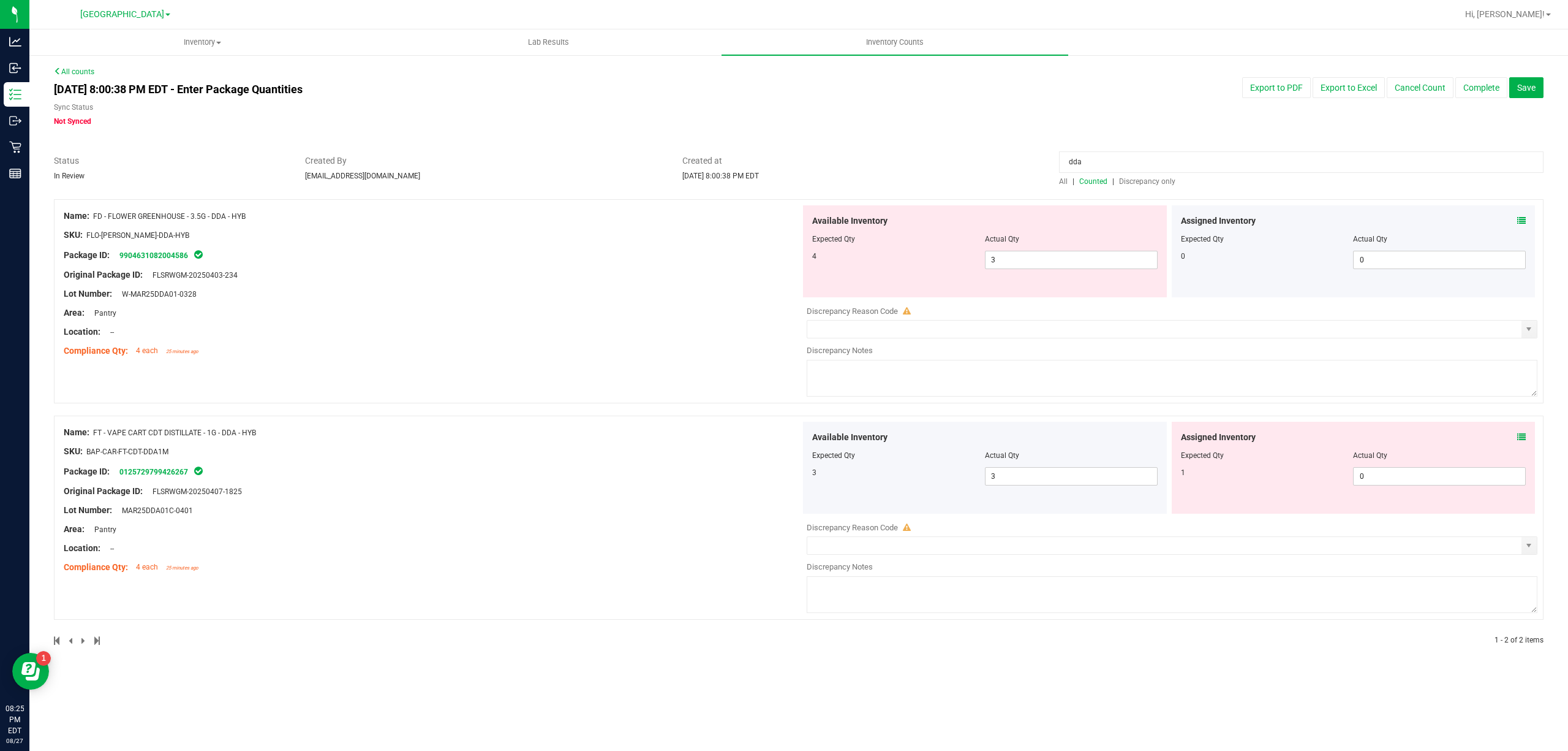
click at [1527, 442] on div "Assigned Inventory Expected Qty Actual Qty 1 0 0" at bounding box center [1354, 467] width 364 height 92
click at [1522, 439] on icon at bounding box center [1522, 438] width 9 height 9
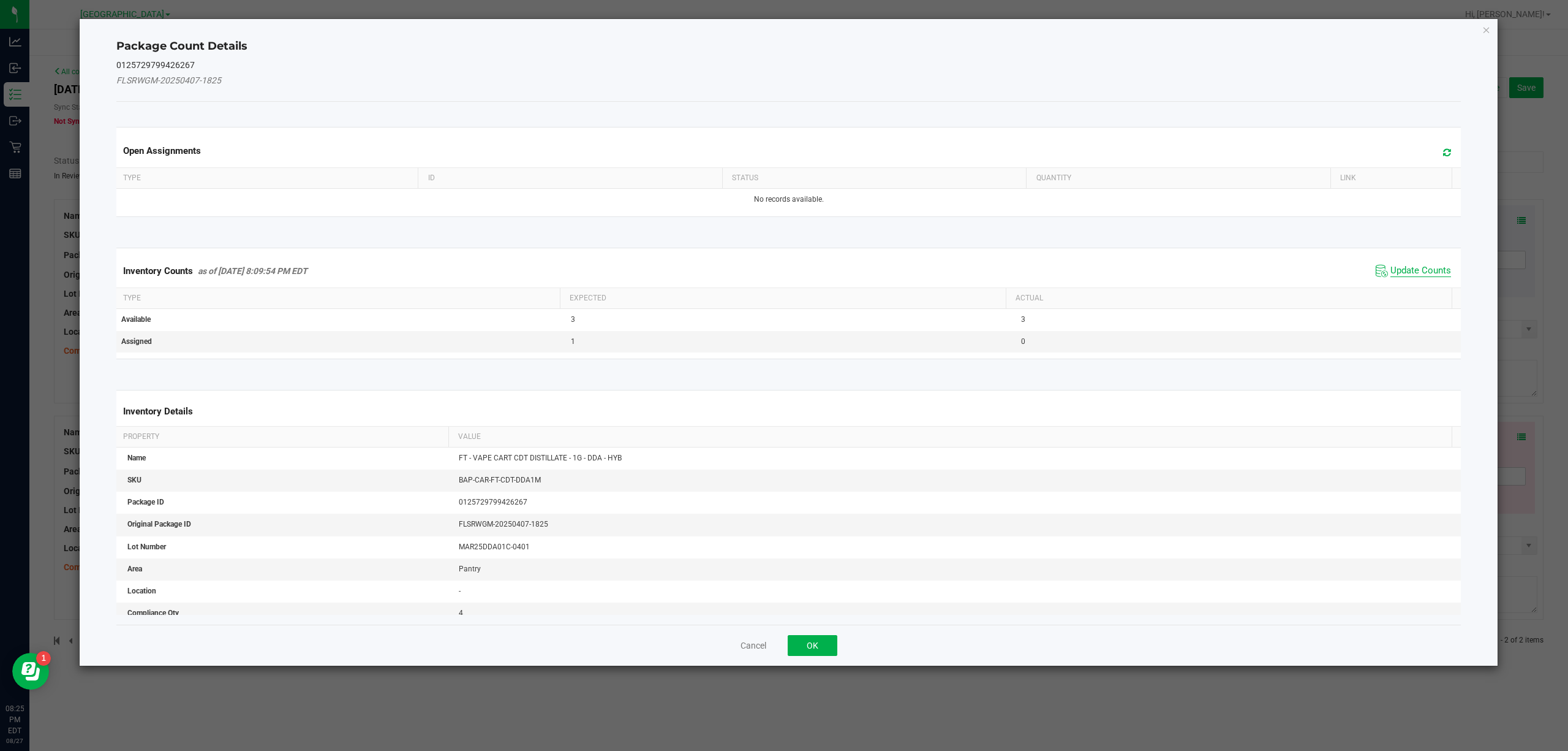
click at [1403, 272] on span "Update Counts" at bounding box center [1421, 271] width 61 height 13
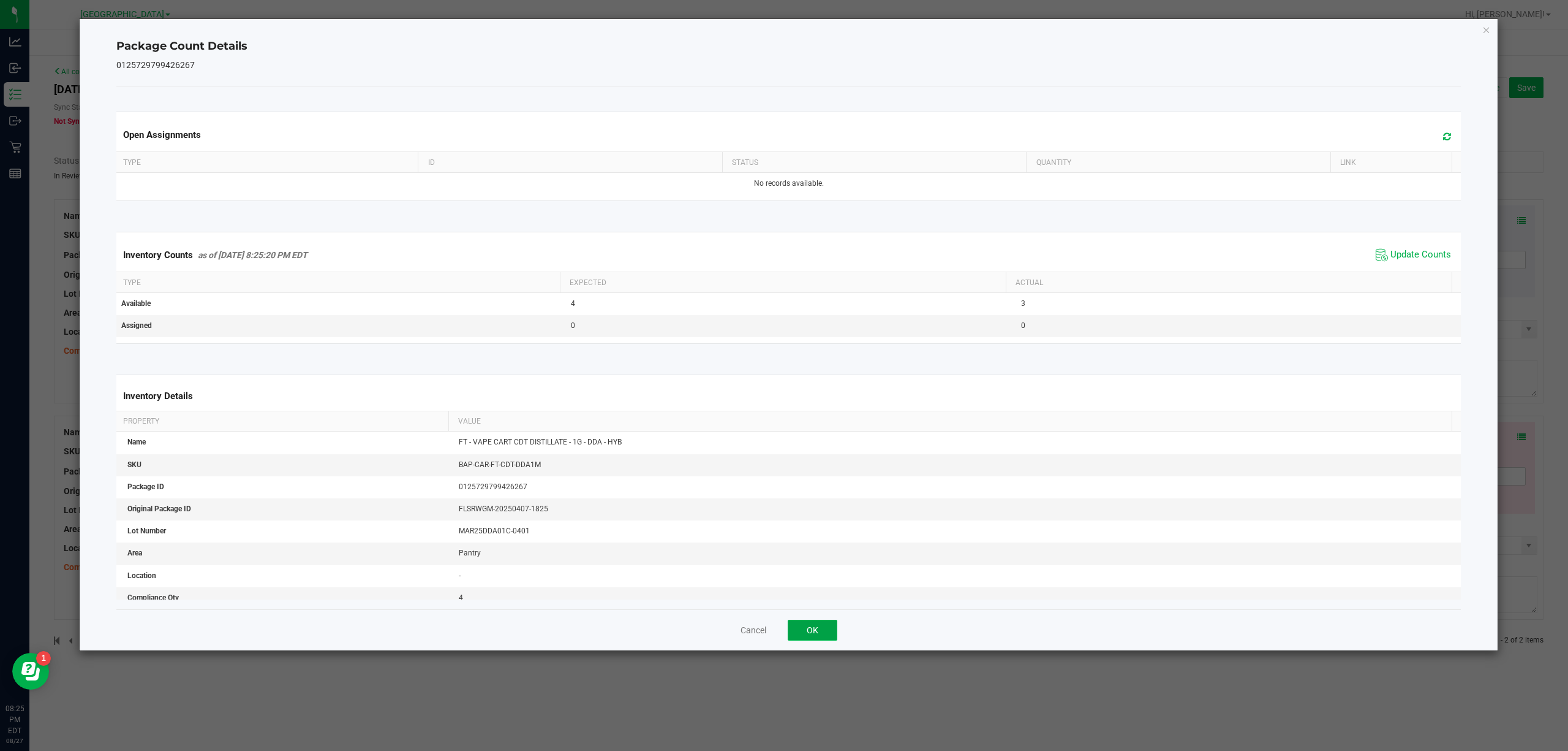
click at [827, 626] on button "OK" at bounding box center [813, 630] width 50 height 21
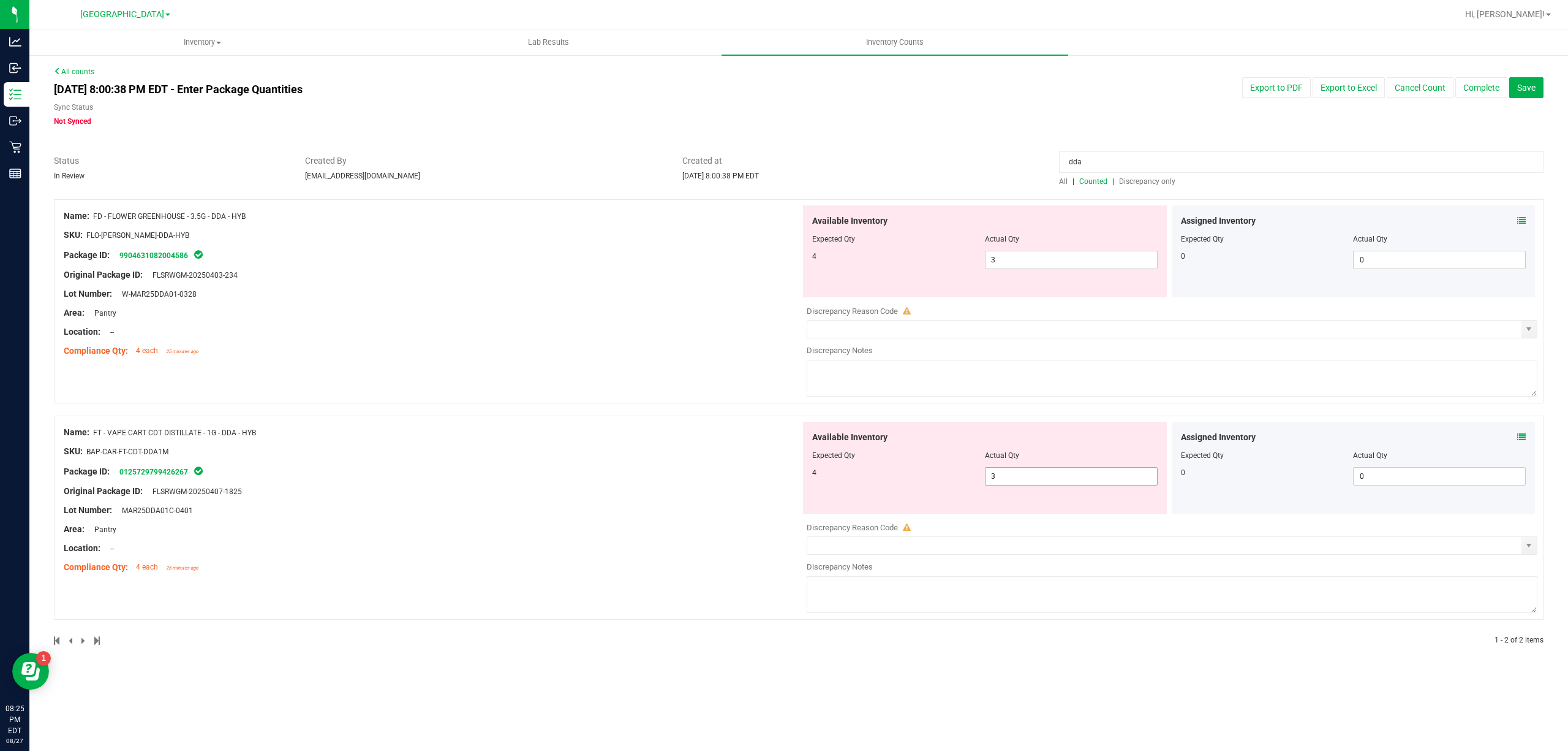
click at [1027, 469] on span "3 3" at bounding box center [1072, 476] width 173 height 19
click at [1027, 470] on input "3" at bounding box center [1072, 476] width 171 height 17
click at [1020, 263] on span "3 3" at bounding box center [1072, 260] width 173 height 19
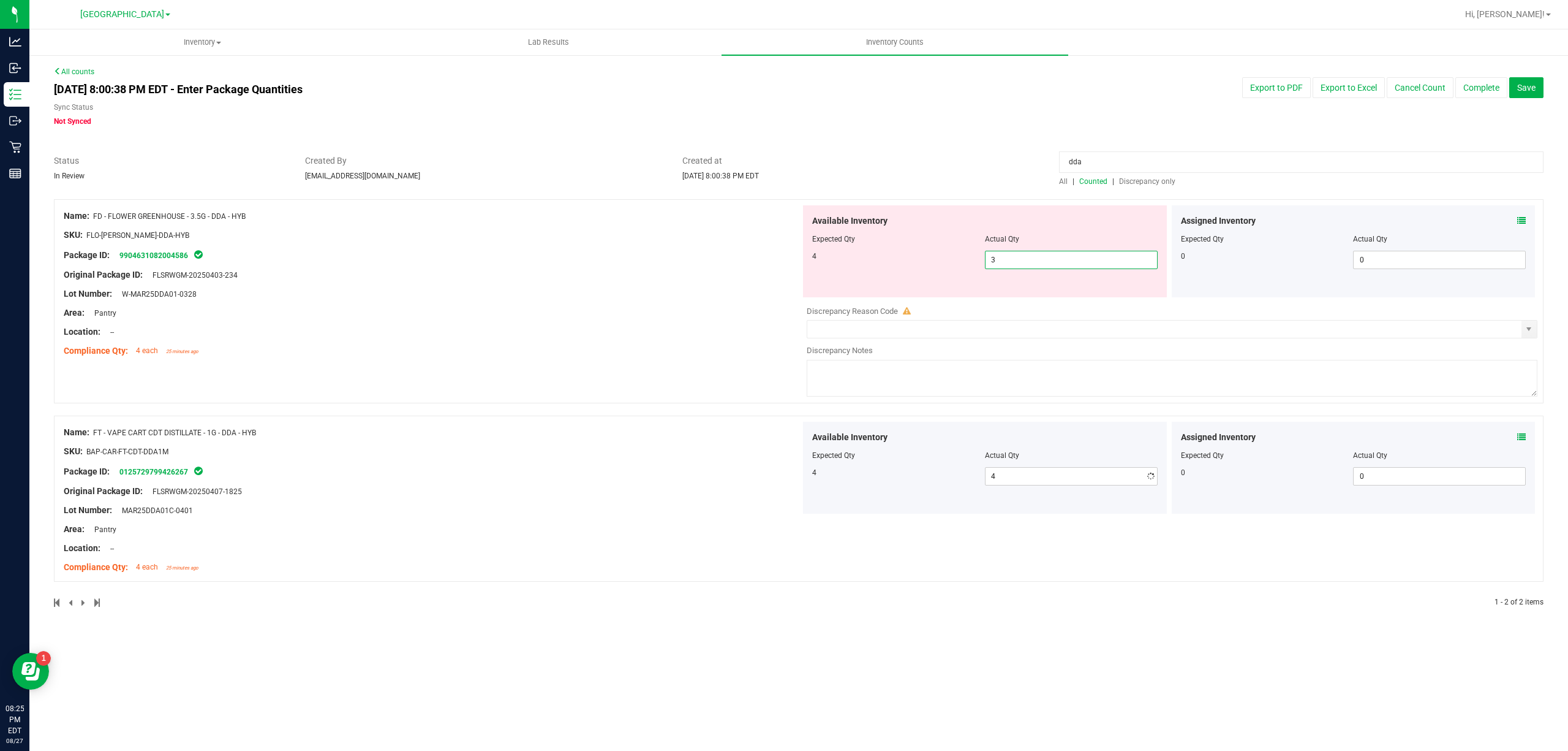
click at [1020, 263] on input "3" at bounding box center [1072, 259] width 171 height 17
click at [1013, 193] on div at bounding box center [799, 193] width 1490 height 13
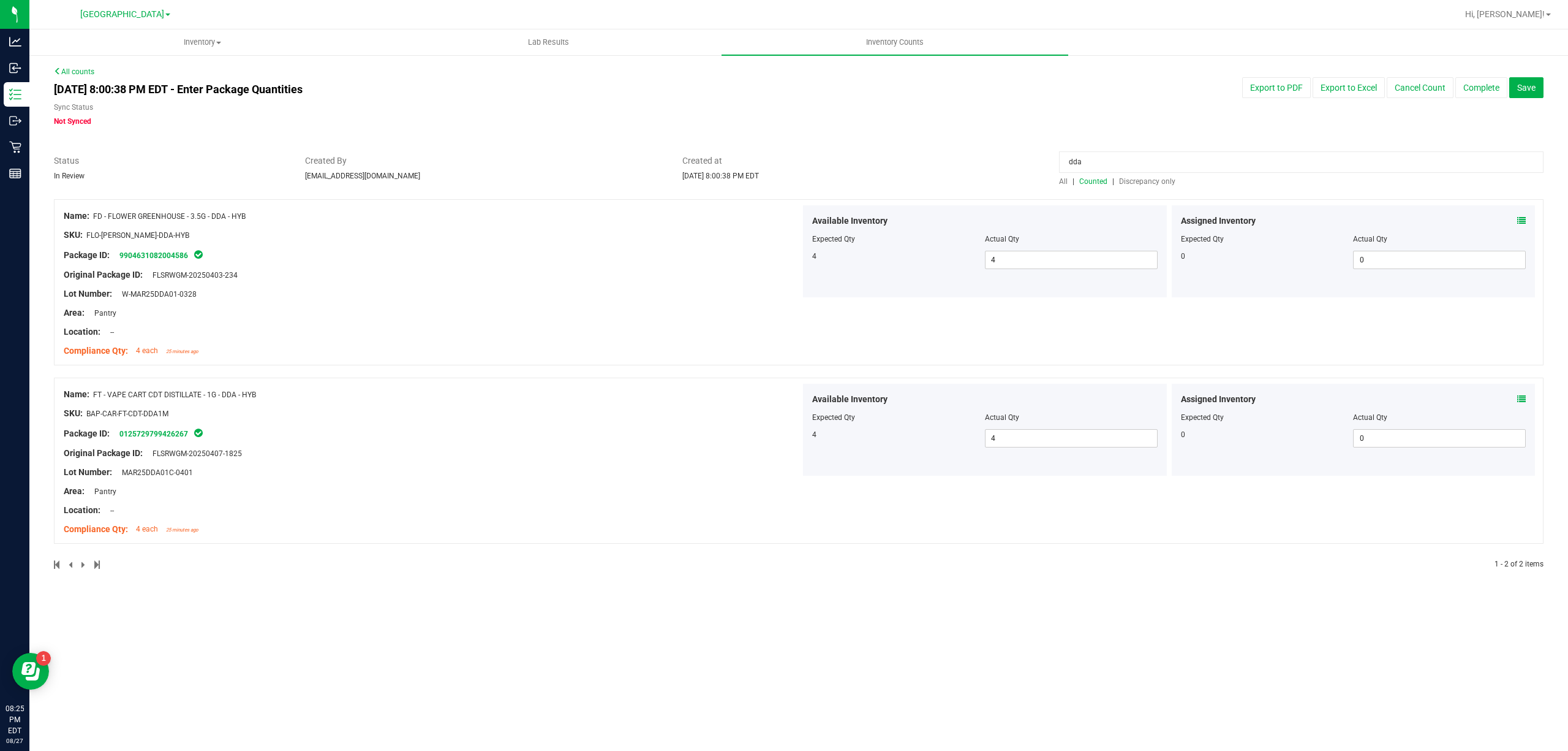
click at [1076, 167] on input "dda" at bounding box center [1301, 163] width 485 height 21
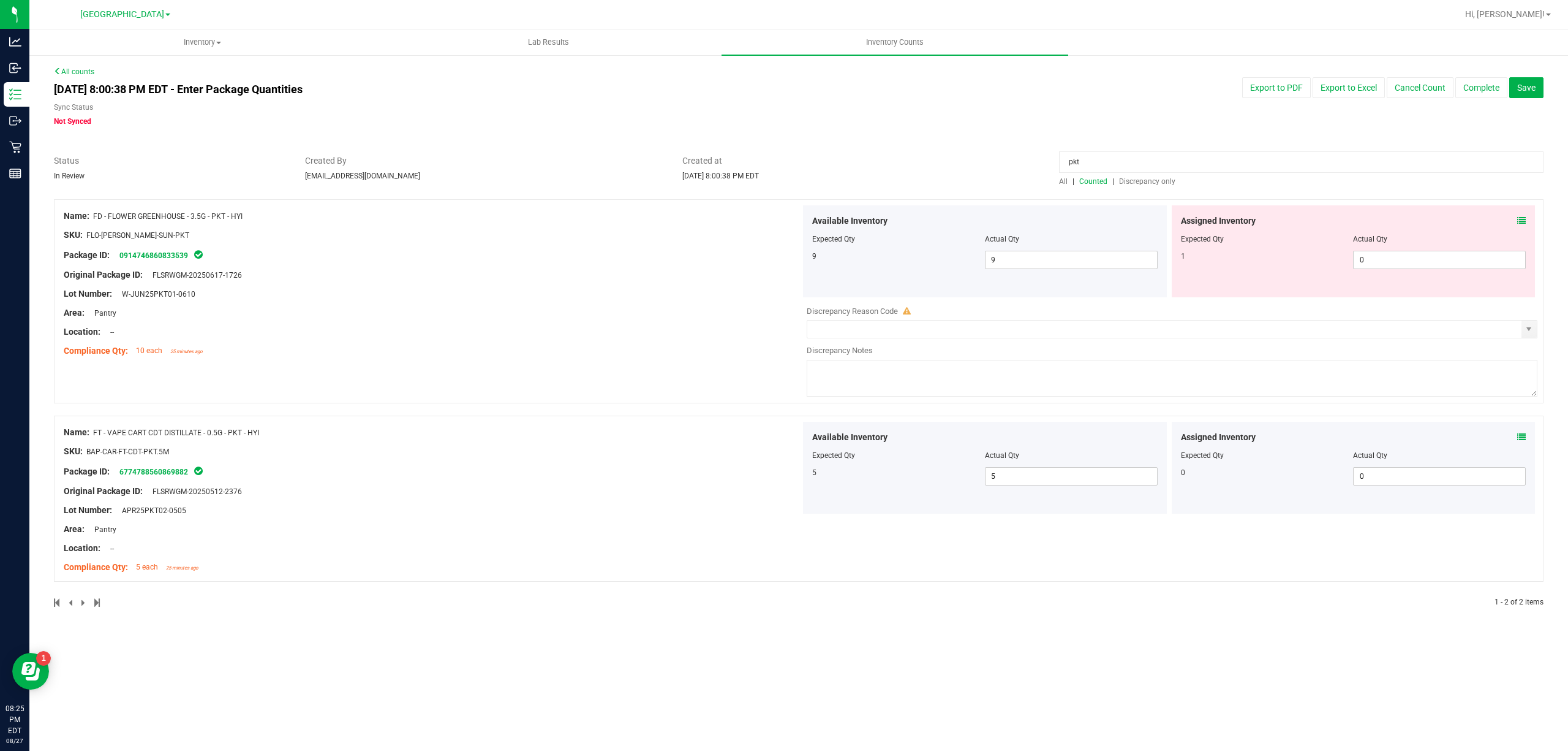
click at [1520, 221] on icon at bounding box center [1522, 221] width 9 height 9
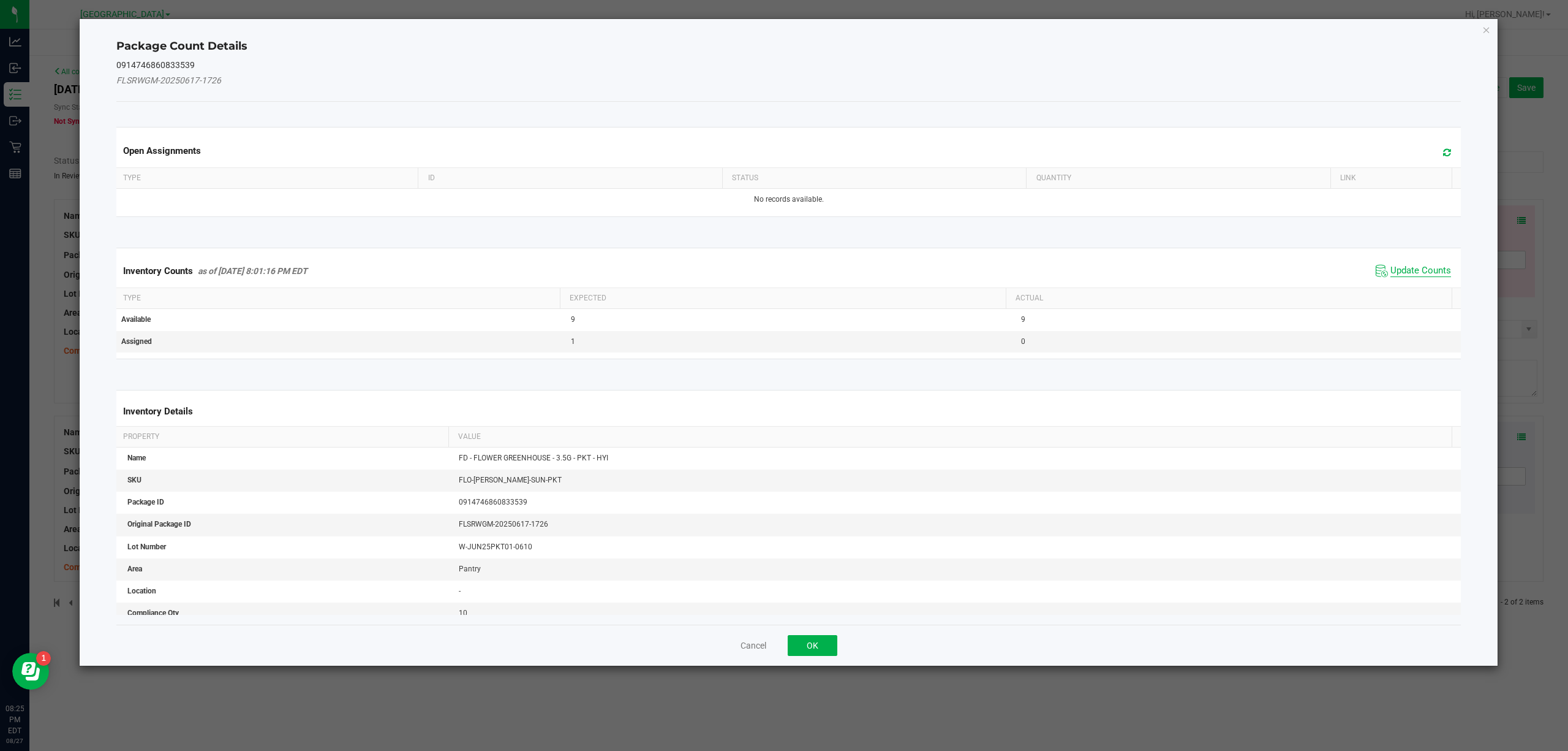
click at [1431, 271] on span "Update Counts" at bounding box center [1421, 271] width 61 height 13
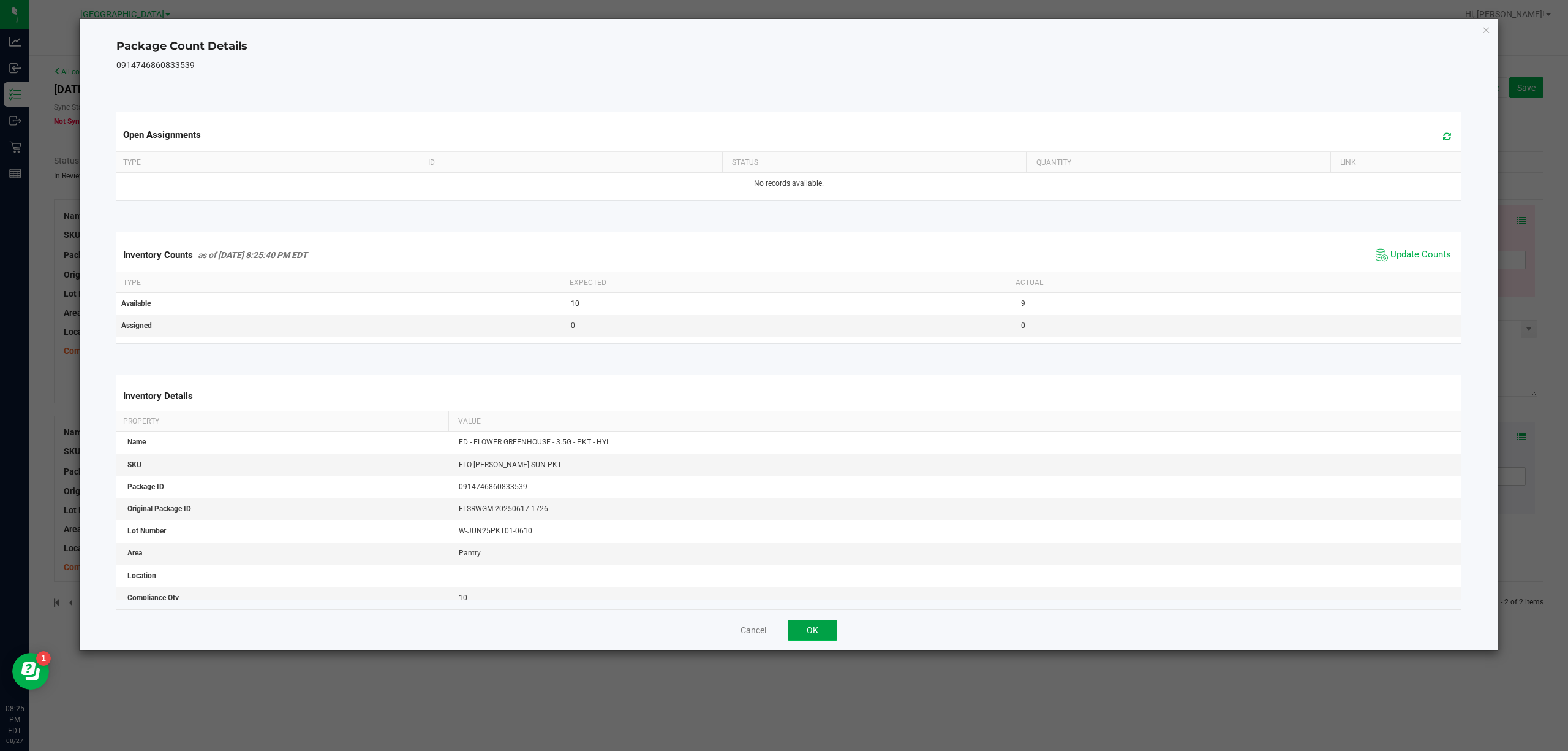
click at [818, 629] on button "OK" at bounding box center [813, 630] width 50 height 21
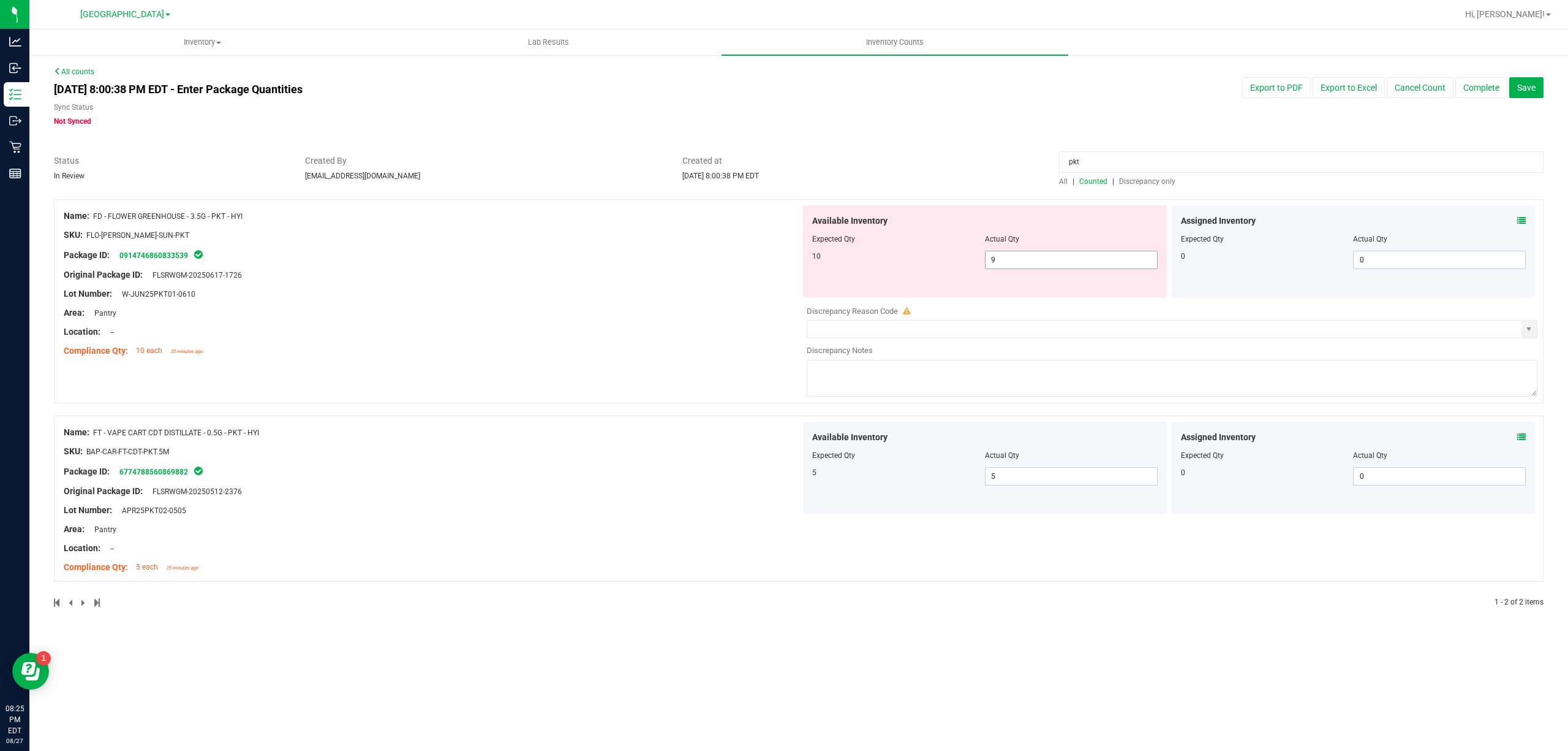
click at [1069, 268] on div "Available Inventory Expected Qty Actual Qty 10 9 9" at bounding box center [985, 251] width 364 height 92
click at [1069, 268] on span "9 9" at bounding box center [1072, 260] width 173 height 19
click at [1072, 261] on input "9" at bounding box center [1072, 259] width 171 height 17
click at [1072, 261] on input "10" at bounding box center [1072, 259] width 171 height 17
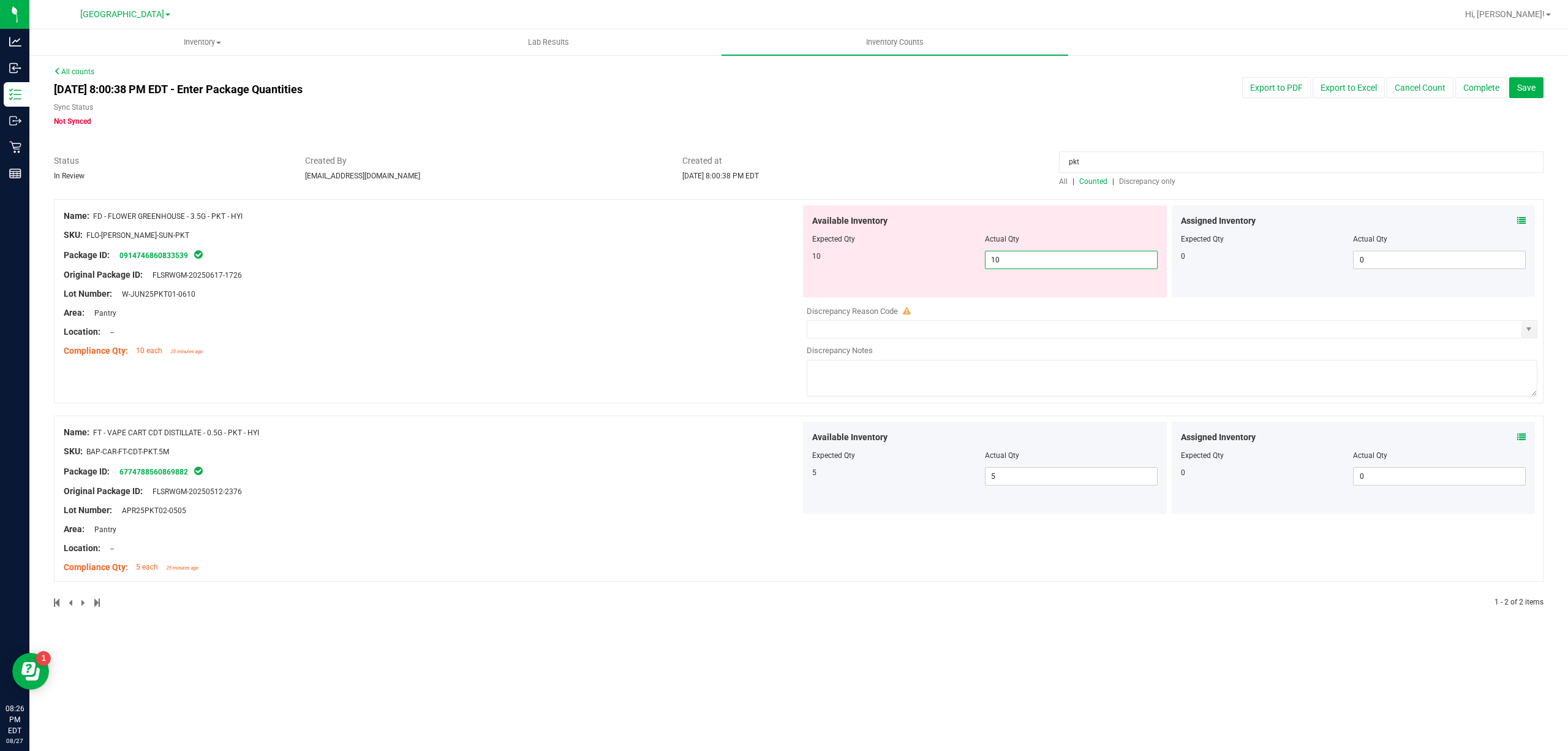
click at [1072, 261] on input "10" at bounding box center [1072, 259] width 171 height 17
click at [935, 162] on span "Created at" at bounding box center [862, 161] width 359 height 13
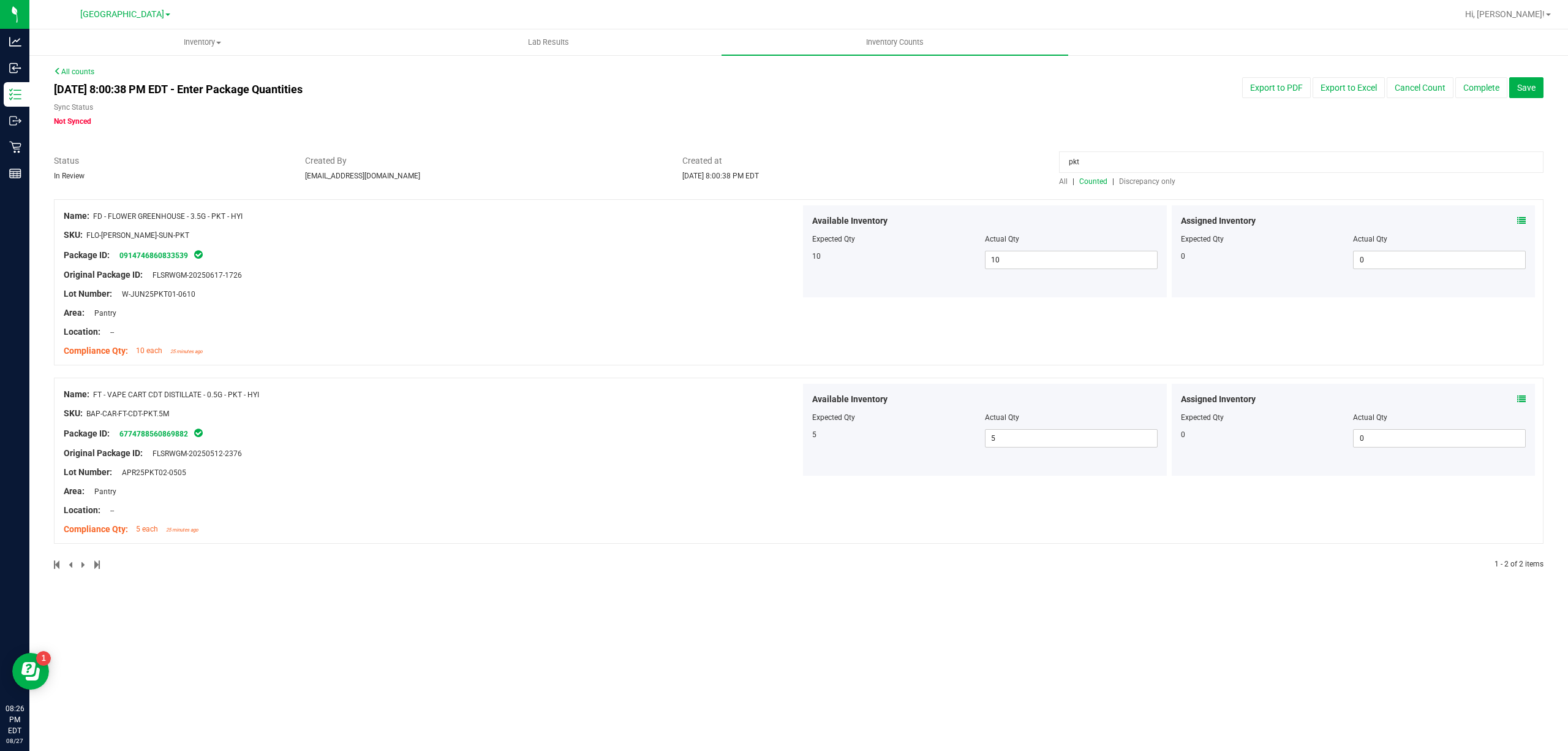
click at [1218, 175] on div "pkt" at bounding box center [1301, 165] width 485 height 21
click at [1218, 169] on input "pkt" at bounding box center [1301, 163] width 485 height 21
drag, startPoint x: 1523, startPoint y: 227, endPoint x: 1525, endPoint y: 219, distance: 8.2
click at [1525, 219] on span at bounding box center [1522, 221] width 9 height 13
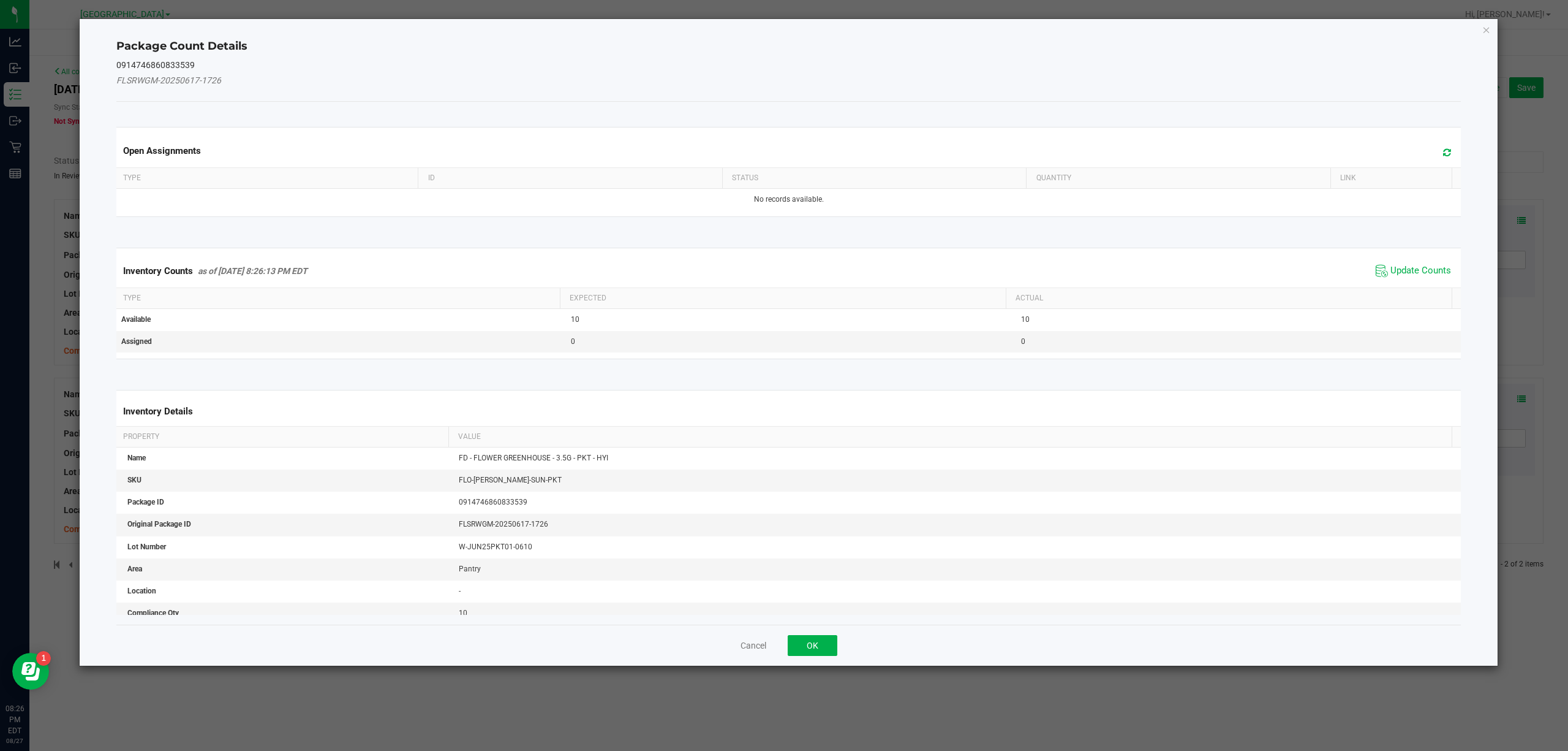
drag, startPoint x: 1415, startPoint y: 257, endPoint x: 1415, endPoint y: 268, distance: 11.0
click at [1415, 261] on div "Inventory Counts as of [DATE] 8:26:13 PM EDT Update Counts" at bounding box center [789, 271] width 1350 height 33
click at [1415, 268] on span "Update Counts" at bounding box center [1421, 271] width 61 height 13
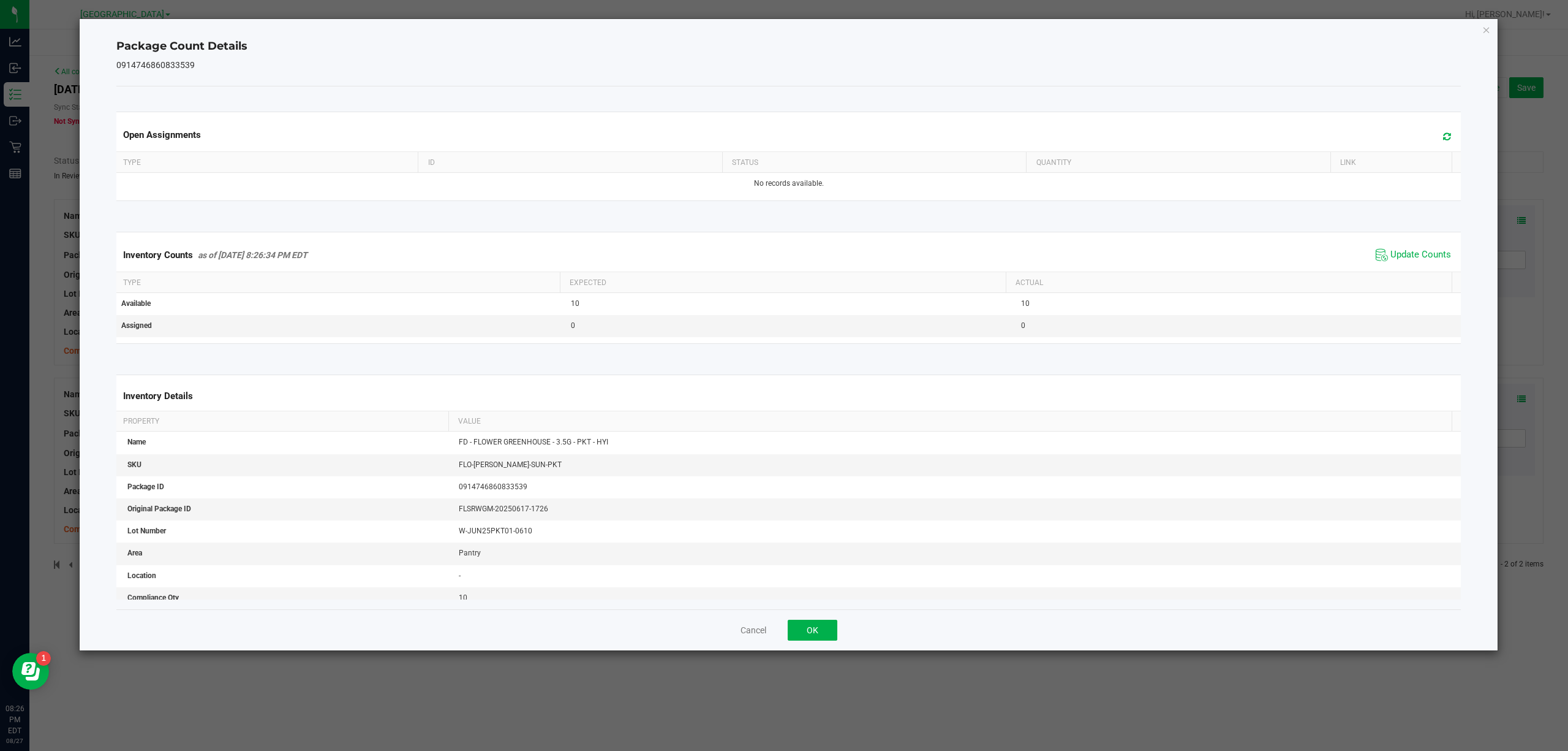
drag, startPoint x: 809, startPoint y: 652, endPoint x: 811, endPoint y: 635, distance: 17.1
click at [809, 650] on div "Package Count Details 0914746860833539 Open Assignments Type ID Status Quantity…" at bounding box center [789, 335] width 1420 height 632
click at [812, 626] on button "OK" at bounding box center [813, 630] width 50 height 21
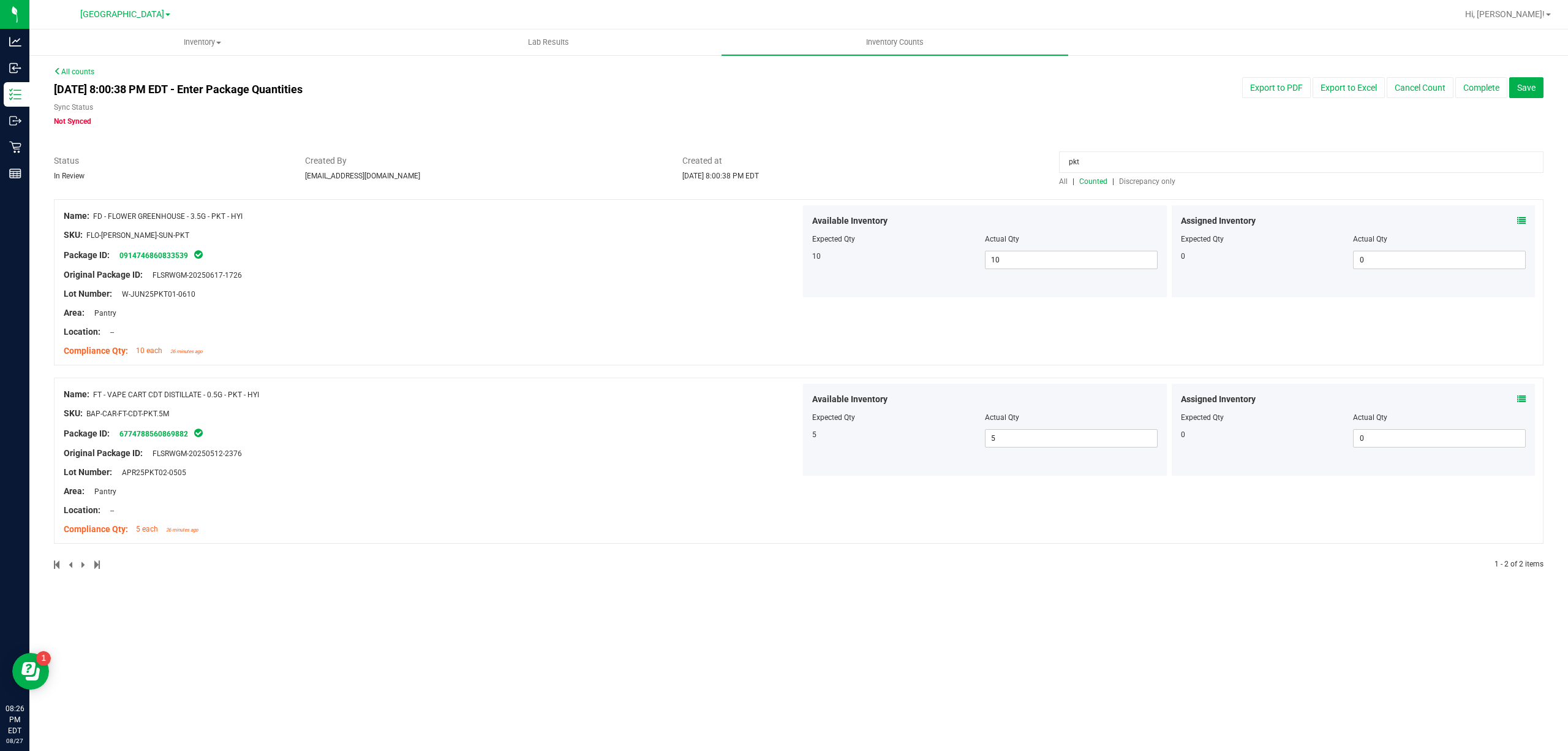
click at [1159, 163] on input "pkt" at bounding box center [1301, 163] width 485 height 21
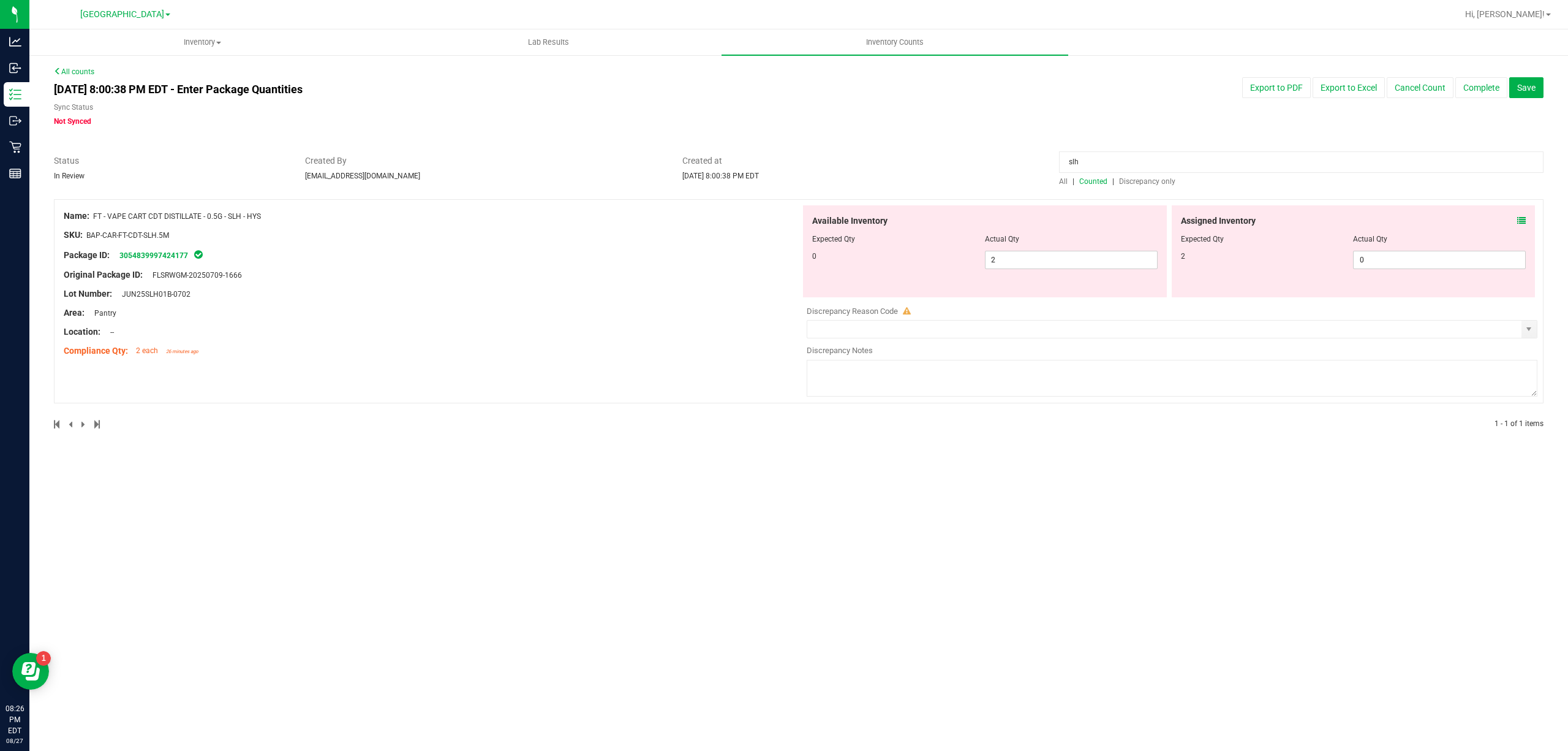
click at [1520, 222] on icon at bounding box center [1522, 221] width 9 height 9
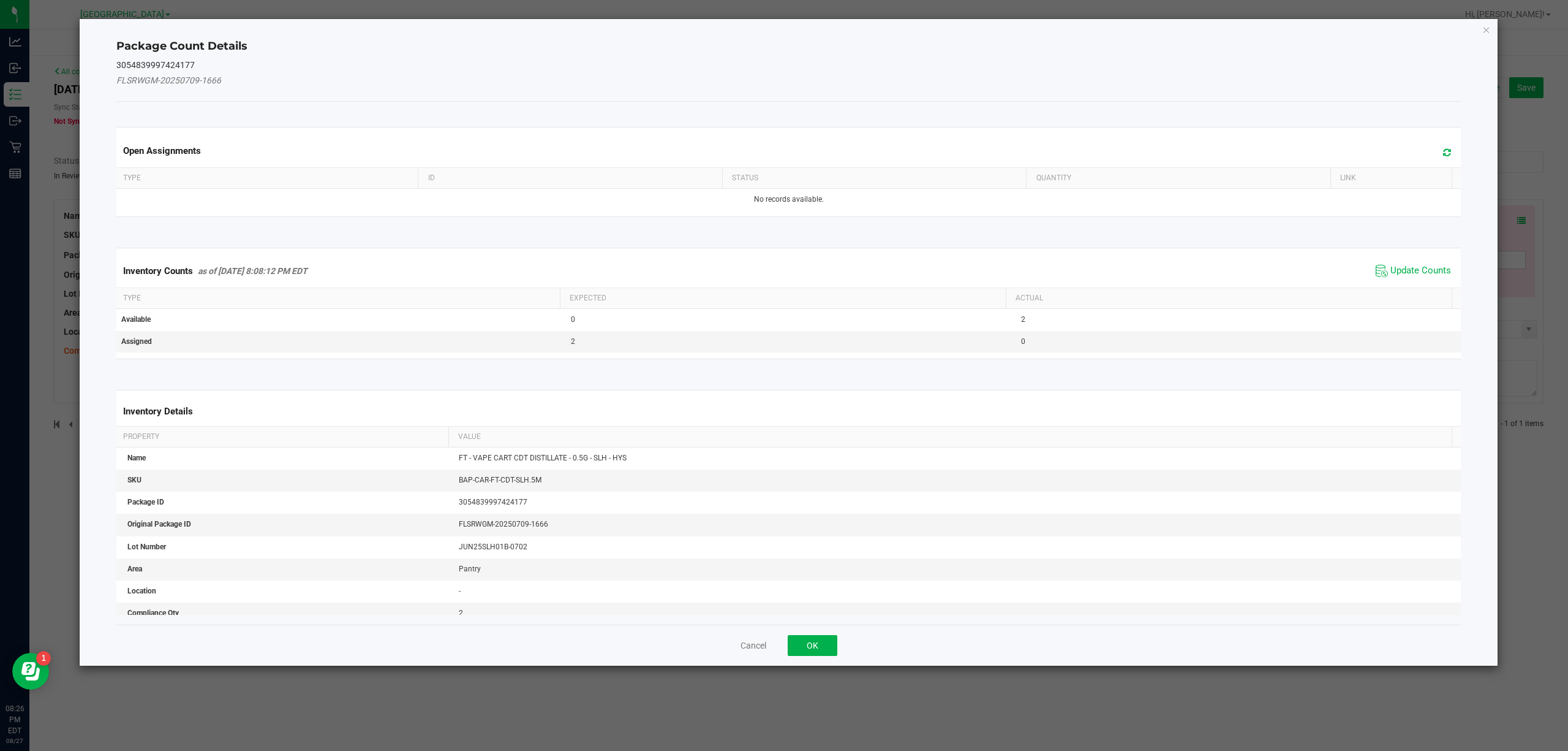
click at [1420, 279] on span "Update Counts" at bounding box center [1413, 271] width 81 height 19
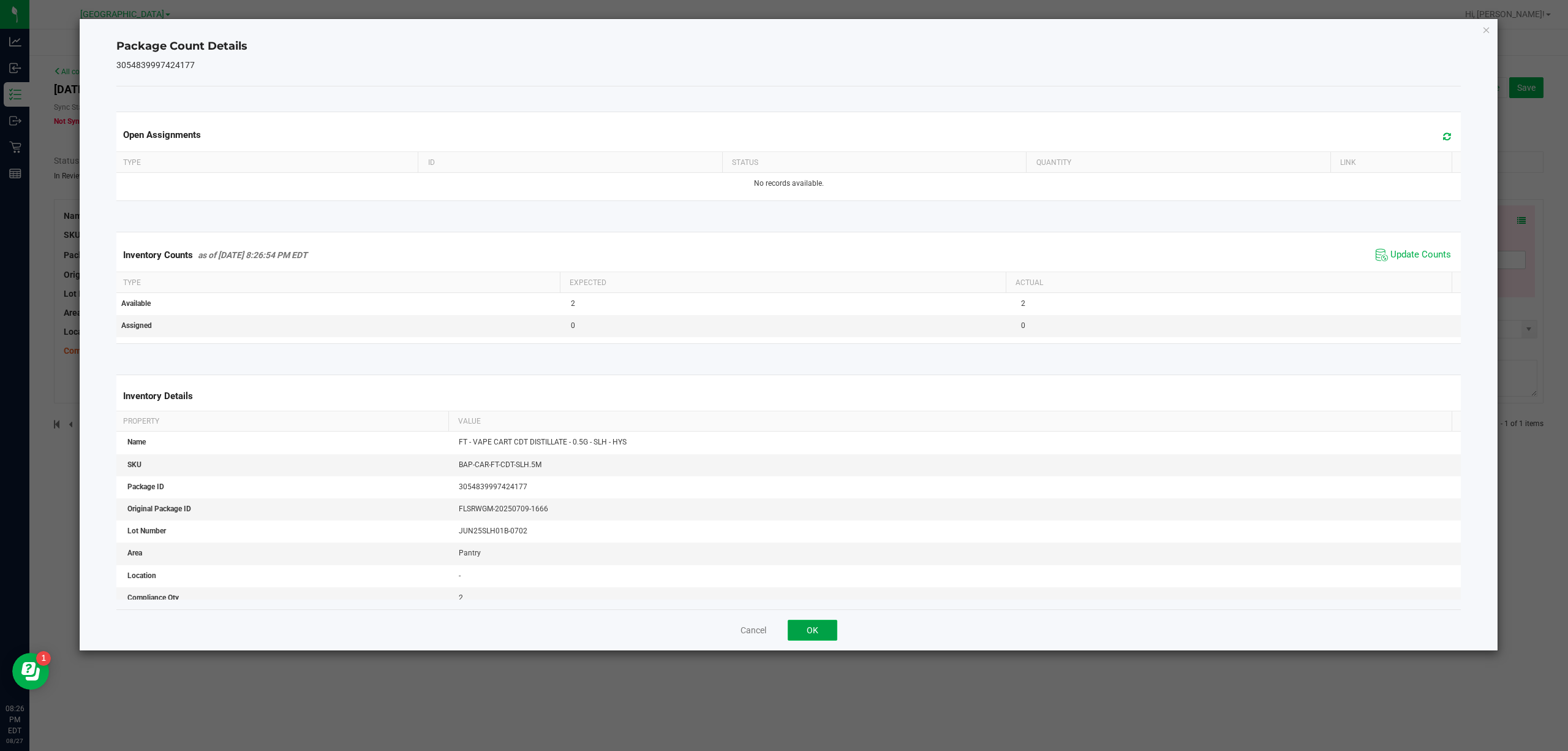
click at [822, 635] on button "OK" at bounding box center [813, 630] width 50 height 21
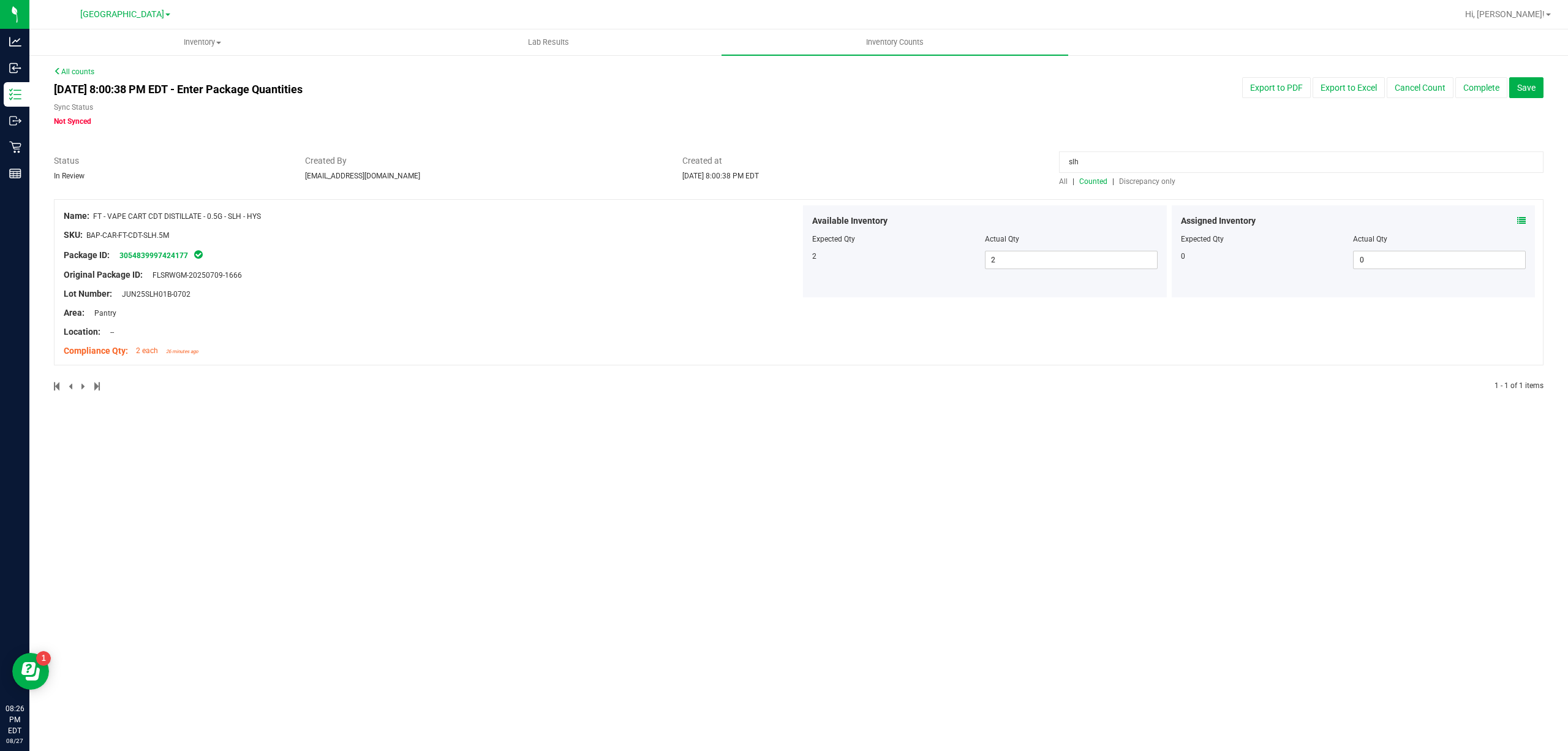
click at [1157, 165] on input "slh" at bounding box center [1301, 163] width 485 height 21
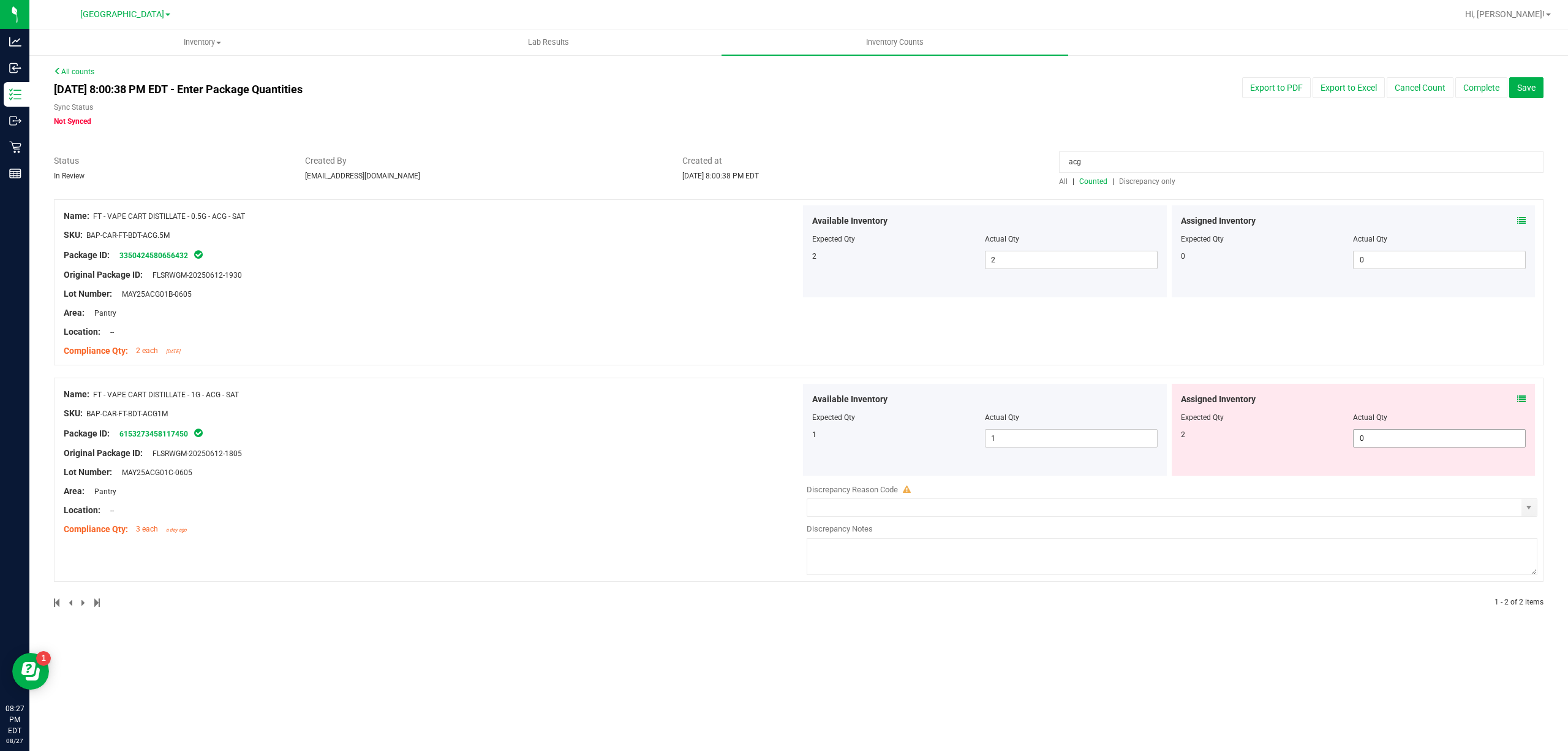
click at [1479, 434] on span "0 0" at bounding box center [1439, 438] width 173 height 19
click at [1479, 434] on input "0" at bounding box center [1439, 438] width 171 height 17
click at [1489, 339] on div "Name: FT - VAPE CART DISTILLATE - 0.5G - ACG - SAT SKU: BAP-CAR-FT-BDT-ACG.5M P…" at bounding box center [799, 282] width 1490 height 166
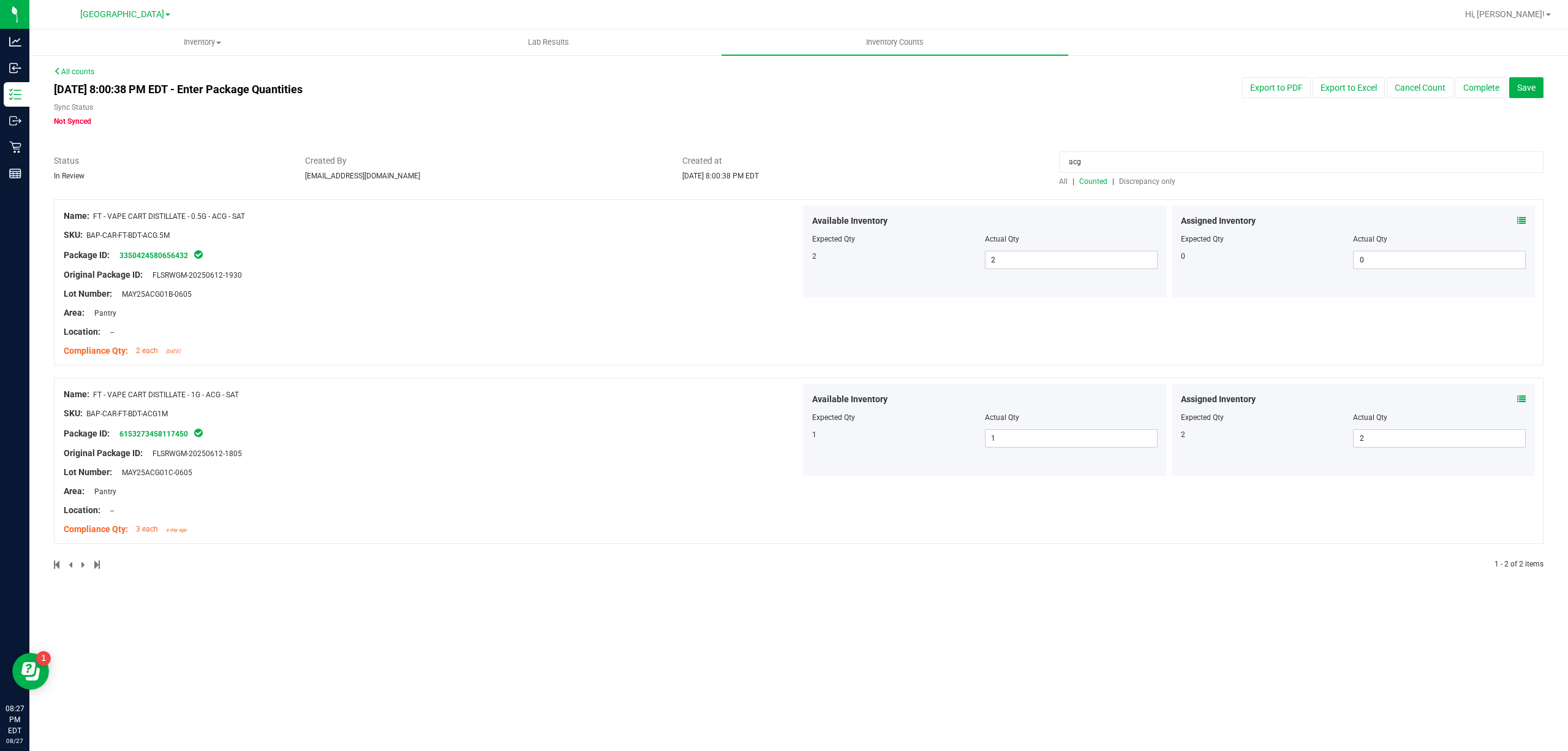
click at [1517, 400] on icon at bounding box center [1522, 399] width 9 height 9
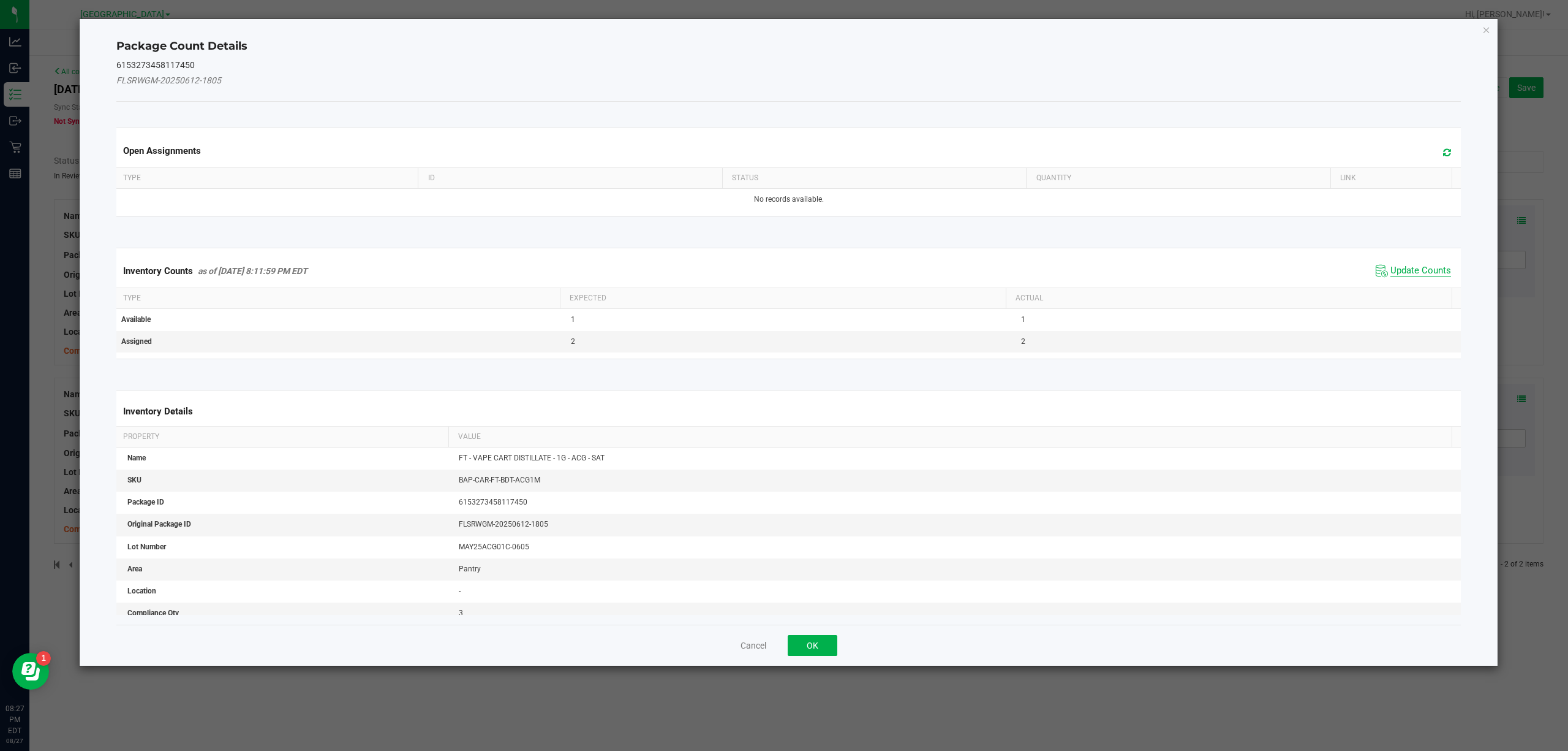
click at [1412, 272] on span "Update Counts" at bounding box center [1421, 271] width 61 height 13
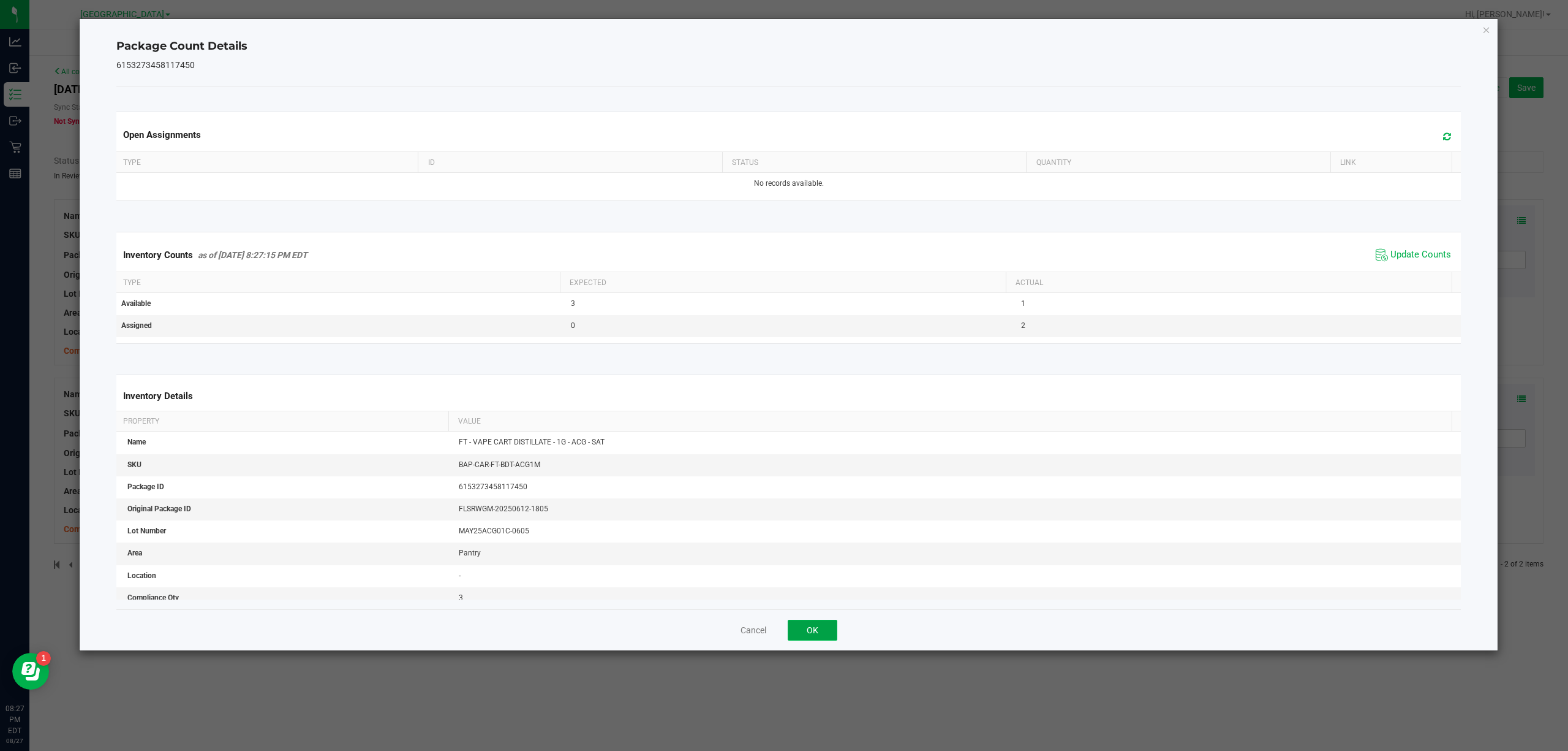
click at [811, 631] on button "OK" at bounding box center [813, 630] width 50 height 21
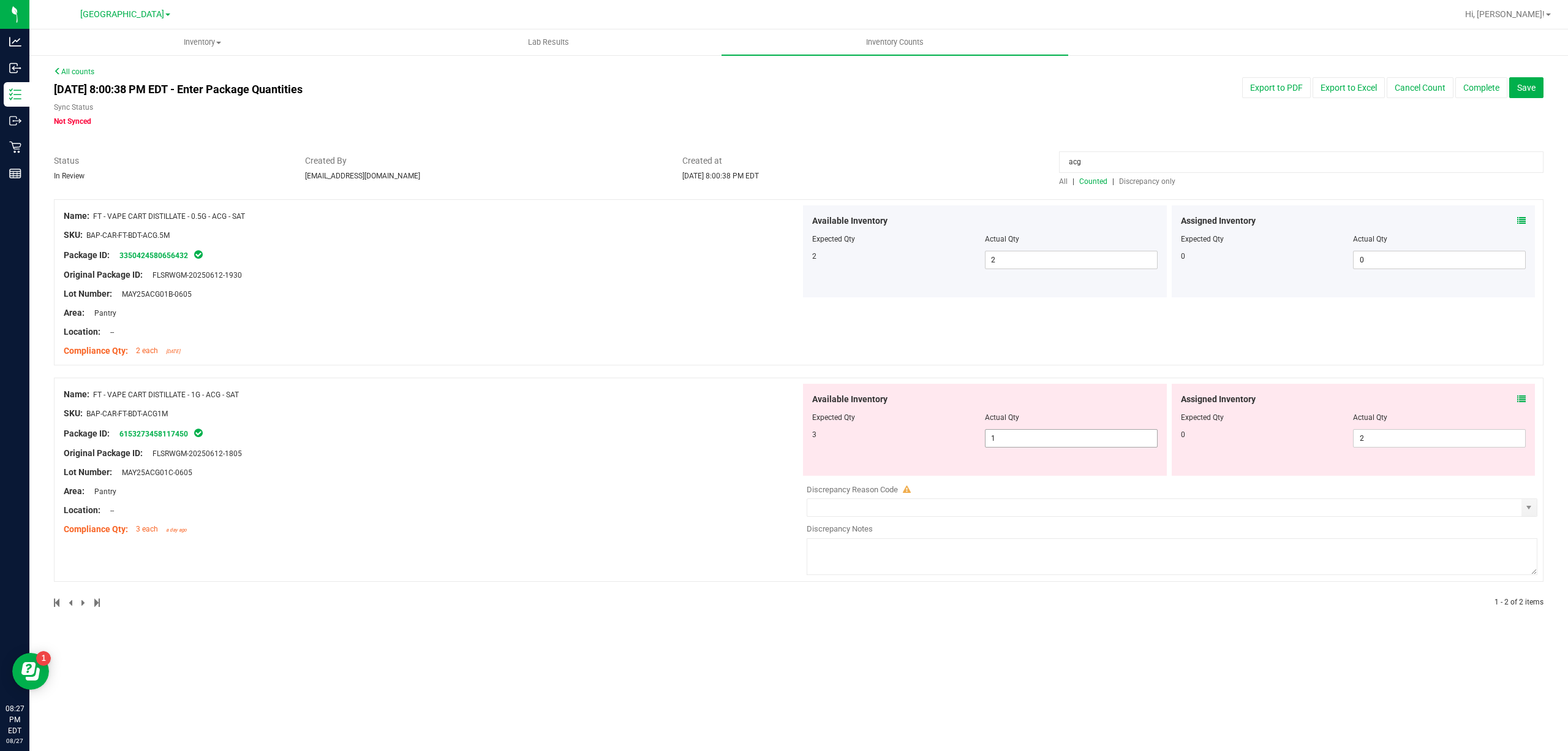
click at [1064, 421] on div "Actual Qty" at bounding box center [1072, 417] width 173 height 11
click at [1057, 441] on span "1 1" at bounding box center [1072, 438] width 173 height 19
click at [1057, 441] on input "1" at bounding box center [1072, 438] width 171 height 17
click at [1105, 333] on div "Name: FT - VAPE CART DISTILLATE - 0.5G - ACG - SAT SKU: BAP-CAR-FT-BDT-ACG.5M P…" at bounding box center [799, 282] width 1490 height 166
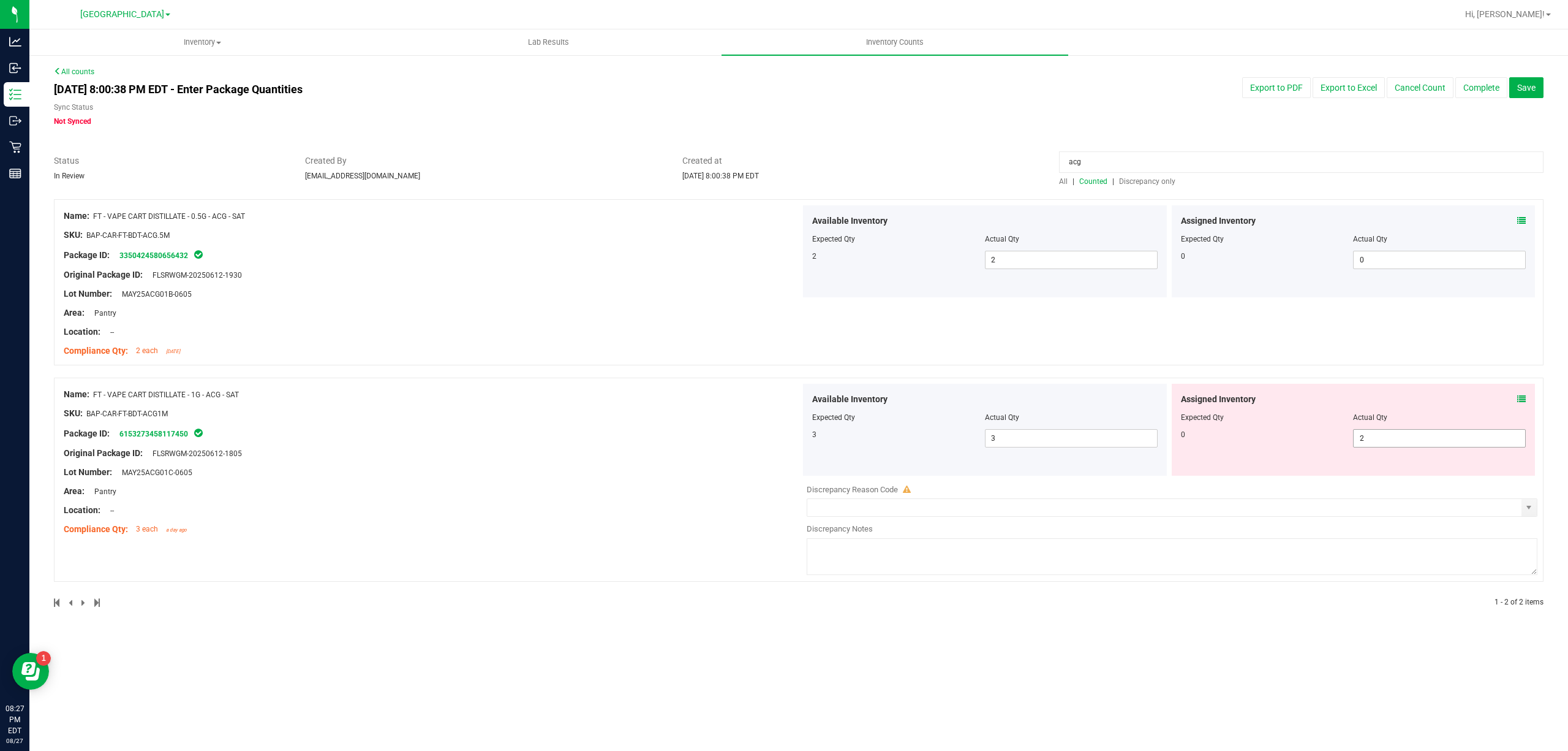
click at [1392, 439] on span "2 2" at bounding box center [1439, 438] width 173 height 19
click at [1392, 439] on input "2" at bounding box center [1439, 438] width 171 height 17
click at [1377, 345] on div "Name: FT - VAPE CART DISTILLATE - 0.5G - ACG - SAT SKU: BAP-CAR-FT-BDT-ACG.5M P…" at bounding box center [799, 282] width 1490 height 166
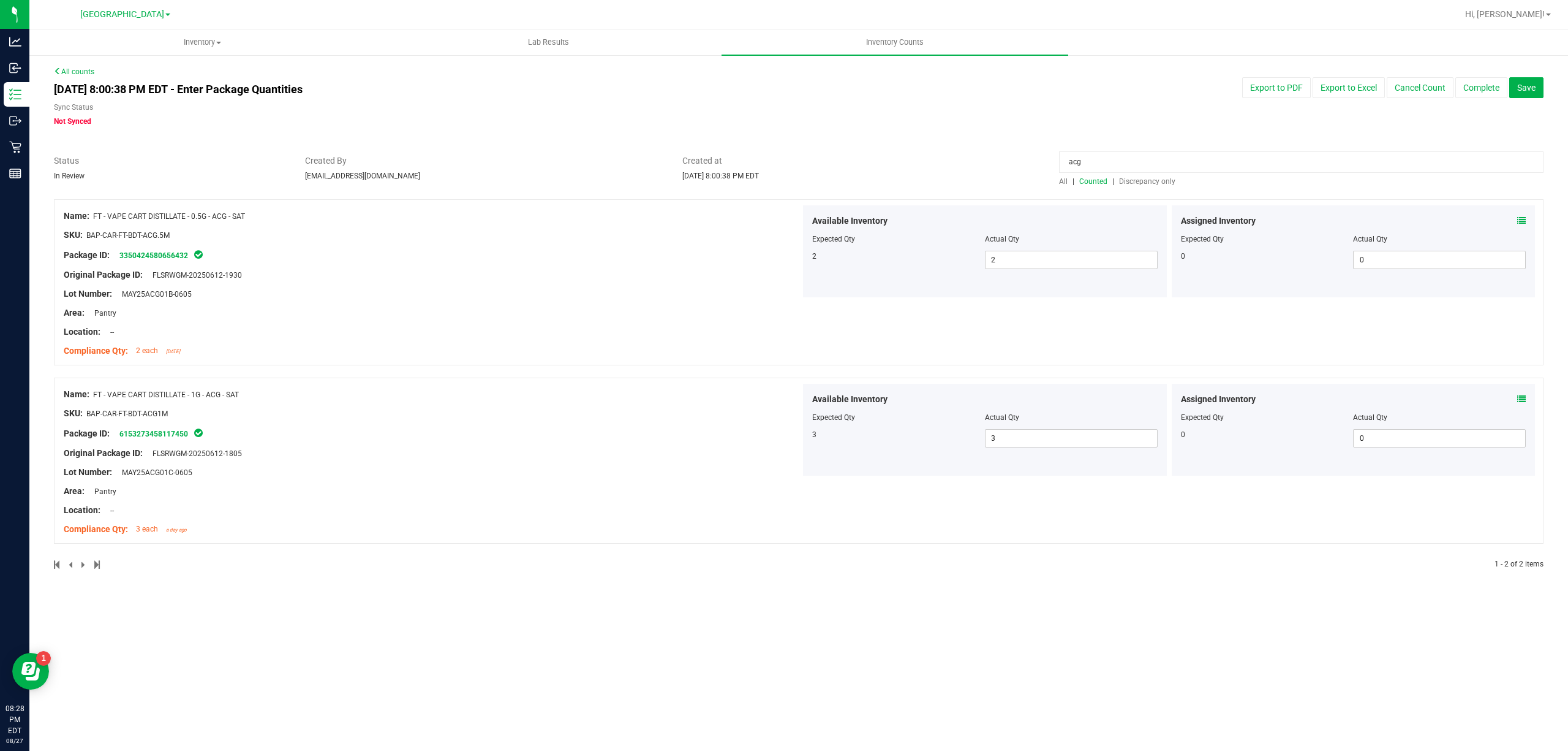
click at [1263, 157] on input "acg" at bounding box center [1301, 163] width 485 height 21
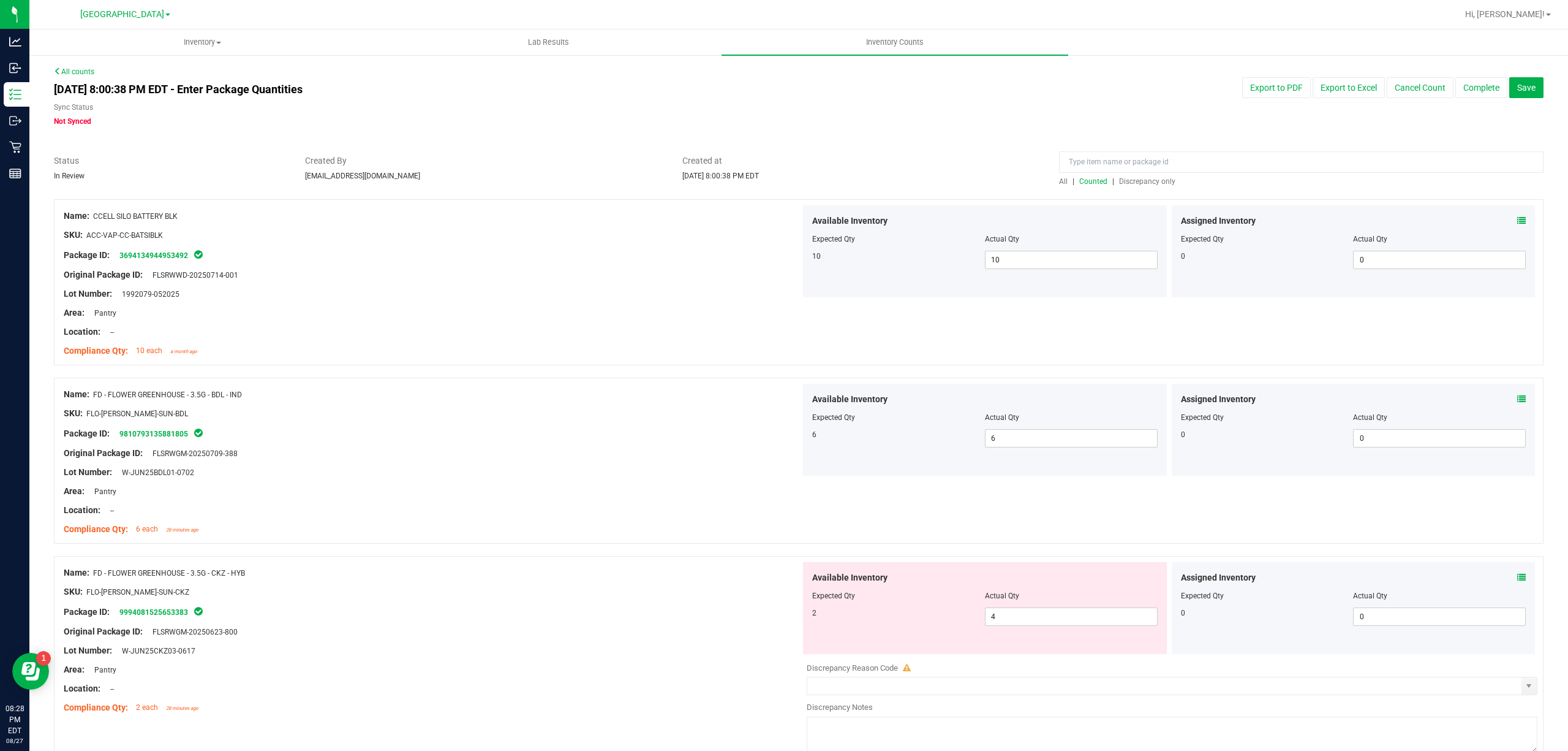
click at [1281, 177] on div "All | Counted | Discrepancy only" at bounding box center [1301, 181] width 485 height 11
click at [1277, 167] on input at bounding box center [1301, 163] width 485 height 21
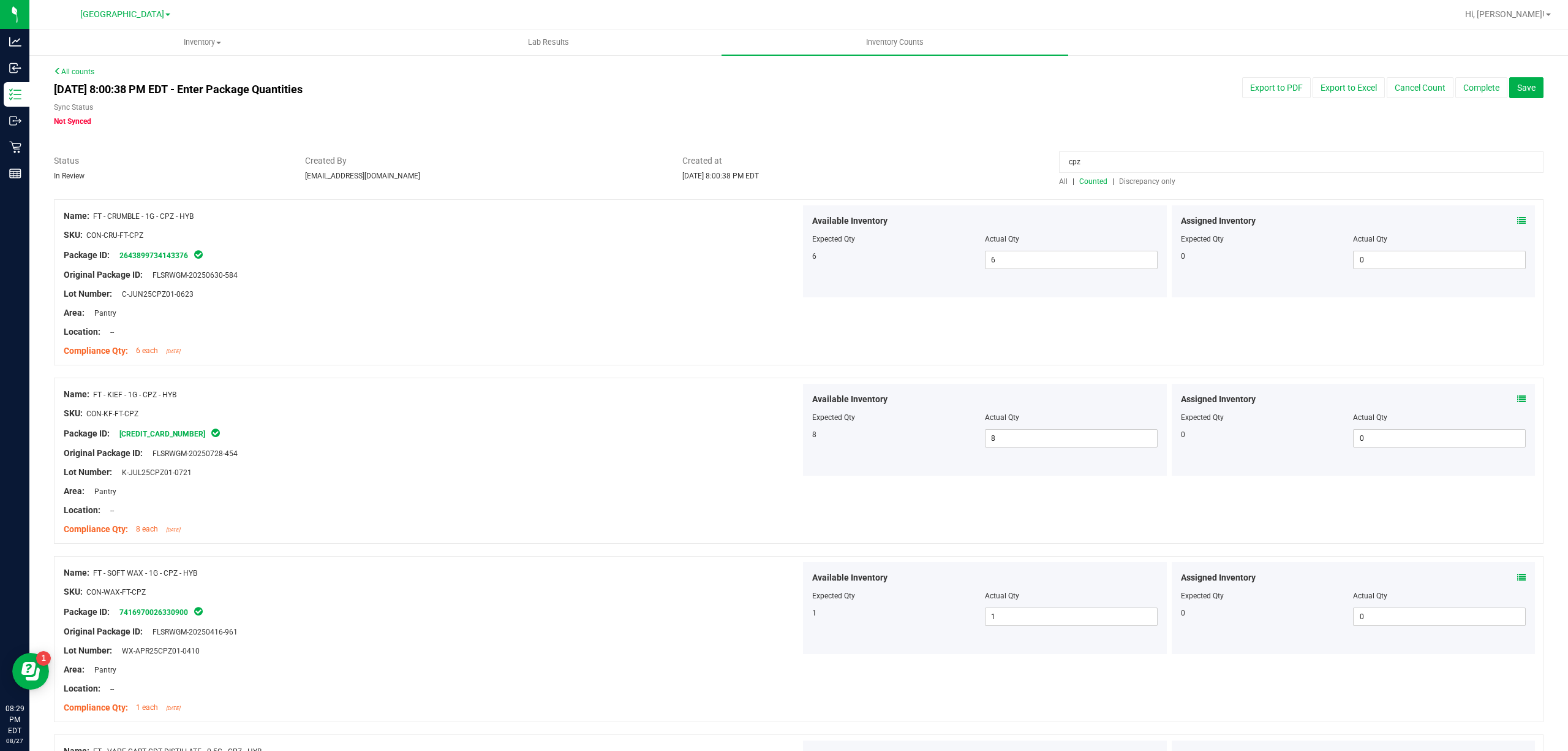
click at [1514, 213] on div "Assigned Inventory Expected Qty Actual Qty 0 0 0" at bounding box center [1354, 251] width 364 height 92
click at [1517, 216] on icon at bounding box center [1522, 221] width 9 height 9
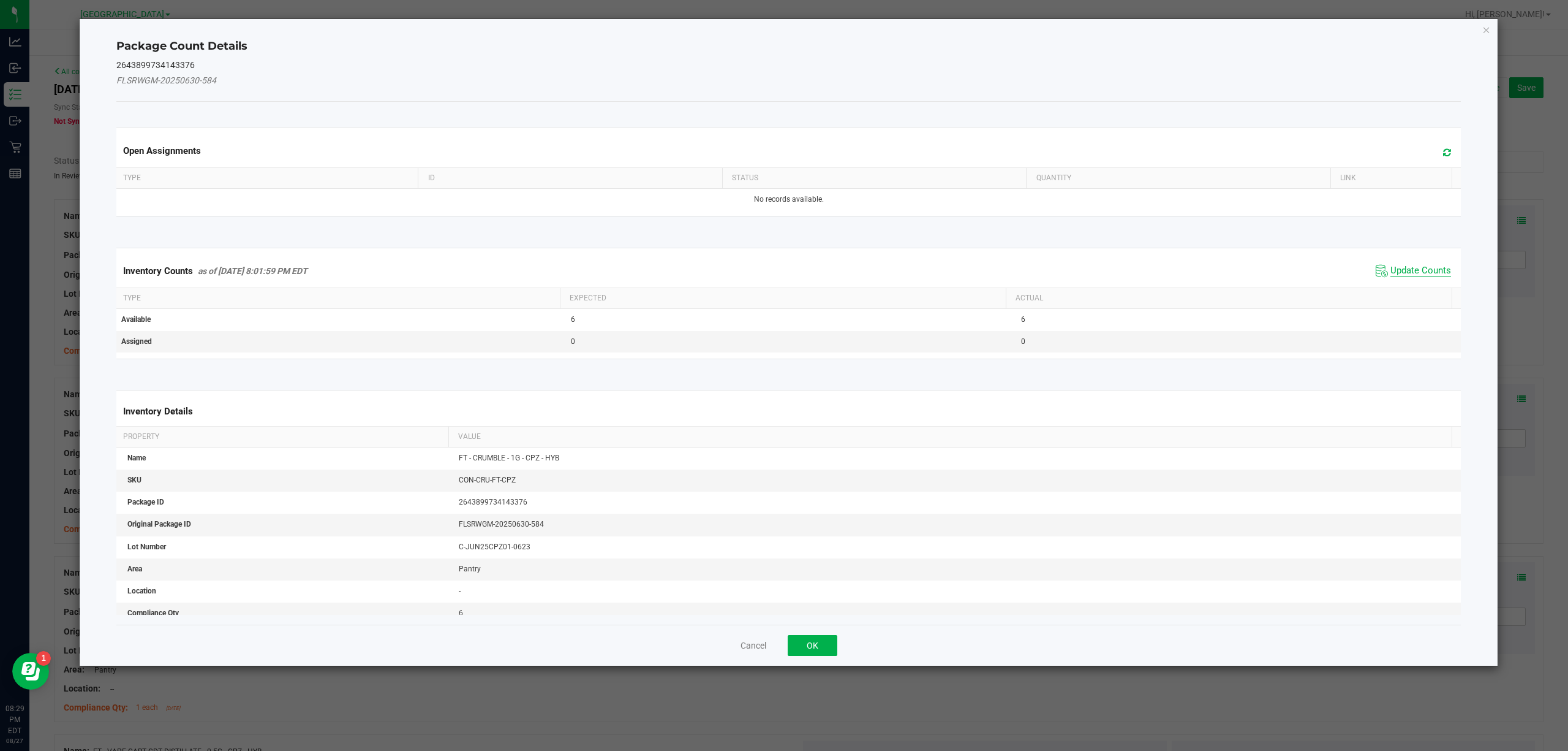
click at [1390, 266] on span "Update Counts" at bounding box center [1421, 271] width 61 height 13
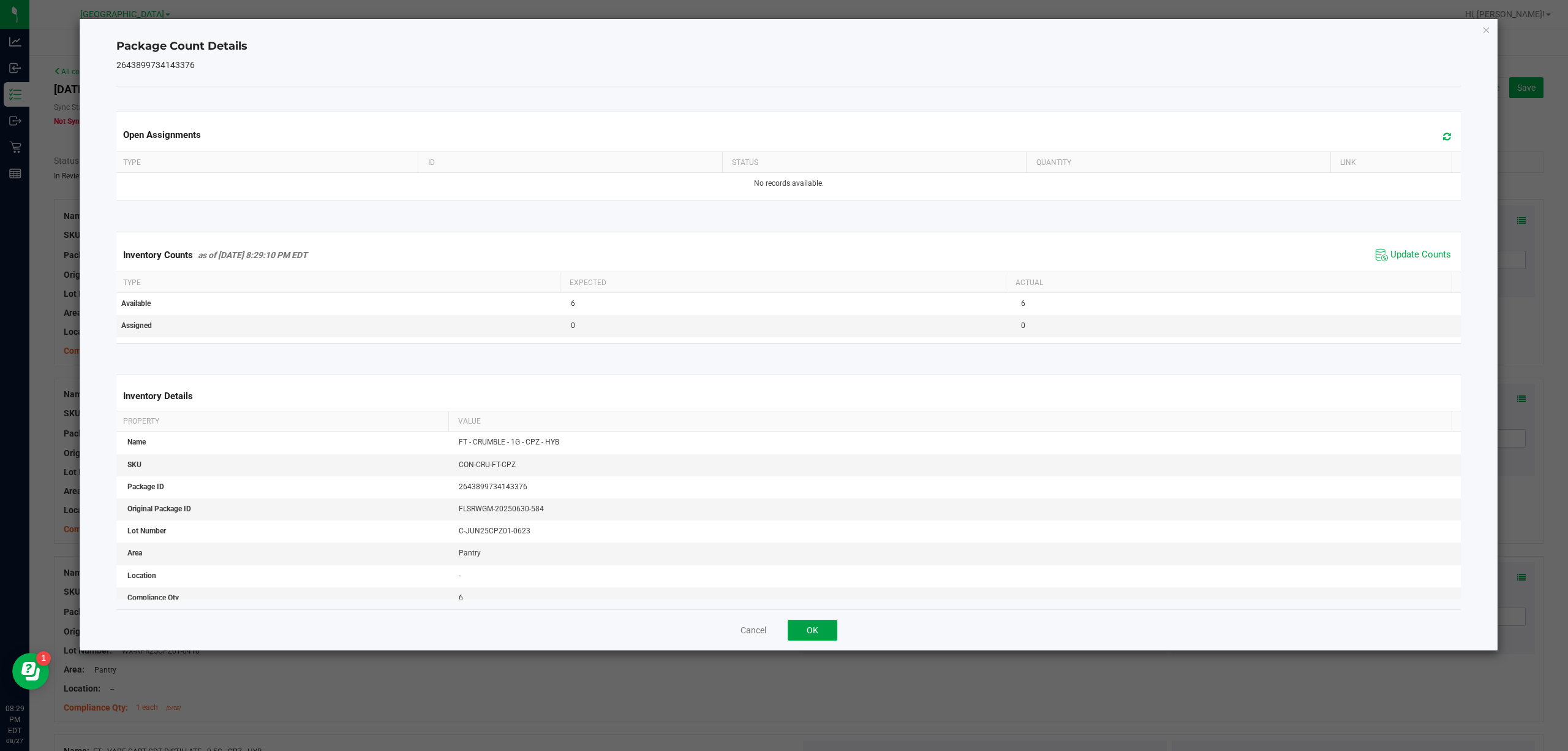
click at [817, 622] on button "OK" at bounding box center [813, 630] width 50 height 21
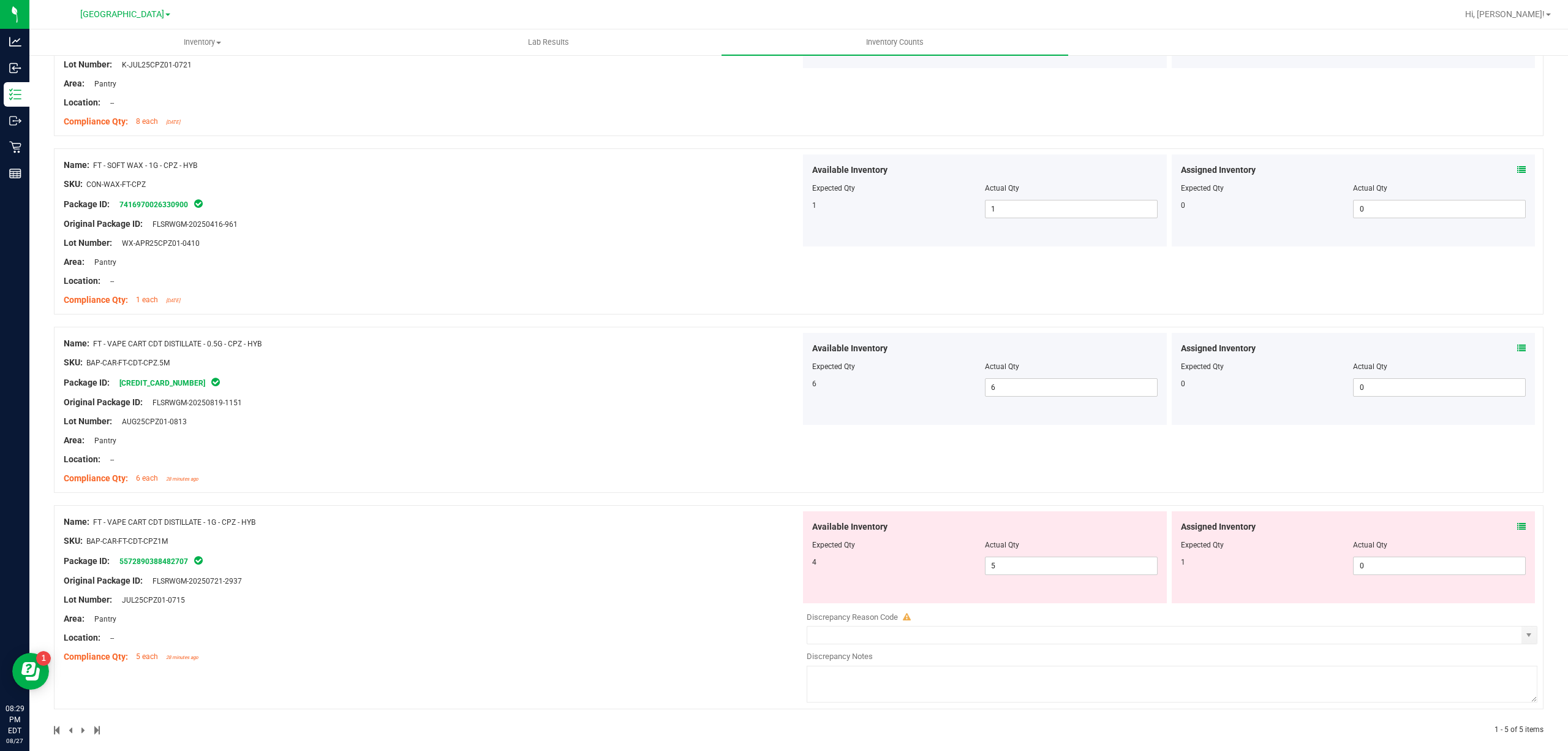
scroll to position [408, 0]
click at [1504, 525] on div "Assigned Inventory" at bounding box center [1354, 526] width 345 height 13
click at [1517, 522] on span at bounding box center [1522, 526] width 9 height 13
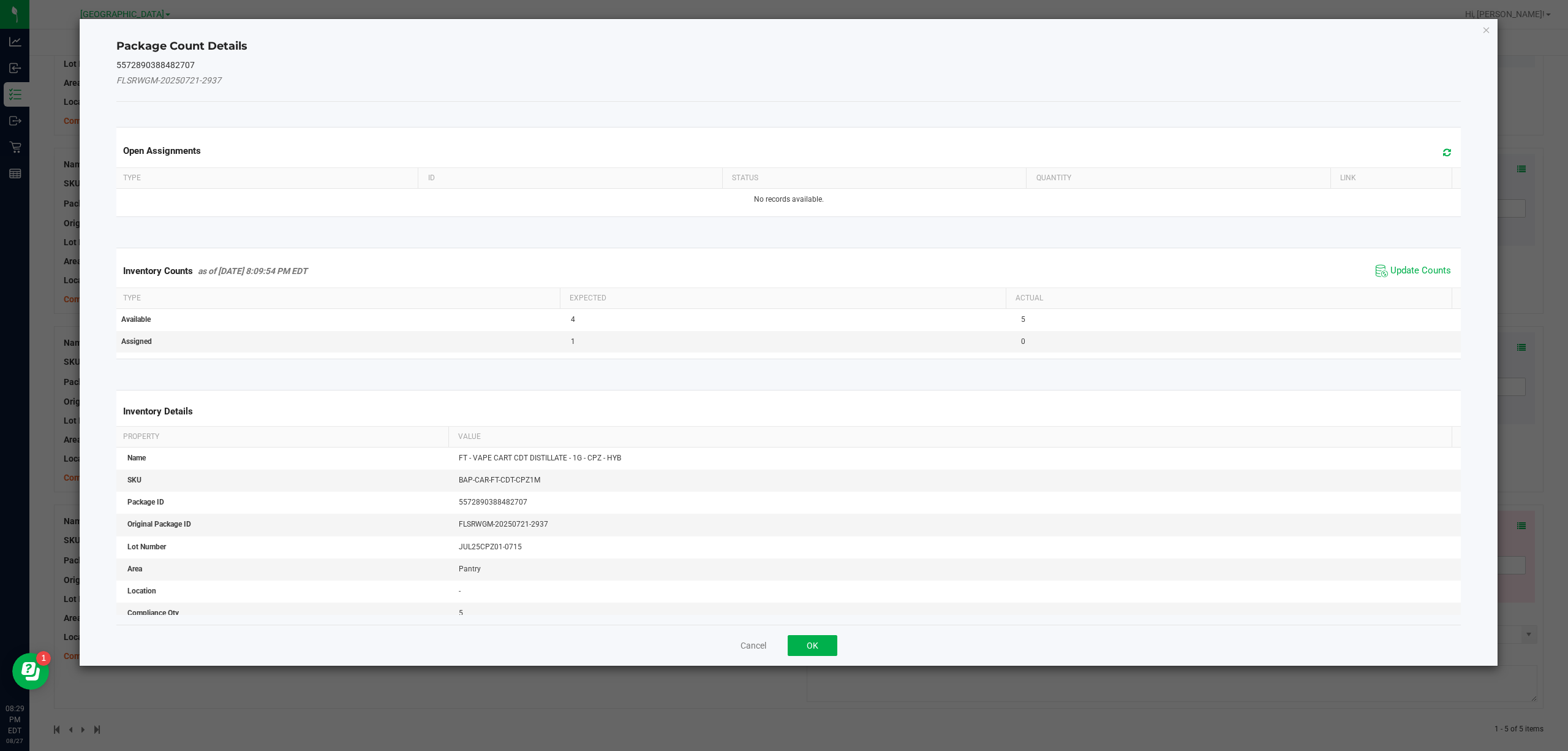
click at [1376, 271] on span "Update Counts" at bounding box center [1413, 271] width 81 height 19
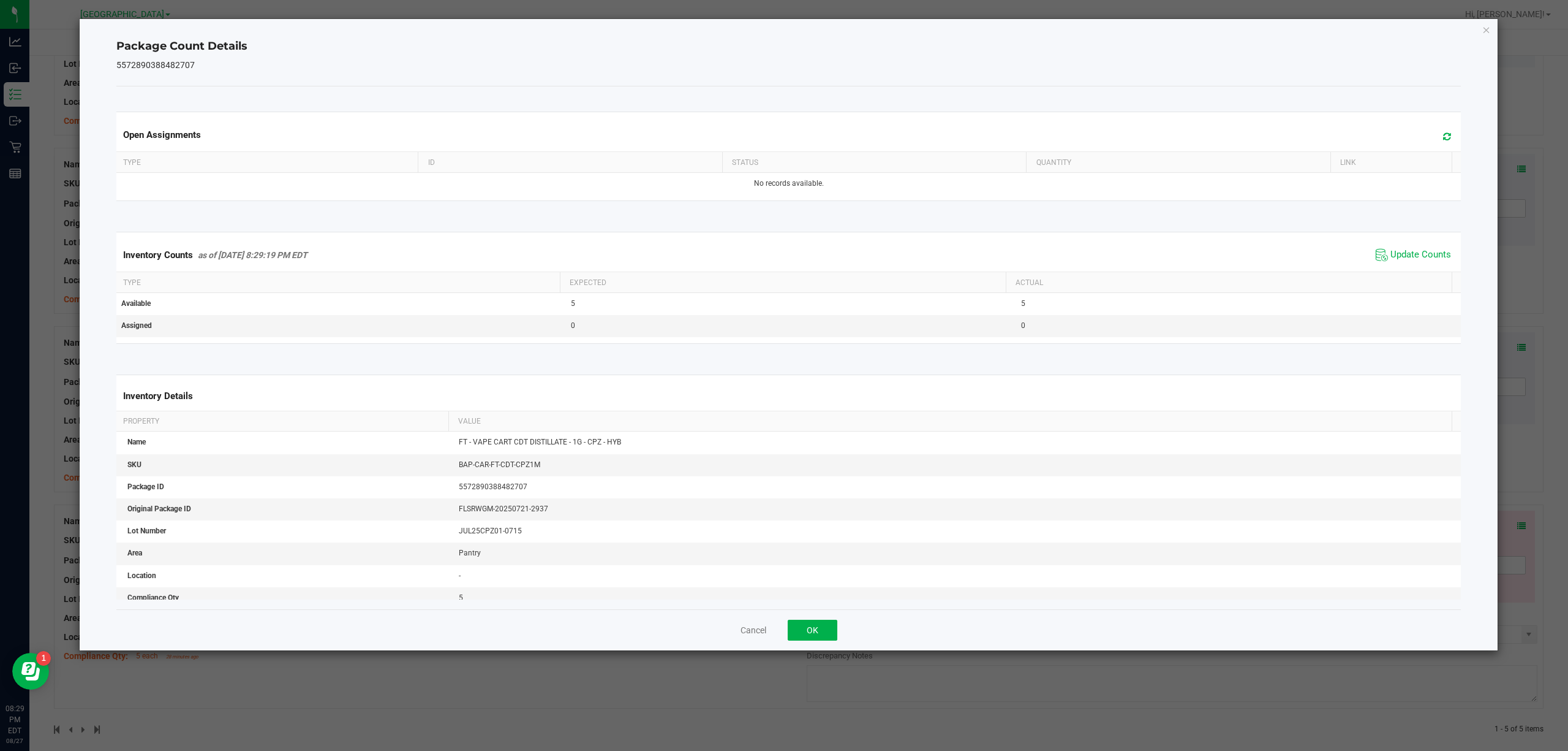
drag, startPoint x: 840, startPoint y: 605, endPoint x: 824, endPoint y: 632, distance: 31.4
click at [838, 607] on div "Open Assignments Type ID Status Quantity Link No records available. Inventory C…" at bounding box center [789, 348] width 1346 height 523
click at [824, 633] on button "OK" at bounding box center [813, 630] width 50 height 21
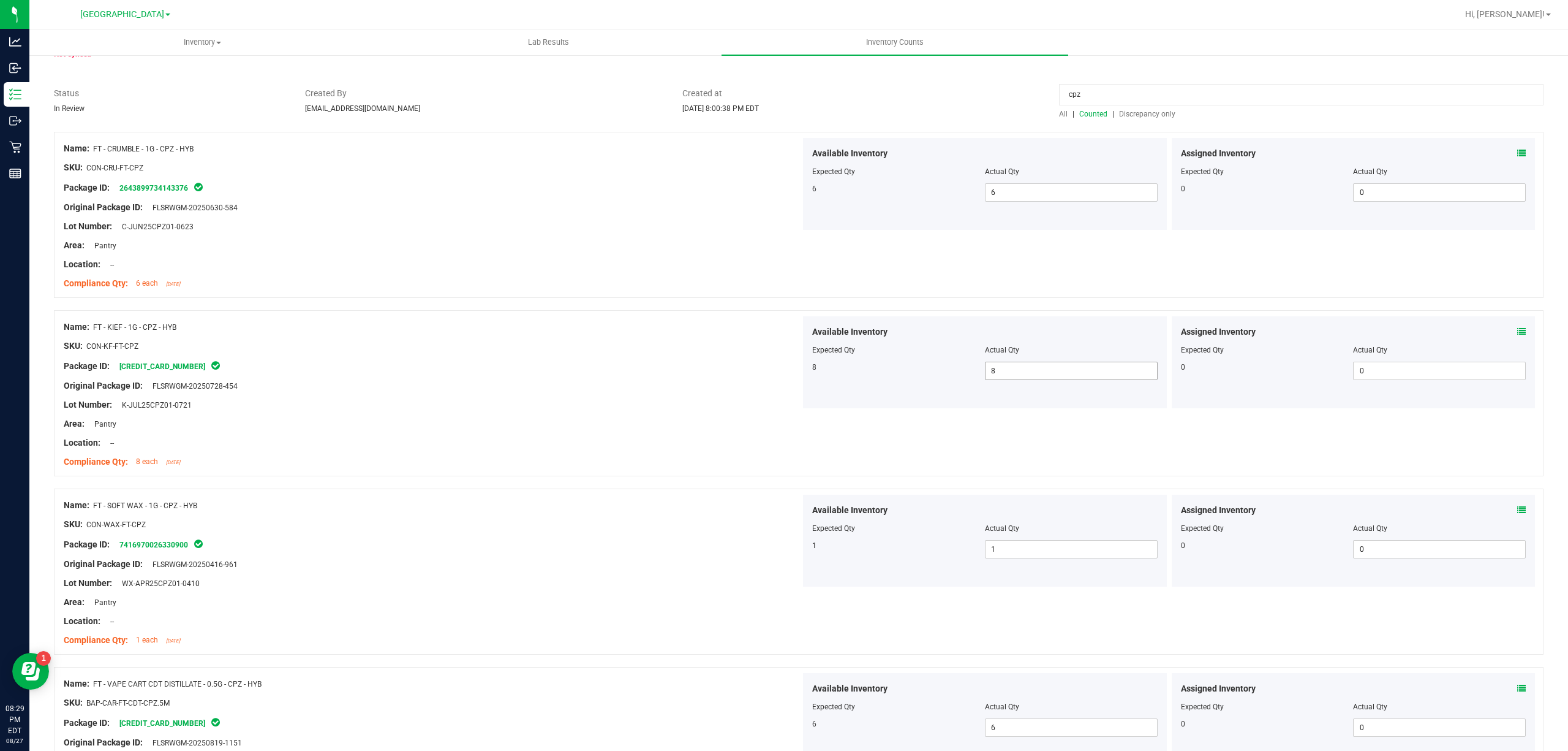
scroll to position [0, 0]
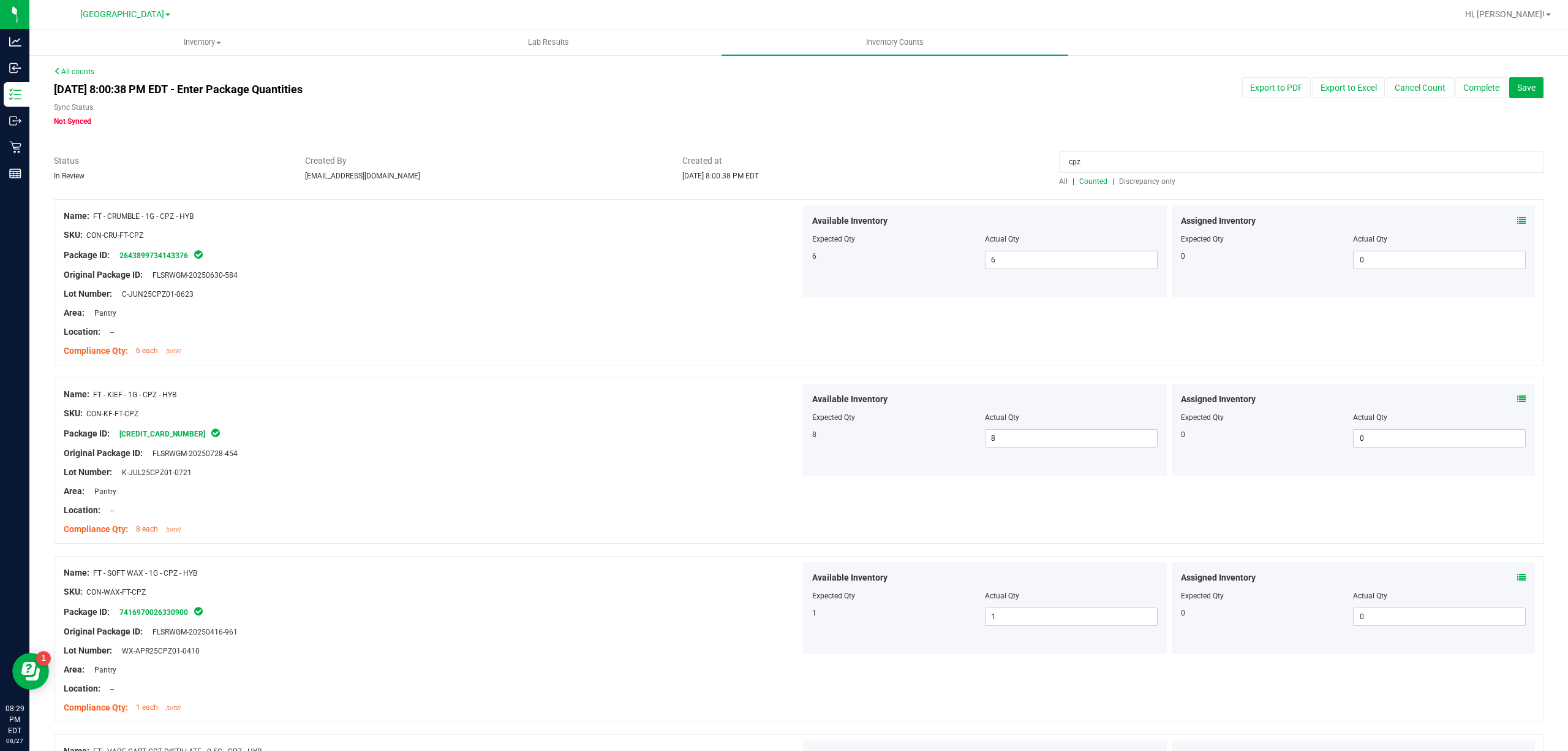
click at [1103, 154] on input "cpz" at bounding box center [1301, 163] width 485 height 21
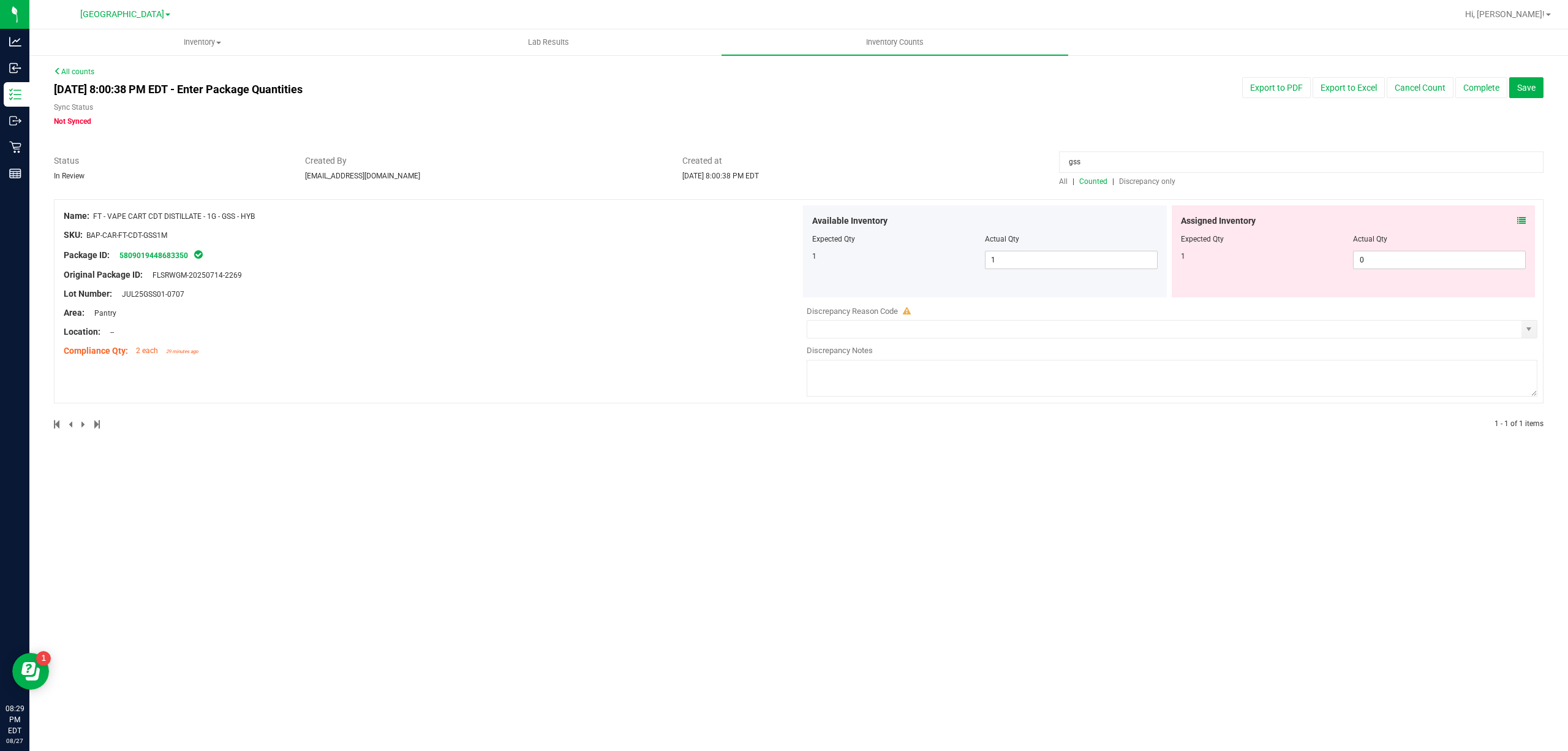
click at [1517, 224] on icon at bounding box center [1522, 221] width 9 height 9
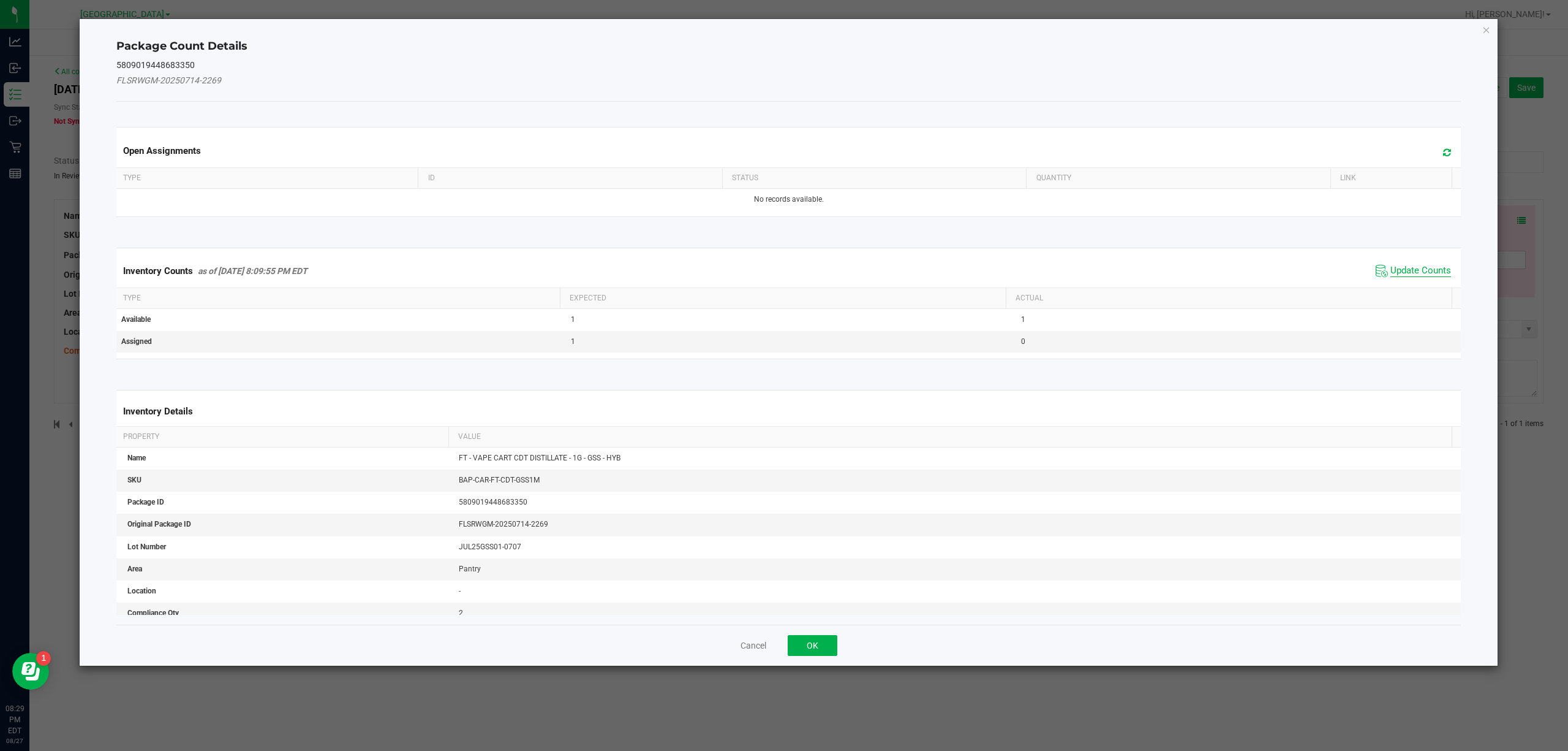
click at [1422, 266] on span "Update Counts" at bounding box center [1421, 271] width 61 height 13
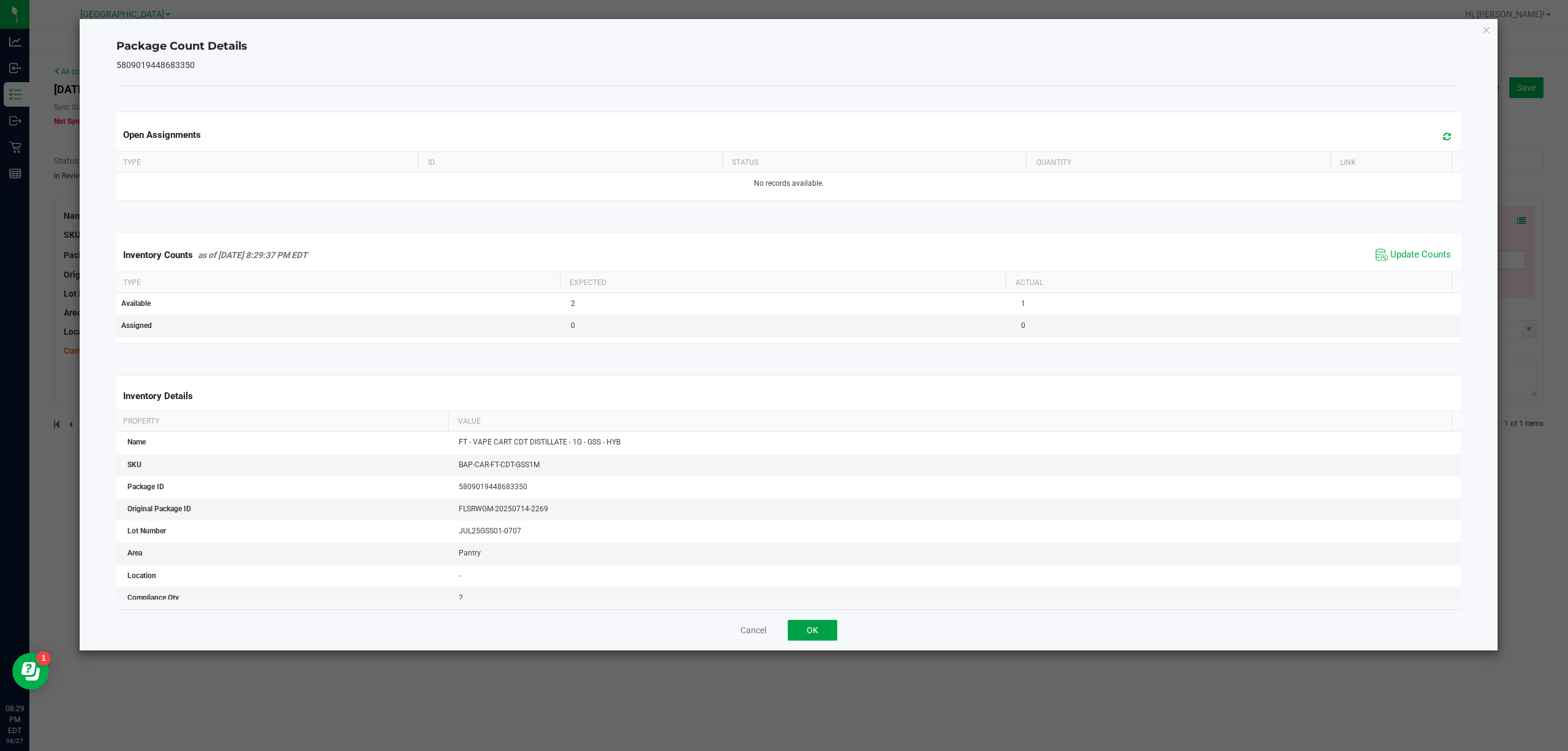
click at [811, 636] on button "OK" at bounding box center [813, 630] width 50 height 21
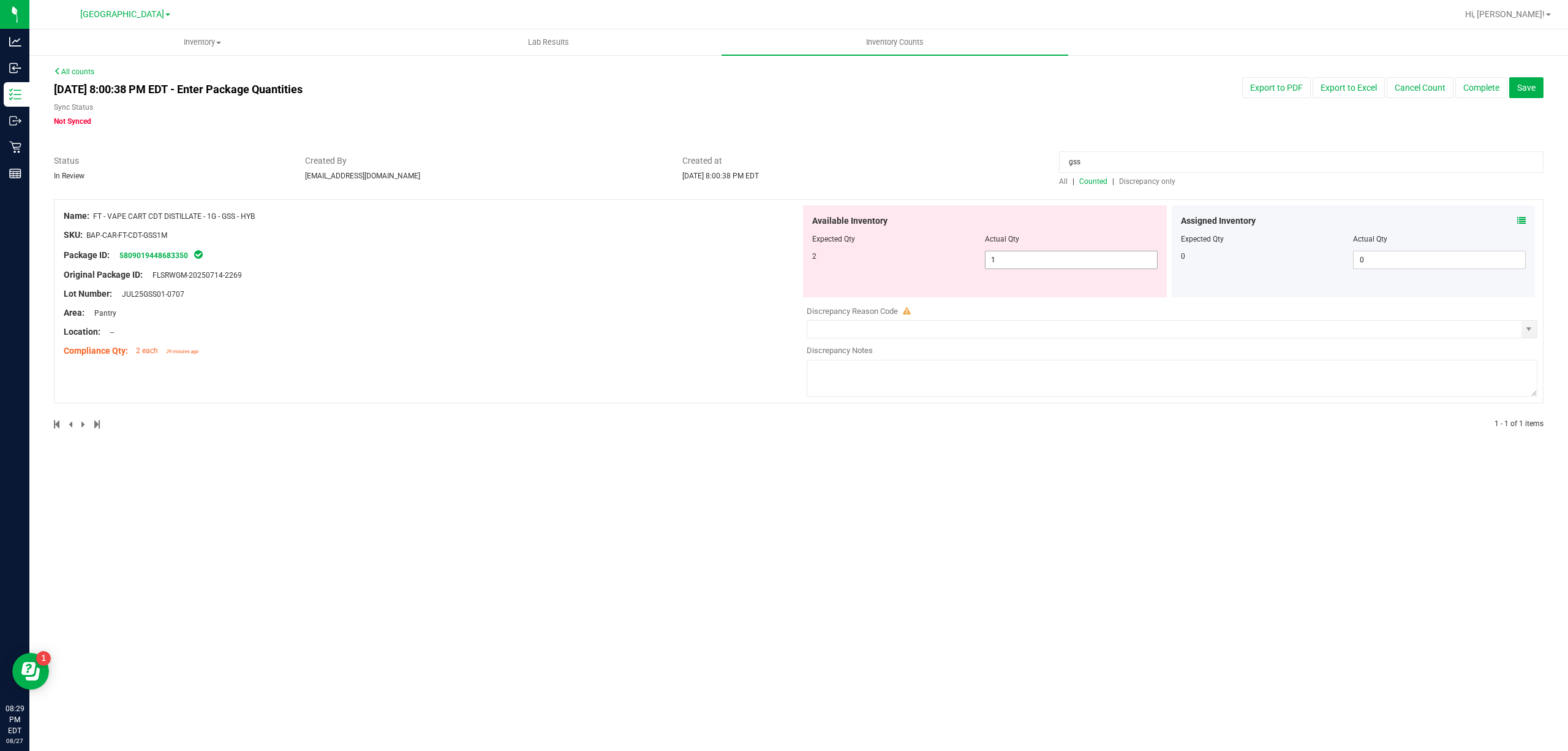
click at [1058, 259] on span "1 1" at bounding box center [1072, 260] width 173 height 19
click at [0, 0] on input "1" at bounding box center [0, 0] width 0 height 0
click at [900, 147] on div at bounding box center [799, 148] width 1490 height 13
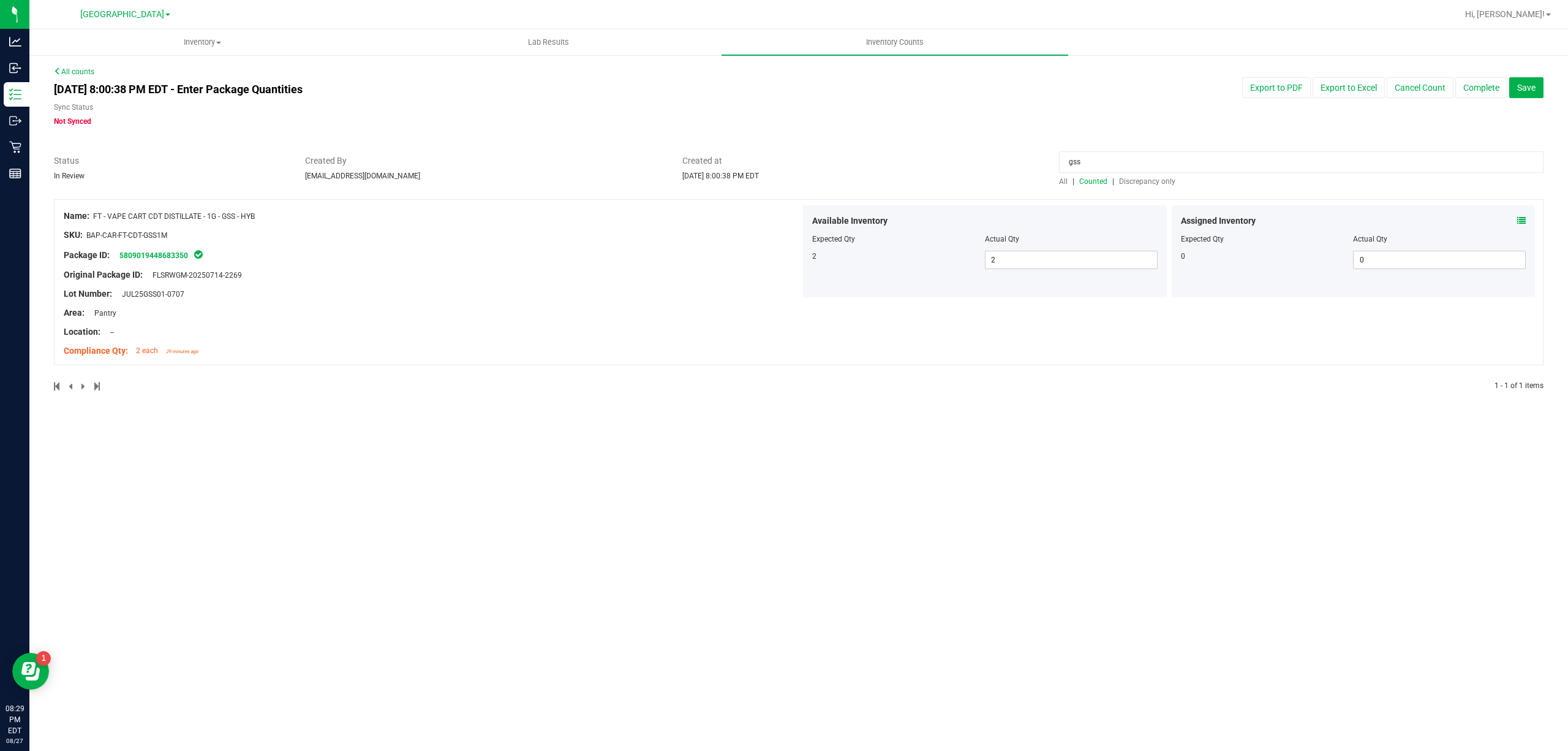
click at [1101, 152] on input "gss" at bounding box center [1301, 163] width 485 height 21
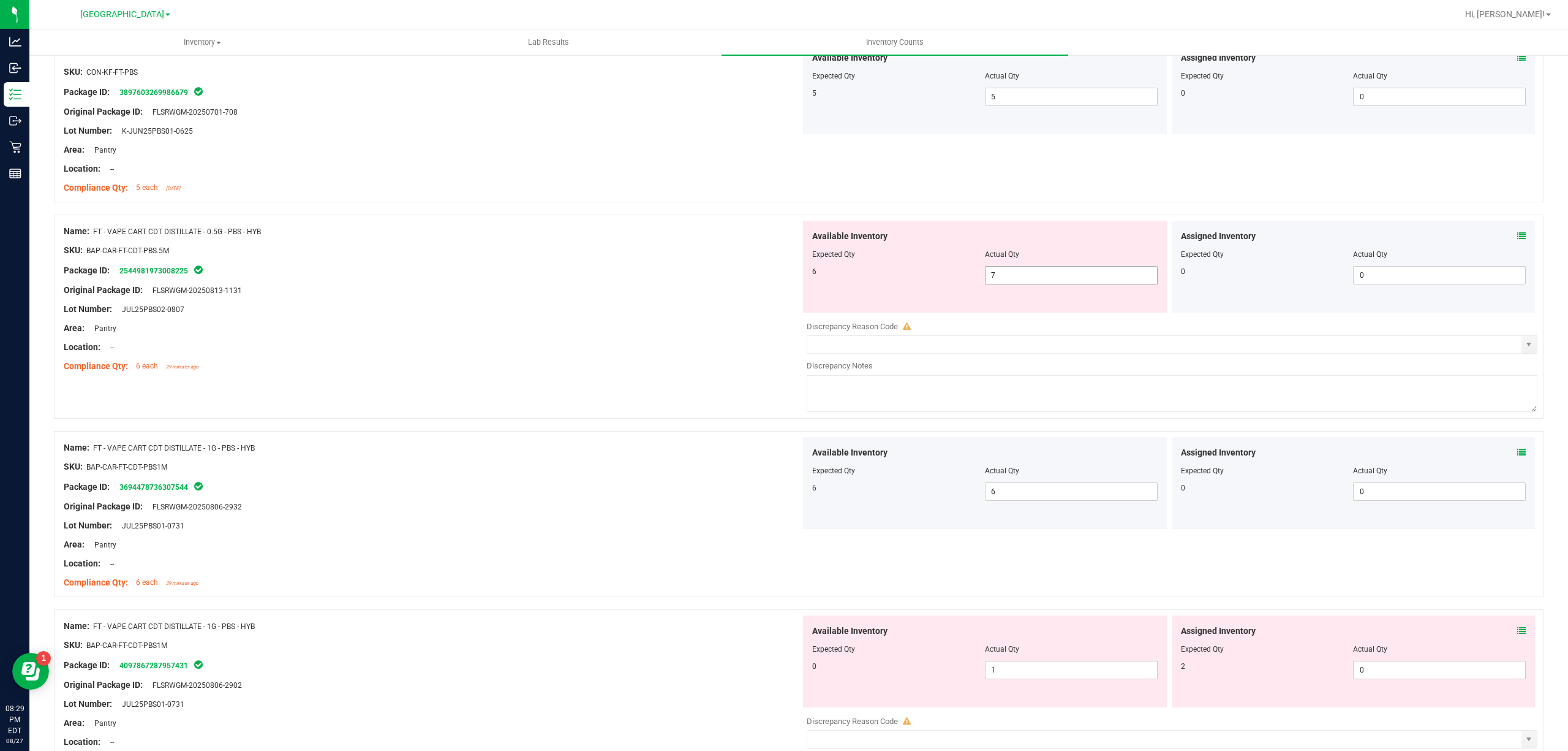
scroll to position [246, 0]
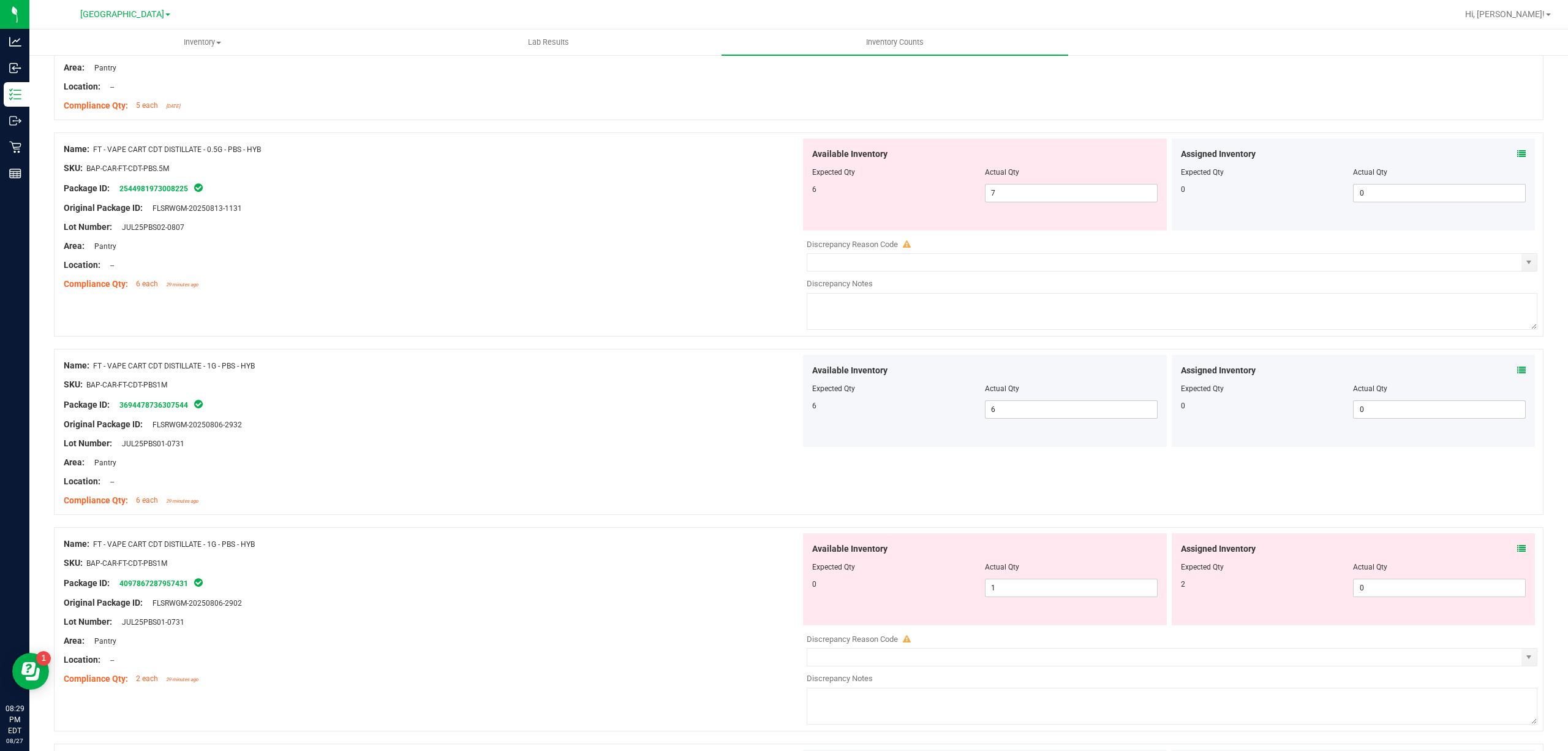
click at [1504, 368] on div "Assigned Inventory" at bounding box center [1354, 371] width 345 height 13
click at [1517, 368] on icon at bounding box center [1522, 371] width 9 height 9
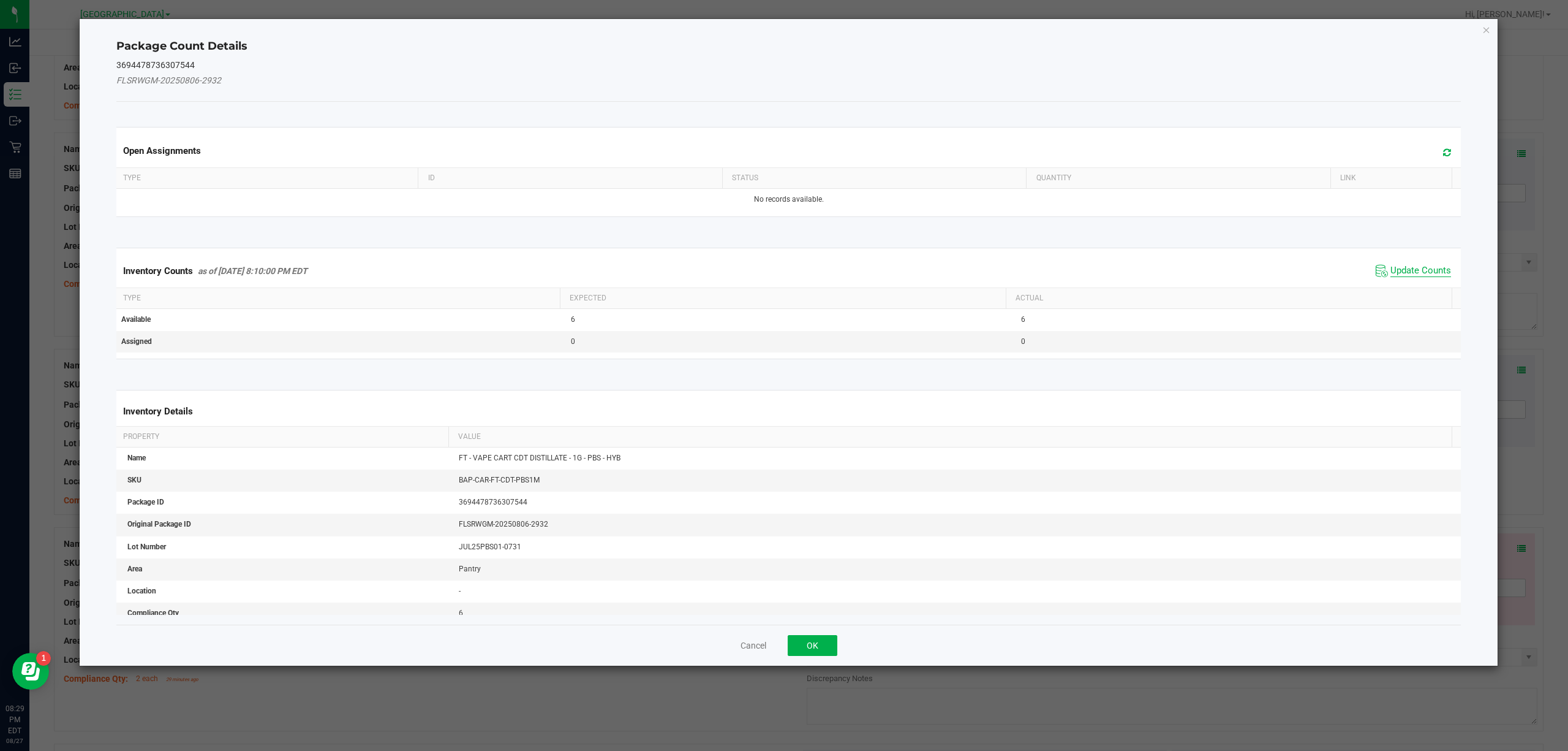
click at [1415, 272] on span "Update Counts" at bounding box center [1421, 271] width 61 height 13
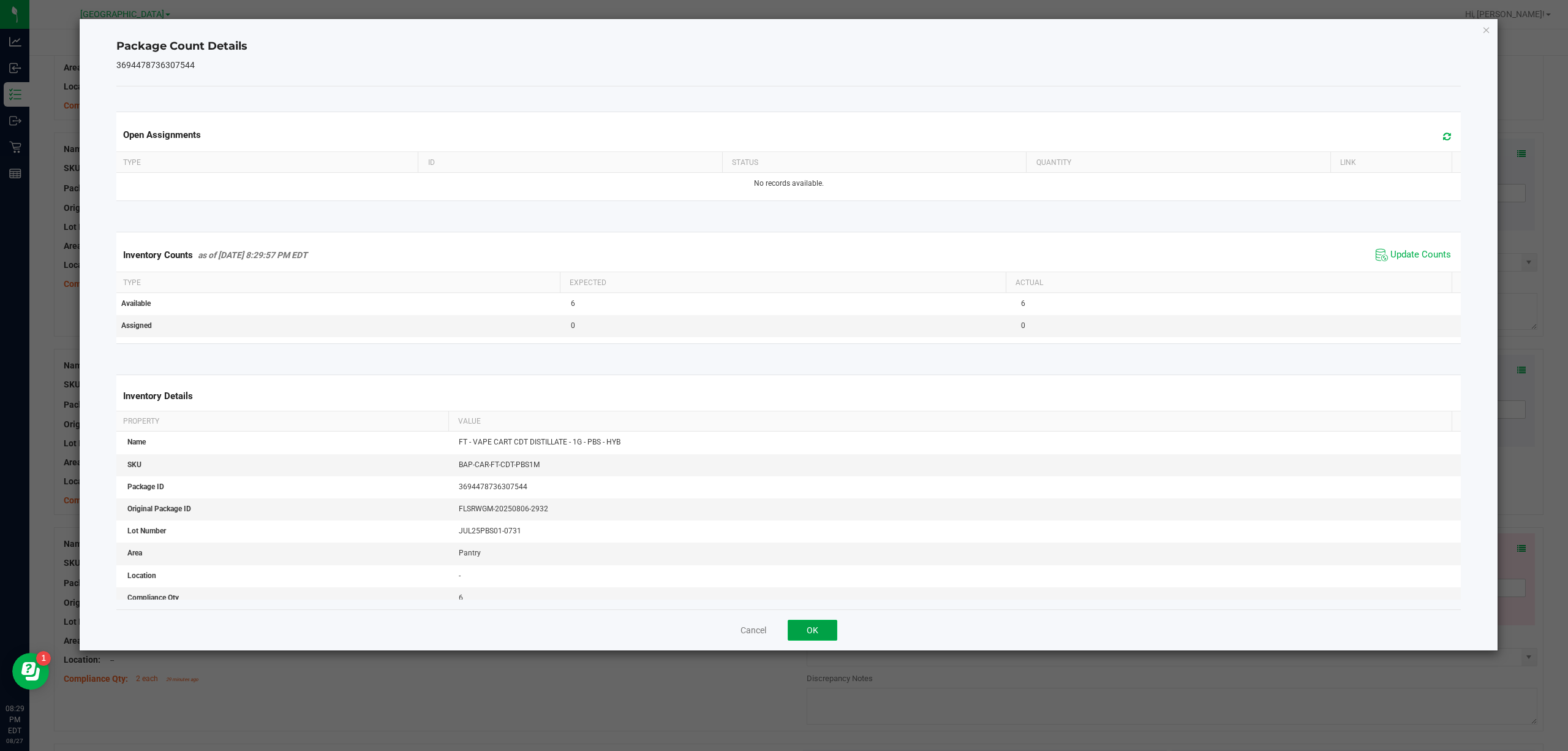
click at [808, 627] on button "OK" at bounding box center [813, 630] width 50 height 21
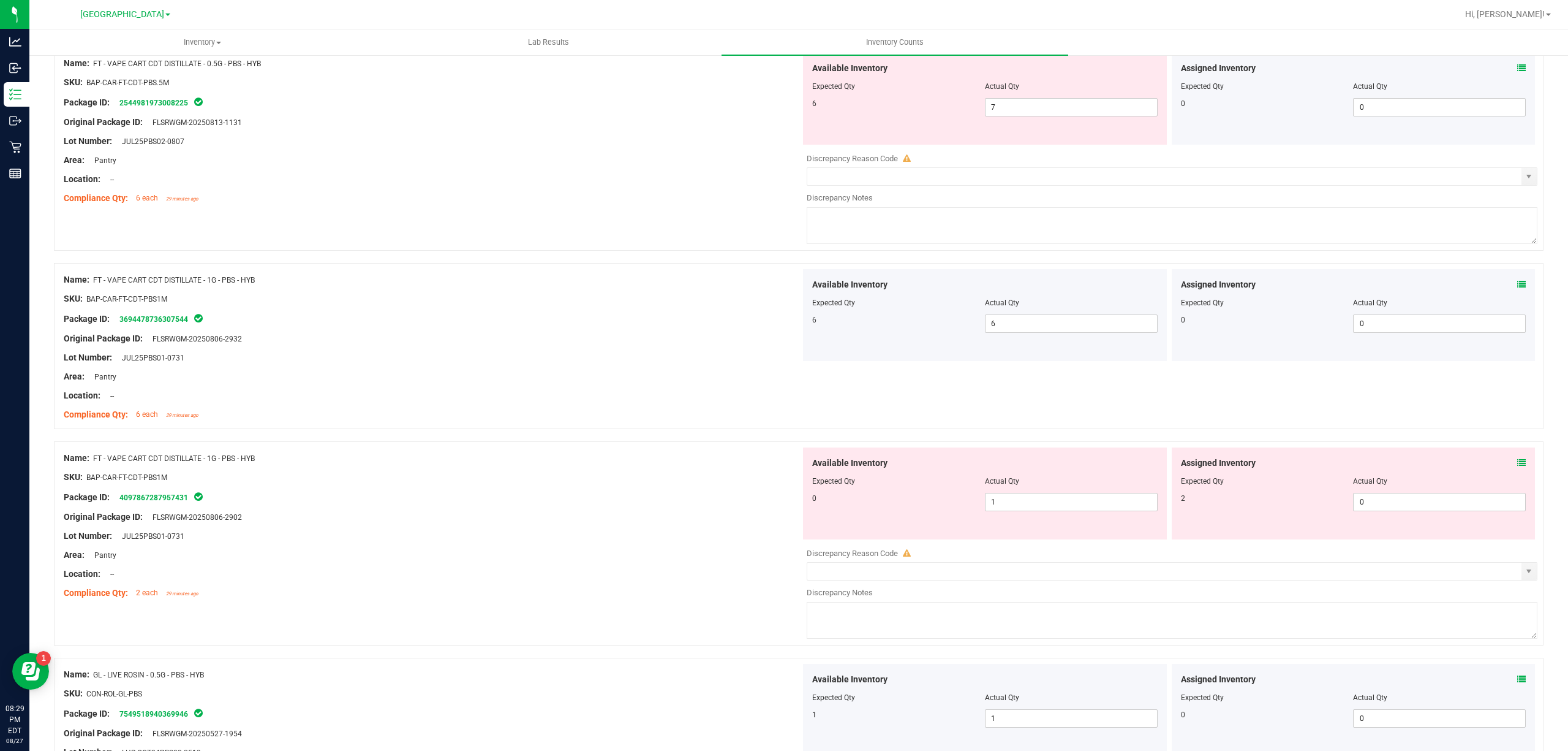
scroll to position [408, 0]
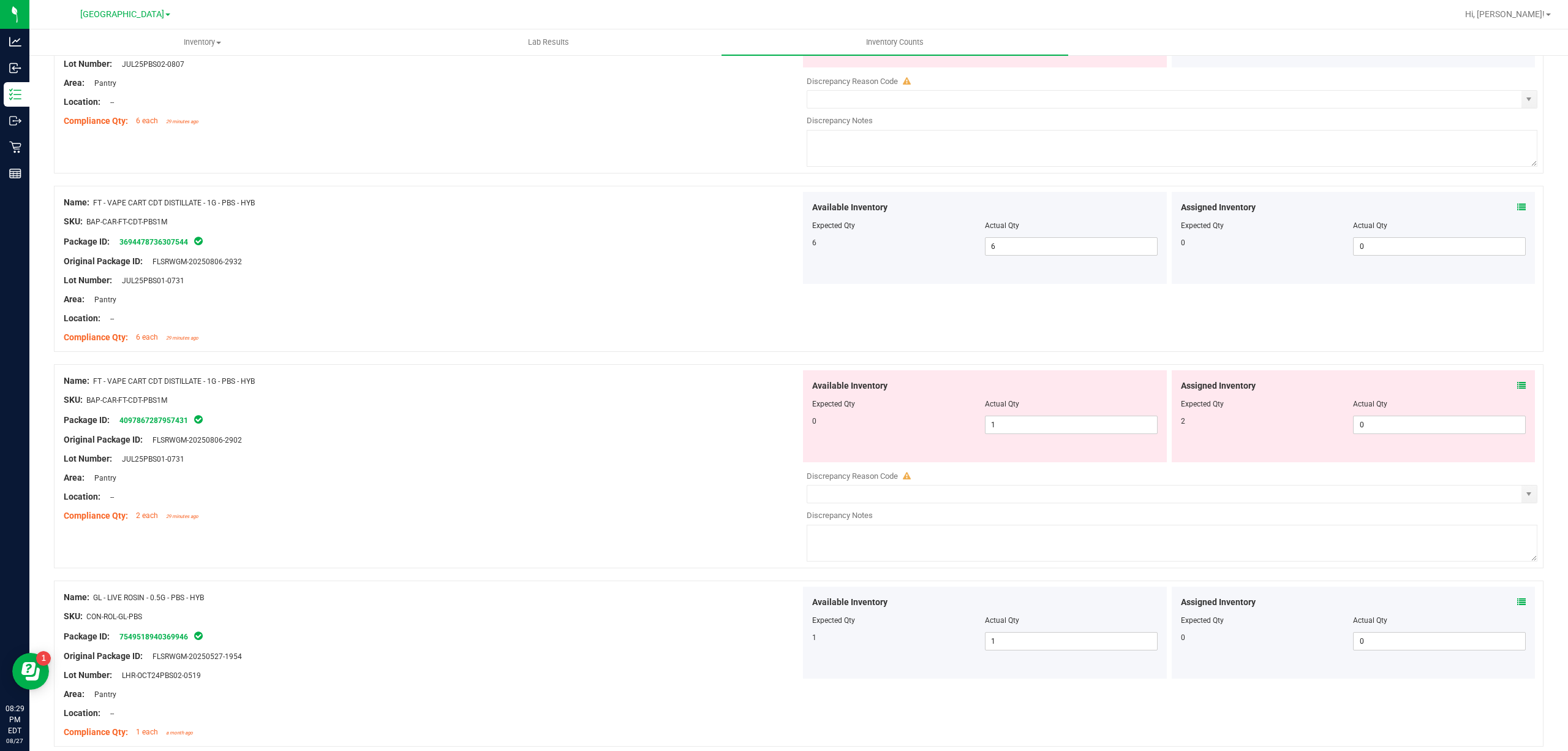
click at [1517, 382] on icon at bounding box center [1522, 386] width 9 height 9
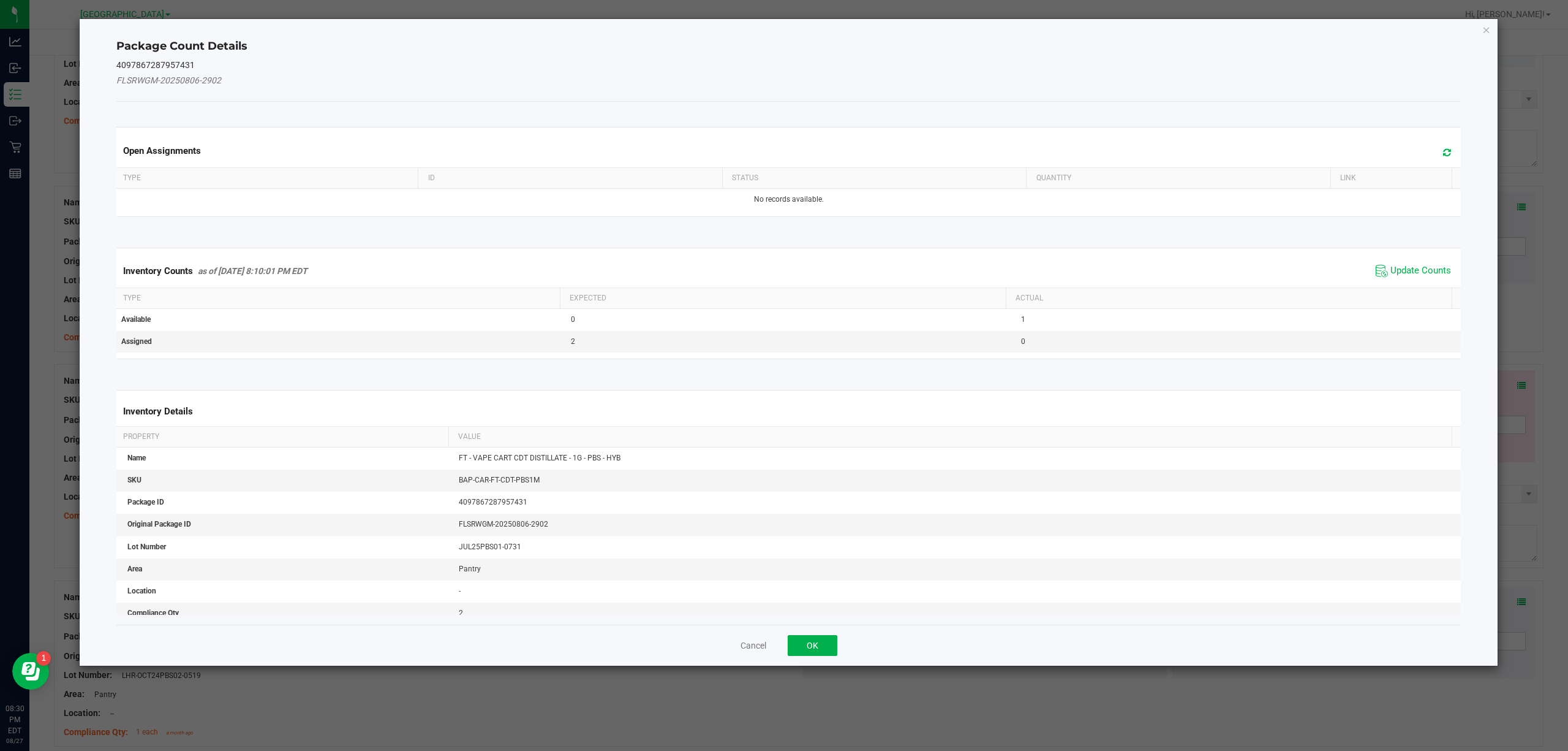
click at [1403, 279] on span "Update Counts" at bounding box center [1413, 271] width 81 height 19
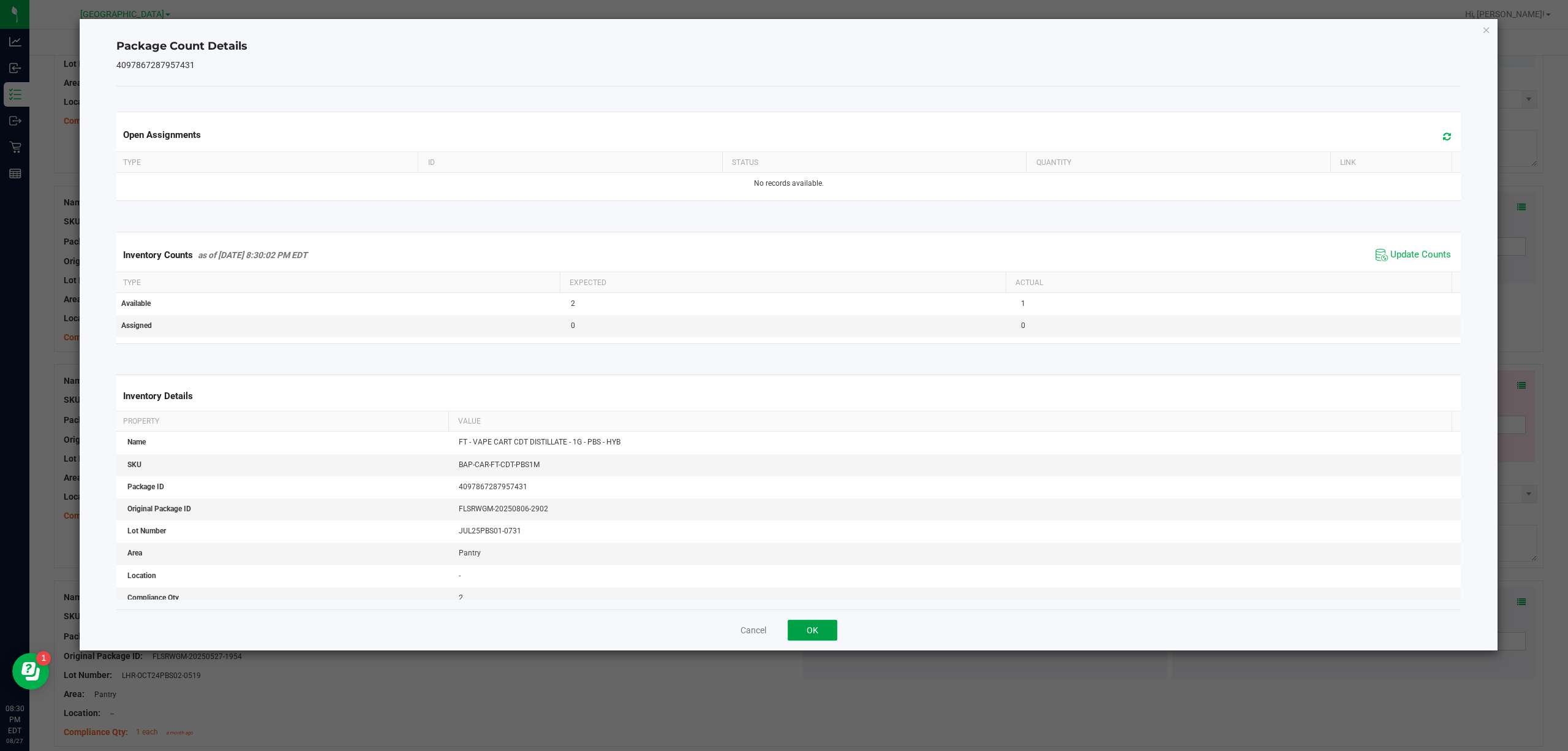
click at [825, 633] on button "OK" at bounding box center [813, 630] width 50 height 21
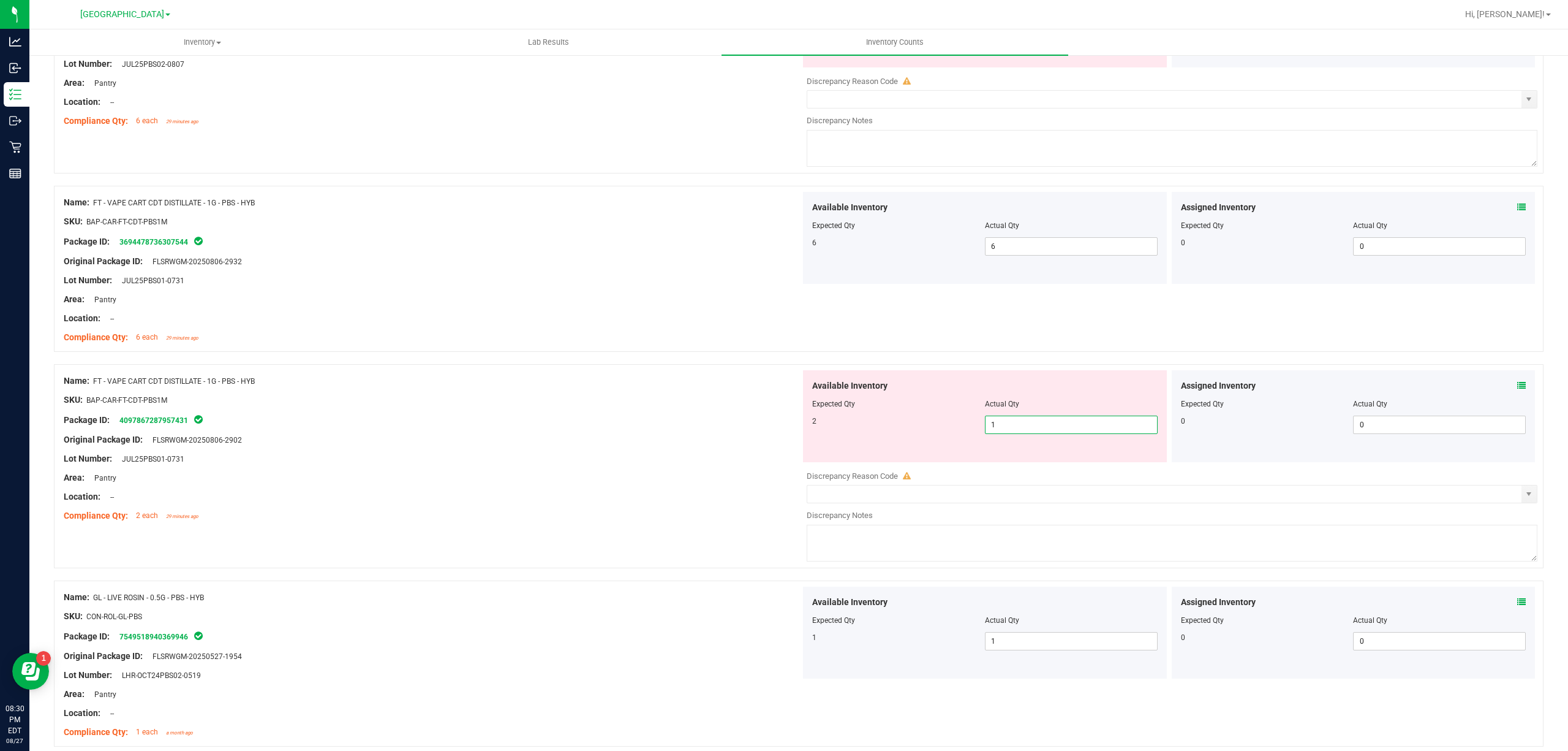
click at [1031, 424] on span "1 1" at bounding box center [1072, 424] width 173 height 19
click at [1031, 424] on input "1" at bounding box center [1072, 424] width 171 height 17
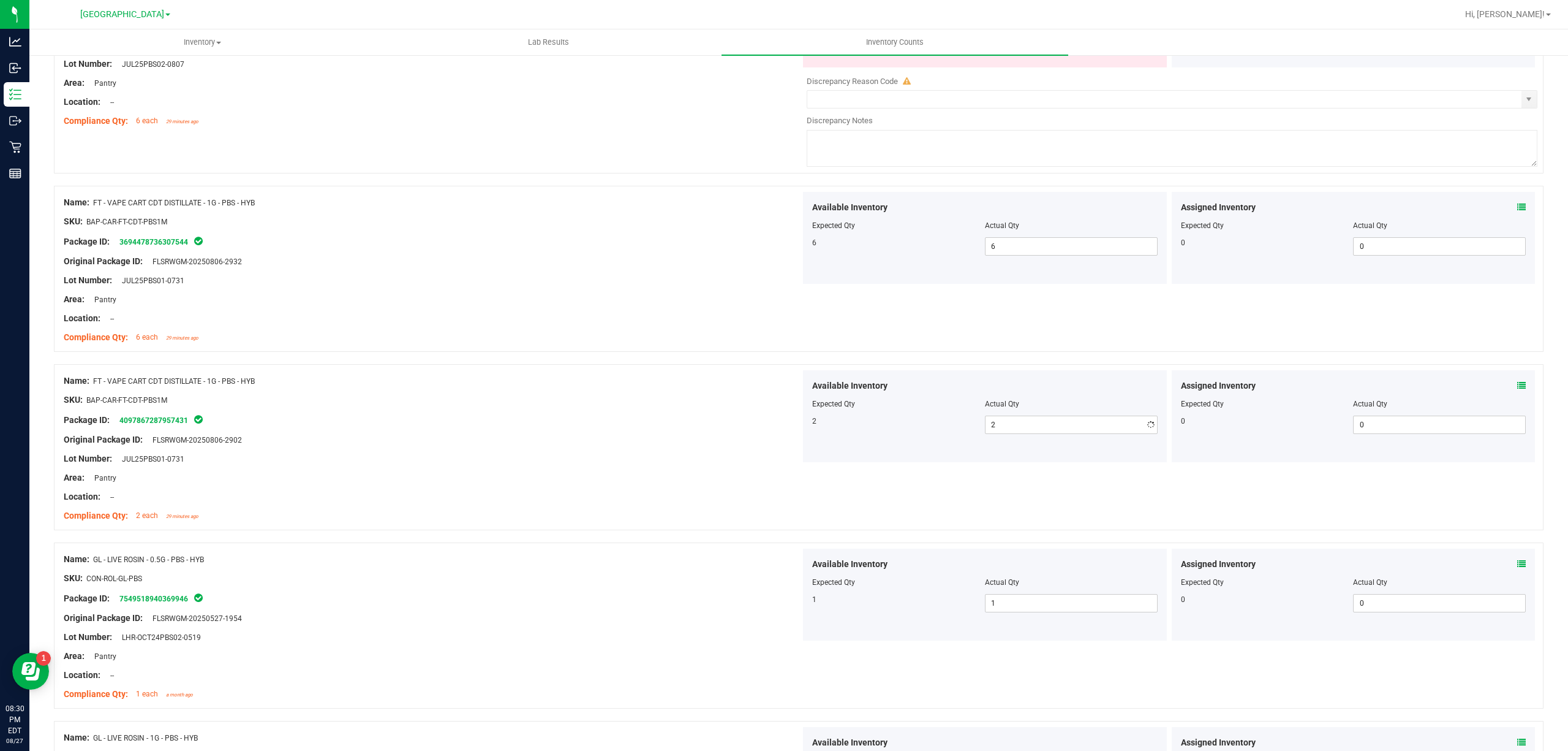
click at [941, 363] on div at bounding box center [799, 358] width 1490 height 13
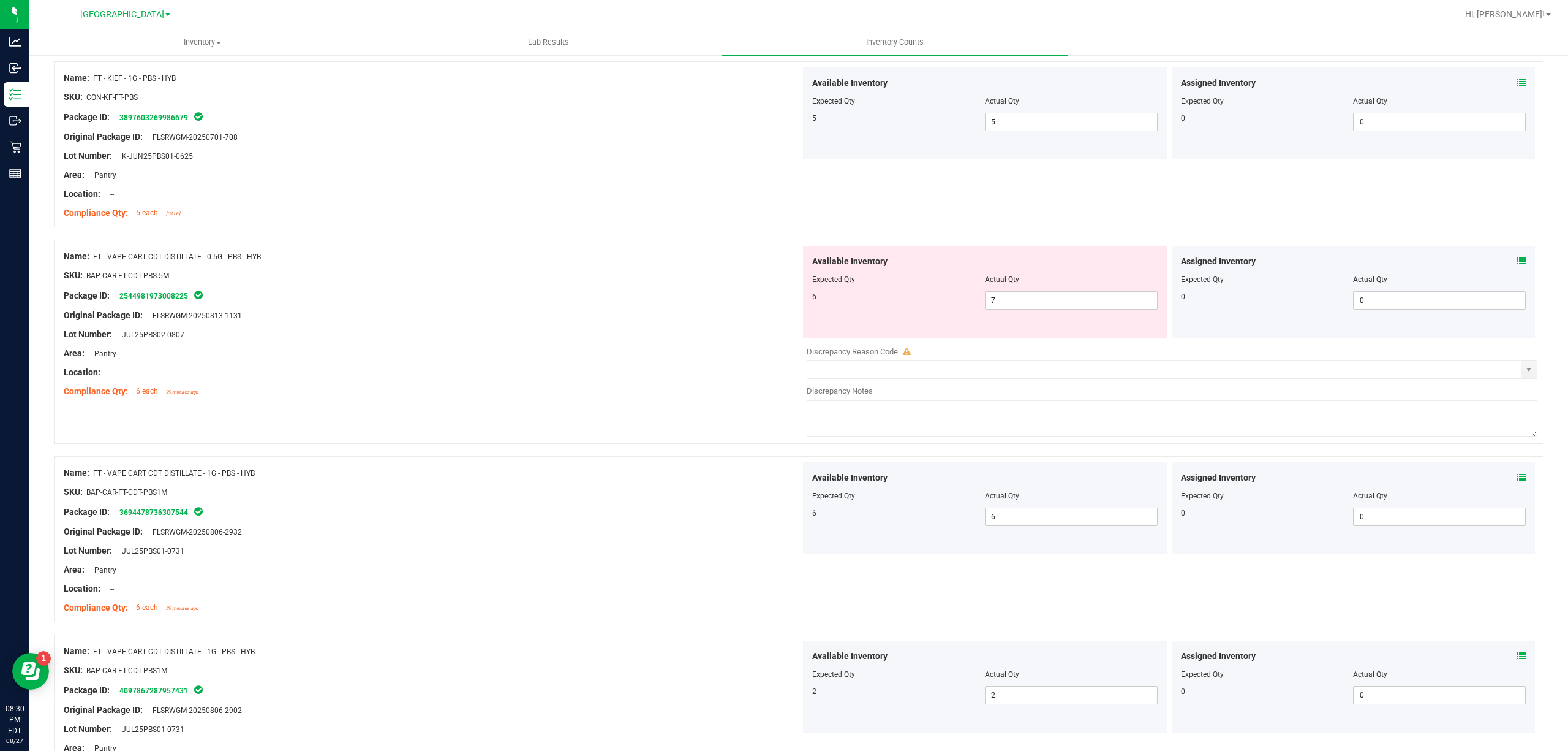
scroll to position [0, 0]
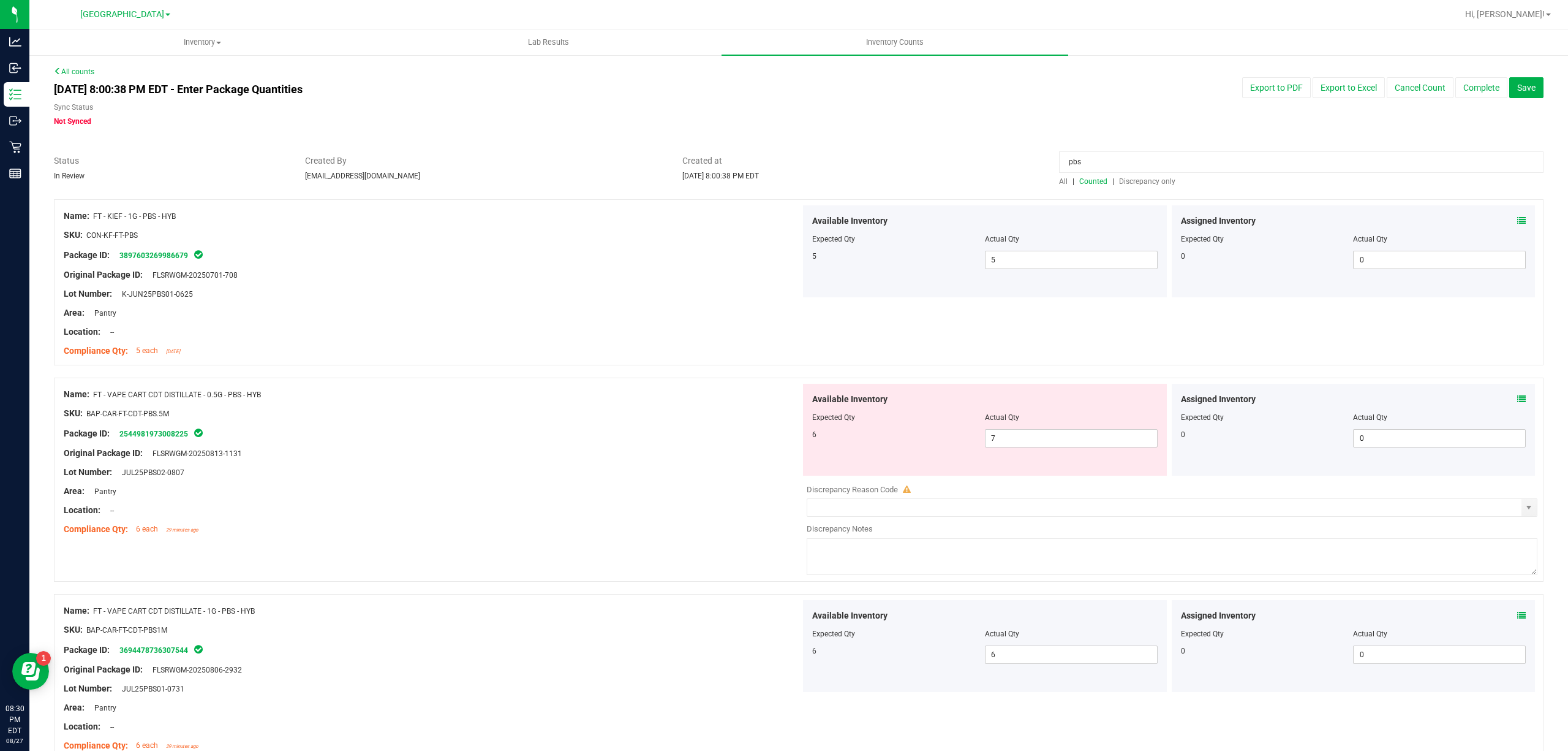
click at [1317, 162] on input "pbs" at bounding box center [1301, 163] width 485 height 21
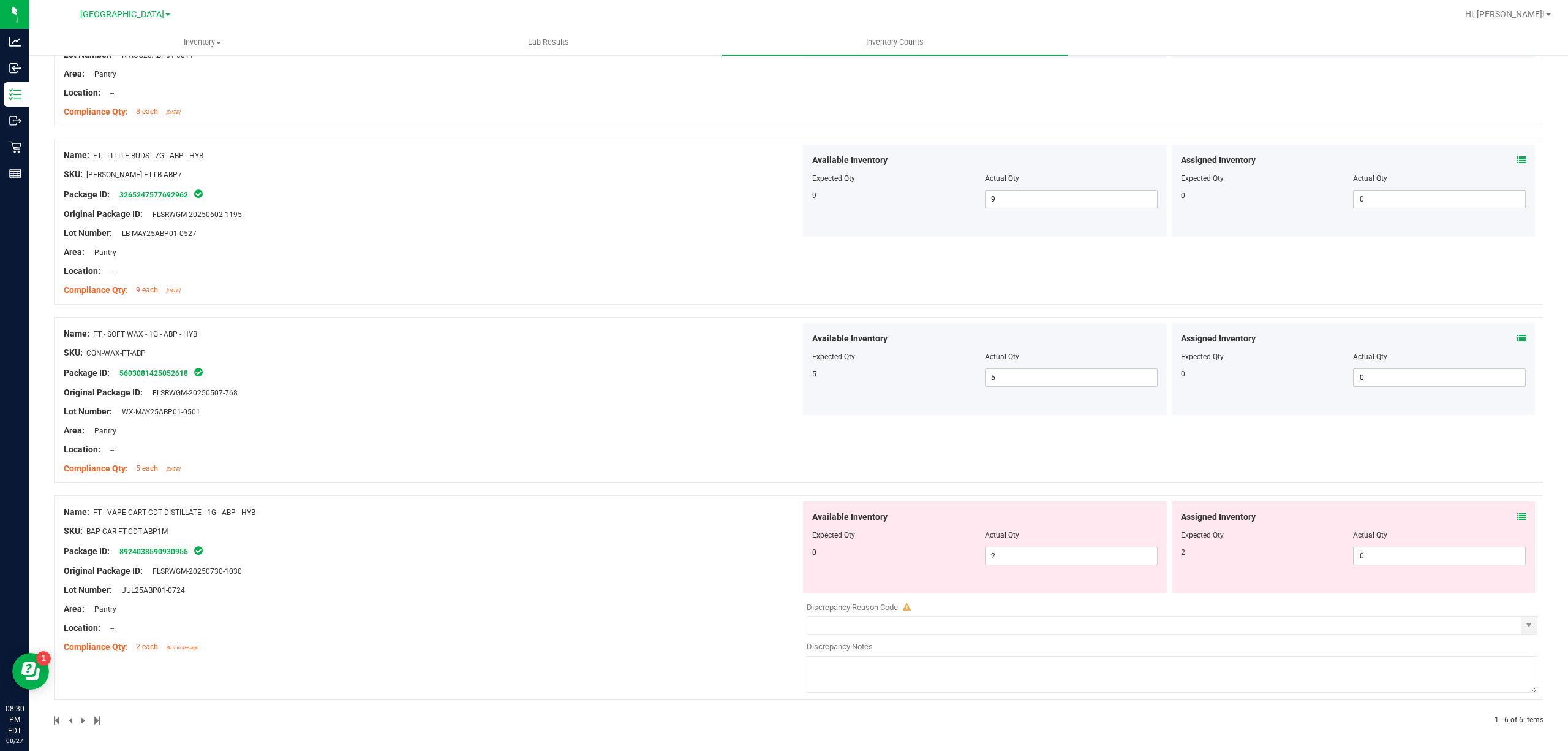
scroll to position [601, 0]
click at [1517, 516] on icon at bounding box center [1522, 514] width 9 height 9
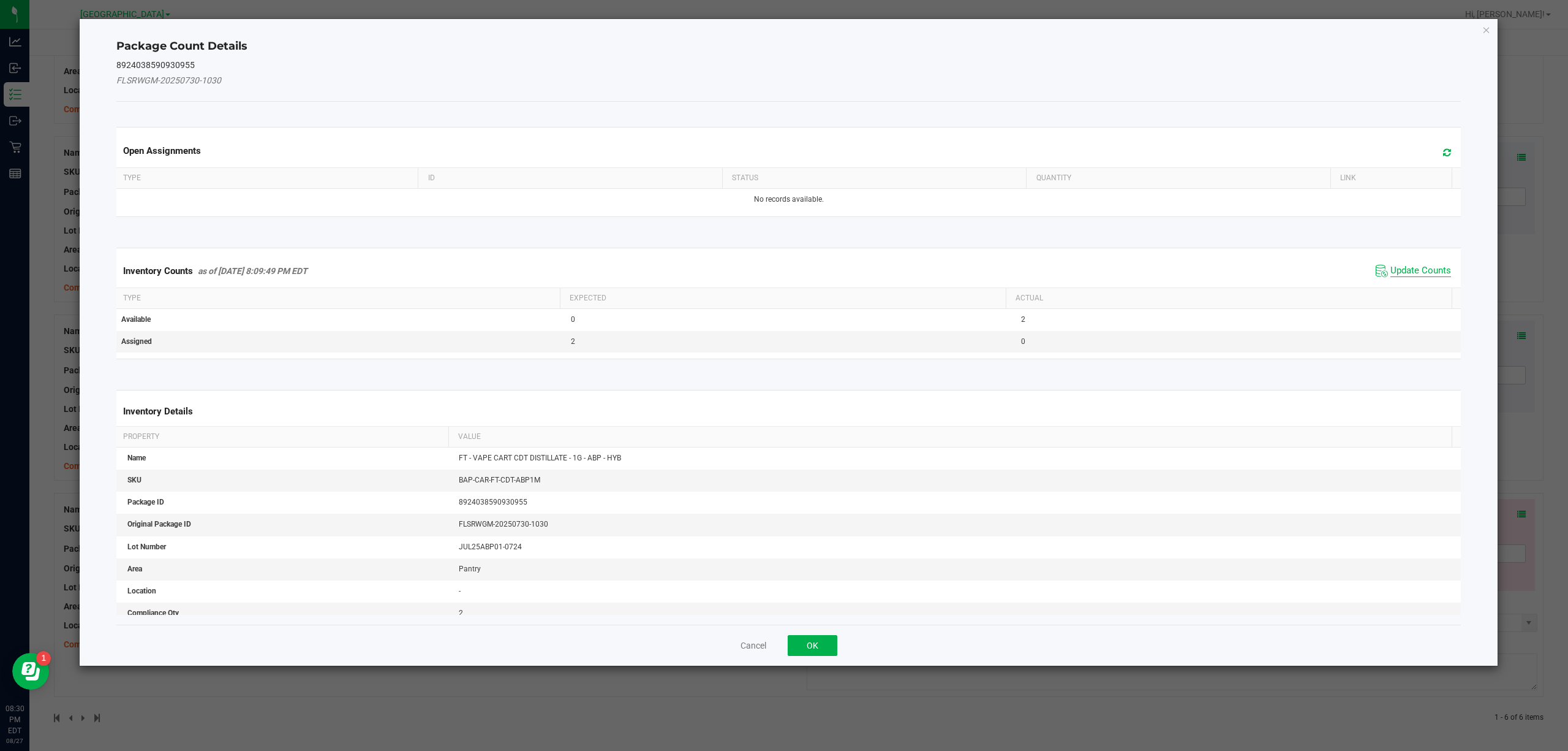
click at [1396, 272] on span "Update Counts" at bounding box center [1421, 271] width 61 height 13
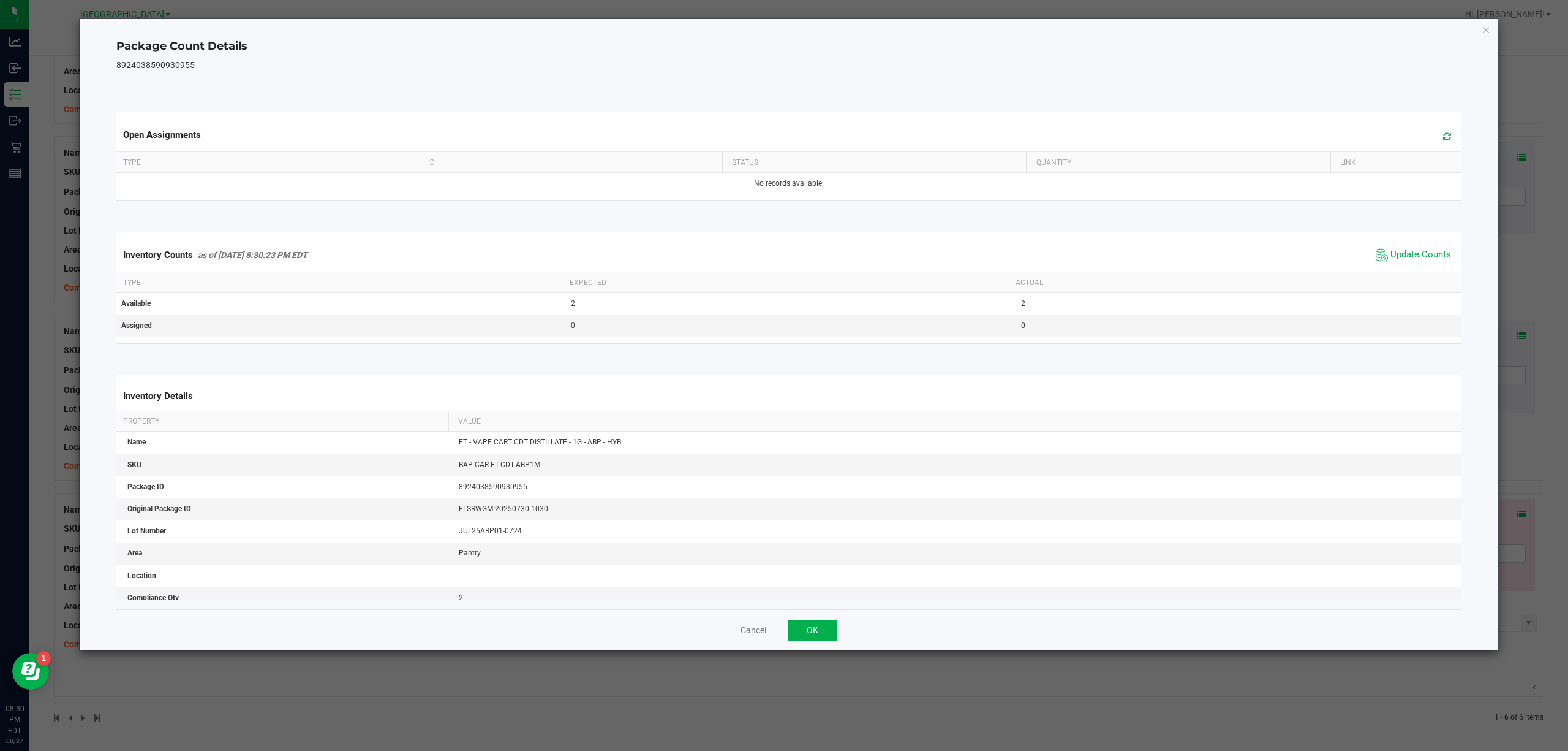
click at [821, 644] on div "Cancel OK" at bounding box center [789, 630] width 1346 height 41
click at [821, 621] on button "OK" at bounding box center [813, 630] width 50 height 21
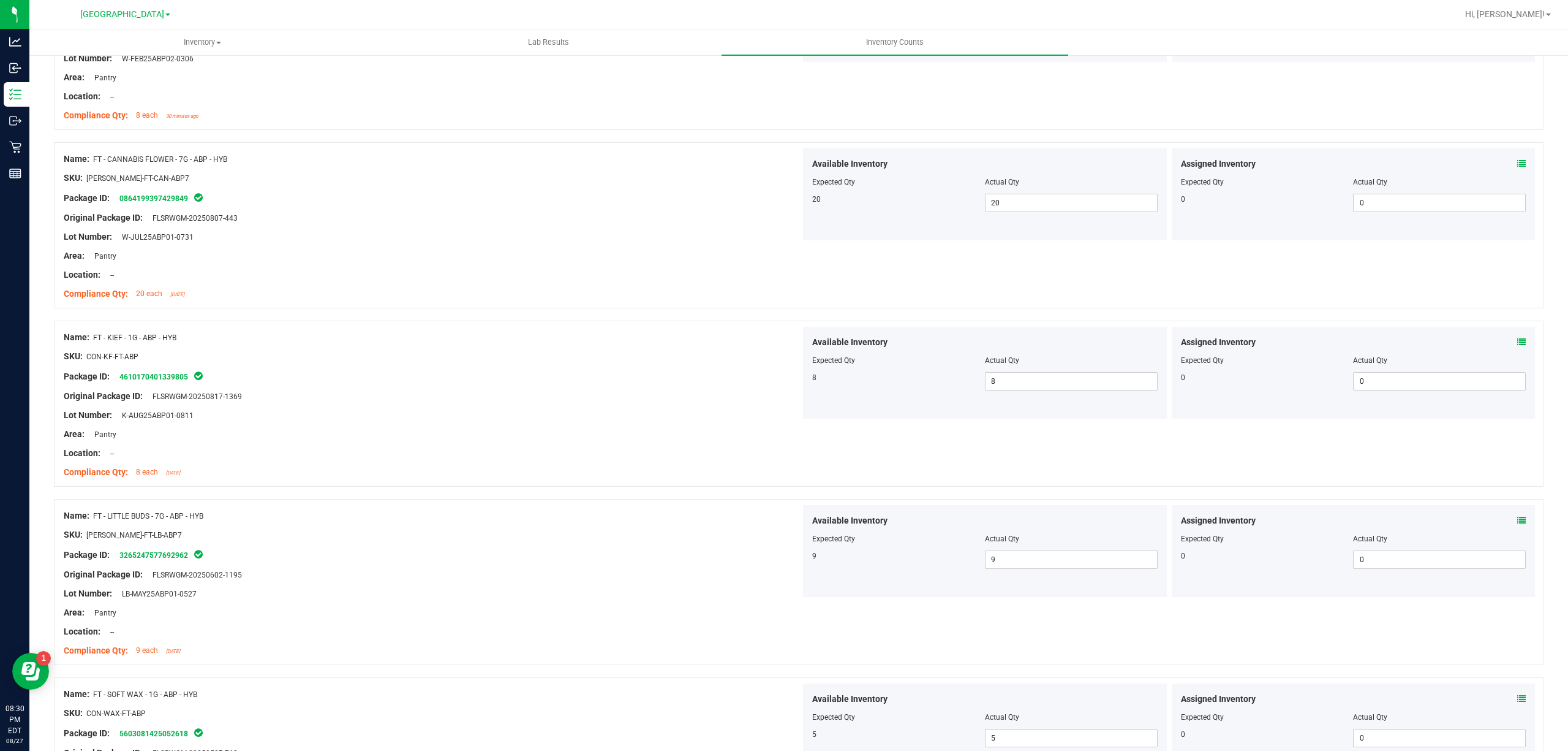
scroll to position [0, 0]
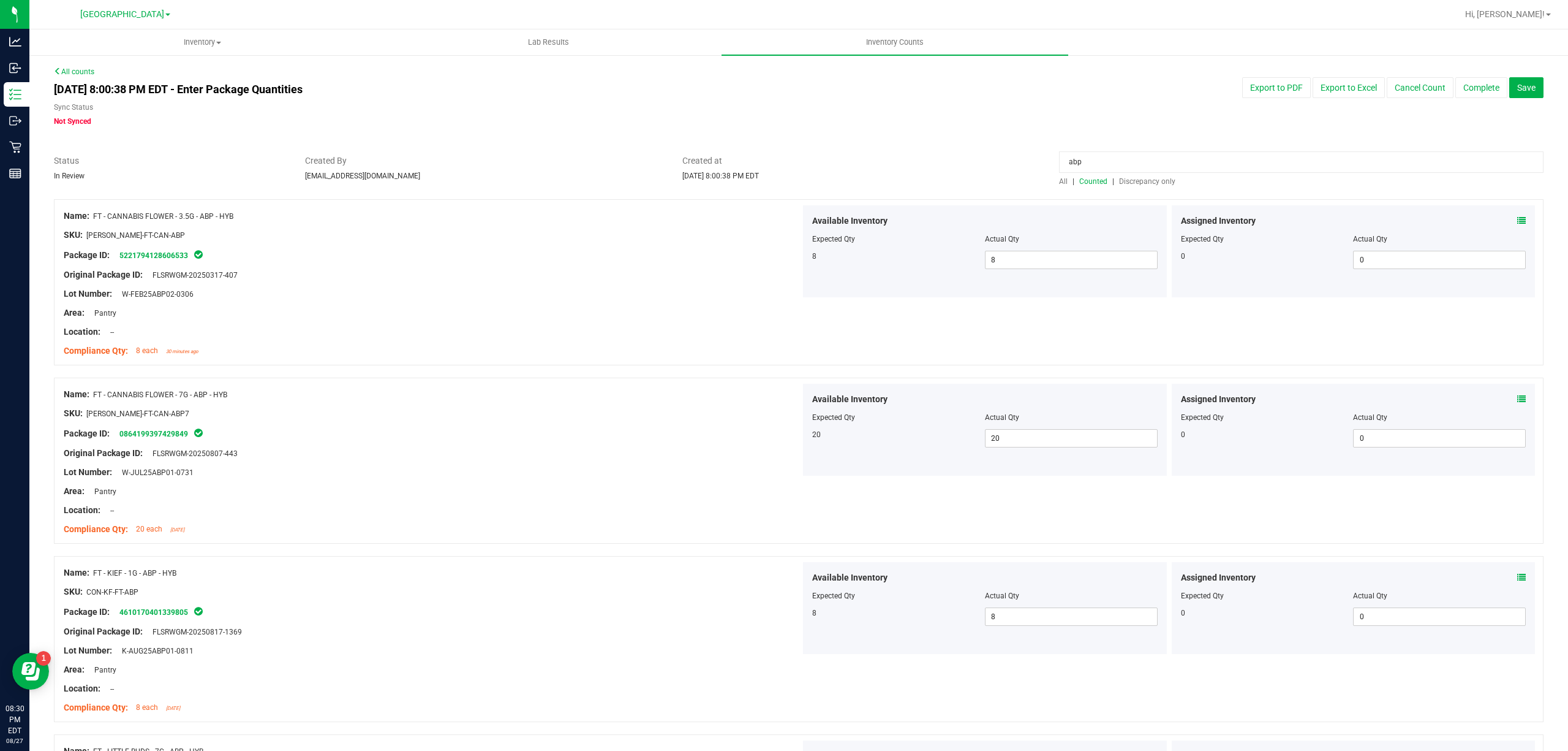
click at [1257, 155] on input "abp" at bounding box center [1301, 163] width 485 height 21
click at [1254, 157] on input "abp" at bounding box center [1301, 163] width 485 height 21
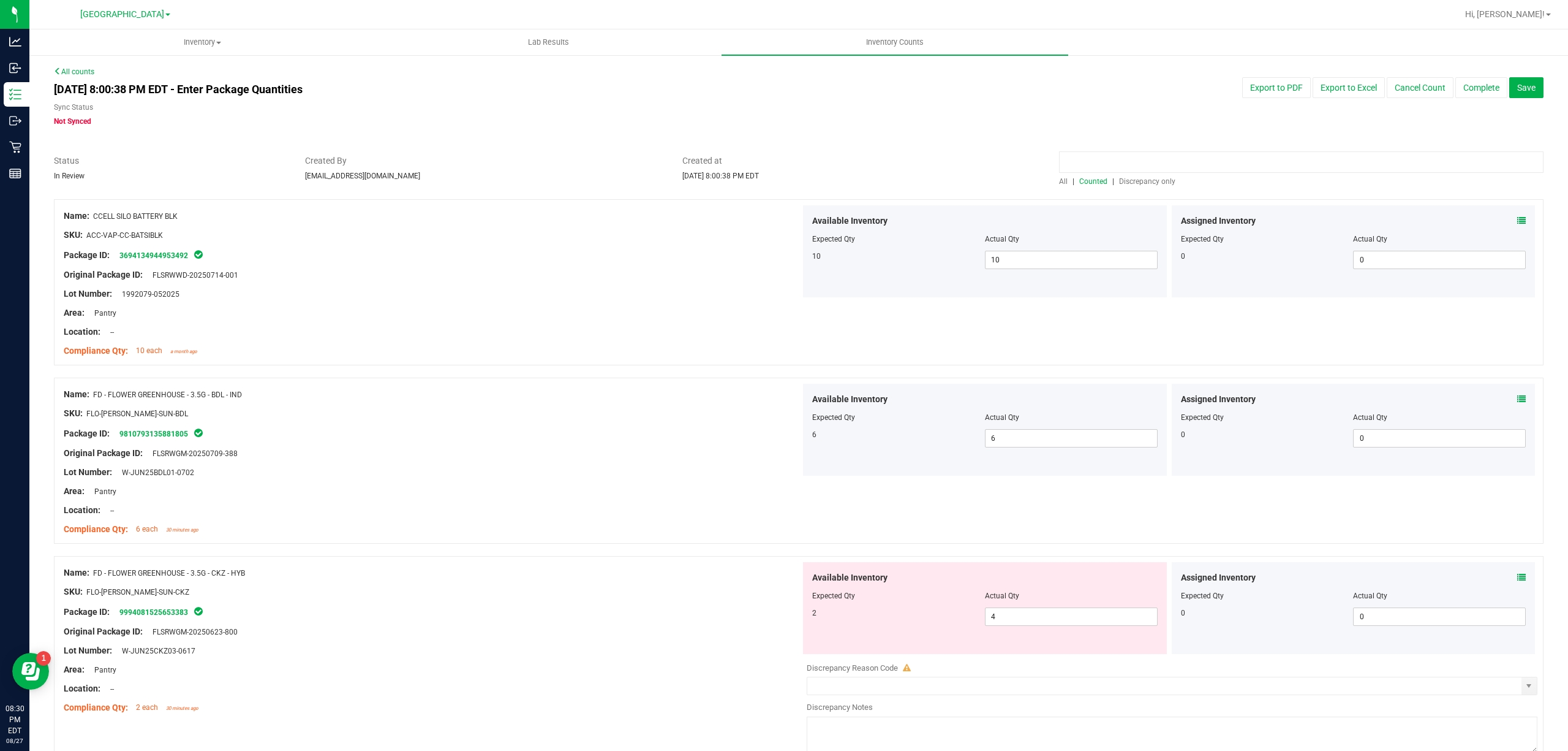
click at [1125, 155] on input at bounding box center [1301, 163] width 485 height 21
click at [1128, 155] on input at bounding box center [1301, 163] width 485 height 21
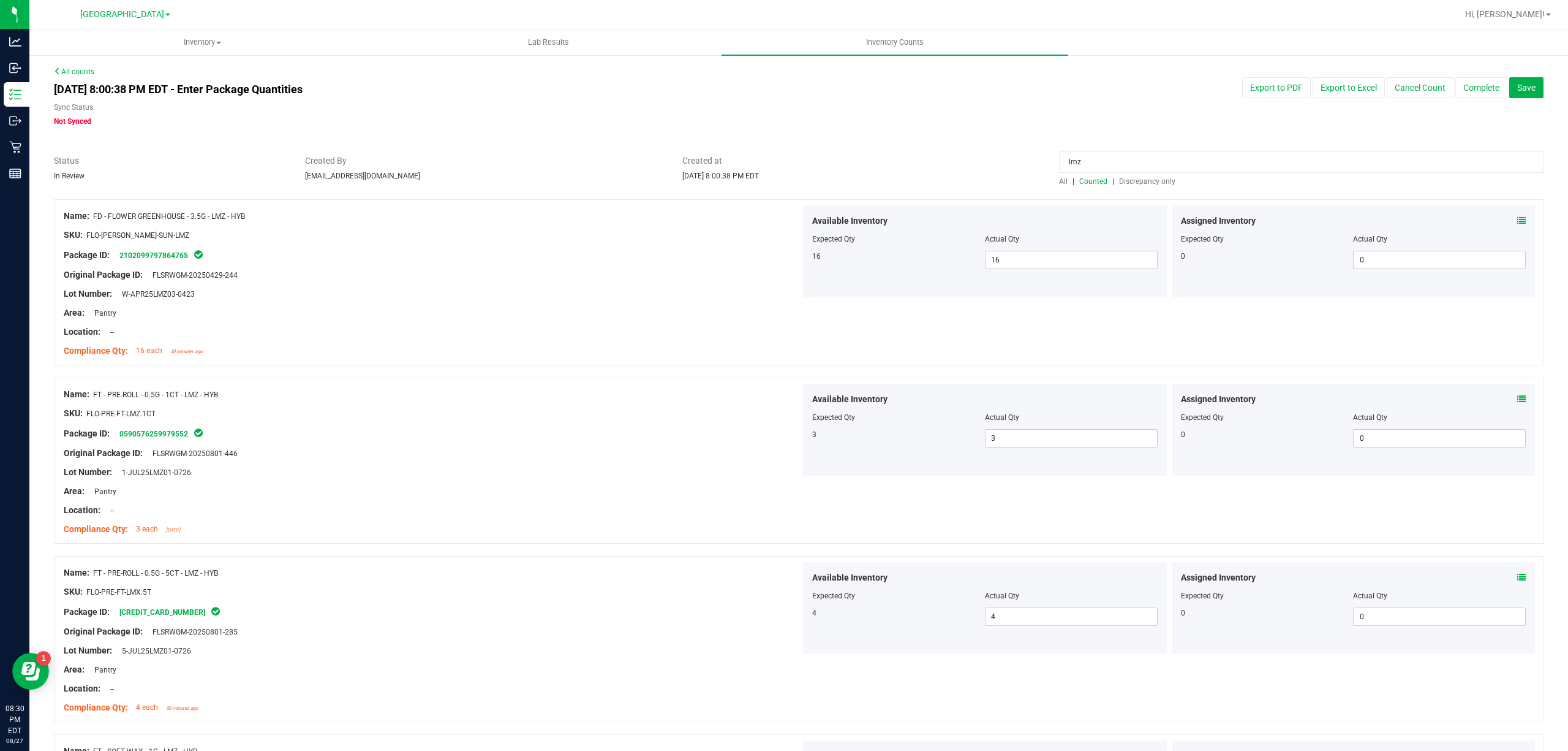
click at [1133, 165] on input "lmz" at bounding box center [1301, 163] width 485 height 21
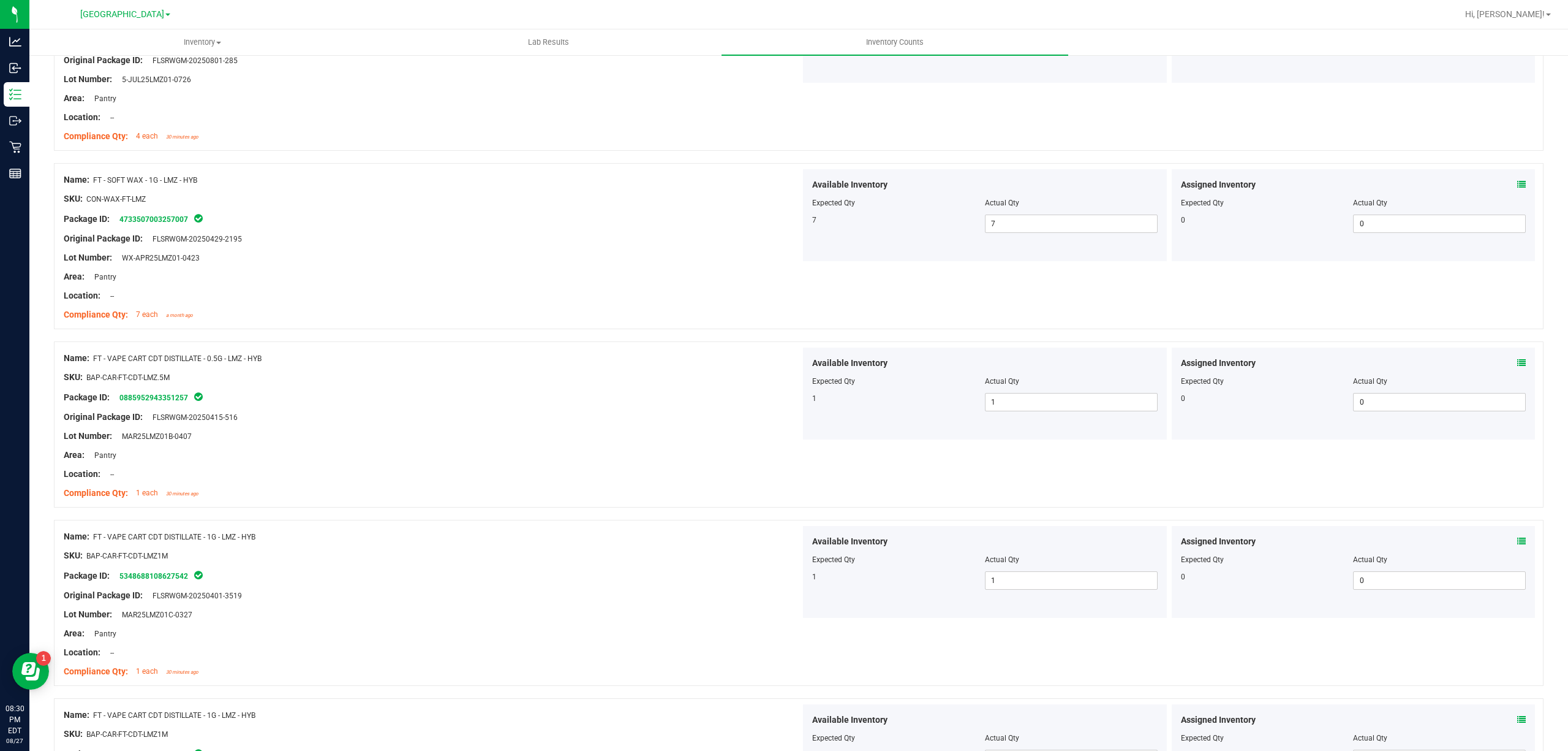
scroll to position [572, 0]
click at [1517, 181] on icon at bounding box center [1522, 184] width 9 height 9
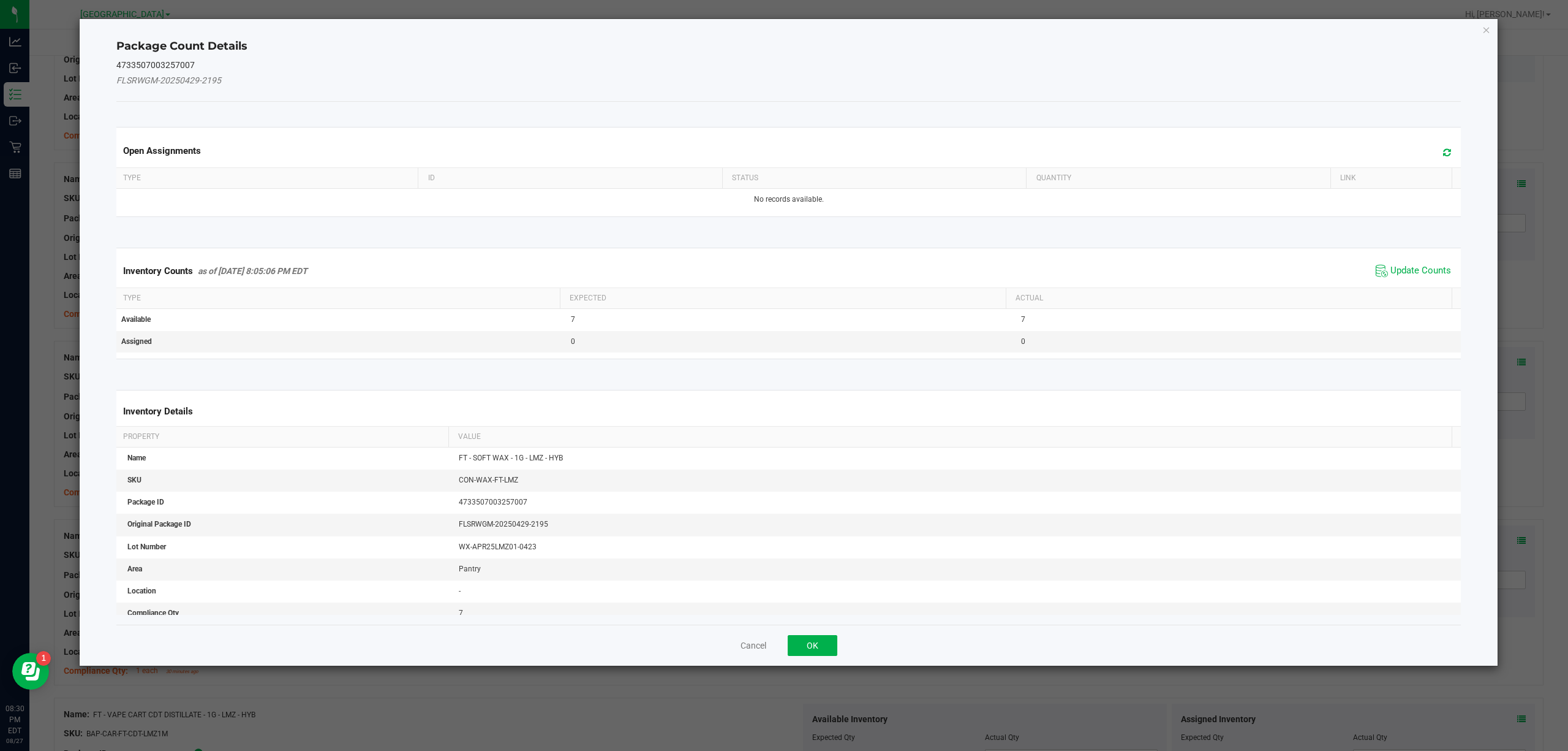
click at [1376, 278] on span "Update Counts" at bounding box center [1413, 271] width 81 height 19
click at [1378, 268] on div "Inventory Counts as of [DATE] 8:05:06 PM EDT Update Counts" at bounding box center [789, 271] width 1350 height 32
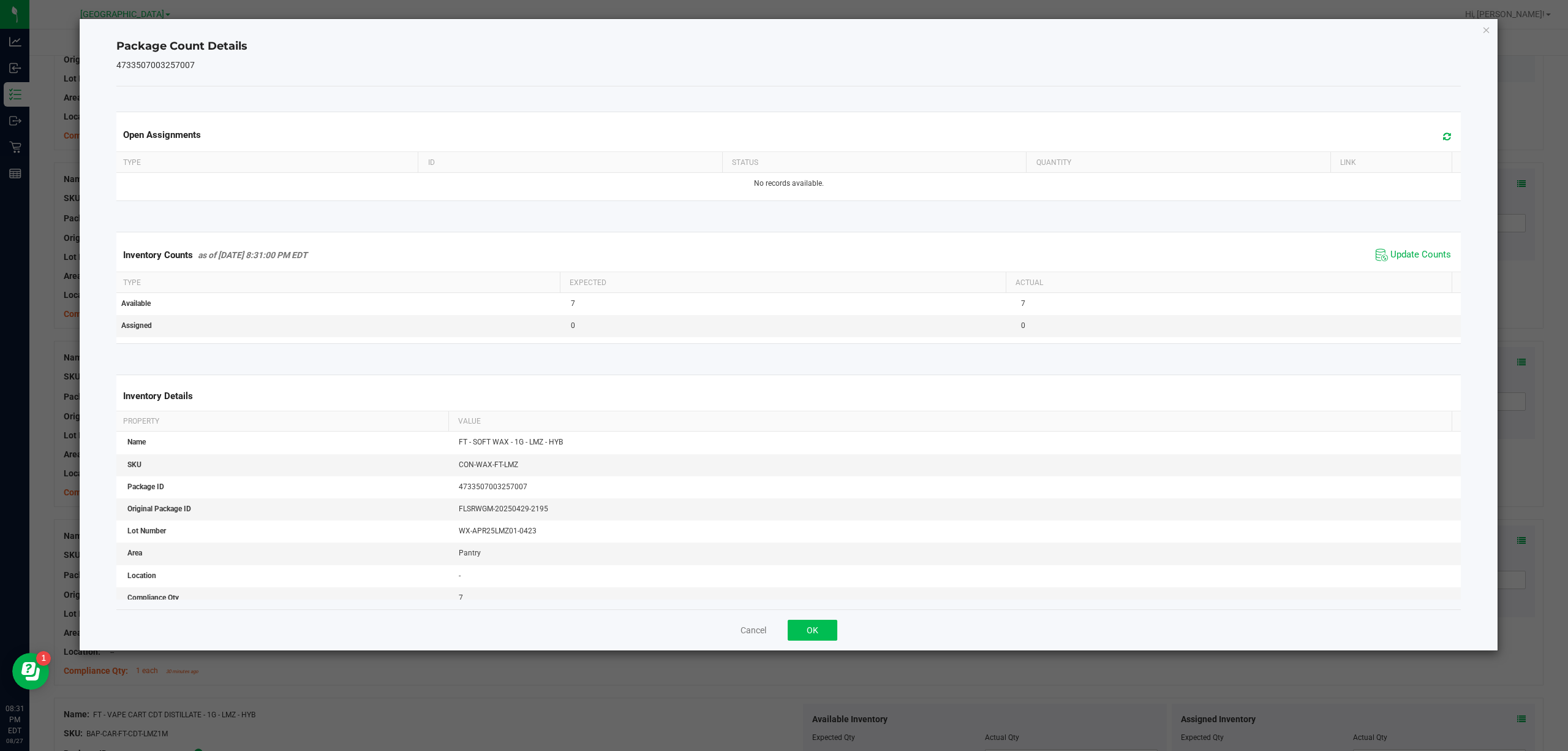
drag, startPoint x: 832, startPoint y: 619, endPoint x: 825, endPoint y: 624, distance: 8.6
click at [827, 621] on div "Cancel OK" at bounding box center [789, 630] width 1346 height 41
click at [825, 624] on button "OK" at bounding box center [813, 630] width 50 height 21
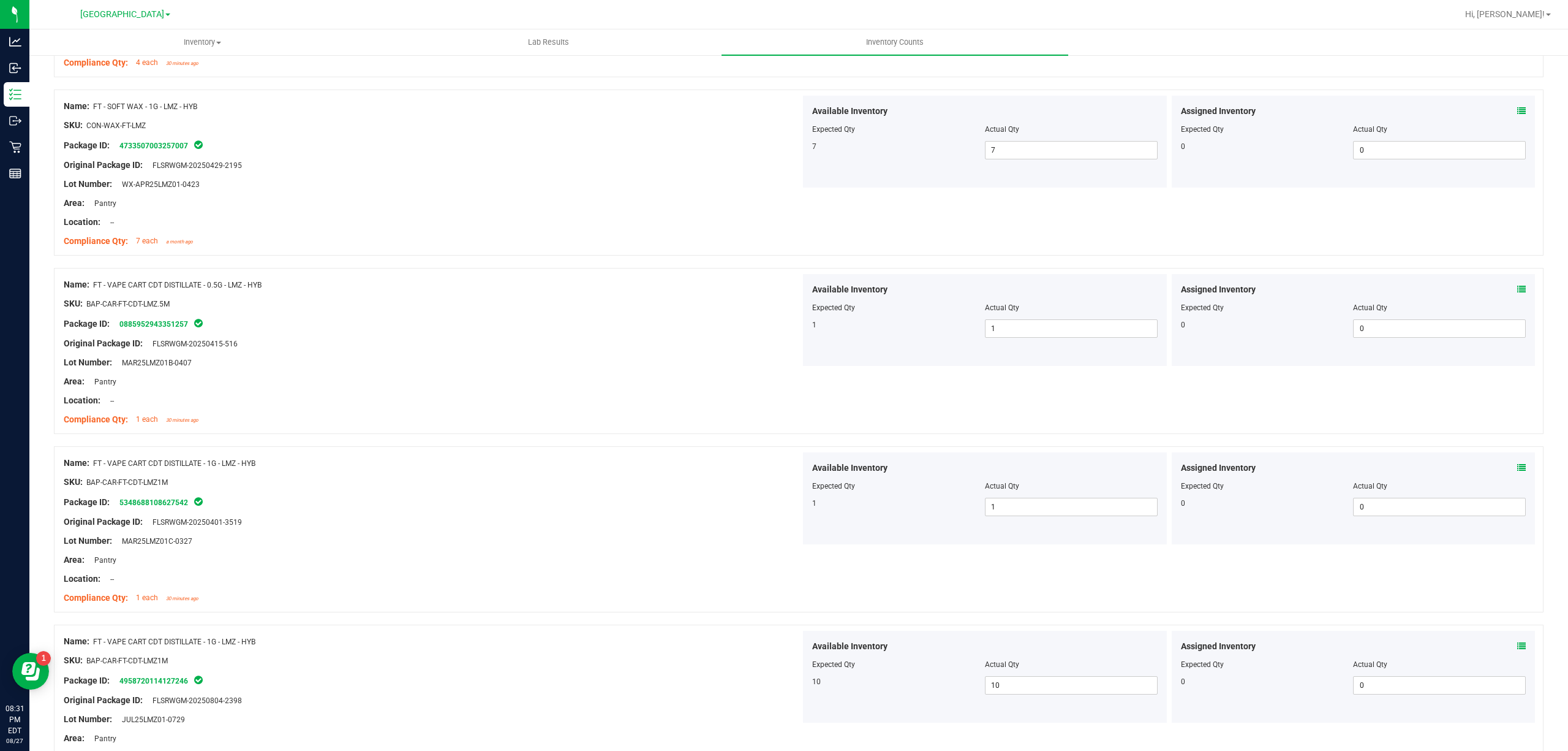
scroll to position [736, 0]
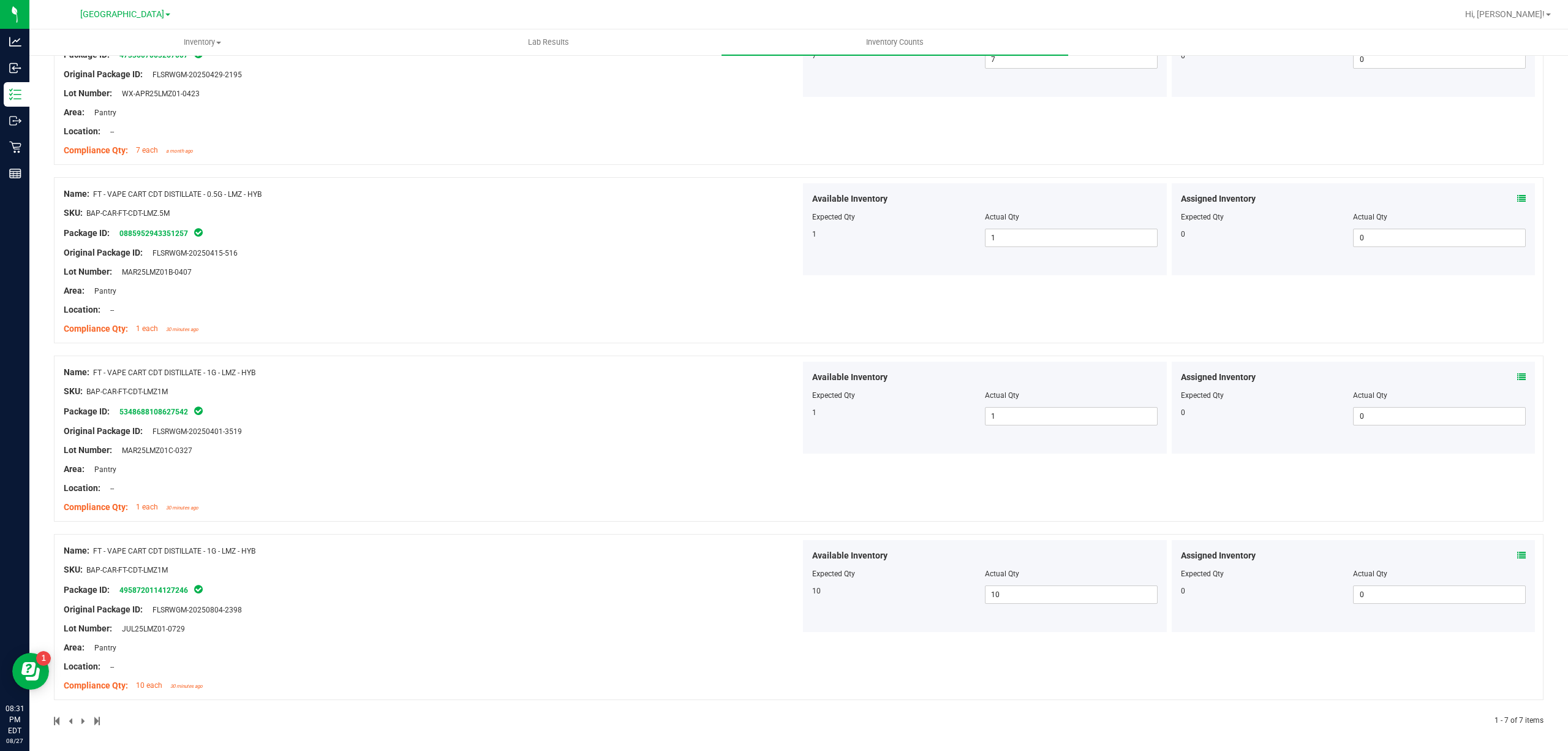
click at [1517, 373] on span at bounding box center [1522, 377] width 9 height 13
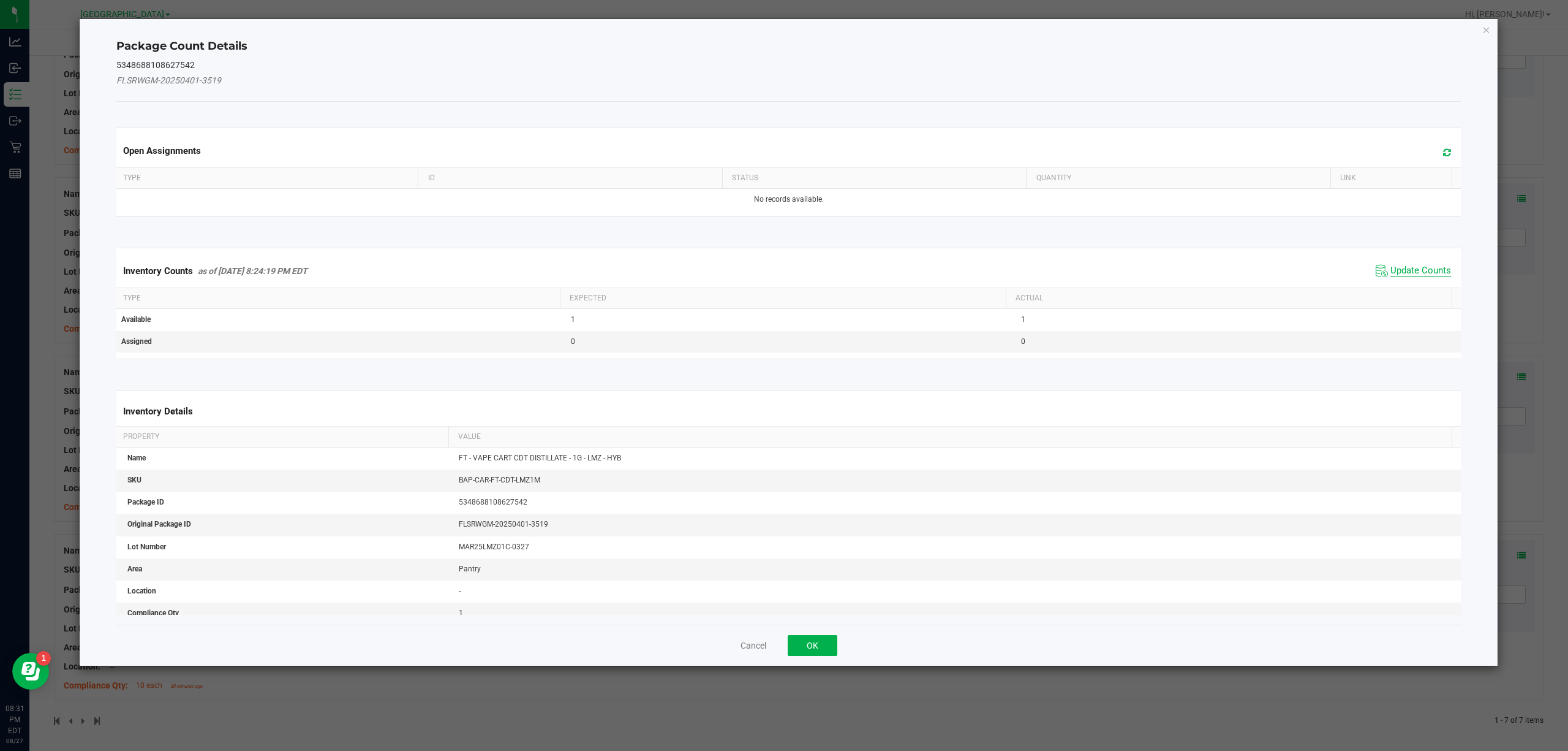
click at [1410, 275] on span "Update Counts" at bounding box center [1421, 271] width 61 height 13
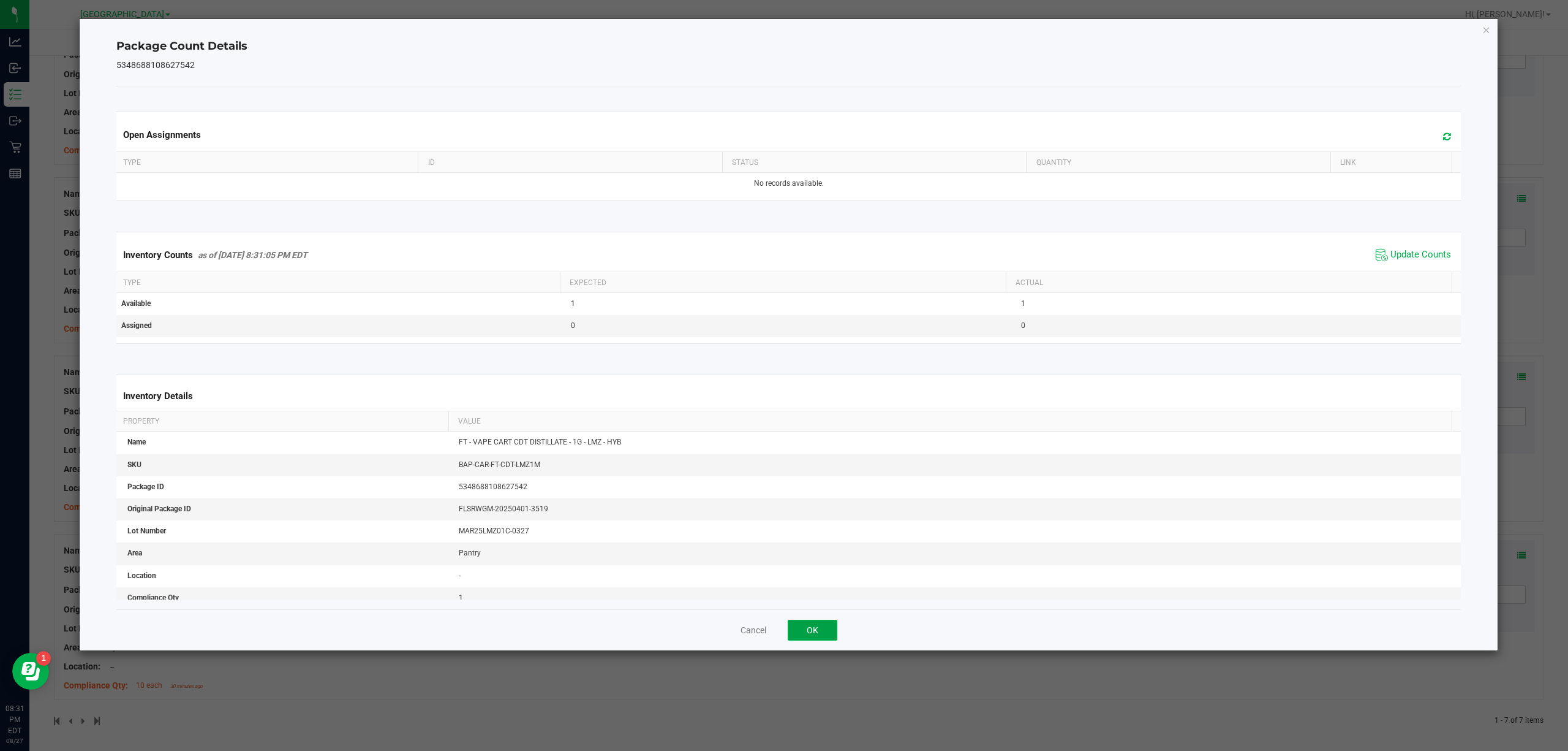
click at [835, 637] on button "OK" at bounding box center [813, 630] width 50 height 21
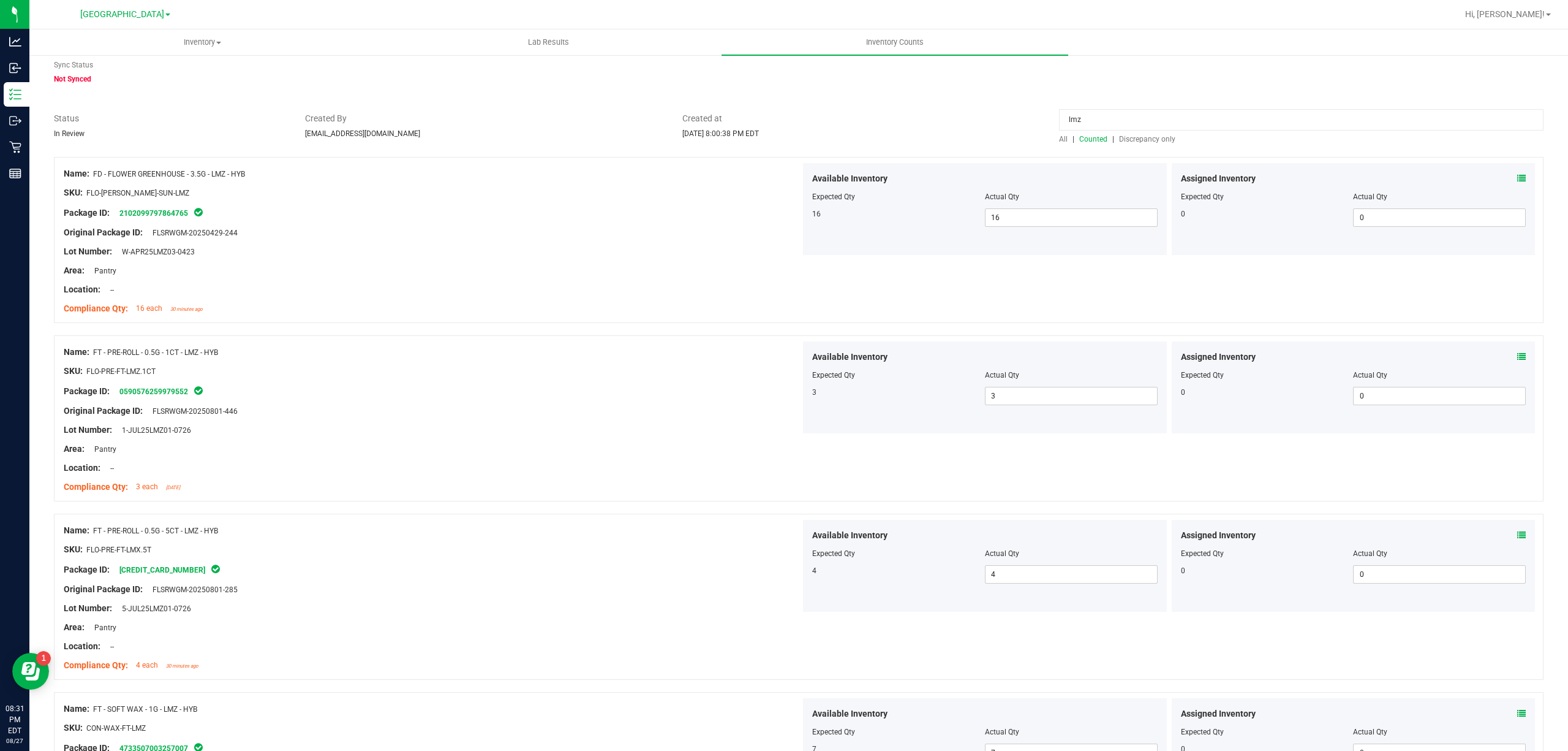
scroll to position [0, 0]
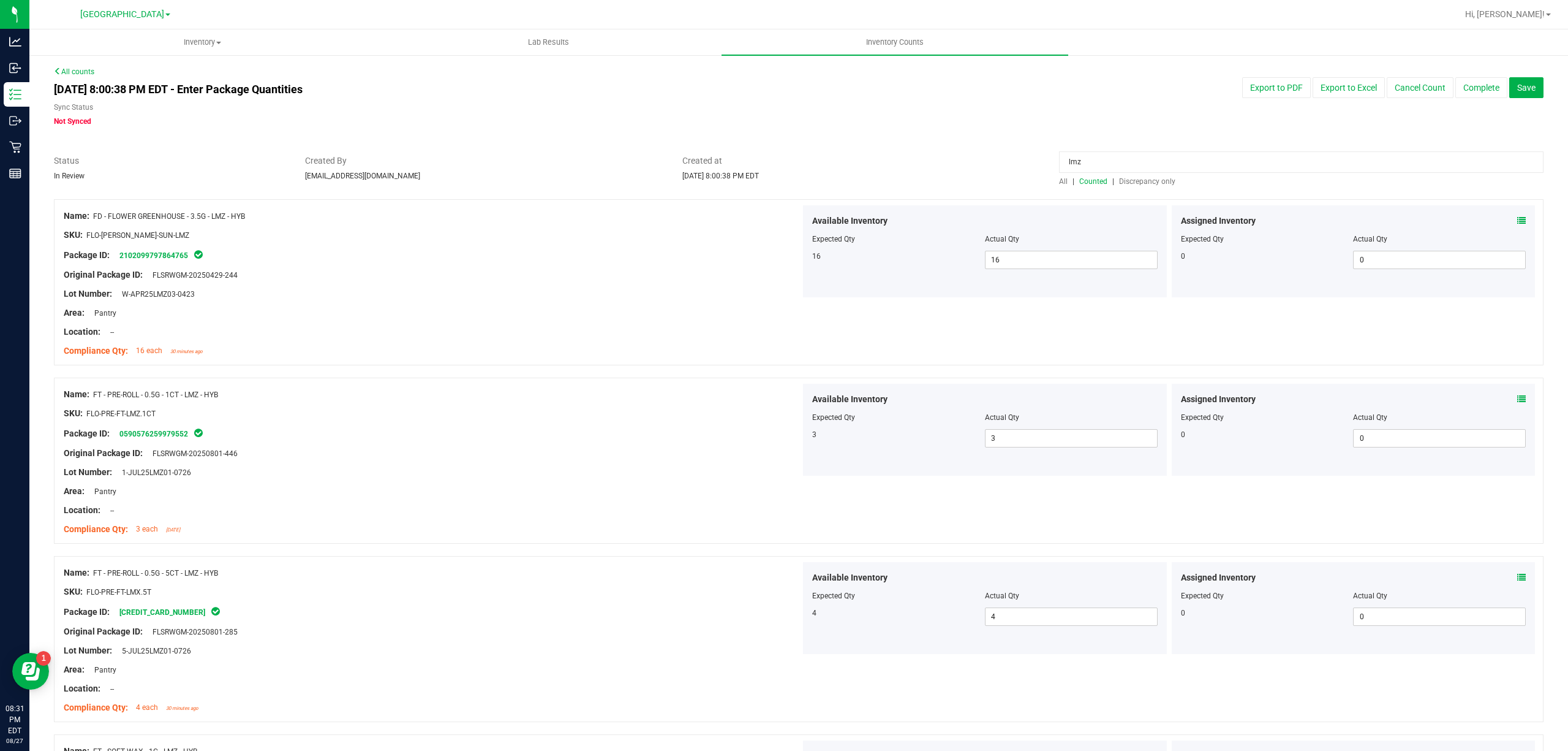
click at [1142, 167] on input "lmz" at bounding box center [1301, 163] width 485 height 21
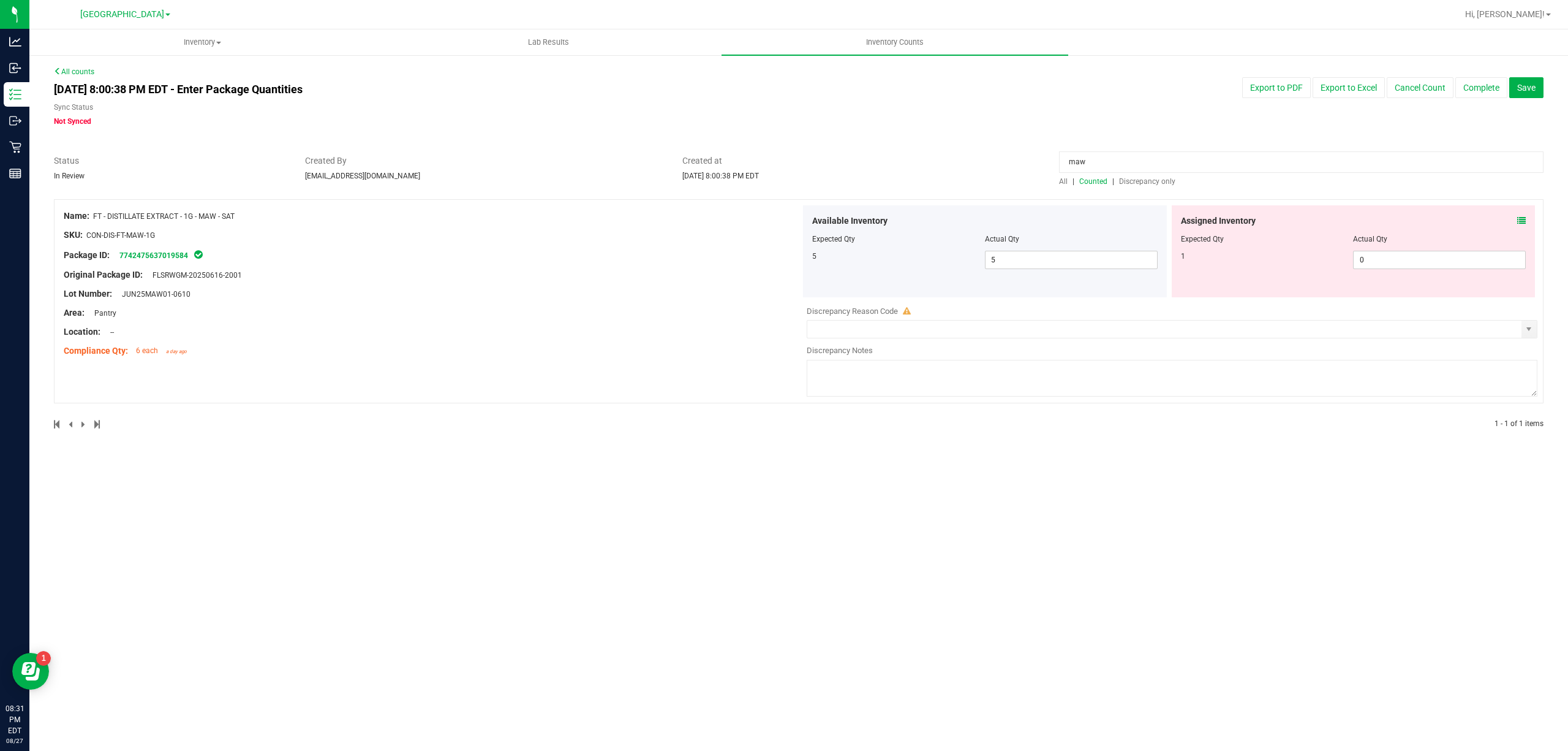
click at [1523, 224] on icon at bounding box center [1522, 221] width 9 height 9
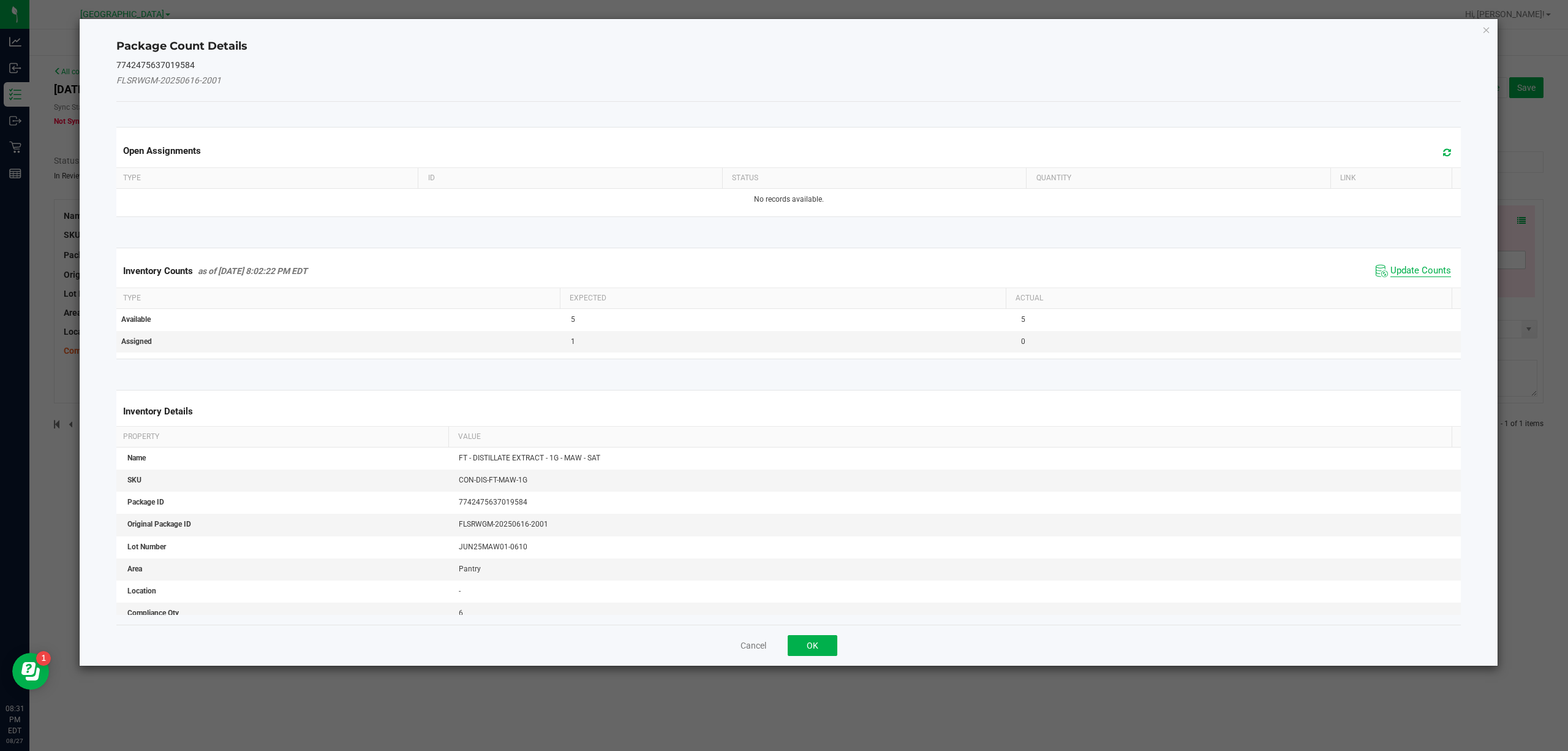
click at [1425, 269] on span "Update Counts" at bounding box center [1421, 271] width 61 height 13
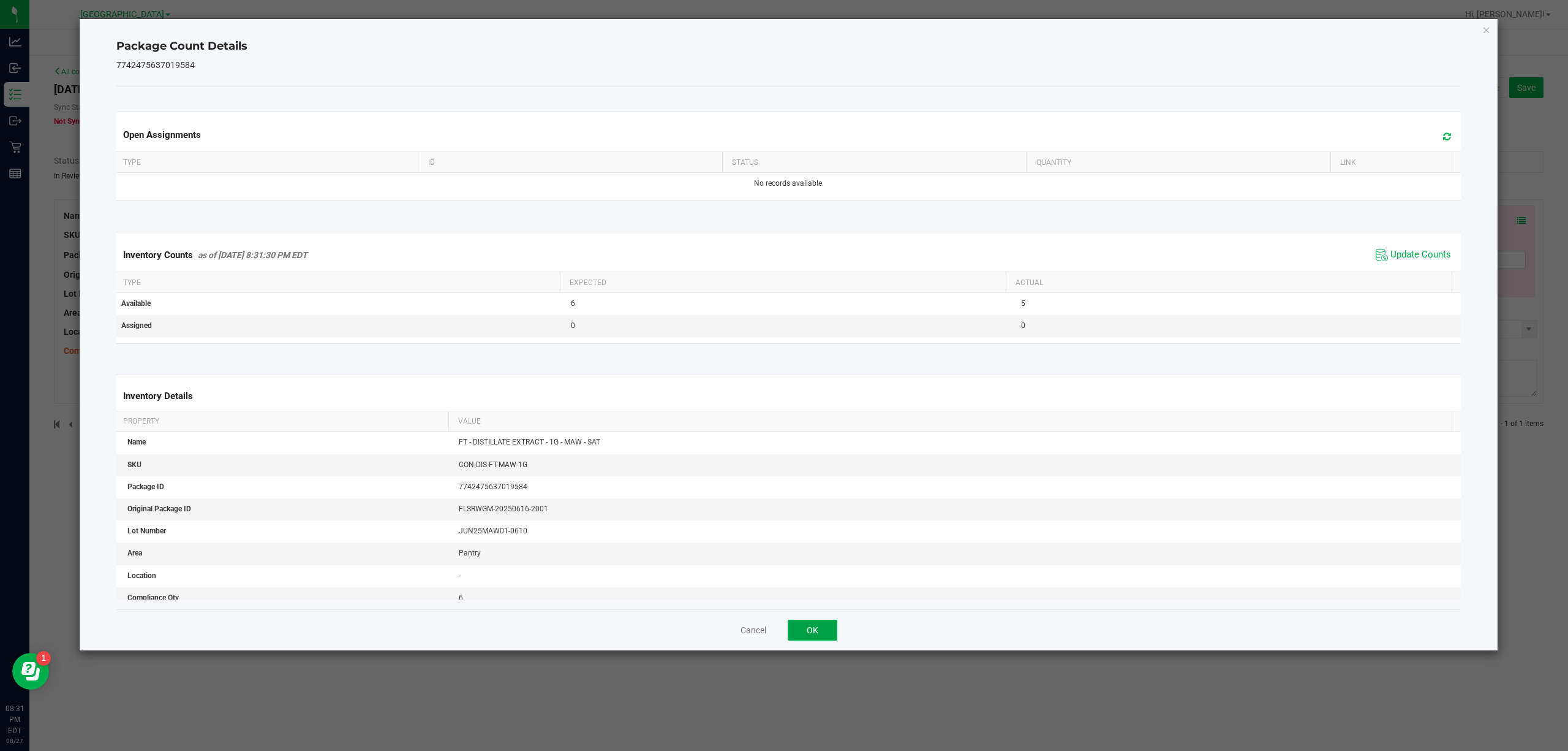
click at [822, 636] on button "OK" at bounding box center [813, 630] width 50 height 21
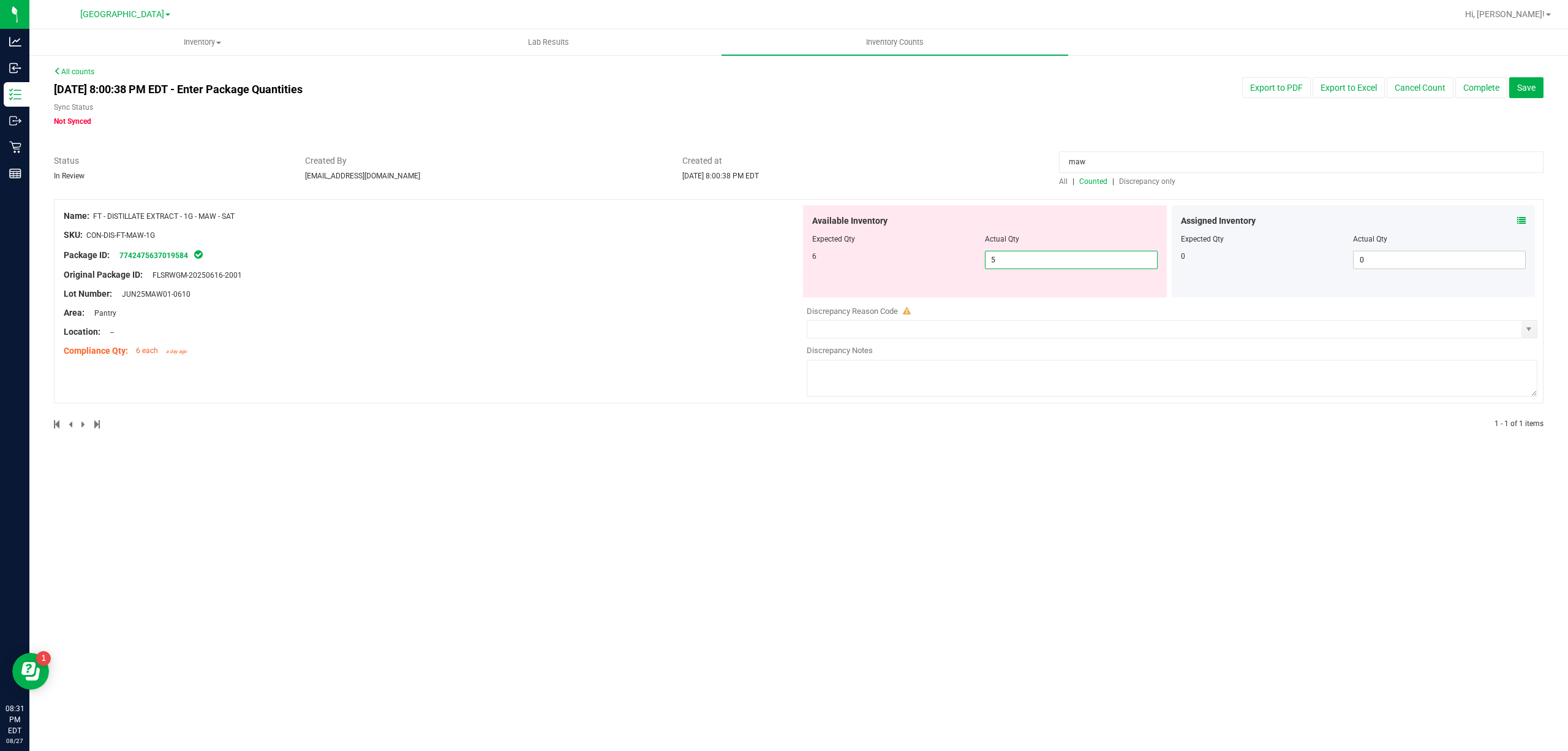
click at [1088, 265] on span "5 5" at bounding box center [1072, 260] width 173 height 19
click at [1088, 265] on input "5" at bounding box center [1072, 259] width 171 height 17
click at [1084, 163] on input "maw" at bounding box center [1301, 163] width 485 height 21
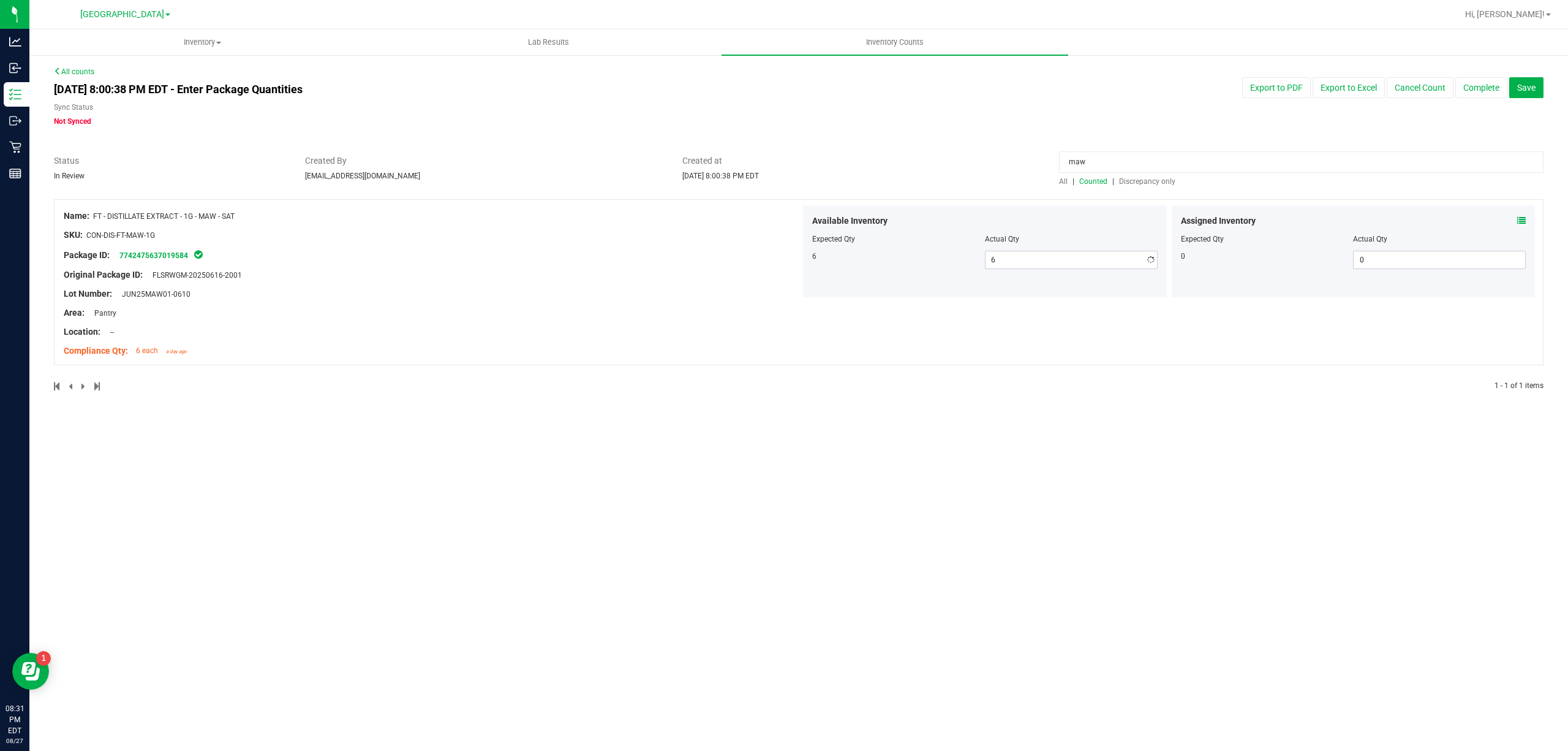
click at [1084, 163] on input "maw" at bounding box center [1301, 163] width 485 height 21
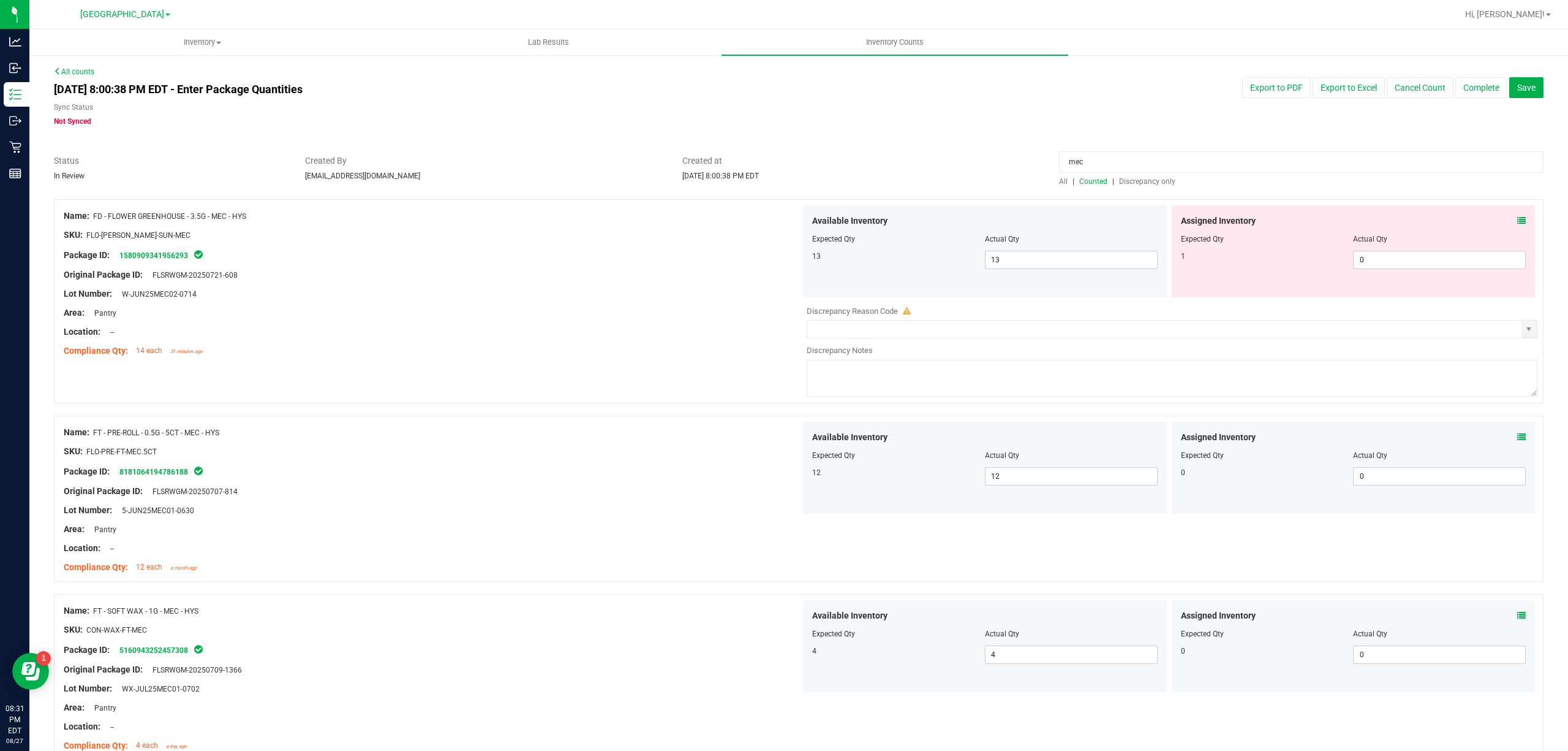
click at [1517, 216] on span at bounding box center [1522, 221] width 9 height 13
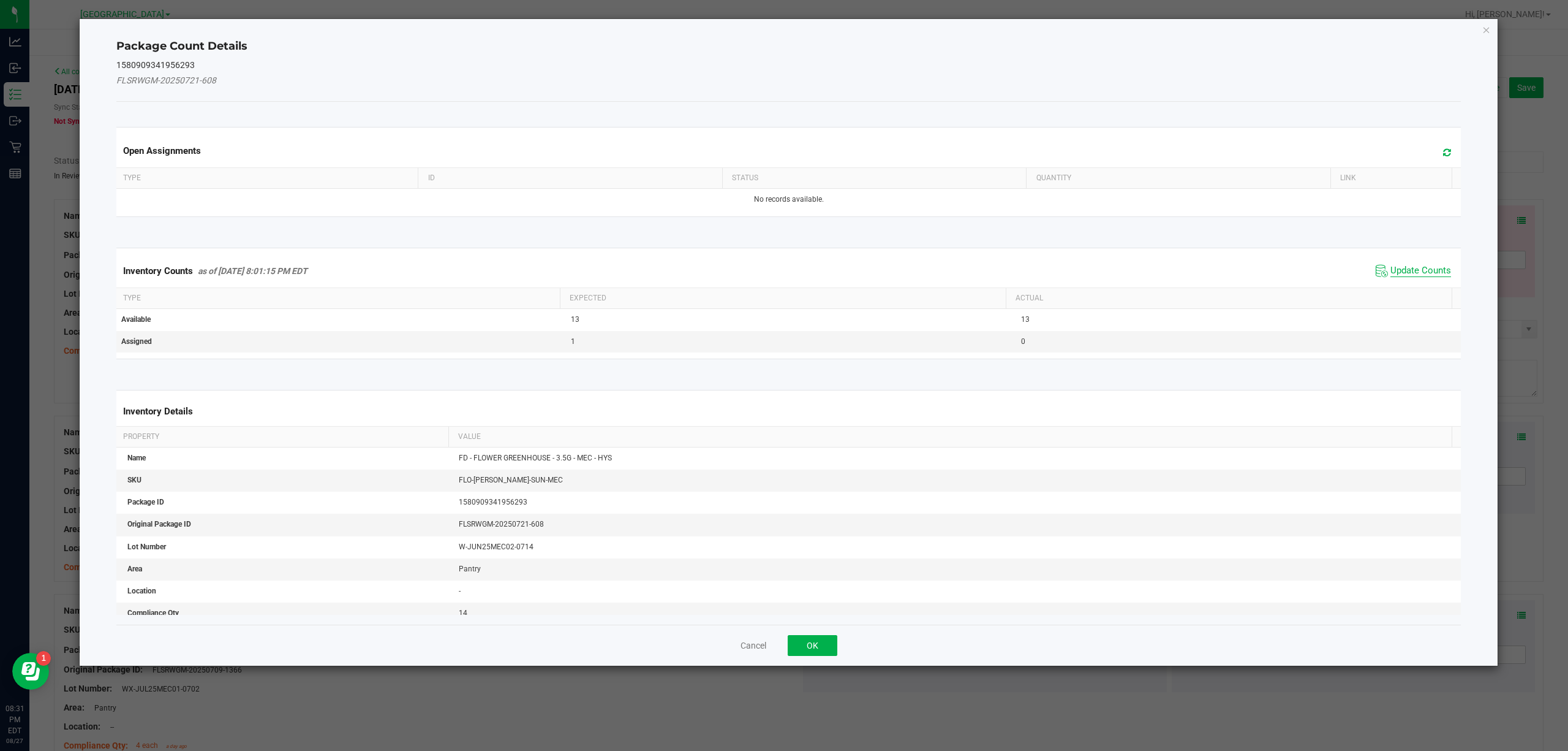
click at [1419, 269] on span "Update Counts" at bounding box center [1421, 271] width 61 height 13
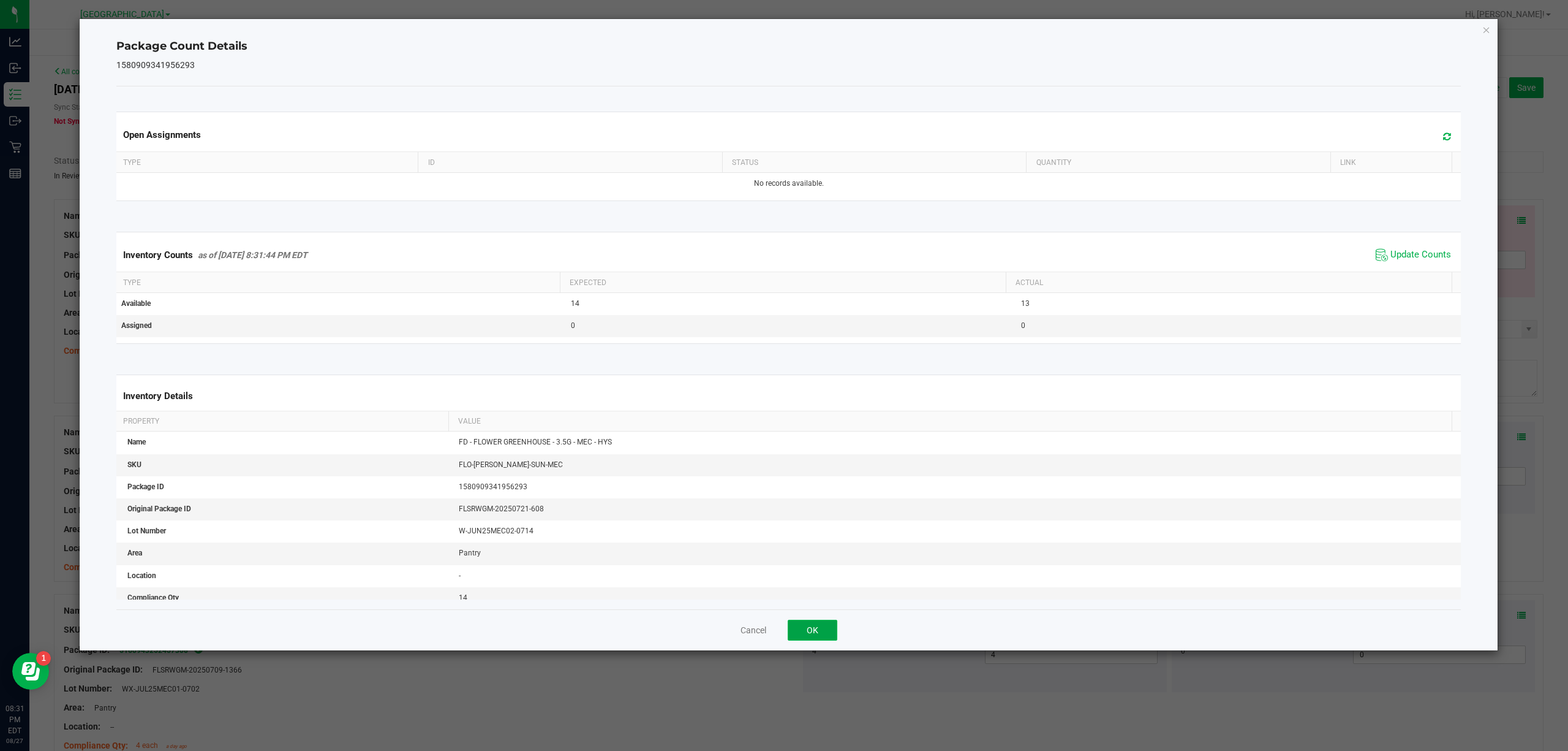
click at [804, 627] on button "OK" at bounding box center [813, 630] width 50 height 21
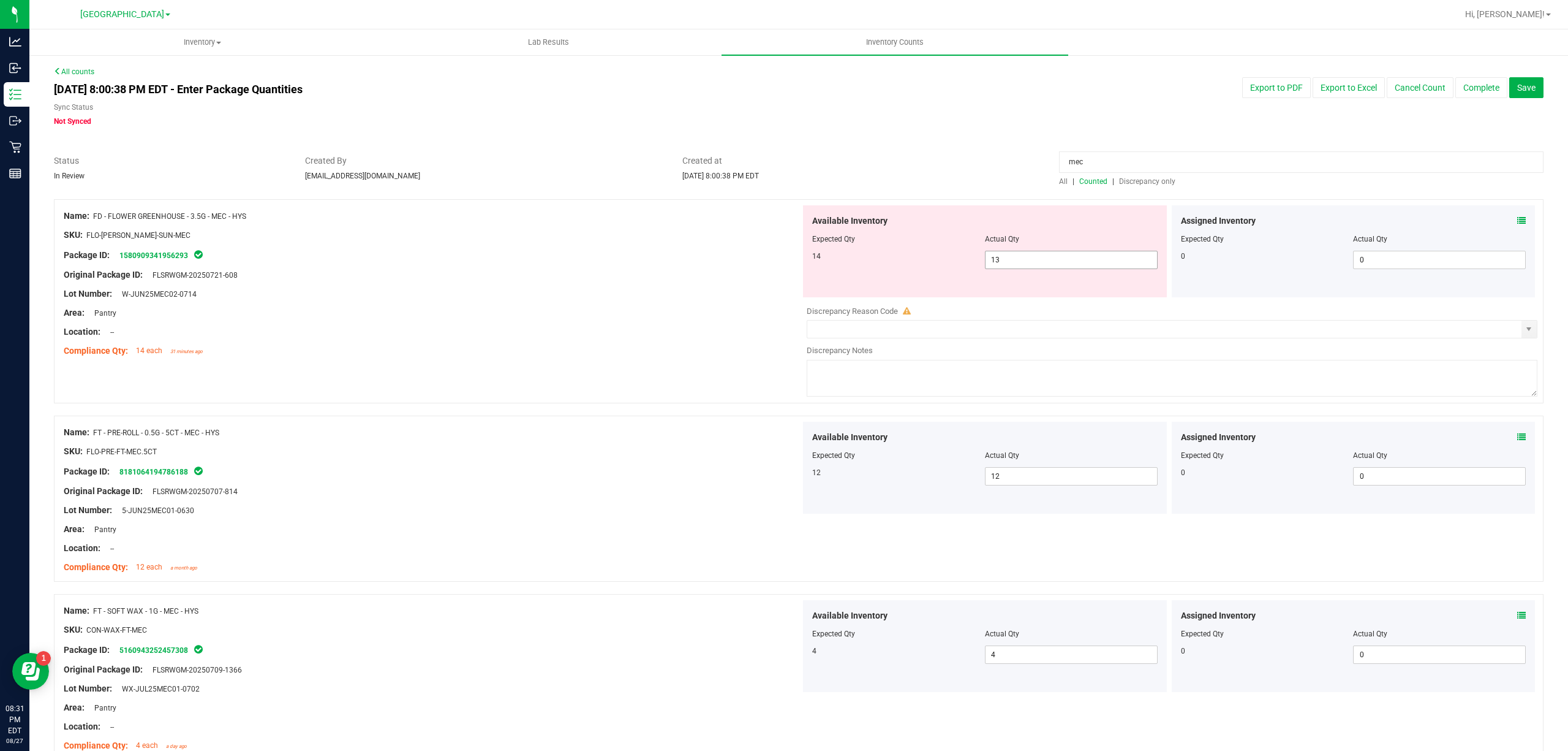
click at [1035, 267] on span "13 13" at bounding box center [1072, 260] width 173 height 19
click at [1035, 267] on input "13" at bounding box center [1072, 259] width 171 height 17
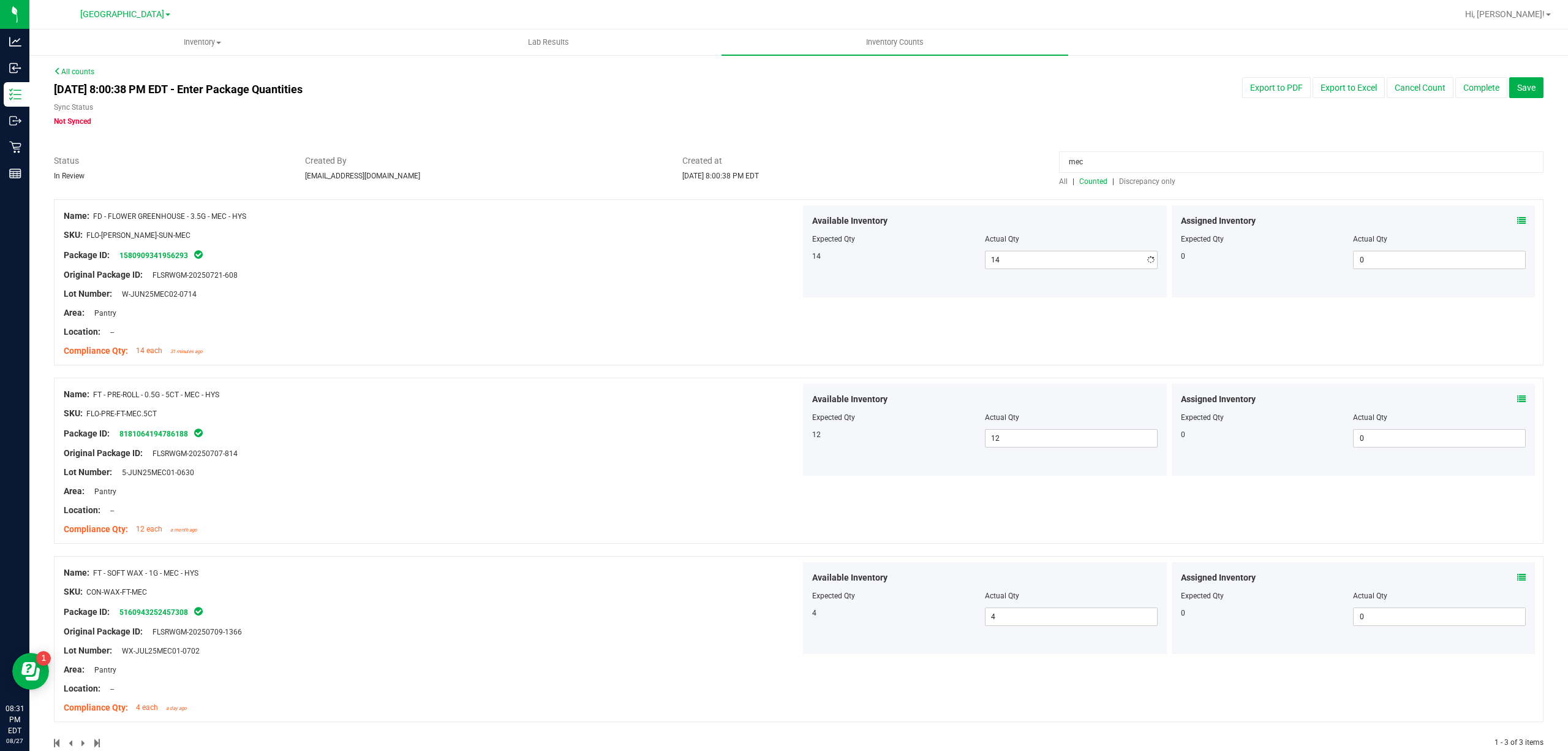
click at [1124, 154] on input "mec" at bounding box center [1301, 163] width 485 height 21
click at [1123, 153] on input "mec" at bounding box center [1301, 163] width 485 height 21
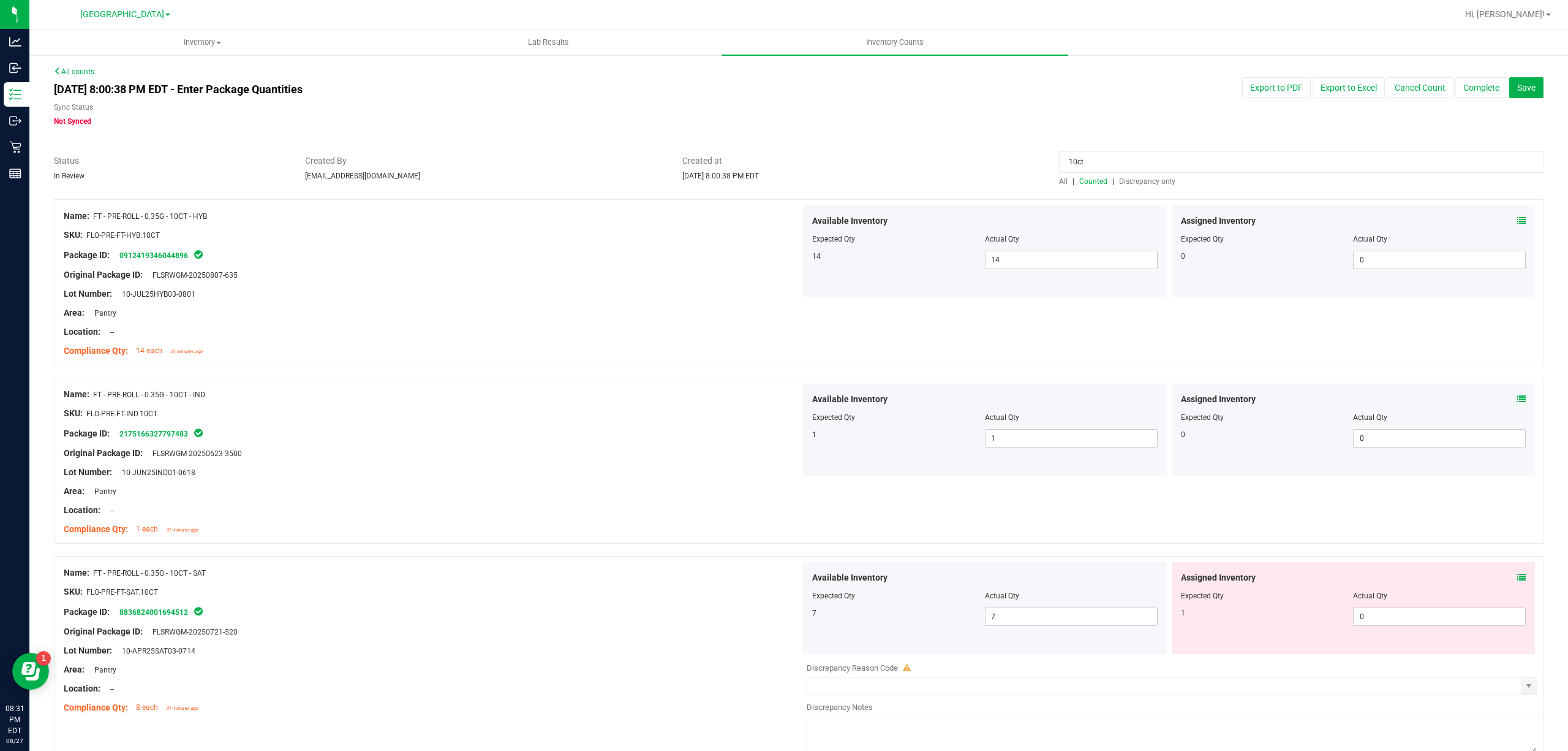
scroll to position [81, 0]
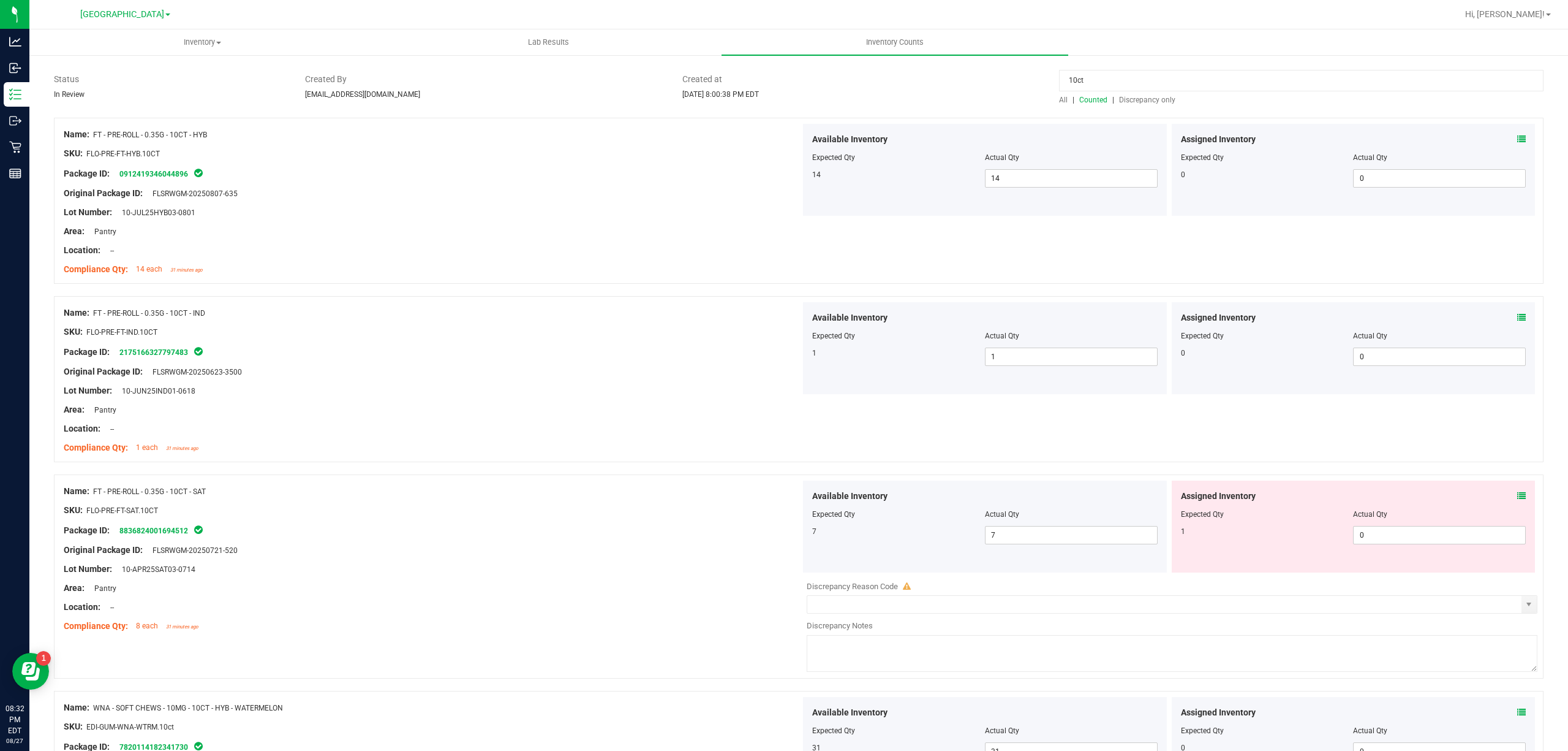
click at [1517, 491] on span at bounding box center [1522, 496] width 9 height 13
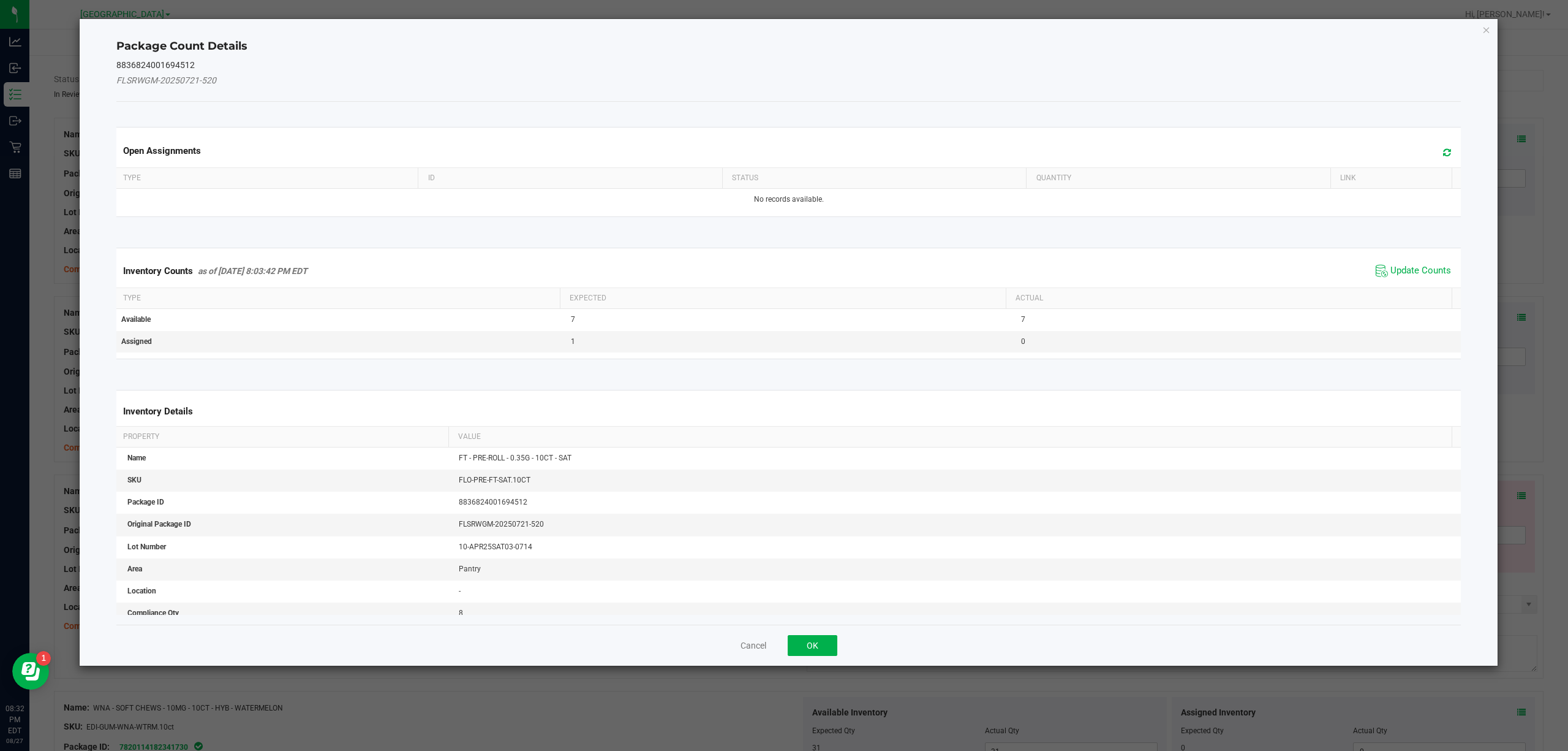
click at [1420, 285] on div "Inventory Counts as of [DATE] 8:03:42 PM EDT Update Counts" at bounding box center [789, 271] width 1350 height 33
click at [1417, 275] on span "Update Counts" at bounding box center [1421, 271] width 61 height 13
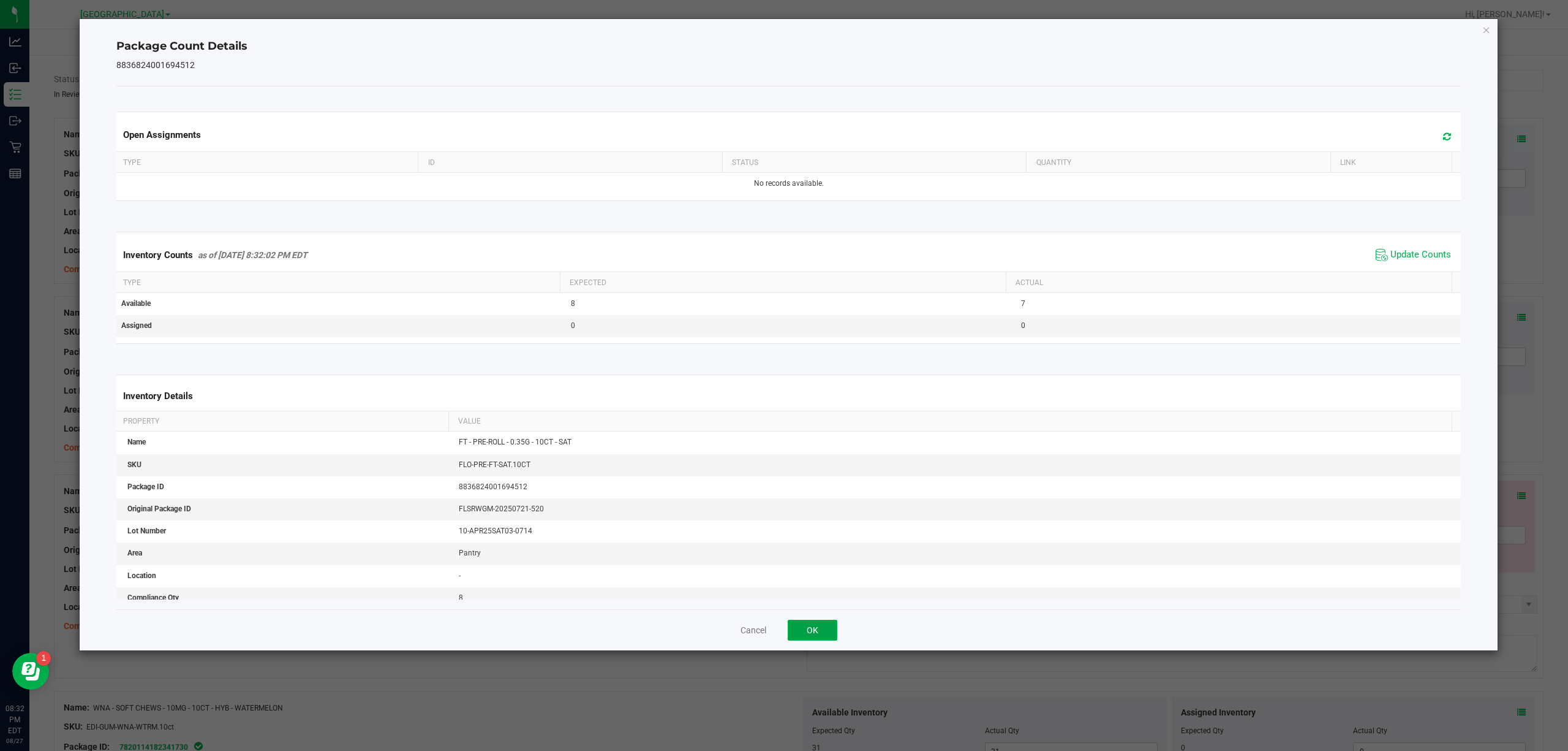
click at [834, 640] on button "OK" at bounding box center [813, 630] width 50 height 21
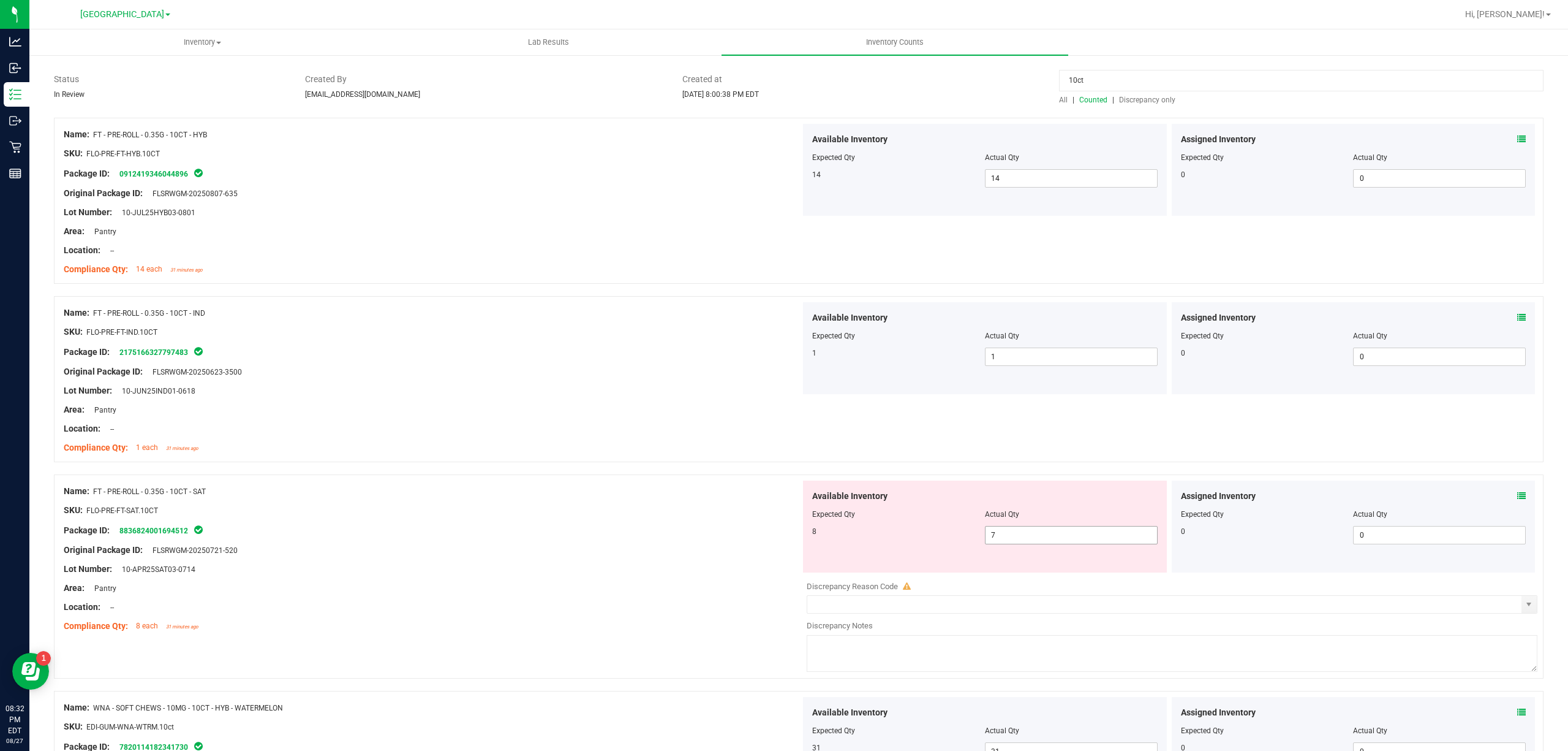
click at [1044, 533] on span "7 7" at bounding box center [1072, 535] width 173 height 19
click at [1044, 533] on input "7" at bounding box center [1072, 535] width 171 height 17
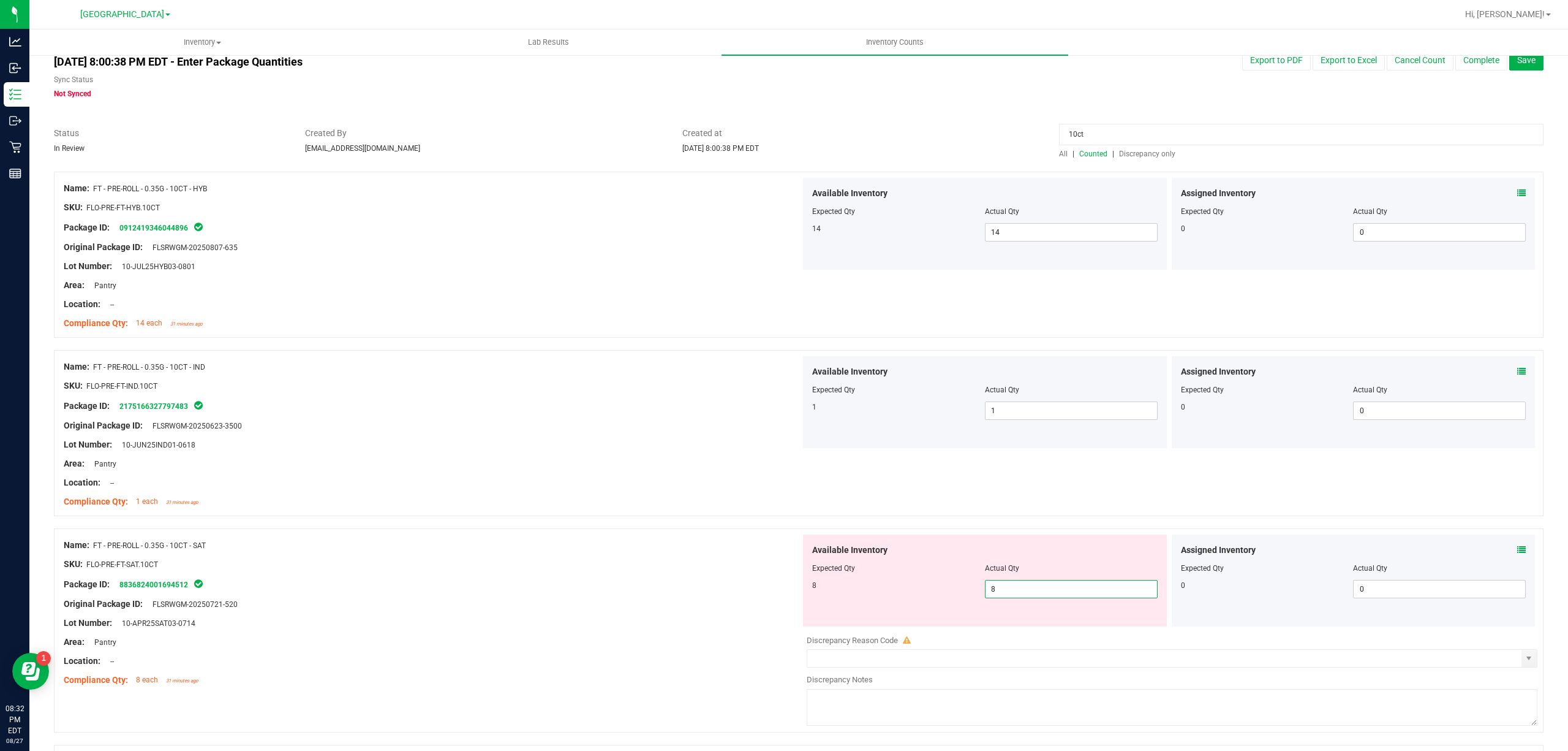
scroll to position [0, 0]
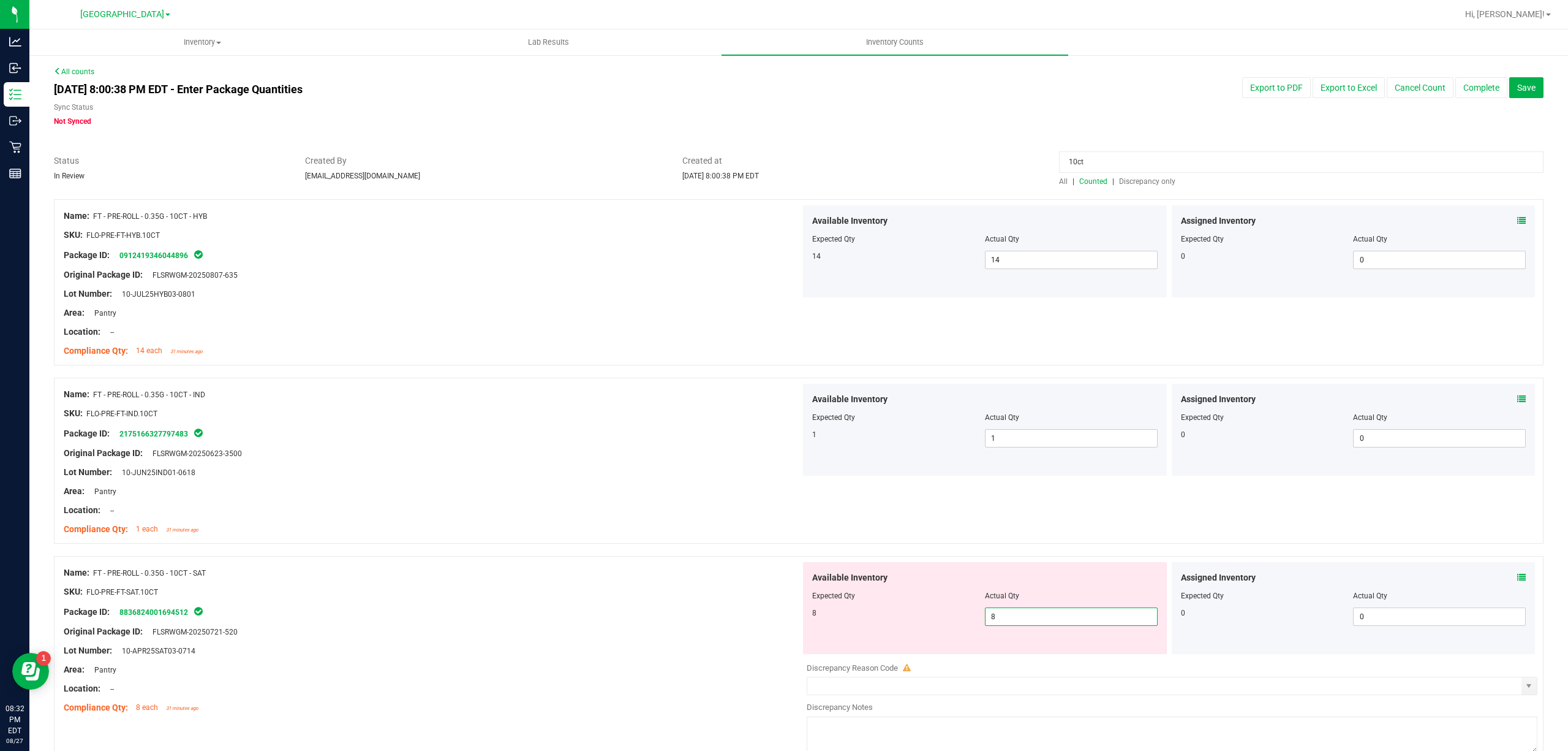
click at [1157, 153] on input "10ct" at bounding box center [1301, 163] width 485 height 21
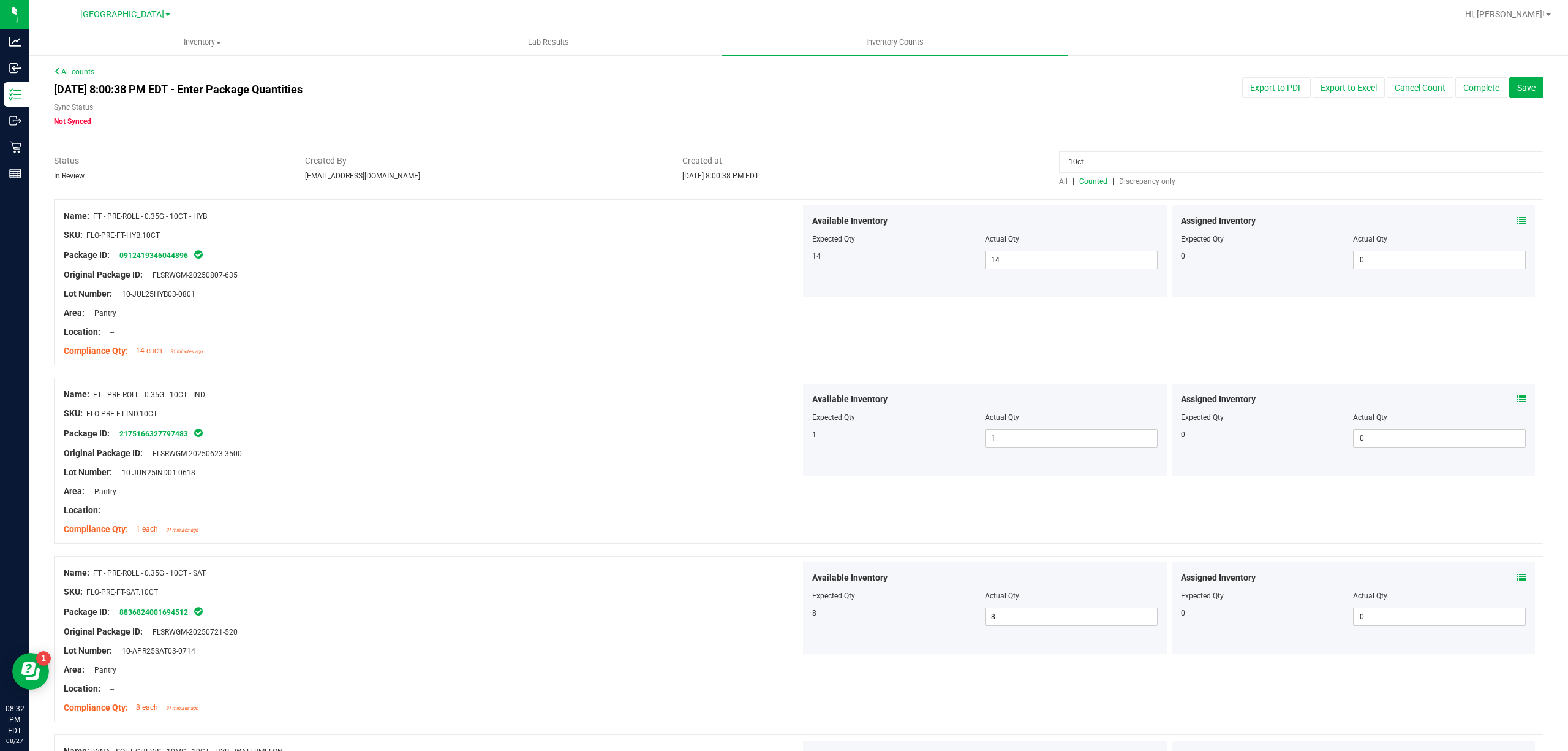
click at [1157, 153] on input "10ct" at bounding box center [1301, 163] width 485 height 21
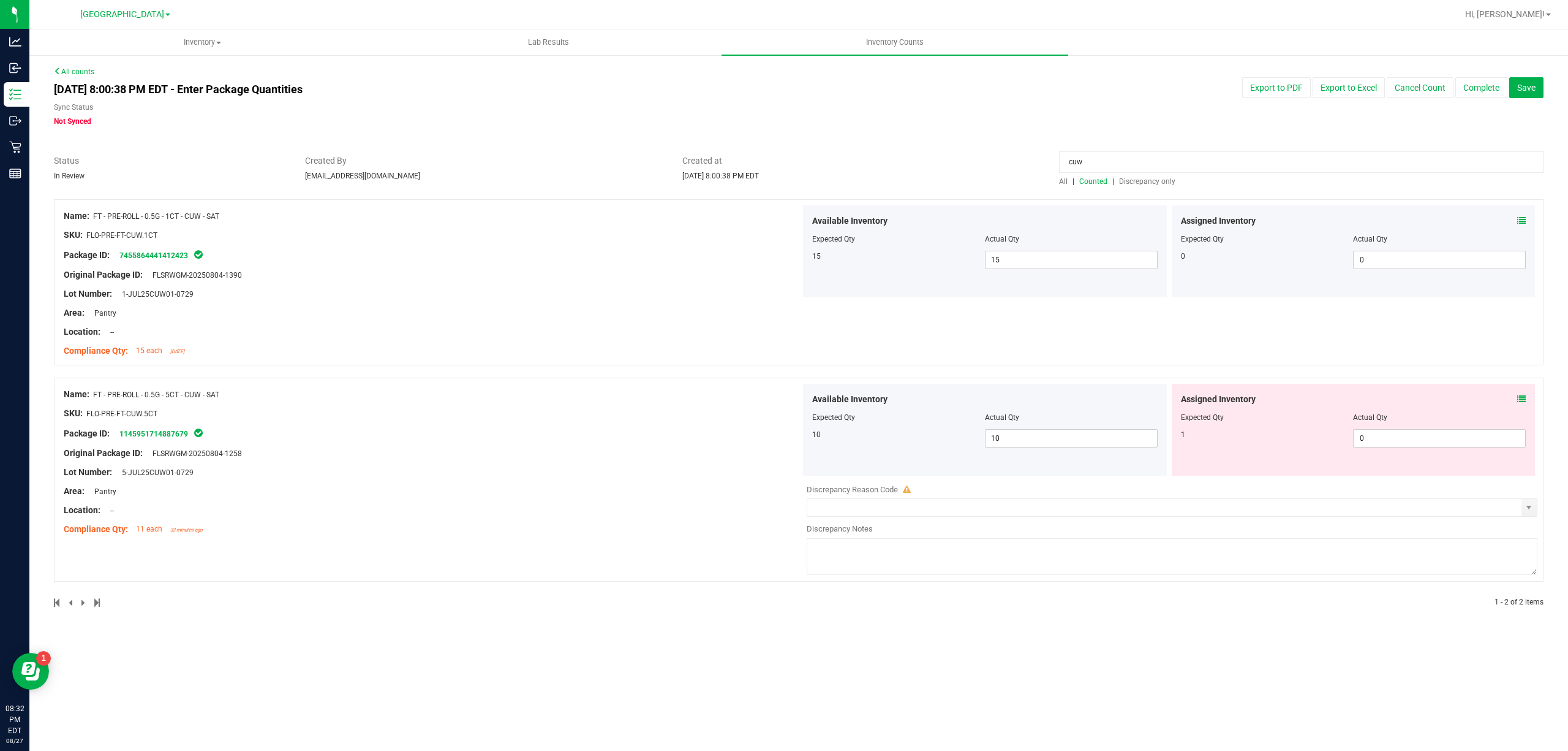
click at [1517, 396] on icon at bounding box center [1522, 399] width 9 height 9
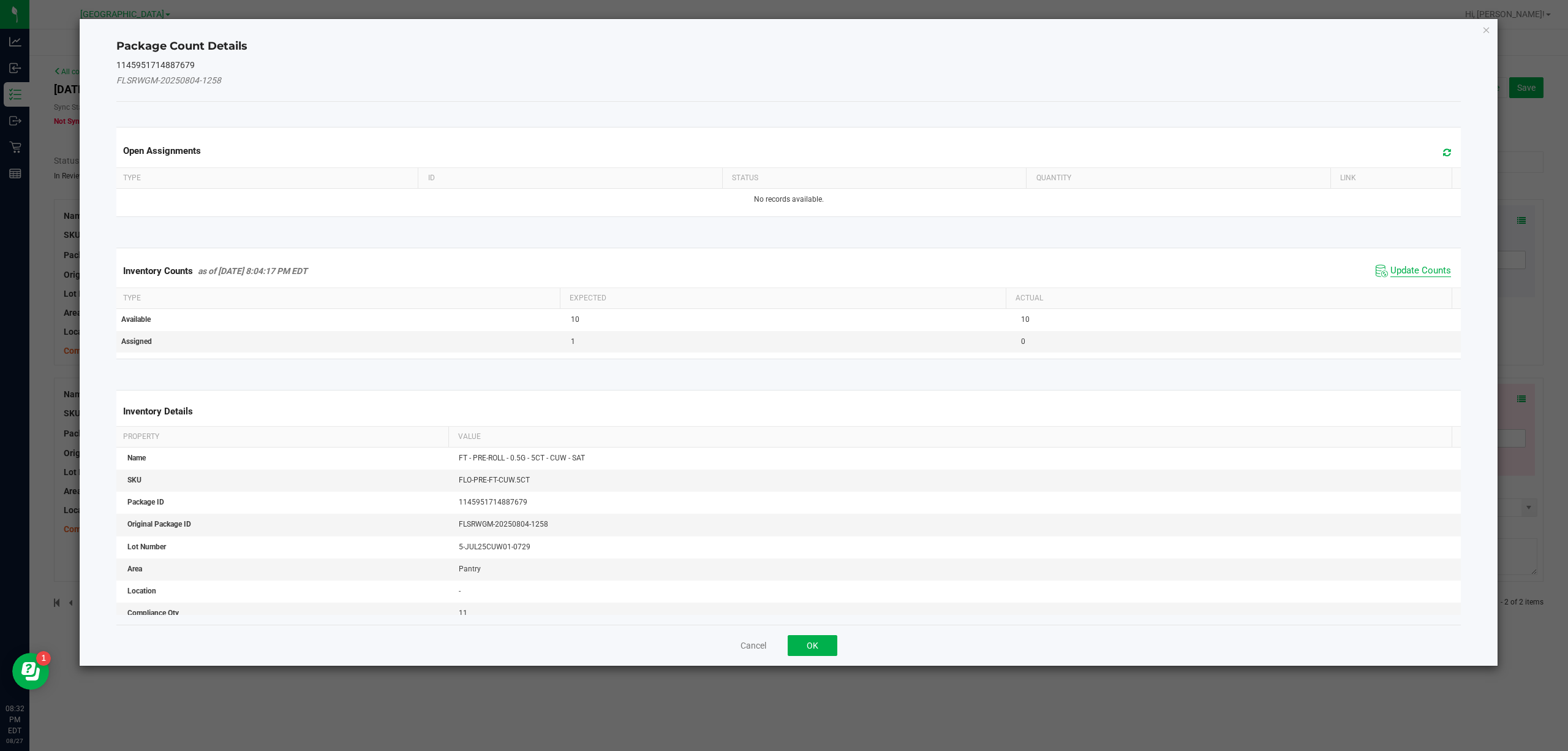
click at [1390, 272] on span "Update Counts" at bounding box center [1421, 271] width 61 height 13
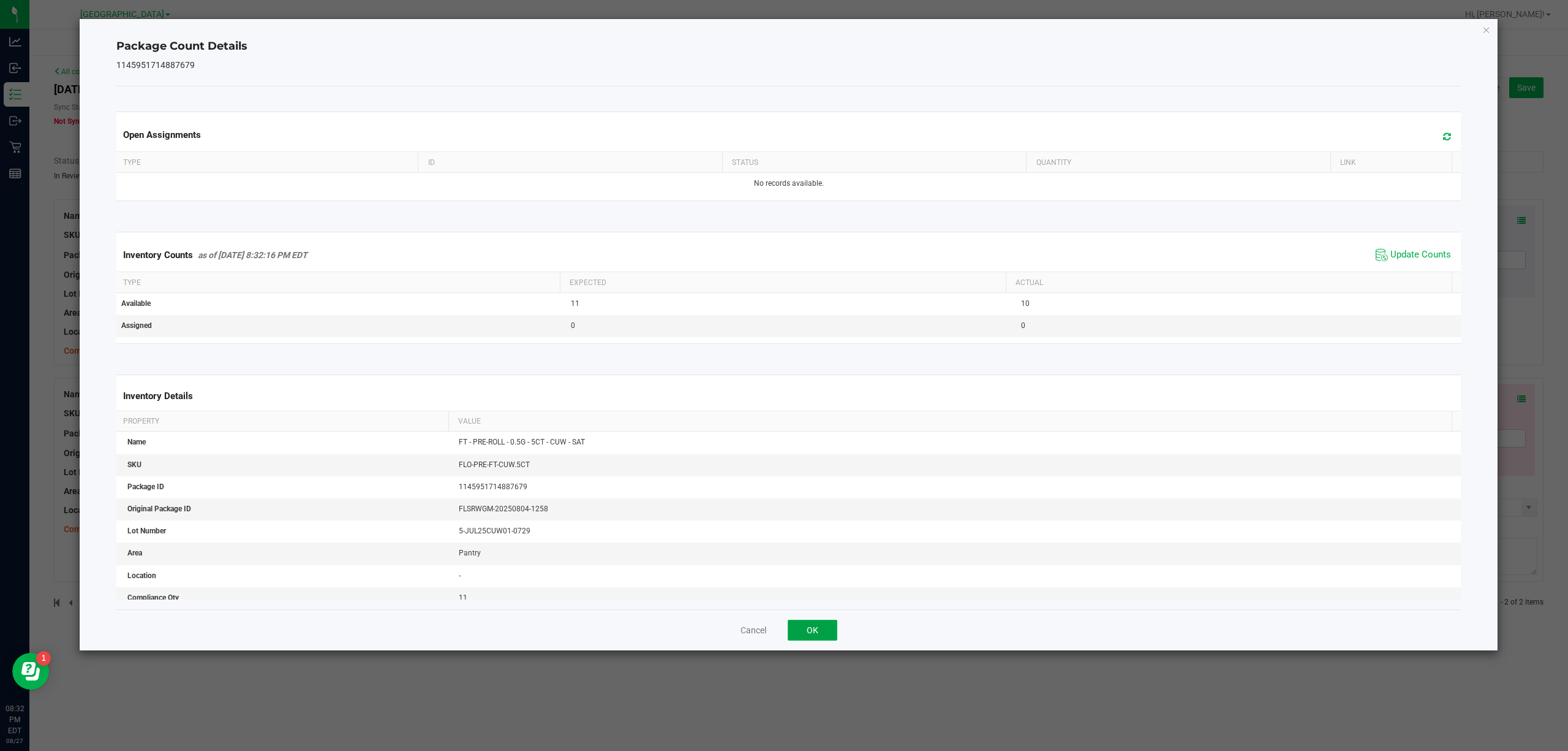
click at [826, 637] on button "OK" at bounding box center [813, 630] width 50 height 21
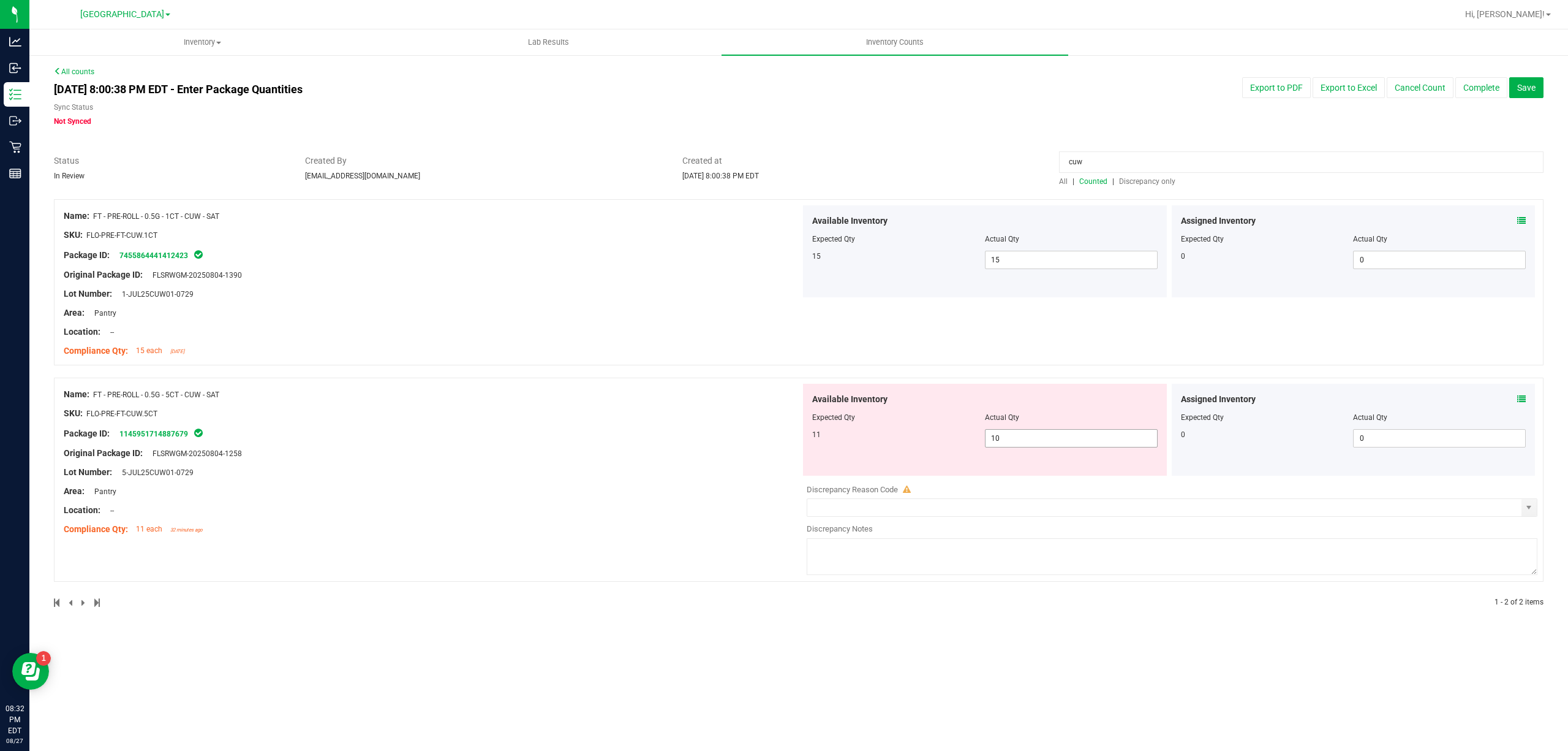
click at [1065, 444] on span "10 10" at bounding box center [1072, 438] width 173 height 19
click at [1065, 444] on input "10" at bounding box center [1072, 438] width 171 height 17
click at [1013, 364] on div "Name: FT - PRE-ROLL - 0.5G - 1CT - CUW - SAT SKU: FLO-PRE-FT-CUW.1CT Package ID…" at bounding box center [799, 282] width 1490 height 166
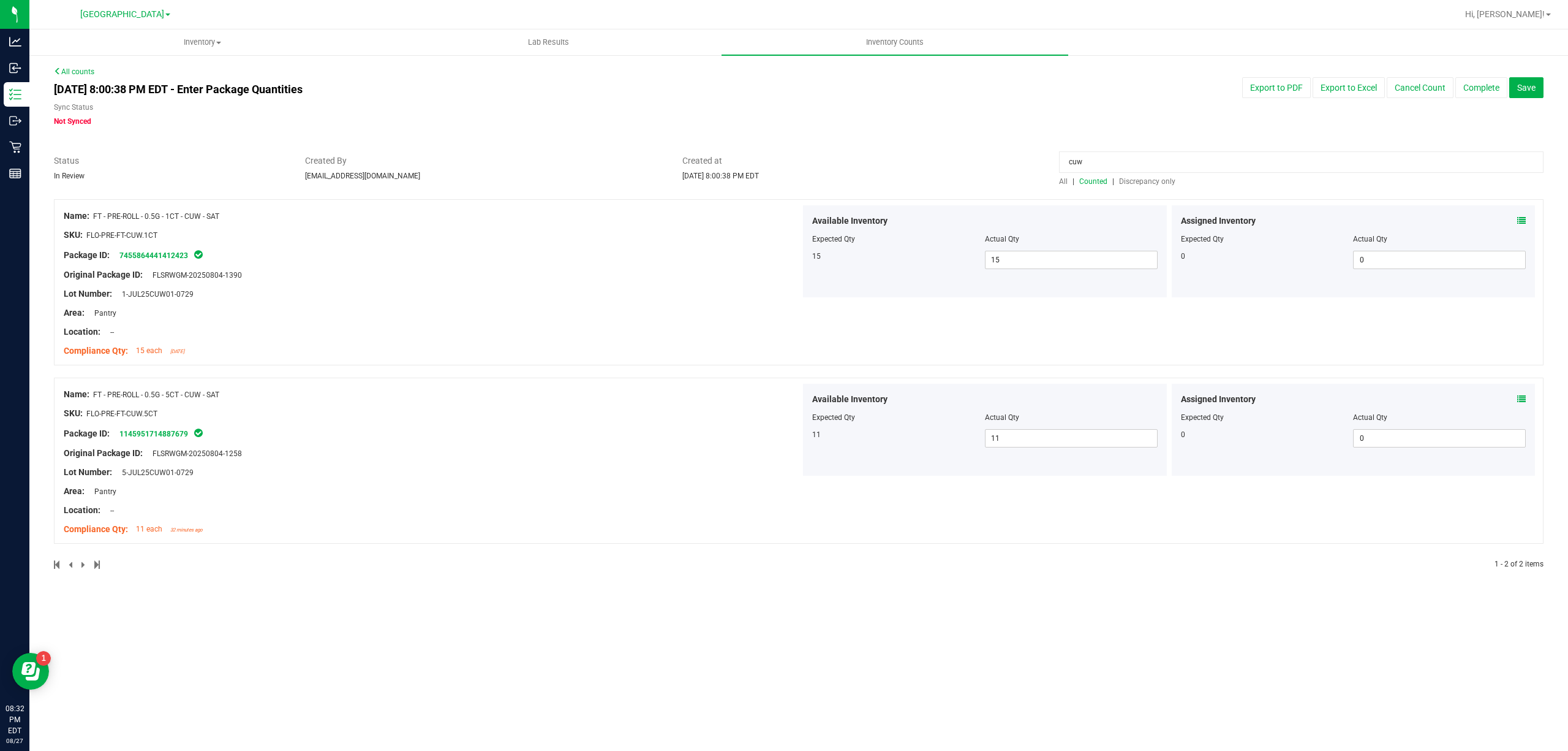
click at [1091, 183] on span "Counted" at bounding box center [1094, 181] width 29 height 9
click at [1131, 164] on input "cuw" at bounding box center [1301, 163] width 485 height 21
click at [1134, 179] on span "Discrepancy only" at bounding box center [1147, 181] width 56 height 9
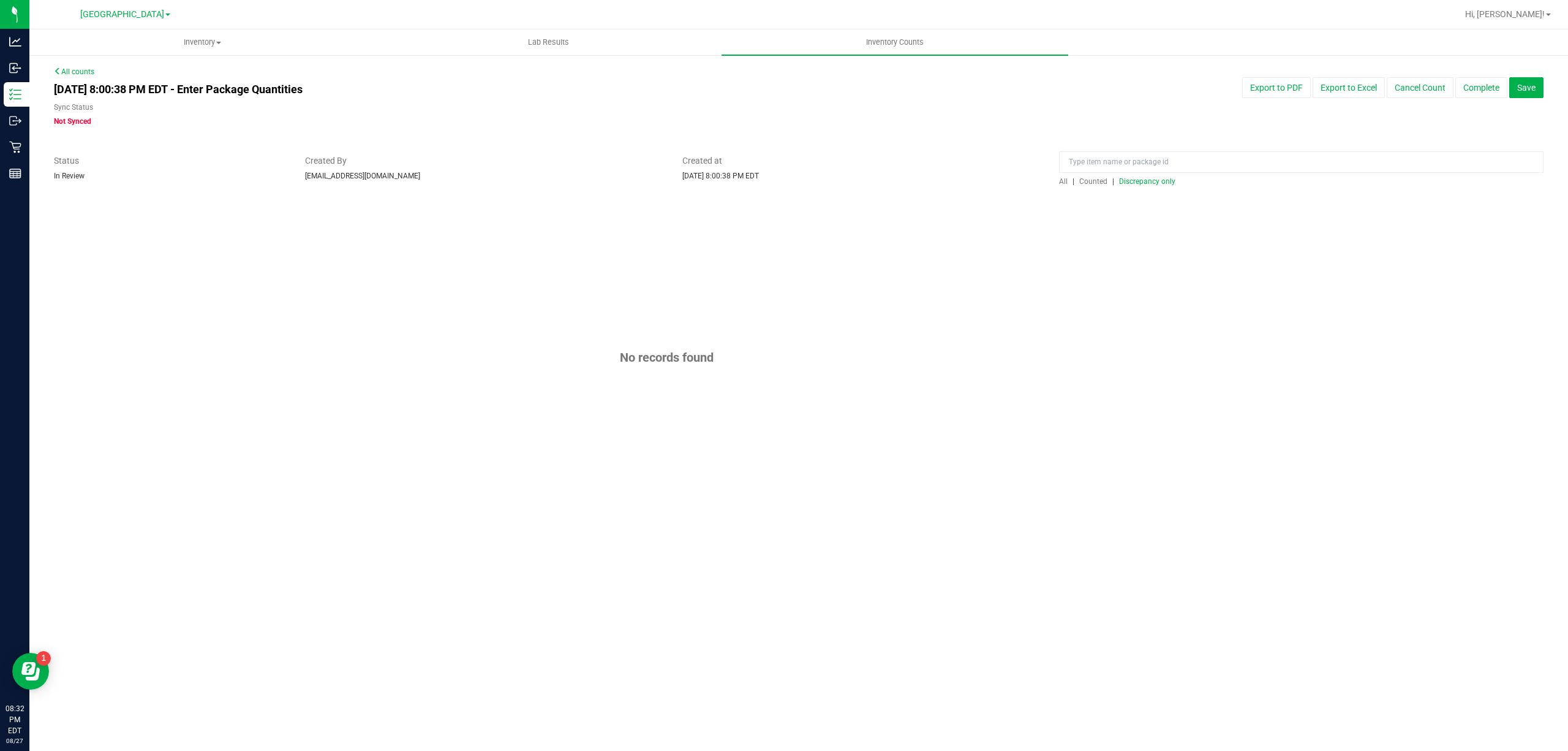
click at [1134, 179] on span "Discrepancy only" at bounding box center [1147, 181] width 56 height 9
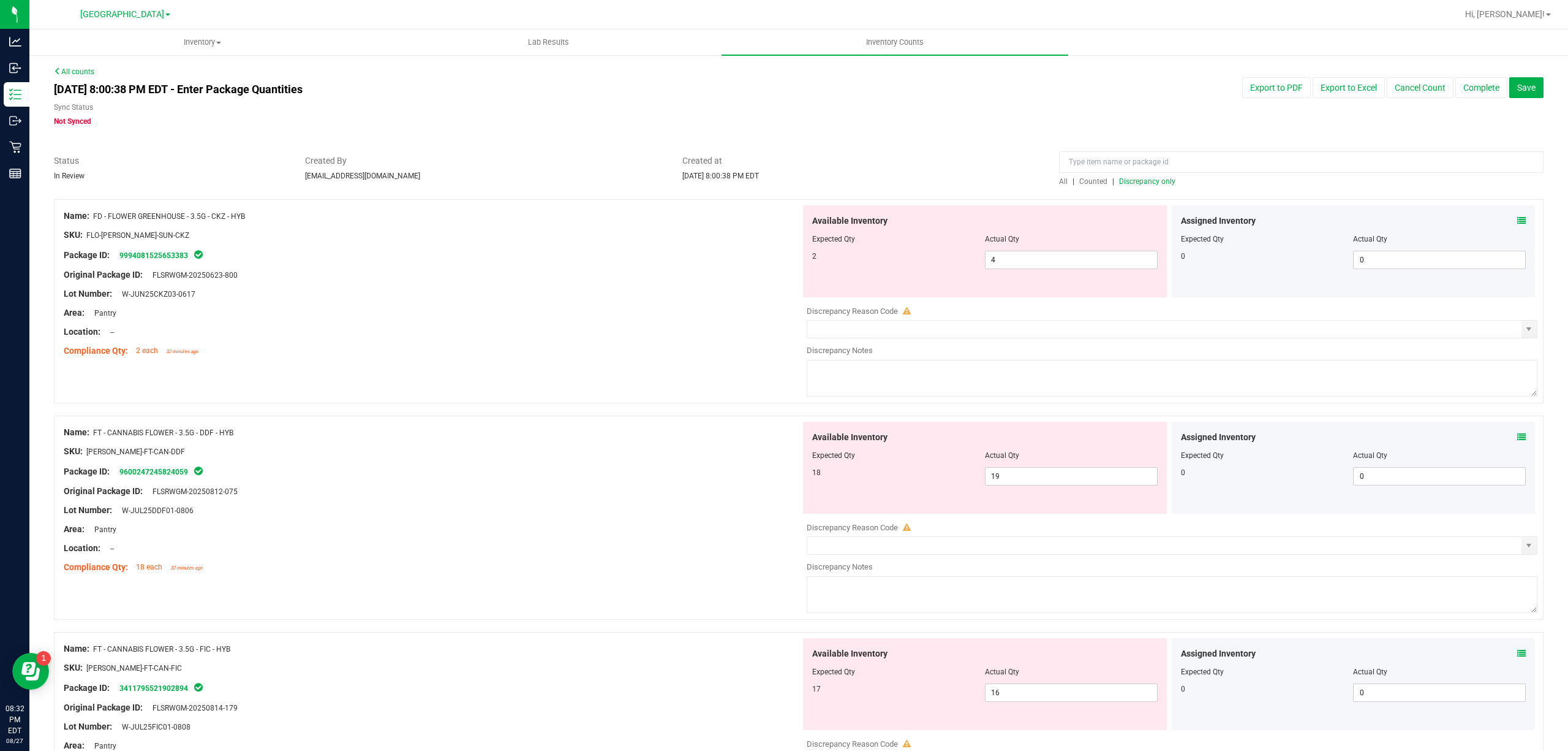
click at [1134, 179] on span "Discrepancy only" at bounding box center [1147, 181] width 56 height 9
click at [1517, 83] on span "Save" at bounding box center [1526, 88] width 19 height 10
